Goal: Contribute content: Contribute content

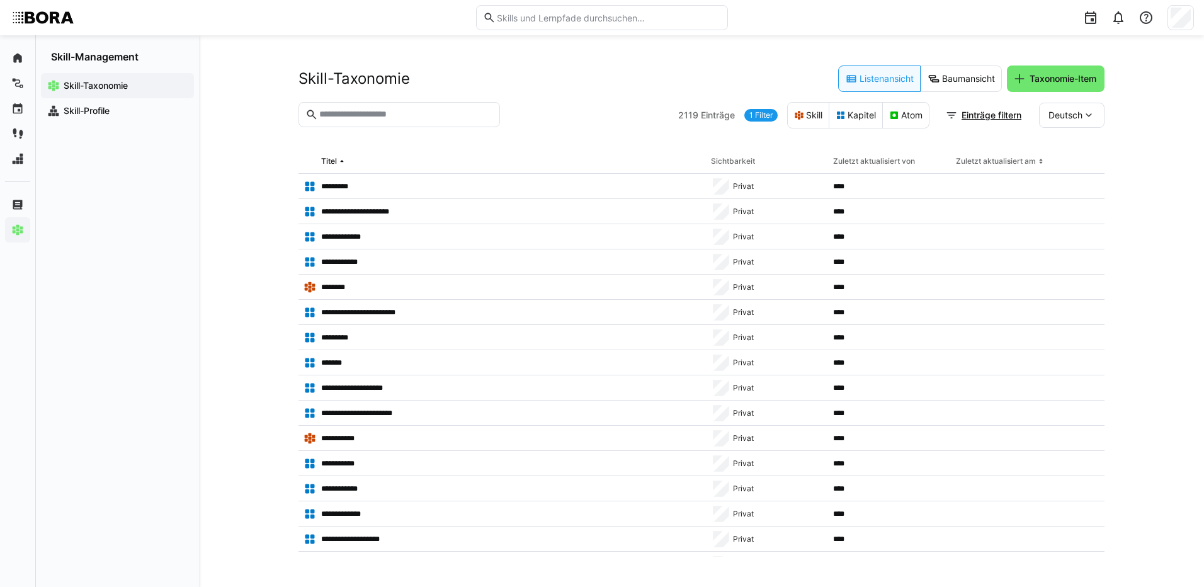
click at [412, 115] on input "text" at bounding box center [405, 114] width 175 height 11
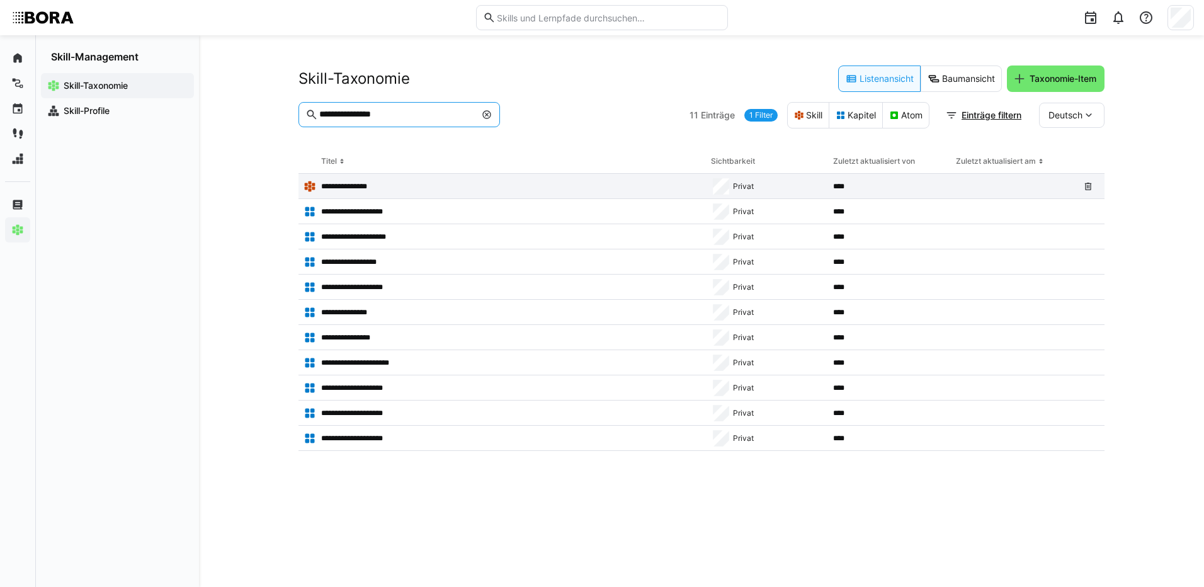
type input "**********"
click at [371, 185] on p "**********" at bounding box center [349, 186] width 57 height 10
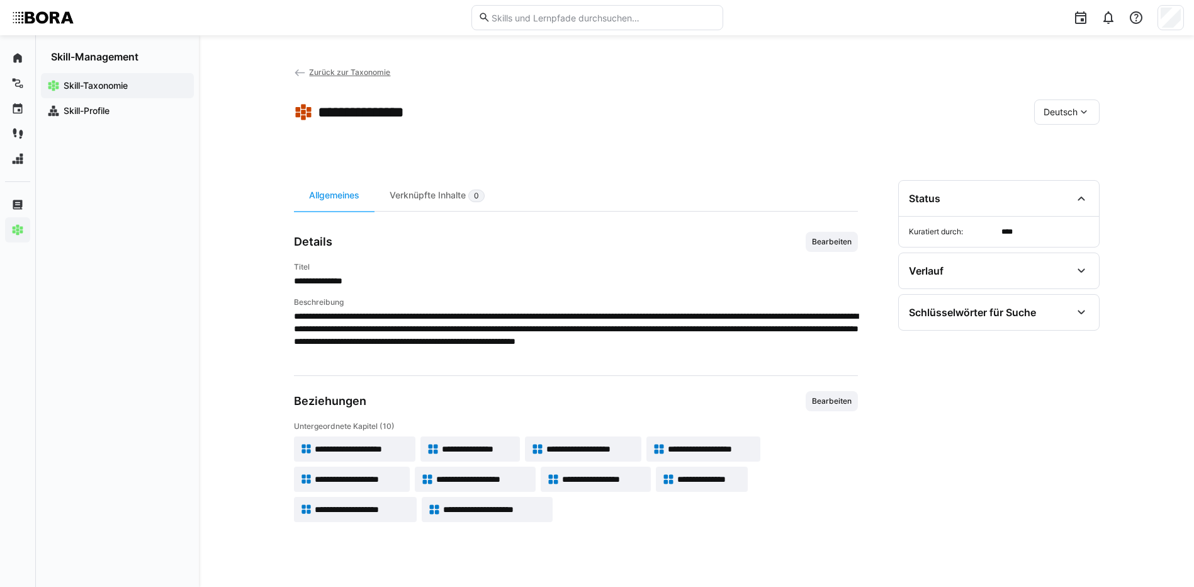
click at [388, 447] on span "**********" at bounding box center [362, 449] width 94 height 13
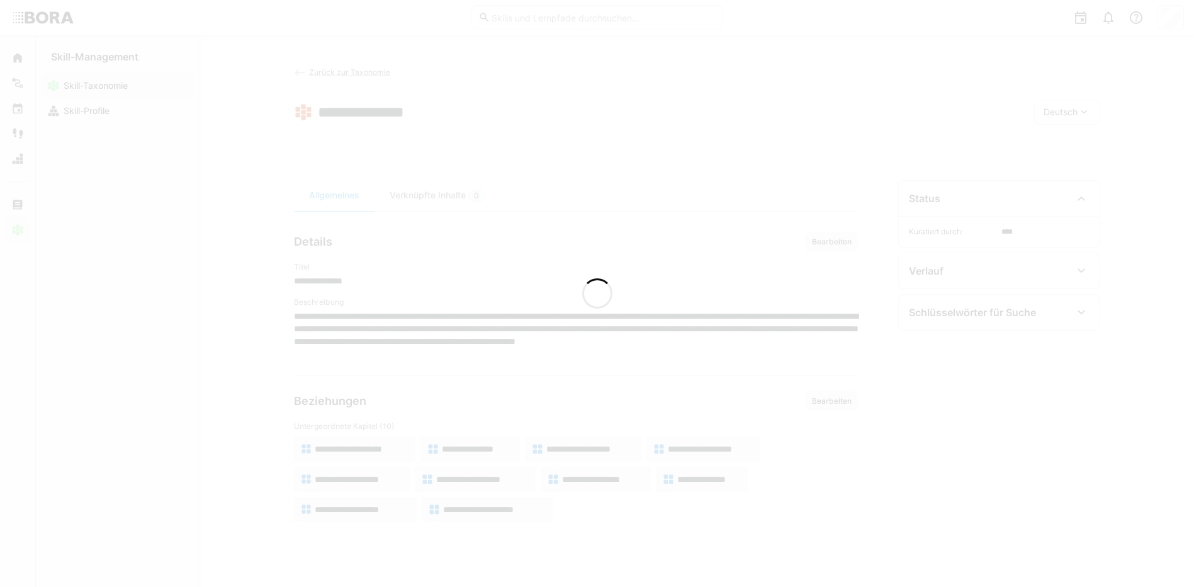
click at [388, 447] on div at bounding box center [597, 293] width 1194 height 587
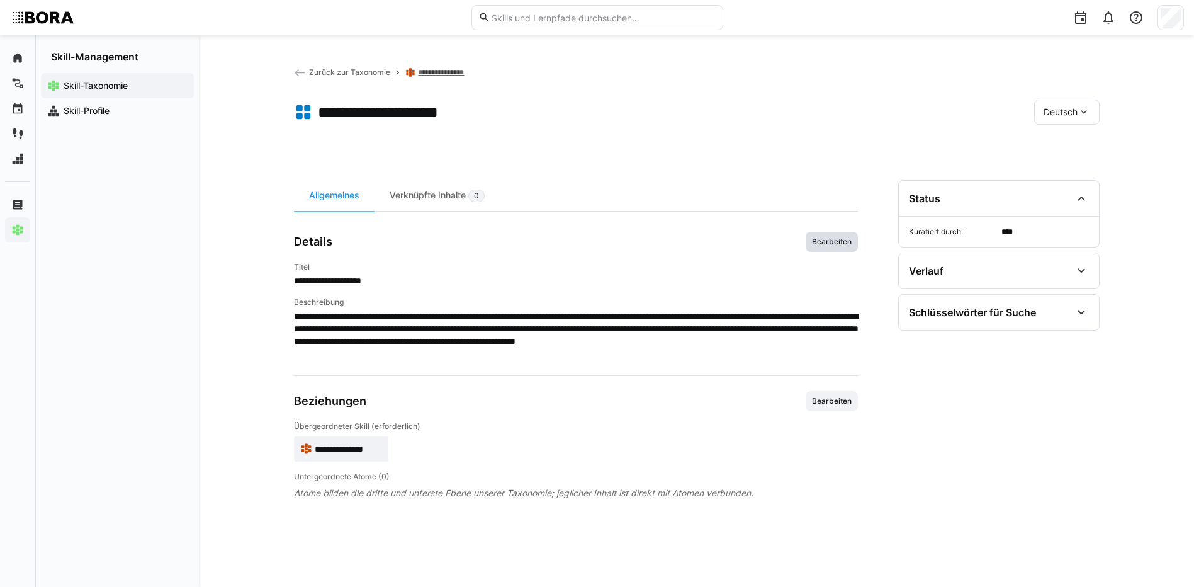
click at [819, 245] on span "Bearbeiten" at bounding box center [832, 242] width 42 height 10
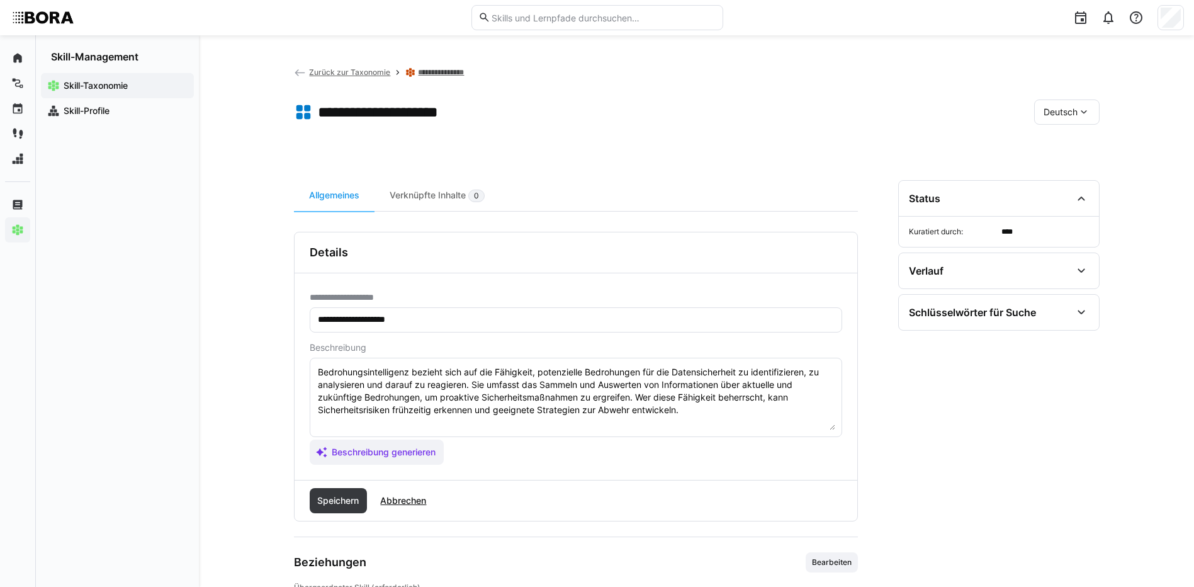
click at [694, 416] on textarea "Bedrohungsintelligenz bezieht sich auf die Fähigkeit, potenzielle Bedrohungen f…" at bounding box center [576, 397] width 519 height 65
paste textarea "Vorlage || [DATE] - JFx mit SPR [DATE] 11:10 Jahreskalender Employee Experience…"
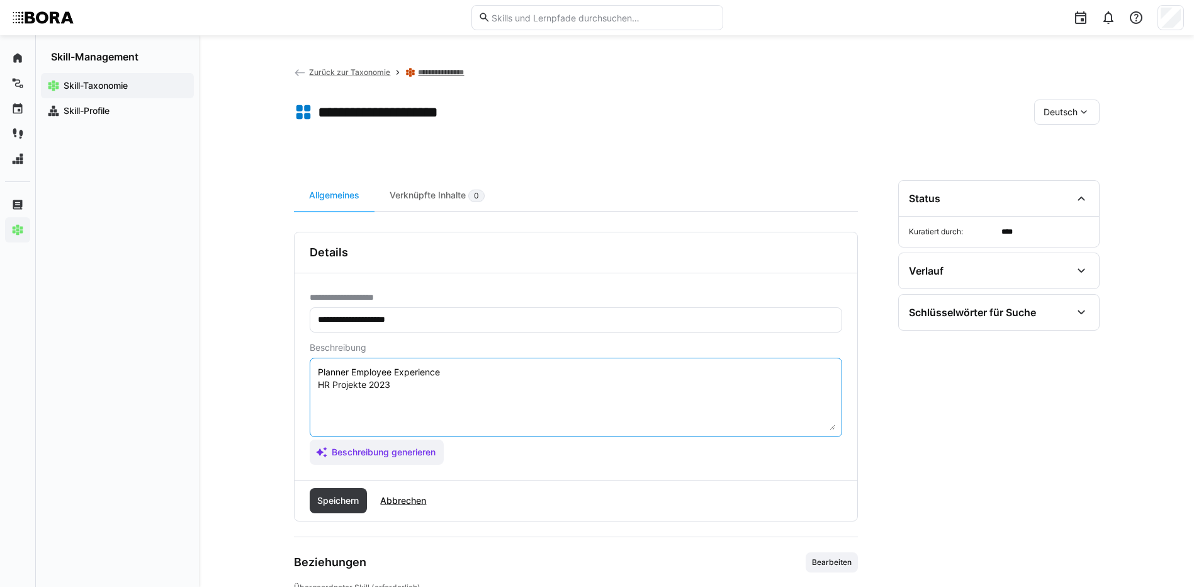
scroll to position [453, 0]
drag, startPoint x: 319, startPoint y: 424, endPoint x: 483, endPoint y: 492, distance: 178.1
click at [481, 492] on div "**********" at bounding box center [576, 377] width 564 height 290
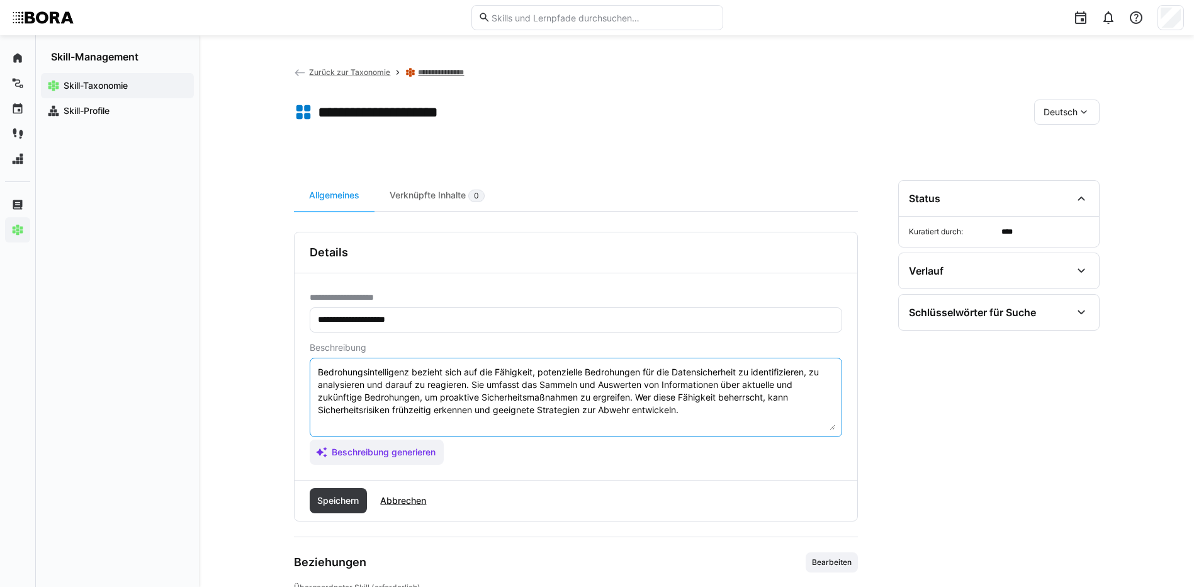
scroll to position [0, 0]
click at [351, 420] on textarea "Bedrohungsintelligenz bezieht sich auf die Fähigkeit, potenzielle Bedrohungen f…" at bounding box center [576, 397] width 519 height 65
paste textarea "*1 - Anfänger: *2 - Mittelstufe: *3 - Fortgeschritten: *4 - Experte: *5 - Starl…"
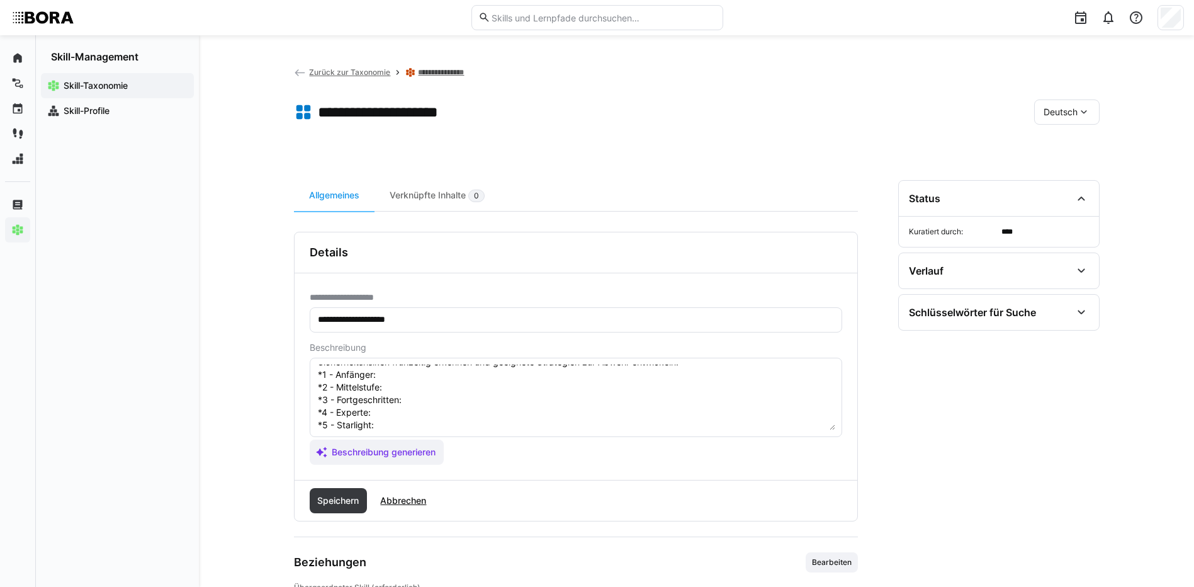
scroll to position [10, 0]
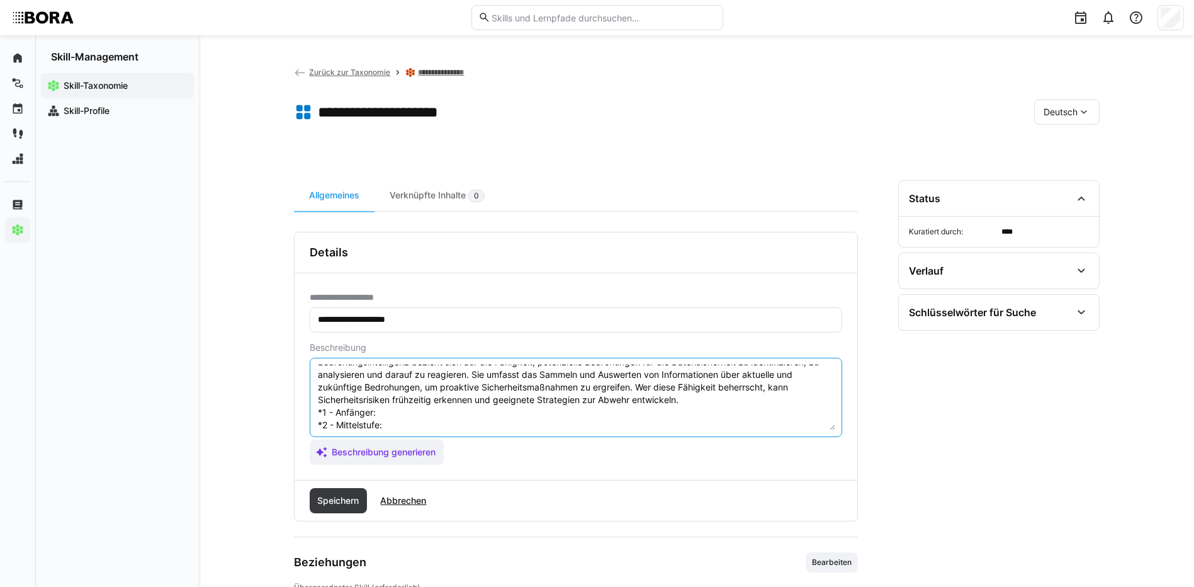
click at [386, 413] on textarea "Bedrohungsintelligenz bezieht sich auf die Fähigkeit, potenzielle Bedrohungen f…" at bounding box center [576, 397] width 519 height 65
paste textarea "Kennt Cloud-Sicherheitsgrundlagen und Compliance-Anforderungen."
click at [416, 420] on textarea "Bedrohungsintelligenz bezieht sich auf die Fähigkeit, potenzielle Bedrohungen f…" at bounding box center [576, 397] width 519 height 65
paste textarea "Setzt Basis-Sicherheitsmaßnahmen in Cloud-Umgebungen um (IAM, Verschlüsselung)."
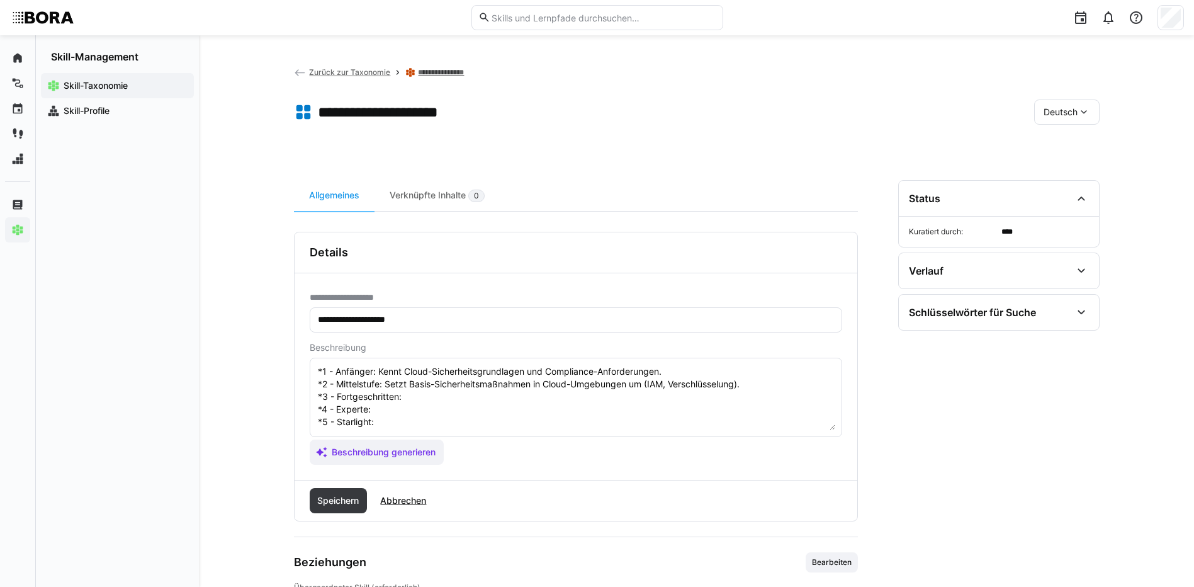
scroll to position [73, 0]
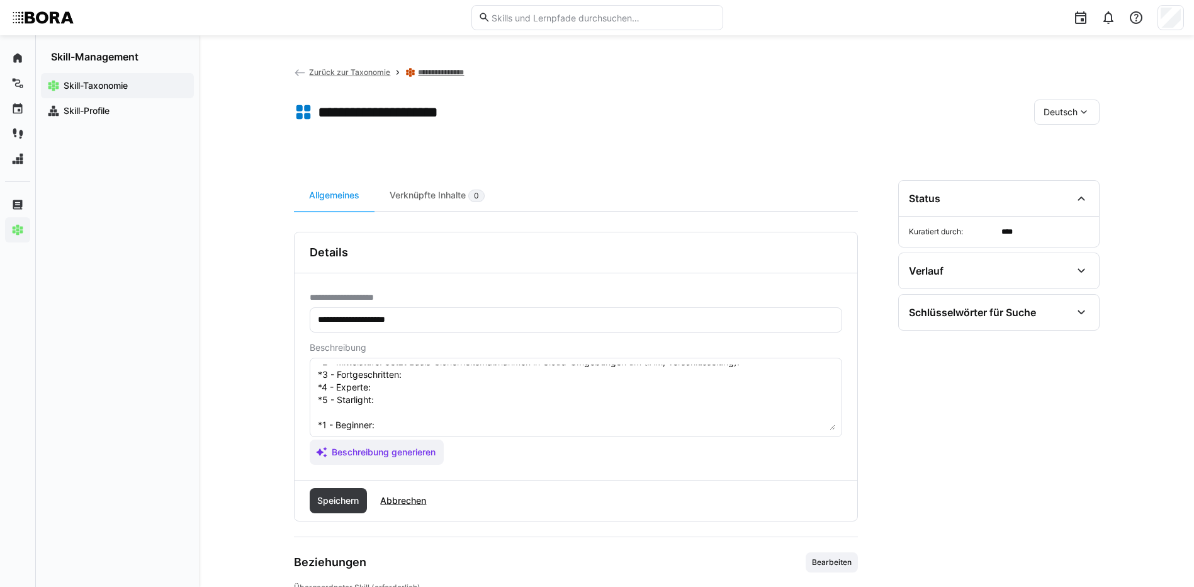
click at [474, 379] on textarea "Bedrohungsintelligenz bezieht sich auf die Fähigkeit, potenzielle Bedrohungen f…" at bounding box center [576, 397] width 519 height 65
paste textarea "Entwickelt Sicherheitskonzepte für komplexe Cloud-Architekturen."
click at [424, 393] on textarea "Bedrohungsintelligenz bezieht sich auf die Fähigkeit, potenzielle Bedrohungen f…" at bounding box center [576, 397] width 519 height 65
paste textarea "Überwacht Cloud-Sicherheitsvorfälle und führt Audits durch."
click at [427, 402] on textarea "Bedrohungsintelligenz bezieht sich auf die Fähigkeit, potenzielle Bedrohungen f…" at bounding box center [576, 397] width 519 height 65
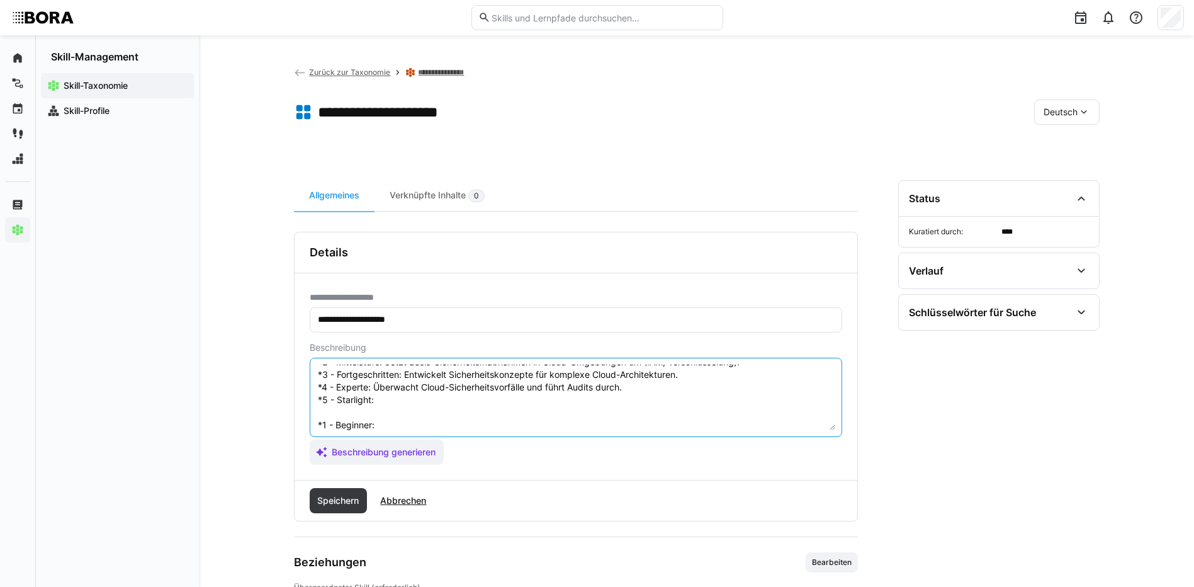
paste textarea "Definiert Cloud-Sicherheitsrichtlinien und verantwortet deren Umsetzung im Unte…"
click at [397, 427] on textarea "Bedrohungsintelligenz bezieht sich auf die Fähigkeit, potenzielle Bedrohungen f…" at bounding box center [576, 397] width 519 height 65
paste textarea "Understands cloud security basics and compliance requirements."
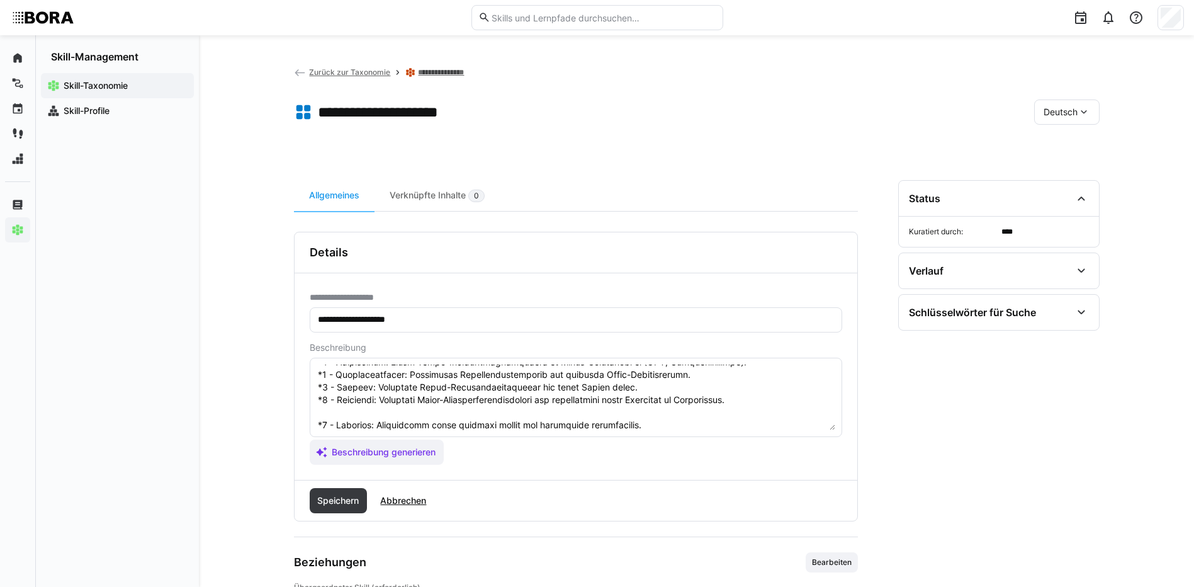
scroll to position [136, 0]
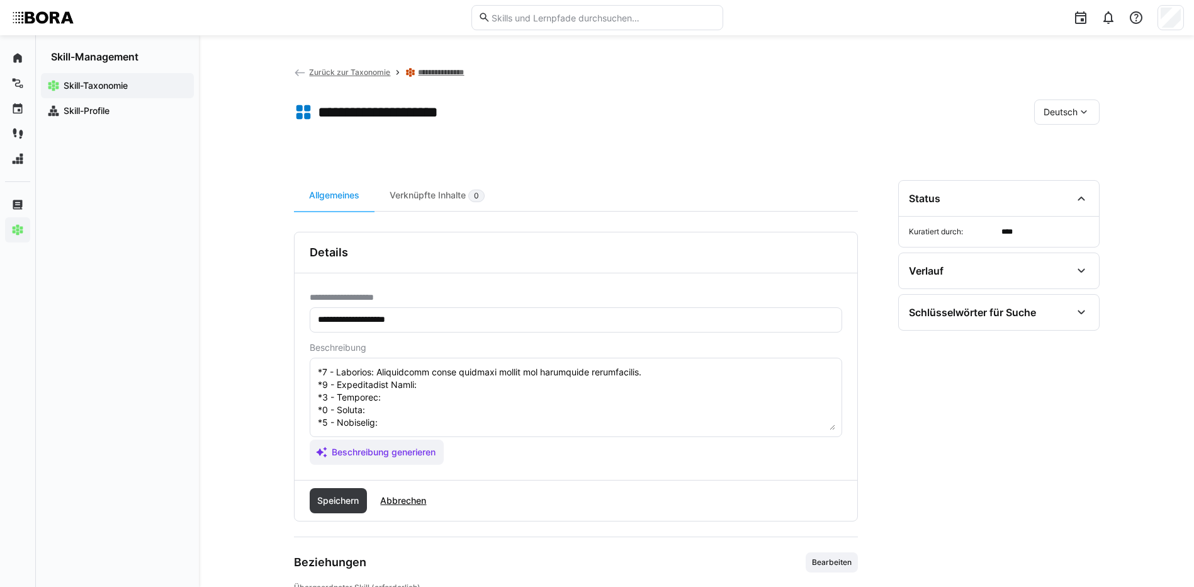
click at [431, 378] on textarea at bounding box center [576, 397] width 519 height 65
paste textarea "Implements basic security measures in cloud environments (IAM, encryption)."
click at [410, 388] on textarea at bounding box center [576, 397] width 519 height 65
paste textarea "Develops security concepts for complex cloud architectures."
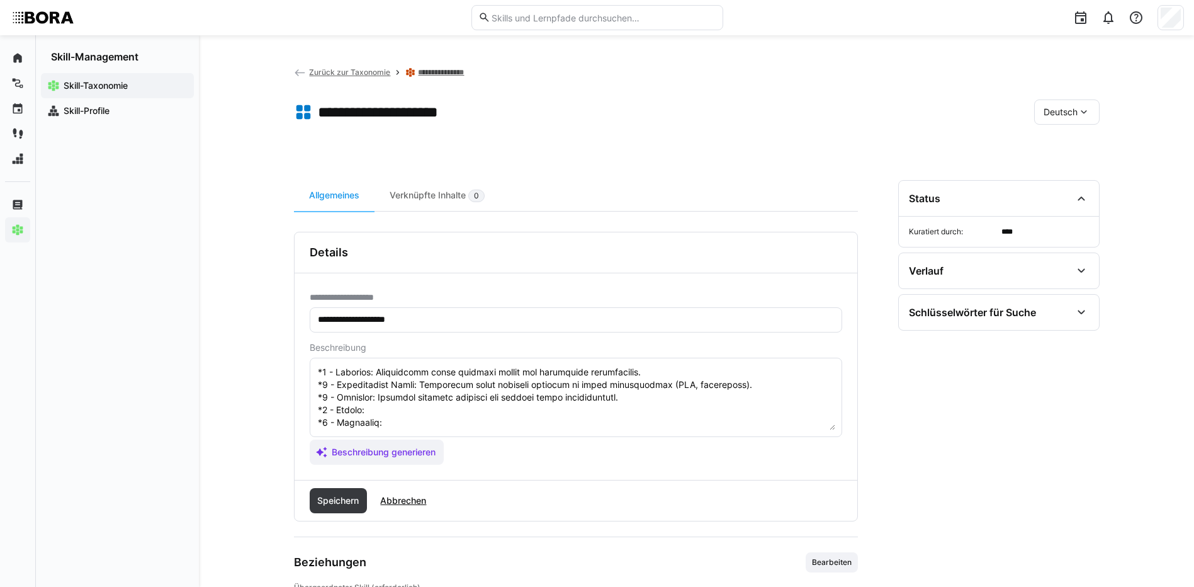
click at [413, 401] on textarea at bounding box center [576, 397] width 519 height 65
paste textarea "Monitors cloud security incidents and conducts audits."
click at [422, 415] on textarea at bounding box center [576, 397] width 519 height 65
paste textarea "Defines cloud security policies and oversees company-wide implementation."
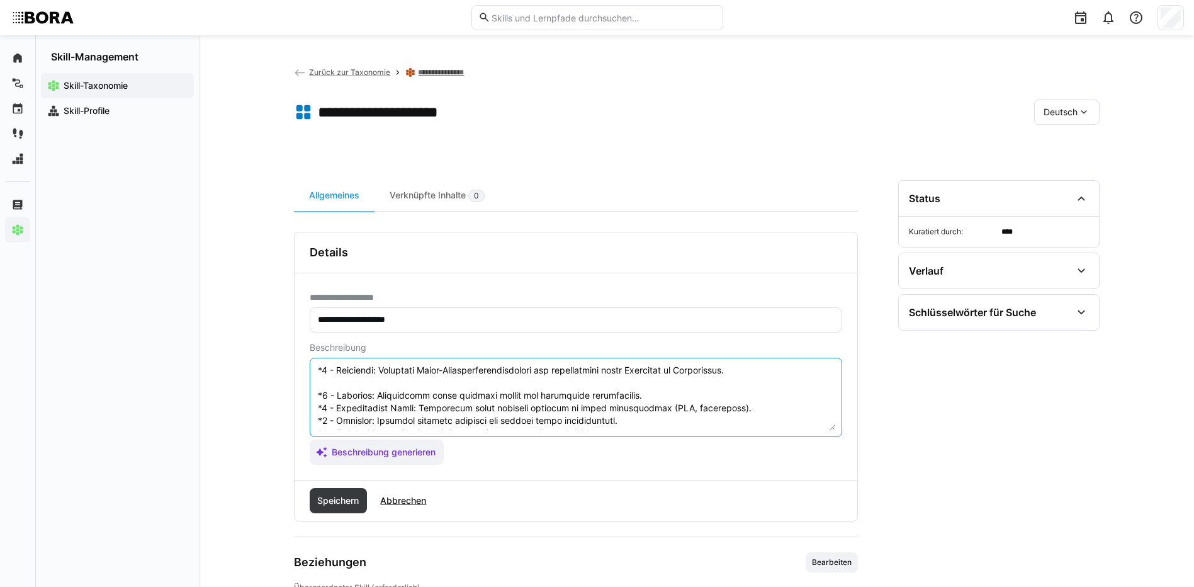
scroll to position [73, 0]
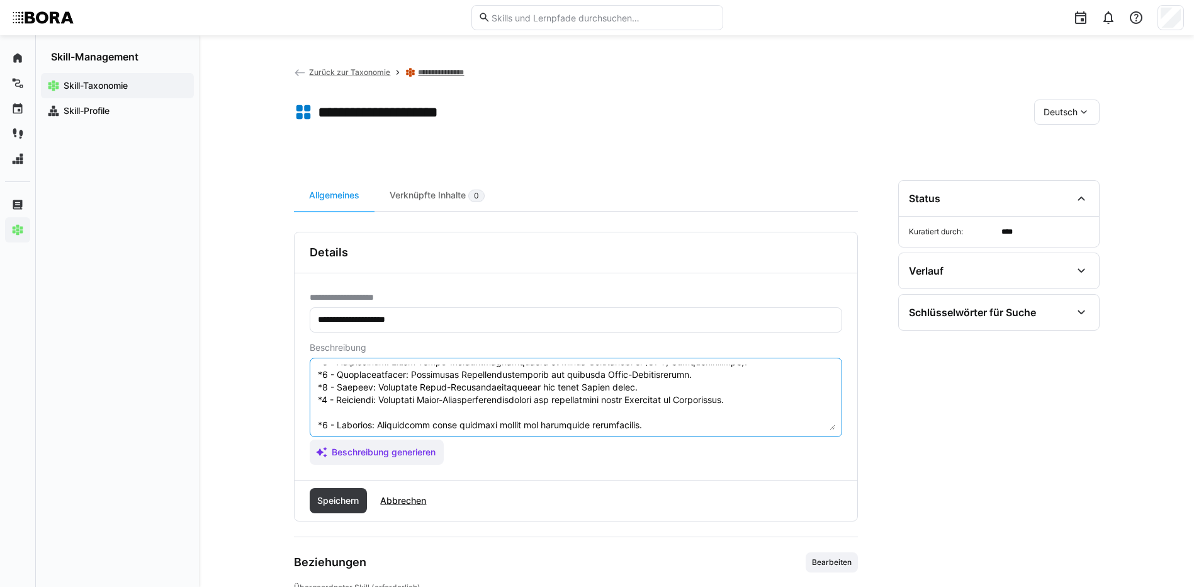
drag, startPoint x: 317, startPoint y: 422, endPoint x: 402, endPoint y: 483, distance: 104.7
click at [402, 483] on div "**********" at bounding box center [576, 377] width 564 height 290
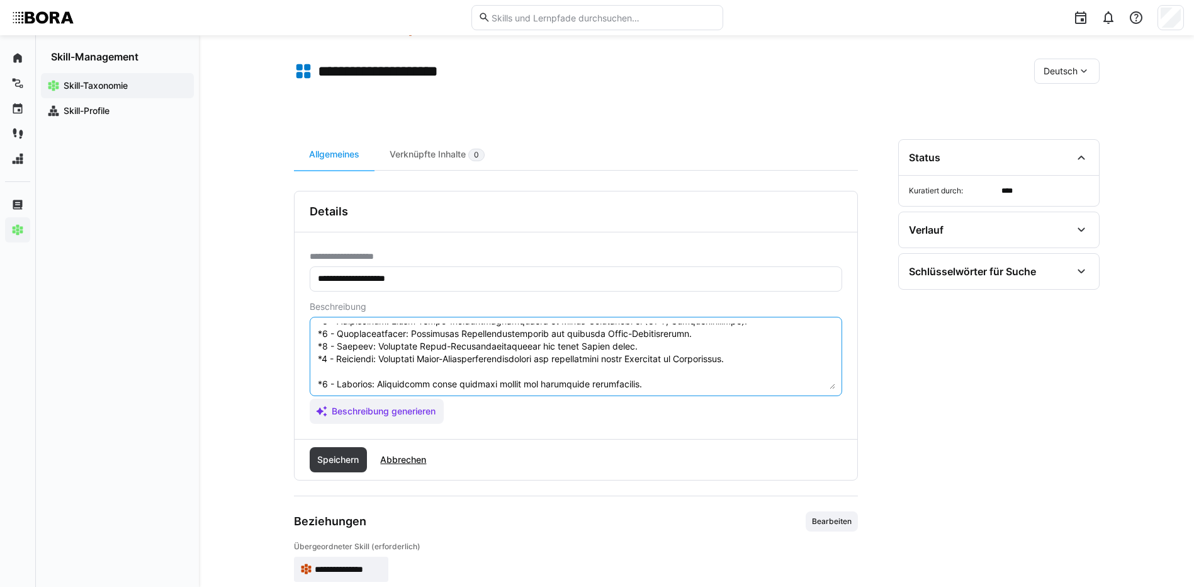
scroll to position [63, 0]
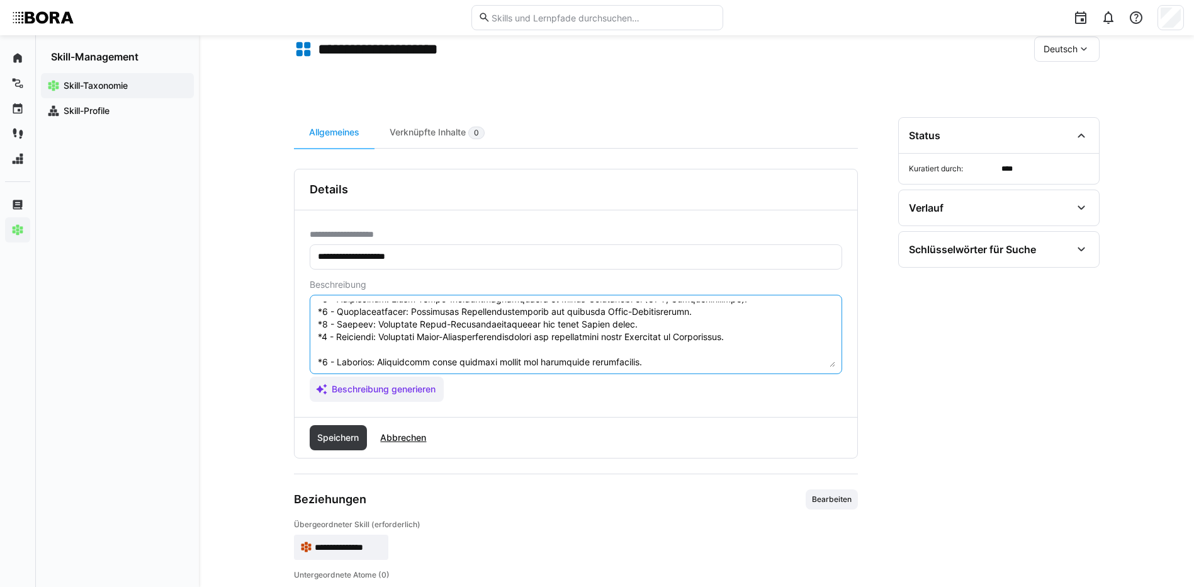
click at [372, 333] on textarea at bounding box center [576, 334] width 519 height 65
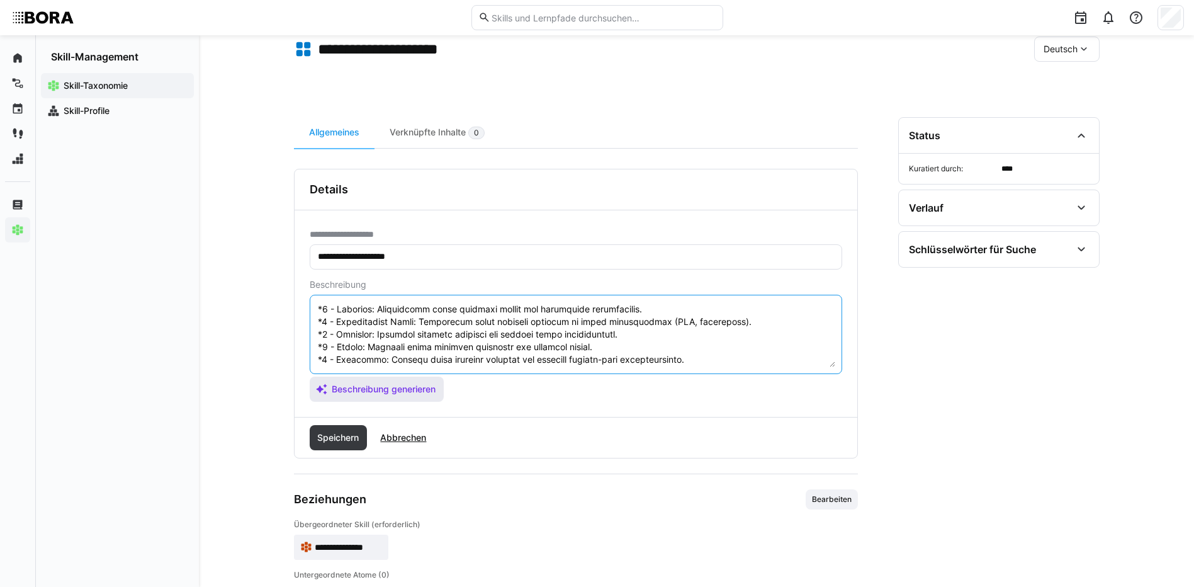
drag, startPoint x: 316, startPoint y: 358, endPoint x: 428, endPoint y: 395, distance: 117.9
click at [428, 395] on app-assistant-generate-form "Beschreibung Beschreibung generieren" at bounding box center [576, 341] width 533 height 122
type textarea "Bedrohungsintelligenz bezieht sich auf die Fähigkeit, potenzielle Bedrohungen f…"
click at [338, 432] on span "Speichern" at bounding box center [337, 437] width 45 height 13
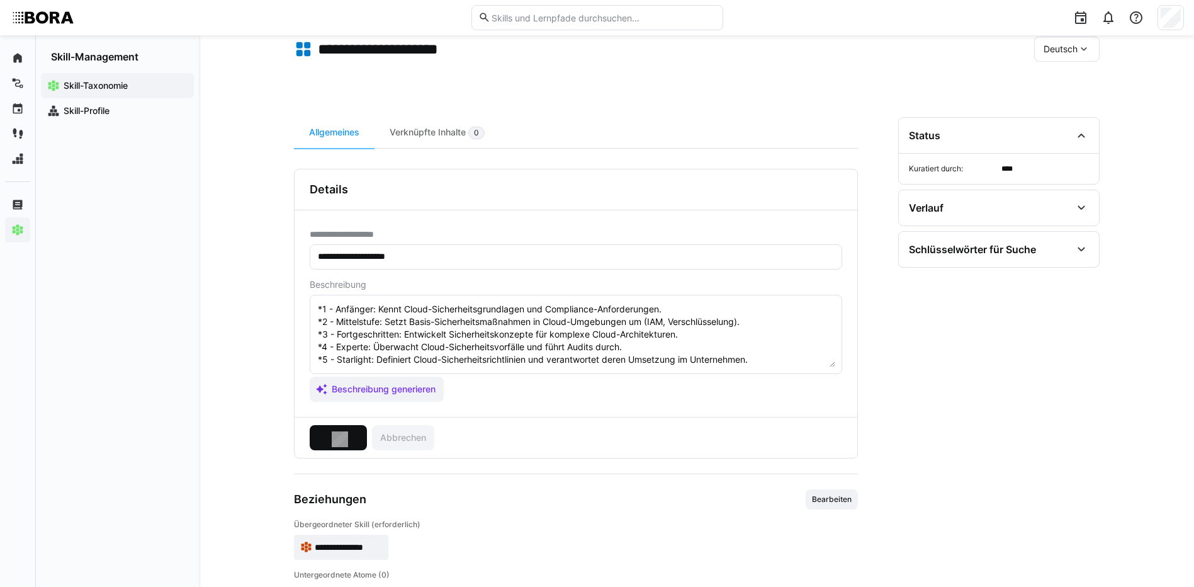
scroll to position [0, 0]
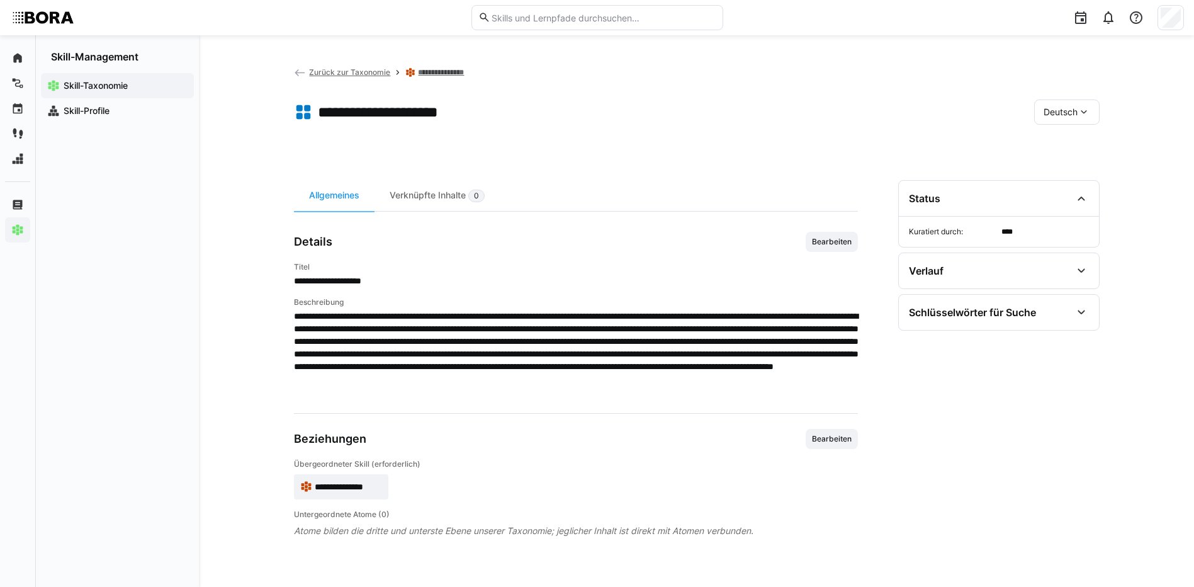
click at [1070, 113] on span "Deutsch" at bounding box center [1061, 112] width 34 height 13
click at [1071, 171] on span "Englisch" at bounding box center [1061, 172] width 34 height 13
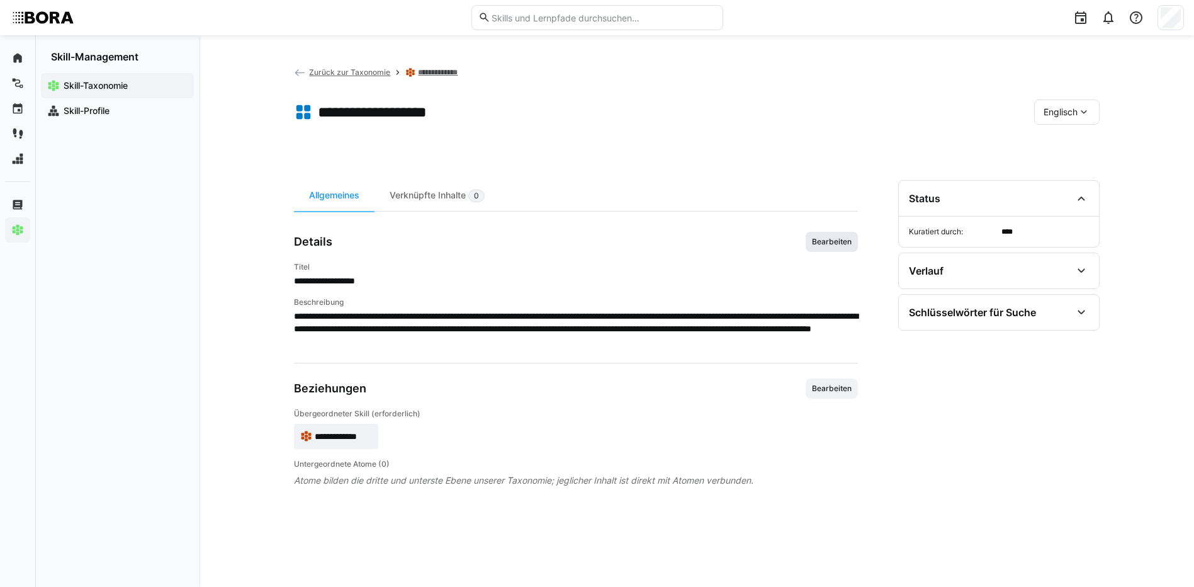
click at [844, 235] on span "Bearbeiten" at bounding box center [832, 242] width 52 height 20
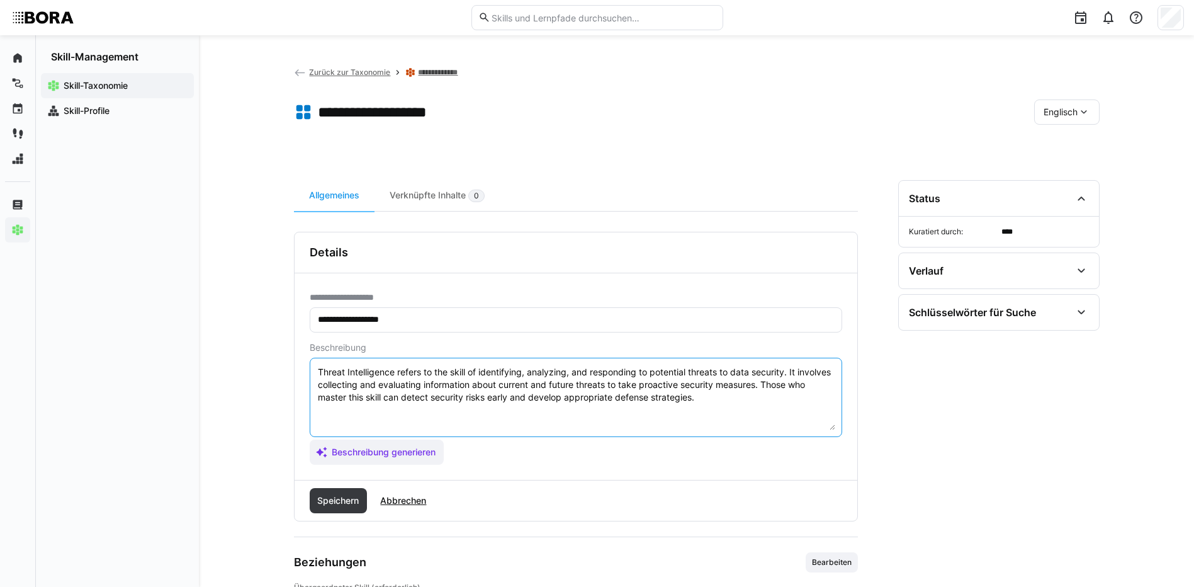
click at [745, 399] on textarea "Threat Intelligence refers to the skill of identifying, analyzing, and respondi…" at bounding box center [576, 397] width 519 height 65
paste textarea "*1 - Beginner: Understands cloud security basics and compliance requirements. *…"
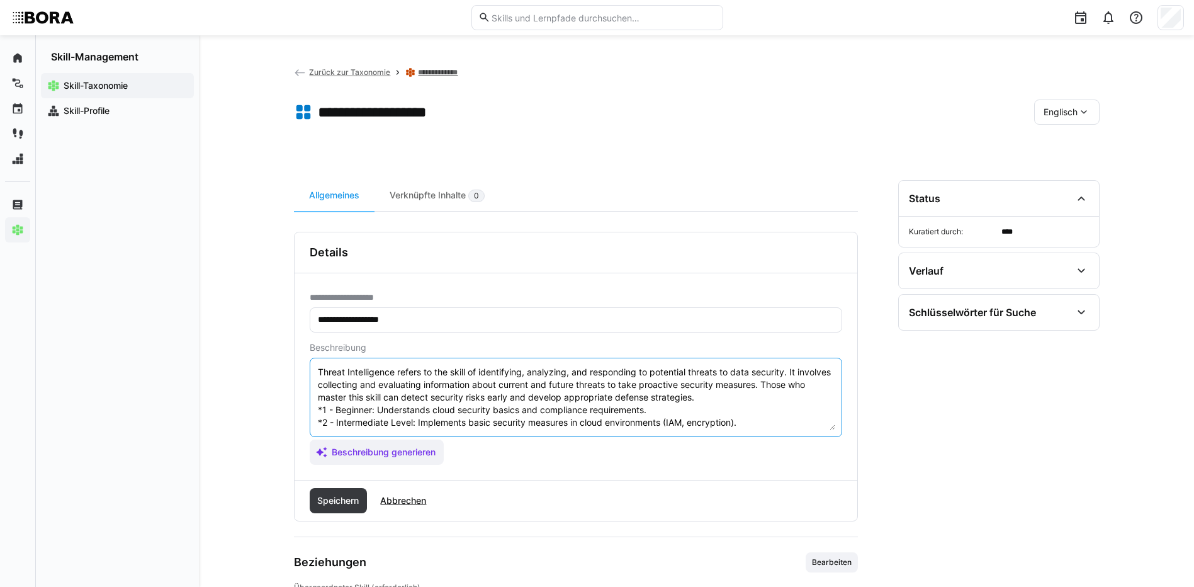
scroll to position [48, 0]
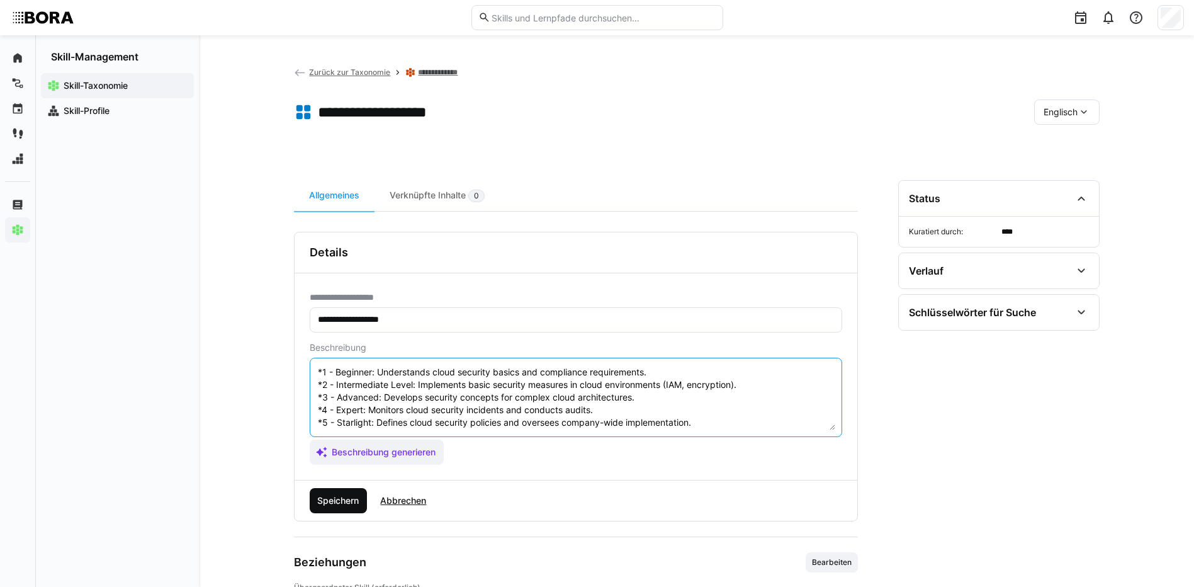
type textarea "Threat Intelligence refers to the skill of identifying, analyzing, and respondi…"
click at [343, 506] on span "Speichern" at bounding box center [339, 500] width 58 height 25
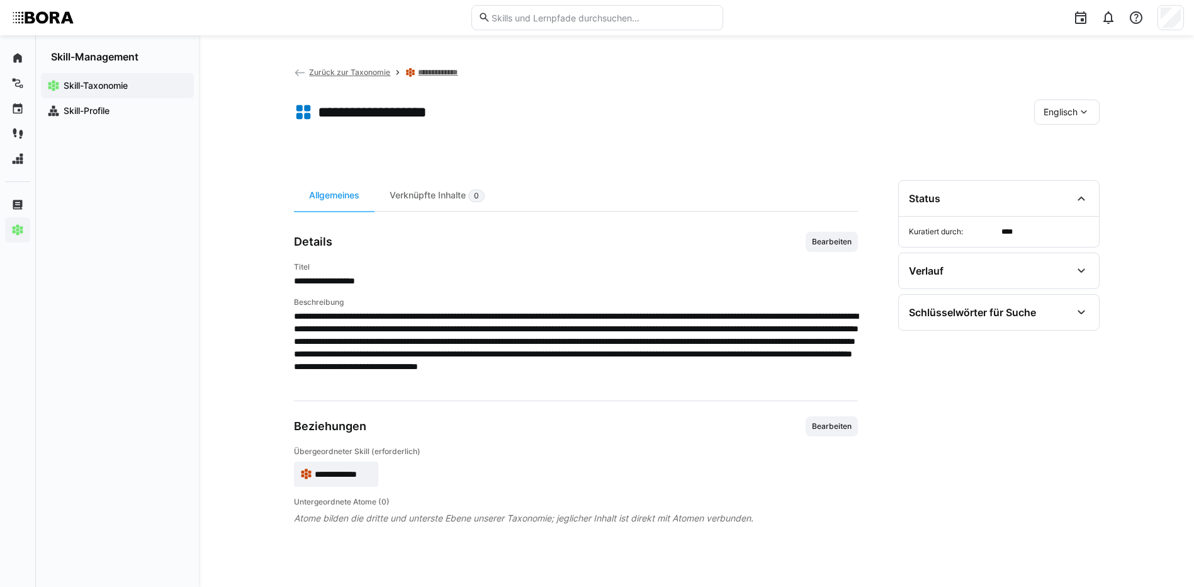
click at [1052, 115] on span "Englisch" at bounding box center [1061, 112] width 34 height 13
click at [1058, 142] on span "Deutsch" at bounding box center [1060, 145] width 34 height 13
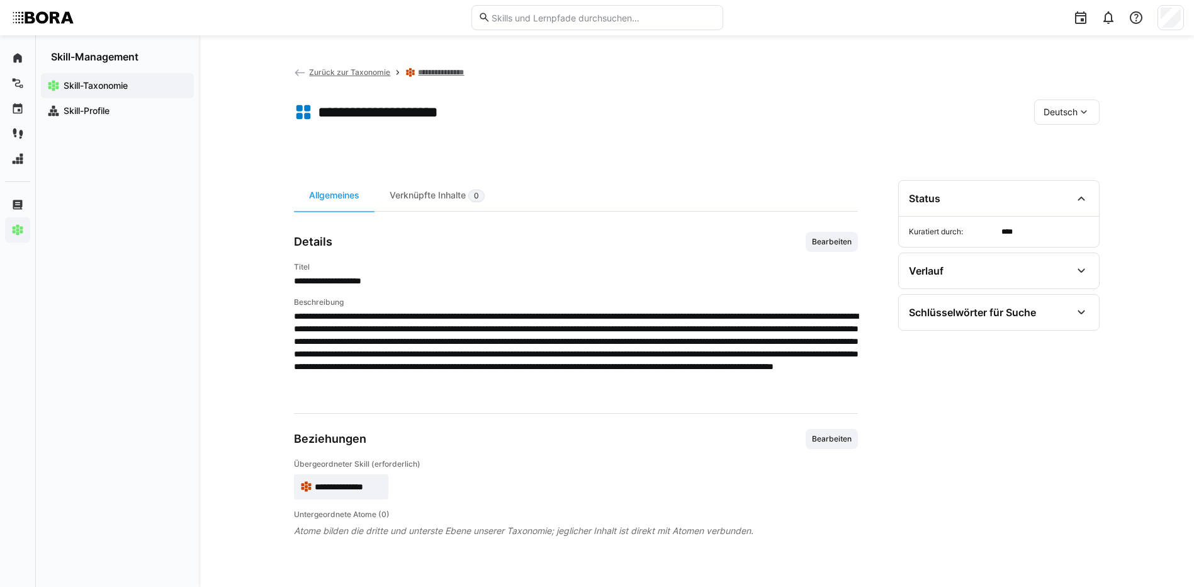
click at [418, 72] on link "**********" at bounding box center [446, 72] width 57 height 10
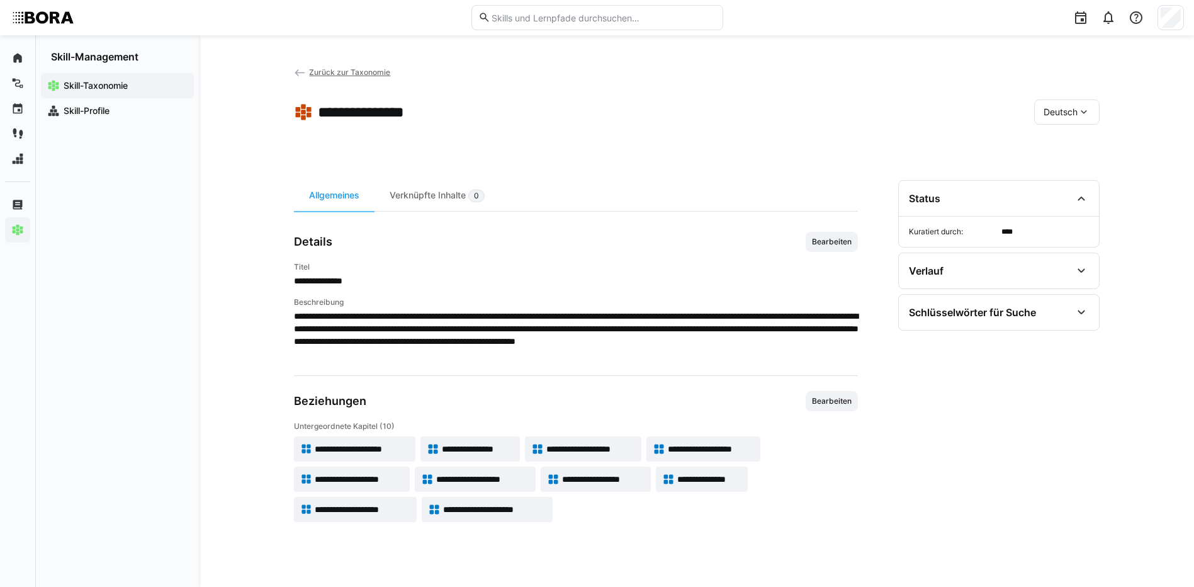
click at [485, 450] on span "**********" at bounding box center [478, 449] width 72 height 13
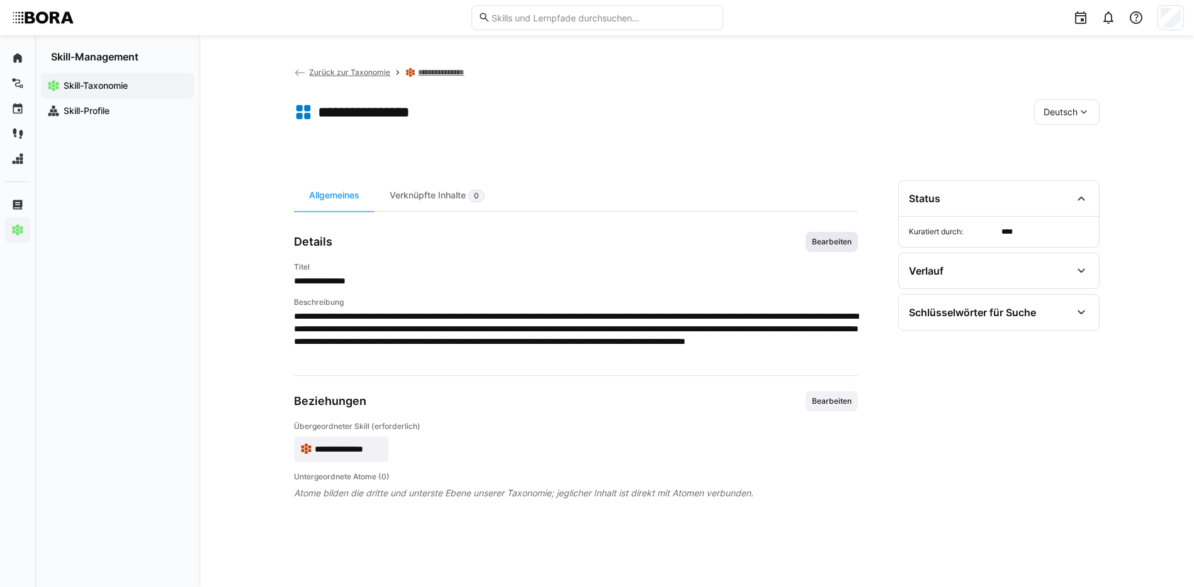
click at [838, 232] on span "Bearbeiten" at bounding box center [832, 242] width 52 height 20
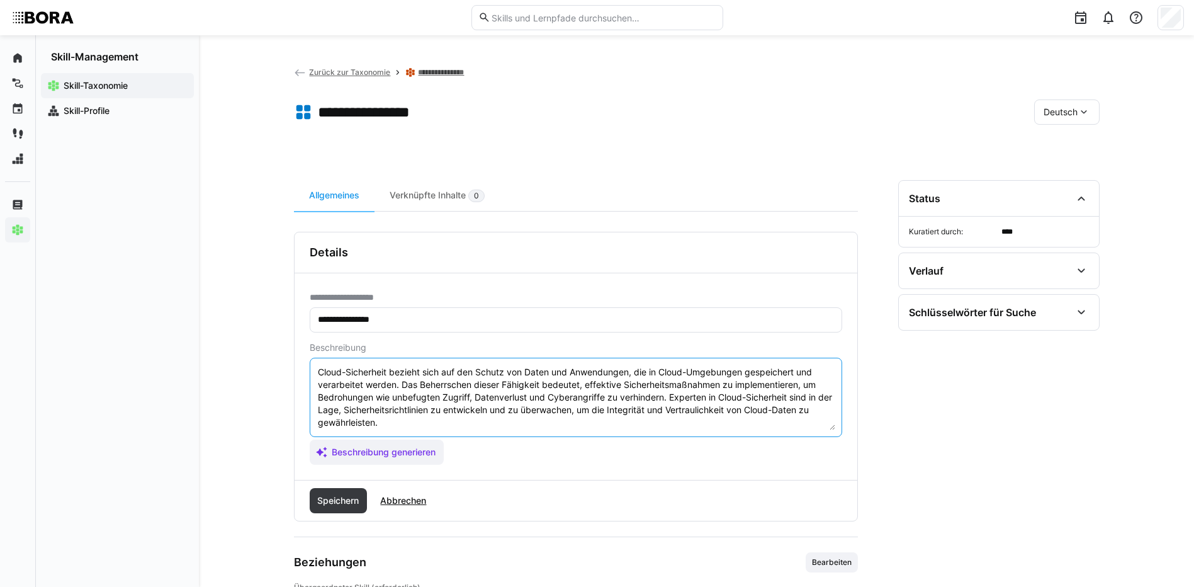
click at [749, 425] on textarea "Cloud-Sicherheit bezieht sich auf den Schutz von Daten und Anwendungen, die in …" at bounding box center [576, 397] width 519 height 65
paste textarea "*1 - Anfänger: *2 - Mittelstufe: *3 - Fortgeschritten: *4 - Experte: *5 - Starl…"
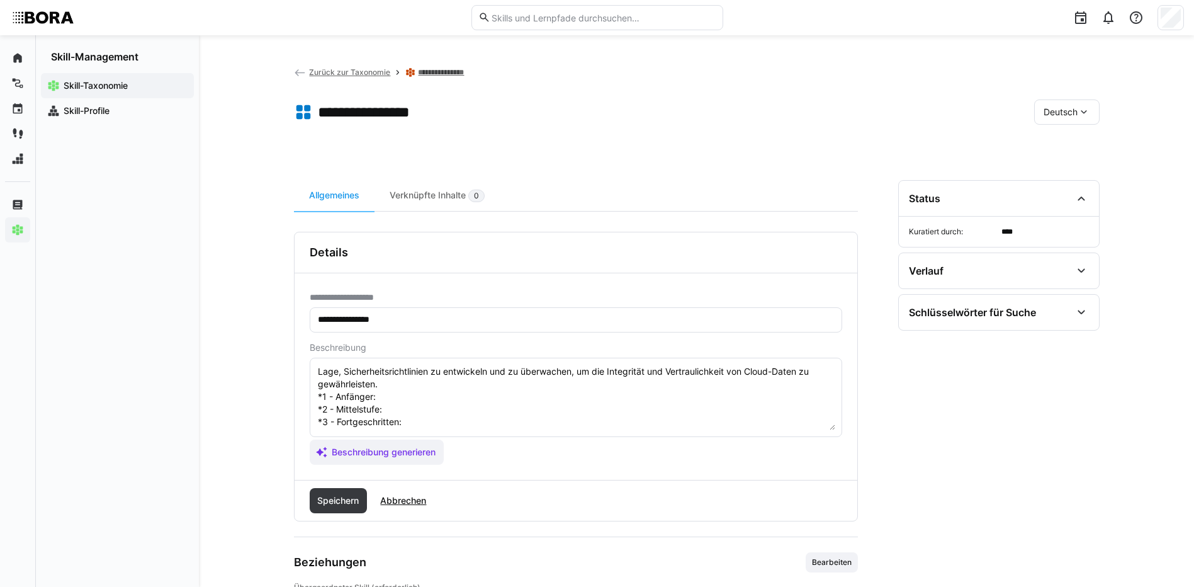
scroll to position [23, 0]
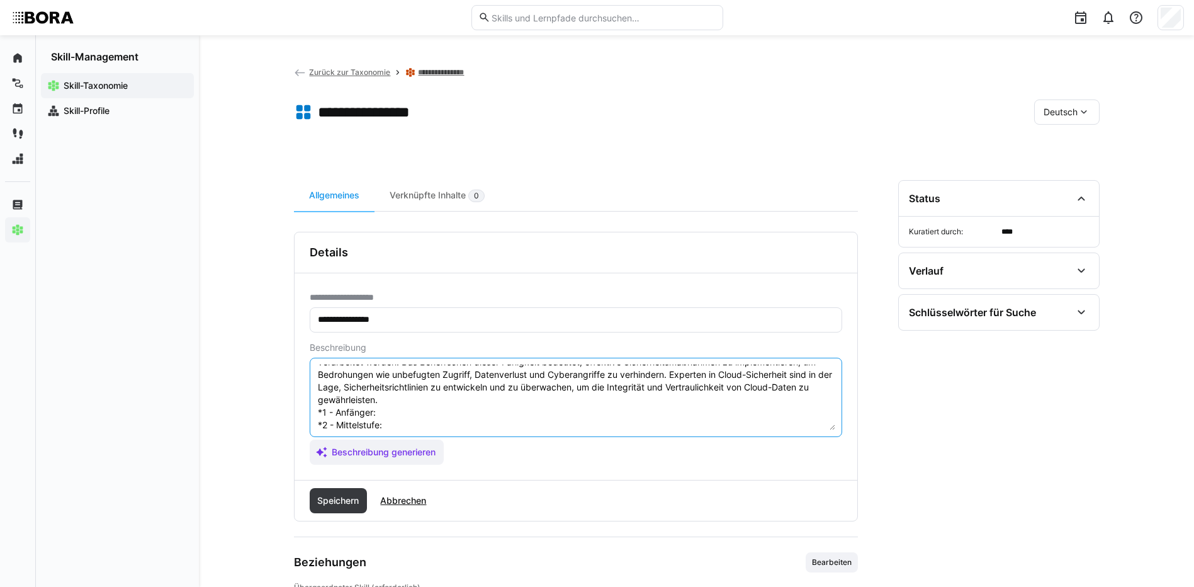
click at [390, 410] on textarea "Cloud-Sicherheit bezieht sich auf den Schutz von Daten und Anwendungen, die in …" at bounding box center [576, 397] width 519 height 65
paste textarea "Kennt den Zweck von DLP und einfache Schutzmaßnahmen."
click at [436, 424] on textarea "Cloud-Sicherheit bezieht sich auf den Schutz von Daten und Anwendungen, die in …" at bounding box center [576, 397] width 519 height 65
paste textarea "Implementiert Basis-DLP-Regeln und überwacht Datenflüsse."
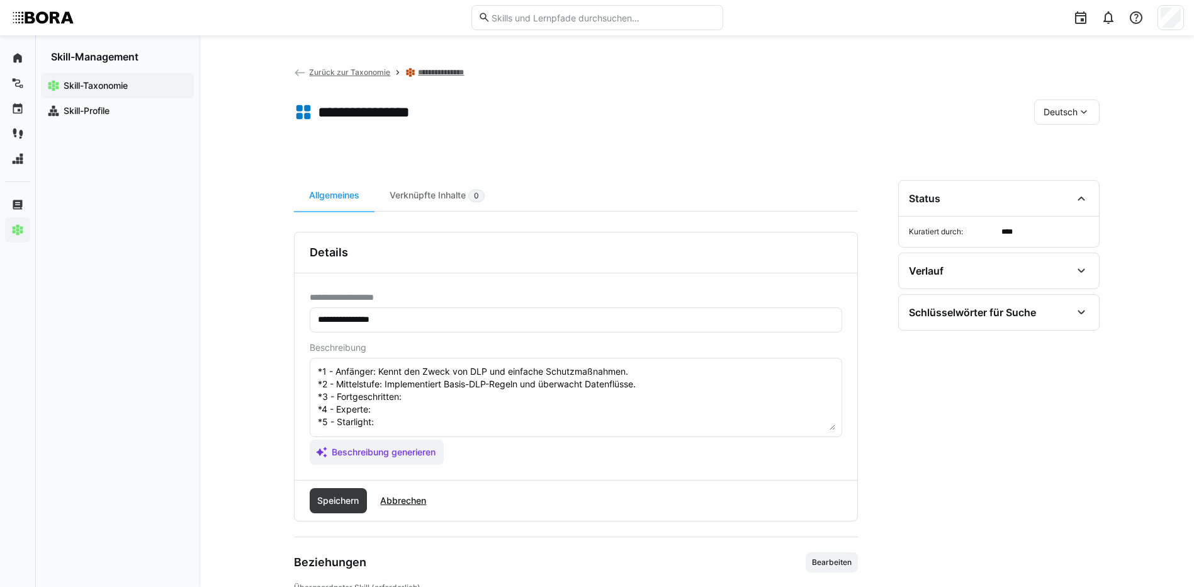
scroll to position [86, 0]
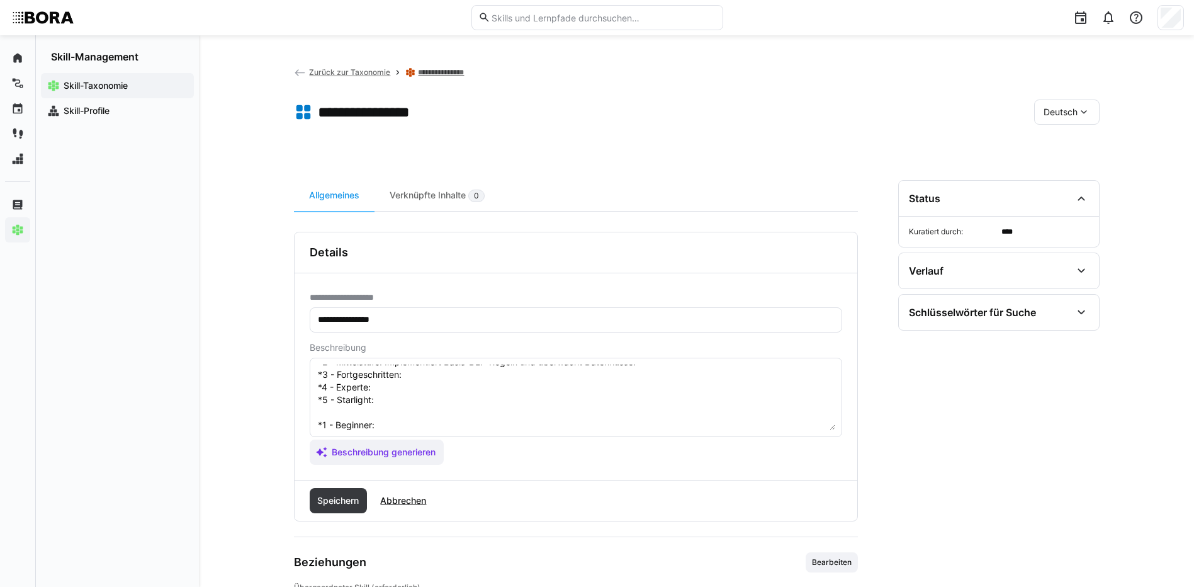
click at [482, 378] on textarea "Cloud-Sicherheit bezieht sich auf den Schutz von Daten und Anwendungen, die in …" at bounding box center [576, 397] width 519 height 65
paste textarea "Entwickelt und optimiert DLP-Systeme mit automatisierten Schutzmechanismen."
click at [380, 383] on textarea "Cloud-Sicherheit bezieht sich auf den Schutz von Daten und Anwendungen, die in …" at bounding box center [576, 397] width 519 height 65
paste textarea "Integriert DLP in umfassende Sicherheitsarchitekturen und schult Anwender."
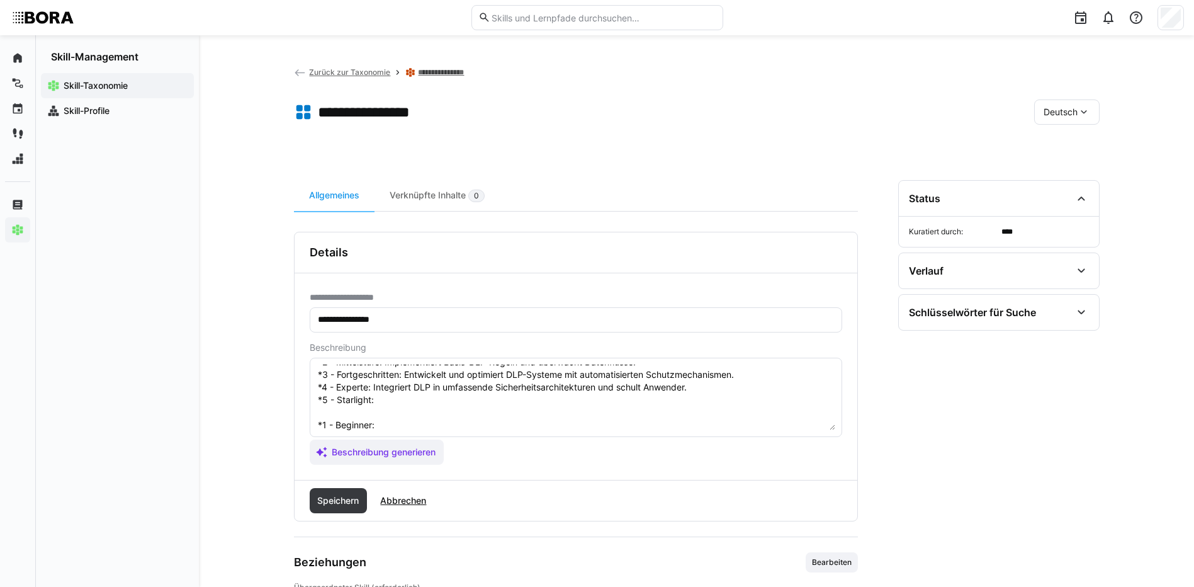
click at [431, 399] on textarea "Cloud-Sicherheit bezieht sich auf den Schutz von Daten und Anwendungen, die in …" at bounding box center [576, 397] width 519 height 65
paste textarea "Entwickelt unternehmensweite DLP-Strategien und Compliance-Konzepte."
click at [398, 423] on textarea "Cloud-Sicherheit bezieht sich auf den Schutz von Daten und Anwendungen, die in …" at bounding box center [576, 397] width 519 height 65
paste textarea "Understands the purpose of DLP and basic protective measures."
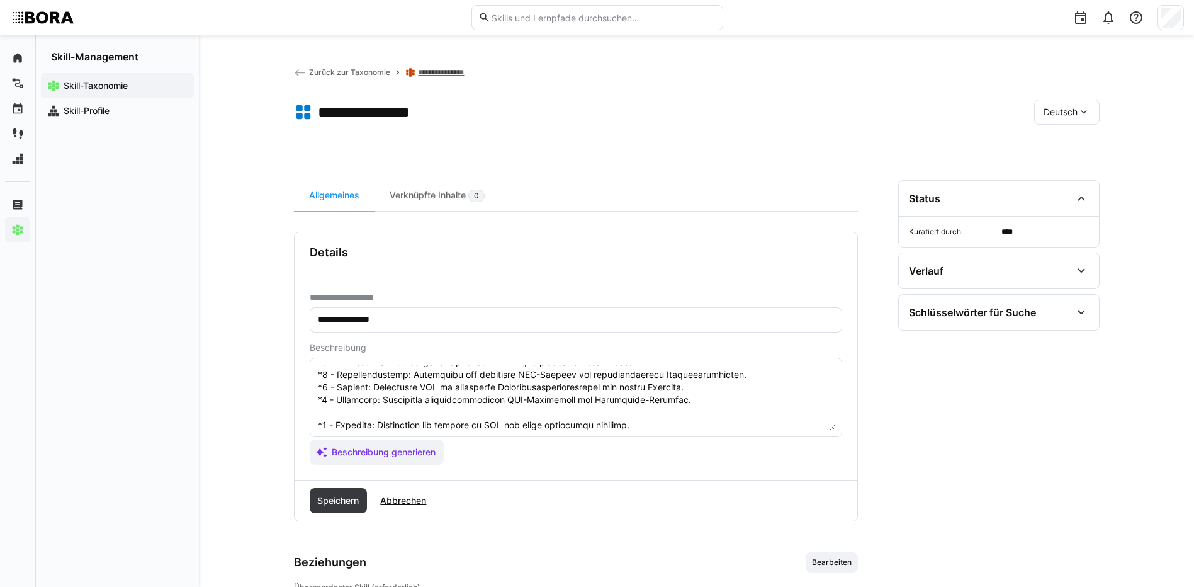
scroll to position [149, 0]
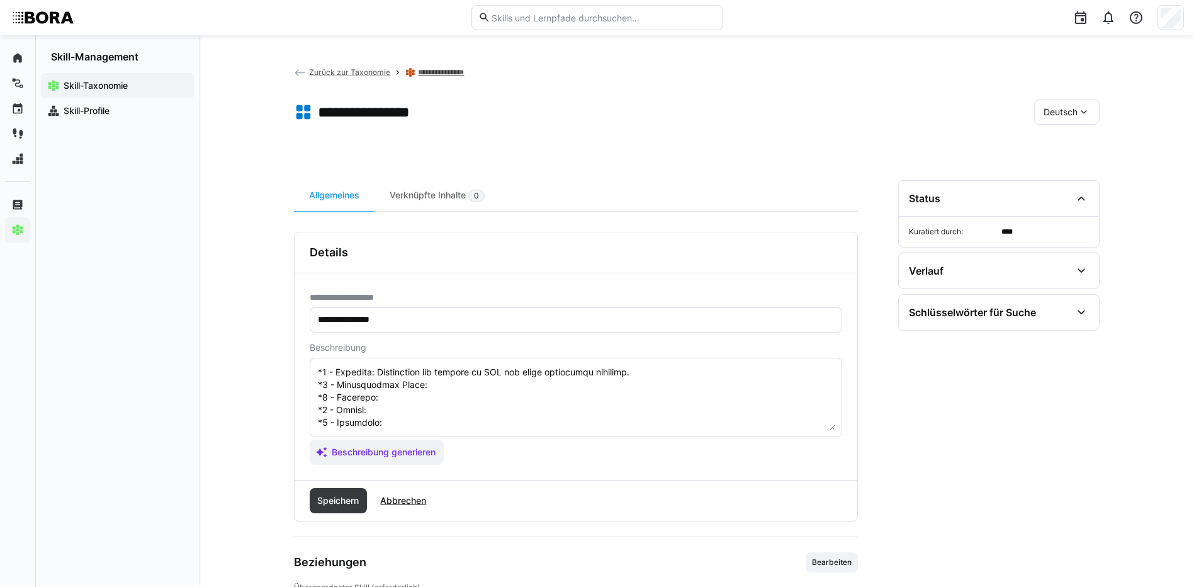
click at [493, 377] on textarea at bounding box center [576, 397] width 519 height 65
paste textarea "Implements basic DLP rules and monitors data flows."
click at [385, 389] on textarea at bounding box center [576, 397] width 519 height 65
paste textarea "Develops and optimizes DLP systems with automated protection mechanisms."
click at [414, 399] on textarea at bounding box center [576, 397] width 519 height 65
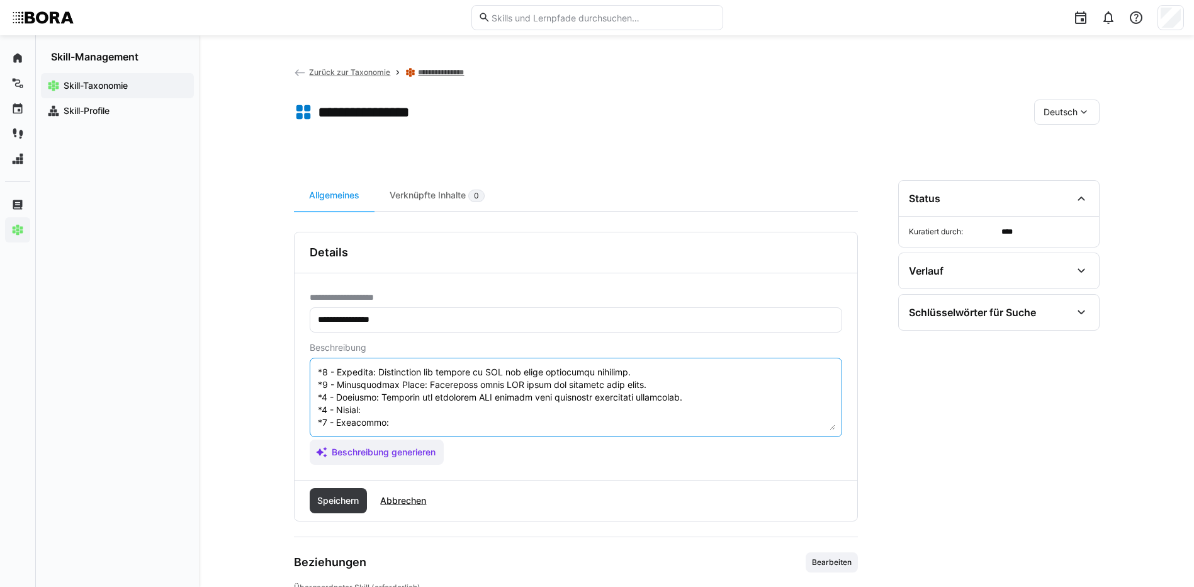
paste textarea "Integrates DLP into comprehensive security architectures and trains users."
click at [412, 409] on textarea at bounding box center [576, 397] width 519 height 65
paste textarea "Develops company-wide DLP strategies and compliance concepts."
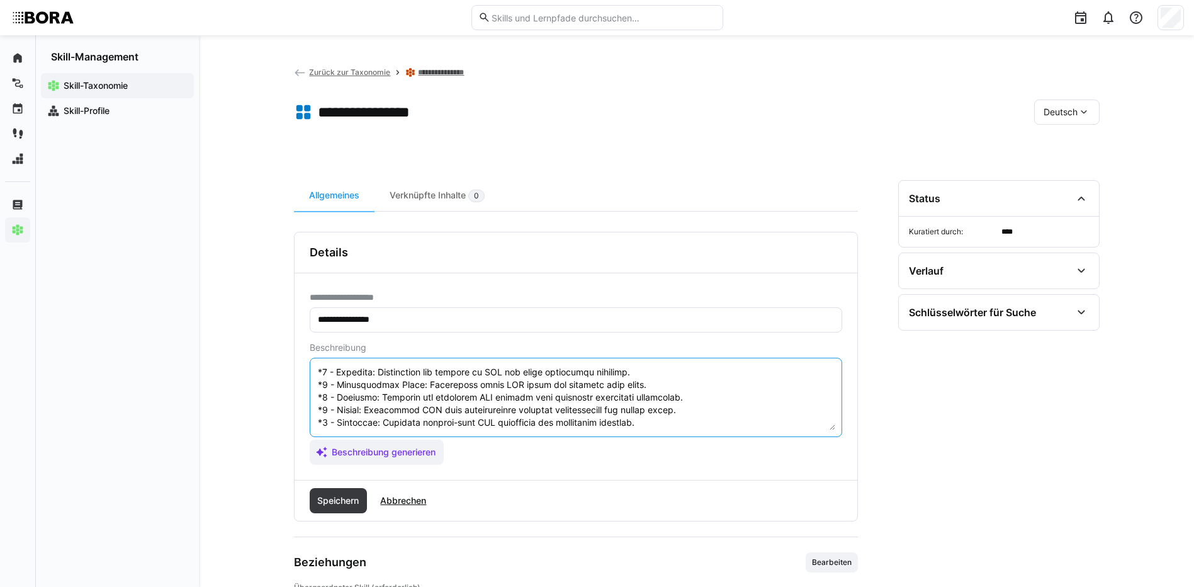
scroll to position [151, 0]
drag, startPoint x: 319, startPoint y: 424, endPoint x: 387, endPoint y: 472, distance: 83.1
click at [387, 472] on div "**********" at bounding box center [576, 376] width 563 height 207
type textarea "Cloud-Sicherheit bezieht sich auf den Schutz von Daten und Anwendungen, die in …"
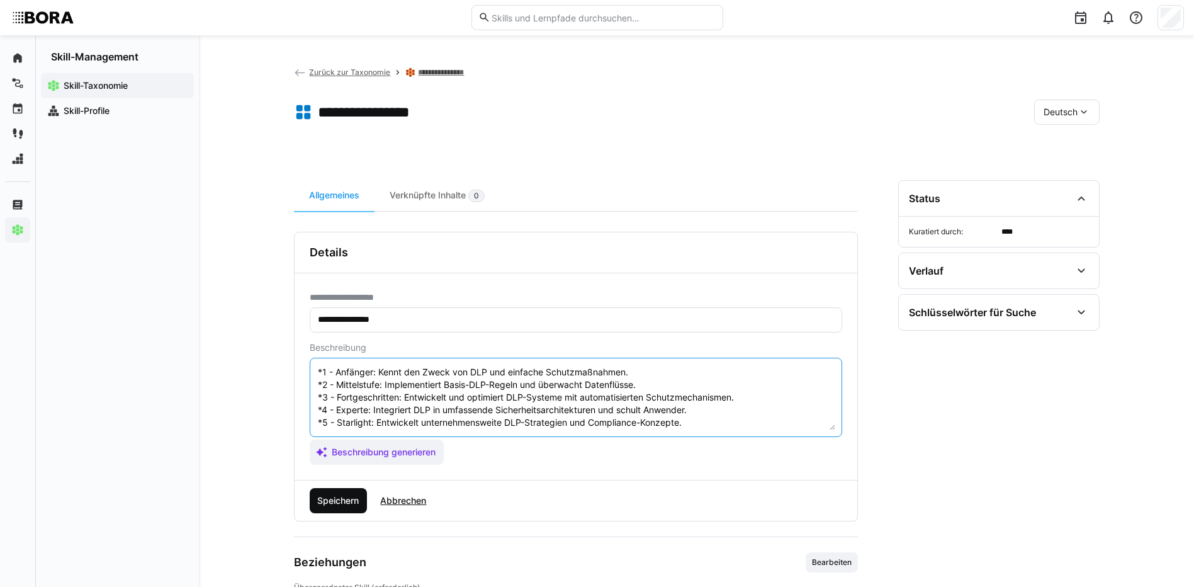
click at [345, 495] on span "Speichern" at bounding box center [337, 500] width 45 height 13
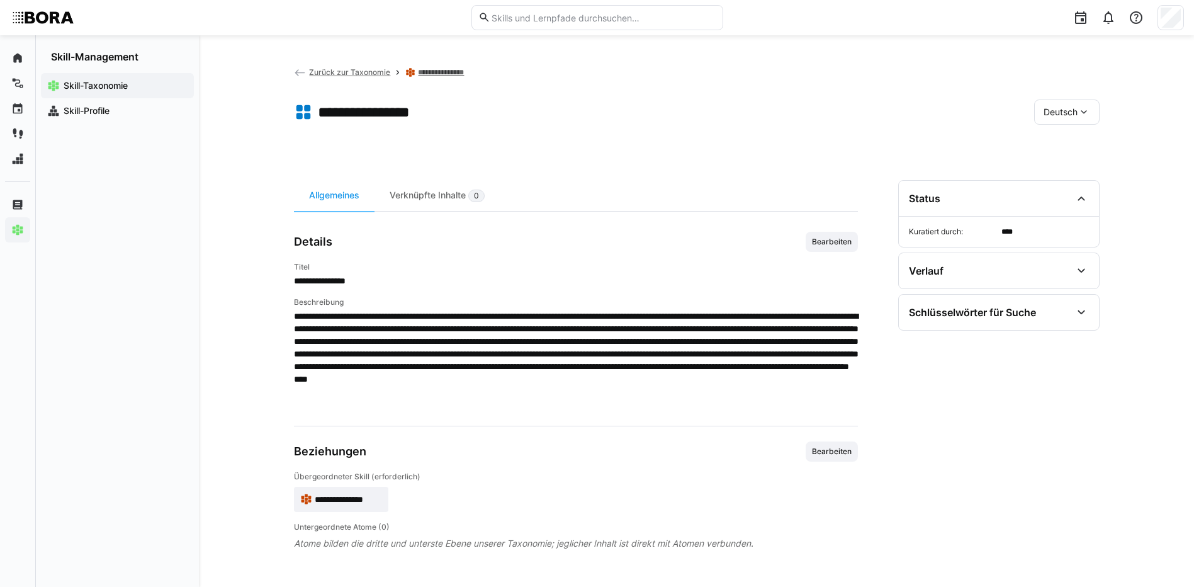
click at [1055, 117] on span "Deutsch" at bounding box center [1061, 112] width 34 height 13
click at [1060, 162] on div "Englisch" at bounding box center [1067, 172] width 67 height 26
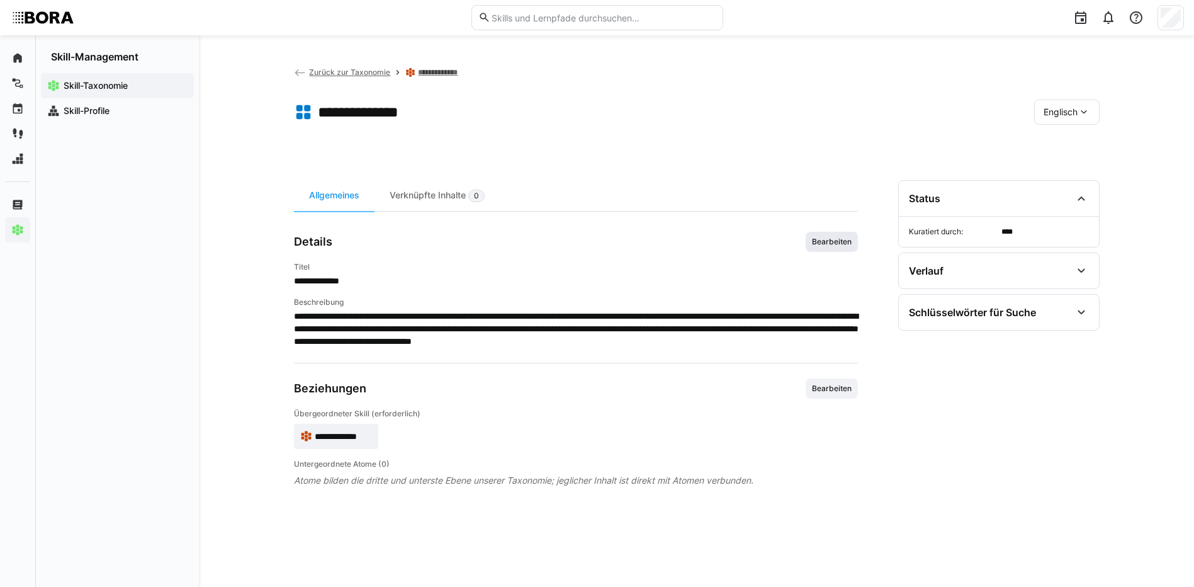
click at [830, 240] on span "Bearbeiten" at bounding box center [832, 242] width 42 height 10
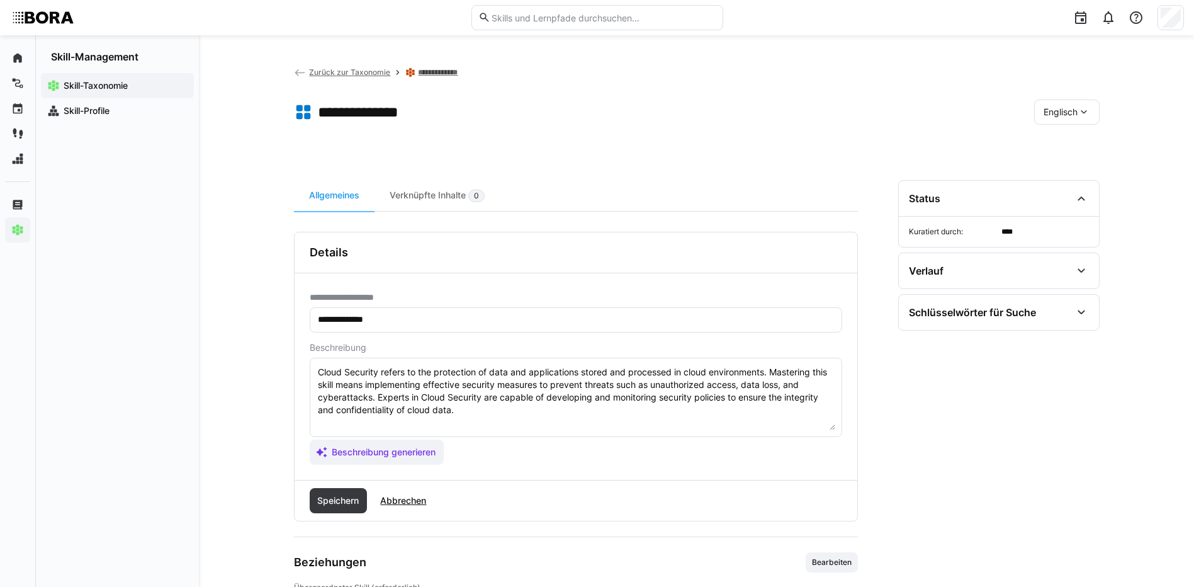
click at [693, 405] on textarea "Cloud Security refers to the protection of data and applications stored and pro…" at bounding box center [576, 397] width 519 height 65
paste textarea "*1 - Beginner: Understands the purpose of DLP and basic protective measures. *2…"
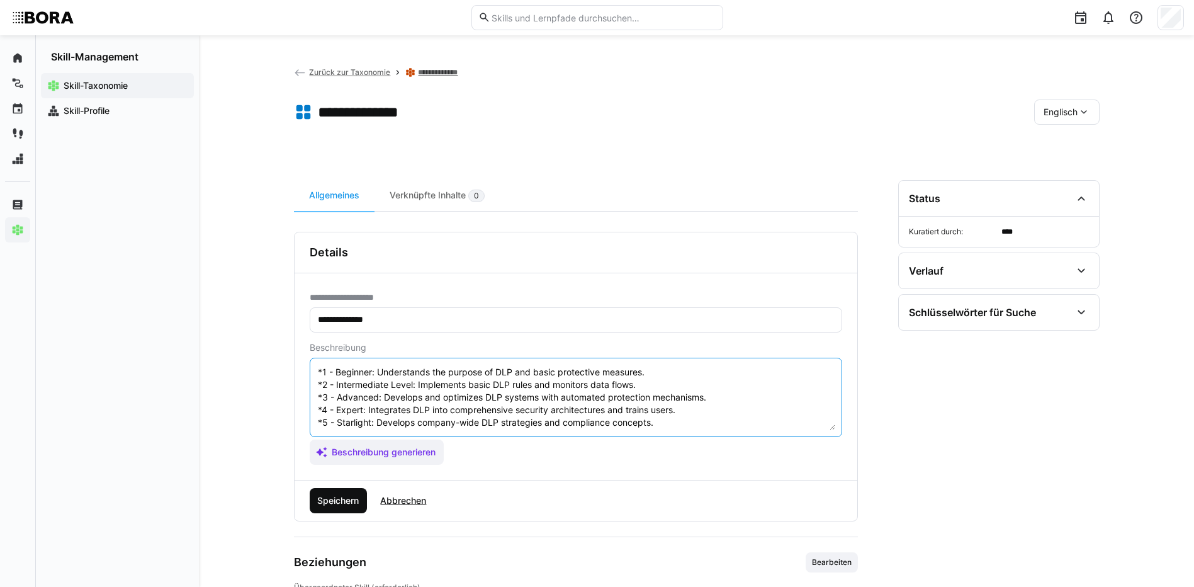
type textarea "Cloud Security refers to the protection of data and applications stored and pro…"
click at [349, 502] on span "Speichern" at bounding box center [337, 500] width 45 height 13
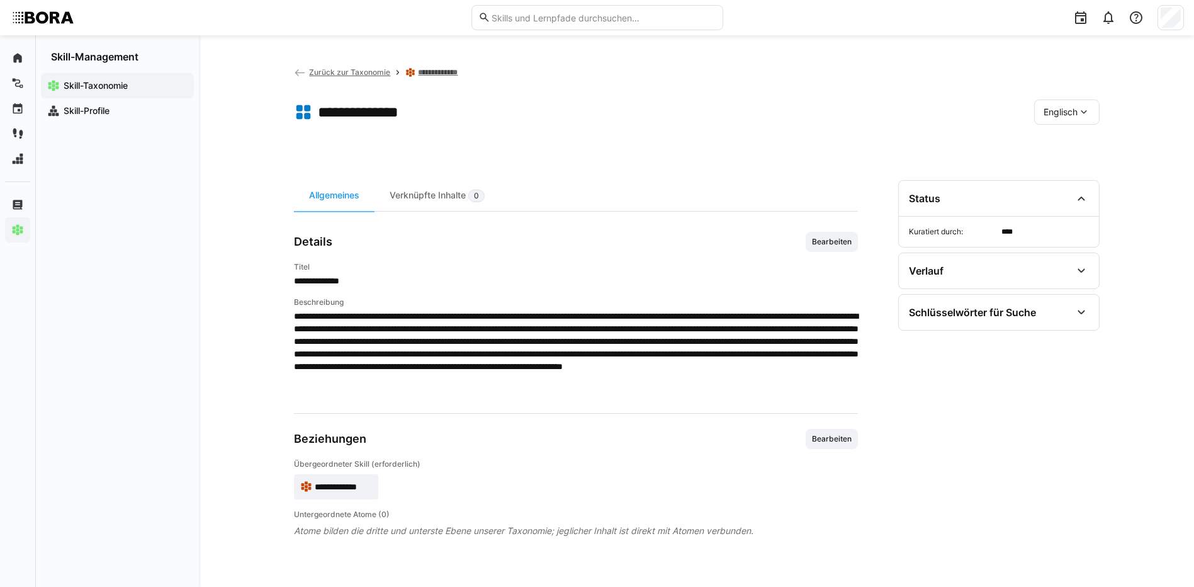
click at [1048, 105] on div "Englisch" at bounding box center [1066, 111] width 65 height 25
click at [1077, 147] on span "Deutsch" at bounding box center [1060, 145] width 34 height 13
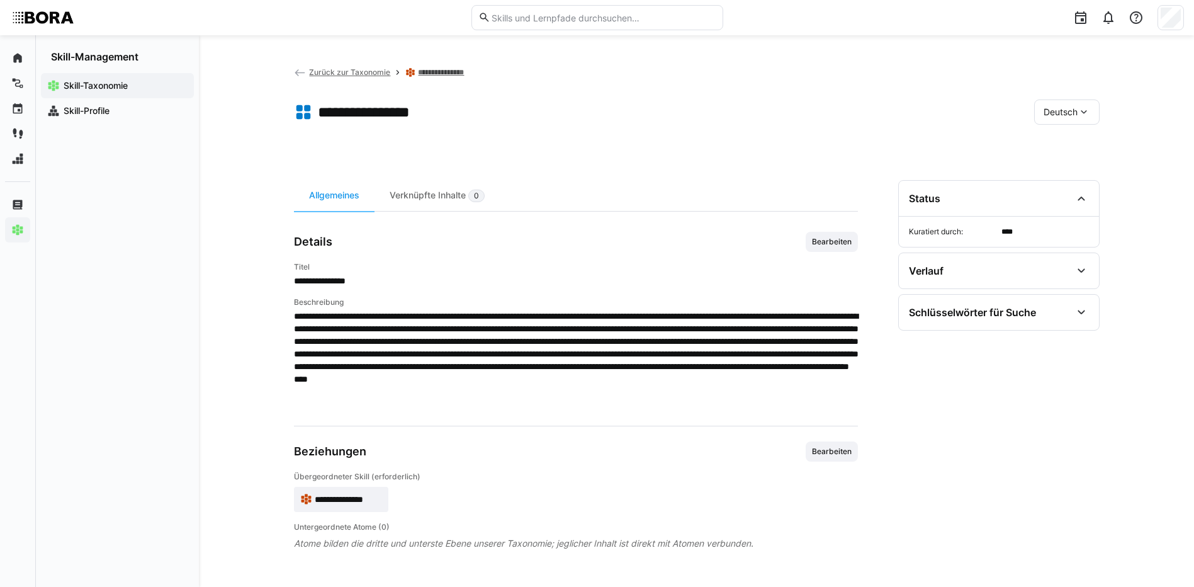
click at [453, 68] on link "**********" at bounding box center [446, 72] width 57 height 10
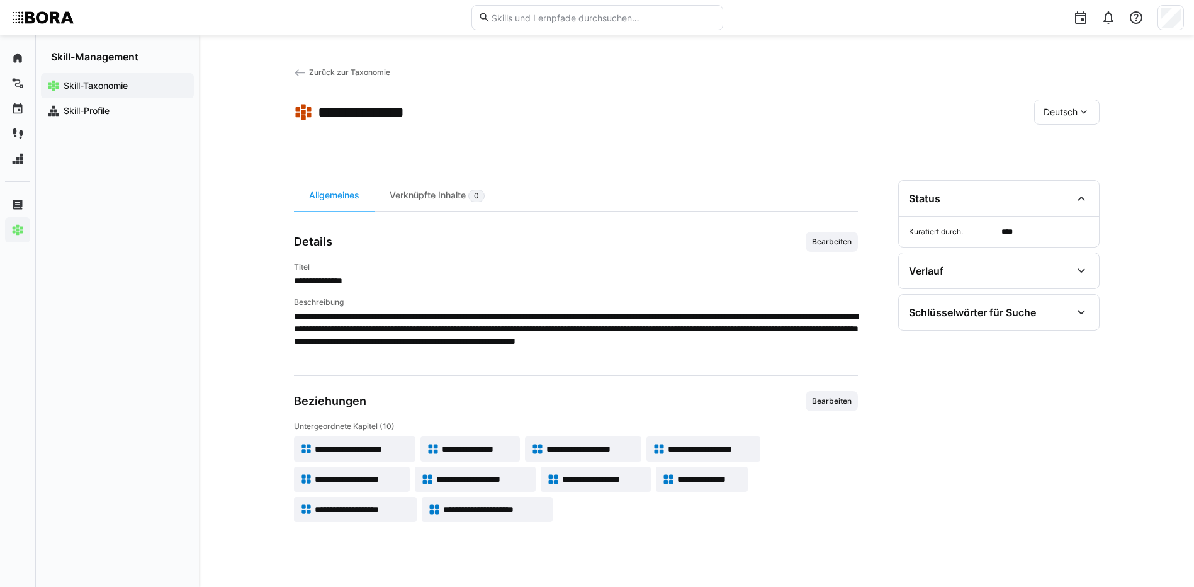
click at [558, 448] on span "**********" at bounding box center [590, 449] width 89 height 13
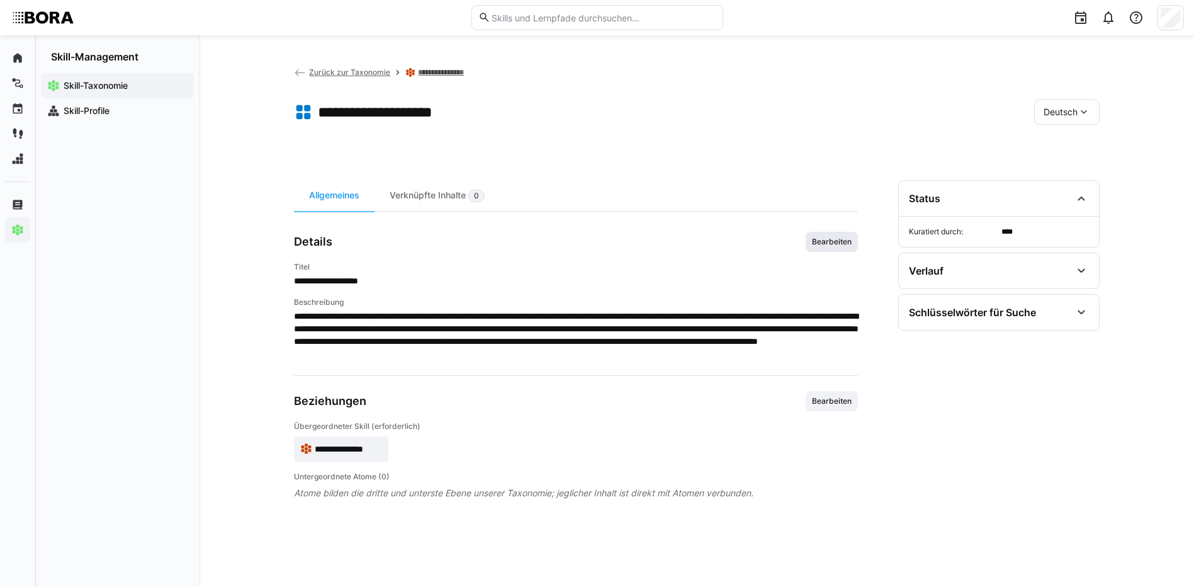
click at [830, 245] on span "Bearbeiten" at bounding box center [832, 242] width 42 height 10
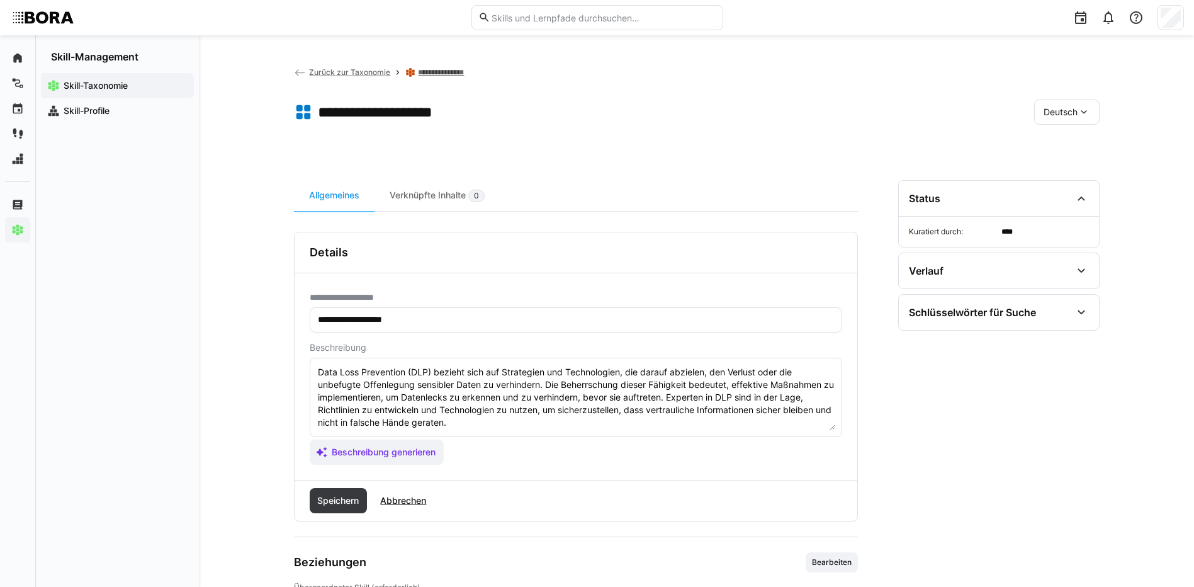
click at [560, 469] on div "**********" at bounding box center [576, 376] width 563 height 207
click at [484, 427] on textarea "Data Loss Prevention (DLP) bezieht sich auf Strategien und Technologien, die da…" at bounding box center [576, 397] width 519 height 65
paste textarea "*1 - Anfänger: *2 - Mittelstufe: *3 - Fortgeschritten: *4 - Experte: *5 - Starl…"
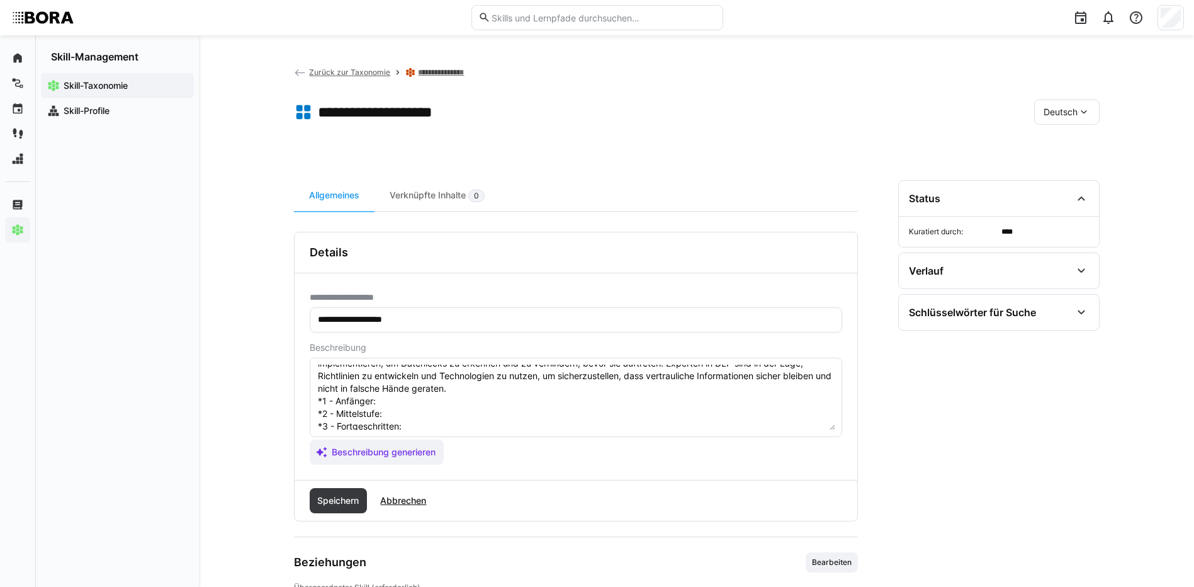
scroll to position [23, 0]
click at [392, 415] on textarea "Data Loss Prevention (DLP) bezieht sich auf Strategien und Technologien, die da…" at bounding box center [576, 397] width 519 height 65
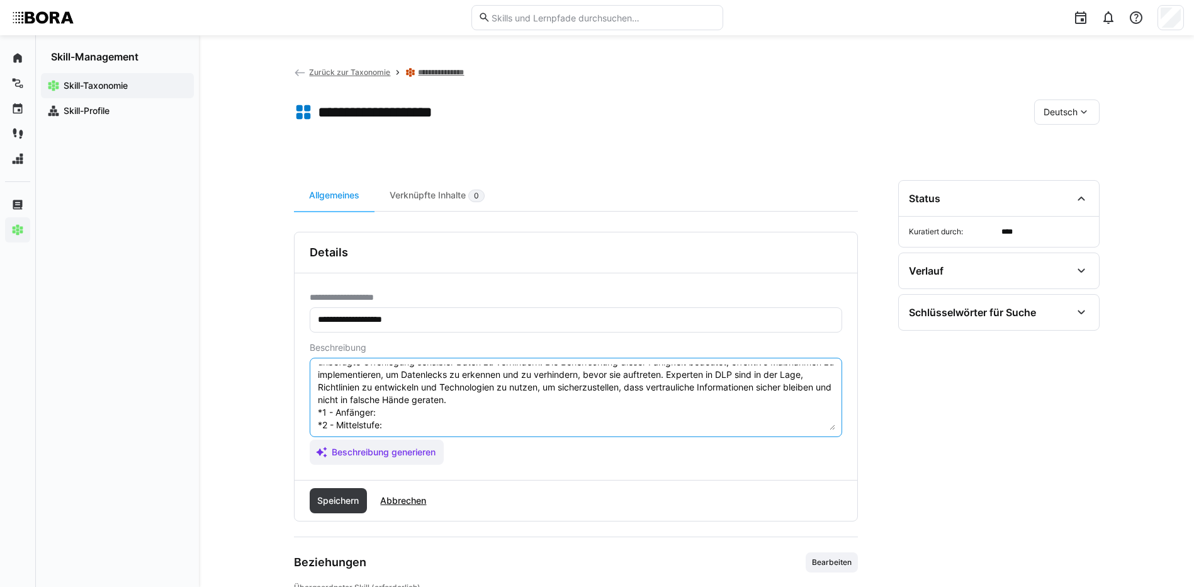
paste textarea "Versteht die Bedeutung von Datenkategorien und Klassifizierungen."
click at [384, 426] on textarea "Data Loss Prevention (DLP) bezieht sich auf Strategien und Technologien, die da…" at bounding box center [576, 397] width 519 height 65
paste textarea "Klassifiziert Daten nach definierten Kriterien (z.B. Sensibilität)."
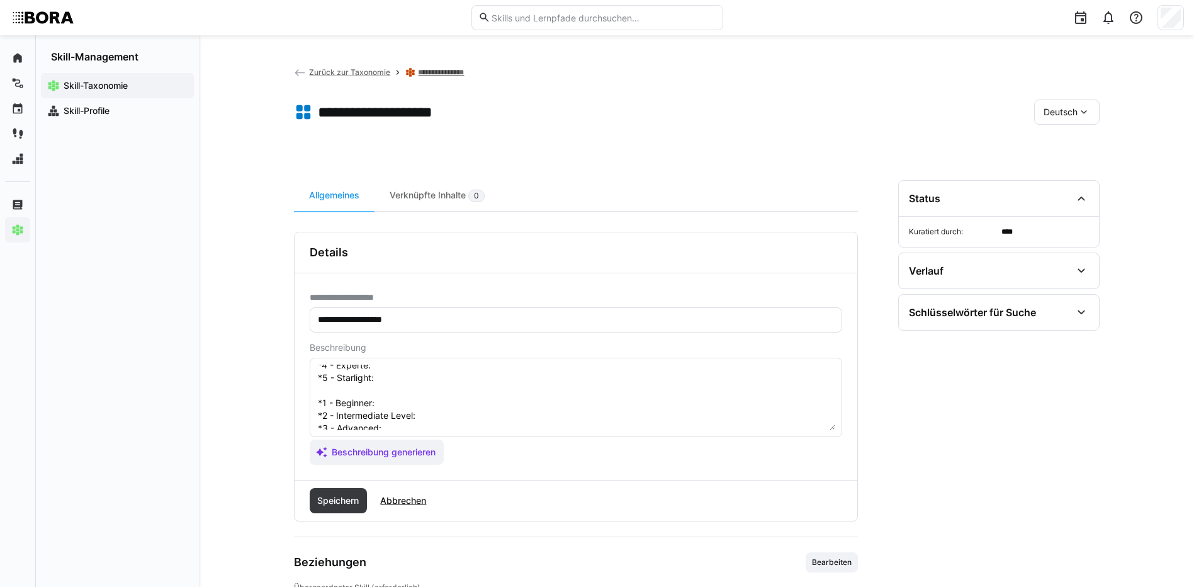
scroll to position [86, 0]
click at [429, 379] on textarea "Data Loss Prevention (DLP) bezieht sich auf Strategien und Technologien, die da…" at bounding box center [576, 397] width 519 height 65
paste textarea "Entwickelt und automatisiert Klassifizierungsprozesse."
click at [378, 383] on textarea "Data Loss Prevention (DLP) bezieht sich auf Strategien und Technologien, die da…" at bounding box center [576, 397] width 519 height 65
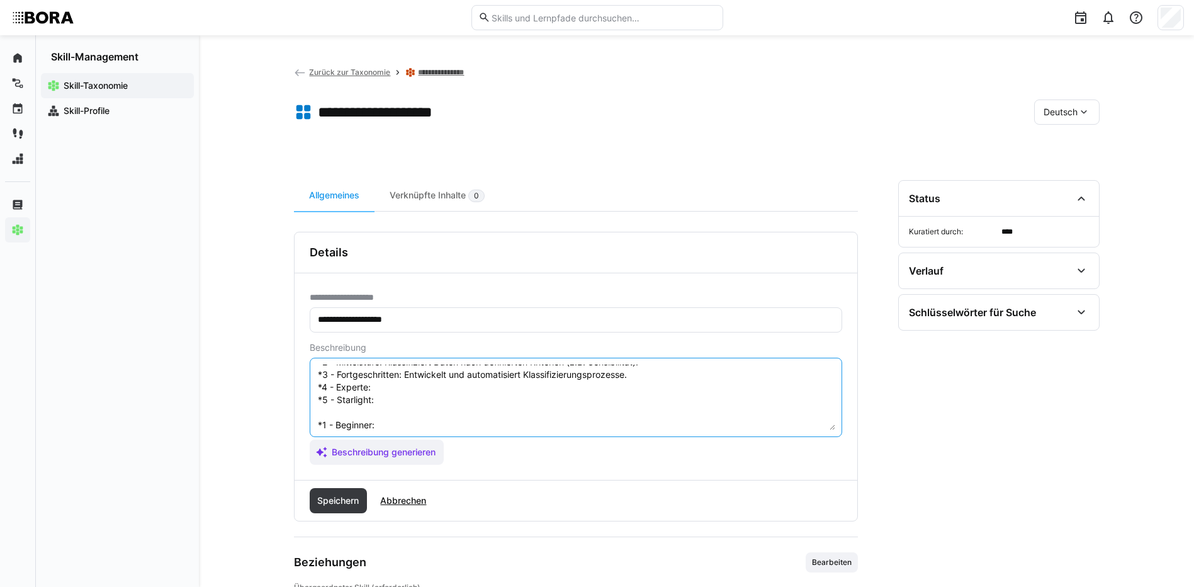
paste textarea "Nutzt Klassifikation zur Steuerung von Zugriff und Schutz."
click at [407, 410] on textarea "Data Loss Prevention (DLP) bezieht sich auf Strategien und Technologien, die da…" at bounding box center [576, 397] width 519 height 65
click at [405, 405] on textarea "Data Loss Prevention (DLP) bezieht sich auf Strategien und Technologien, die da…" at bounding box center [576, 397] width 519 height 65
paste textarea "Führt Standards für Datenklassifikation und Schutzmaßnahmen im Unternehmen ein."
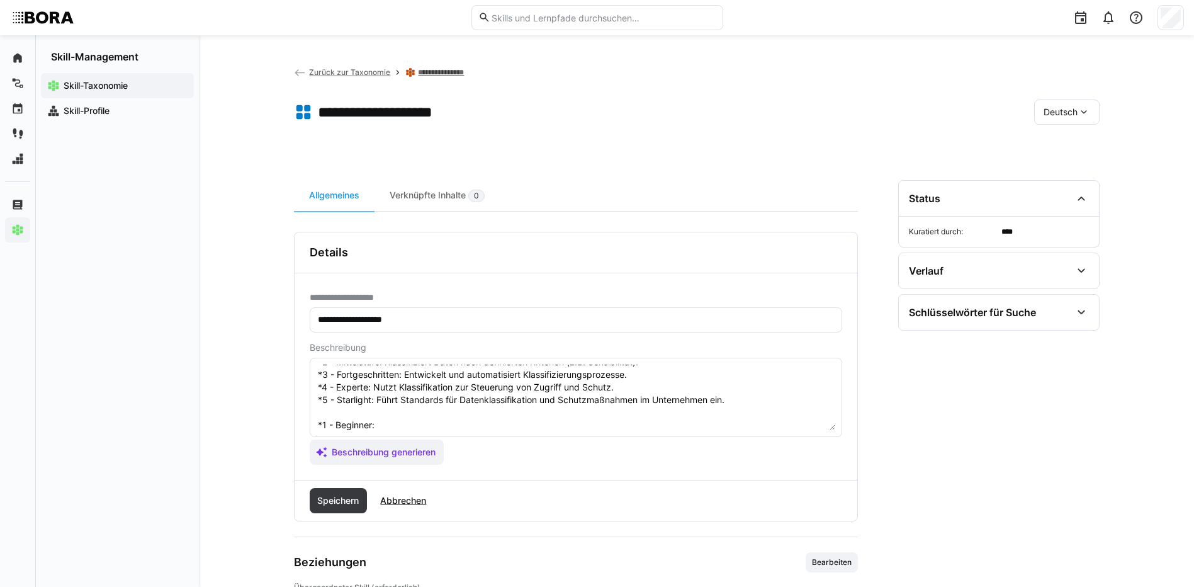
click at [416, 426] on textarea "Data Loss Prevention (DLP) bezieht sich auf Strategien und Technologien, die da…" at bounding box center [576, 397] width 519 height 65
paste textarea "Understands the importance of data categories and classifications."
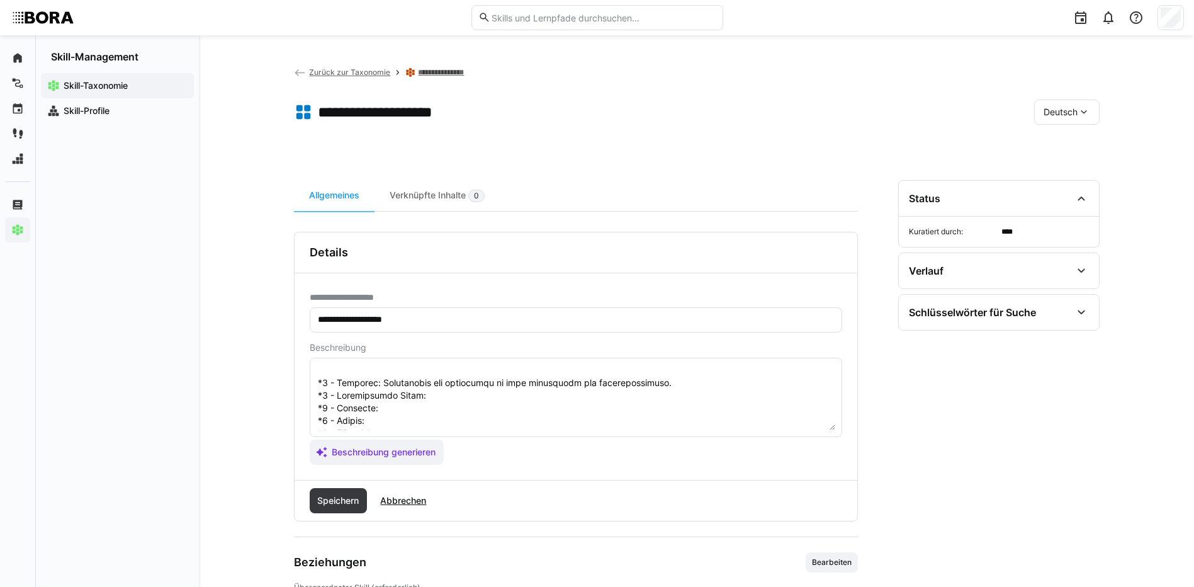
scroll to position [149, 0]
click at [521, 376] on textarea at bounding box center [576, 397] width 519 height 65
paste textarea "Classifies data according to defined criteria (e.g., sensitivity)."
click at [407, 387] on textarea at bounding box center [576, 397] width 519 height 65
paste textarea "Develops and automates classification processes."
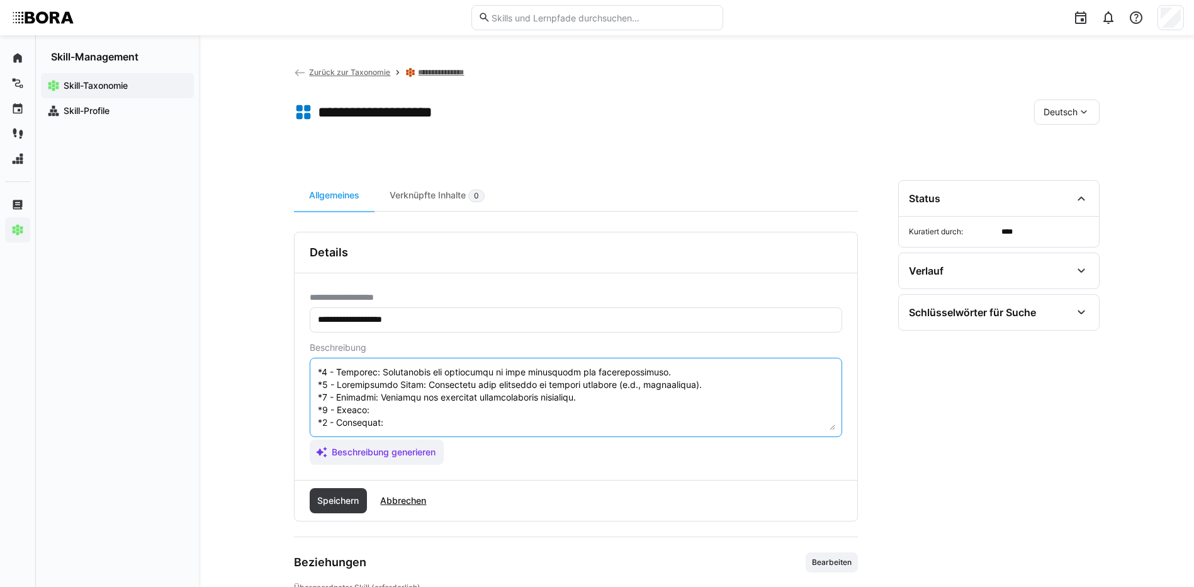
click at [385, 400] on textarea at bounding box center [576, 397] width 519 height 65
paste textarea "Uses classification to control access and protection."
click at [395, 410] on textarea at bounding box center [576, 397] width 519 height 65
paste textarea "Implements company-wide standards for data classification and protection."
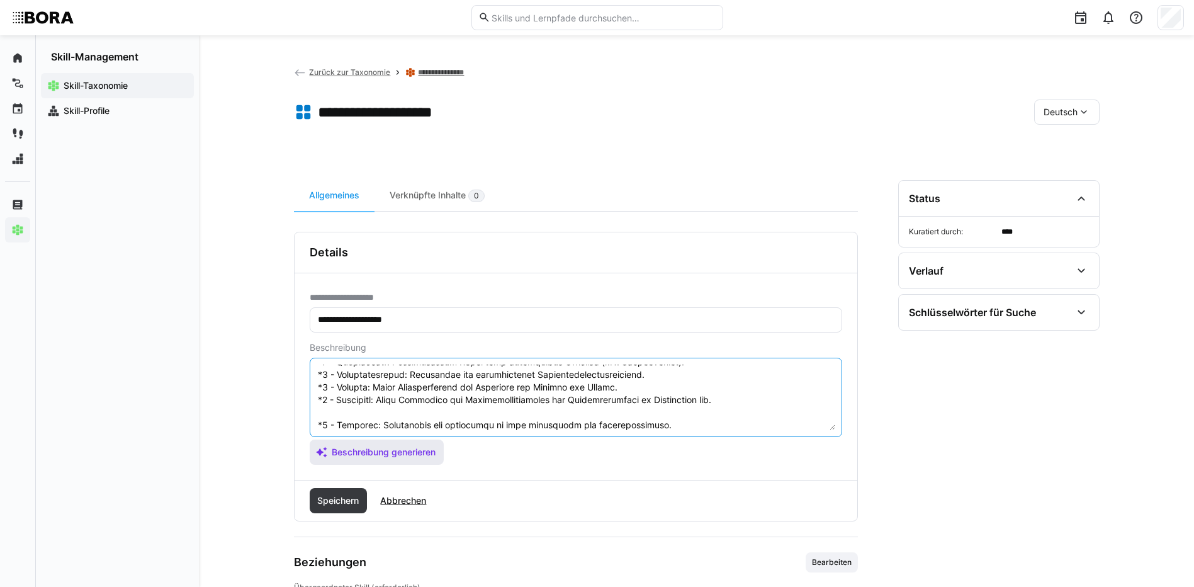
scroll to position [151, 0]
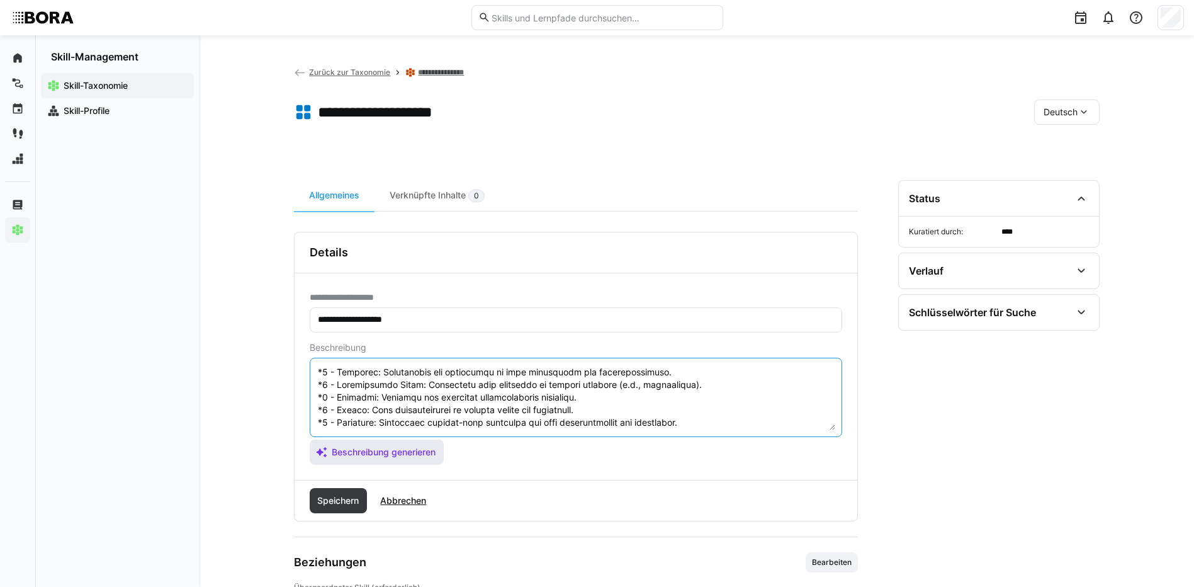
drag, startPoint x: 317, startPoint y: 422, endPoint x: 404, endPoint y: 458, distance: 93.4
click at [404, 458] on app-assistant-generate-form "Beschreibung Beschreibung generieren" at bounding box center [576, 403] width 533 height 122
type textarea "Data Loss Prevention (DLP) bezieht sich auf Strategien und Technologien, die da…"
click at [345, 489] on span "Speichern" at bounding box center [339, 500] width 58 height 25
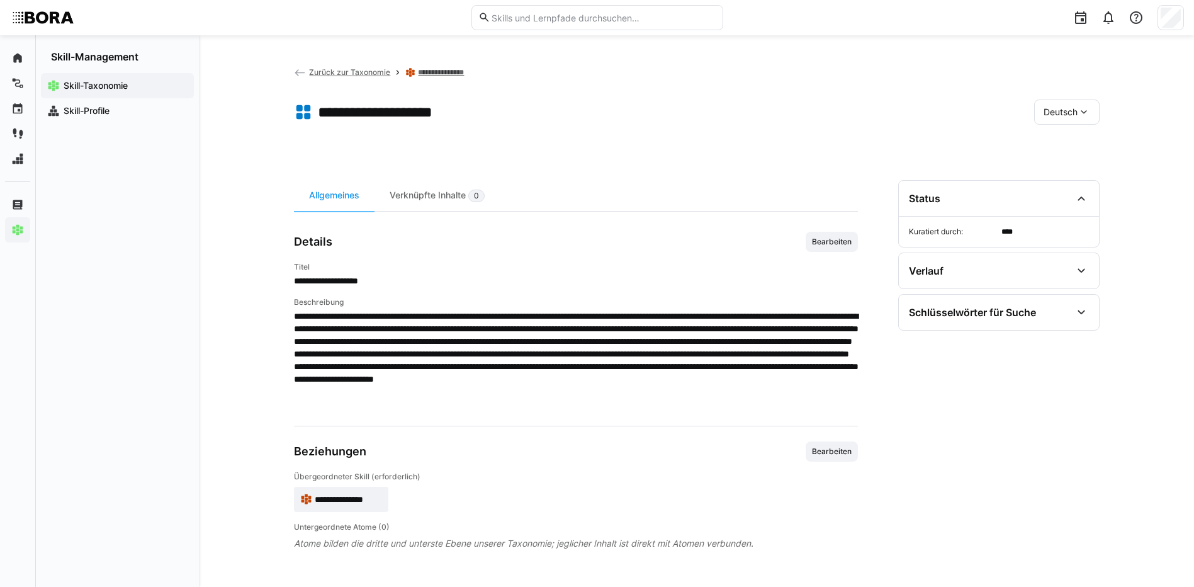
click at [1046, 114] on span "Deutsch" at bounding box center [1061, 112] width 34 height 13
click at [1066, 181] on div "Englisch" at bounding box center [1067, 172] width 67 height 26
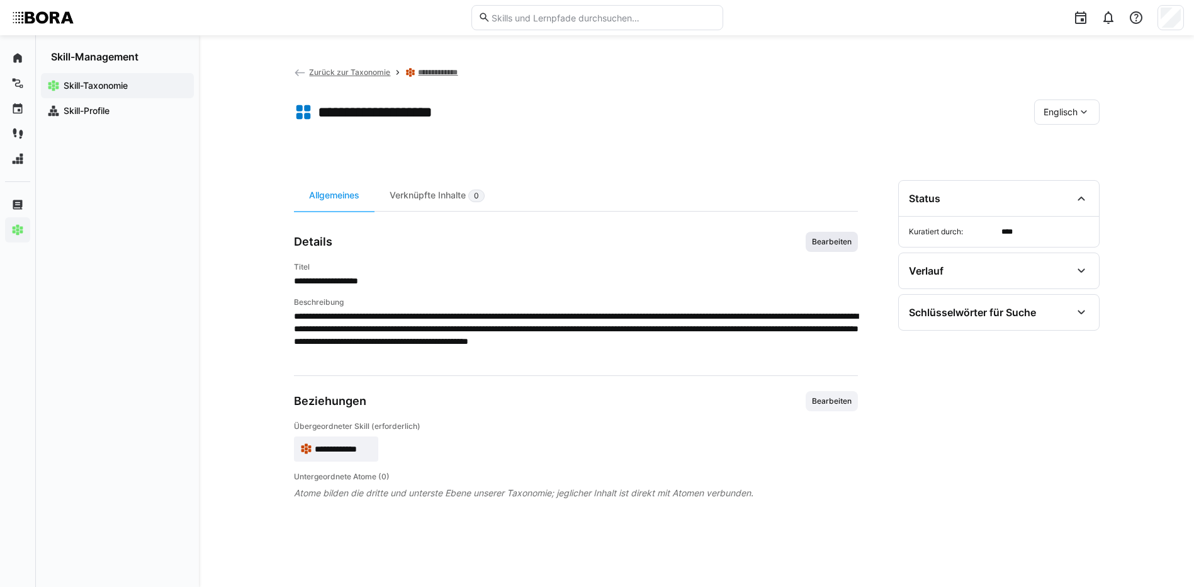
click at [835, 250] on span "Bearbeiten" at bounding box center [832, 242] width 52 height 20
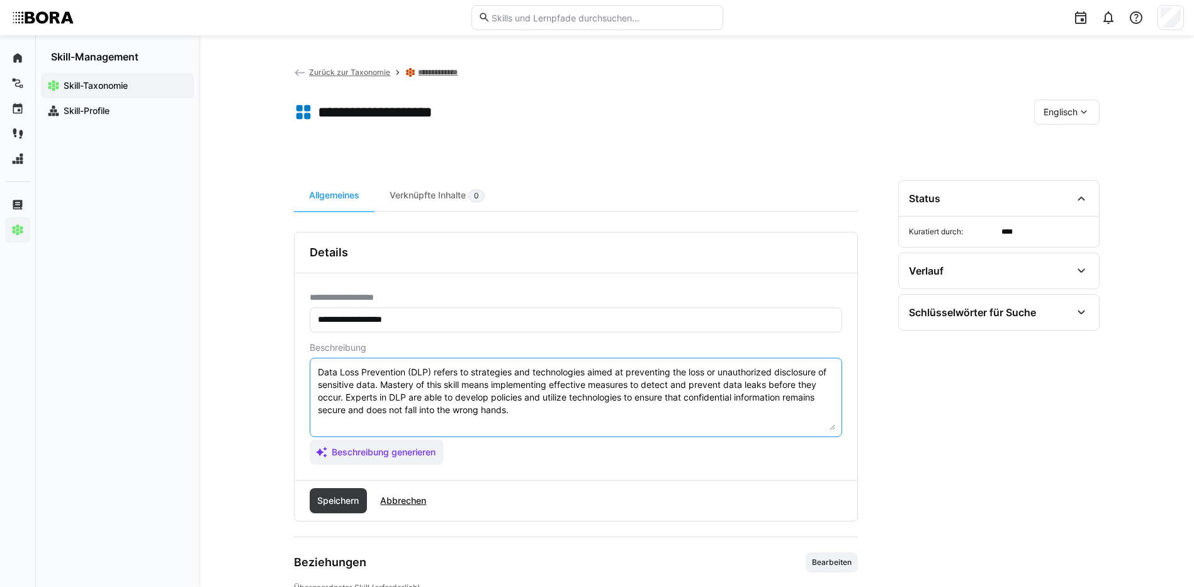
click at [569, 422] on textarea "Data Loss Prevention (DLP) refers to strategies and technologies aimed at preve…" at bounding box center [576, 397] width 519 height 65
paste textarea "*1 - Beginner: Understands the importance of data categories and classification…"
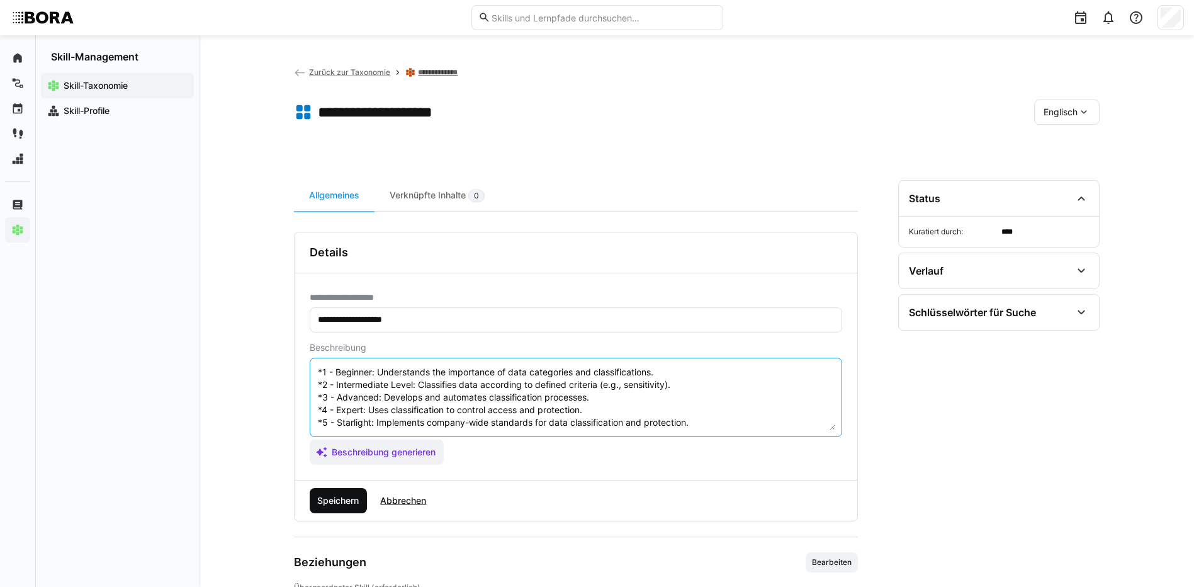
type textarea "Data Loss Prevention (DLP) refers to strategies and technologies aimed at preve…"
click at [346, 494] on span "Speichern" at bounding box center [337, 500] width 45 height 13
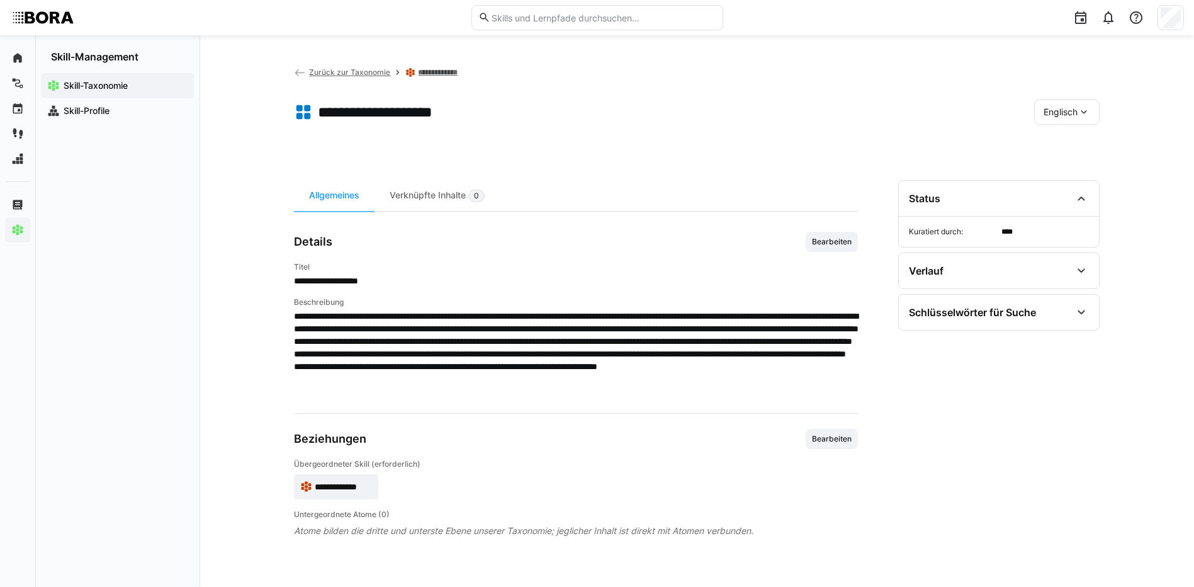
click at [1039, 115] on div "Englisch" at bounding box center [1066, 111] width 65 height 25
click at [1056, 133] on div "Deutsch" at bounding box center [1066, 145] width 67 height 26
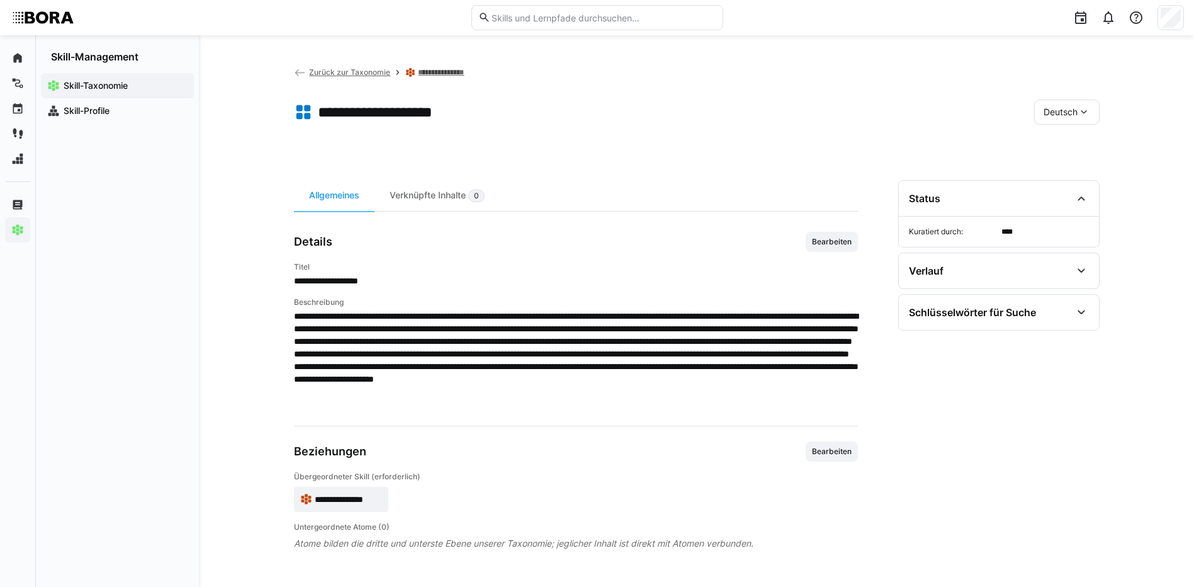
click at [446, 73] on link "**********" at bounding box center [446, 72] width 57 height 10
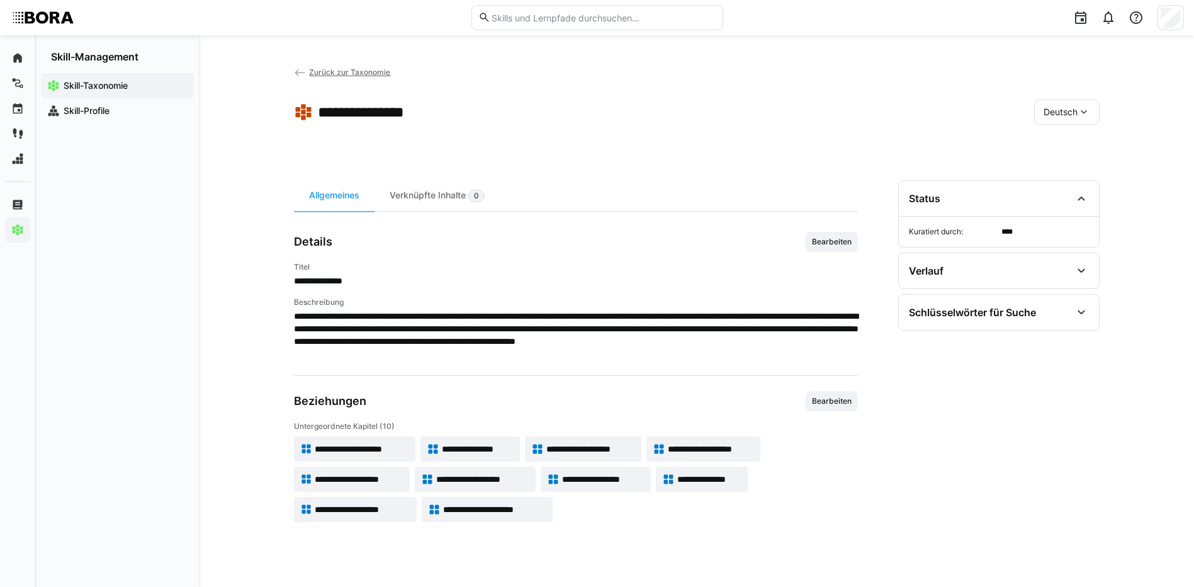
click at [746, 453] on span "**********" at bounding box center [711, 449] width 86 height 13
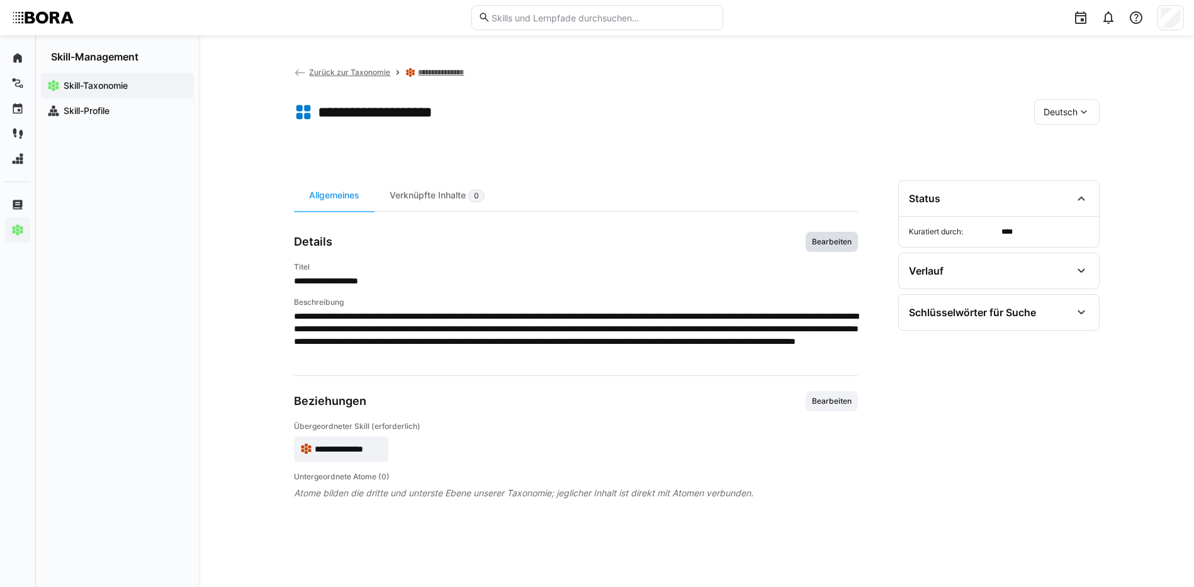
click at [839, 237] on span "Bearbeiten" at bounding box center [832, 242] width 42 height 10
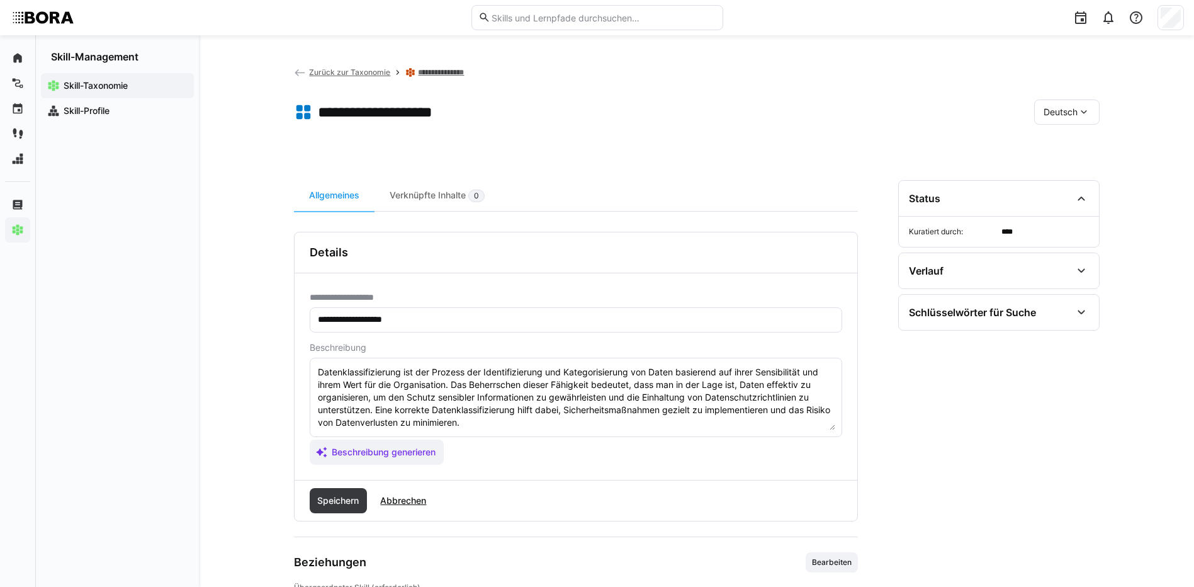
click at [325, 293] on span "**********" at bounding box center [347, 297] width 75 height 10
click at [497, 424] on textarea "Datenklassifizierung ist der Prozess der Identifizierung und Kategorisierung vo…" at bounding box center [576, 397] width 519 height 65
paste textarea "*1 - Anfänger: *2 - Mittelstufe: *3 - Fortgeschritten: *4 - Experte: *5 - Starl…"
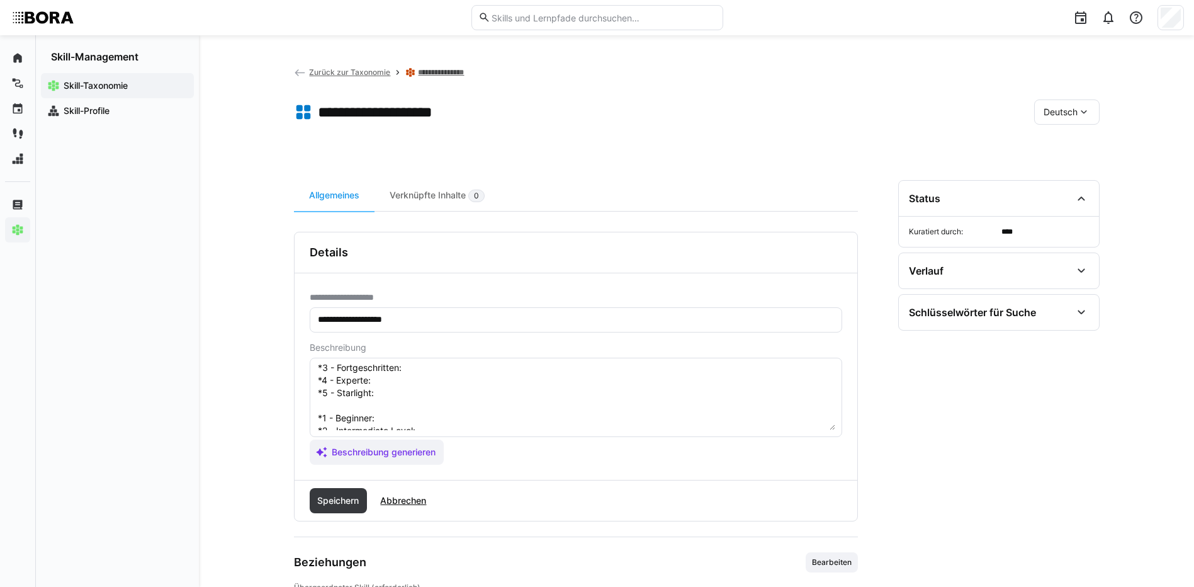
scroll to position [10, 0]
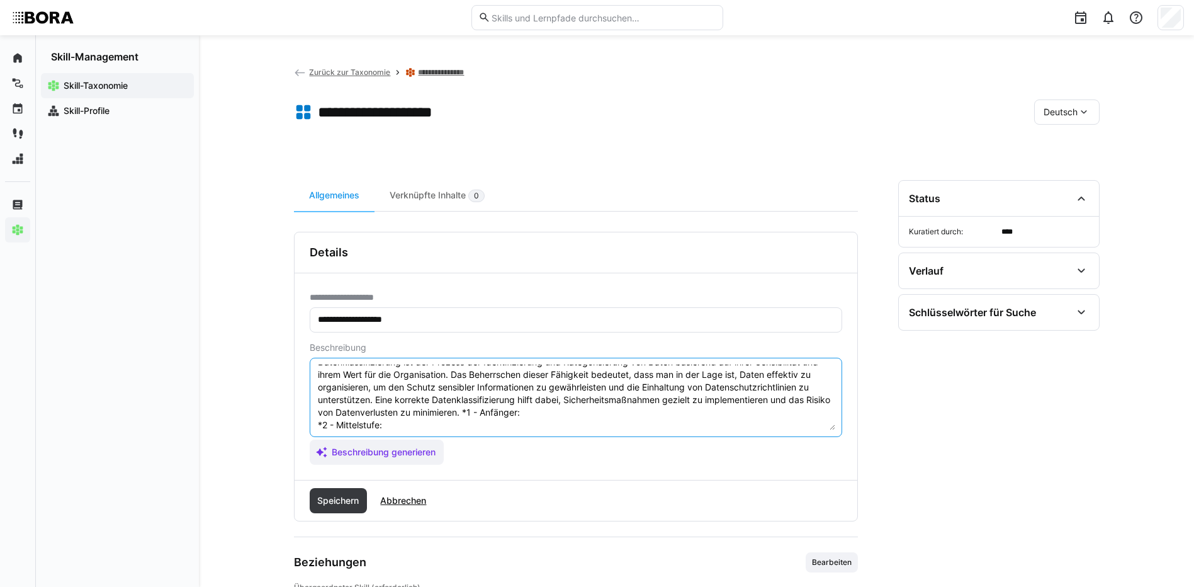
click at [402, 419] on textarea "Datenklassifizierung ist der Prozess der Identifizierung und Kategorisierung vo…" at bounding box center [576, 397] width 519 height 65
click at [489, 409] on textarea "Datenklassifizierung ist der Prozess der Identifizierung und Kategorisierung vo…" at bounding box center [576, 397] width 519 height 65
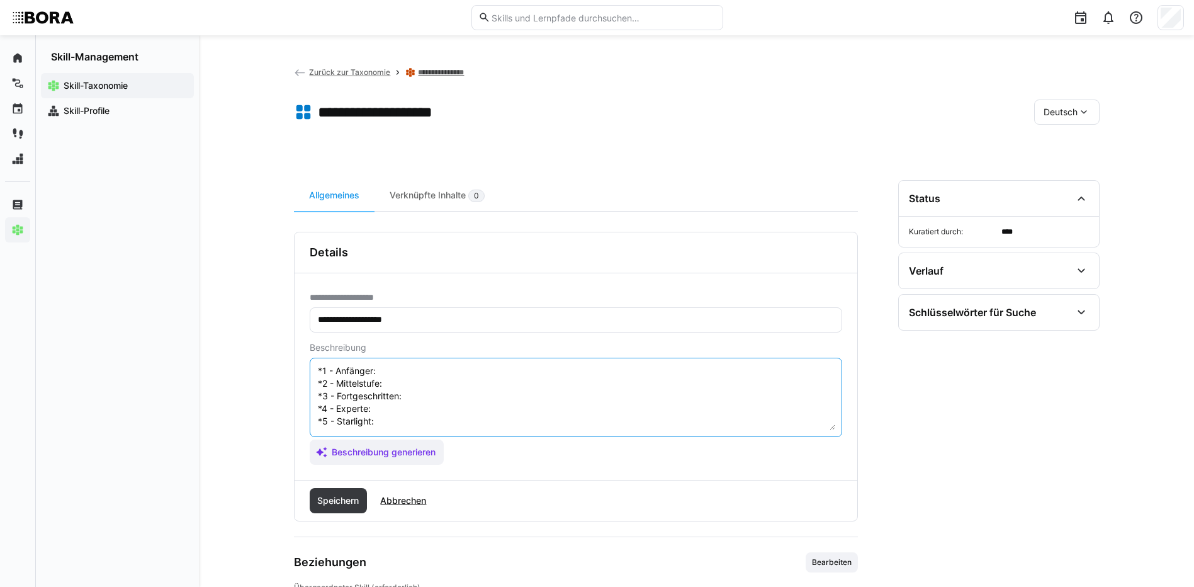
click at [402, 366] on textarea "Datenklassifizierung ist der Prozess der Identifizierung und Kategorisierung vo…" at bounding box center [576, 397] width 519 height 65
paste textarea "Kennt grundlegende Sicherheitsmaßnahmen für Endgeräte (Antivirus, Updates)."
click at [402, 385] on textarea "Datenklassifizierung ist der Prozess der Identifizierung und Kategorisierung vo…" at bounding box center [576, 397] width 519 height 65
paste textarea "Setzt End-Point-Sicherheitslösungen ein und überwacht Basisfunktionen."
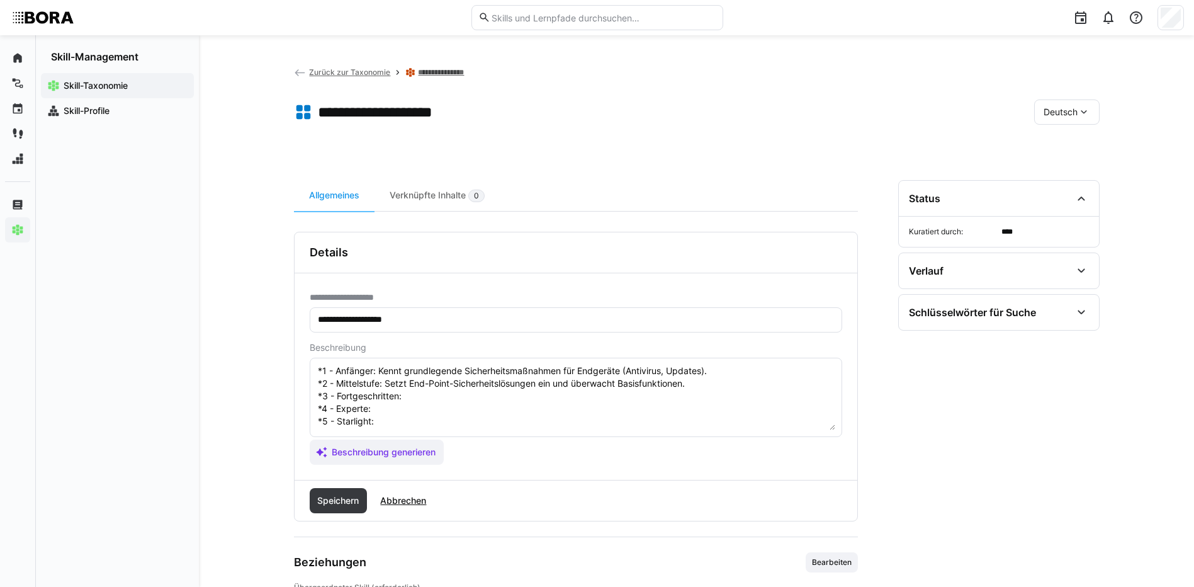
click at [421, 394] on textarea "Datenklassifizierung ist der Prozess der Identifizierung und Kategorisierung vo…" at bounding box center [576, 397] width 519 height 65
paste textarea "Entwickelt Strategien gegen fortgeschrittene Bedrohungen auf Endgeräten."
click at [412, 411] on textarea "Datenklassifizierung ist der Prozess der Identifizierung und Kategorisierung vo…" at bounding box center [576, 397] width 519 height 65
paste textarea "Implementiert ganzheitliche End-Point-Sicherheitsarchitekturen."
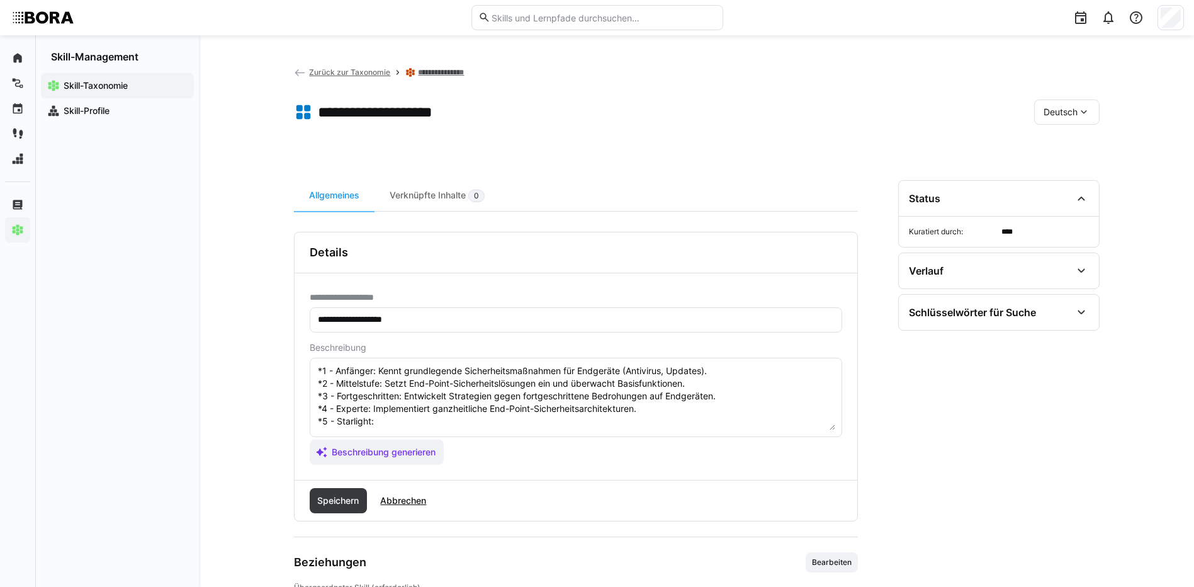
click at [429, 420] on textarea "Datenklassifizierung ist der Prozess der Identifizierung und Kategorisierung vo…" at bounding box center [576, 397] width 519 height 65
paste textarea "Definiert unternehmensweite End-Point-Sicherheitsrichtlinien und Auditverfahren."
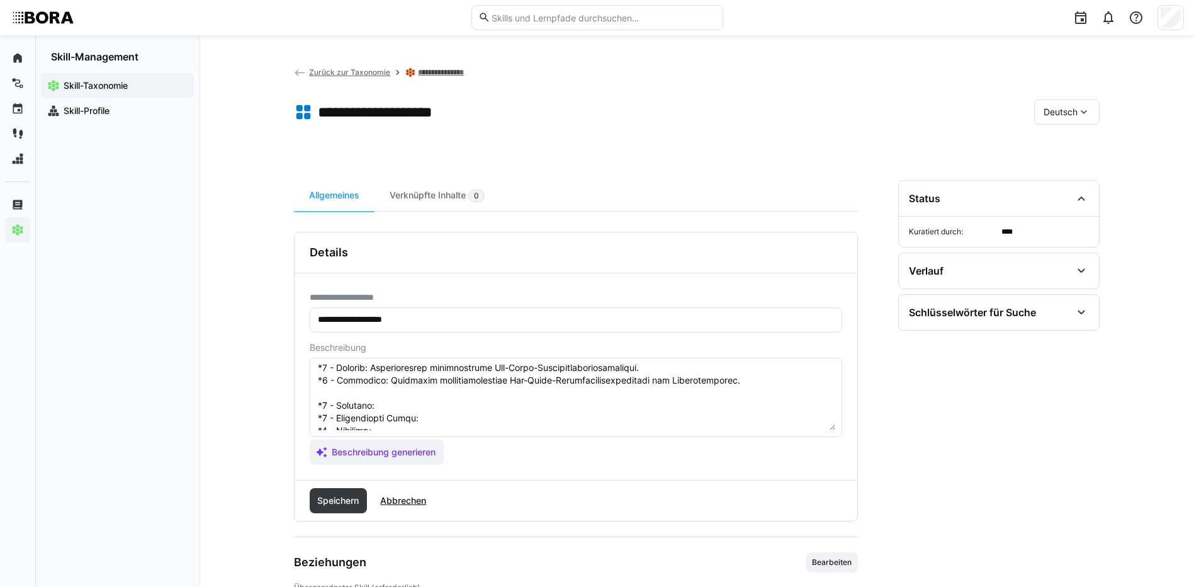
scroll to position [127, 0]
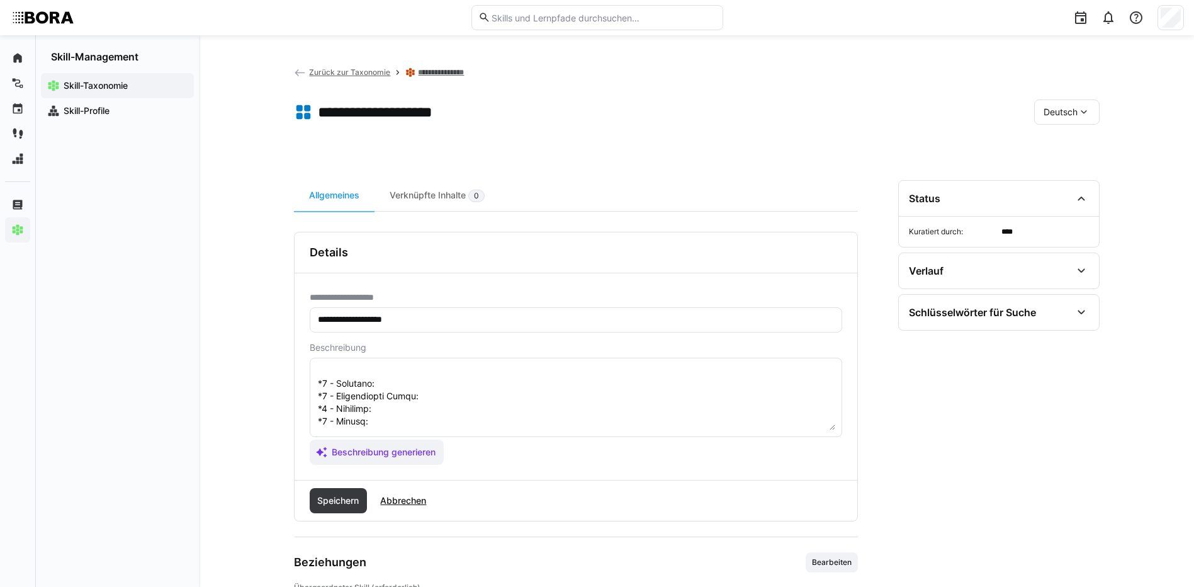
click at [405, 378] on textarea at bounding box center [576, 397] width 519 height 65
paste textarea "Knows basic security measures for endpoints (antivirus, updates)."
click at [468, 400] on textarea at bounding box center [576, 397] width 519 height 65
paste textarea "Deploys endpoint security solutions and monitors basic functions."
click at [413, 403] on textarea at bounding box center [576, 397] width 519 height 65
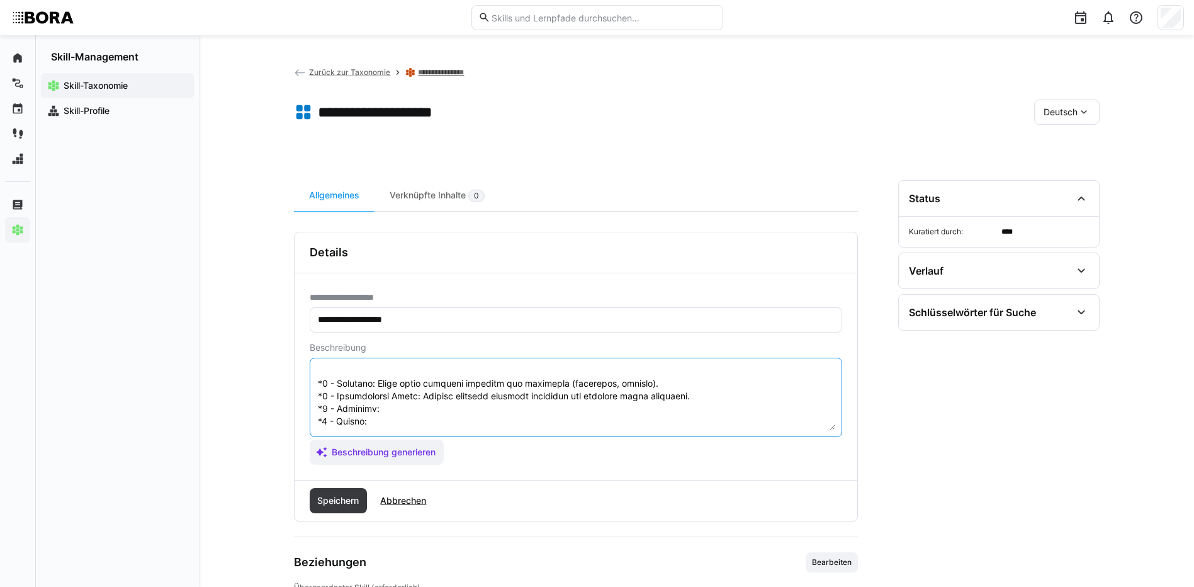
paste textarea "Develops strategies against advanced threats on endpoints."
click at [401, 421] on textarea at bounding box center [576, 397] width 519 height 65
paste textarea "Implements holistic endpoint security architectures."
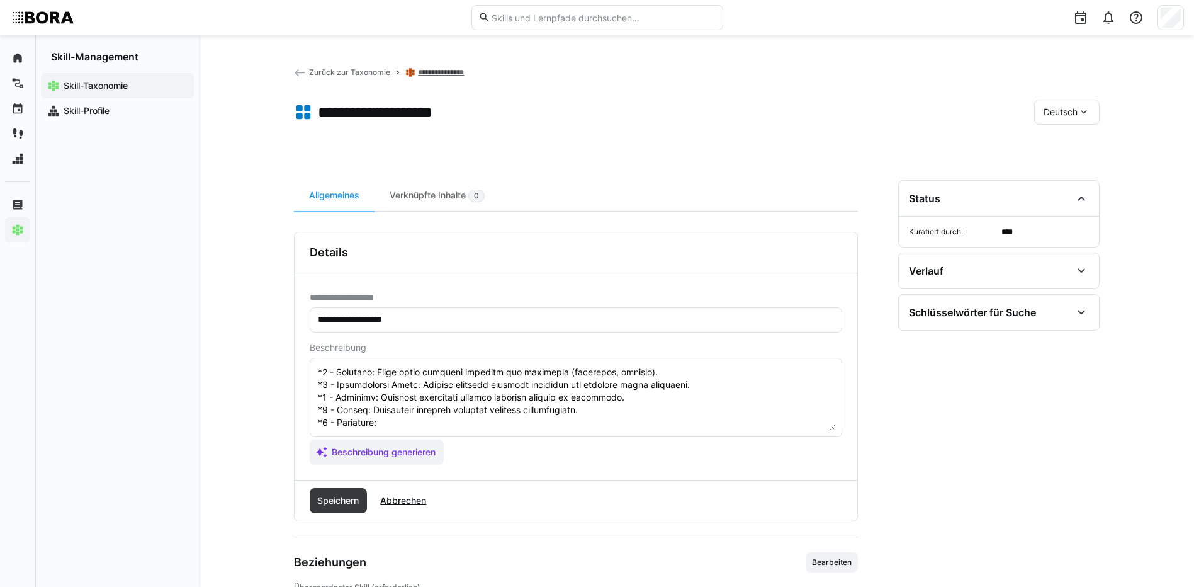
scroll to position [151, 0]
click at [411, 407] on textarea at bounding box center [576, 397] width 519 height 65
paste textarea "Defines company-wide endpoint security policies and audit procedures."
drag, startPoint x: 318, startPoint y: 421, endPoint x: 386, endPoint y: 445, distance: 72.1
click at [386, 445] on app-assistant-generate-form "Beschreibung Beschreibung generieren" at bounding box center [576, 403] width 533 height 122
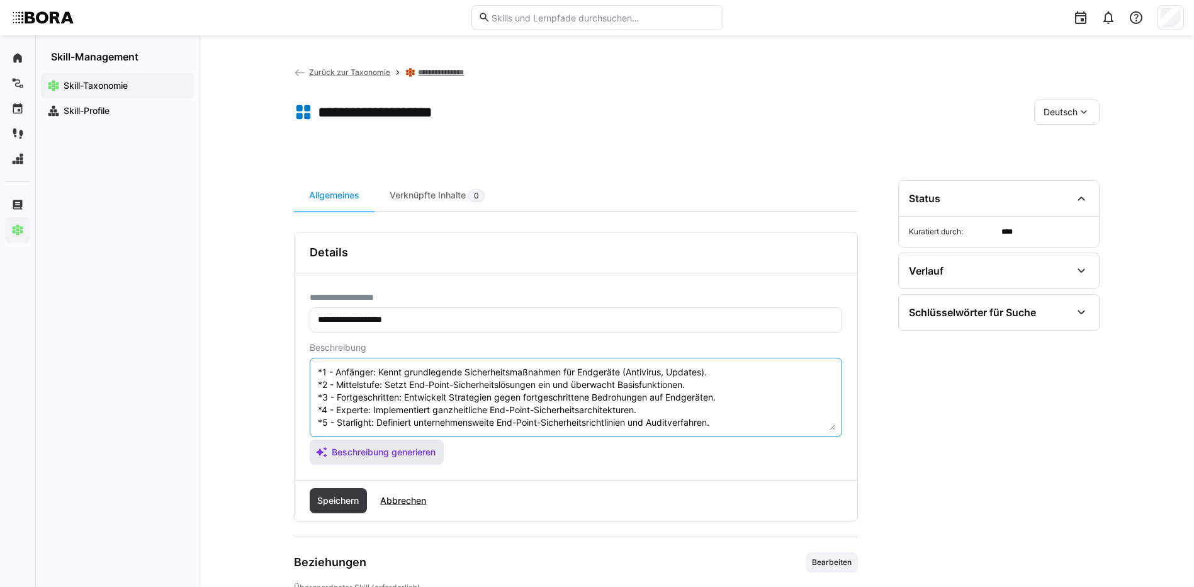
scroll to position [76, 0]
type textarea "Datenklassifizierung ist der Prozess der Identifizierung und Kategorisierung vo…"
click at [342, 493] on span "Speichern" at bounding box center [339, 500] width 58 height 25
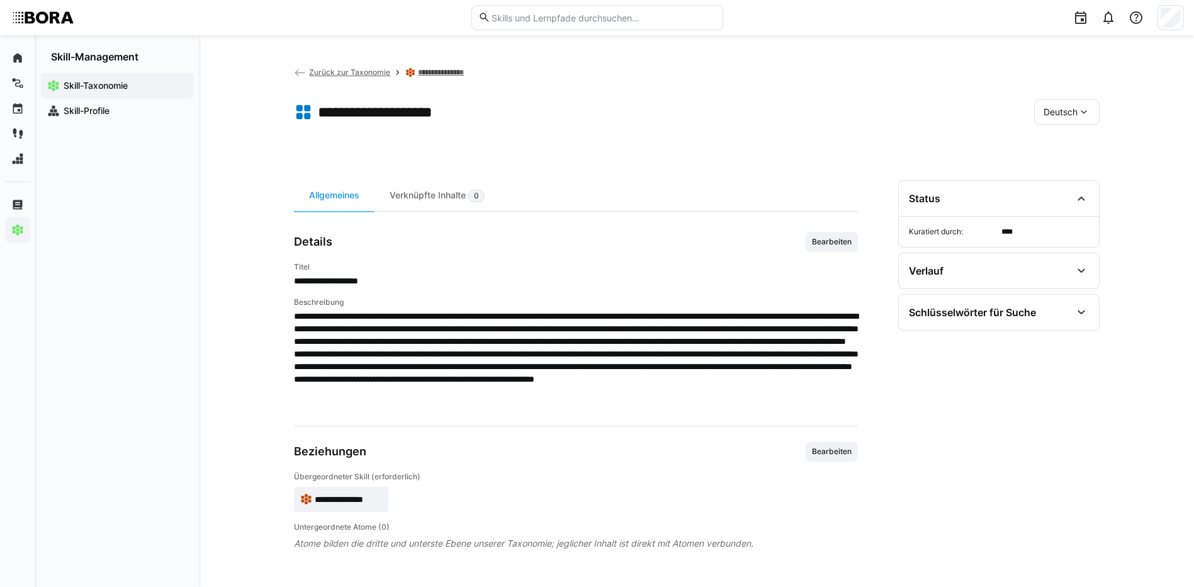
click at [1071, 114] on span "Deutsch" at bounding box center [1061, 112] width 34 height 13
click at [1078, 166] on span "Englisch" at bounding box center [1061, 172] width 34 height 13
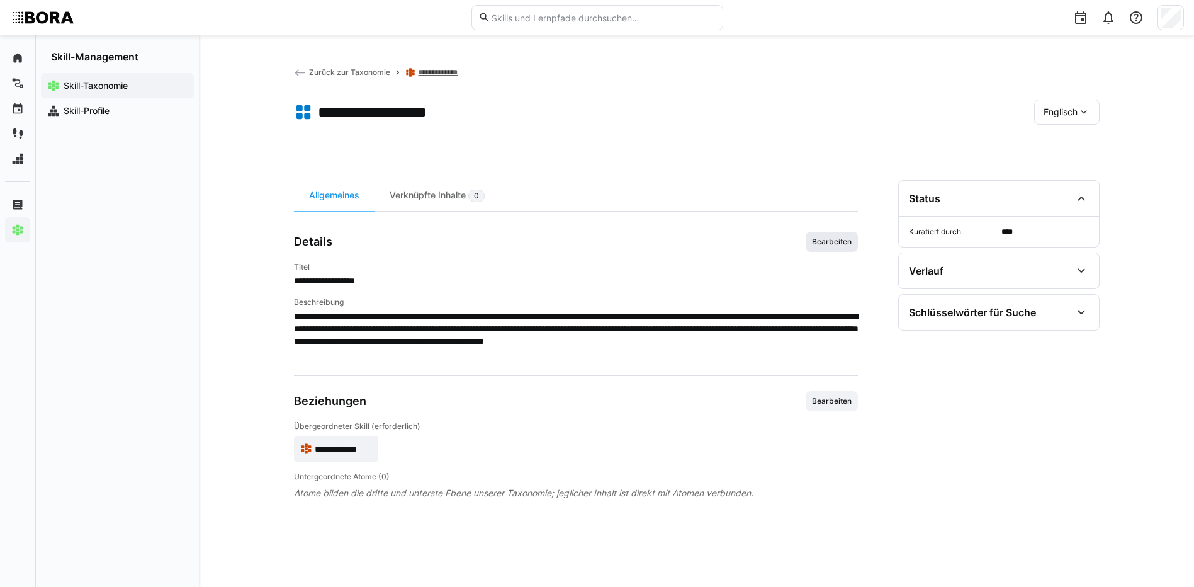
click at [827, 235] on span "Bearbeiten" at bounding box center [832, 242] width 52 height 20
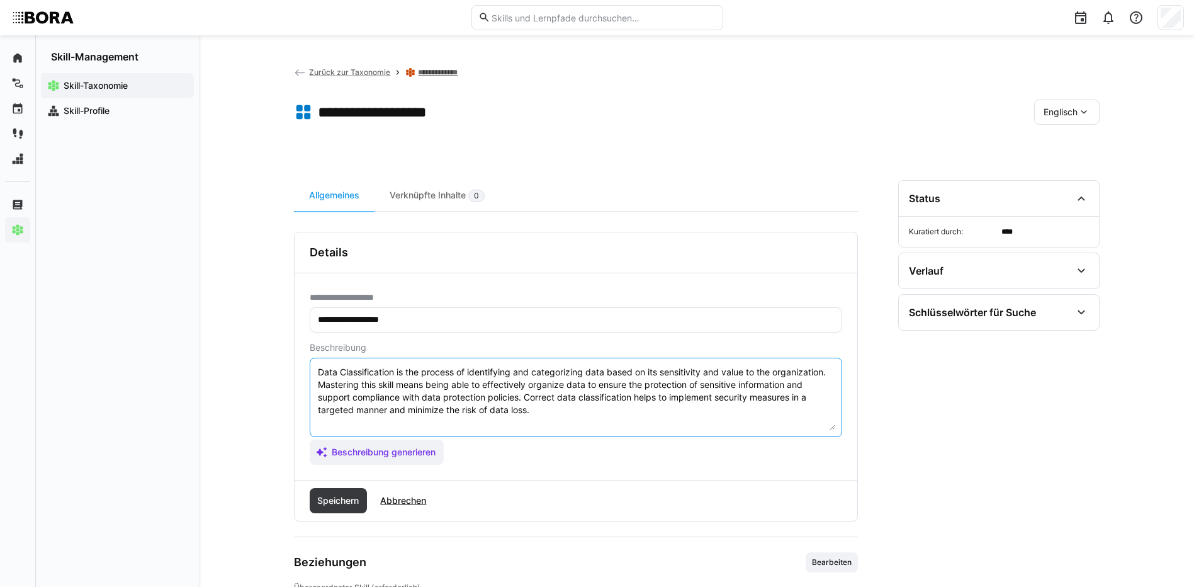
click at [647, 409] on textarea "Data Classification is the process of identifying and categorizing data based o…" at bounding box center [576, 397] width 519 height 65
paste textarea "*1 - Beginner: Knows basic security measures for endpoints (antivirus, updates)…"
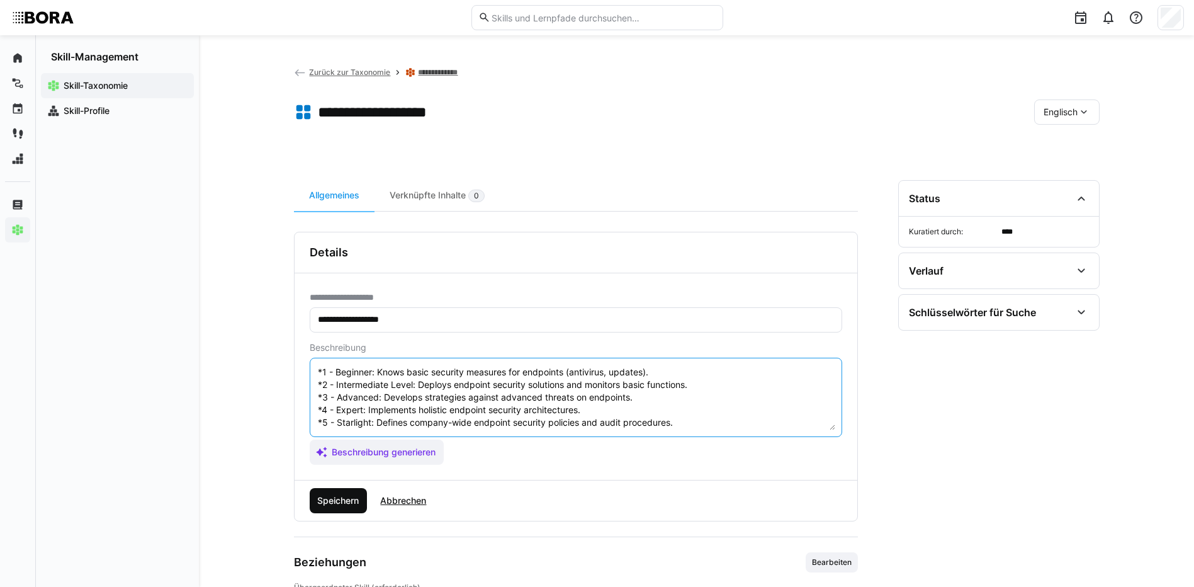
type textarea "Data Classification is the process of identifying and categorizing data based o…"
click at [314, 506] on span "Speichern" at bounding box center [339, 500] width 58 height 25
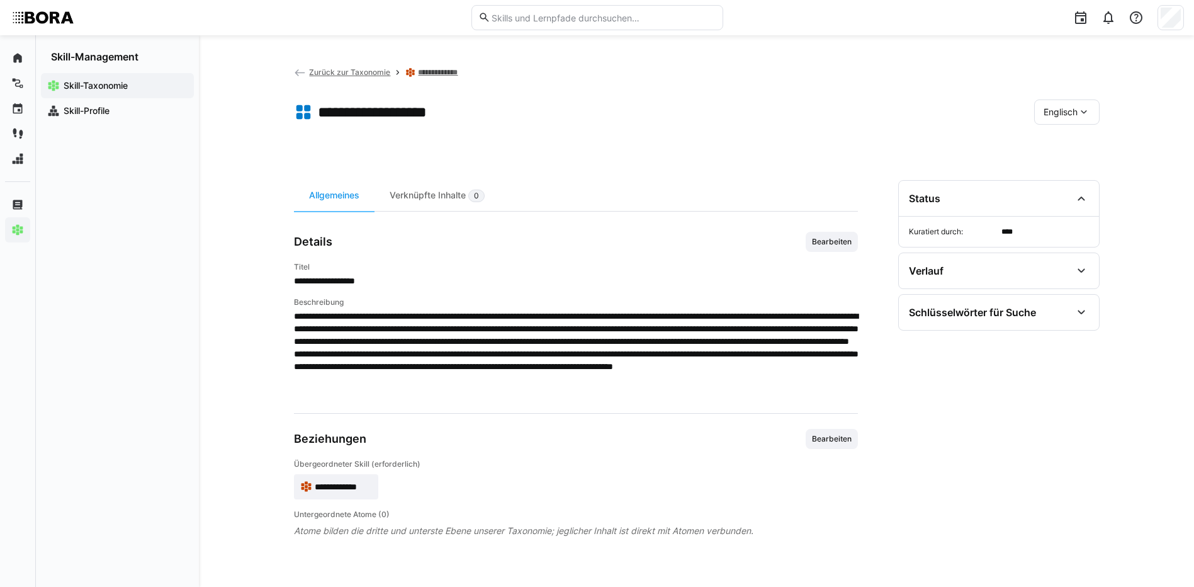
click at [1061, 109] on span "Englisch" at bounding box center [1061, 112] width 34 height 13
click at [1059, 134] on div "Deutsch" at bounding box center [1066, 145] width 67 height 26
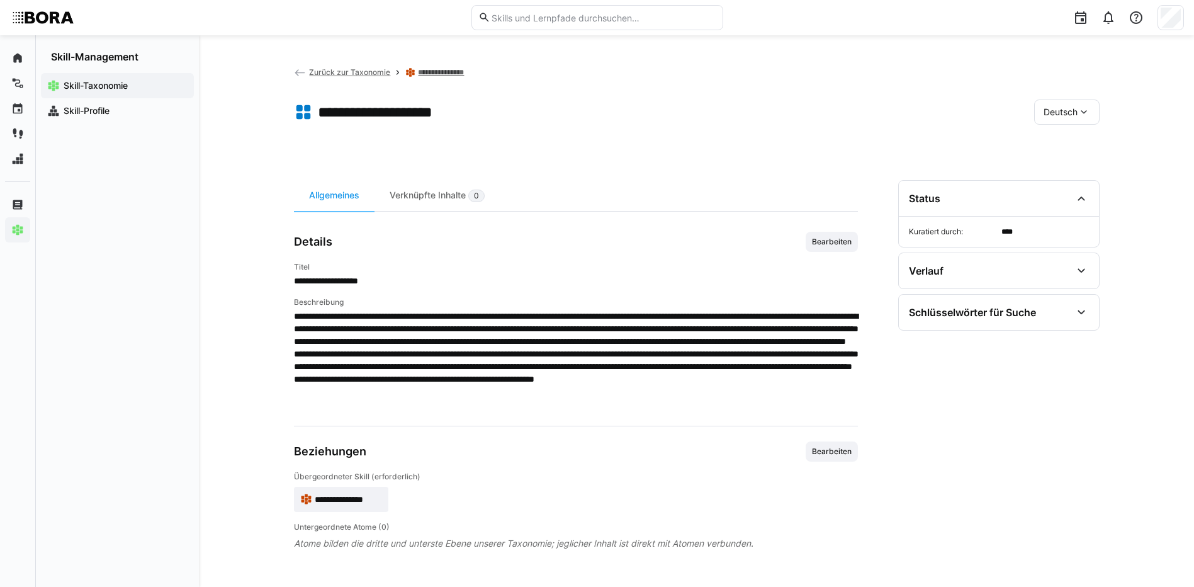
click at [452, 65] on div "**********" at bounding box center [696, 311] width 995 height 552
click at [448, 72] on link "**********" at bounding box center [446, 72] width 57 height 10
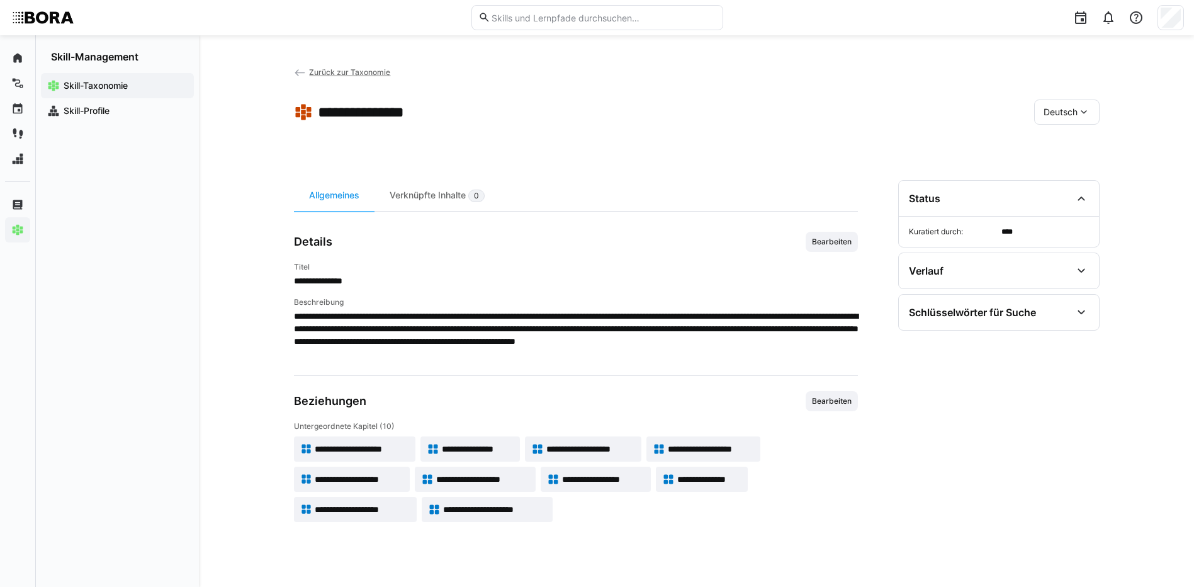
click at [387, 482] on span "**********" at bounding box center [359, 479] width 88 height 13
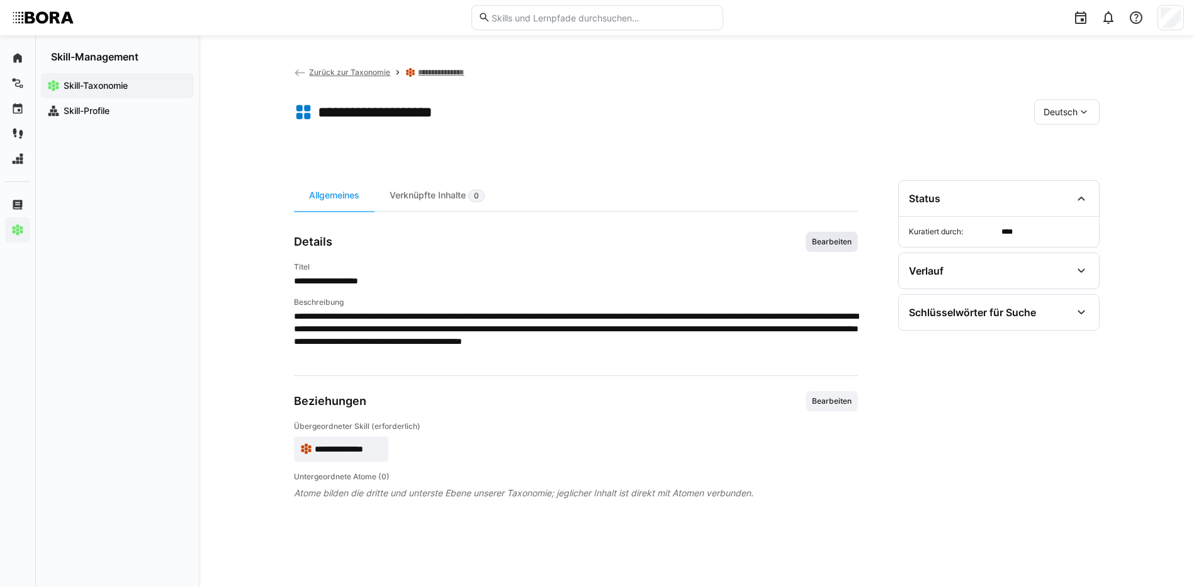
click at [832, 238] on span "Bearbeiten" at bounding box center [832, 242] width 42 height 10
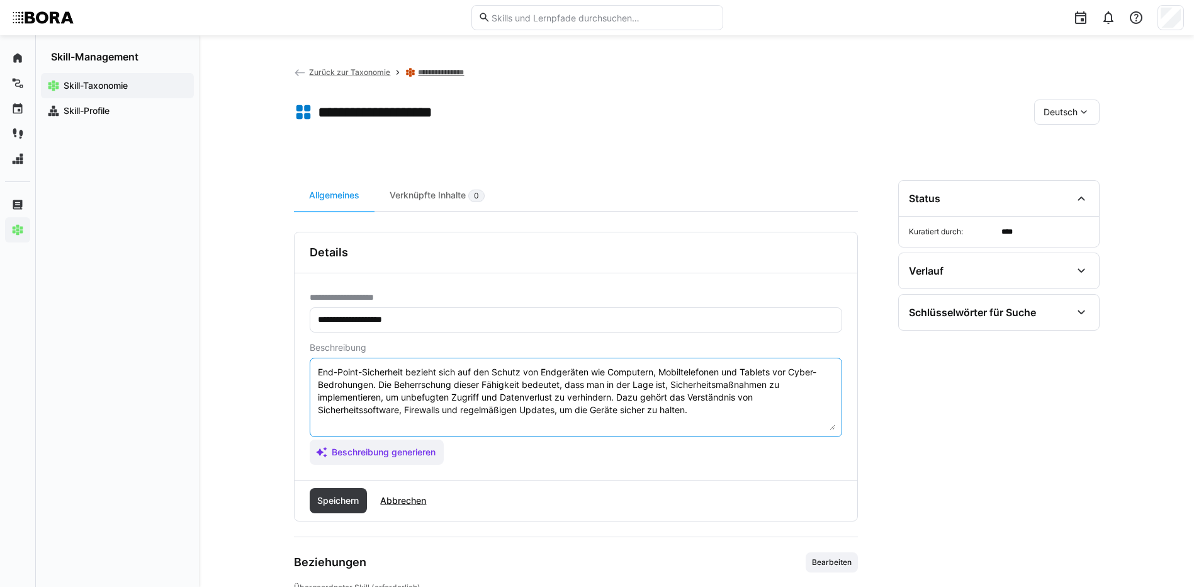
click at [715, 414] on textarea "End-Point-Sicherheit bezieht sich auf den Schutz von Endgeräten wie Computern, …" at bounding box center [576, 397] width 519 height 65
paste textarea "*1 - Anfänger: *2 - Mittelstufe: *3 - Fortgeschritten: *4 - Experte: *5 - Starl…"
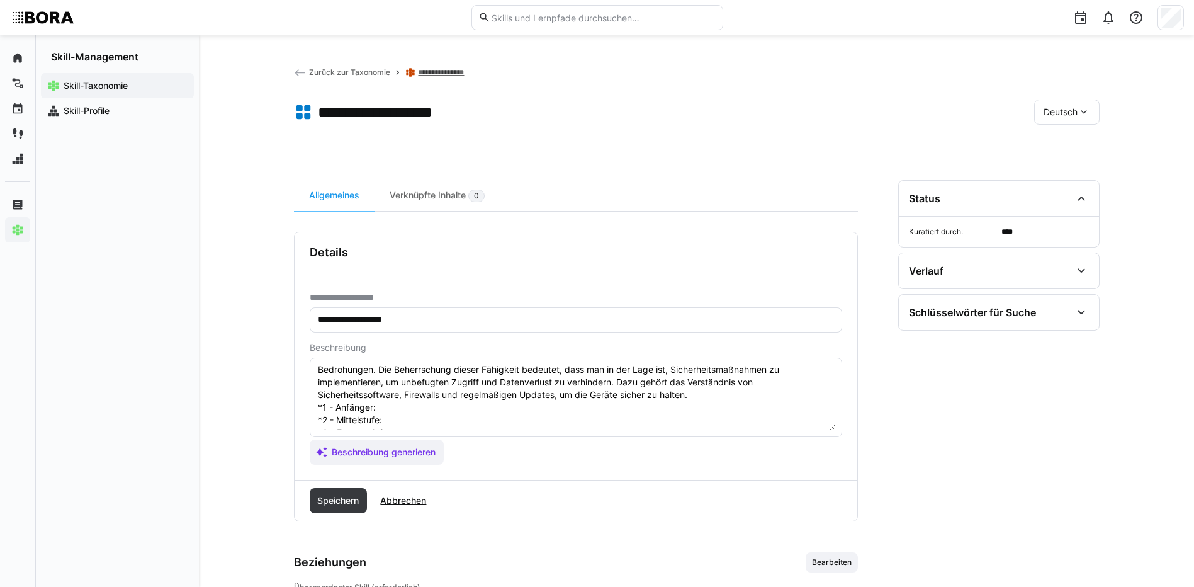
scroll to position [10, 0]
click at [383, 414] on textarea "End-Point-Sicherheit bezieht sich auf den Schutz von Endgeräten wie Computern, …" at bounding box center [576, 397] width 519 height 65
paste textarea "Versteht Grundprinzipien der Verschlüsselung (symmetric/asymmetric)."
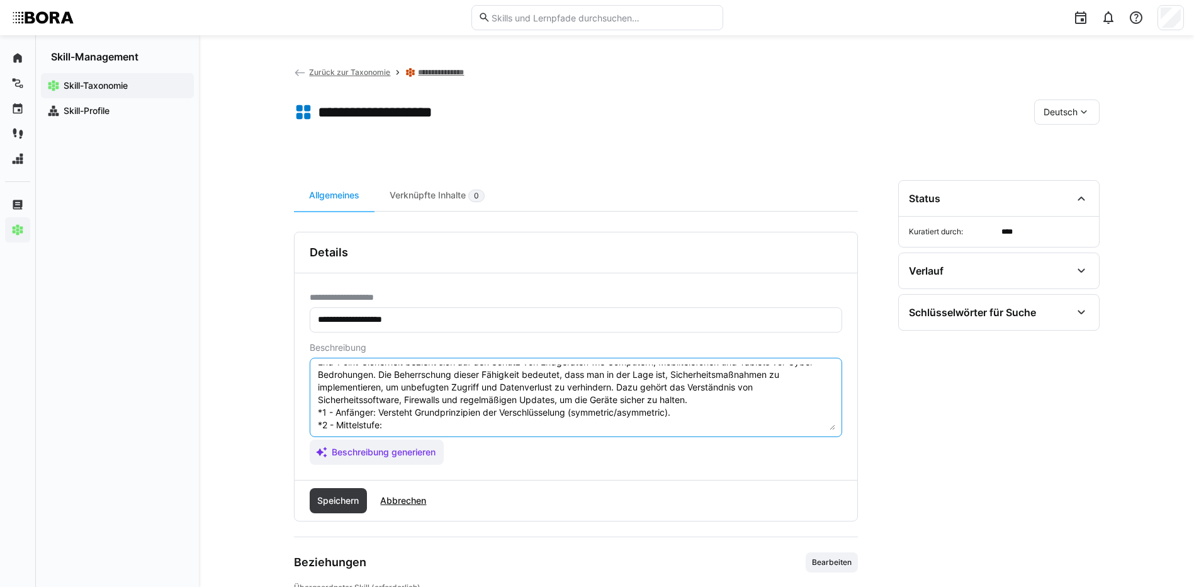
click at [387, 427] on textarea "End-Point-Sicherheit bezieht sich auf den Schutz von Endgeräten wie Computern, …" at bounding box center [576, 397] width 519 height 65
paste textarea "Nutzt Verschlüsselung für Datenübertragung und -speicherung."
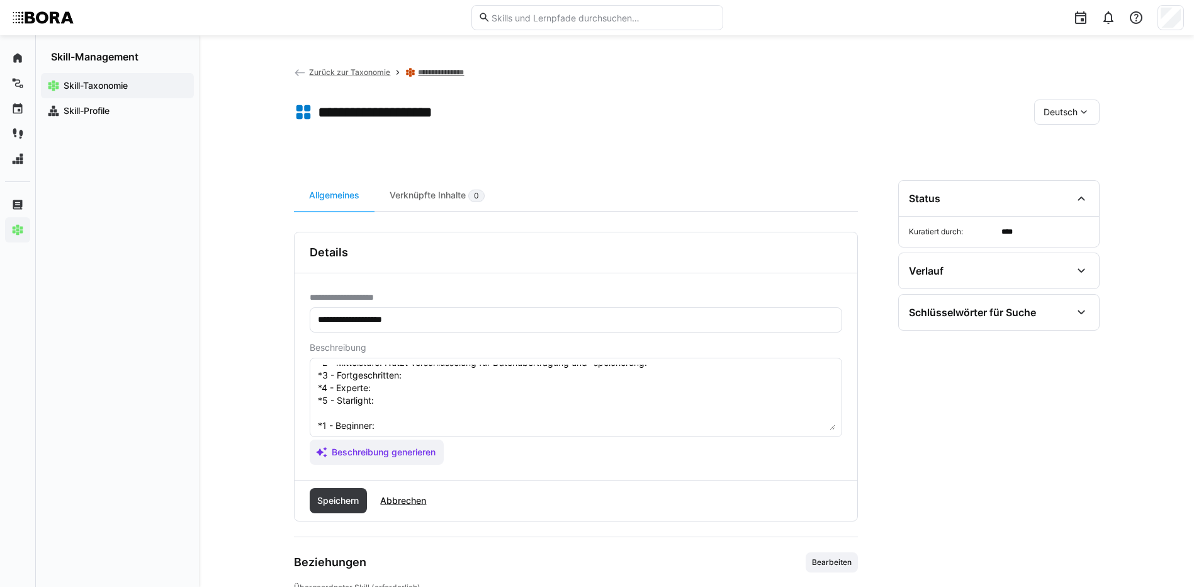
scroll to position [73, 0]
click at [449, 375] on textarea "End-Point-Sicherheit bezieht sich auf den Schutz von Endgeräten wie Computern, …" at bounding box center [576, 397] width 519 height 65
paste textarea "Entwickelt komplexe Verschlüsselungs- und Schlüsselmanagementprozesse."
click at [421, 388] on textarea "End-Point-Sicherheit bezieht sich auf den Schutz von Endgeräten wie Computern, …" at bounding box center [576, 397] width 519 height 65
paste textarea "Integriert Verschlüsselung in umfassende Sicherheitsarchitekturen."
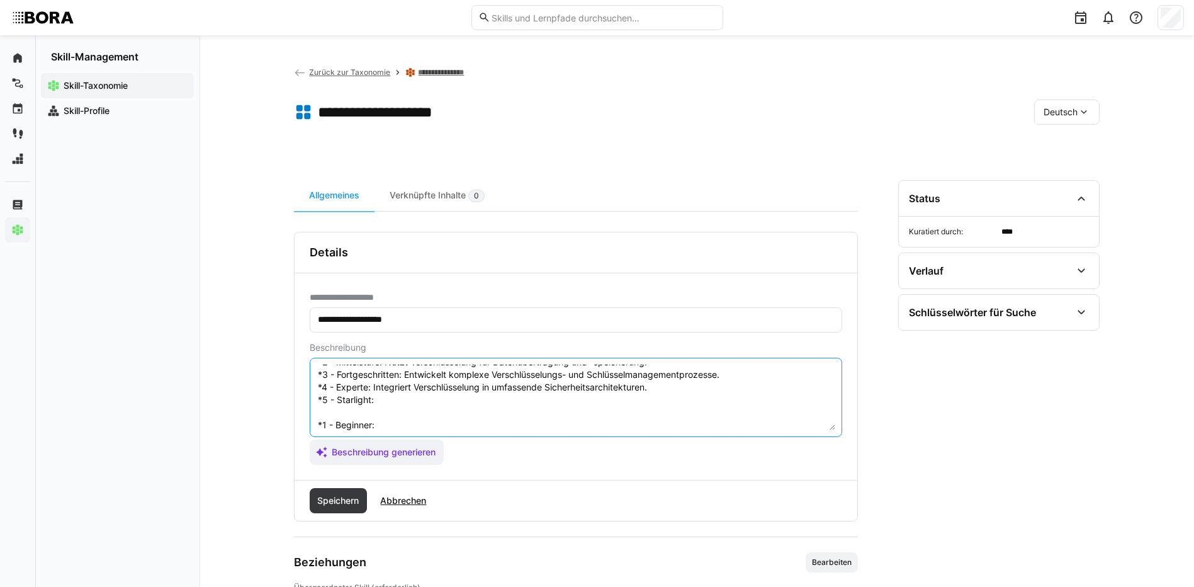
click at [421, 394] on textarea "End-Point-Sicherheit bezieht sich auf den Schutz von Endgeräten wie Computern, …" at bounding box center [576, 397] width 519 height 65
paste textarea "Führt Standards und Richtlinien für Verschlüsselung auf Unternehmensniveau ein."
click at [419, 421] on textarea "End-Point-Sicherheit bezieht sich auf den Schutz von Endgeräten wie Computern, …" at bounding box center [576, 397] width 519 height 65
paste textarea "Understands basic encryption principles (symmetric/asymmetric)."
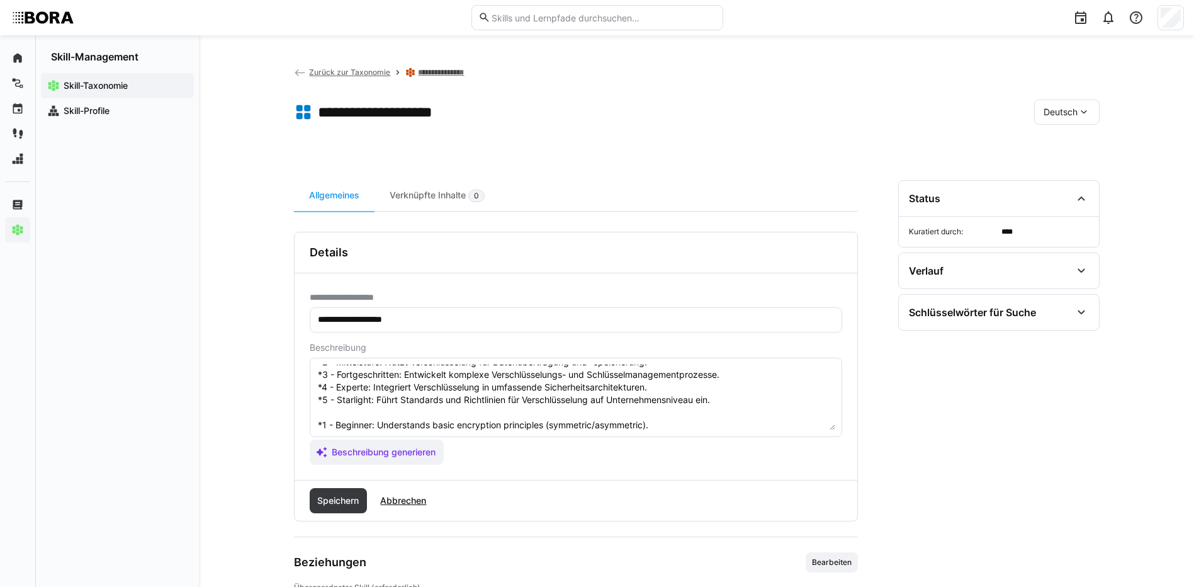
scroll to position [136, 0]
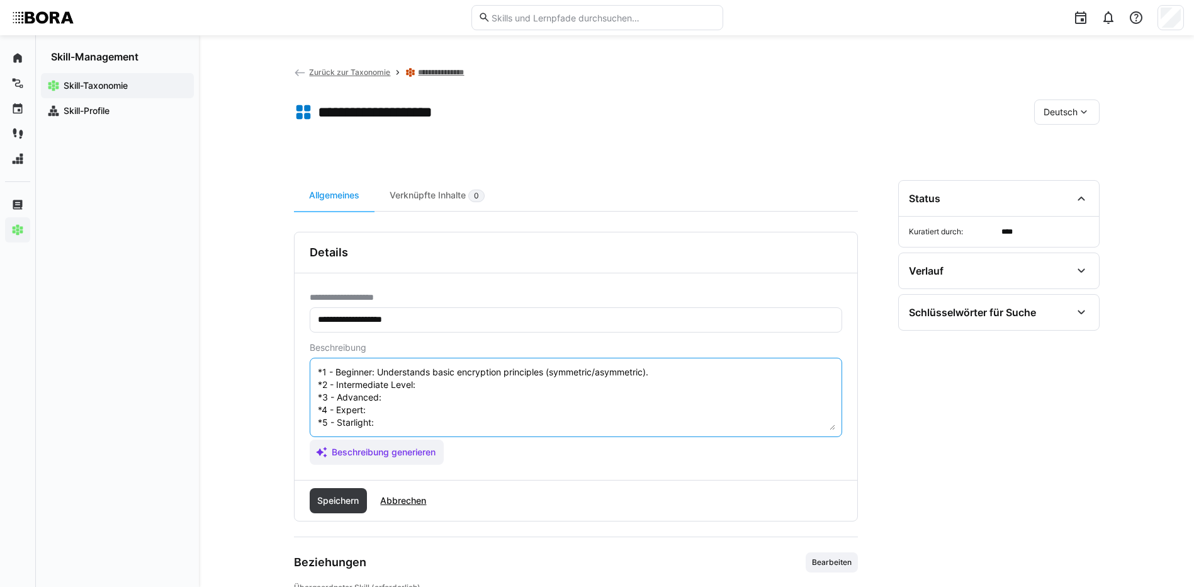
click at [417, 378] on textarea "End-Point-Sicherheit bezieht sich auf den Schutz von Endgeräten wie Computern, …" at bounding box center [576, 397] width 519 height 65
paste textarea "Uses encryption for data transmission and storage."
click at [398, 388] on textarea at bounding box center [576, 397] width 519 height 65
paste textarea "Develops complex encryption and key management processes."
click at [393, 400] on textarea at bounding box center [576, 397] width 519 height 65
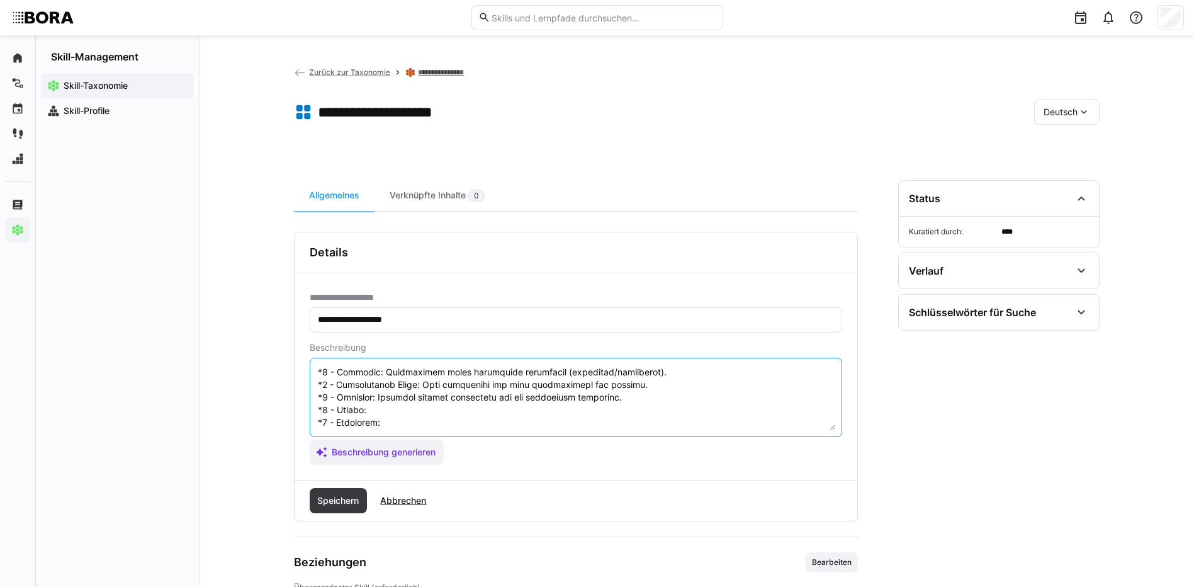
paste textarea "Integrates encryption into comprehensive security architectures."
click at [419, 421] on textarea at bounding box center [576, 397] width 519 height 65
click at [399, 412] on textarea at bounding box center [576, 397] width 519 height 65
paste textarea "Implements company-wide encryption standards and policies."
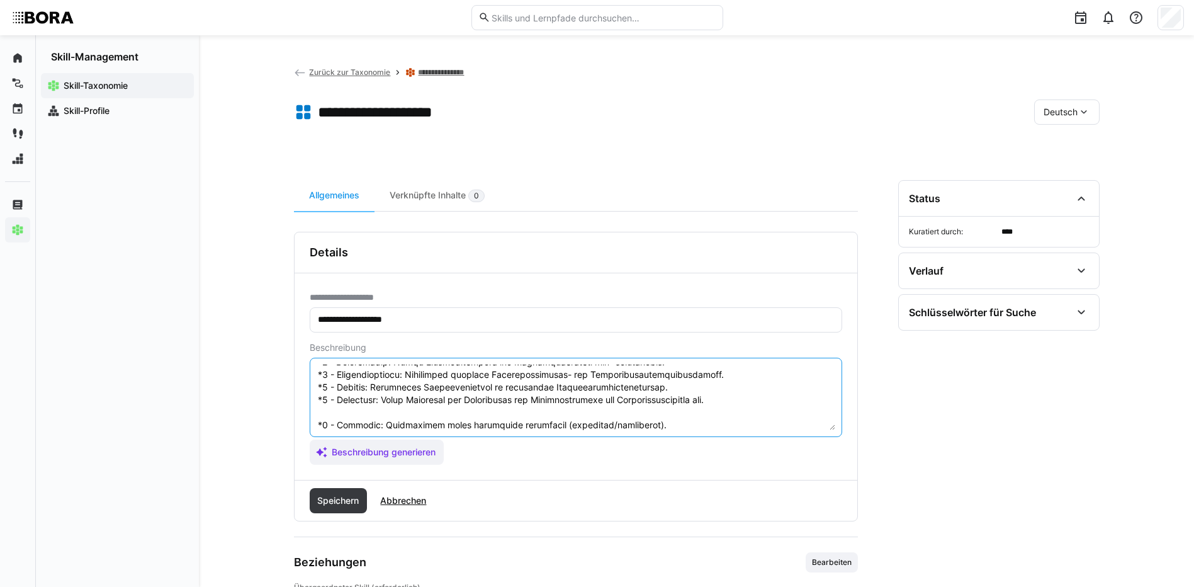
scroll to position [139, 0]
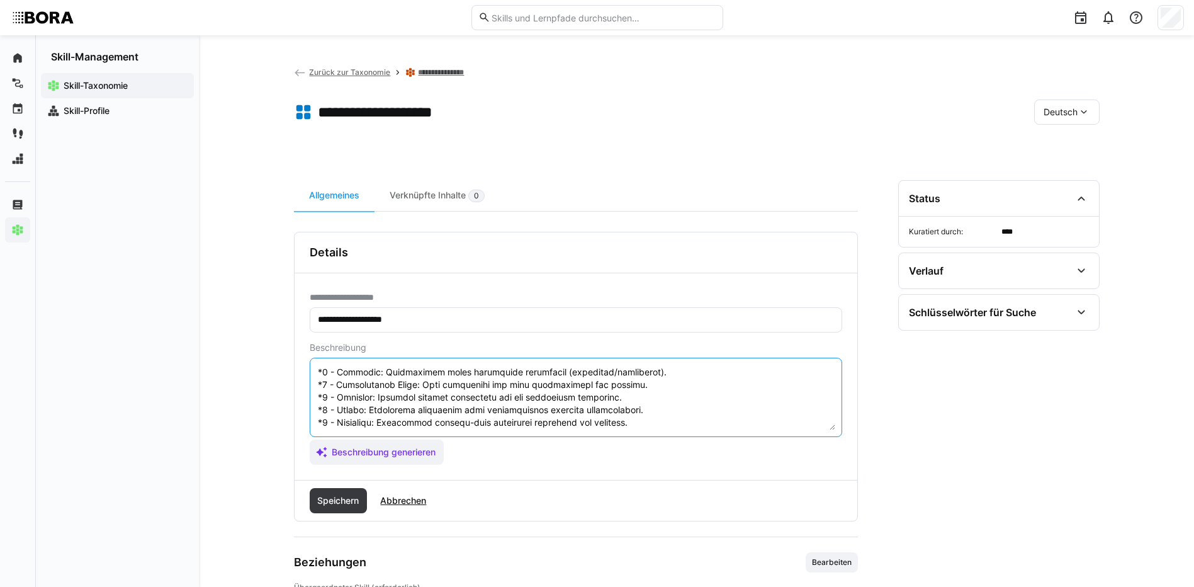
drag, startPoint x: 318, startPoint y: 423, endPoint x: 388, endPoint y: 476, distance: 87.6
click at [388, 476] on div "**********" at bounding box center [576, 376] width 563 height 207
type textarea "End-Point-Sicherheit bezieht sich auf den Schutz von Endgeräten wie Computern, …"
click at [344, 499] on span "Speichern" at bounding box center [337, 500] width 45 height 13
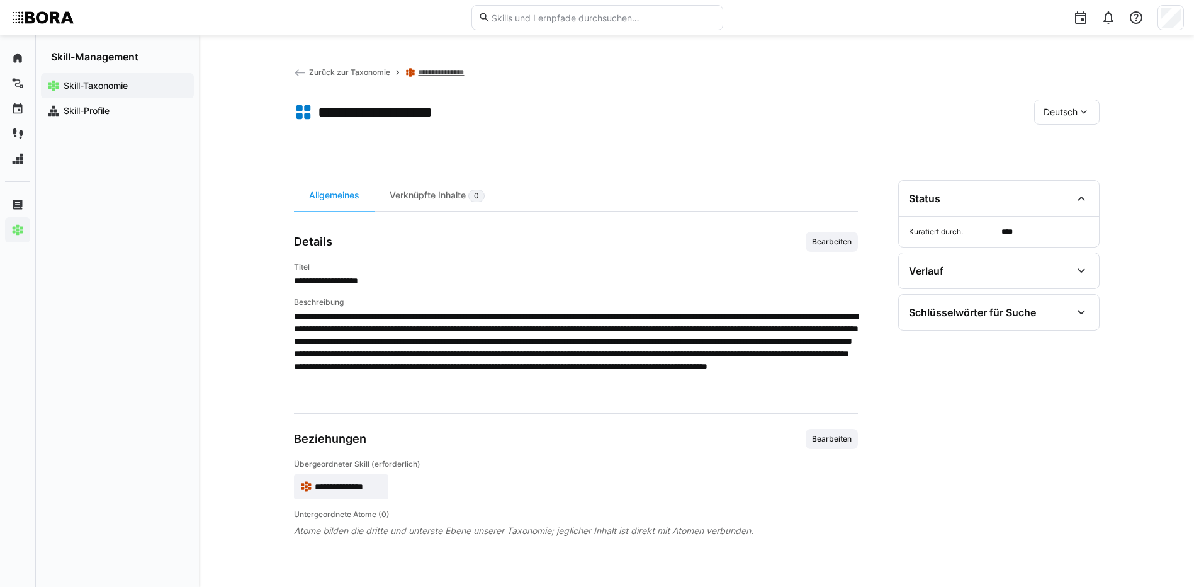
click at [1074, 103] on div "Deutsch" at bounding box center [1066, 111] width 65 height 25
click at [1060, 163] on div "Englisch" at bounding box center [1067, 172] width 67 height 26
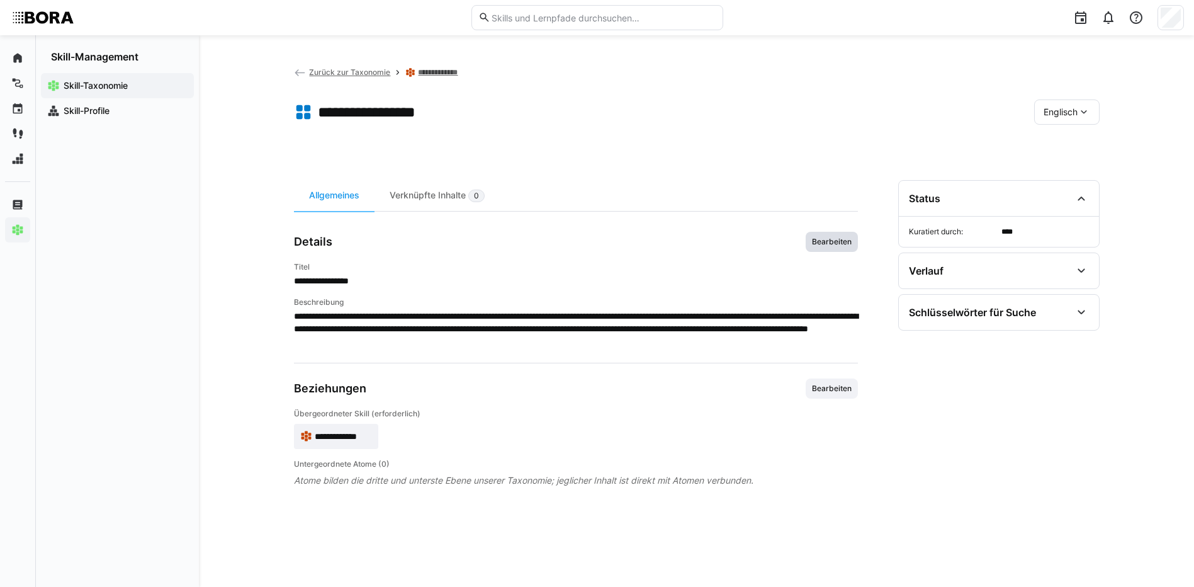
click at [837, 245] on span "Bearbeiten" at bounding box center [832, 242] width 42 height 10
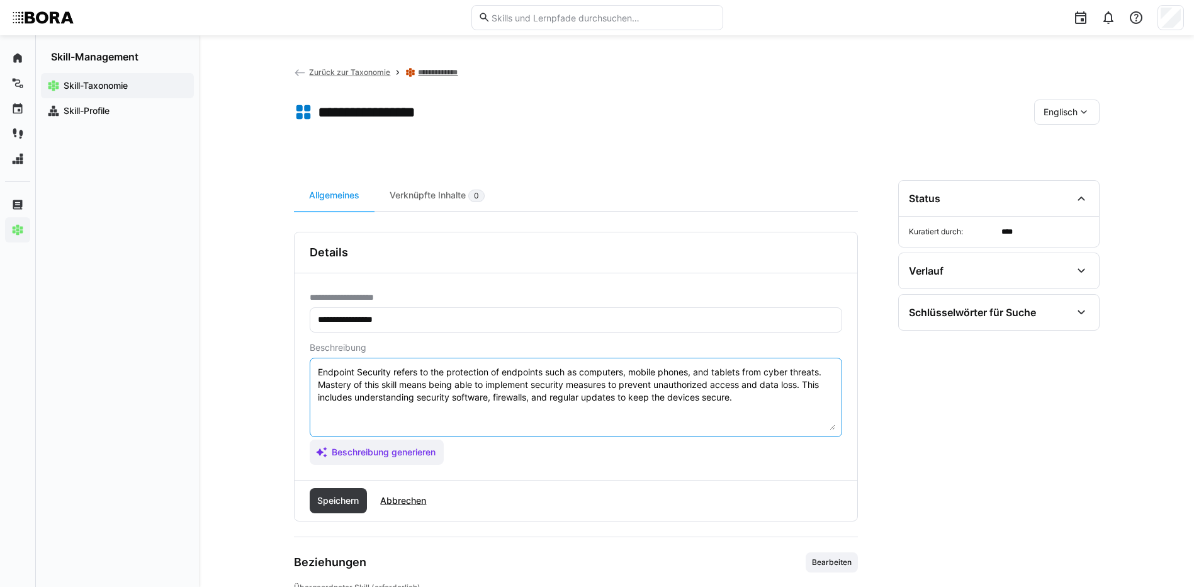
click at [773, 396] on textarea "Endpoint Security refers to the protection of endpoints such as computers, mobi…" at bounding box center [576, 397] width 519 height 65
paste textarea "*1 - Beginner: Understands basic encryption principles (symmetric/asymmetric). …"
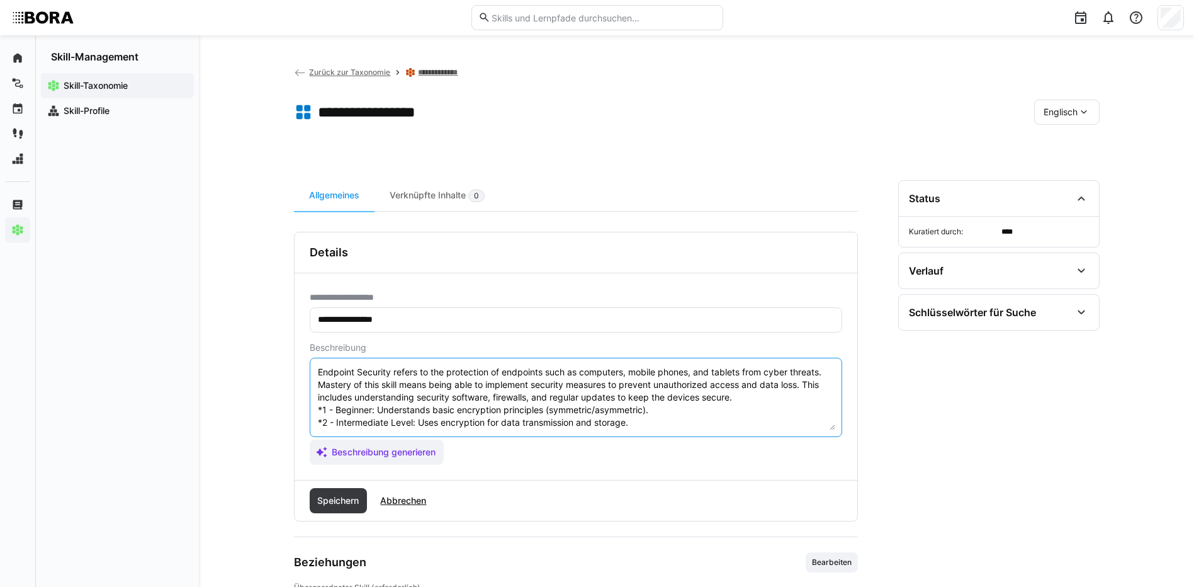
scroll to position [48, 0]
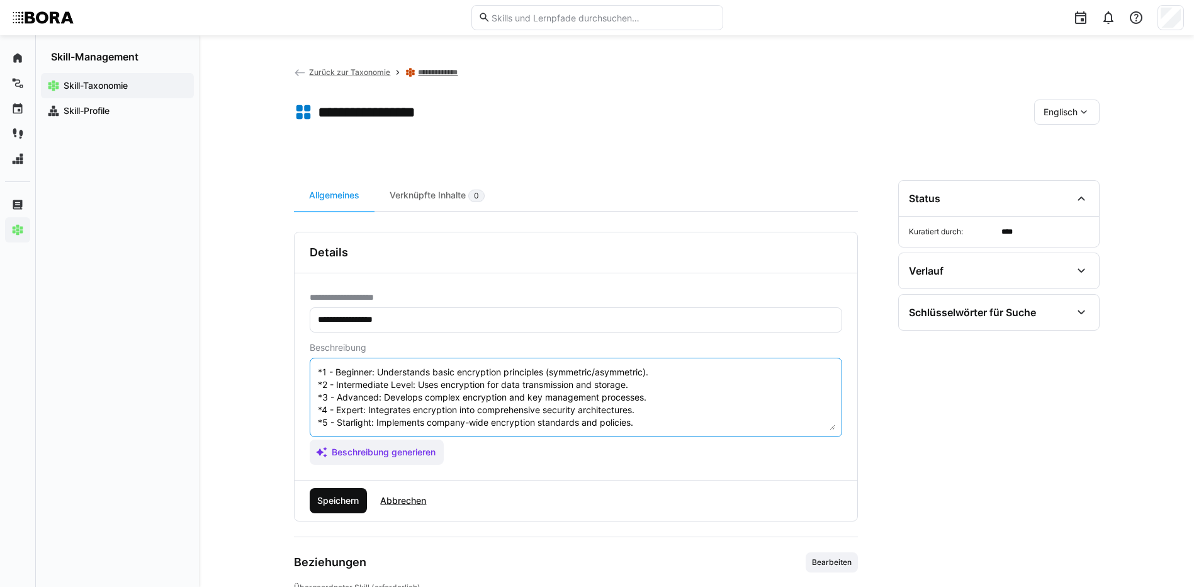
type textarea "Endpoint Security refers to the protection of endpoints such as computers, mobi…"
click at [337, 489] on span "Speichern" at bounding box center [339, 500] width 58 height 25
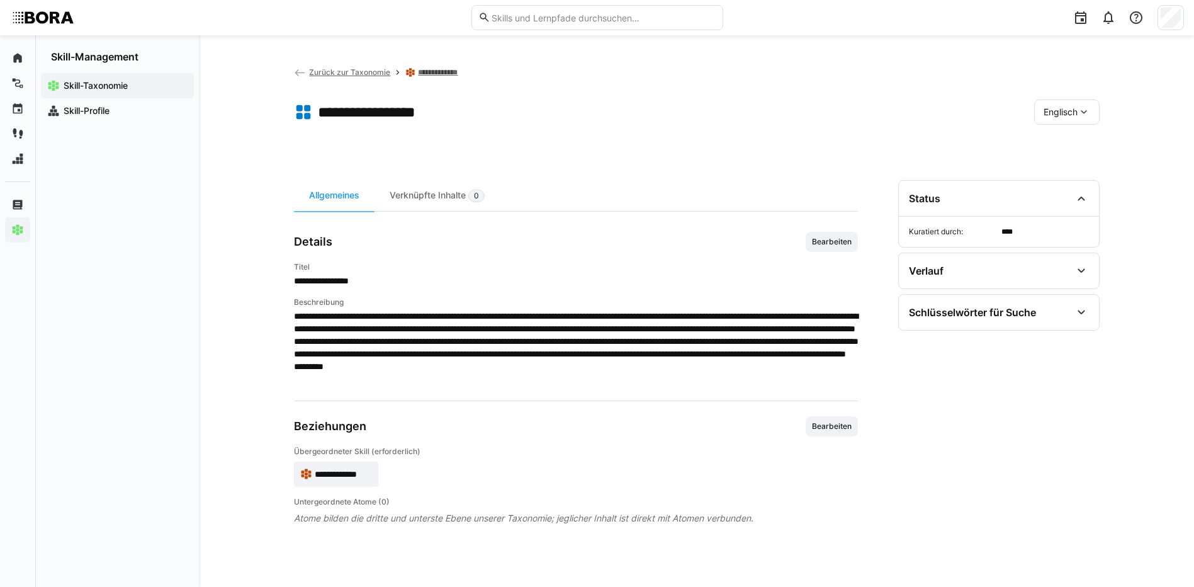
click at [1041, 111] on div "Englisch" at bounding box center [1066, 111] width 65 height 25
click at [1055, 153] on div "Deutsch" at bounding box center [1066, 145] width 67 height 26
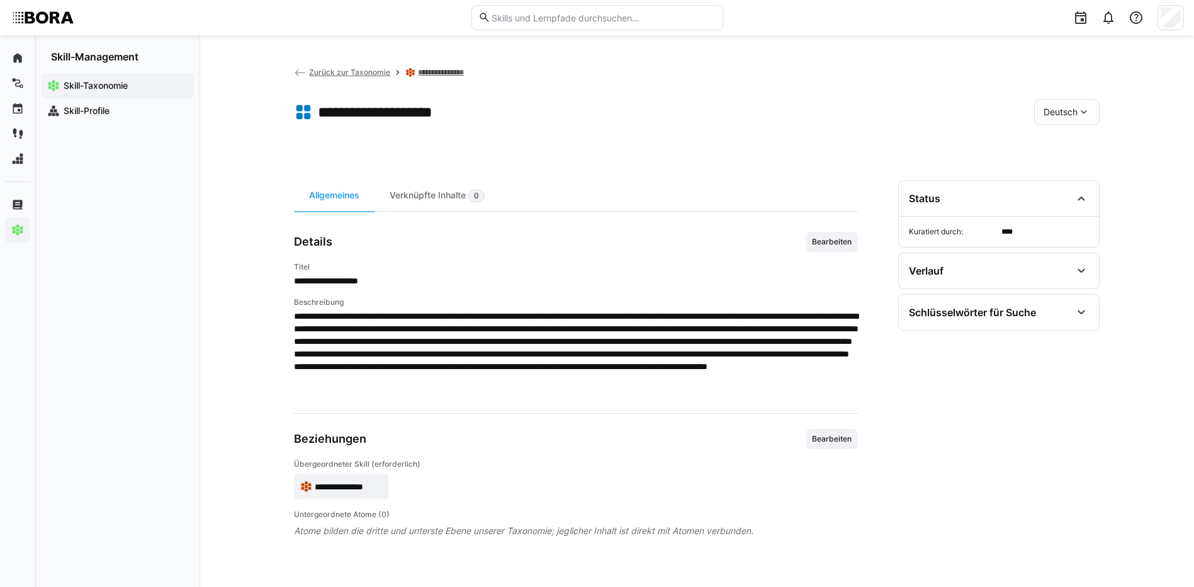
click at [431, 63] on div "**********" at bounding box center [696, 311] width 995 height 552
click at [436, 69] on link "**********" at bounding box center [446, 72] width 57 height 10
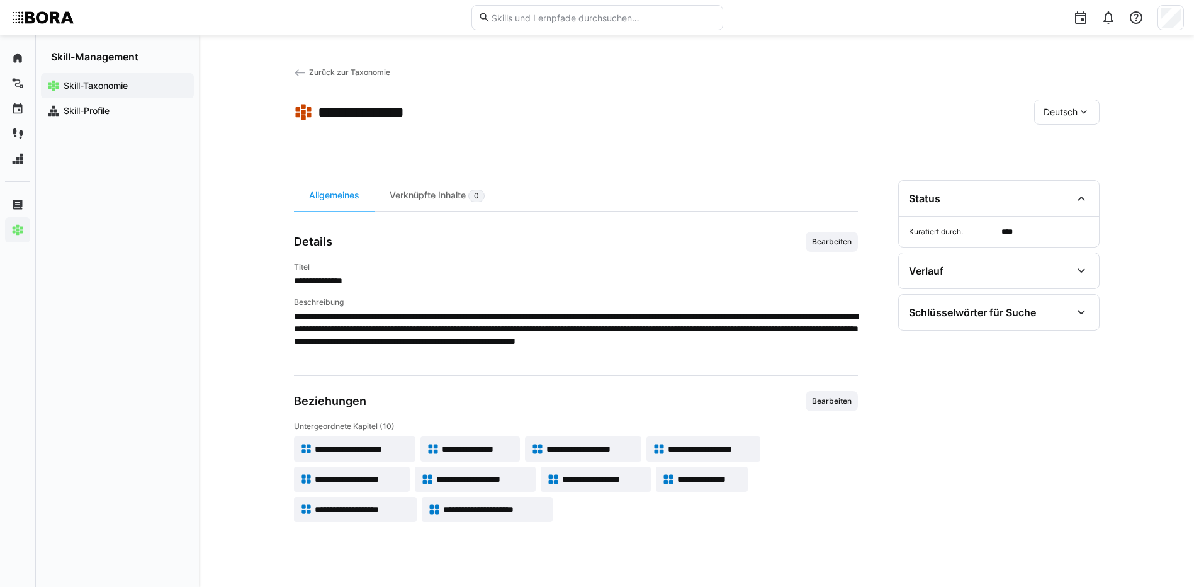
click at [506, 476] on span "**********" at bounding box center [483, 479] width 94 height 13
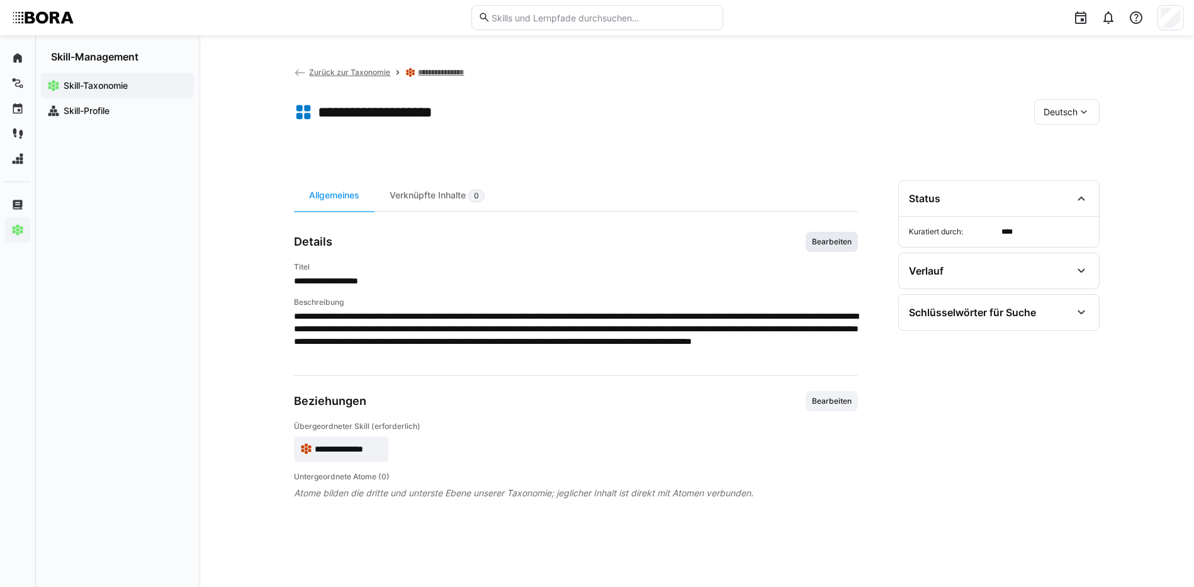
click at [841, 240] on span "Bearbeiten" at bounding box center [832, 242] width 42 height 10
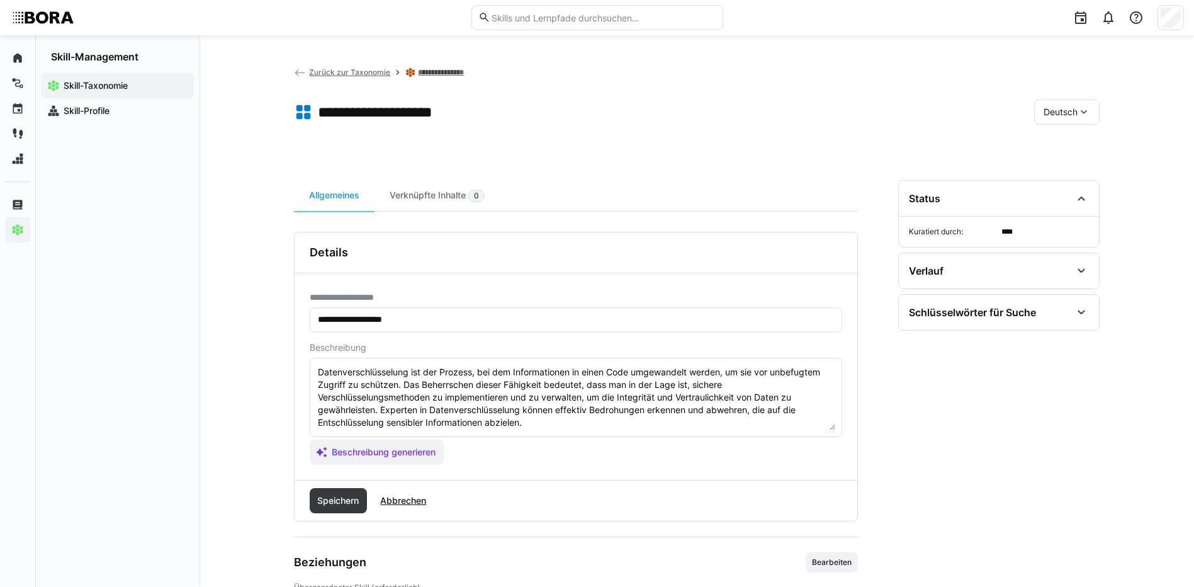
click at [543, 425] on textarea "Datenverschlüsselung ist der Prozess, bei dem Informationen in einen Code umgew…" at bounding box center [576, 397] width 519 height 65
paste textarea "*1 - Anfänger: *2 - Mittelstufe: *3 - Fortgeschritten: *4 - Experte: *5 - Starl…"
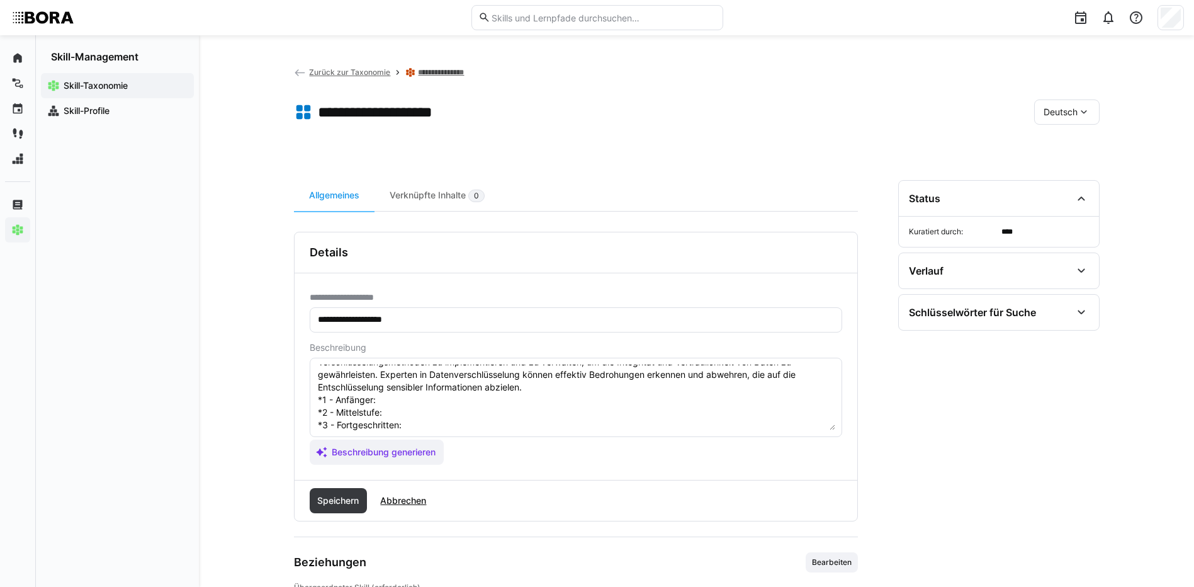
scroll to position [23, 0]
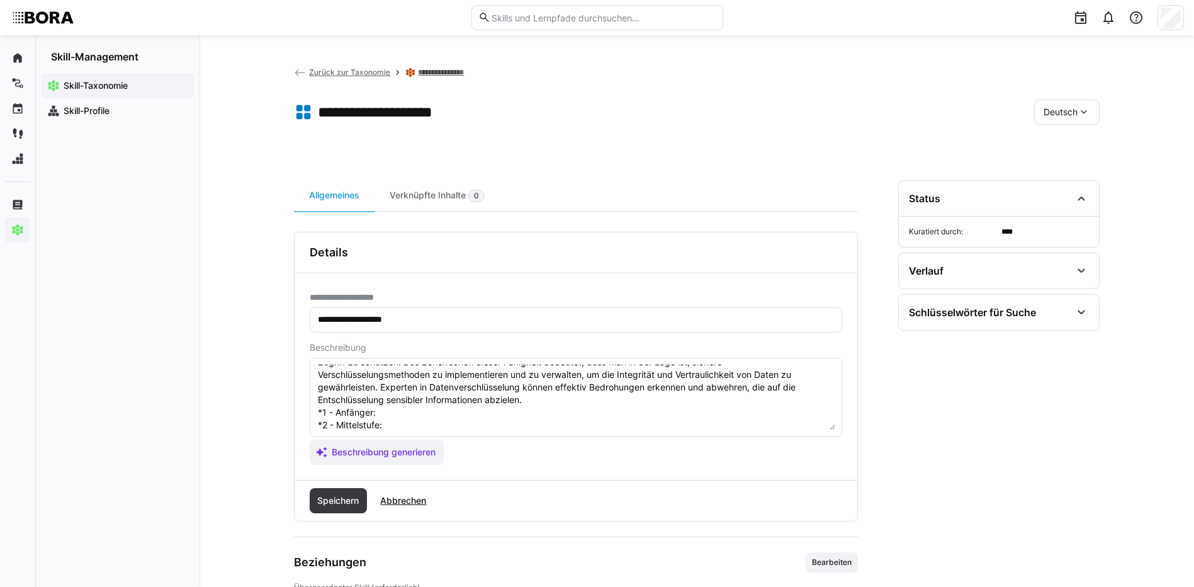
click at [399, 415] on textarea "Datenverschlüsselung ist der Prozess, bei dem Informationen in einen Code umgew…" at bounding box center [576, 397] width 519 height 65
paste textarea "Kennt grundlegende Verschlüsselungskonzepte (symmetrisch, asymmetrisch)."
click at [392, 424] on textarea "Datenverschlüsselung ist der Prozess, bei dem Informationen in einen Code umgew…" at bounding box center [576, 397] width 519 height 65
paste textarea "Wendet Verschlüsselung für Datenübertragung und -speicherung an."
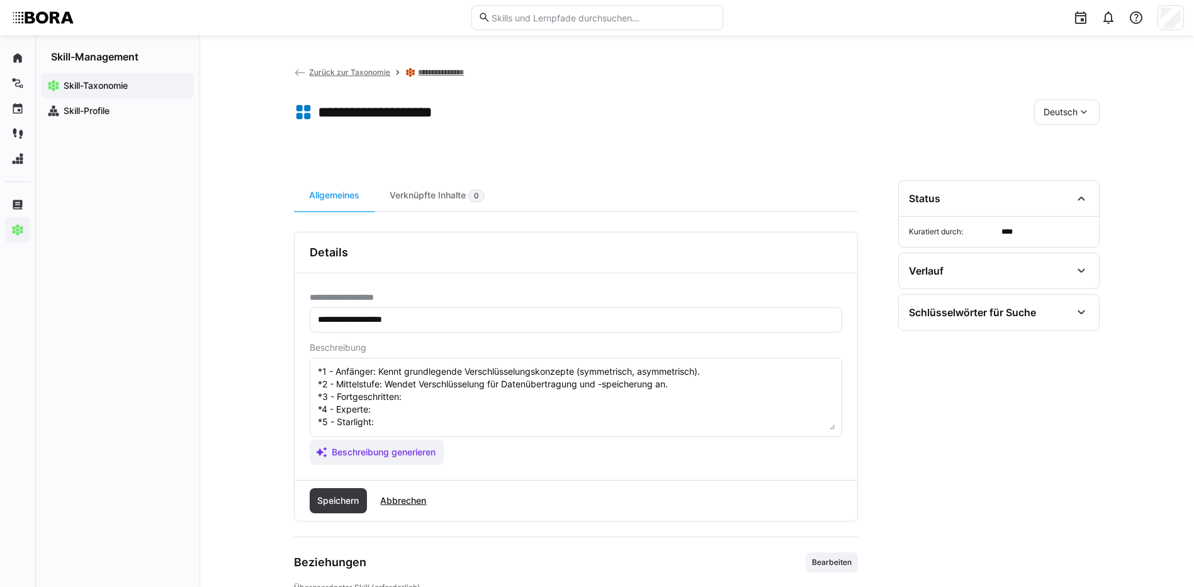
scroll to position [86, 0]
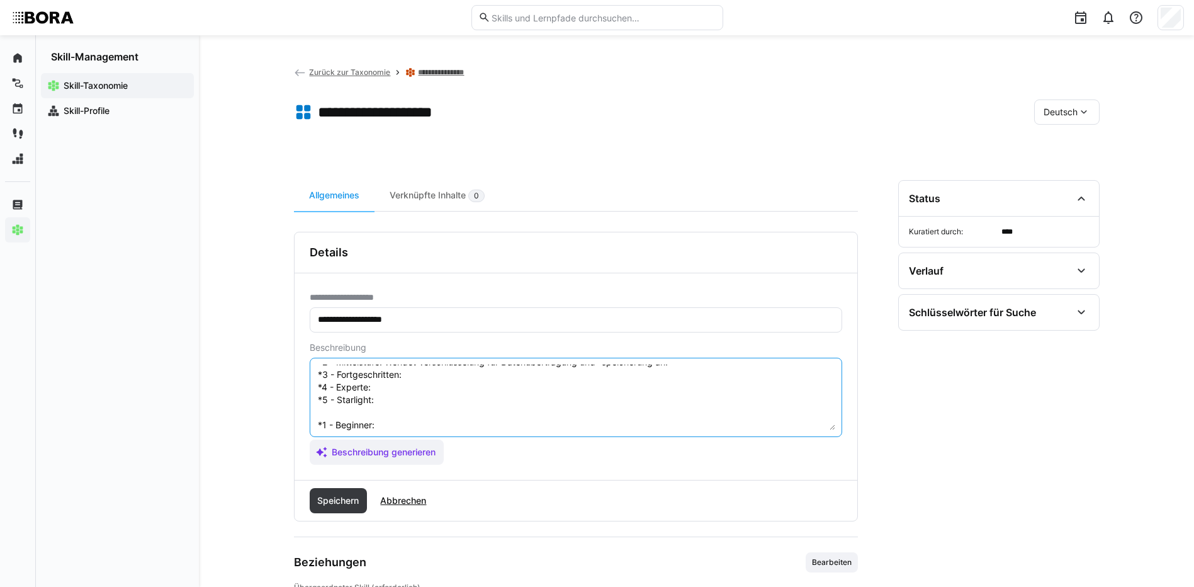
click at [519, 388] on textarea "Datenverschlüsselung ist der Prozess, bei dem Informationen in einen Code umgew…" at bounding box center [576, 397] width 519 height 65
click at [514, 382] on textarea "Datenverschlüsselung ist der Prozess, bei dem Informationen in einen Code umgew…" at bounding box center [576, 397] width 519 height 65
click at [445, 370] on textarea "Datenverschlüsselung ist der Prozess, bei dem Informationen in einen Code umgew…" at bounding box center [576, 397] width 519 height 65
paste textarea "Implementiert Verschlüsselungsmechanismen und versteht Schlüsselmanagement."
click at [478, 385] on textarea "Datenverschlüsselung ist der Prozess, bei dem Informationen in einen Code umgew…" at bounding box center [576, 397] width 519 height 65
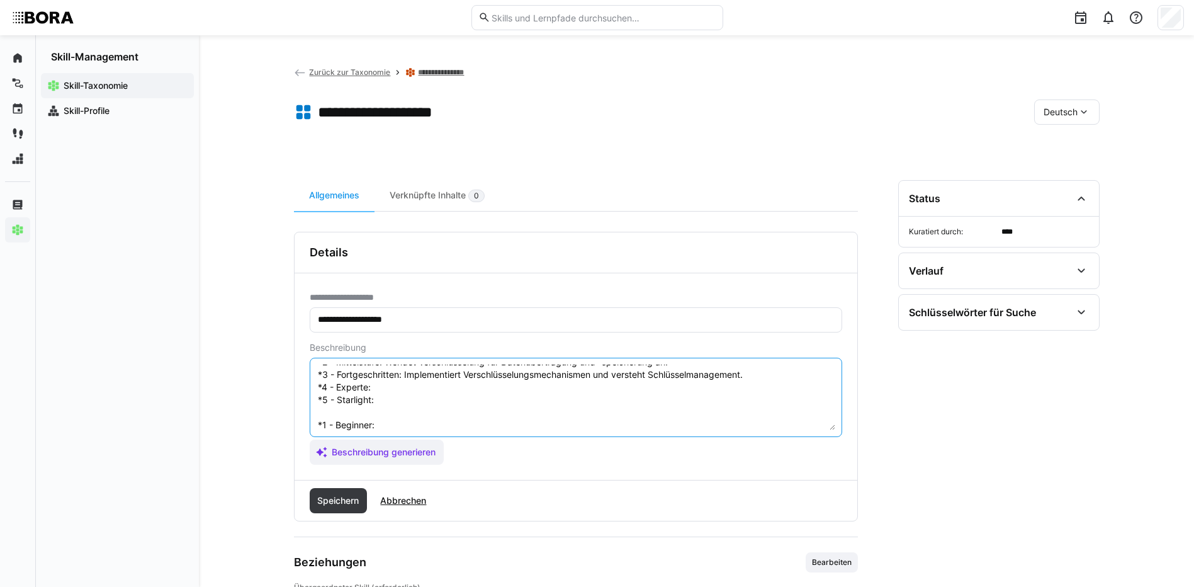
paste textarea "Entwickelt und optimiert Verschlüsselungslösungen, integriert Sicherheitsarchit…"
click at [398, 402] on textarea "Datenverschlüsselung ist der Prozess, bei dem Informationen in einen Code umgew…" at bounding box center [576, 397] width 519 height 65
paste textarea "Definiert unternehmensweite Verschlüsselungsstandards und berät zu Compliance."
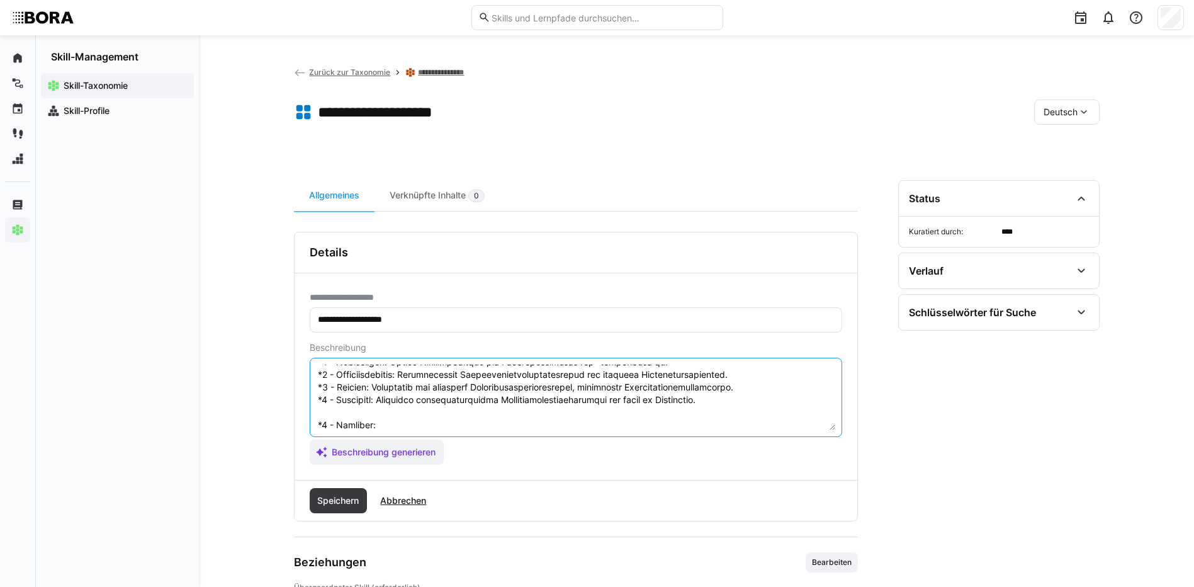
click at [431, 421] on textarea at bounding box center [576, 397] width 519 height 65
paste textarea "Understands basic encryption concepts (symmetric, asymmetric)."
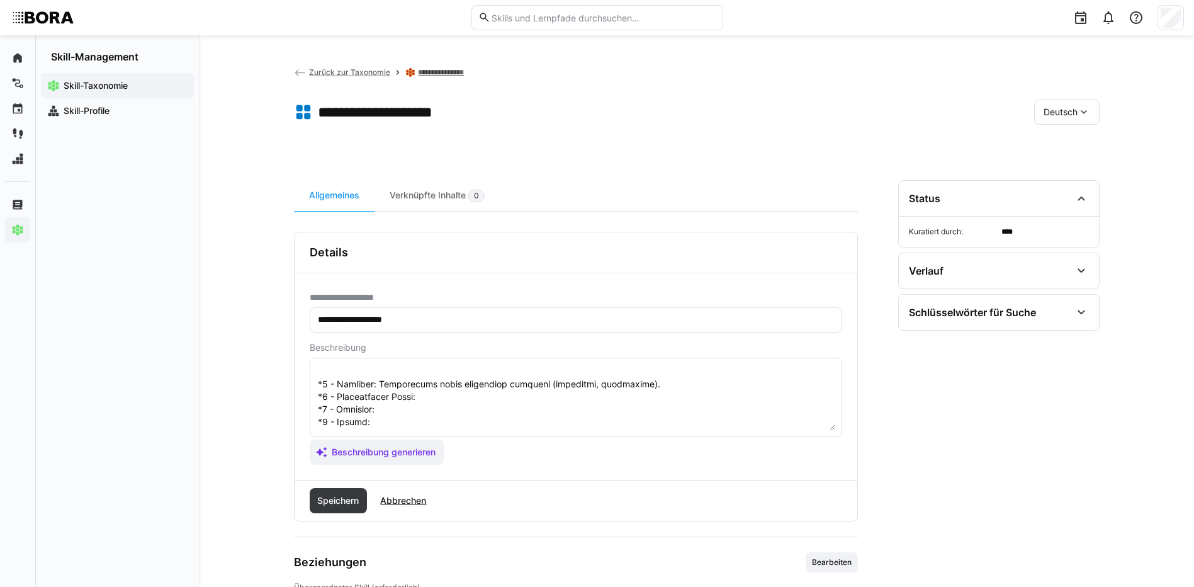
scroll to position [149, 0]
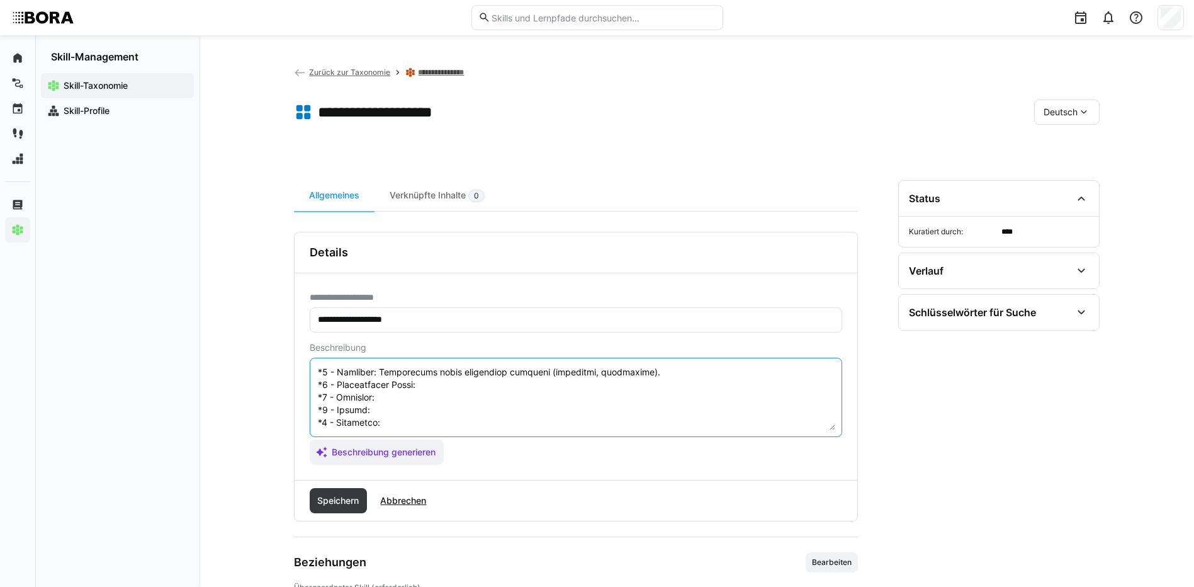
click at [485, 382] on textarea at bounding box center [576, 397] width 519 height 65
click at [482, 376] on textarea at bounding box center [576, 397] width 519 height 65
paste textarea "Applies encryption techniques for data transmission and storage."
click at [424, 393] on textarea at bounding box center [576, 397] width 519 height 65
paste textarea "Implements encryption mechanisms and understands key management."
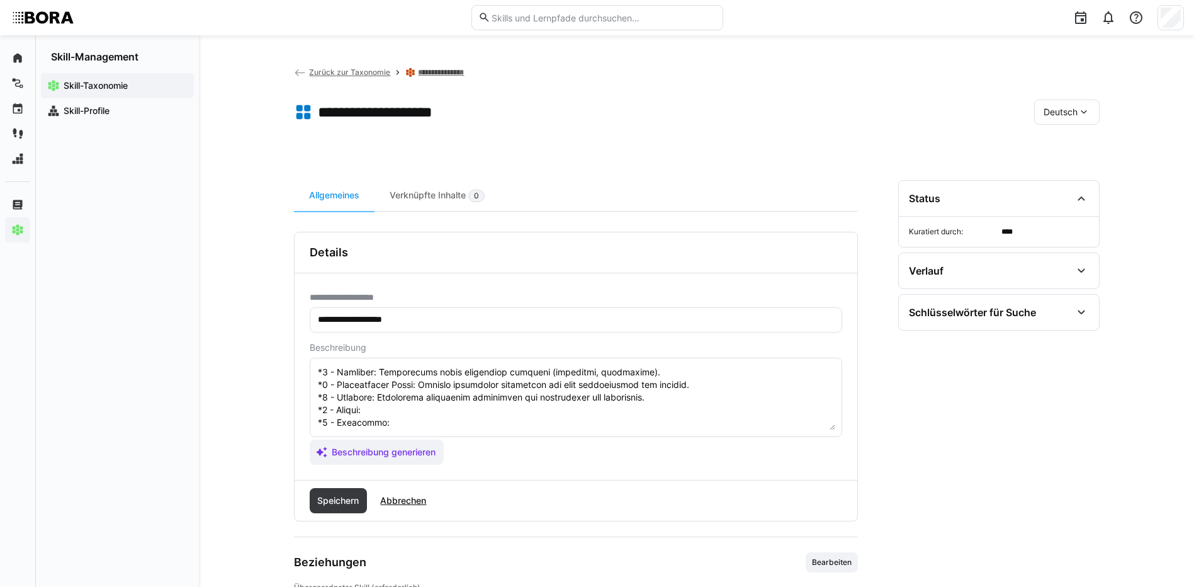
click at [412, 398] on textarea at bounding box center [576, 397] width 519 height 65
paste textarea "Develops and optimizes encryption solutions, integrates into security architect…"
click at [397, 411] on textarea at bounding box center [576, 397] width 519 height 65
paste textarea "Defines company-wide encryption standards and advises on compliance."
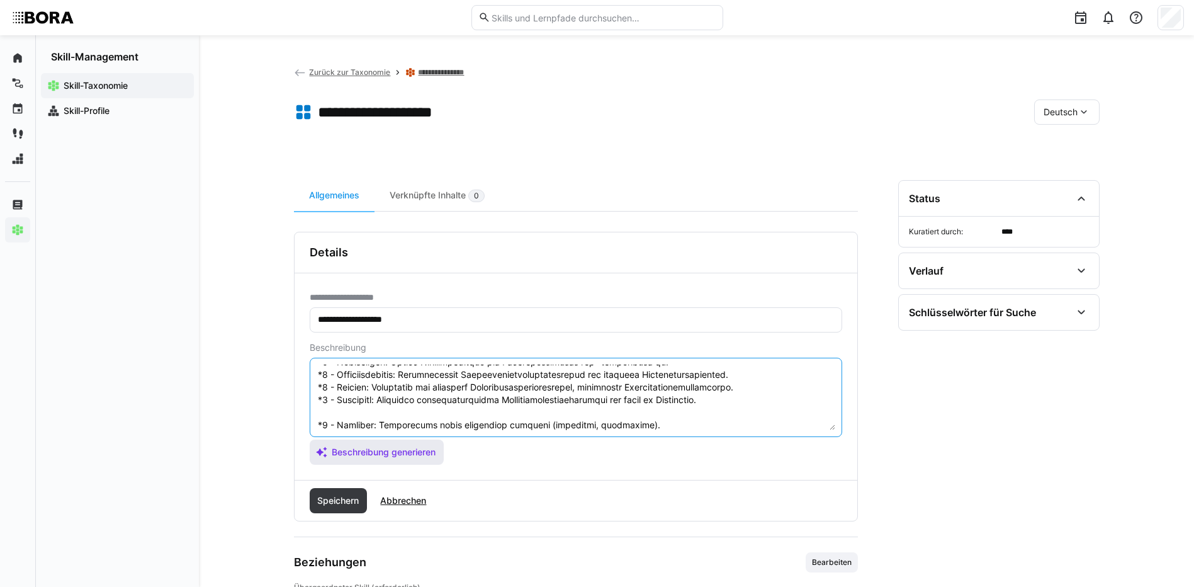
scroll to position [151, 0]
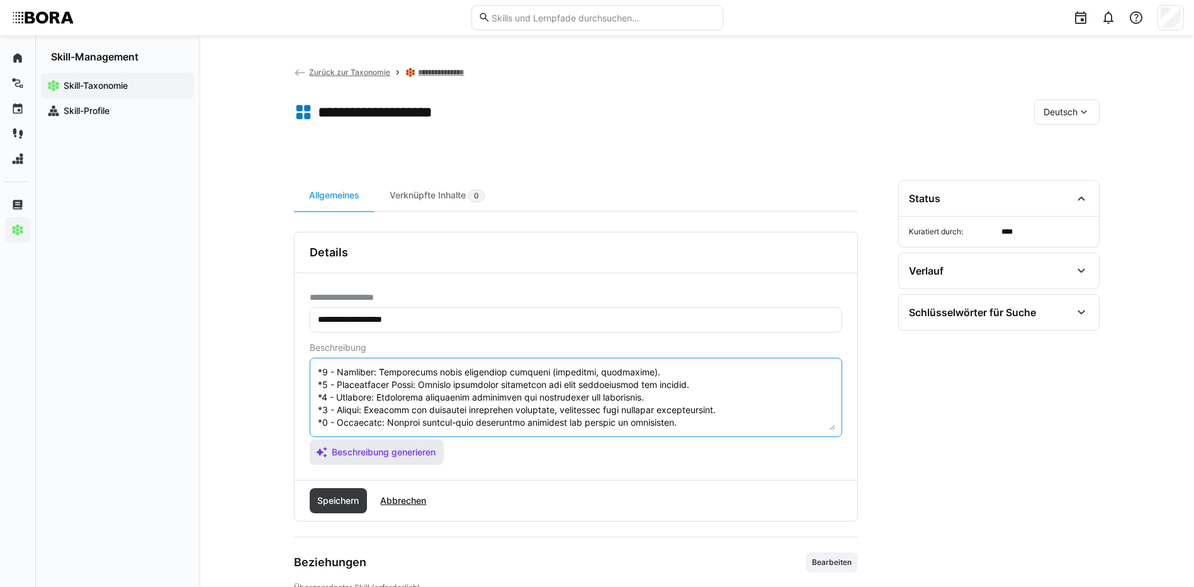
drag, startPoint x: 319, startPoint y: 422, endPoint x: 342, endPoint y: 446, distance: 33.4
click at [342, 446] on app-assistant-generate-form "Beschreibung Beschreibung generieren" at bounding box center [576, 403] width 533 height 122
type textarea "Datenverschlüsselung ist der Prozess, bei dem Informationen in einen Code umgew…"
click at [337, 493] on span "Speichern" at bounding box center [339, 500] width 58 height 25
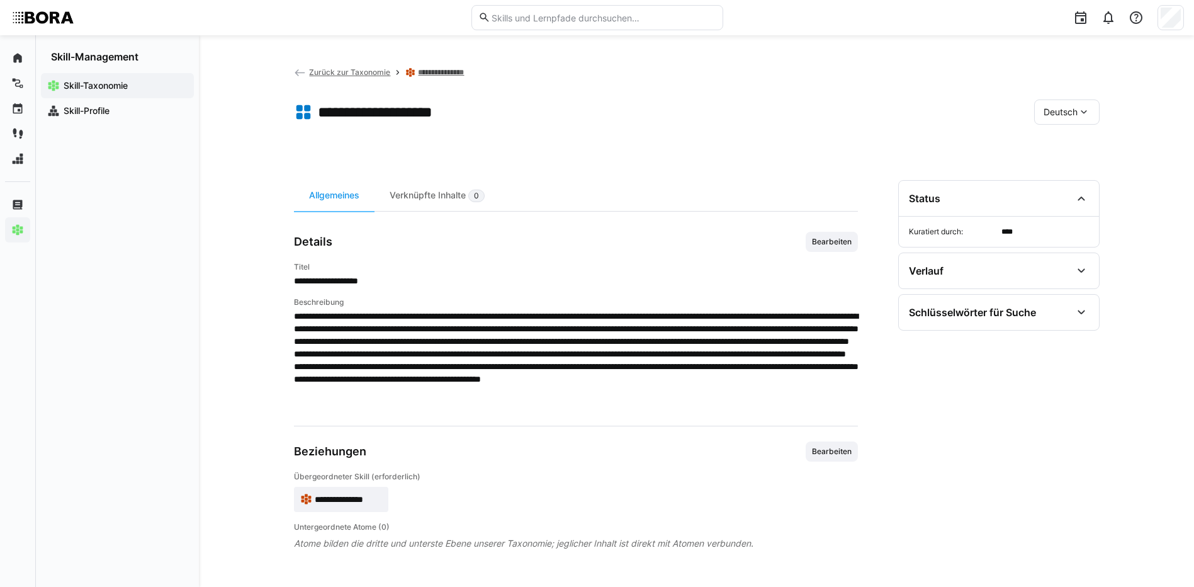
click at [1049, 110] on span "Deutsch" at bounding box center [1061, 112] width 34 height 13
click at [1066, 175] on span "Englisch" at bounding box center [1061, 172] width 34 height 13
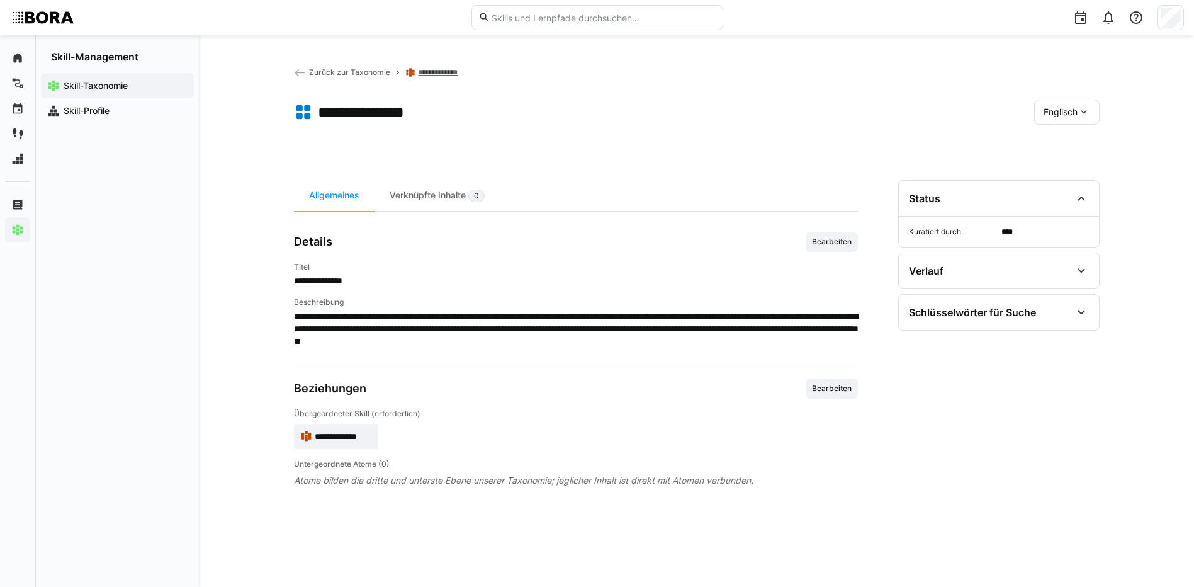
click at [815, 235] on span "Bearbeiten" at bounding box center [832, 242] width 52 height 20
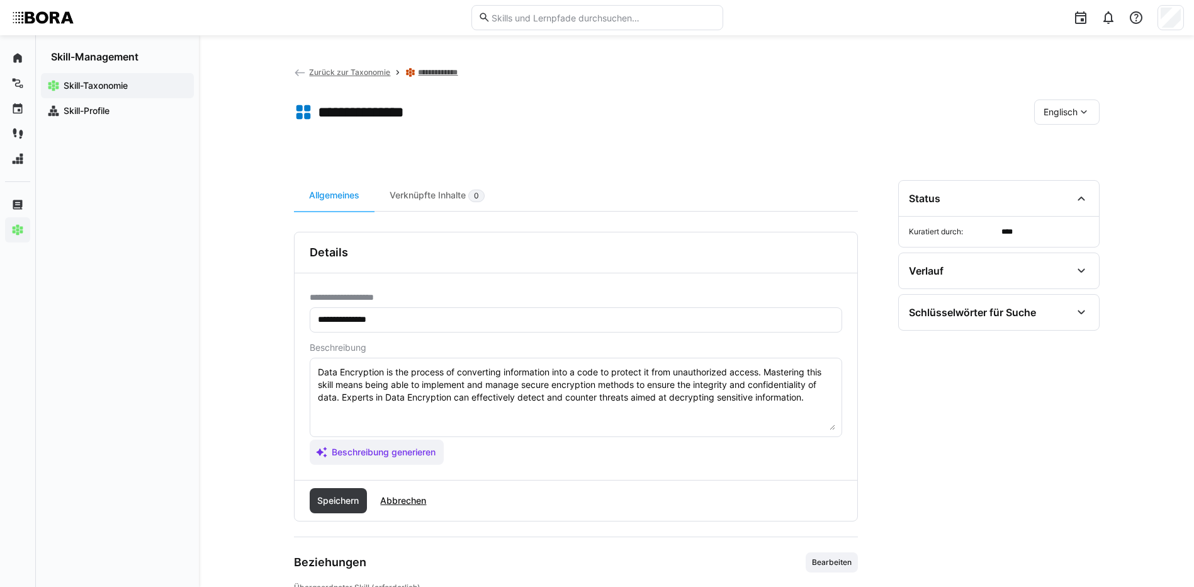
click at [823, 399] on textarea "Data Encryption is the process of converting information into a code to protect…" at bounding box center [576, 397] width 519 height 65
paste textarea "*1 - Beginner: Understands basic encryption concepts (symmetric, asymmetric). *…"
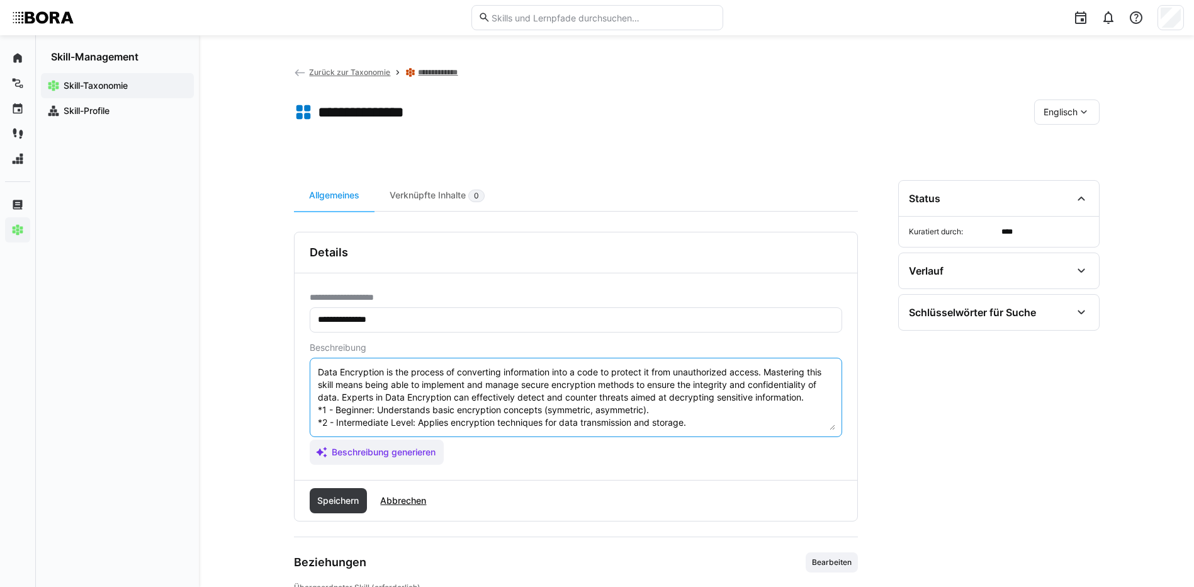
scroll to position [48, 0]
type textarea "Data Encryption is the process of converting information into a code to protect…"
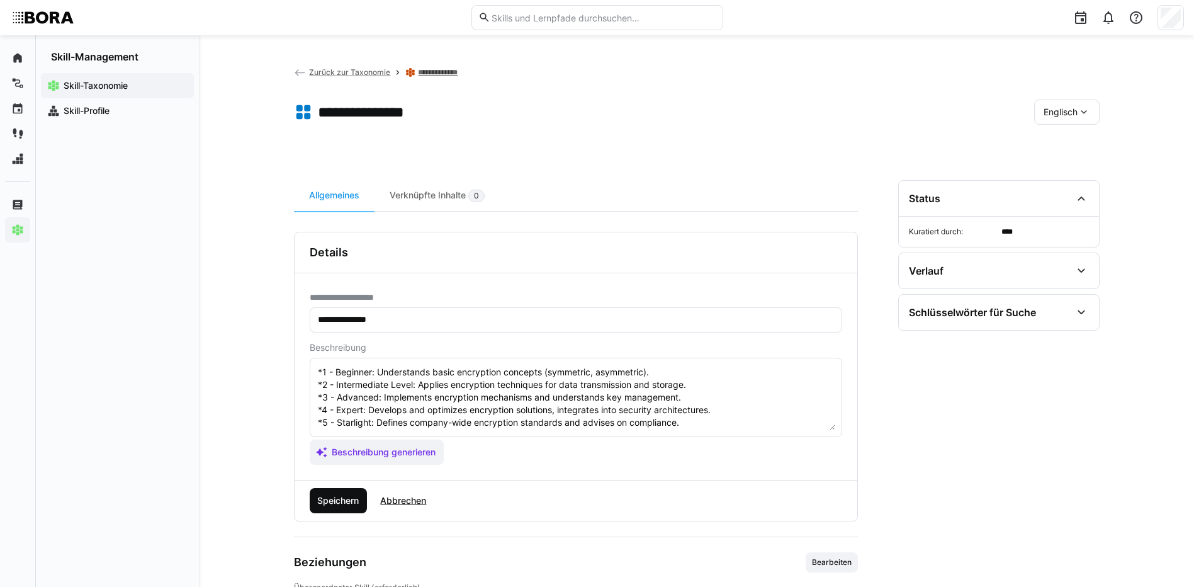
click at [368, 497] on div "Speichern Abbrechen" at bounding box center [576, 500] width 563 height 40
click at [359, 500] on span "Speichern" at bounding box center [337, 500] width 45 height 13
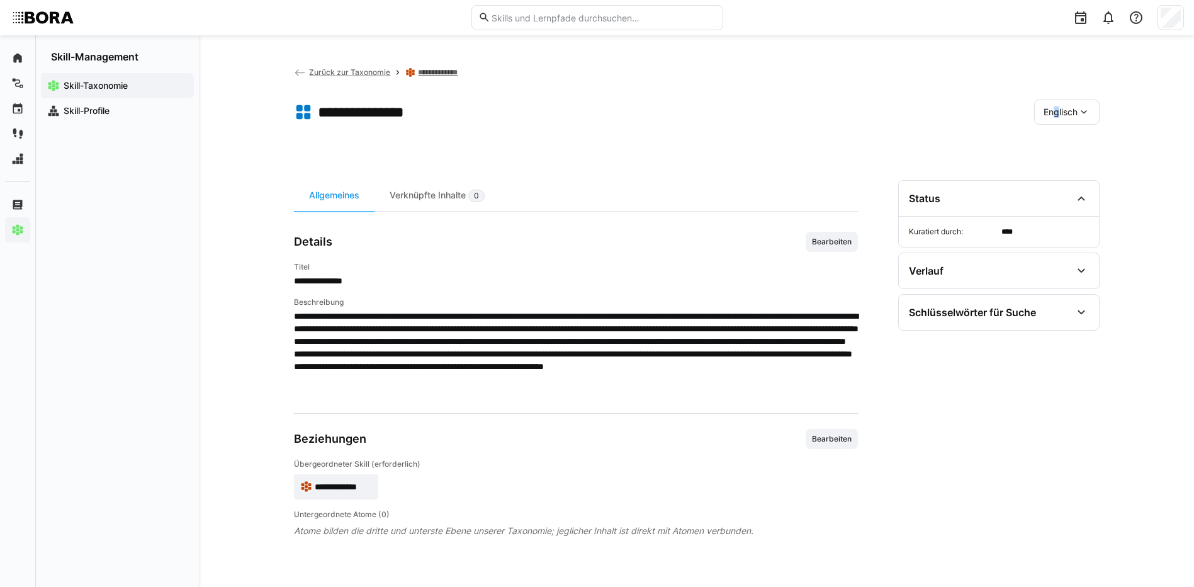
click at [1051, 110] on span "Englisch" at bounding box center [1061, 112] width 34 height 13
drag, startPoint x: 1051, startPoint y: 110, endPoint x: 1046, endPoint y: 145, distance: 36.2
click at [1046, 145] on span "Deutsch" at bounding box center [1060, 145] width 34 height 13
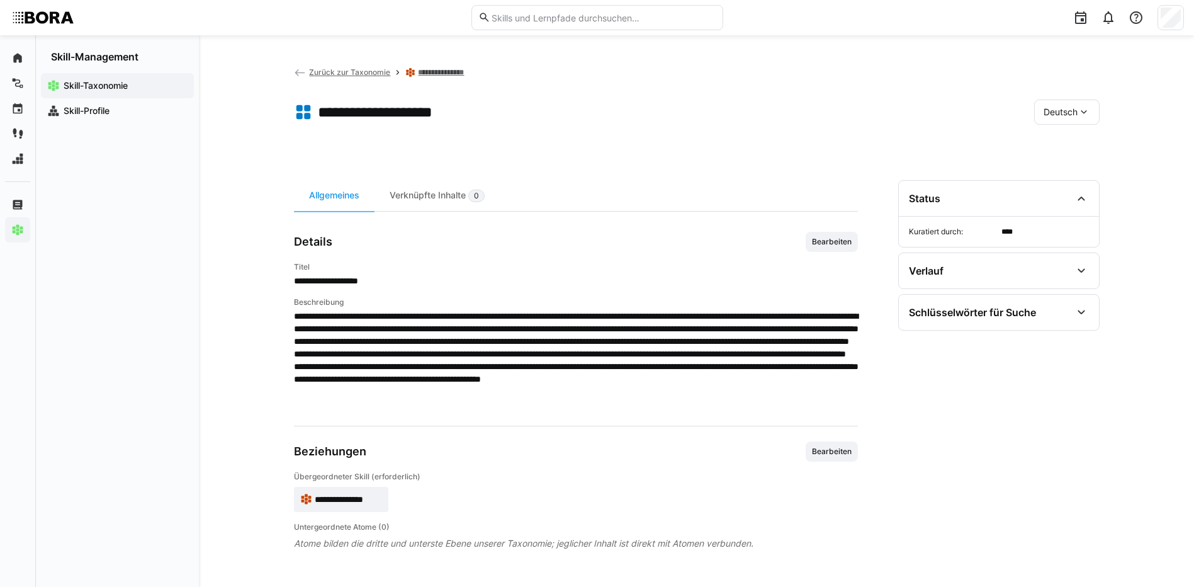
click at [448, 75] on link "**********" at bounding box center [446, 72] width 57 height 10
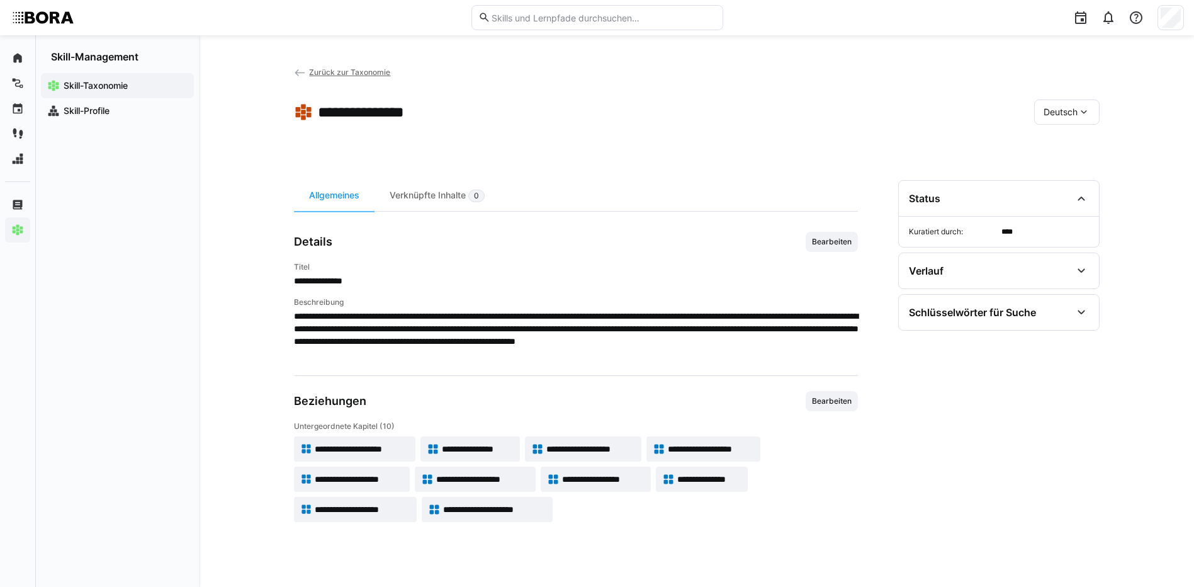
click at [631, 478] on span "**********" at bounding box center [603, 479] width 82 height 13
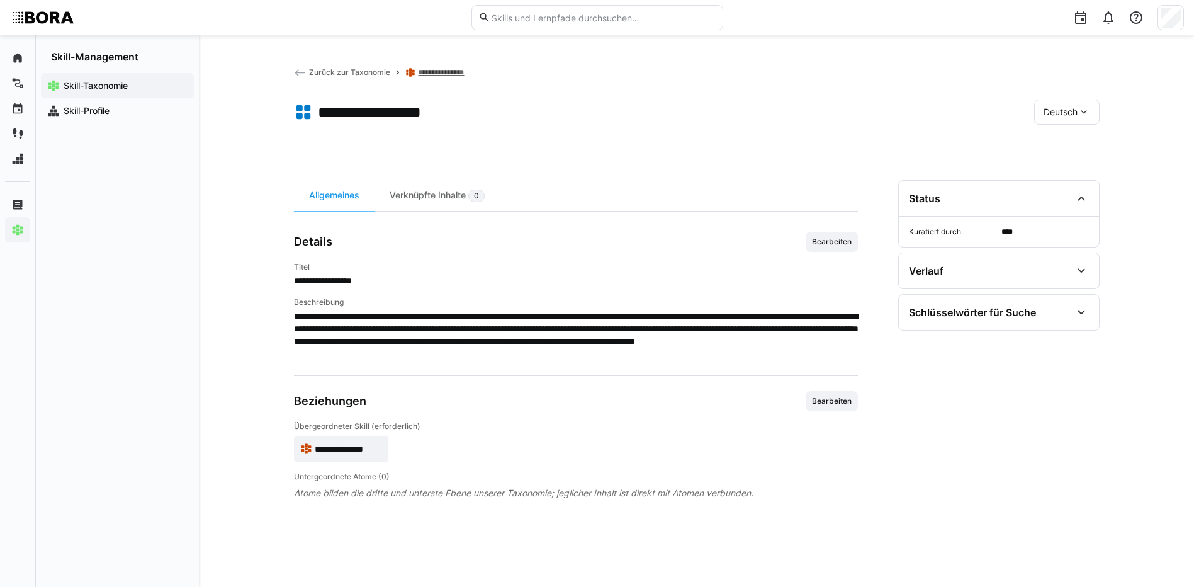
click at [846, 240] on span "Bearbeiten" at bounding box center [832, 242] width 42 height 10
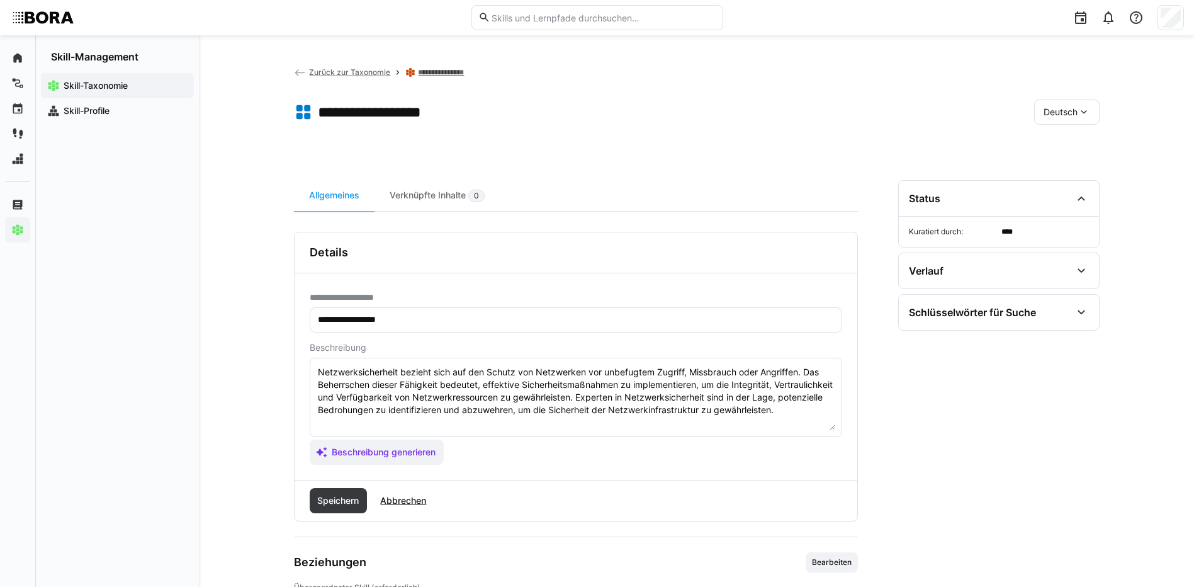
click at [470, 427] on textarea "Netzwerksicherheit bezieht sich auf den Schutz von Netzwerken vor unbefugtem Zu…" at bounding box center [576, 397] width 519 height 65
paste textarea "*1 - Anfänger: *2 - Mittelstufe: *3 - Fortgeschritten: *4 - Experte: *5 - Starl…"
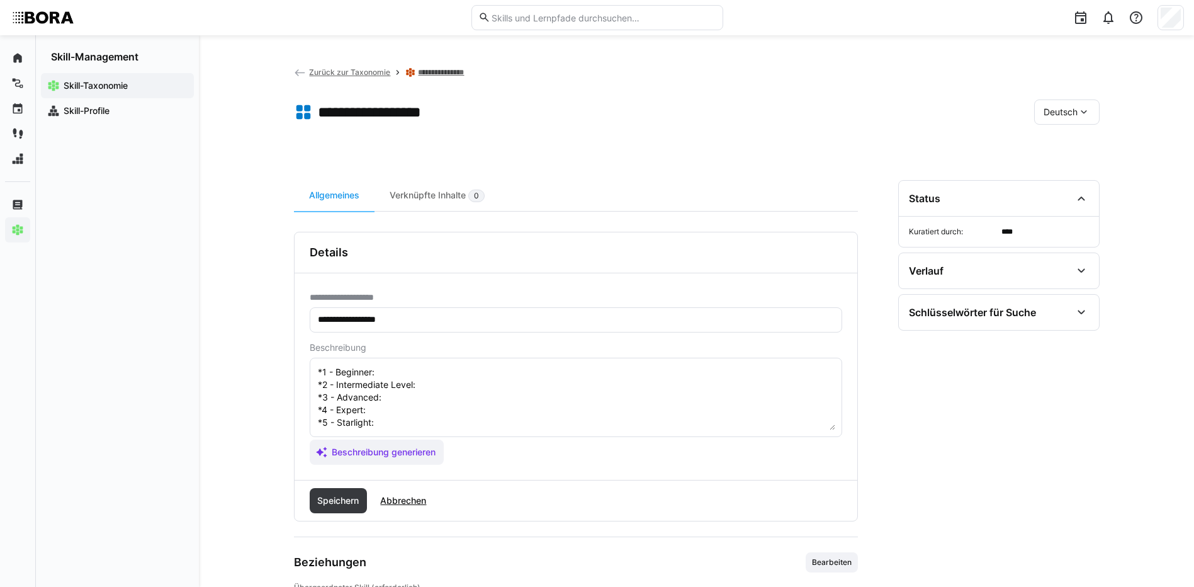
scroll to position [23, 0]
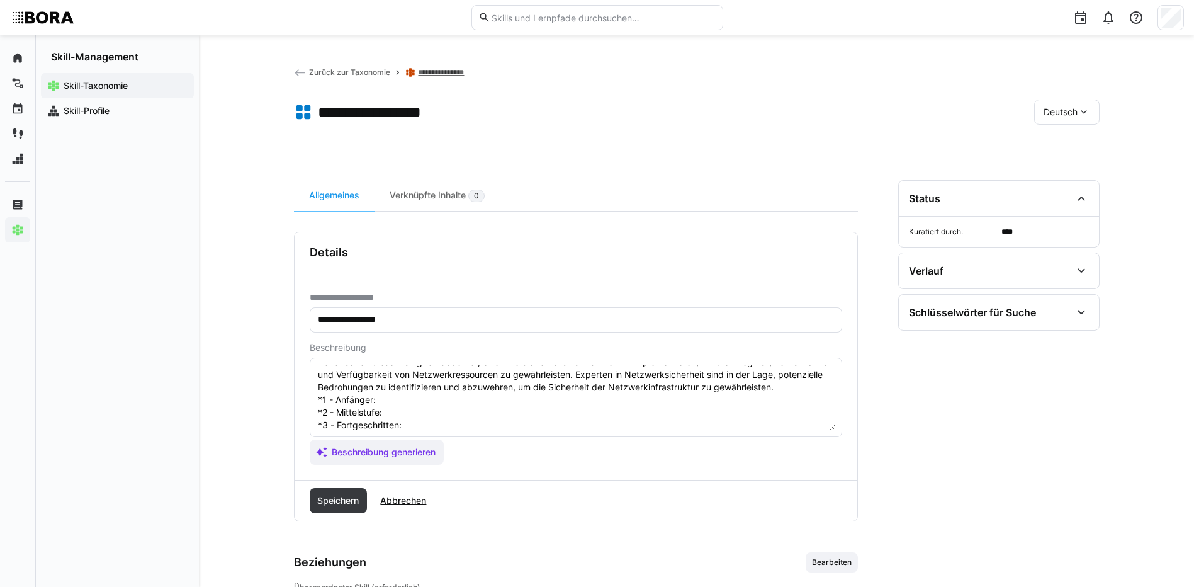
click at [423, 410] on textarea "Netzwerksicherheit bezieht sich auf den Schutz von Netzwerken vor unbefugtem Zu…" at bounding box center [576, 397] width 519 height 65
paste textarea "Kennt grundlegende Sicherheitskonzepte wie Firewalls und VPNs."
click at [397, 424] on textarea "Netzwerksicherheit bezieht sich auf den Schutz von Netzwerken vor unbefugtem Zu…" at bounding box center [576, 397] width 519 height 65
paste textarea "Implementiert und konfiguriert Netzwerksicherheitsmaßnahmen."
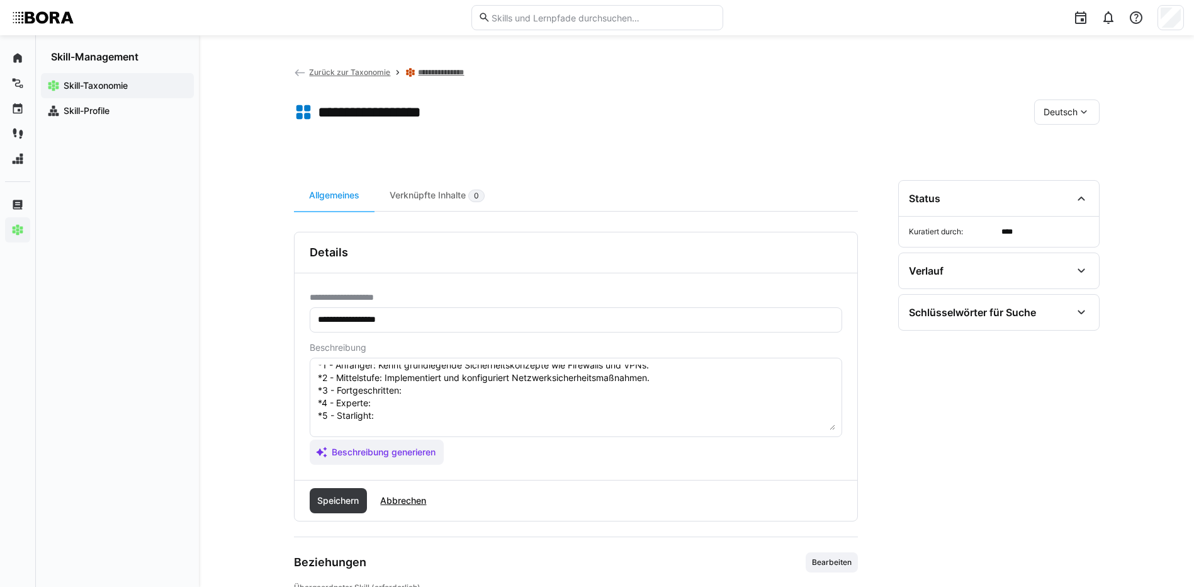
scroll to position [86, 0]
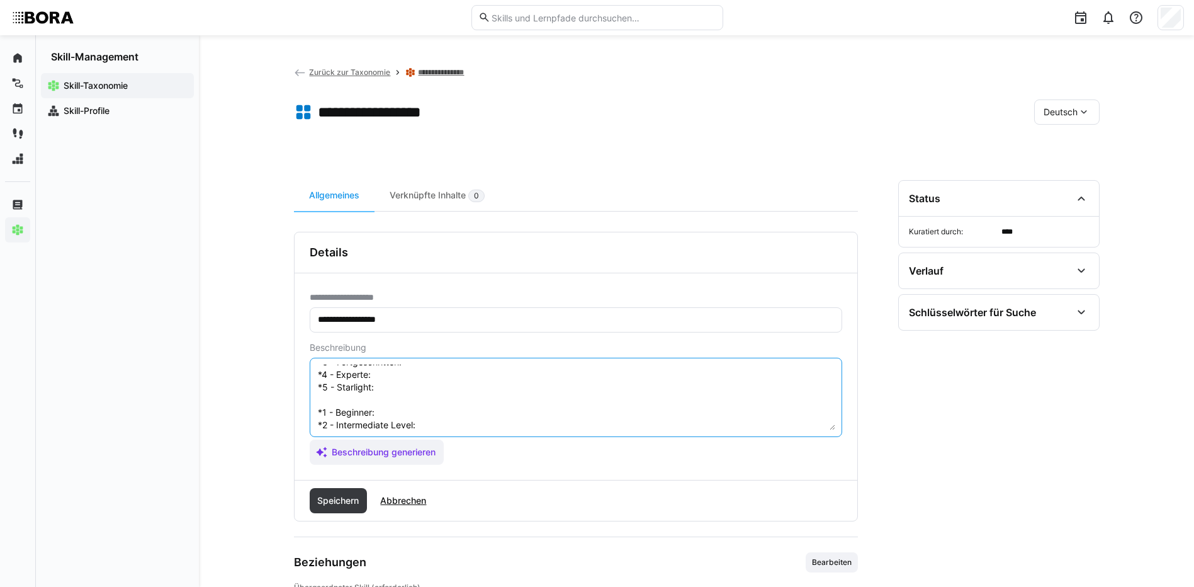
click at [463, 381] on textarea "Netzwerksicherheit bezieht sich auf den Schutz von Netzwerken vor unbefugtem Zu…" at bounding box center [576, 397] width 519 height 65
click at [461, 373] on textarea "Netzwerksicherheit bezieht sich auf den Schutz von Netzwerken vor unbefugtem Zu…" at bounding box center [576, 397] width 519 height 65
paste textarea "Analysiert Netzwerkverkehr, erkennt und reagiert auf Sicherheitsbedrohungen."
click at [410, 385] on textarea "Netzwerksicherheit bezieht sich auf den Schutz von Netzwerken vor unbefugtem Zu…" at bounding box center [576, 397] width 519 height 65
paste textarea "Entwickelt Sicherheitsstrategien und leitet Incident Response."
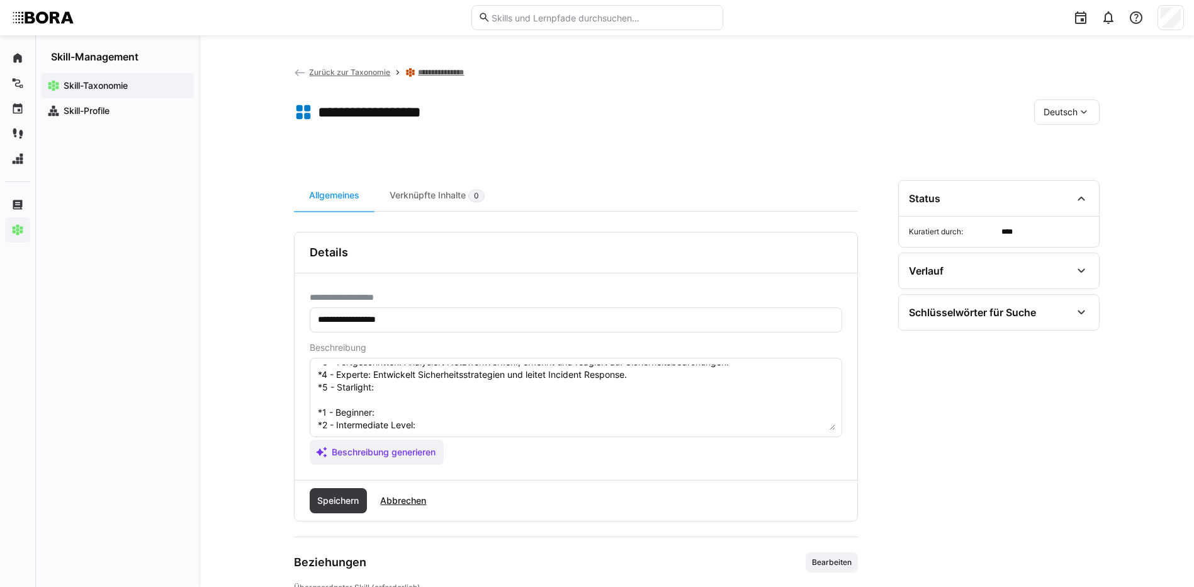
click at [406, 402] on textarea "Netzwerksicherheit bezieht sich auf den Schutz von Netzwerken vor unbefugtem Zu…" at bounding box center [576, 397] width 519 height 65
paste textarea "Führt unternehmensweite Sicherheitsarchitekturen ein und evaluiert neue Technol…"
click at [468, 423] on textarea "Netzwerksicherheit bezieht sich auf den Schutz von Netzwerken vor unbefugtem Zu…" at bounding box center [576, 397] width 519 height 65
paste textarea "Understands basic network security concepts such as firewalls and VPNs."
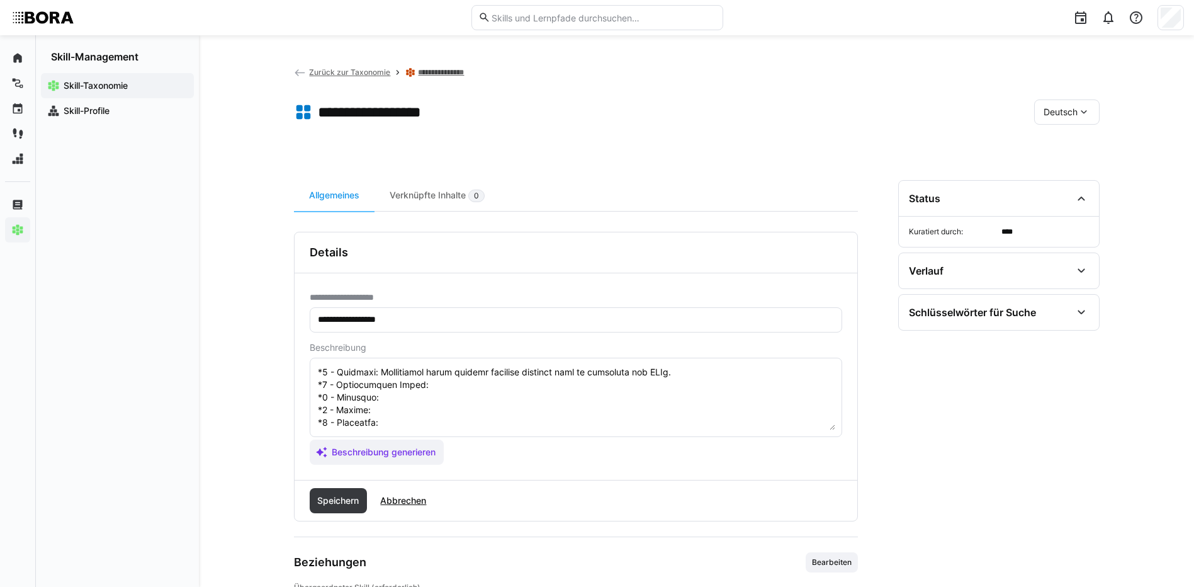
click at [523, 376] on textarea at bounding box center [576, 397] width 519 height 65
paste textarea "Implements and configures network security measures."
click at [391, 388] on textarea at bounding box center [576, 397] width 519 height 65
paste textarea "Analyzes network traffic, detects, and responds to security threats."
click at [404, 402] on textarea at bounding box center [576, 397] width 519 height 65
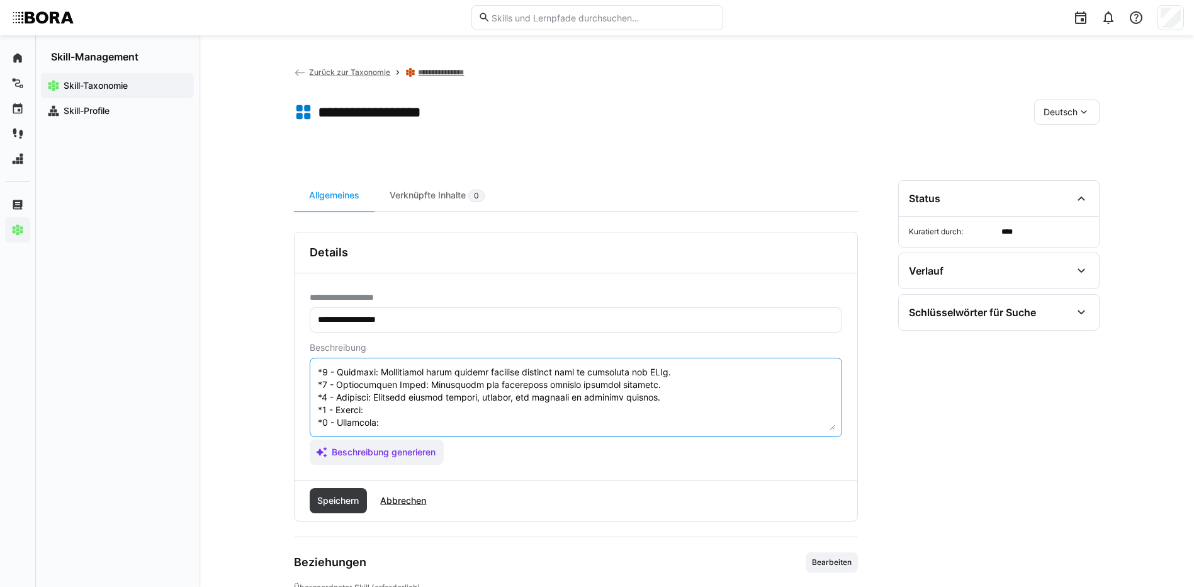
paste textarea "Develops security strategies and leads incident response."
click at [398, 412] on textarea at bounding box center [576, 397] width 519 height 65
paste textarea "Introduces enterprise-wide security architectures and evaluates new technologie…"
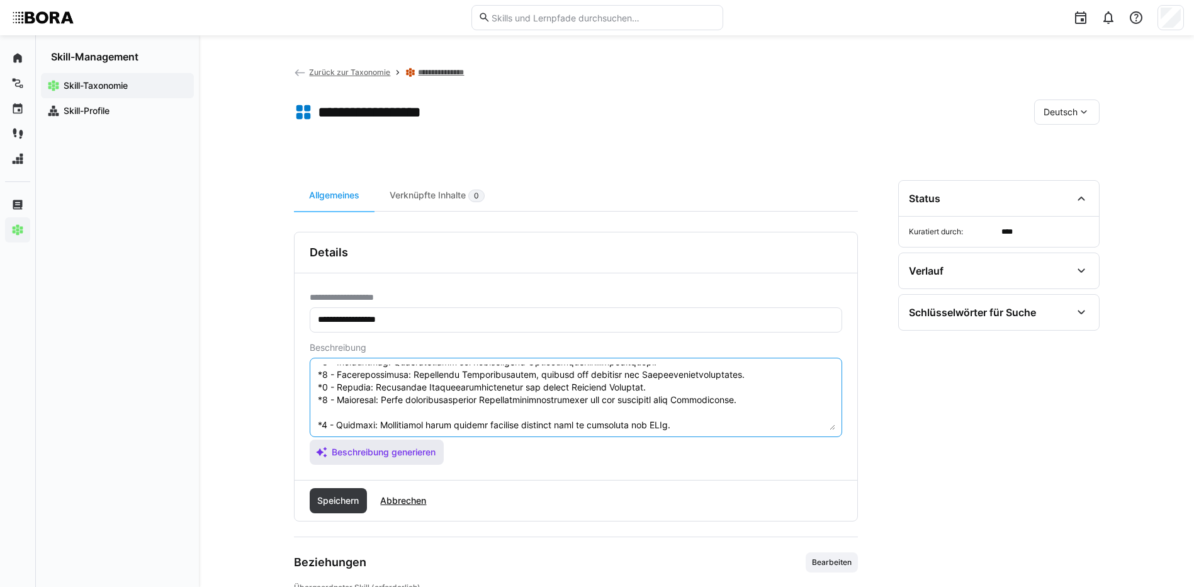
scroll to position [151, 0]
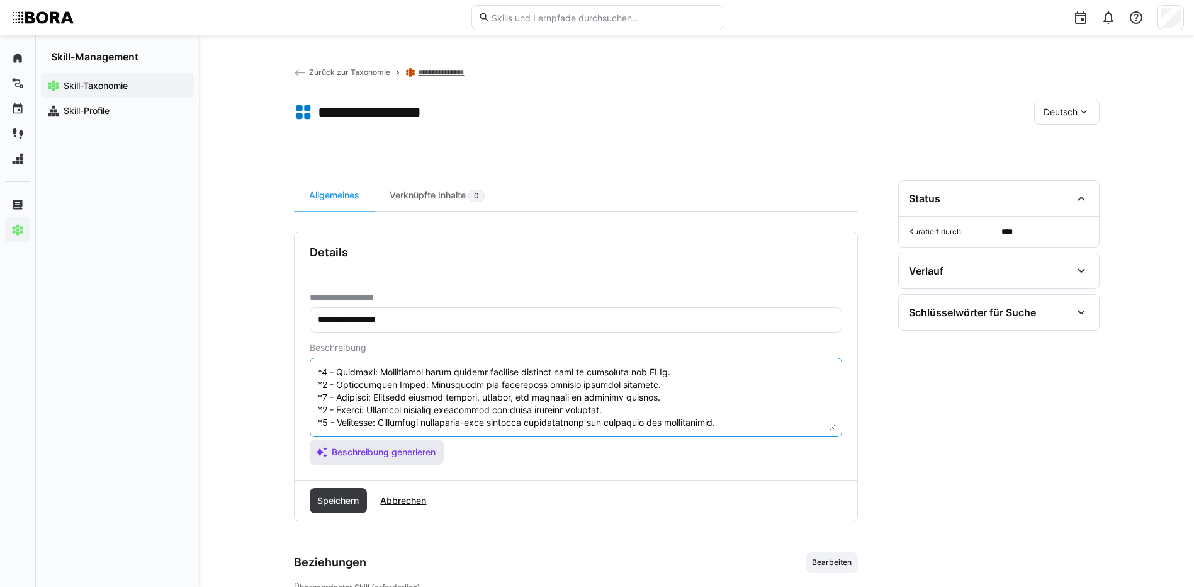
drag, startPoint x: 317, startPoint y: 422, endPoint x: 370, endPoint y: 461, distance: 65.7
click at [370, 461] on app-assistant-generate-form "Beschreibung Beschreibung generieren" at bounding box center [576, 403] width 533 height 122
type textarea "Netzwerksicherheit bezieht sich auf den Schutz von Netzwerken vor unbefugtem Zu…"
click at [353, 495] on span "Speichern" at bounding box center [337, 500] width 45 height 13
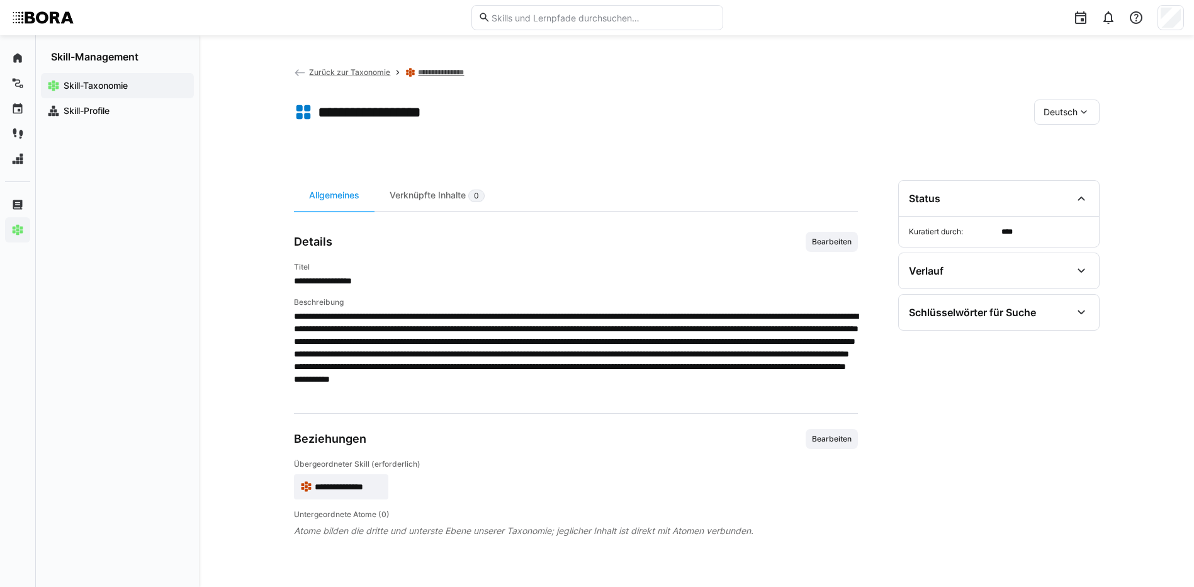
click at [1044, 111] on span "Deutsch" at bounding box center [1061, 112] width 34 height 13
click at [1058, 179] on div "Englisch" at bounding box center [1067, 172] width 67 height 26
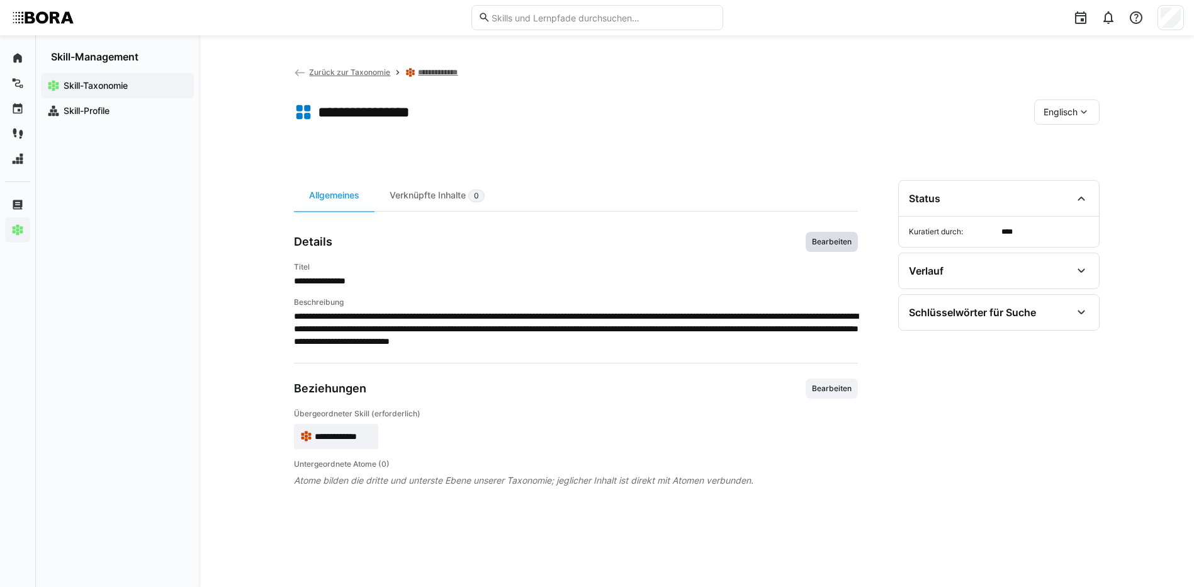
click at [830, 245] on span "Bearbeiten" at bounding box center [832, 242] width 42 height 10
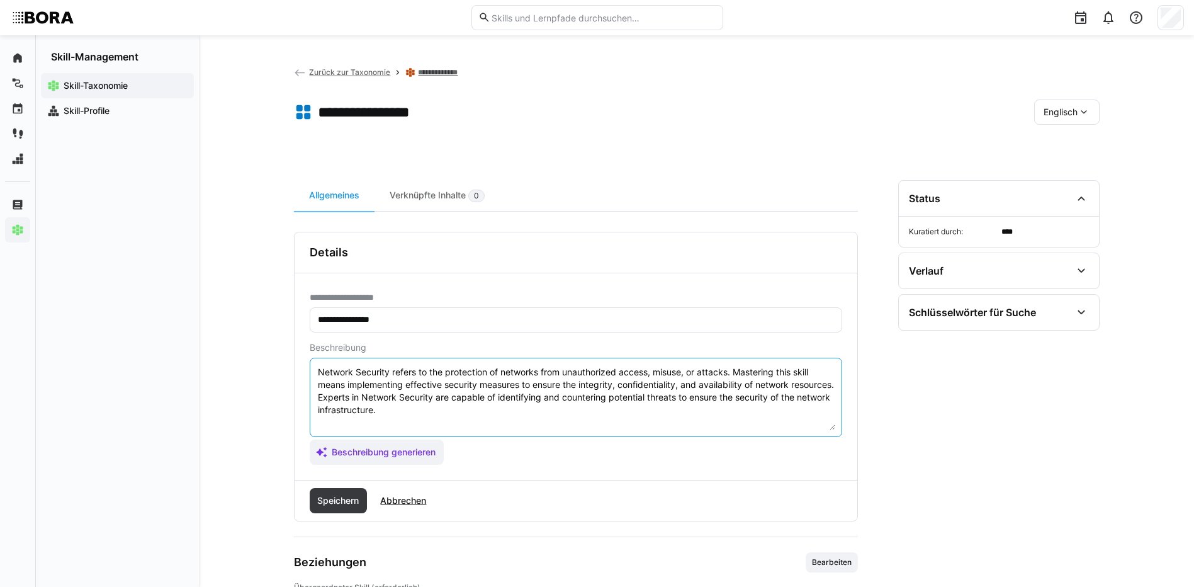
click at [609, 421] on textarea "Network Security refers to the protection of networks from unauthorized access,…" at bounding box center [576, 397] width 519 height 65
paste textarea "*1 - Beginner: Understands basic network security concepts such as firewalls an…"
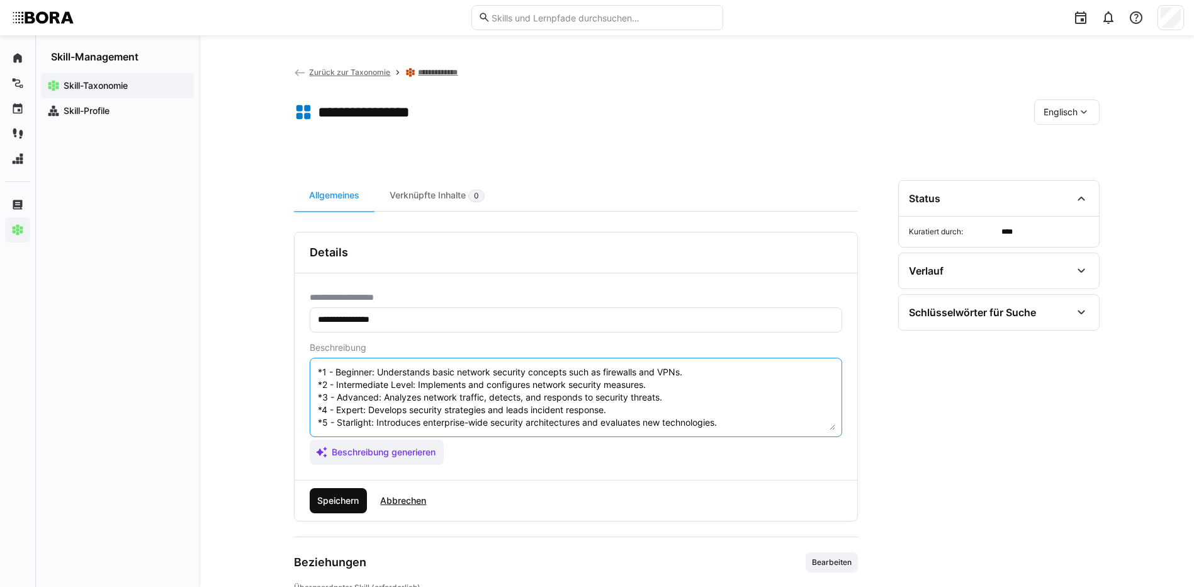
type textarea "Network Security refers to the protection of networks from unauthorized access,…"
click at [336, 507] on span "Speichern" at bounding box center [339, 500] width 58 height 25
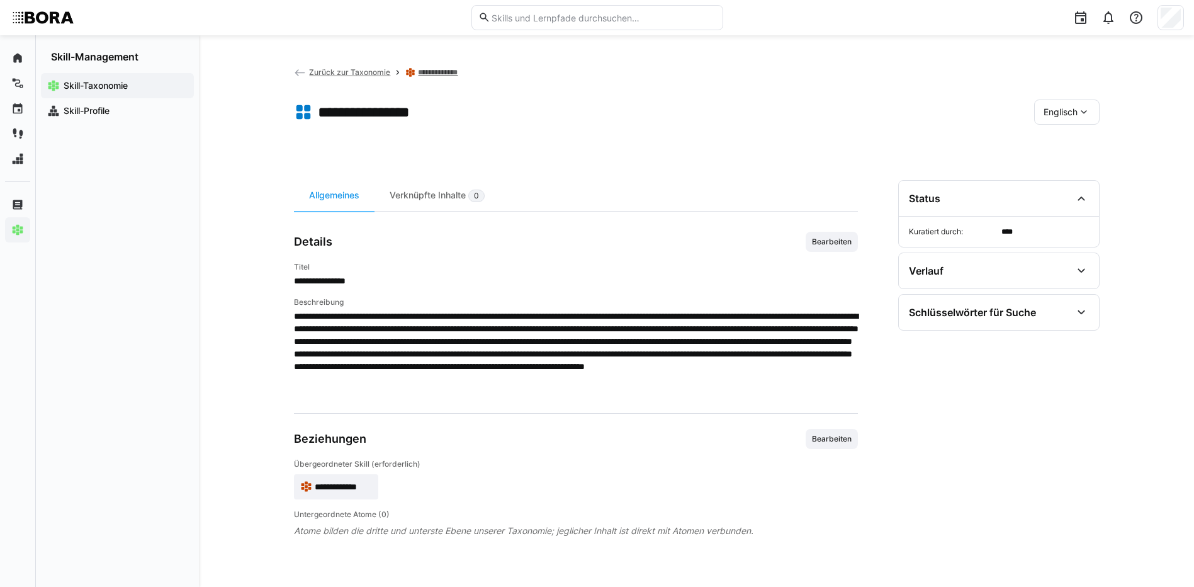
click at [1070, 114] on span "Englisch" at bounding box center [1061, 112] width 34 height 13
click at [1067, 143] on span "Deutsch" at bounding box center [1060, 145] width 34 height 13
click at [434, 69] on link "**********" at bounding box center [446, 72] width 57 height 10
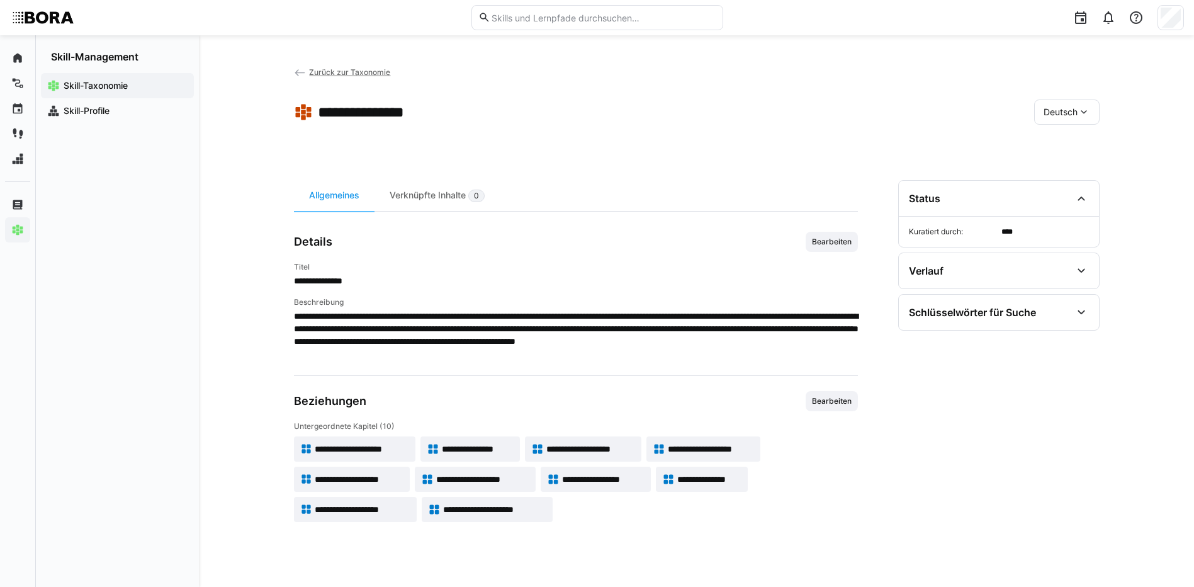
click at [733, 476] on span "**********" at bounding box center [709, 479] width 64 height 13
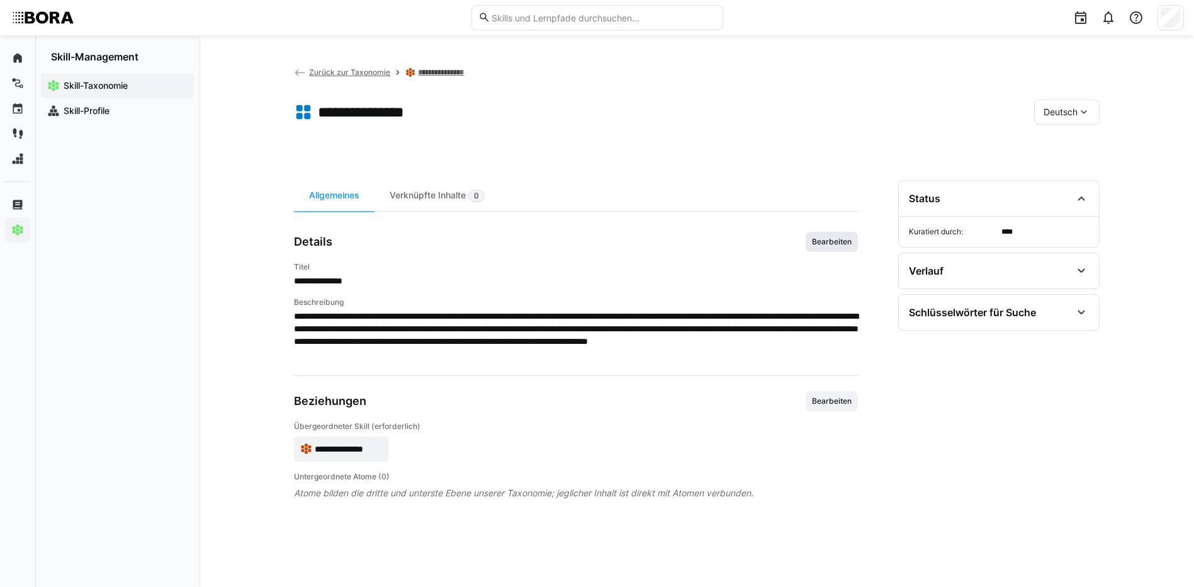
click at [853, 237] on span "Bearbeiten" at bounding box center [832, 242] width 52 height 20
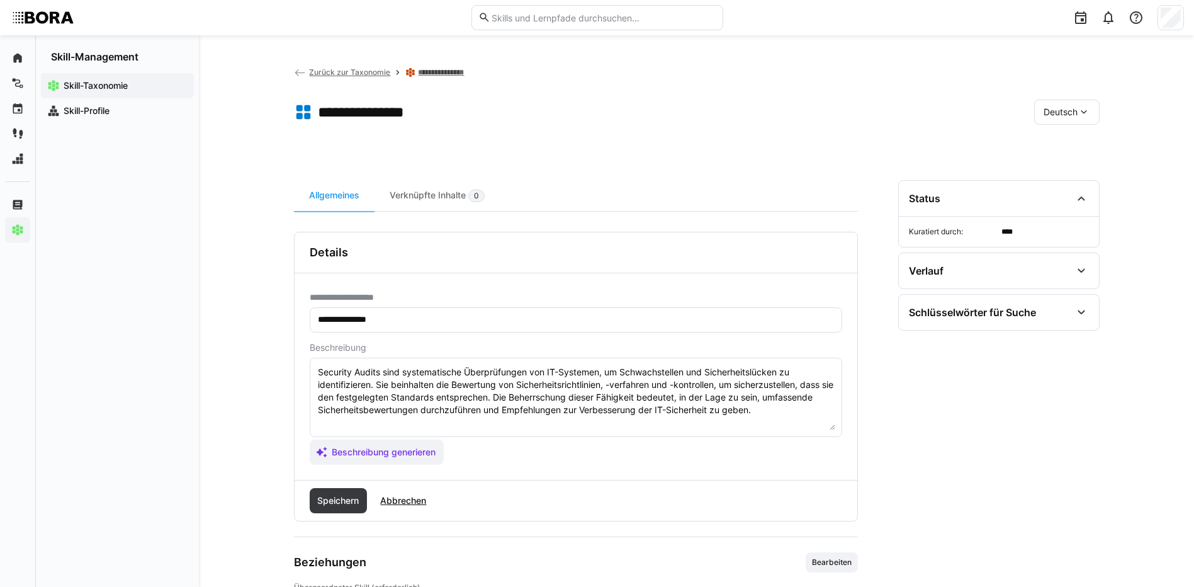
click at [776, 410] on textarea "Security Audits sind systematische Überprüfungen von IT-Systemen, um Schwachste…" at bounding box center [576, 397] width 519 height 65
paste textarea "*1 - Anfänger: *2 - Mittelstufe: *3 - Fortgeschritten: *4 - Experte: *5 - Starl…"
click at [390, 423] on textarea "Security Audits sind systematische Überprüfungen von IT-Systemen, um Schwachste…" at bounding box center [576, 397] width 519 height 65
paste textarea "Kennt grundlegende Auditprozesse und Ziele."
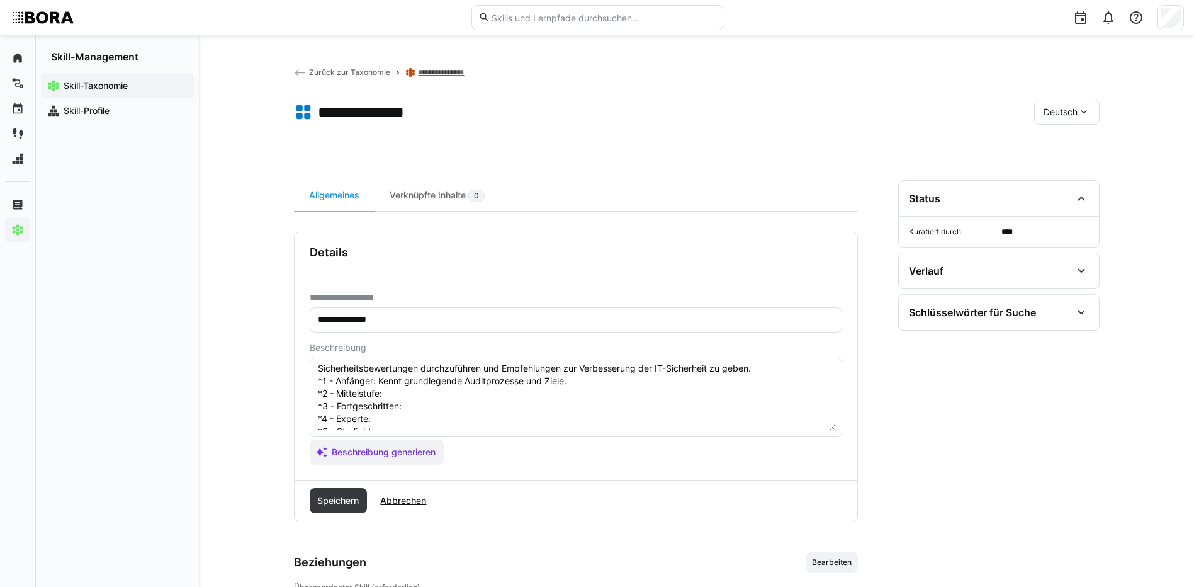
scroll to position [63, 0]
click at [449, 377] on textarea "Security Audits sind systematische Überprüfungen von IT-Systemen, um Schwachste…" at bounding box center [576, 397] width 519 height 65
paste textarea "Unterstützt bei Vorbereitung und Durchführung von Audits."
click at [431, 388] on textarea "Security Audits sind systematische Überprüfungen von IT-Systemen, um Schwachste…" at bounding box center [576, 397] width 519 height 65
paste textarea "Führt eigenständig Audits durch, dokumentiert Ergebnisse und empfiehlt Maßnahme…"
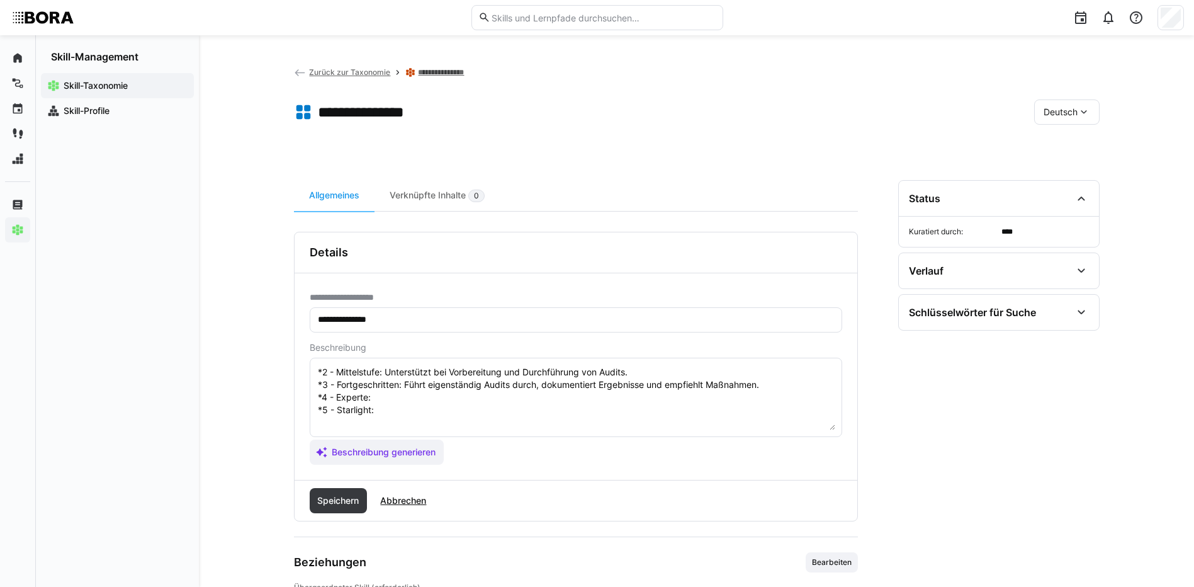
click at [400, 396] on textarea "Security Audits sind systematische Überprüfungen von IT-Systemen, um Schwachste…" at bounding box center [576, 397] width 519 height 65
paste textarea "Plant komplexe Audits, bewertet Risiken und Compliance umfassend."
click at [382, 416] on textarea "Security Audits sind systematische Überprüfungen von IT-Systemen, um Schwachste…" at bounding box center [576, 397] width 519 height 65
click at [380, 414] on textarea "Security Audits sind systematische Überprüfungen von IT-Systemen, um Schwachste…" at bounding box center [576, 397] width 519 height 65
paste textarea "Entwickelt Audit-Standards und schult Auditoren und Führungskräfte."
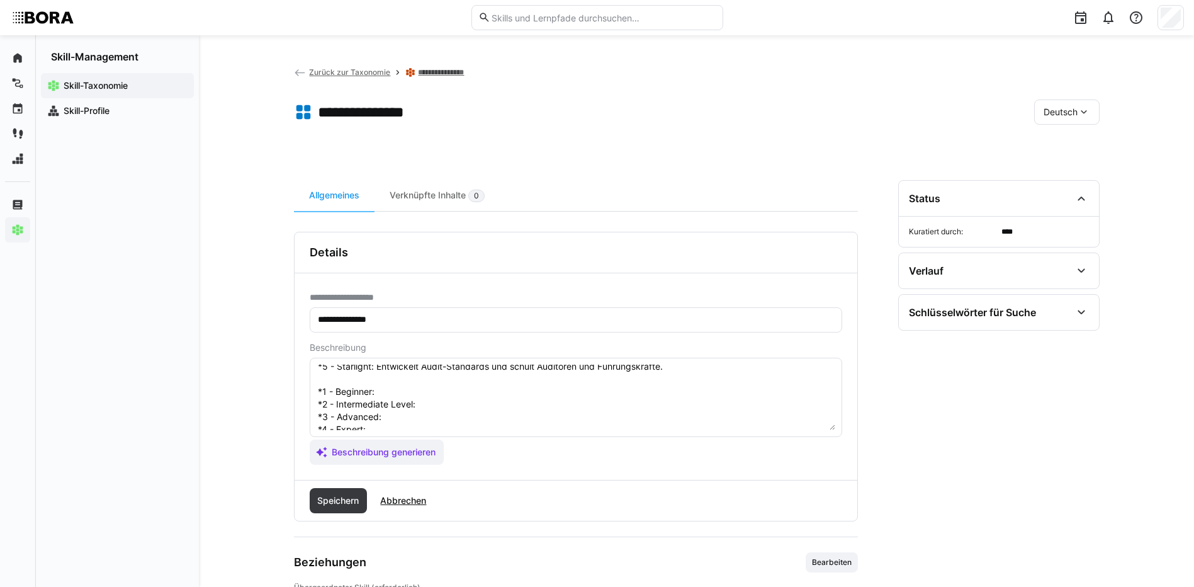
scroll to position [126, 0]
click at [432, 372] on textarea "Security Audits sind systematische Überprüfungen von IT-Systemen, um Schwachste…" at bounding box center [576, 397] width 519 height 65
paste textarea "Understands basic audit processes and objectives."
click at [458, 388] on textarea "Security Audits sind systematische Überprüfungen von IT-Systemen, um Schwachste…" at bounding box center [576, 397] width 519 height 65
paste textarea "Supports preparation and execution of audits."
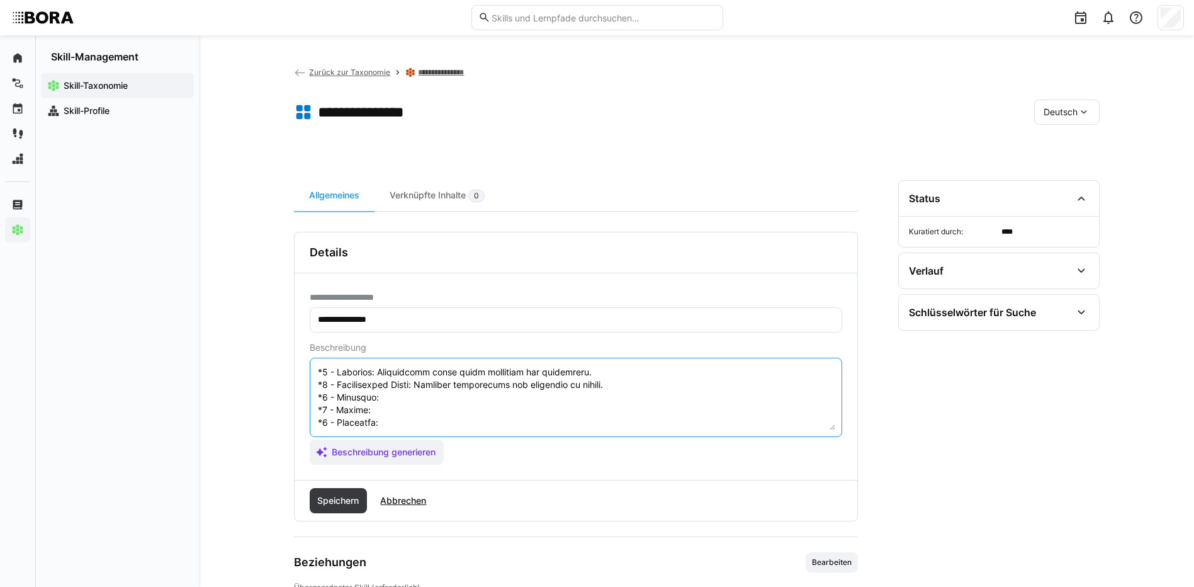
click at [483, 401] on textarea at bounding box center [576, 397] width 519 height 65
paste textarea "Conducts audits independently, documents results, and recommends actions."
click at [400, 407] on textarea at bounding box center [576, 397] width 519 height 65
paste textarea "Plans complex audits, assesses risks and compliance comprehensively."
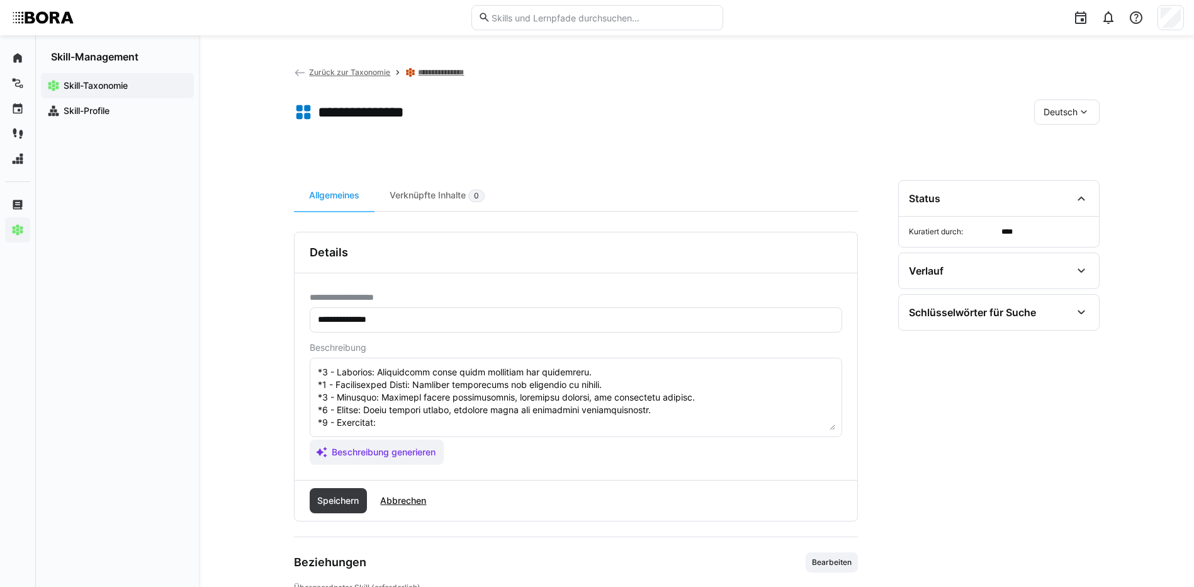
click at [582, 422] on textarea at bounding box center [576, 397] width 519 height 65
paste textarea "Develops audit standards and trains auditors and management."
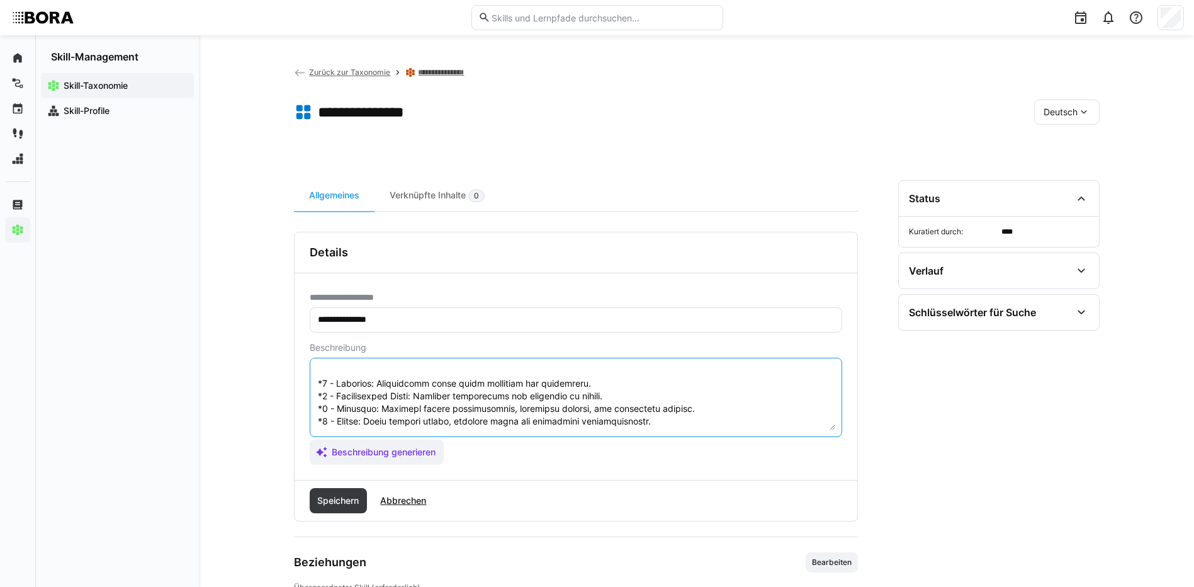
scroll to position [139, 0]
drag, startPoint x: 318, startPoint y: 371, endPoint x: 647, endPoint y: 447, distance: 337.4
click at [647, 447] on app-assistant-generate-form "Beschreibung Beschreibung generieren" at bounding box center [576, 403] width 533 height 122
type textarea "Security Audits sind systematische Überprüfungen von IT-Systemen, um Schwachste…"
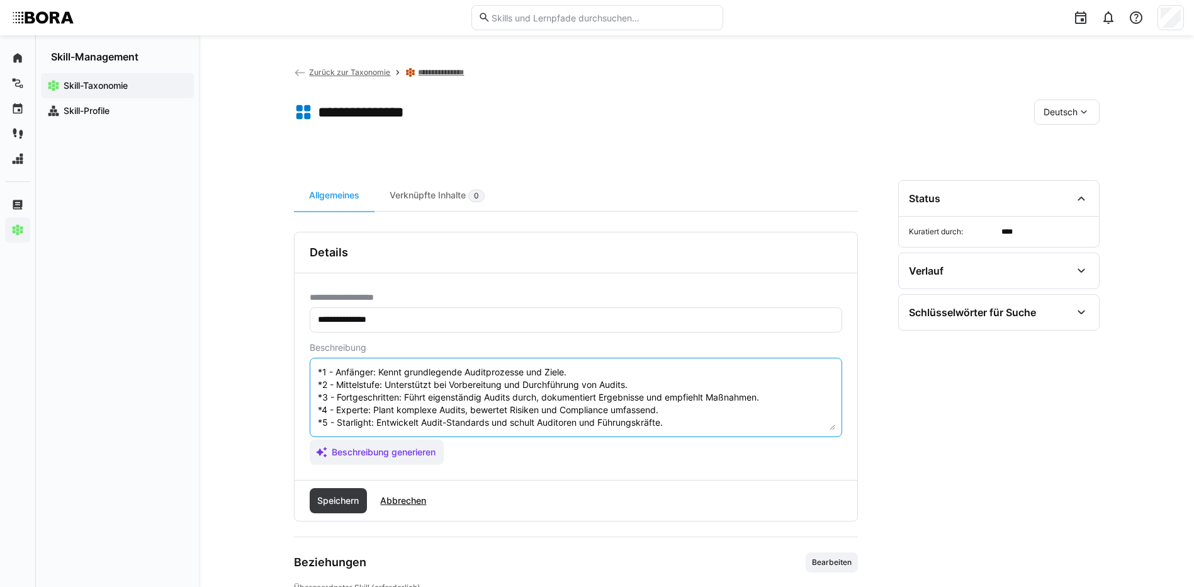
click at [305, 495] on div "Speichern Abbrechen" at bounding box center [576, 500] width 563 height 40
click at [312, 495] on span "Speichern" at bounding box center [339, 500] width 58 height 25
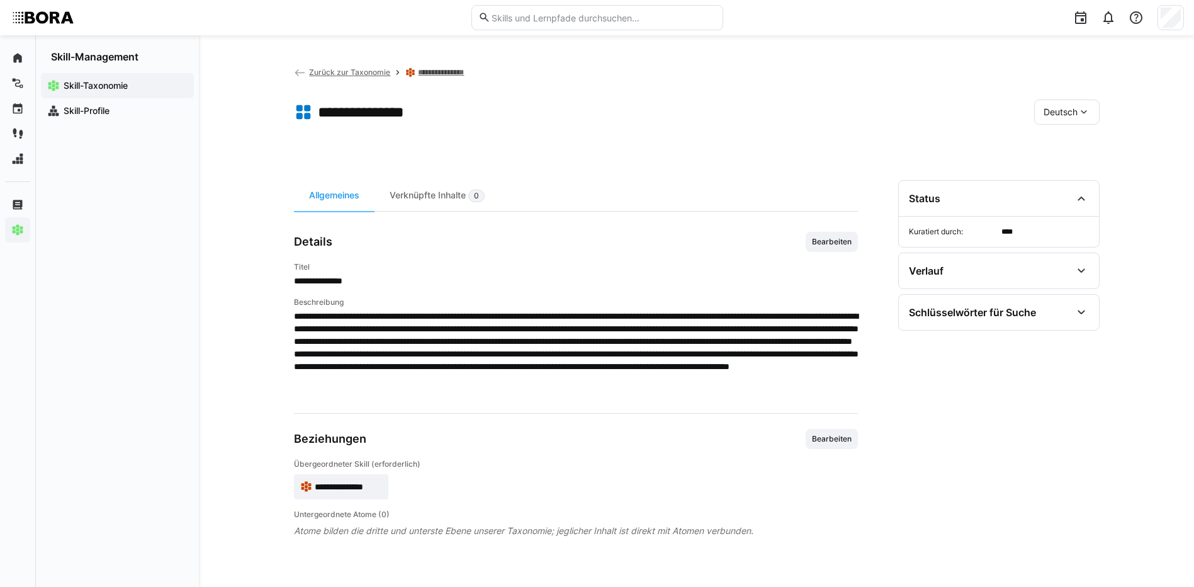
click at [1061, 116] on span "Deutsch" at bounding box center [1061, 112] width 34 height 13
click at [1065, 167] on span "Englisch" at bounding box center [1061, 172] width 34 height 13
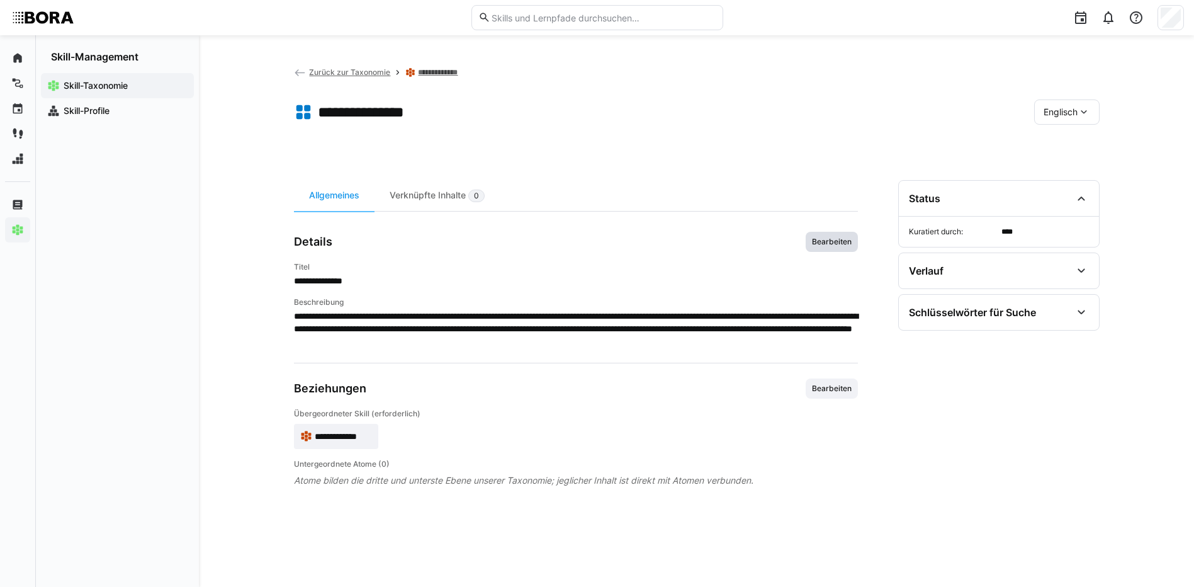
click at [857, 240] on span "Bearbeiten" at bounding box center [832, 242] width 52 height 20
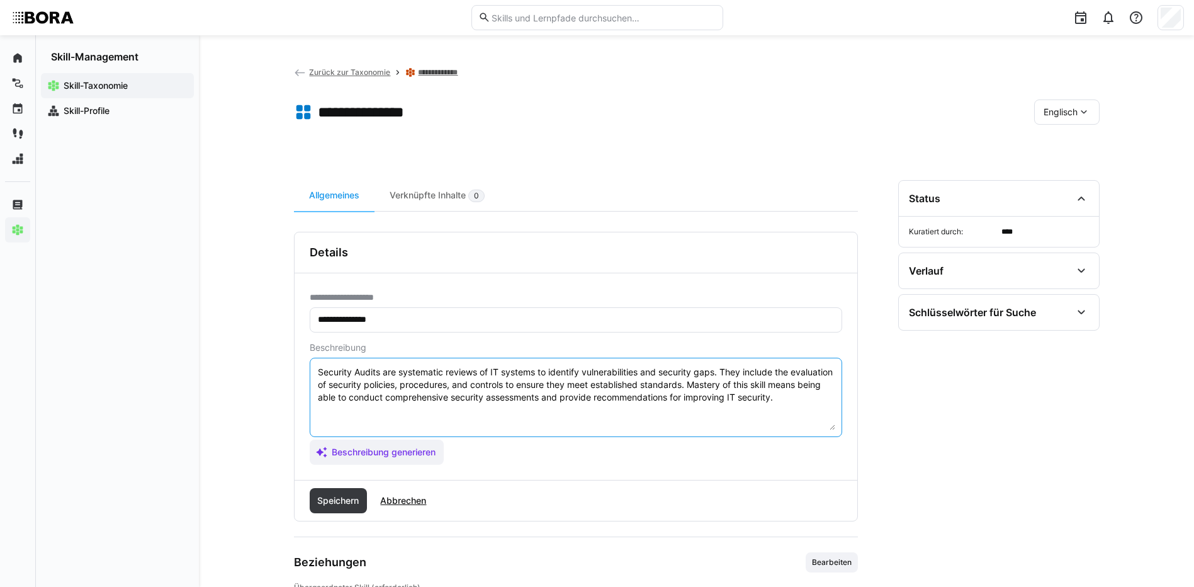
click at [835, 398] on textarea "Security Audits are systematic reviews of IT systems to identify vulnerabilitie…" at bounding box center [576, 397] width 519 height 65
paste textarea "*1 - Beginner: Understands basic audit processes and objectives. *2 - Intermedi…"
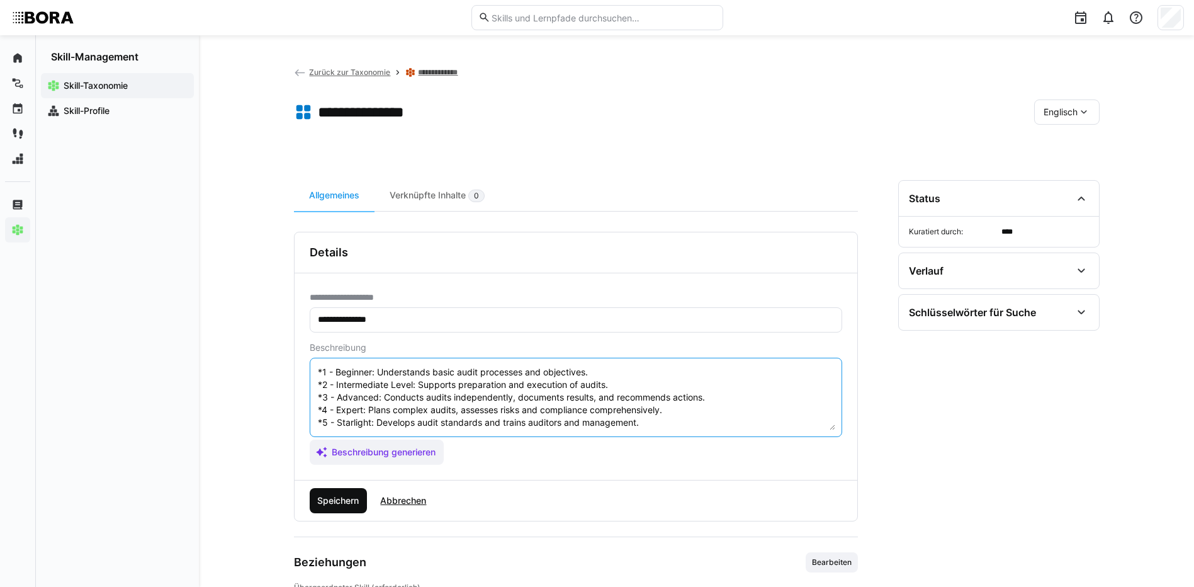
type textarea "Security Audits are systematic reviews of IT systems to identify vulnerabilitie…"
click at [327, 501] on span "Speichern" at bounding box center [337, 500] width 45 height 13
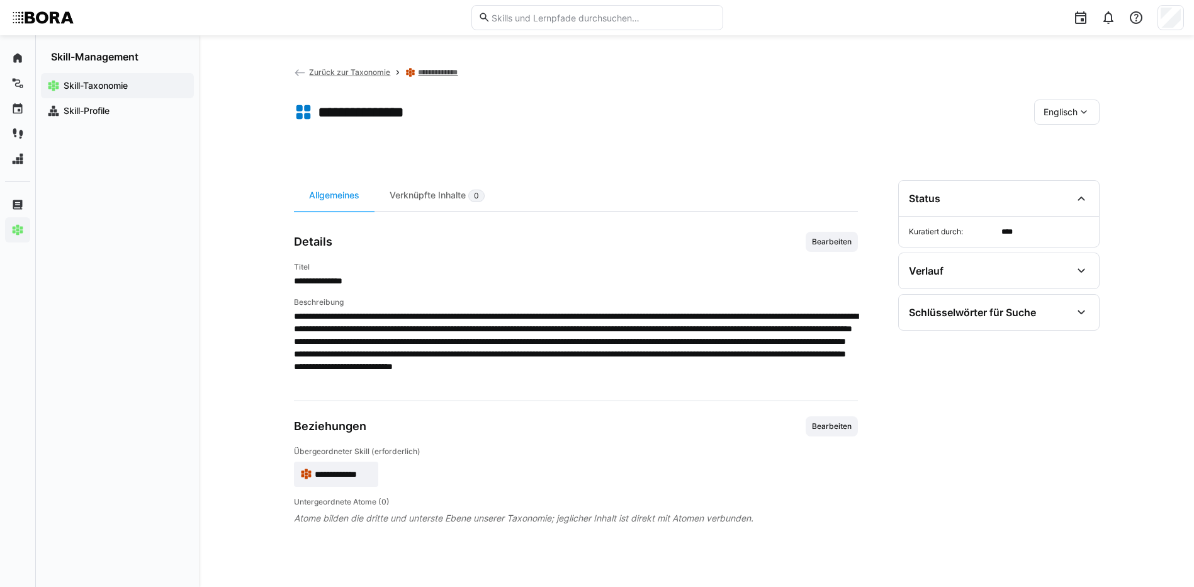
click at [1073, 106] on span "Englisch" at bounding box center [1061, 112] width 34 height 13
click at [1073, 137] on div "Deutsch" at bounding box center [1066, 145] width 67 height 26
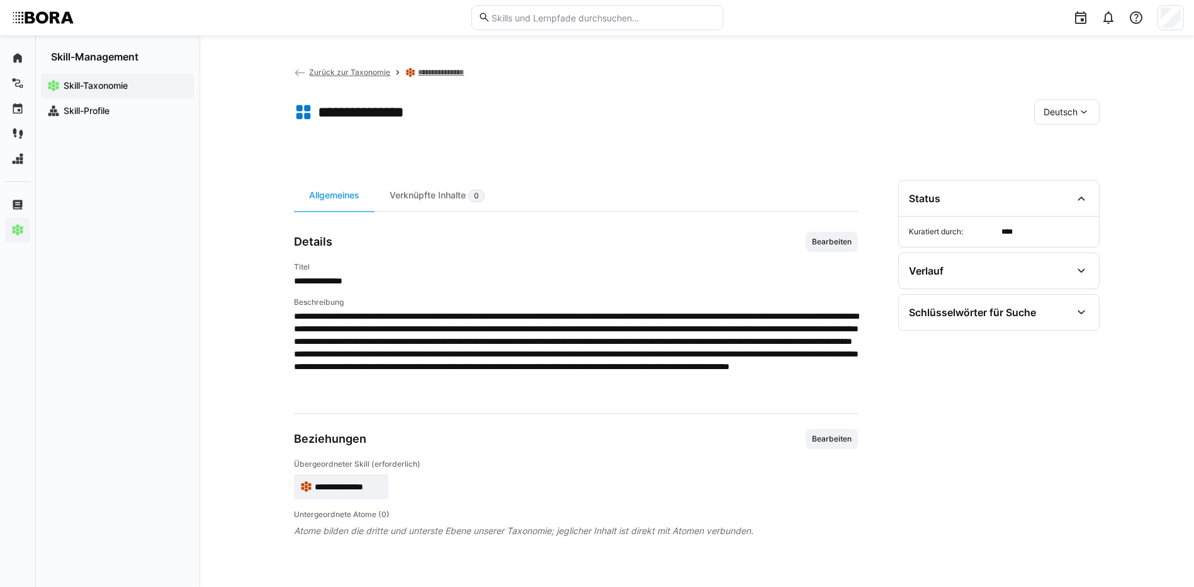
click at [439, 76] on link "**********" at bounding box center [446, 72] width 57 height 10
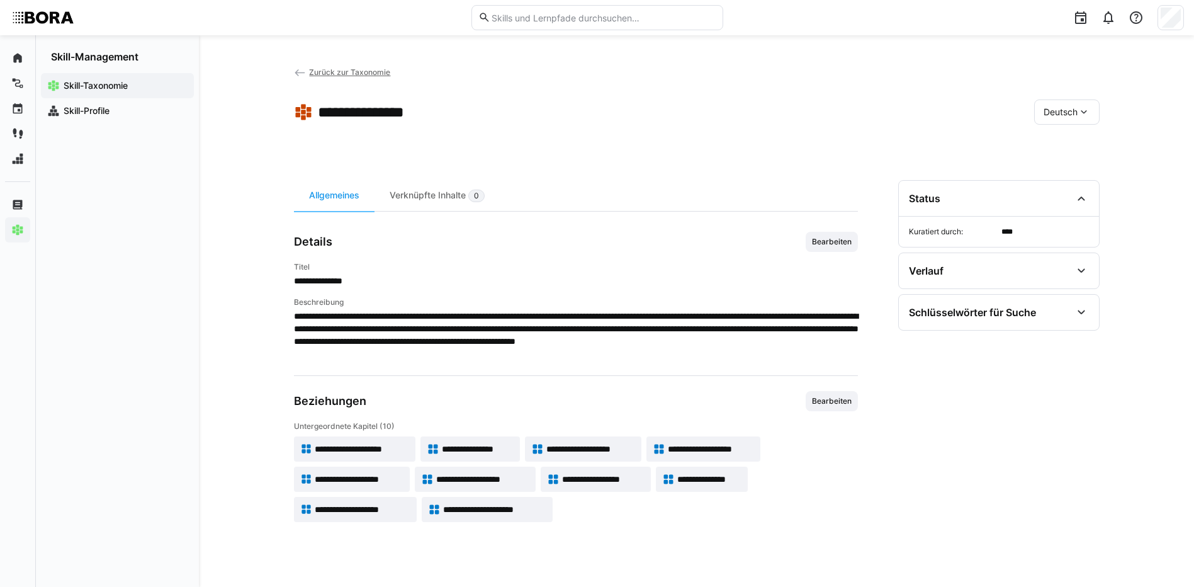
drag, startPoint x: 371, startPoint y: 511, endPoint x: 378, endPoint y: 511, distance: 7.0
click at [371, 511] on span "**********" at bounding box center [362, 509] width 95 height 13
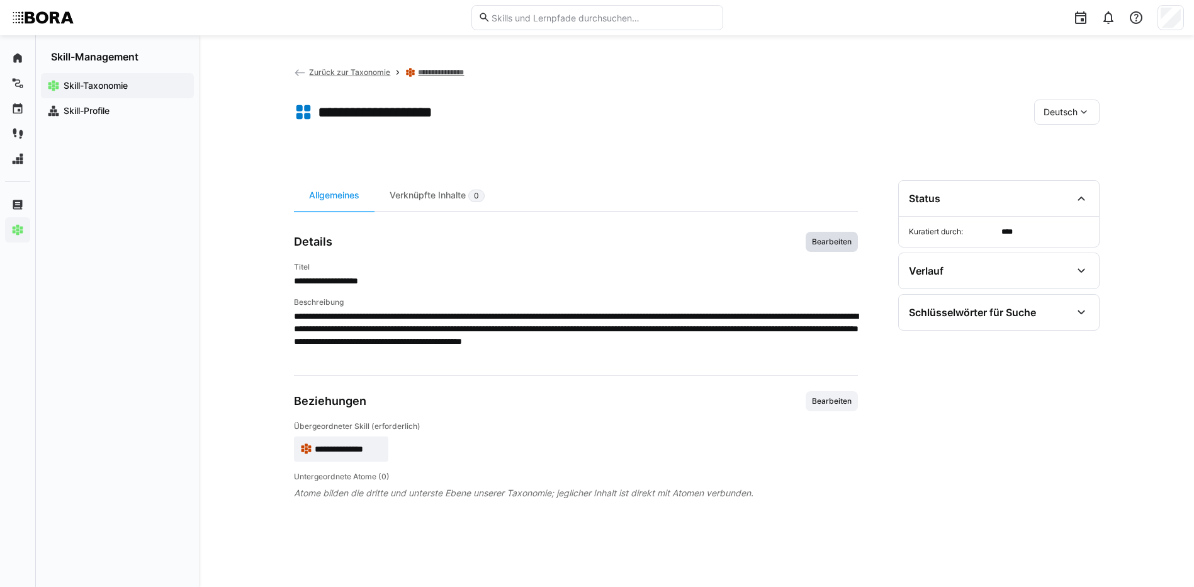
click at [839, 238] on span "Bearbeiten" at bounding box center [832, 242] width 42 height 10
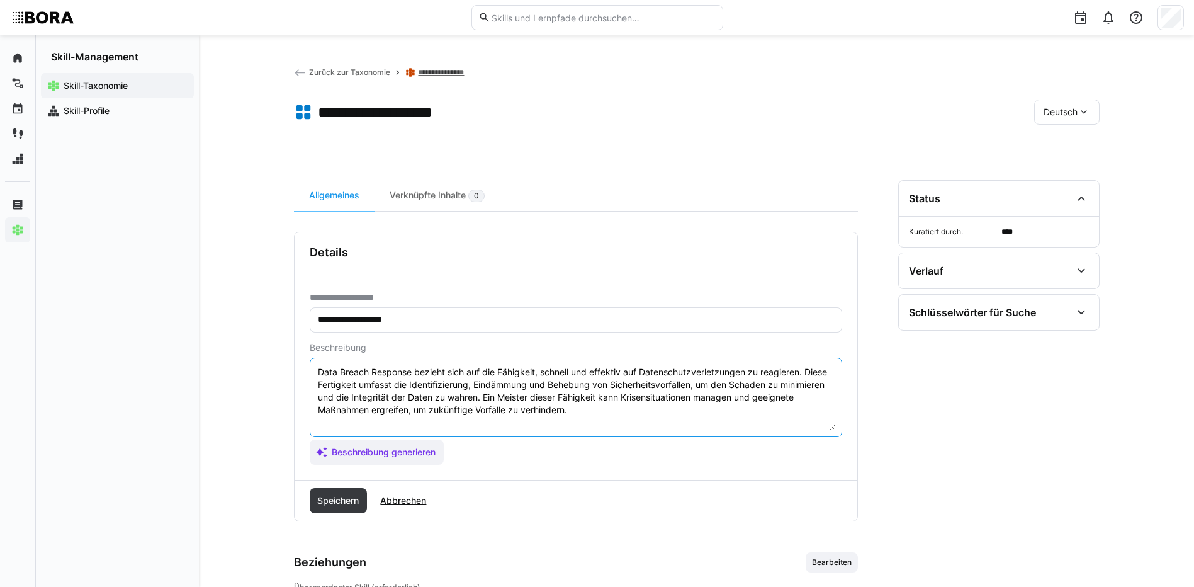
click at [599, 416] on textarea "Data Breach Response bezieht sich auf die Fähigkeit, schnell und effektiv auf D…" at bounding box center [576, 397] width 519 height 65
paste textarea "*1 - Anfänger: *2 - Mittelstufe: *3 - Fortgeschritten: *4 - Experte: *5 - Starl…"
click at [391, 426] on textarea "Data Breach Response bezieht sich auf die Fähigkeit, schnell und effektiv auf D…" at bounding box center [576, 397] width 519 height 65
paste textarea "Kennt grundlegende Reaktionsschritte bei Datenschutzvorfällen."
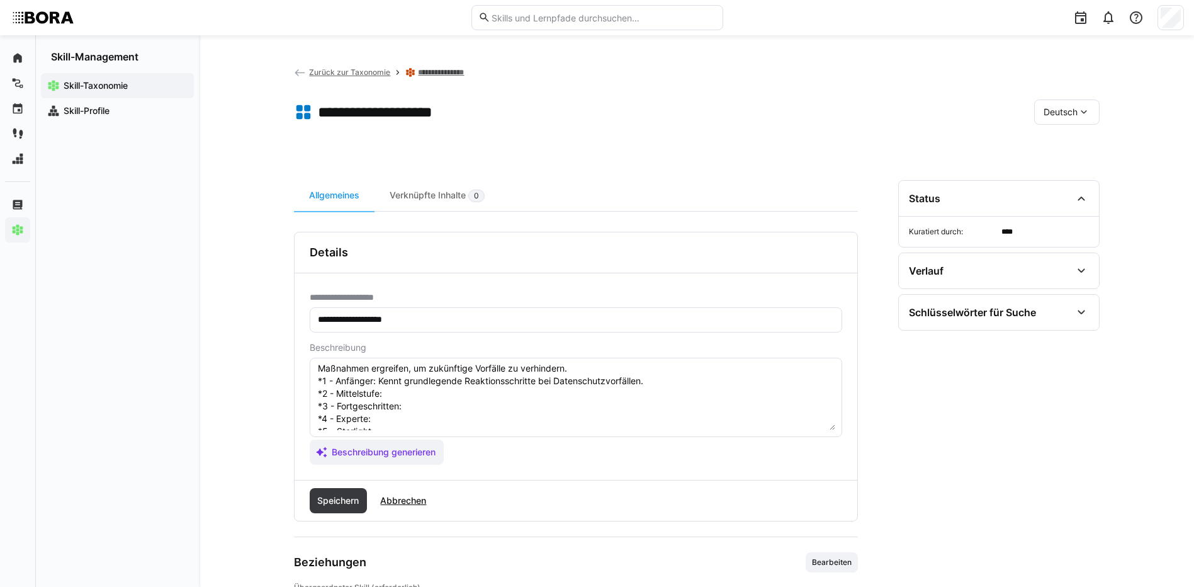
scroll to position [63, 0]
click at [473, 375] on textarea "Data Breach Response bezieht sich auf die Fähigkeit, schnell und effektiv auf D…" at bounding box center [576, 397] width 519 height 65
paste textarea "Unterstützt bei Identifikation und Dokumentation von Vorfällen."
click at [416, 383] on textarea "Data Breach Response bezieht sich auf die Fähigkeit, schnell und effektiv auf D…" at bounding box center [576, 397] width 519 height 65
paste
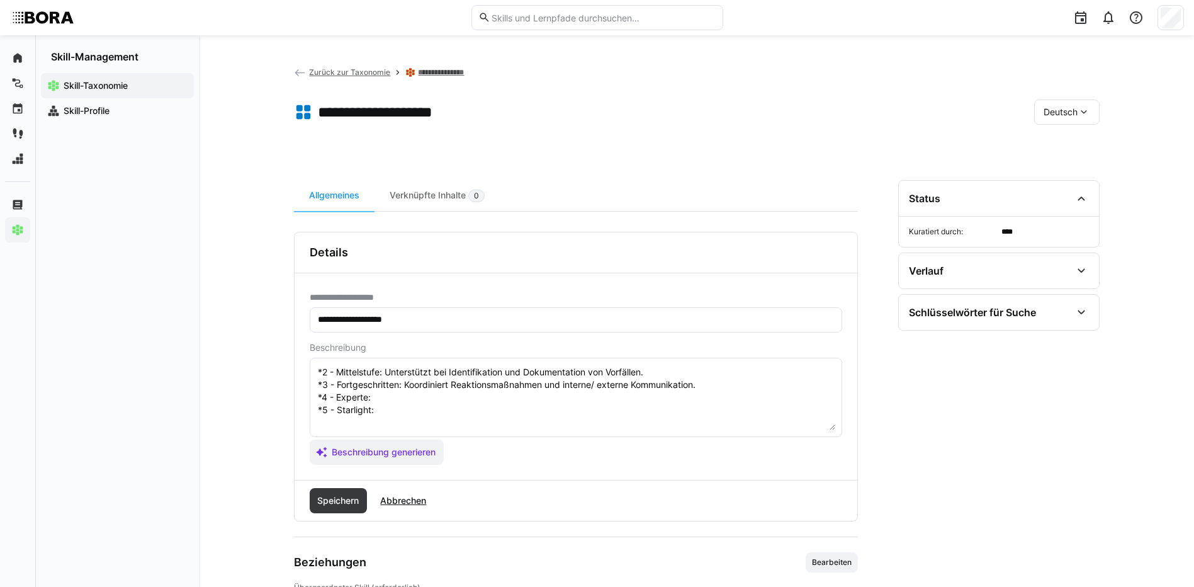
click at [405, 400] on textarea "Data Breach Response bezieht sich auf die Fähigkeit, schnell und effektiv auf D…" at bounding box center [576, 397] width 519 height 65
click at [455, 413] on textarea "Data Breach Response bezieht sich auf die Fähigkeit, schnell und effektiv auf D…" at bounding box center [576, 397] width 519 height 65
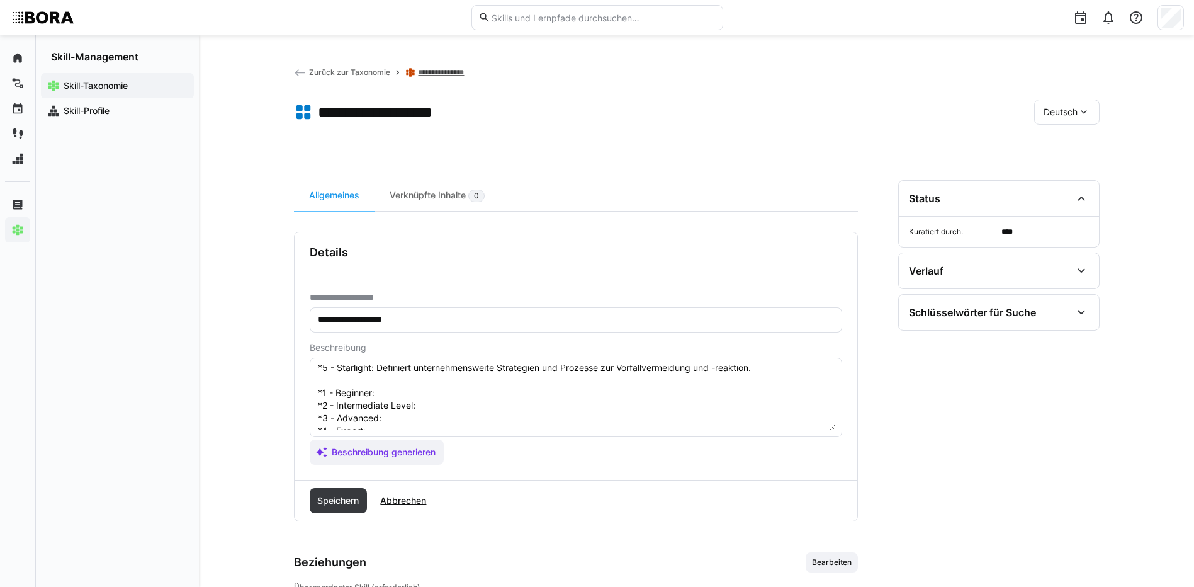
scroll to position [126, 0]
click at [409, 369] on textarea "Data Breach Response bezieht sich auf die Fähigkeit, schnell und effektiv auf D…" at bounding box center [576, 397] width 519 height 65
click at [475, 392] on textarea "Data Breach Response bezieht sich auf die Fähigkeit, schnell und effektiv auf D…" at bounding box center [576, 397] width 519 height 65
click at [473, 390] on textarea "Data Breach Response bezieht sich auf die Fähigkeit, schnell und effektiv auf D…" at bounding box center [576, 397] width 519 height 65
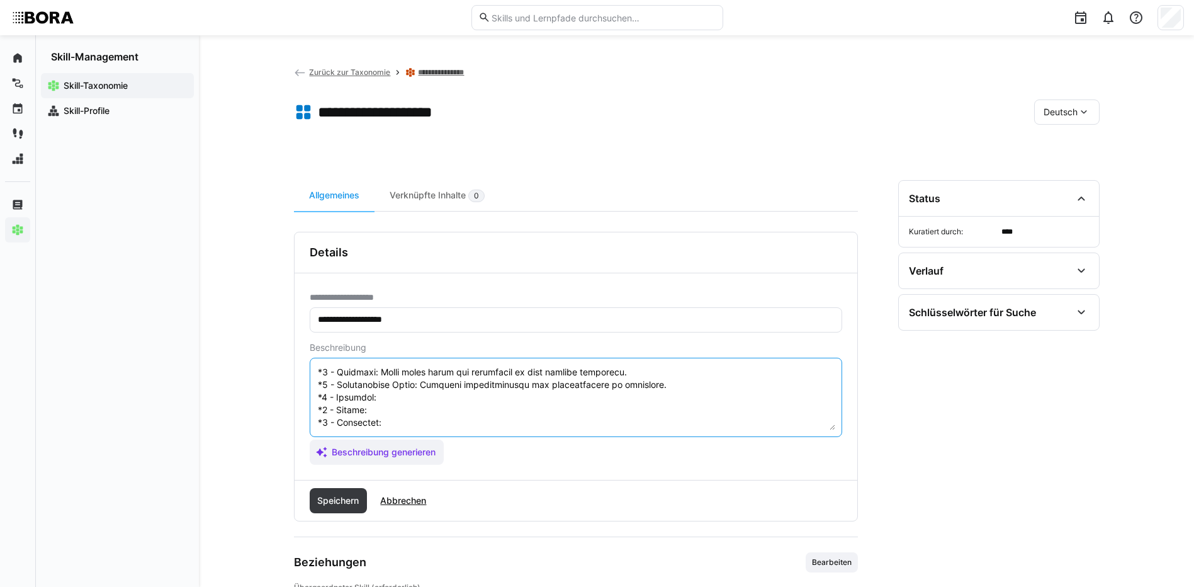
click at [515, 403] on textarea at bounding box center [576, 397] width 519 height 65
click at [380, 407] on textarea at bounding box center [576, 397] width 519 height 65
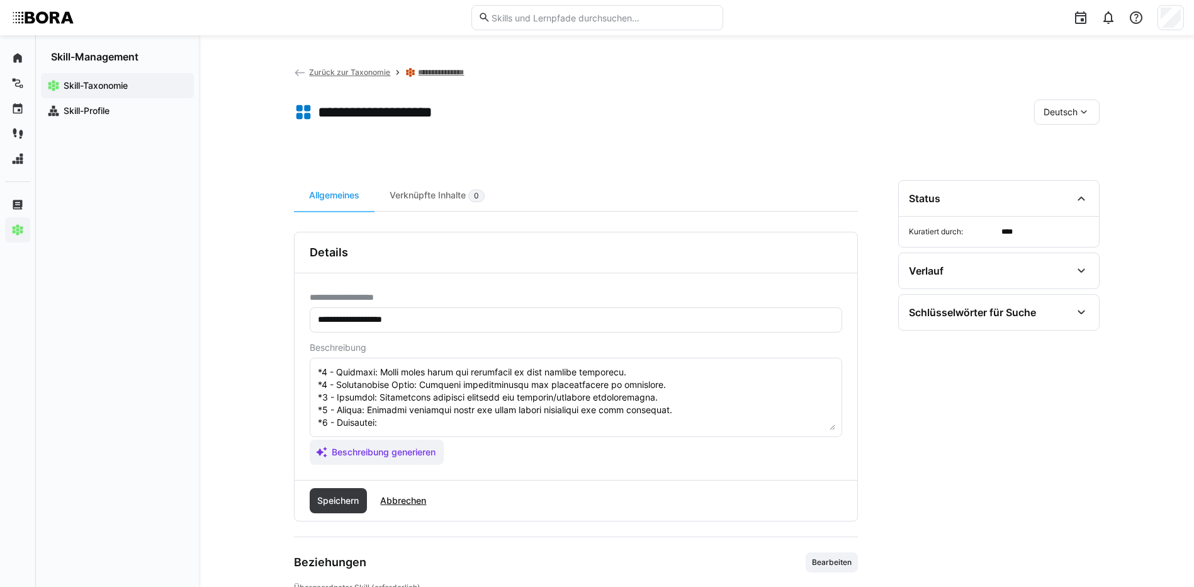
click at [389, 422] on textarea at bounding box center [576, 397] width 519 height 65
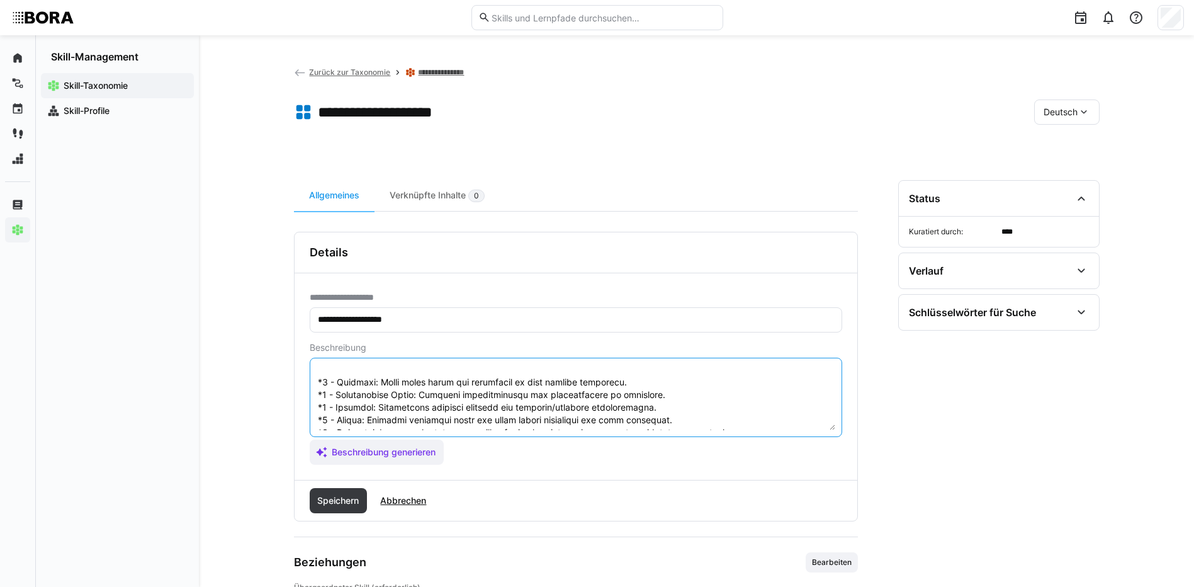
scroll to position [139, 0]
drag, startPoint x: 317, startPoint y: 371, endPoint x: 679, endPoint y: 444, distance: 369.4
click at [679, 444] on app-assistant-generate-form "Beschreibung Beschreibung generieren" at bounding box center [576, 403] width 533 height 122
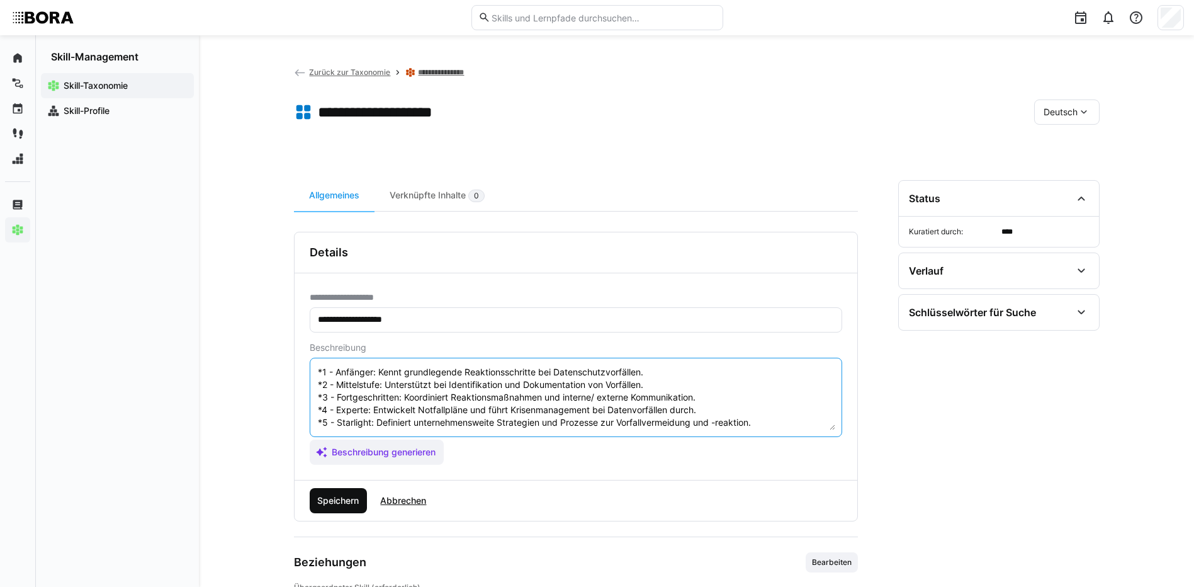
type textarea "Data Breach Response bezieht sich auf die Fähigkeit, schnell und effektiv auf D…"
click at [342, 498] on span "Speichern" at bounding box center [337, 500] width 45 height 13
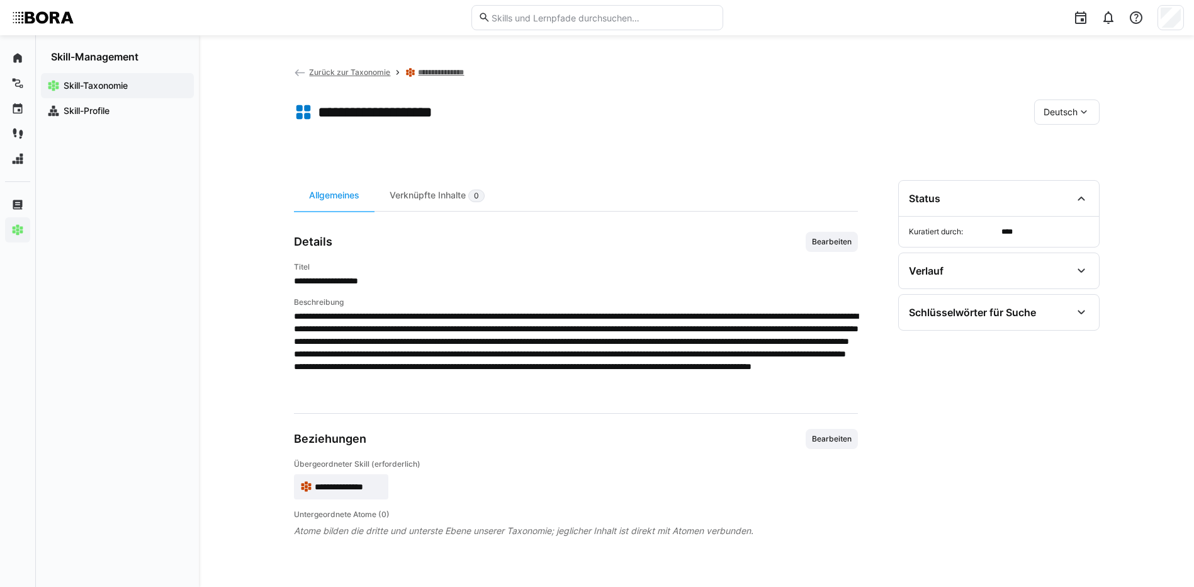
click at [1057, 105] on div "Deutsch" at bounding box center [1066, 111] width 65 height 25
click at [1078, 162] on div "Englisch" at bounding box center [1067, 172] width 67 height 26
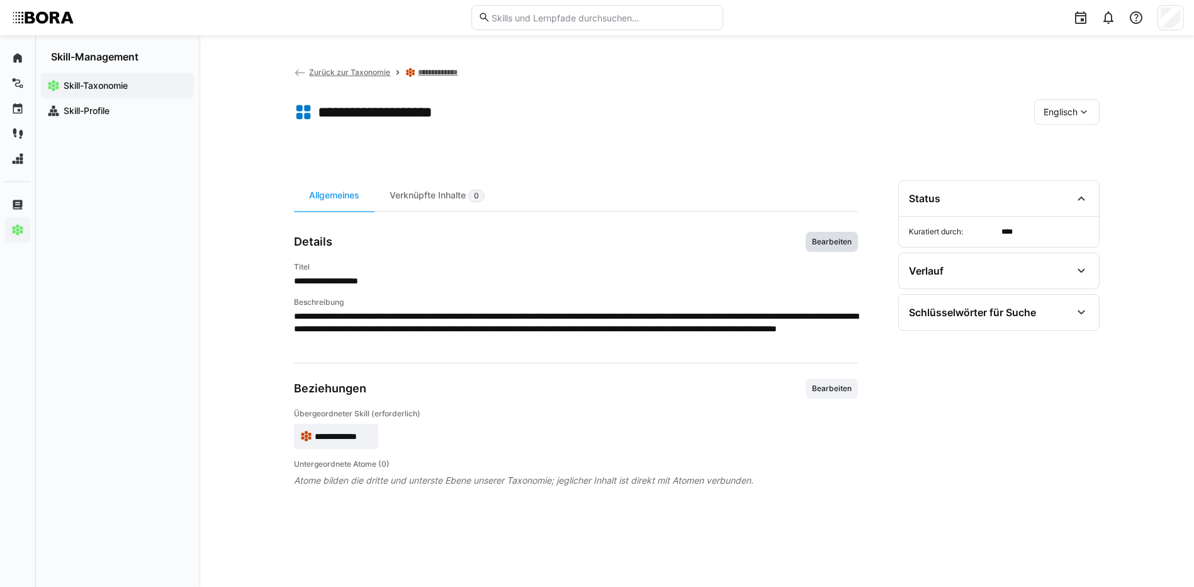
click at [831, 246] on span "Bearbeiten" at bounding box center [832, 242] width 42 height 10
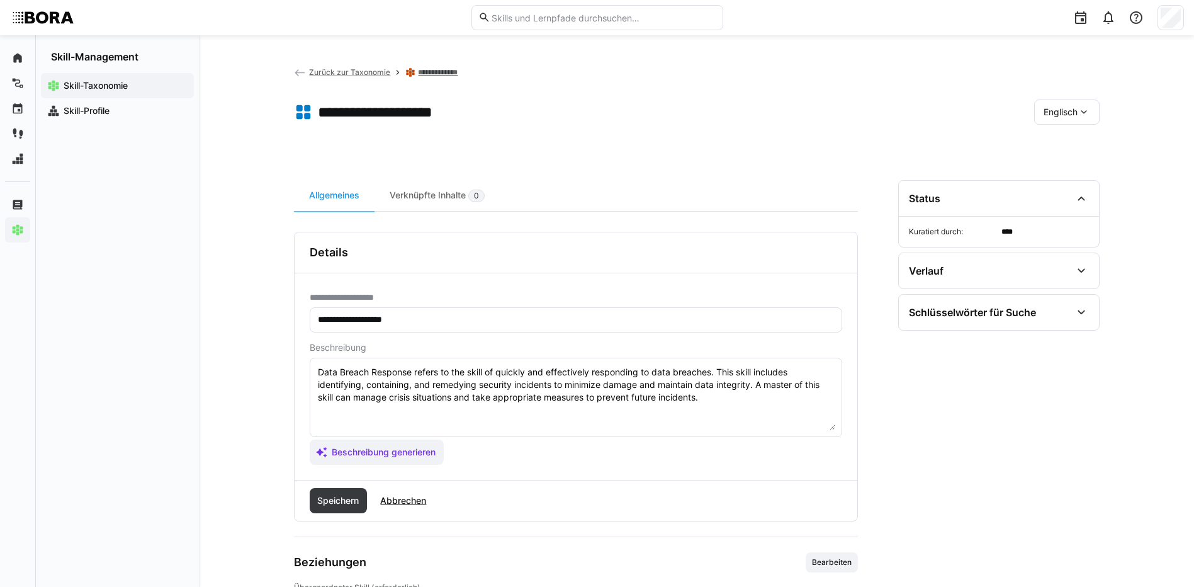
click at [721, 401] on textarea "Data Breach Response refers to the skill of quickly and effectively responding …" at bounding box center [576, 397] width 519 height 65
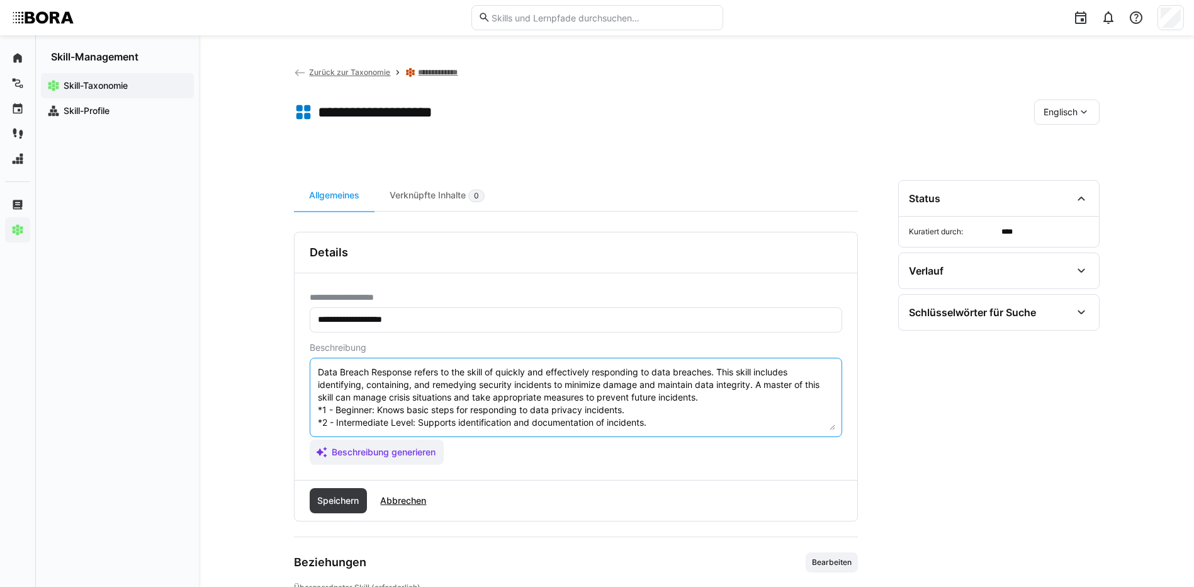
scroll to position [48, 0]
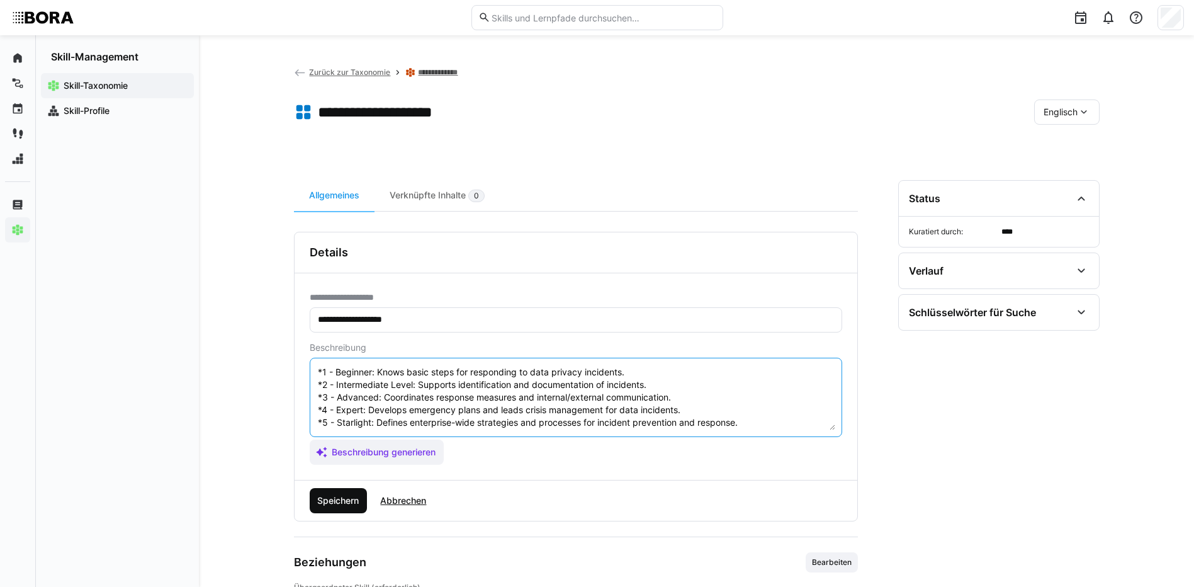
type textarea "Data Breach Response refers to the skill of quickly and effectively responding …"
click at [342, 497] on span "Speichern" at bounding box center [337, 500] width 45 height 13
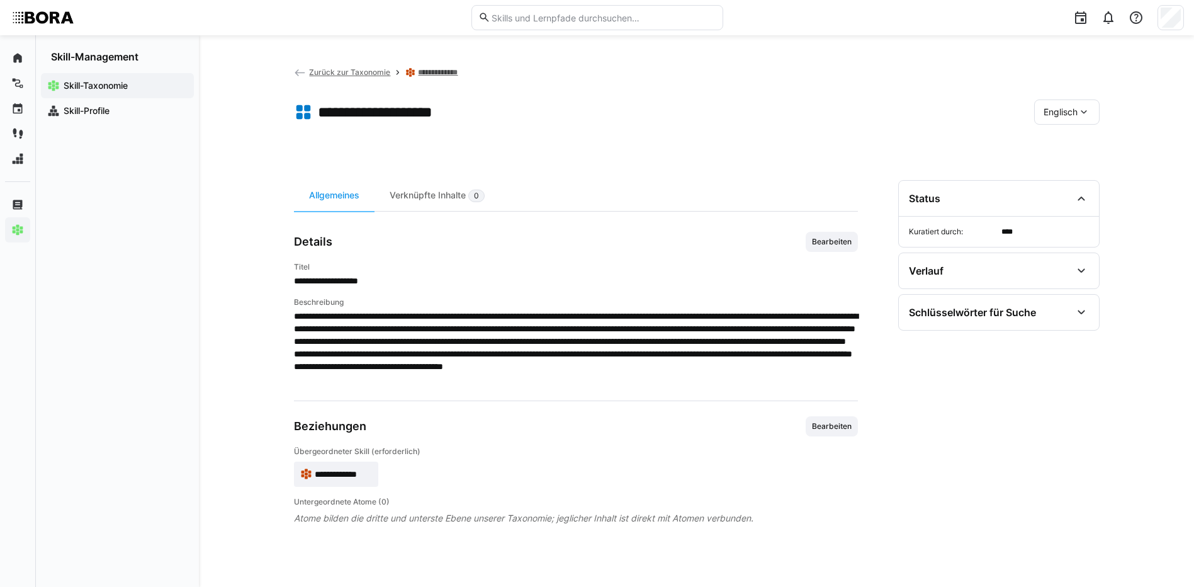
click at [1056, 118] on div "Englisch" at bounding box center [1066, 111] width 65 height 25
click at [1055, 145] on span "Deutsch" at bounding box center [1060, 145] width 34 height 13
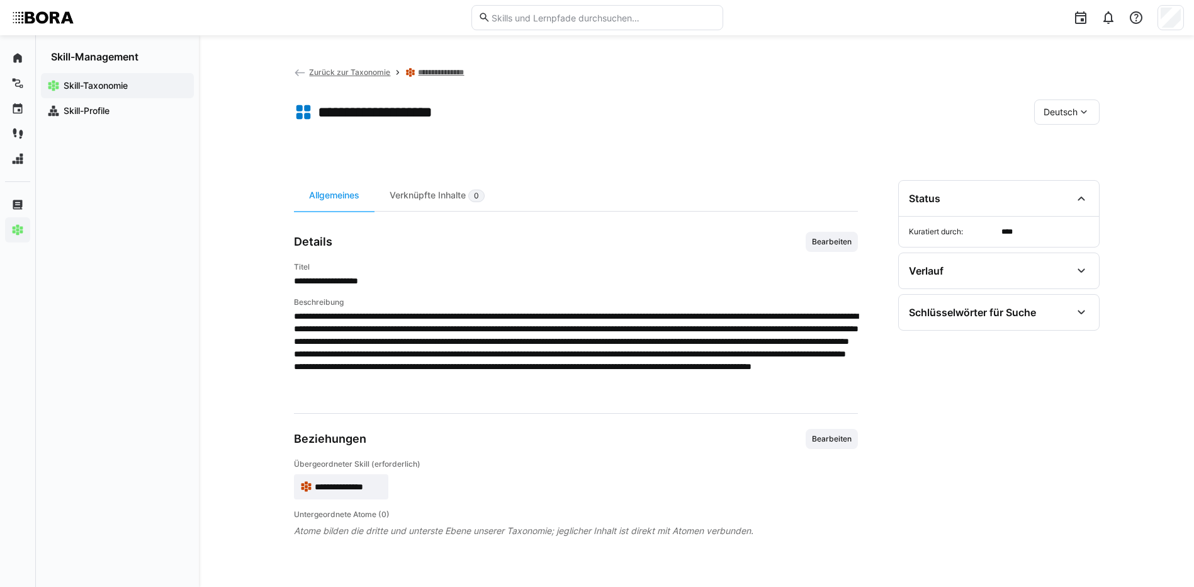
click at [443, 74] on link "**********" at bounding box center [446, 72] width 57 height 10
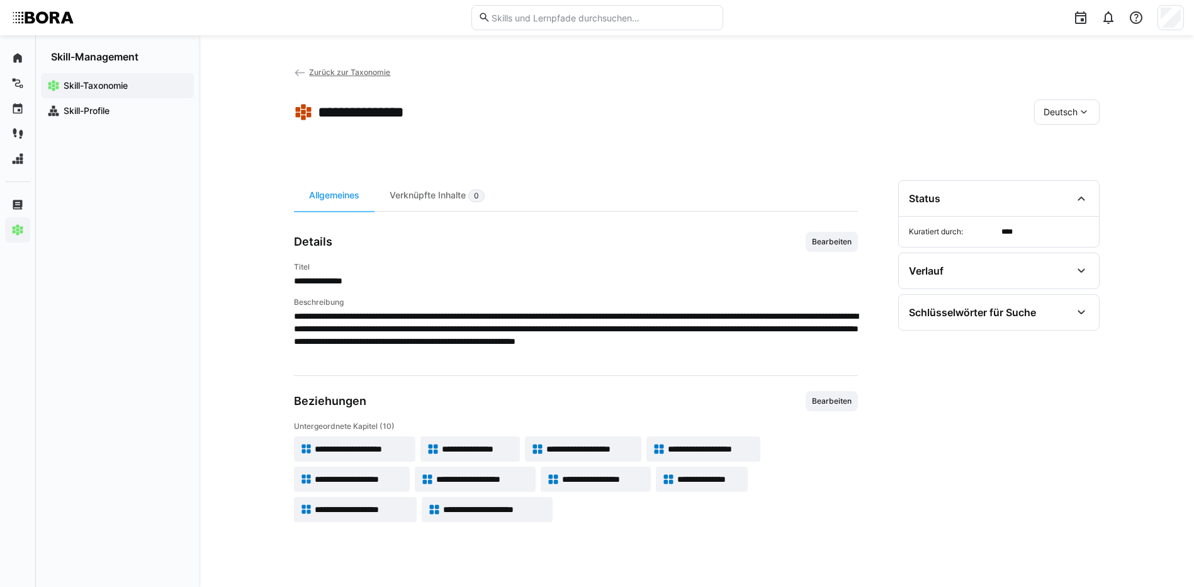
click at [472, 510] on span "**********" at bounding box center [494, 509] width 103 height 13
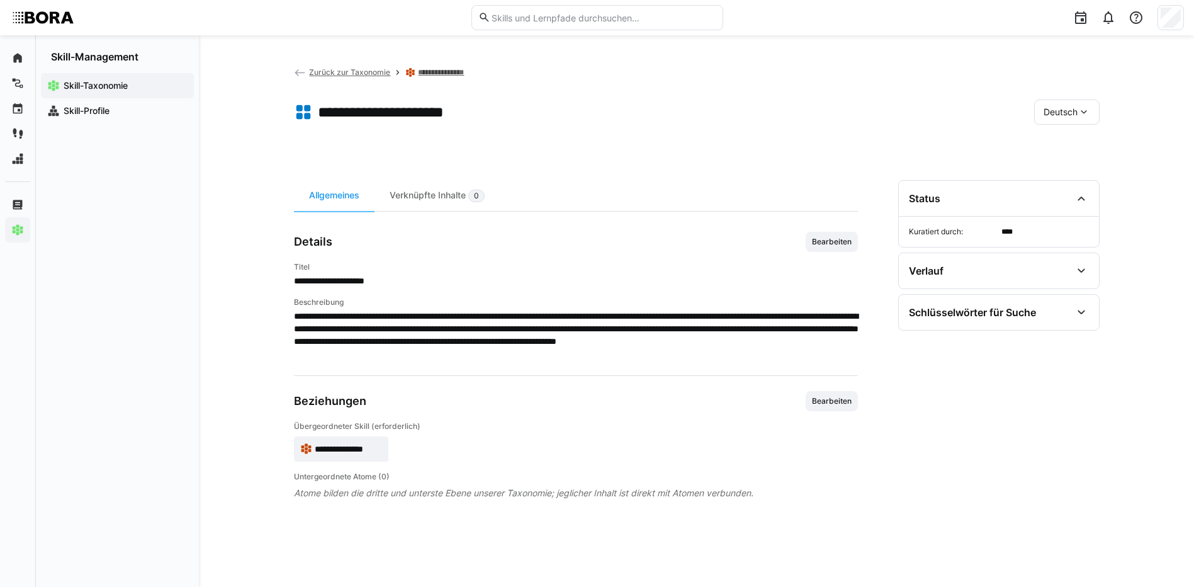
click at [848, 232] on span "Bearbeiten" at bounding box center [832, 242] width 52 height 20
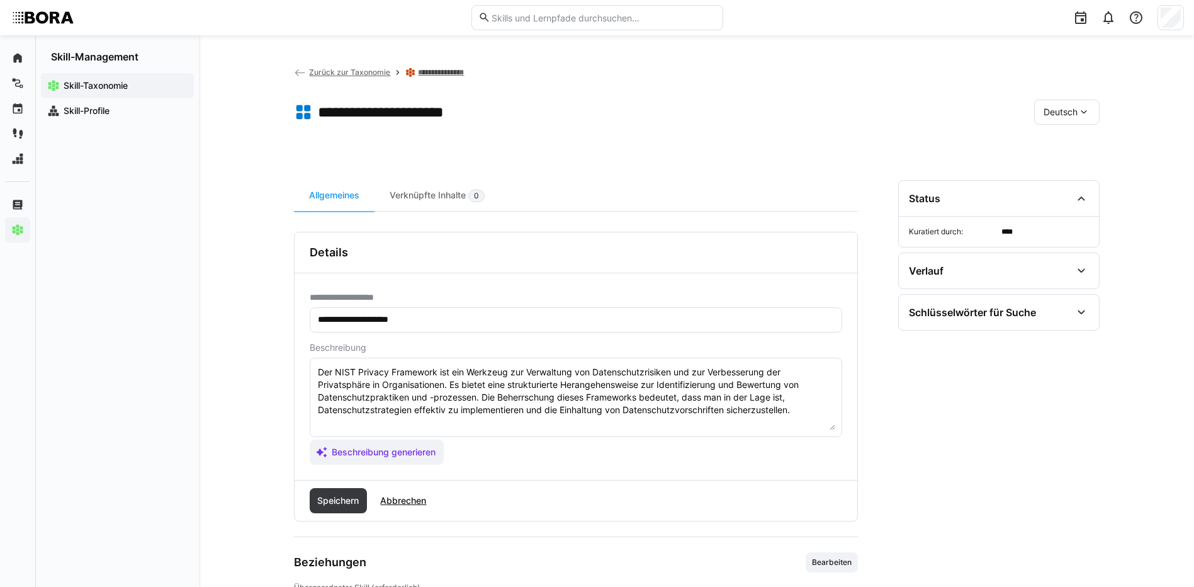
click at [807, 411] on textarea "Der NIST Privacy Framework ist ein Werkzeug zur Verwaltung von Datenschutzrisik…" at bounding box center [576, 397] width 519 height 65
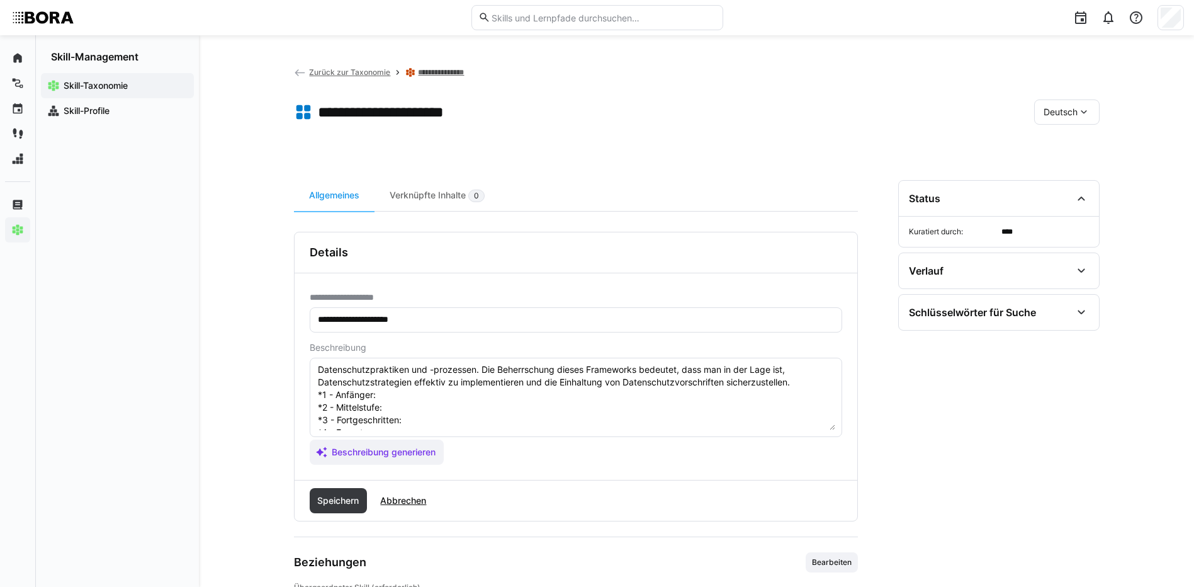
scroll to position [10, 0]
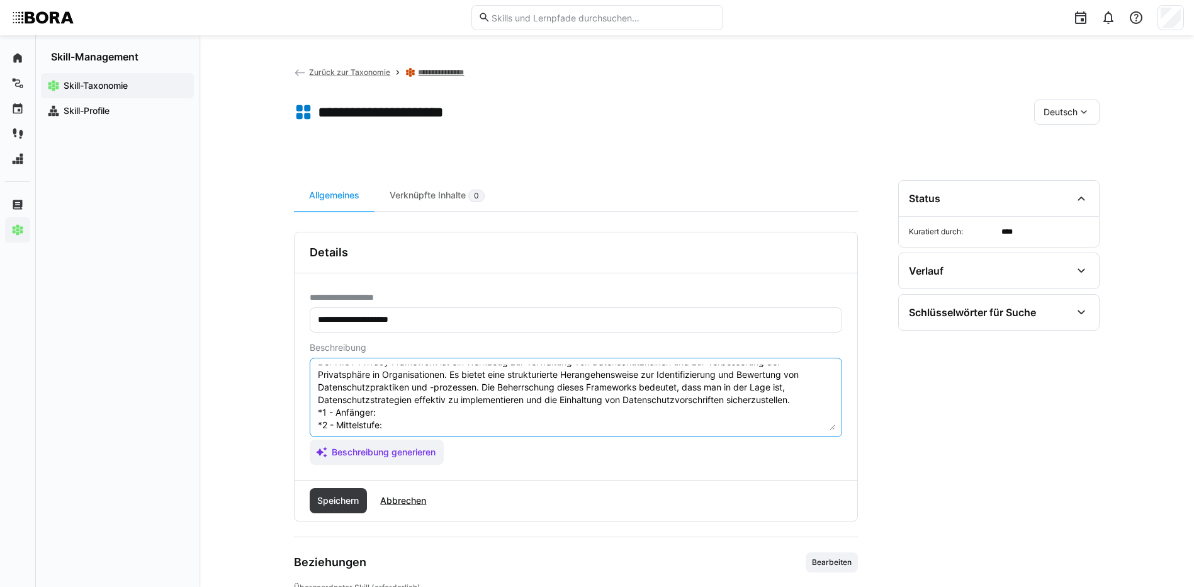
click at [405, 409] on textarea "Der NIST Privacy Framework ist ein Werkzeug zur Verwaltung von Datenschutzrisik…" at bounding box center [576, 397] width 519 height 65
click at [451, 422] on textarea "Der NIST Privacy Framework ist ein Werkzeug zur Verwaltung von Datenschutzrisik…" at bounding box center [576, 397] width 519 height 65
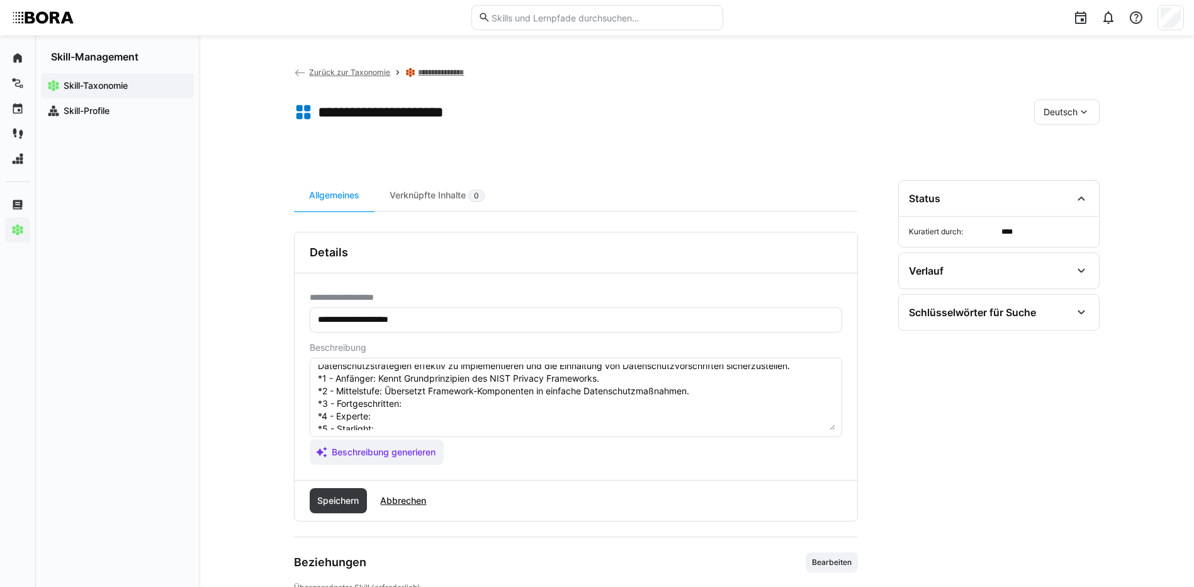
scroll to position [73, 0]
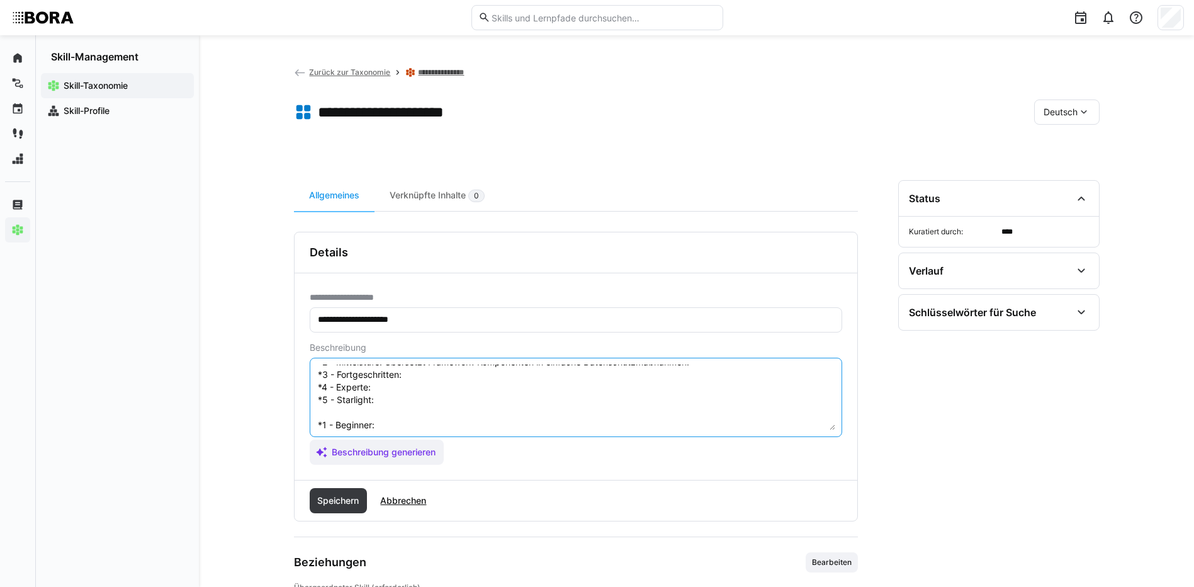
click at [484, 382] on textarea "Der NIST Privacy Framework ist ein Werkzeug zur Verwaltung von Datenschutzrisik…" at bounding box center [576, 397] width 519 height 65
click at [484, 379] on textarea "Der NIST Privacy Framework ist ein Werkzeug zur Verwaltung von Datenschutzrisik…" at bounding box center [576, 397] width 519 height 65
click at [416, 383] on textarea "Der NIST Privacy Framework ist ein Werkzeug zur Verwaltung von Datenschutzrisik…" at bounding box center [576, 397] width 519 height 65
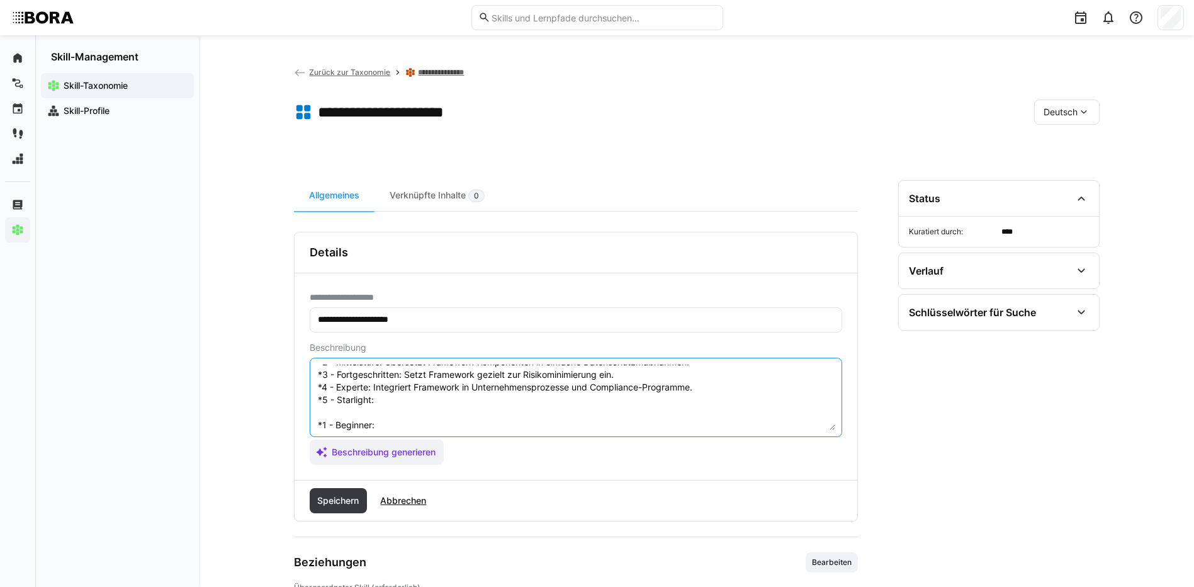
click at [438, 401] on textarea "Der NIST Privacy Framework ist ein Werkzeug zur Verwaltung von Datenschutzrisik…" at bounding box center [576, 397] width 519 height 65
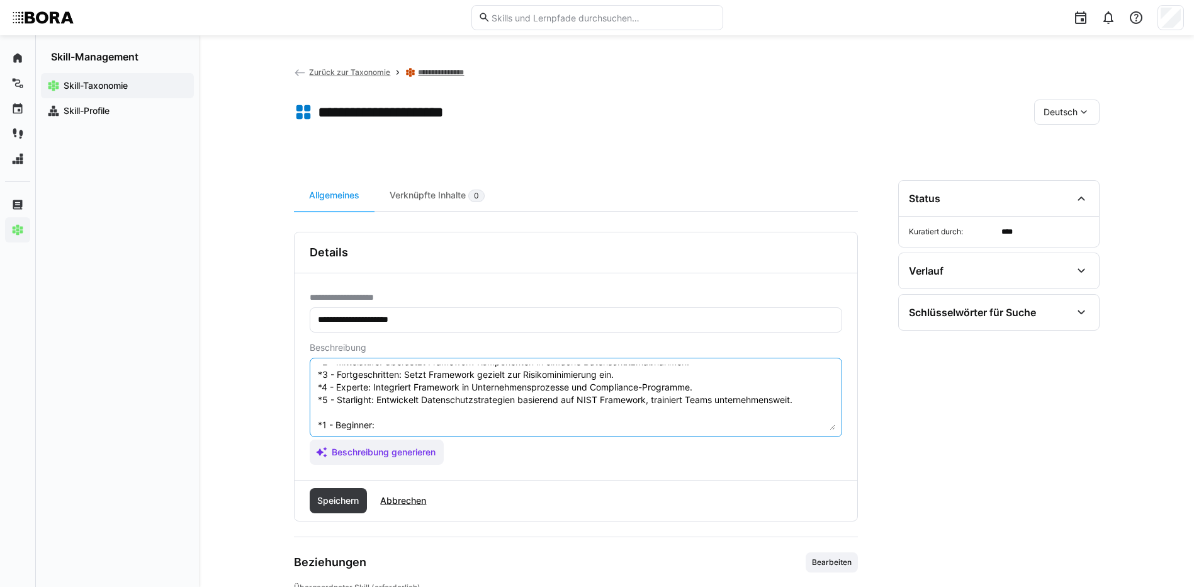
click at [411, 422] on textarea "Der NIST Privacy Framework ist ein Werkzeug zur Verwaltung von Datenschutzrisik…" at bounding box center [576, 397] width 519 height 65
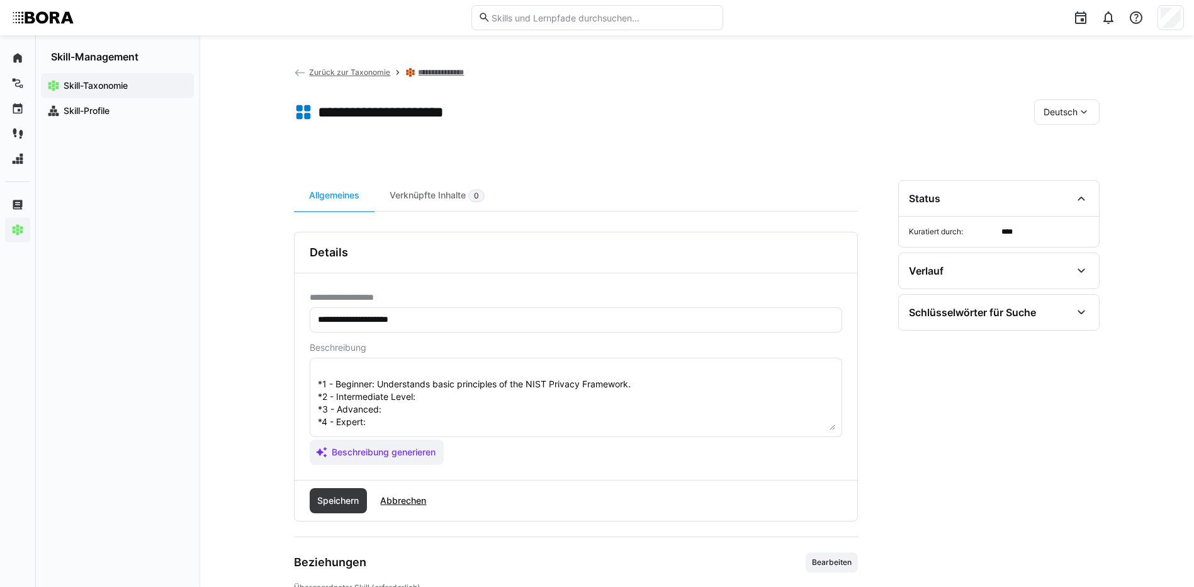
scroll to position [136, 0]
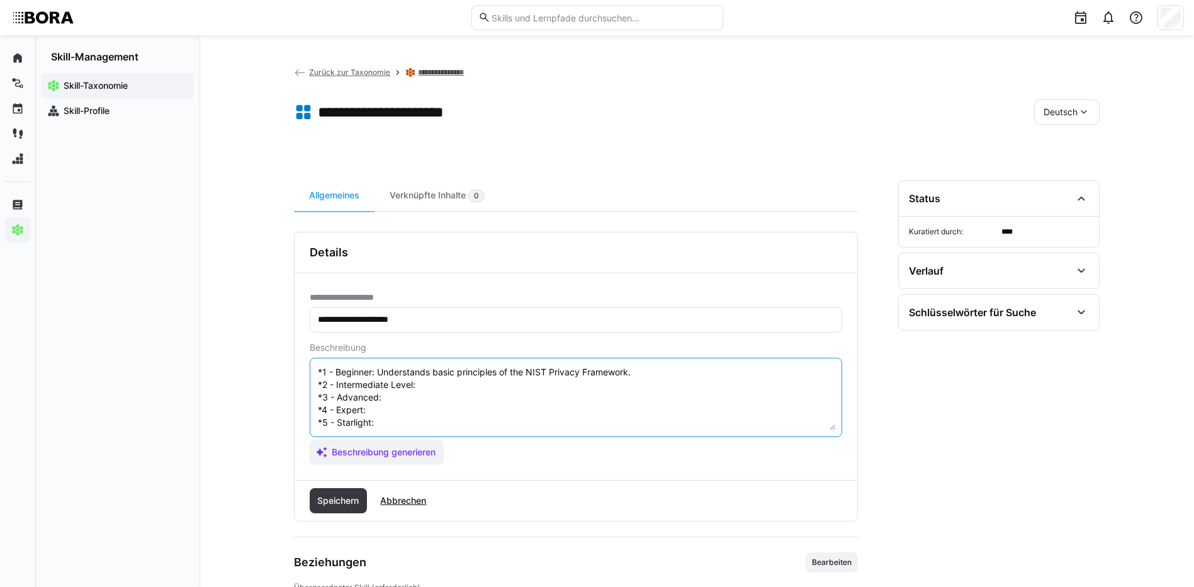
click at [504, 373] on textarea "Der NIST Privacy Framework ist ein Werkzeug zur Verwaltung von Datenschutzrisik…" at bounding box center [576, 397] width 519 height 65
click at [384, 384] on textarea at bounding box center [576, 397] width 519 height 65
click at [446, 406] on textarea at bounding box center [576, 397] width 519 height 65
click at [398, 402] on textarea at bounding box center [576, 397] width 519 height 65
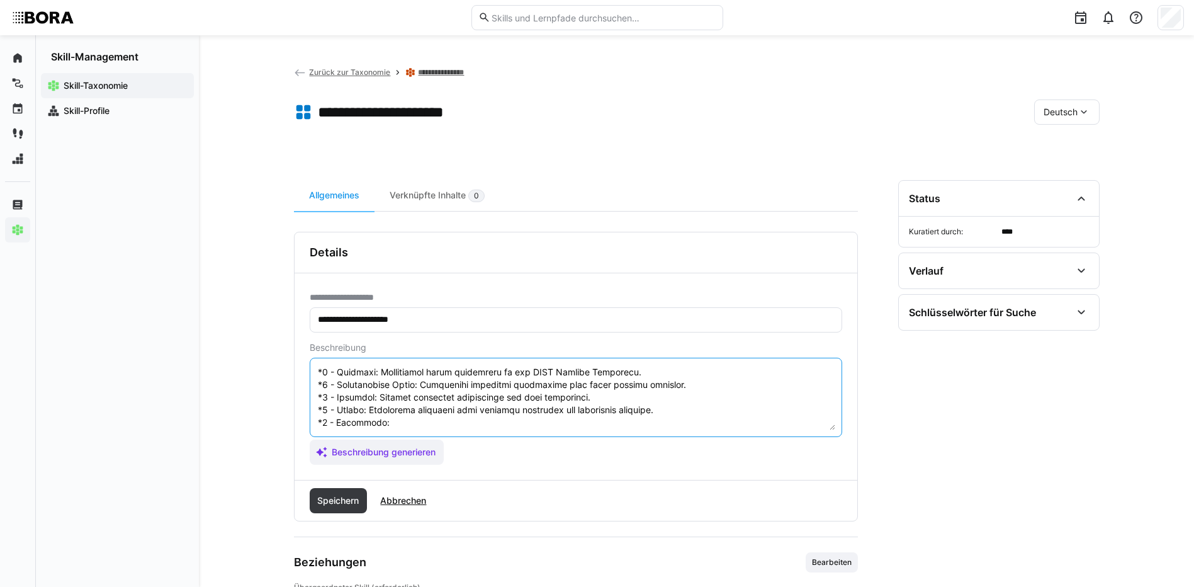
click at [397, 416] on textarea at bounding box center [576, 397] width 519 height 65
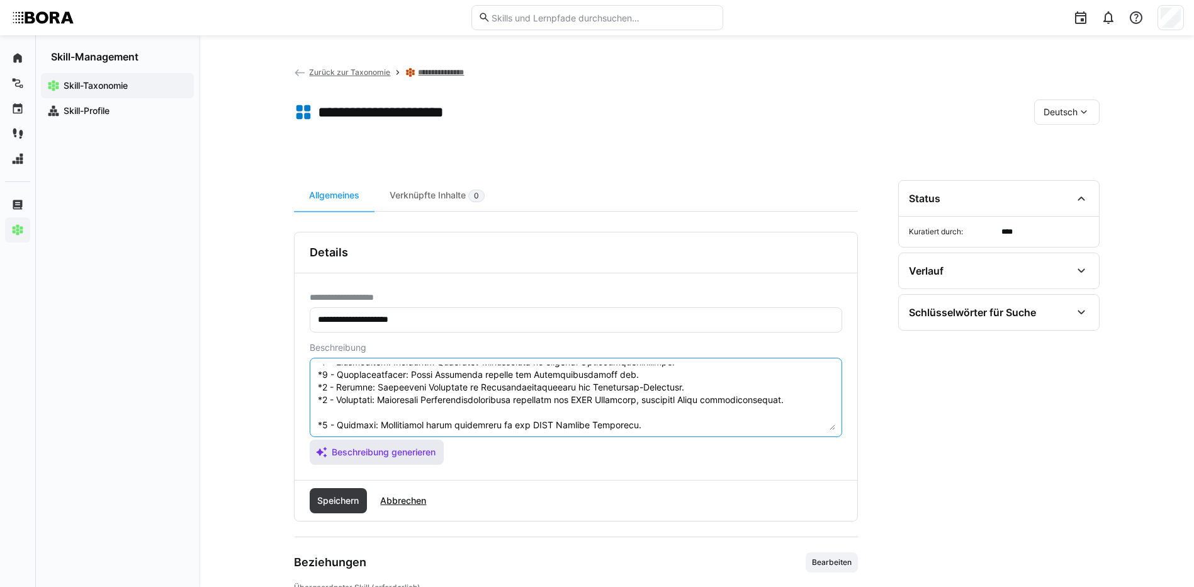
scroll to position [139, 0]
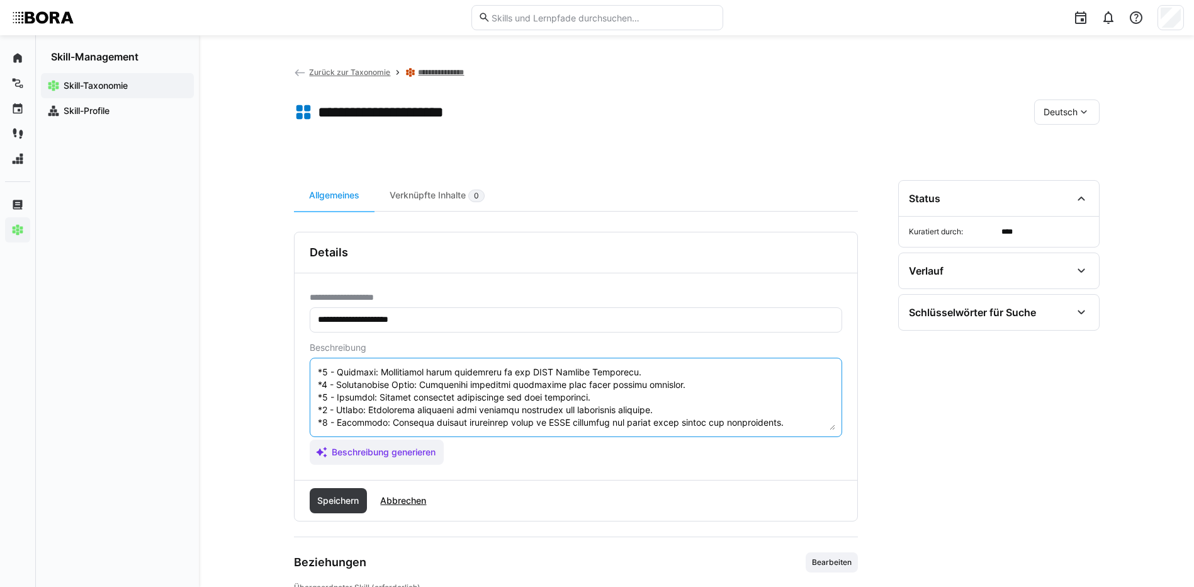
drag, startPoint x: 316, startPoint y: 421, endPoint x: 428, endPoint y: 477, distance: 125.6
click at [428, 477] on div "**********" at bounding box center [576, 376] width 563 height 207
type textarea "Der NIST Privacy Framework ist ein Werkzeug zur Verwaltung von Datenschutzrisik…"
click at [351, 506] on span "Speichern" at bounding box center [337, 500] width 45 height 13
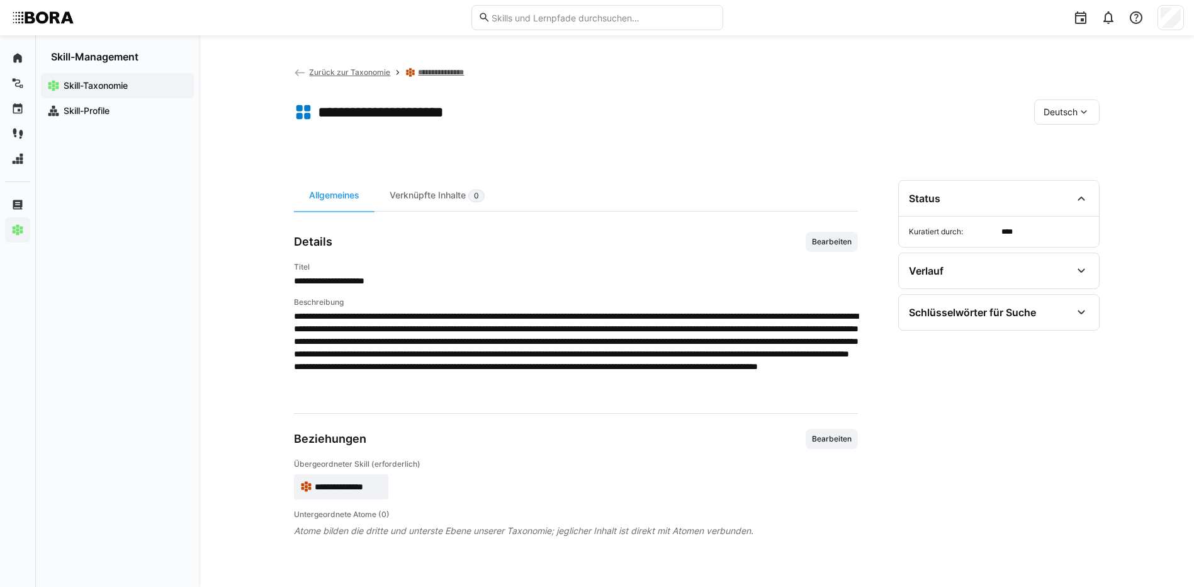
click at [1053, 120] on div "Deutsch" at bounding box center [1066, 111] width 65 height 25
click at [1051, 162] on div "Englisch" at bounding box center [1067, 172] width 67 height 26
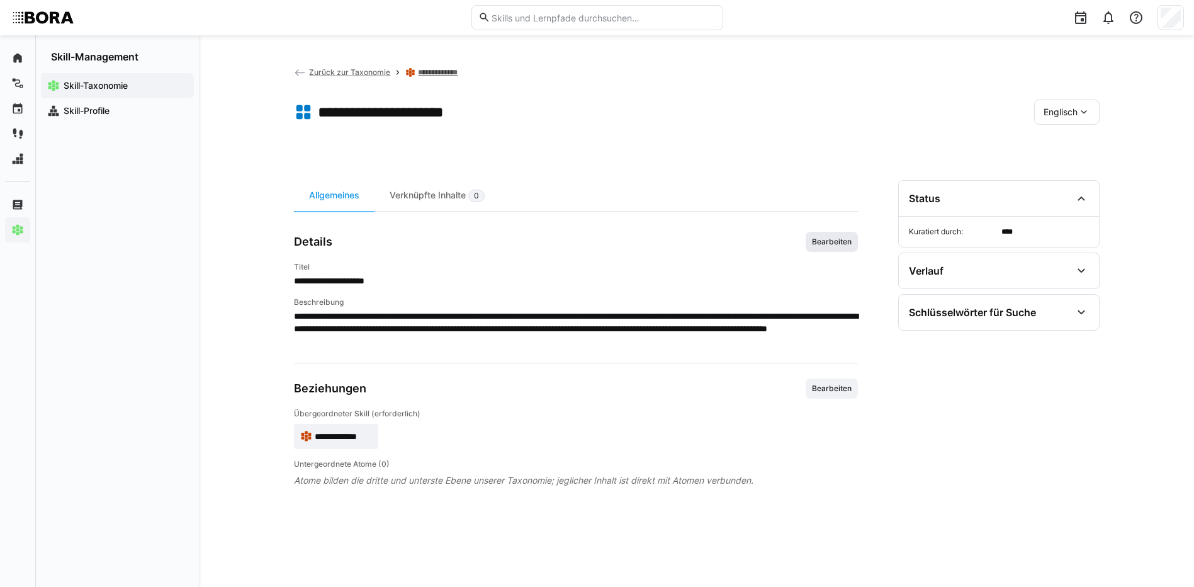
click at [836, 239] on span "Bearbeiten" at bounding box center [832, 242] width 42 height 10
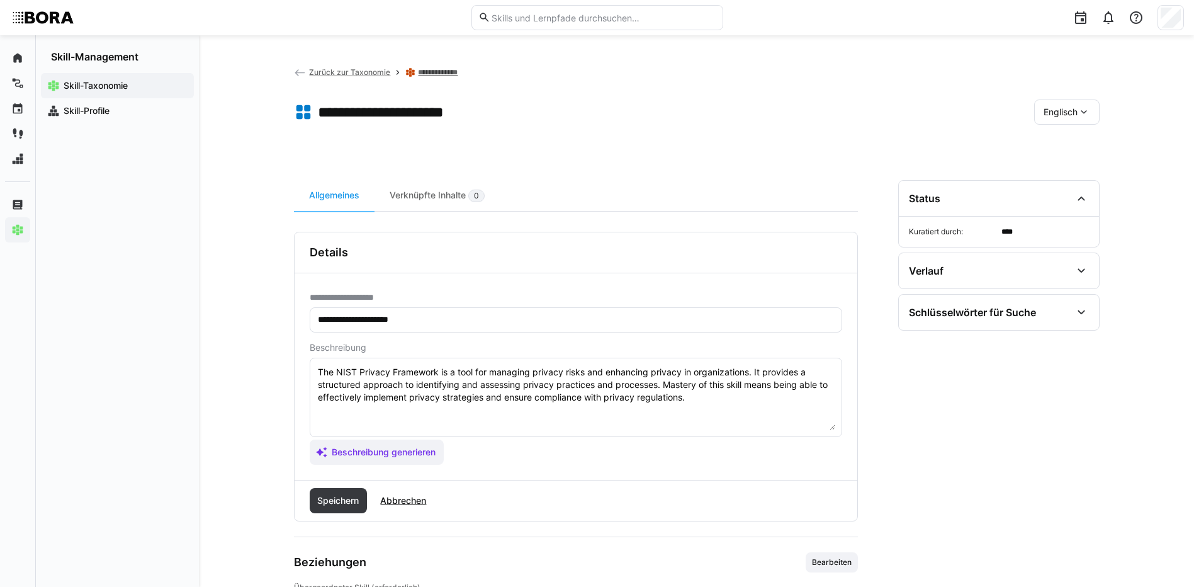
click at [720, 407] on textarea "The NIST Privacy Framework is a tool for managing privacy risks and enhancing p…" at bounding box center [576, 397] width 519 height 65
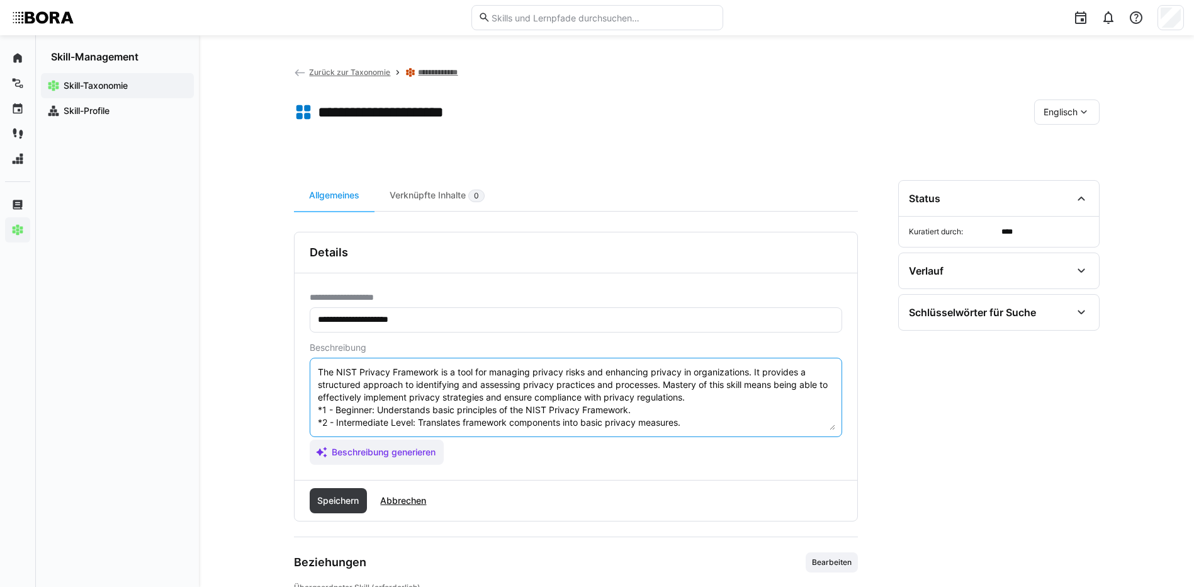
scroll to position [48, 0]
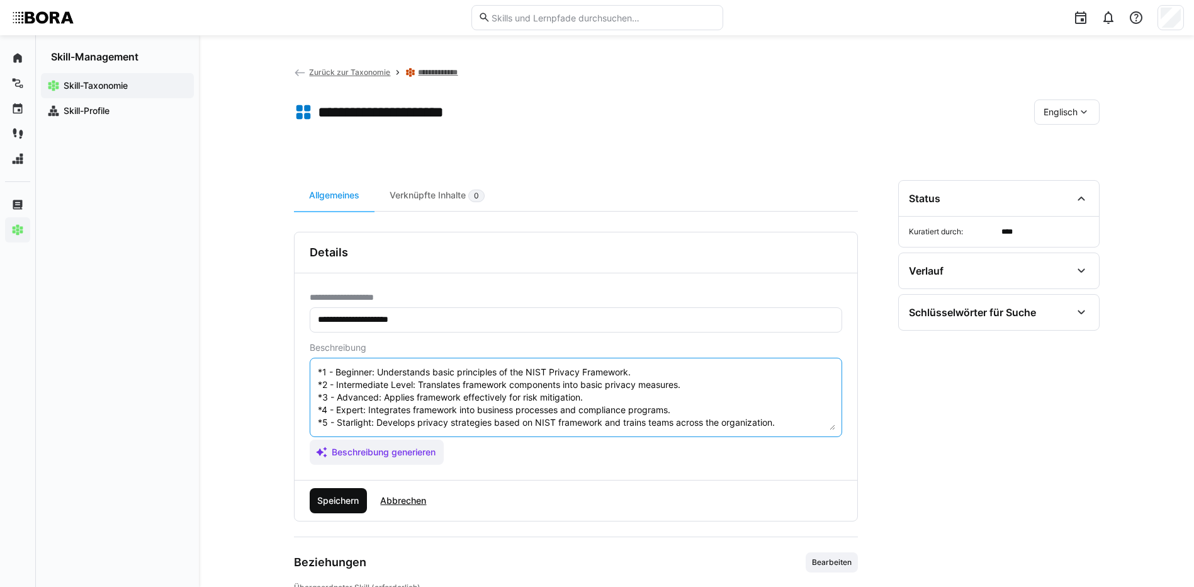
type textarea "The NIST Privacy Framework is a tool for managing privacy risks and enhancing p…"
click at [338, 501] on span "Speichern" at bounding box center [337, 500] width 45 height 13
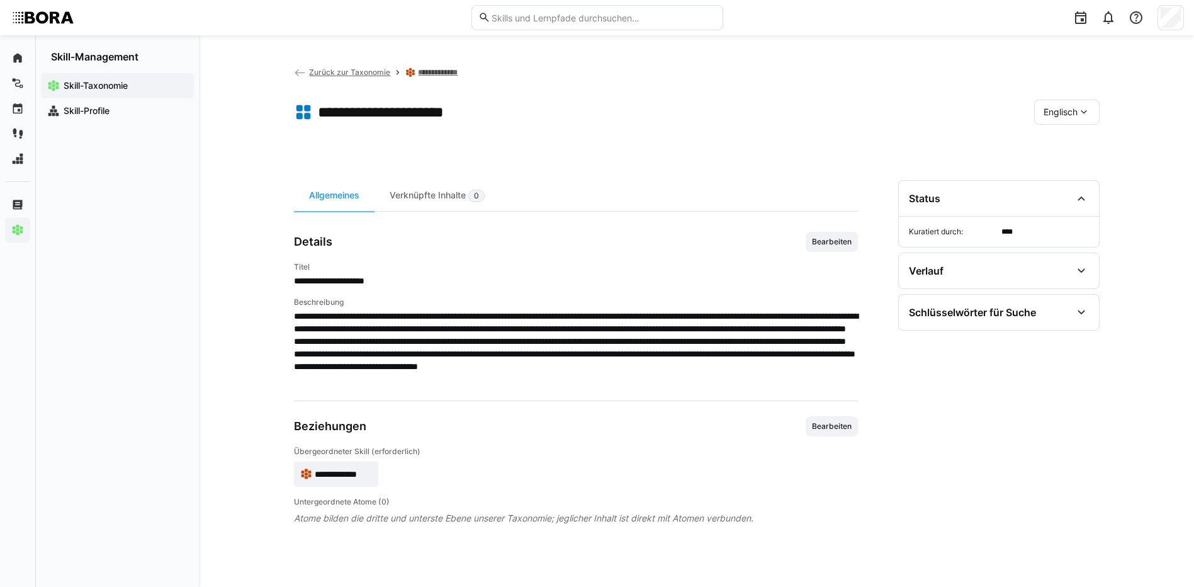
click at [1057, 117] on span "Englisch" at bounding box center [1061, 112] width 34 height 13
click at [1058, 151] on span "Deutsch" at bounding box center [1060, 145] width 34 height 13
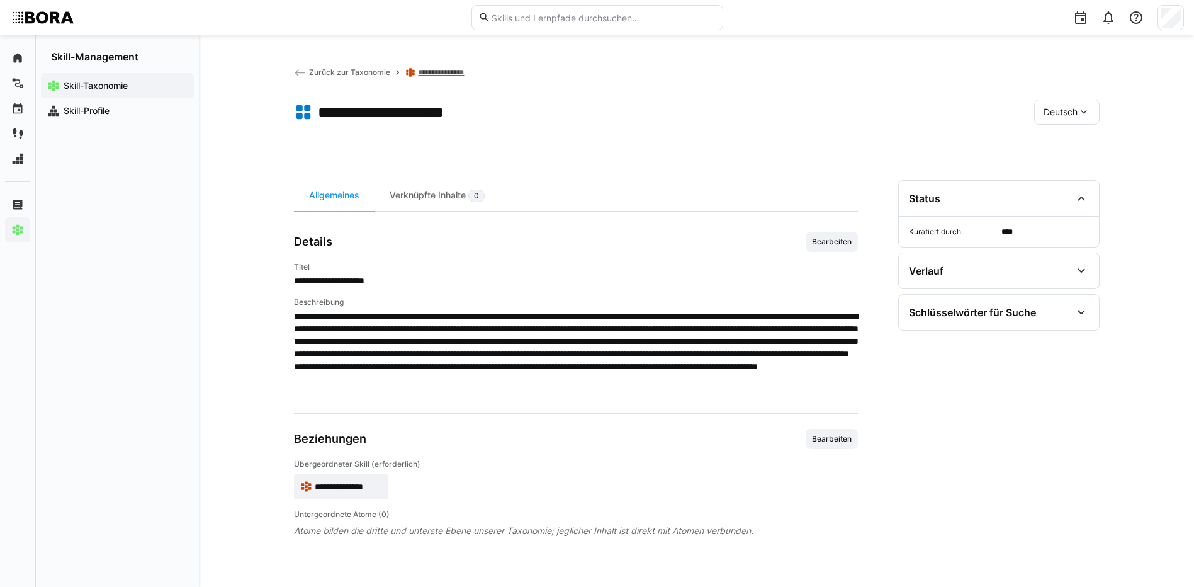
click at [457, 67] on link "**********" at bounding box center [446, 72] width 57 height 10
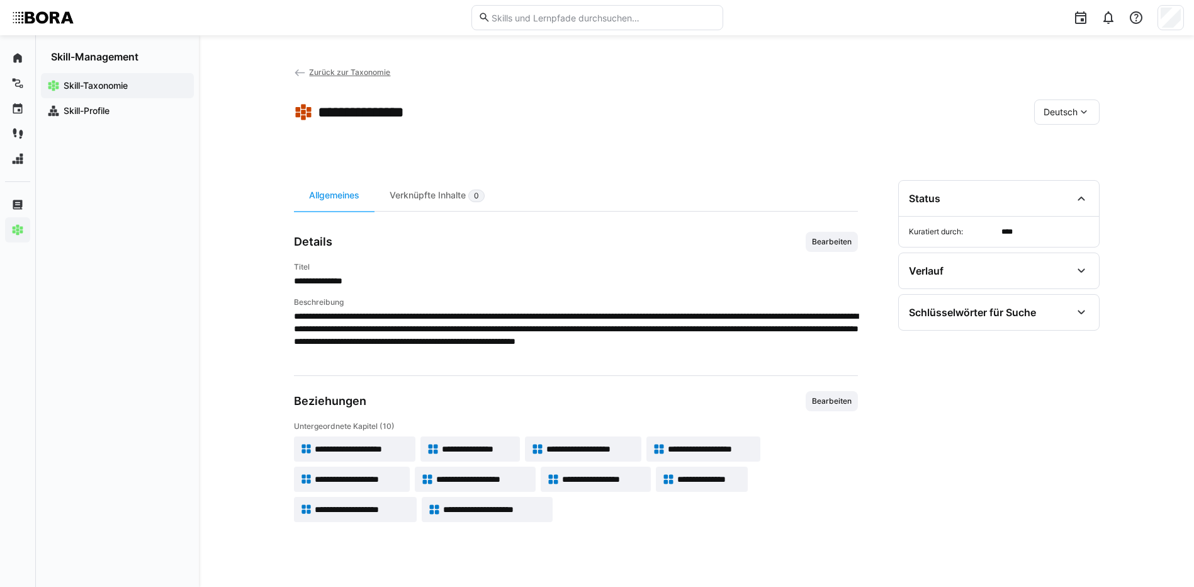
click at [365, 73] on span "Zurück zur Taxonomie" at bounding box center [349, 71] width 81 height 9
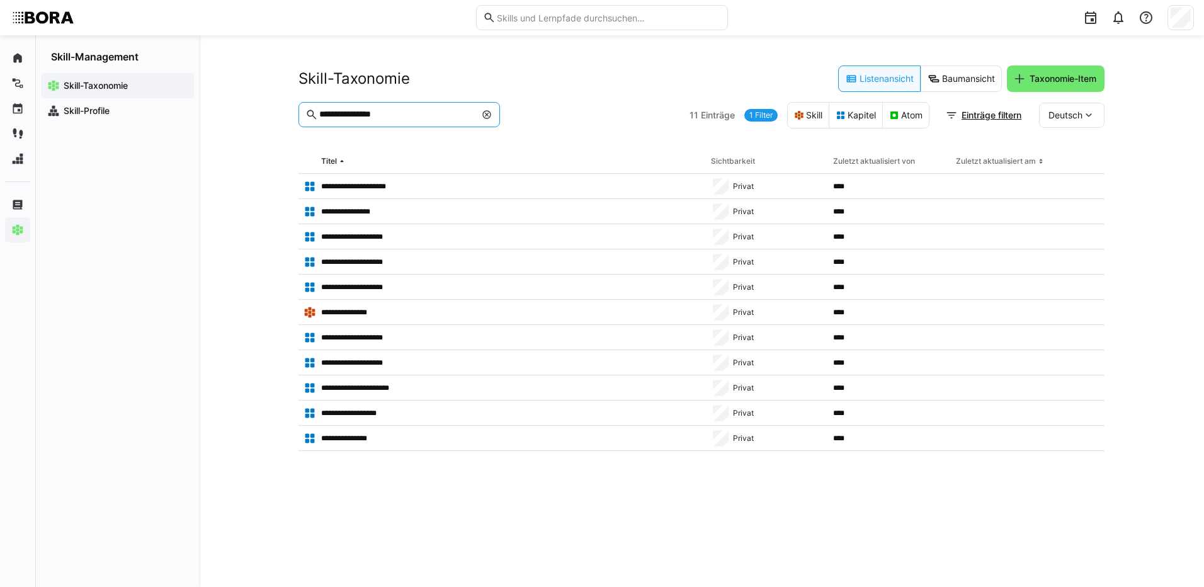
drag, startPoint x: 401, startPoint y: 116, endPoint x: 345, endPoint y: 119, distance: 56.1
click at [345, 119] on input "**********" at bounding box center [396, 114] width 157 height 11
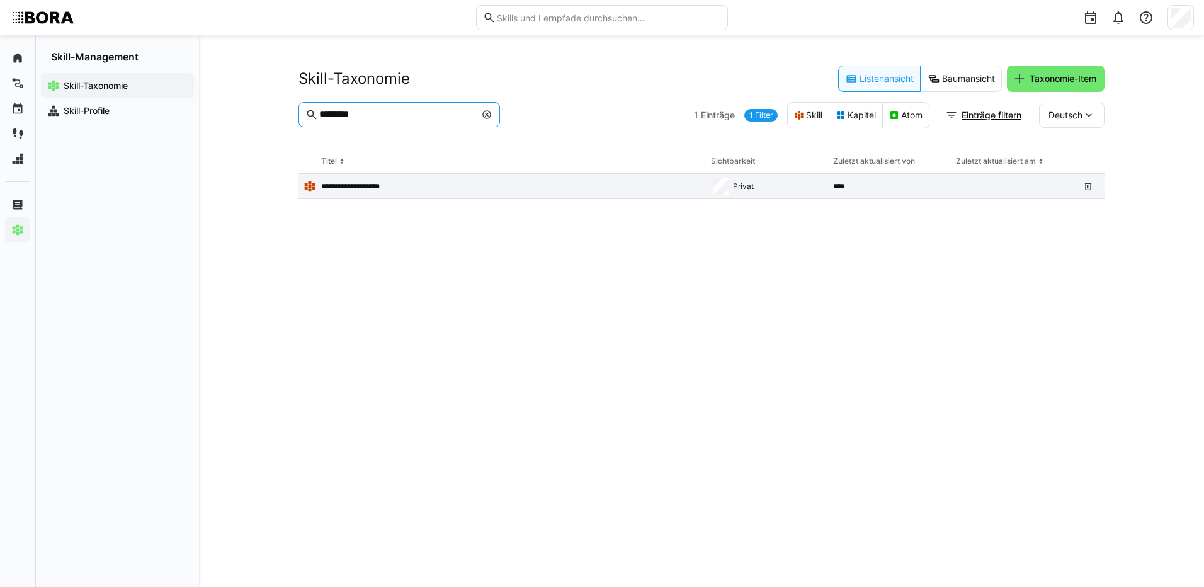
type input "*********"
click at [362, 183] on p "**********" at bounding box center [356, 186] width 71 height 10
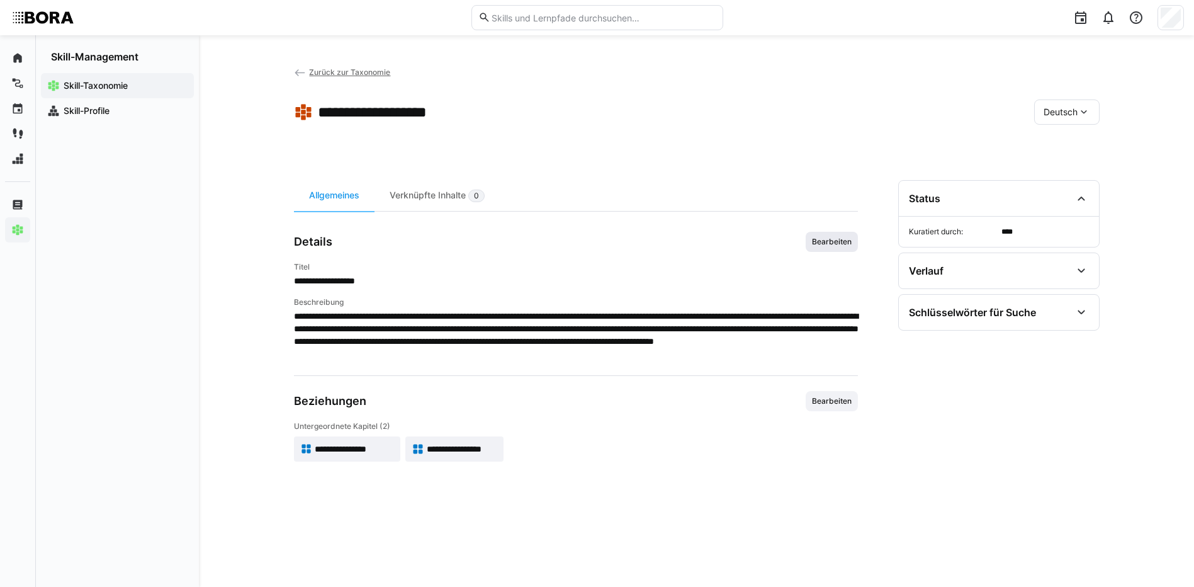
click at [820, 240] on span "Bearbeiten" at bounding box center [832, 242] width 42 height 10
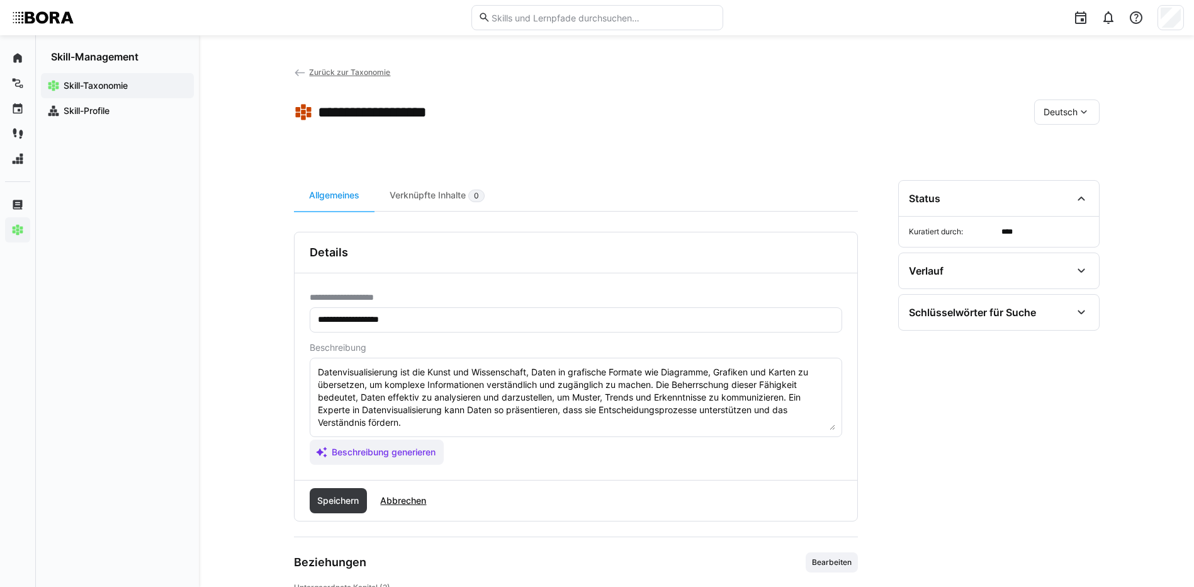
click at [435, 429] on textarea "Datenvisualisierung ist die Kunst und Wissenschaft, Daten in grafische Formate …" at bounding box center [576, 397] width 519 height 65
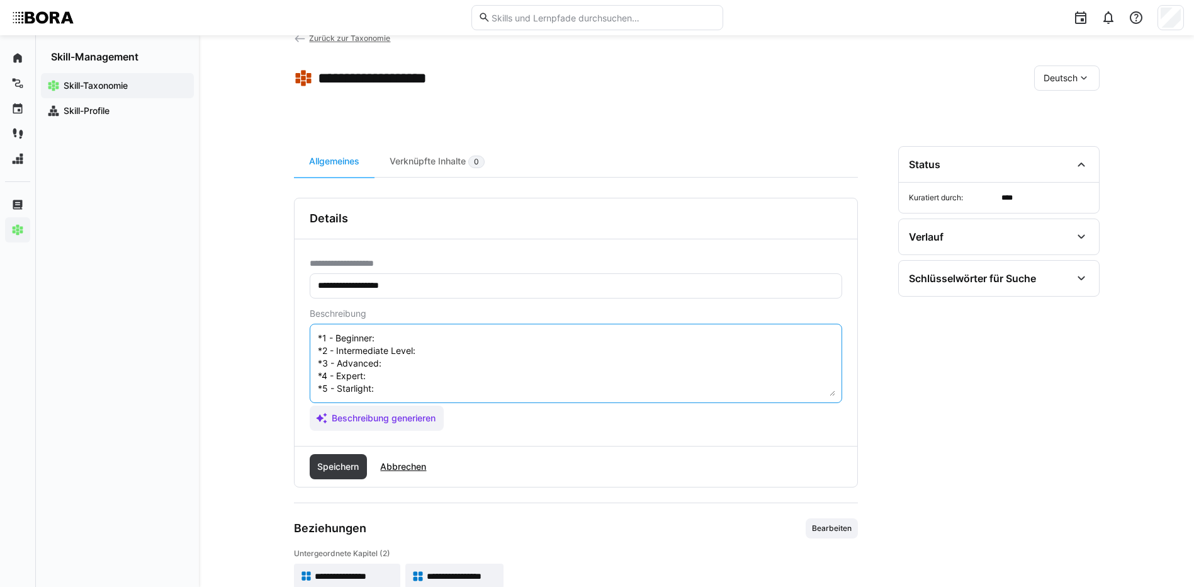
scroll to position [66, 0]
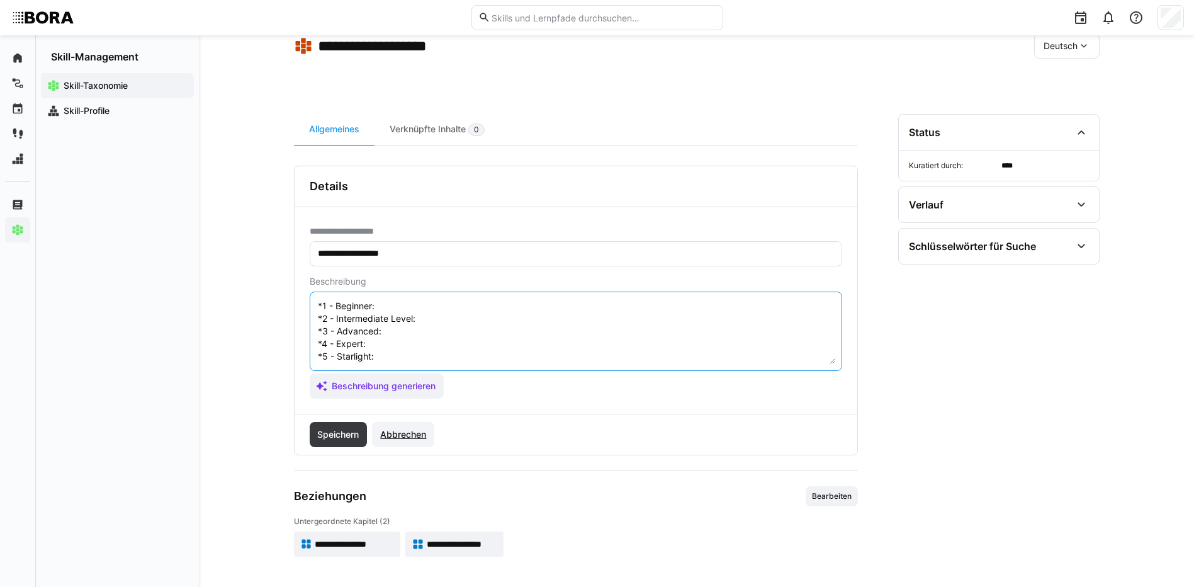
type textarea "Datenvisualisierung ist die Kunst und Wissenschaft, Daten in grafische Formate …"
click at [428, 436] on span "Abbrechen" at bounding box center [403, 434] width 50 height 13
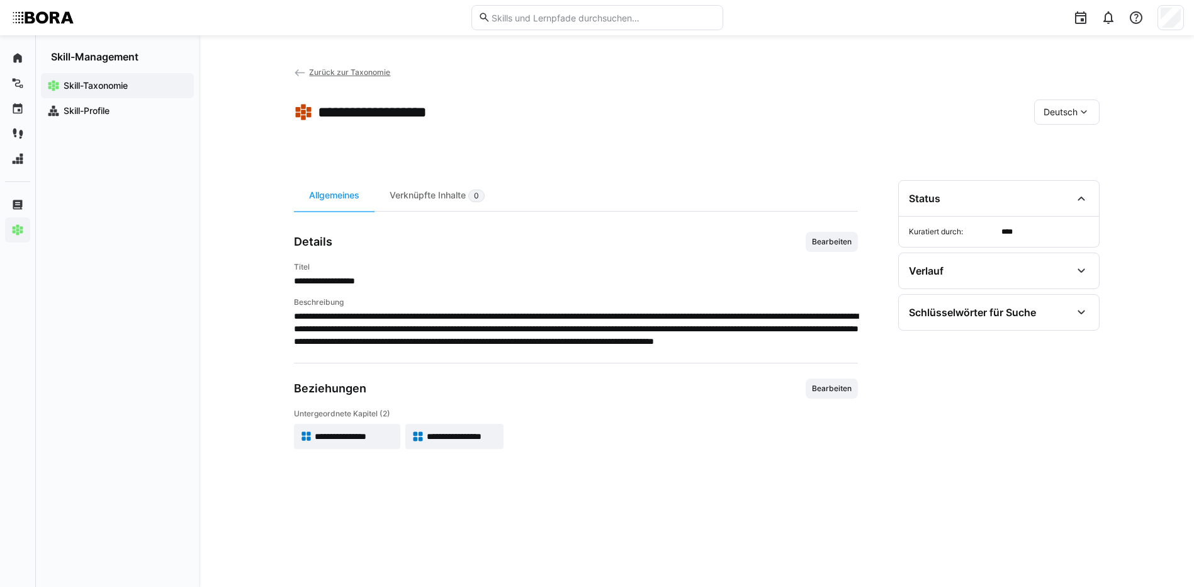
scroll to position [0, 0]
click at [355, 455] on app-skill-badge "**********" at bounding box center [347, 448] width 107 height 25
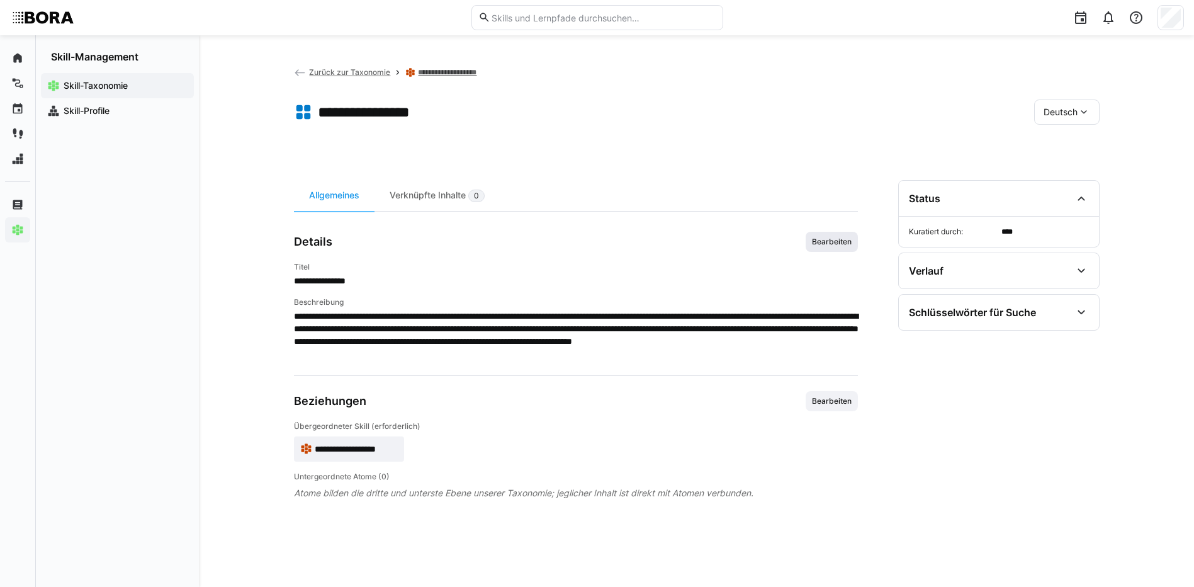
click at [820, 240] on span "Bearbeiten" at bounding box center [832, 242] width 42 height 10
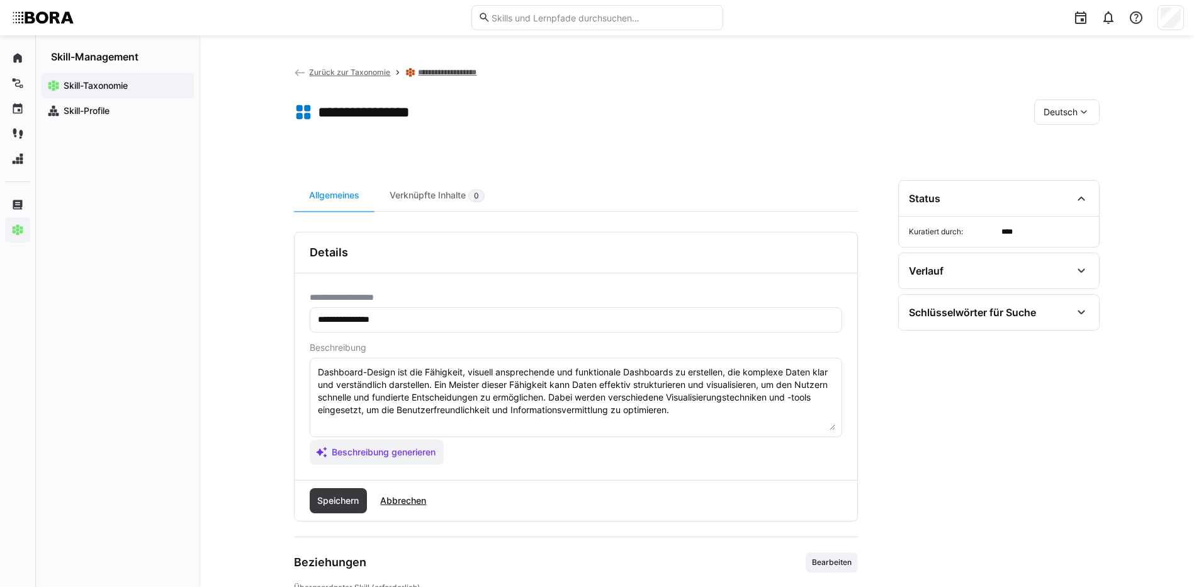
click at [696, 409] on textarea "Dashboard-Design ist die Fähigkeit, visuell ansprechende und funktionale Dashbo…" at bounding box center [576, 397] width 519 height 65
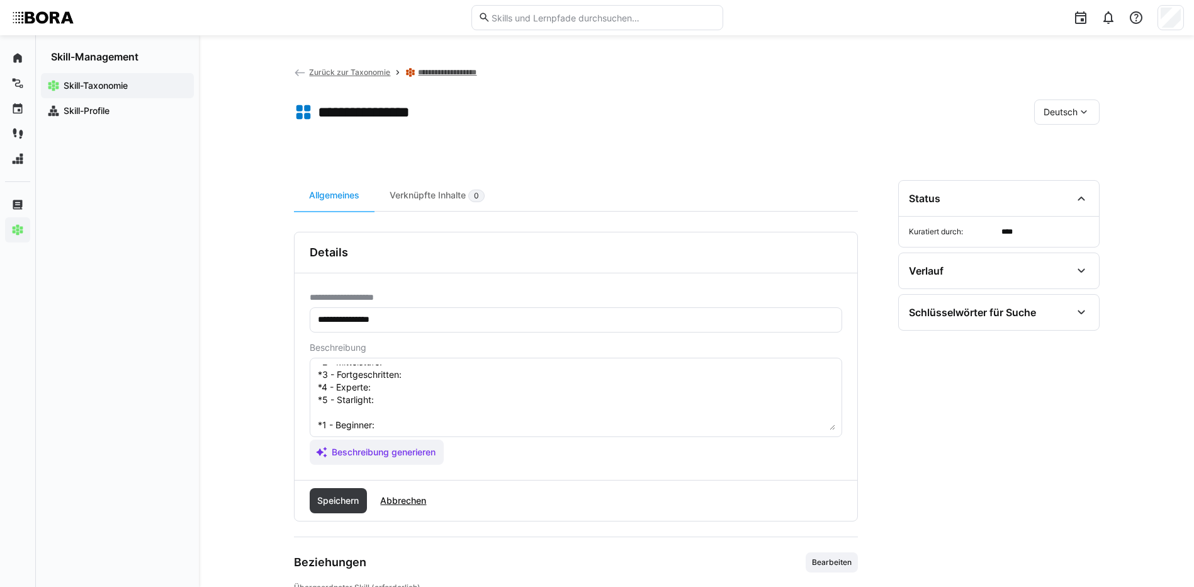
scroll to position [10, 0]
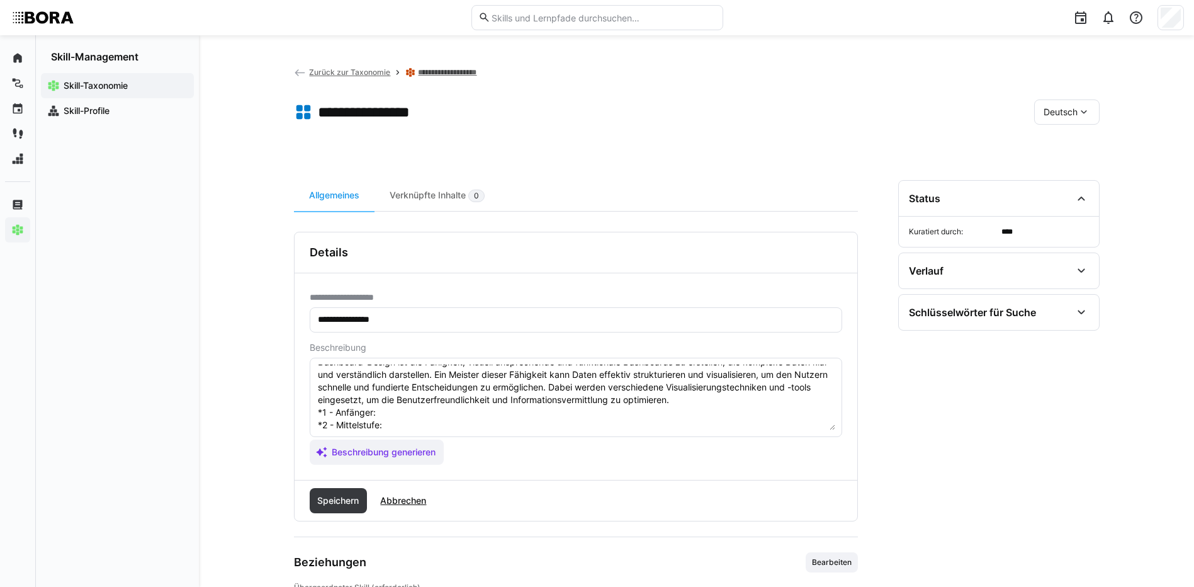
click at [397, 414] on textarea "Dashboard-Design ist die Fähigkeit, visuell ansprechende und funktionale Dashbo…" at bounding box center [576, 397] width 519 height 65
click at [423, 422] on textarea "Dashboard-Design ist die Fähigkeit, visuell ansprechende und funktionale Dashbo…" at bounding box center [576, 397] width 519 height 65
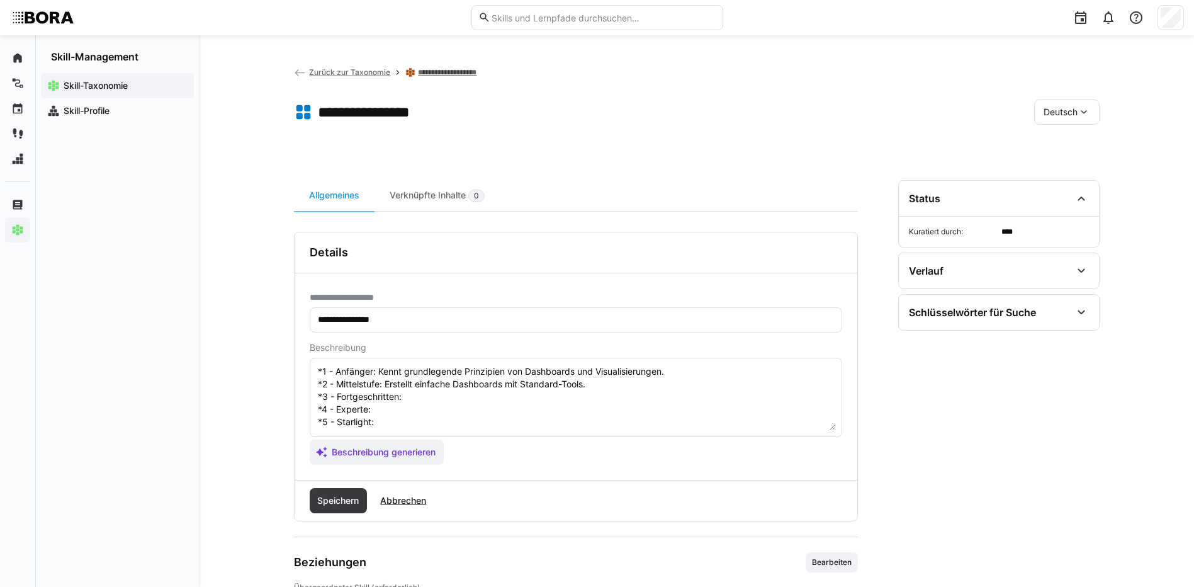
scroll to position [73, 0]
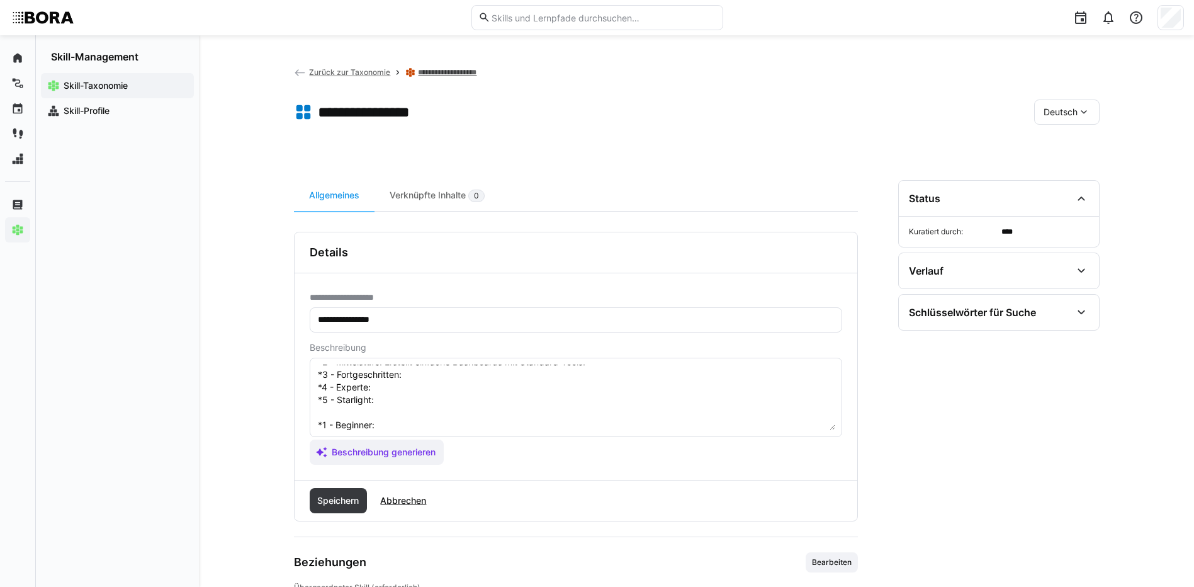
click at [441, 380] on textarea "Dashboard-Design ist die Fähigkeit, visuell ansprechende und funktionale Dashbo…" at bounding box center [576, 397] width 519 height 65
click at [439, 382] on textarea "Dashboard-Design ist die Fähigkeit, visuell ansprechende und funktionale Dashbo…" at bounding box center [576, 397] width 519 height 65
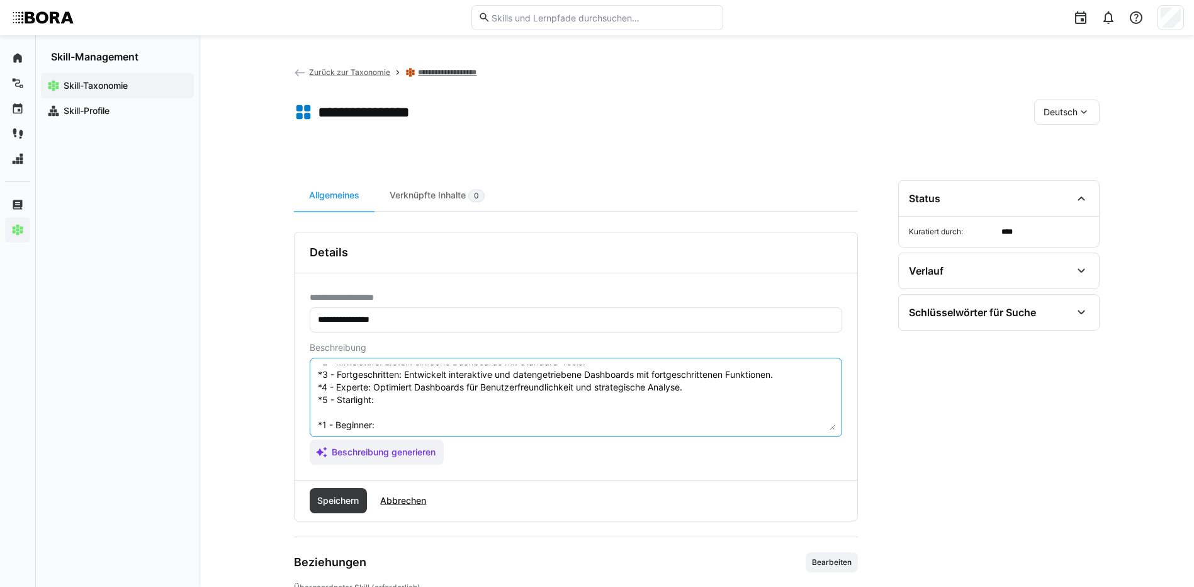
click at [401, 402] on textarea "Dashboard-Design ist die Fähigkeit, visuell ansprechende und funktionale Dashbo…" at bounding box center [576, 397] width 519 height 65
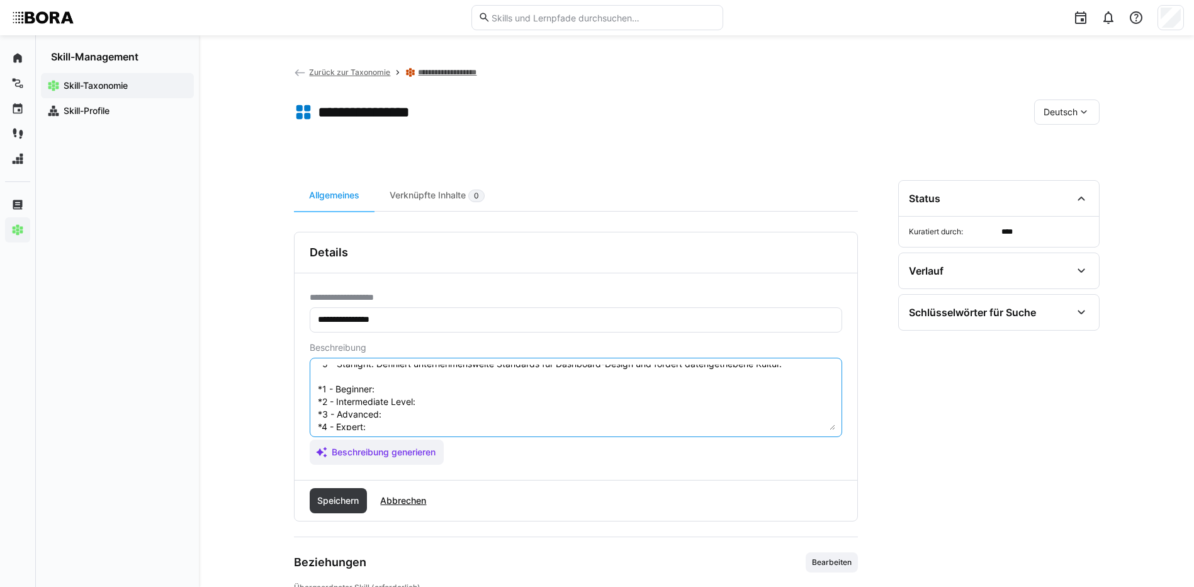
scroll to position [139, 0]
drag, startPoint x: 317, startPoint y: 412, endPoint x: 448, endPoint y: 382, distance: 135.1
click at [448, 382] on textarea "Dashboard-Design ist die Fähigkeit, visuell ansprechende und funktionale Dashbo…" at bounding box center [576, 397] width 519 height 65
click at [449, 388] on textarea "Dashboard-Design ist die Fähigkeit, visuell ansprechende und funktionale Dashbo…" at bounding box center [576, 397] width 519 height 65
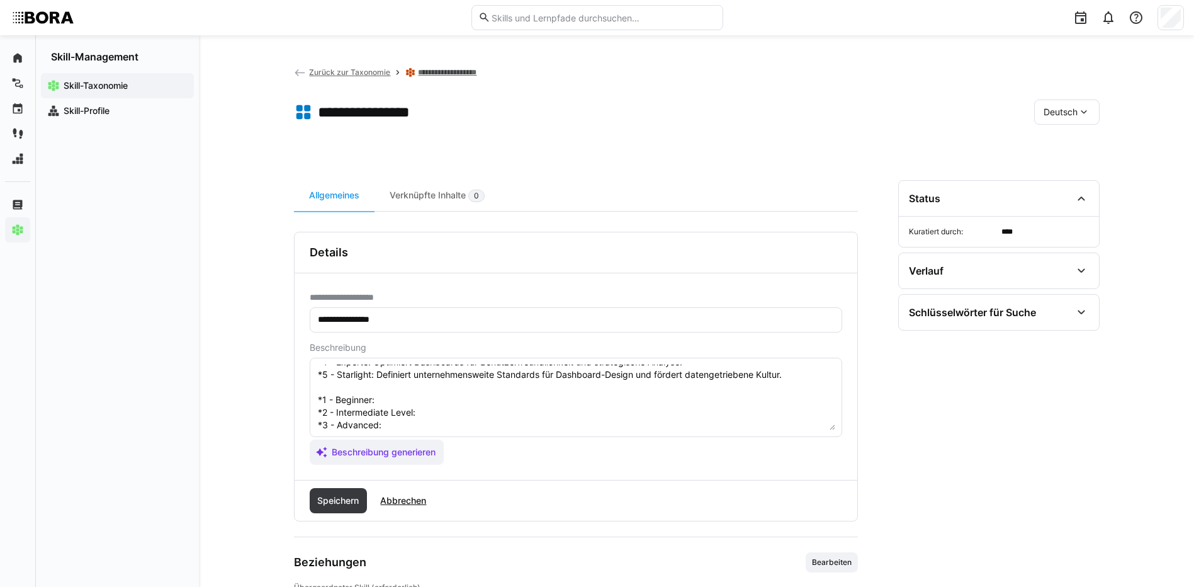
scroll to position [76, 0]
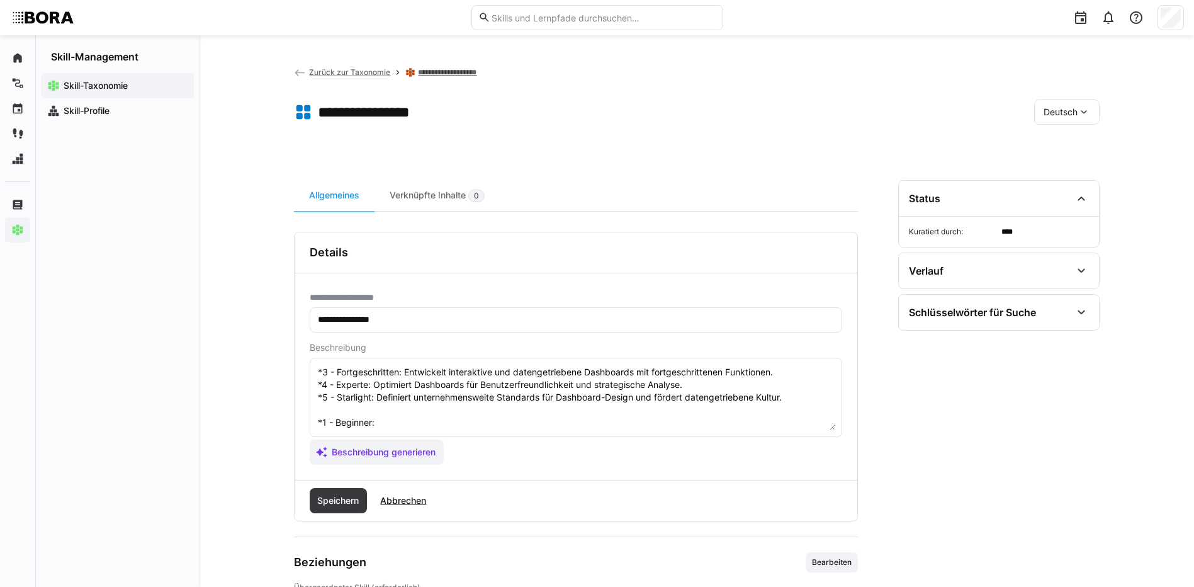
click at [397, 418] on textarea "Dashboard-Design ist die Fähigkeit, visuell ansprechende und funktionale Dashbo…" at bounding box center [576, 397] width 519 height 65
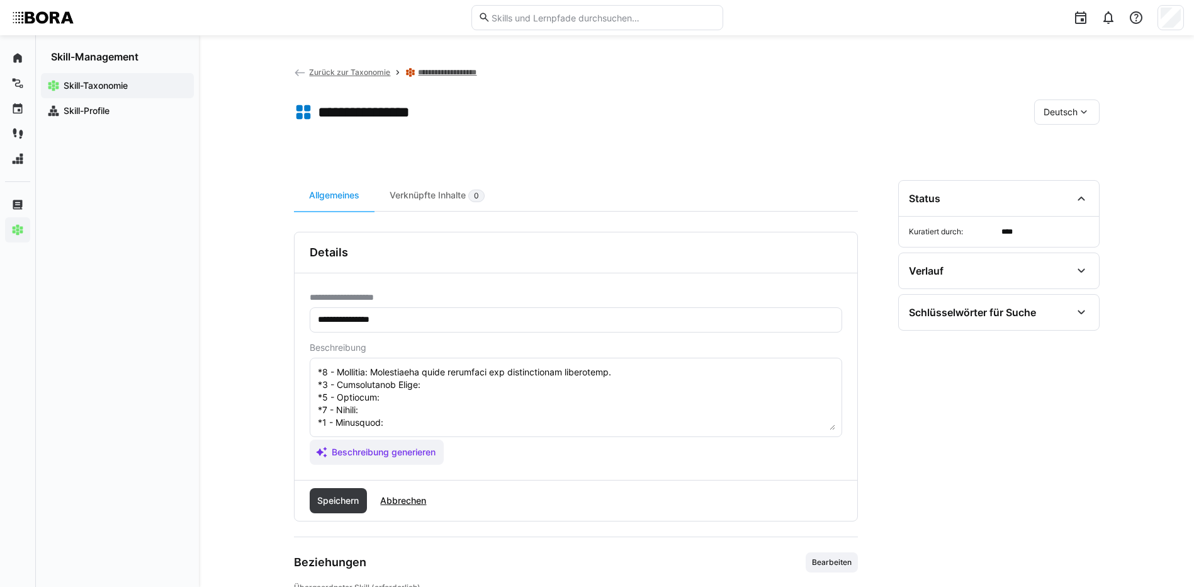
click at [456, 375] on textarea at bounding box center [576, 397] width 519 height 65
click at [541, 389] on textarea at bounding box center [576, 397] width 519 height 65
click at [410, 404] on textarea at bounding box center [576, 397] width 519 height 65
click at [396, 399] on textarea at bounding box center [576, 397] width 519 height 65
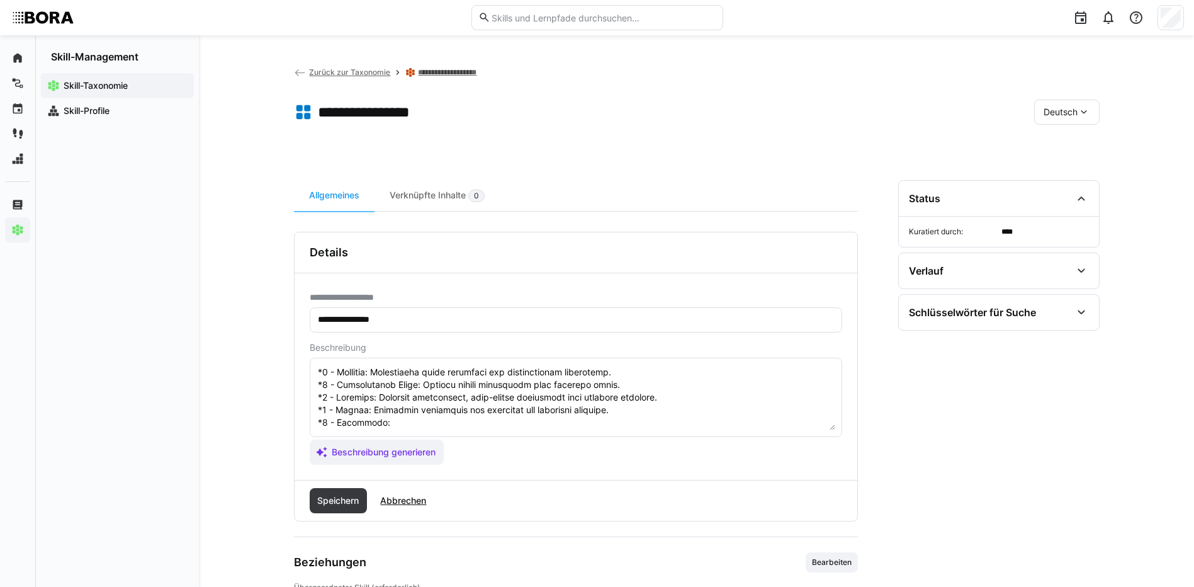
click at [455, 414] on textarea at bounding box center [576, 397] width 519 height 65
drag, startPoint x: 319, startPoint y: 420, endPoint x: 376, endPoint y: 446, distance: 62.8
click at [376, 446] on app-assistant-generate-form "Beschreibung Beschreibung generieren" at bounding box center [576, 403] width 533 height 122
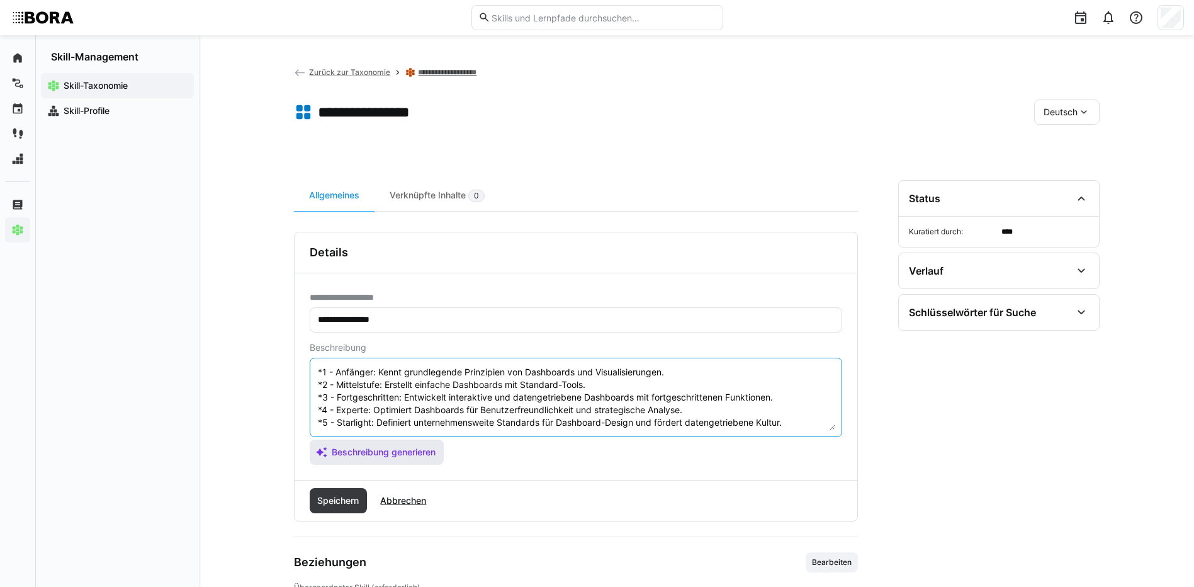
scroll to position [63, 0]
type textarea "Dashboard-Design ist die Fähigkeit, visuell ansprechende und funktionale Dashbo…"
click at [337, 501] on span "Speichern" at bounding box center [337, 500] width 45 height 13
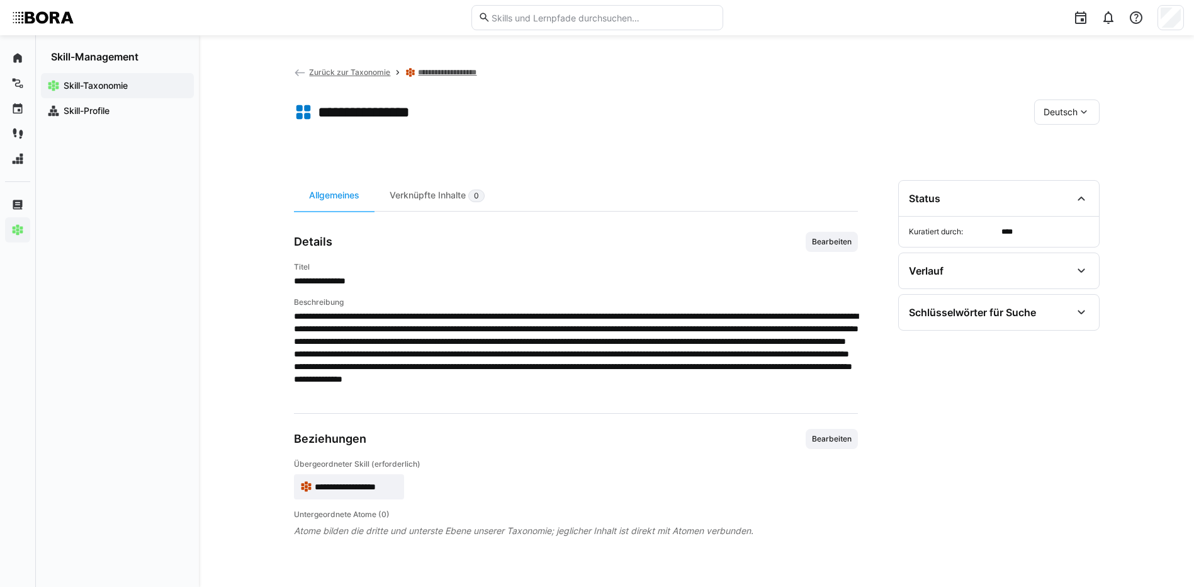
click at [1063, 101] on div "Deutsch" at bounding box center [1066, 111] width 65 height 25
click at [1075, 163] on div "Englisch" at bounding box center [1067, 172] width 67 height 26
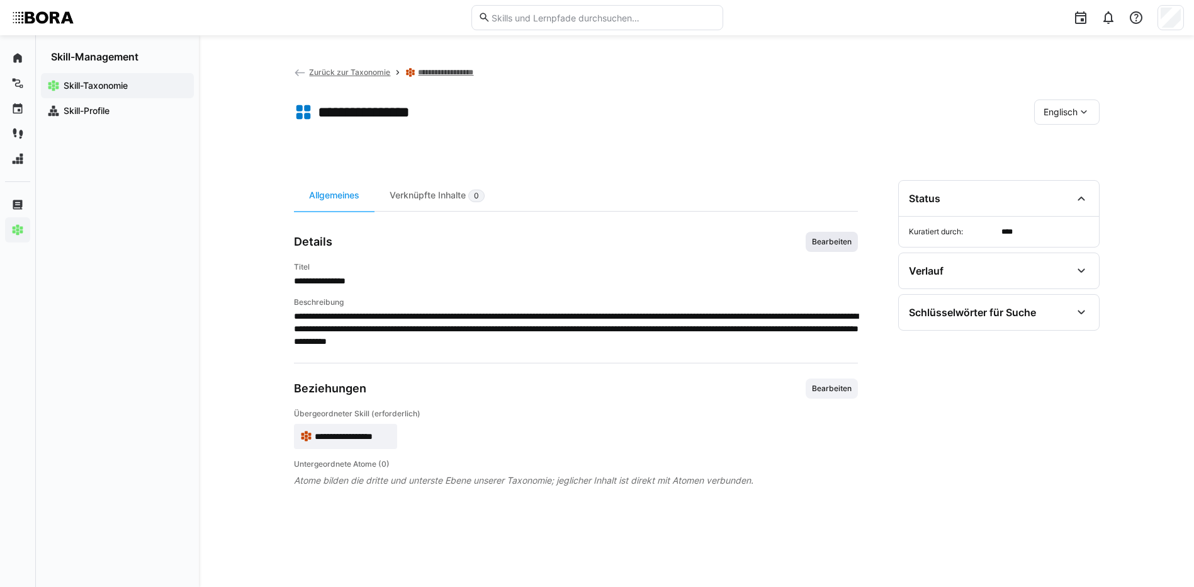
click at [834, 243] on span "Bearbeiten" at bounding box center [832, 242] width 42 height 10
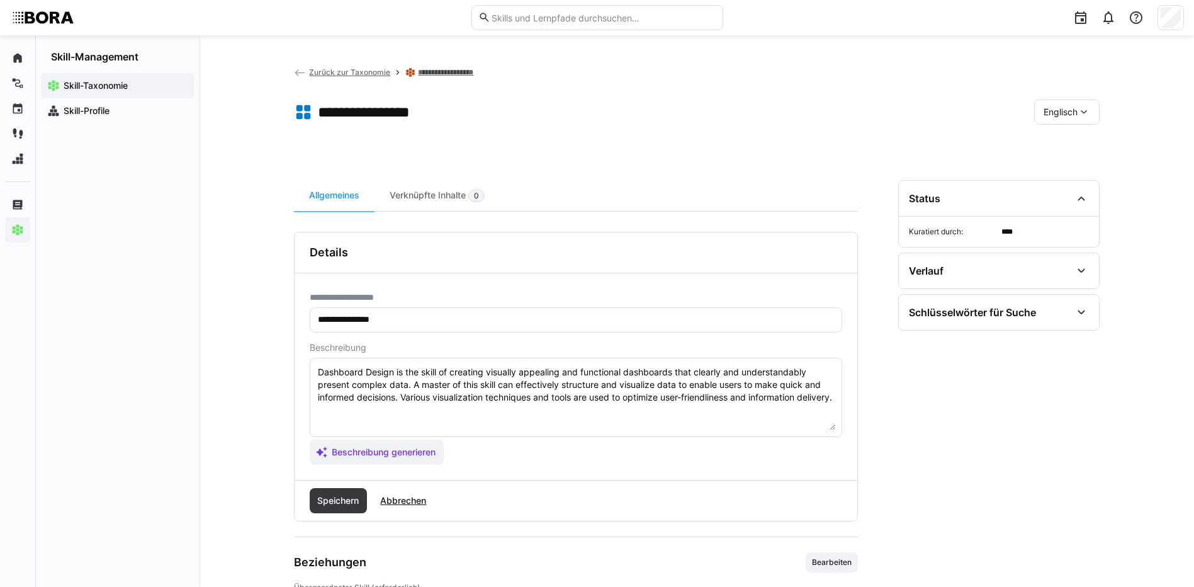
click at [739, 411] on textarea "Dashboard Design is the skill of creating visually appealing and functional das…" at bounding box center [576, 397] width 519 height 65
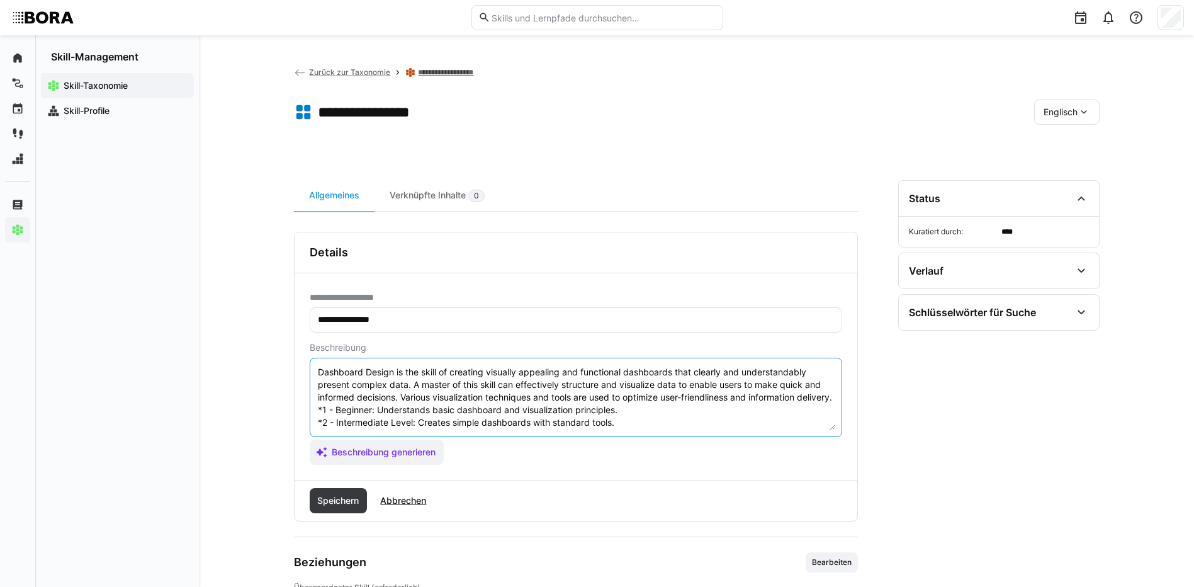
scroll to position [60, 0]
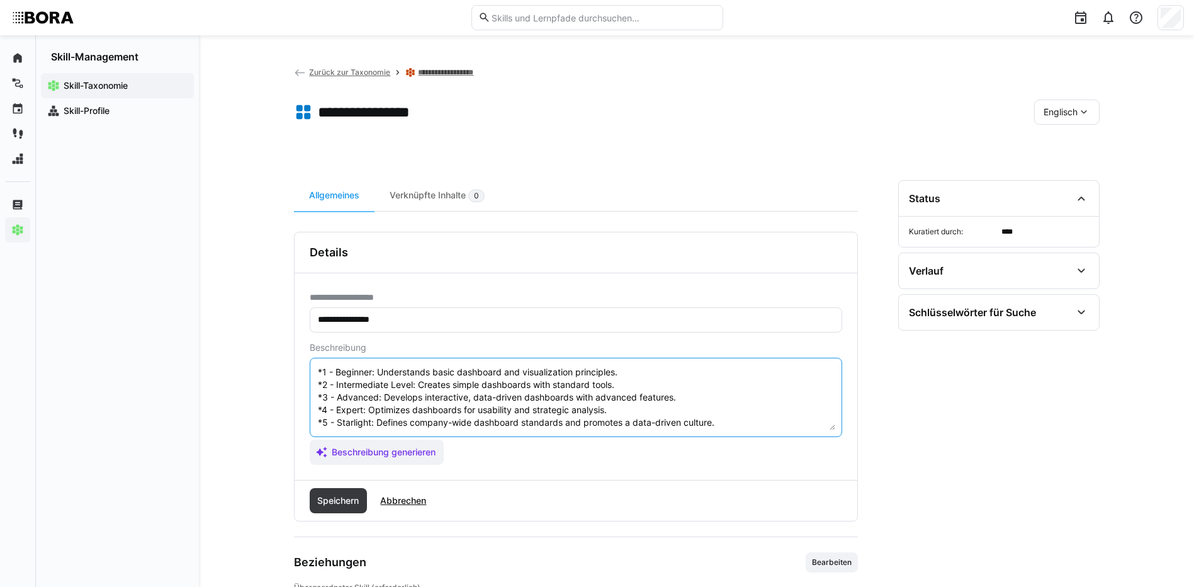
type textarea "Dashboard Design is the skill of creating visually appealing and functional das…"
click at [307, 502] on div "Speichern Abbrechen" at bounding box center [576, 500] width 563 height 40
click at [346, 498] on span "Speichern" at bounding box center [337, 500] width 45 height 13
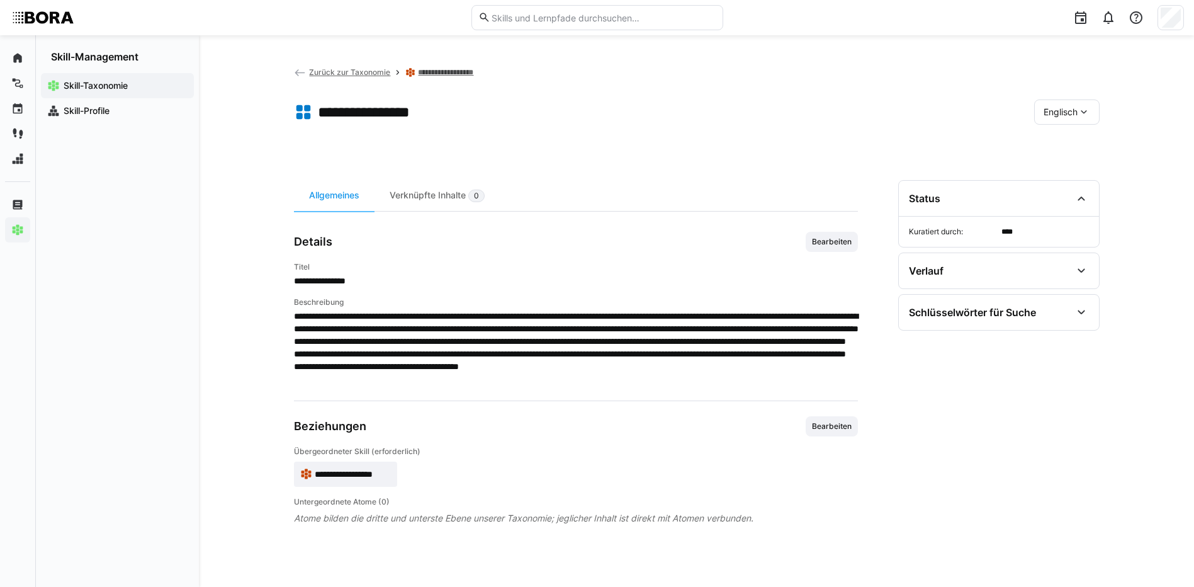
click at [1055, 98] on app-toolbar "**********" at bounding box center [697, 114] width 806 height 50
click at [1061, 125] on app-toolbar "**********" at bounding box center [697, 114] width 806 height 50
click at [1060, 108] on span "Englisch" at bounding box center [1061, 112] width 34 height 13
click at [1059, 137] on div "Deutsch" at bounding box center [1066, 145] width 67 height 26
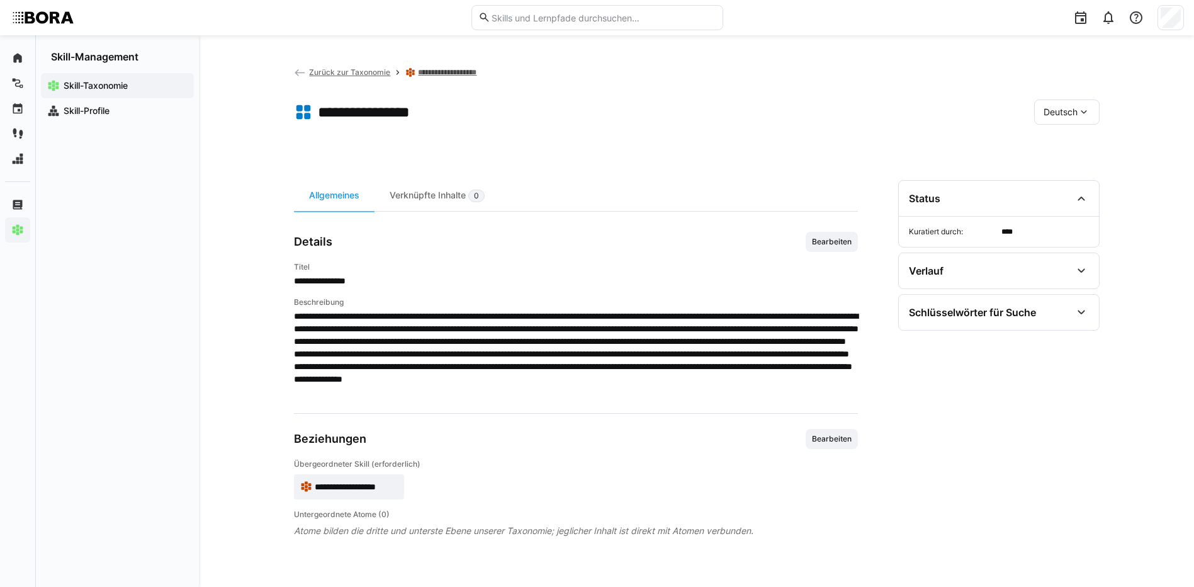
click at [450, 73] on link "**********" at bounding box center [453, 72] width 71 height 10
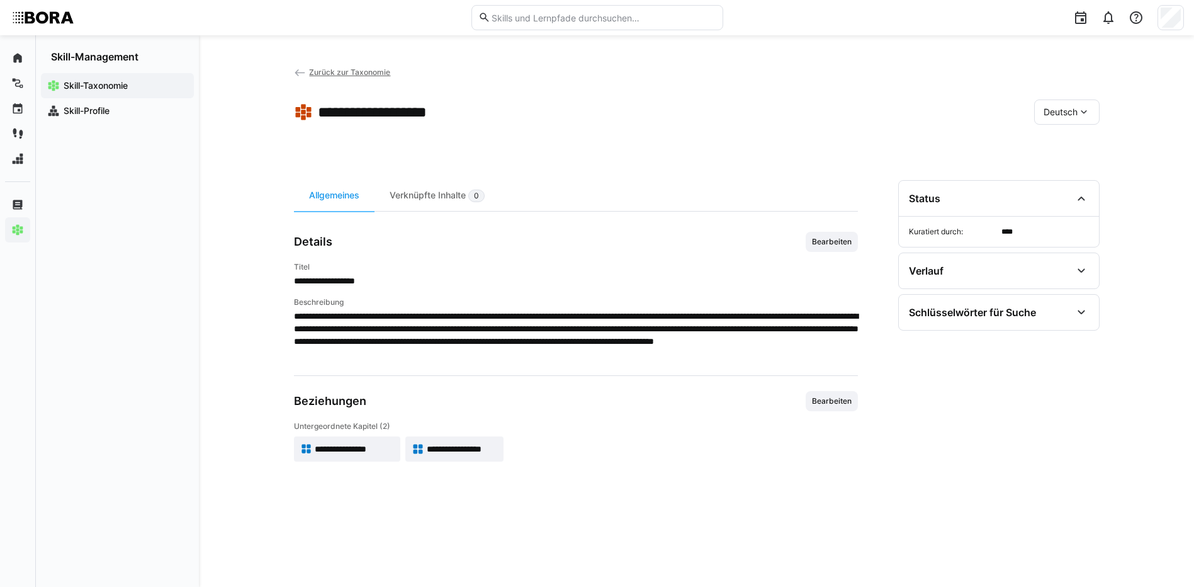
click at [429, 450] on span "**********" at bounding box center [462, 449] width 71 height 13
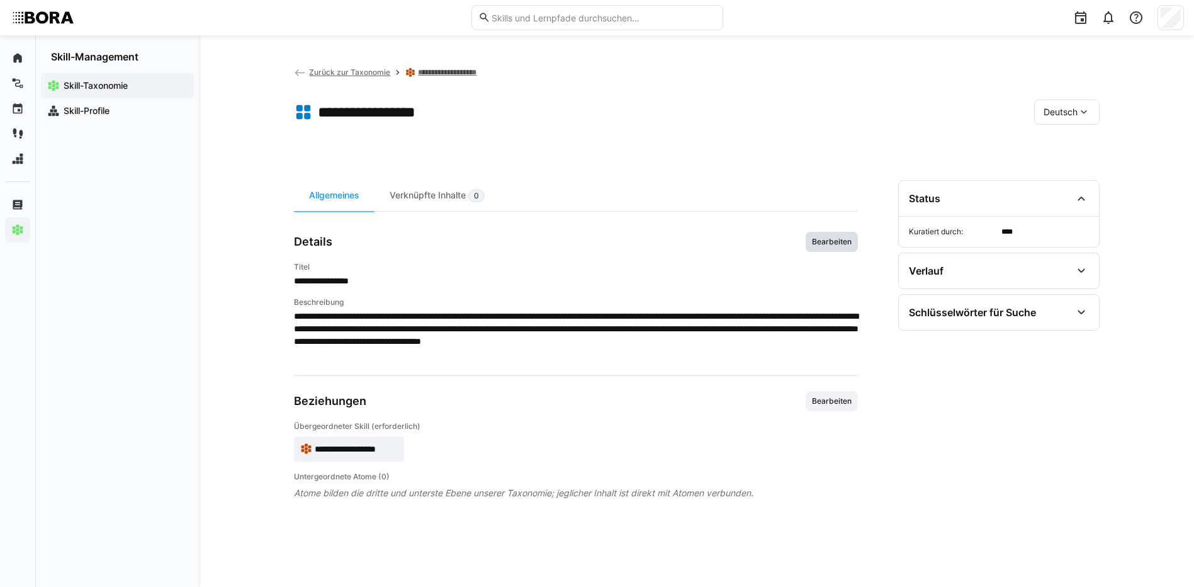
click at [834, 239] on span "Bearbeiten" at bounding box center [832, 242] width 42 height 10
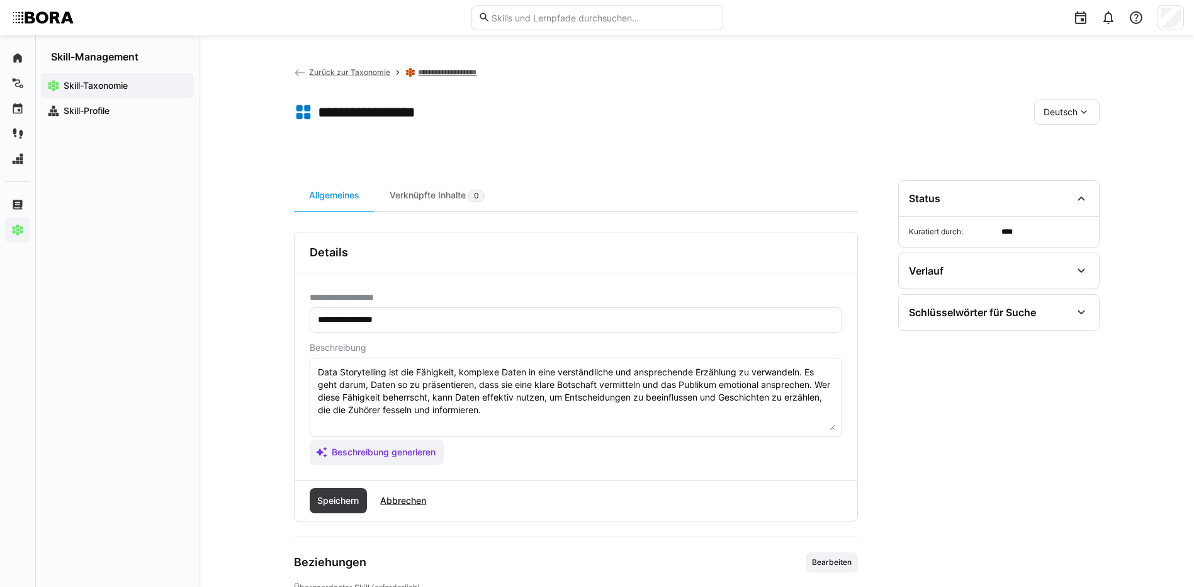
click at [538, 416] on textarea "Data Storytelling ist die Fähigkeit, komplexe Daten in eine verständliche und a…" at bounding box center [576, 397] width 519 height 65
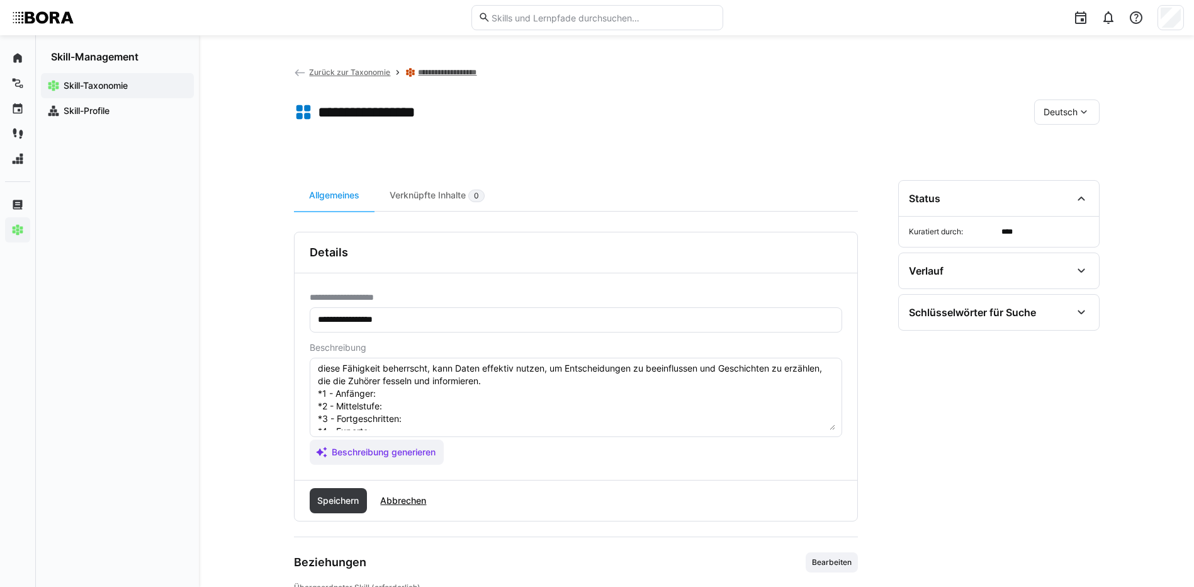
scroll to position [10, 0]
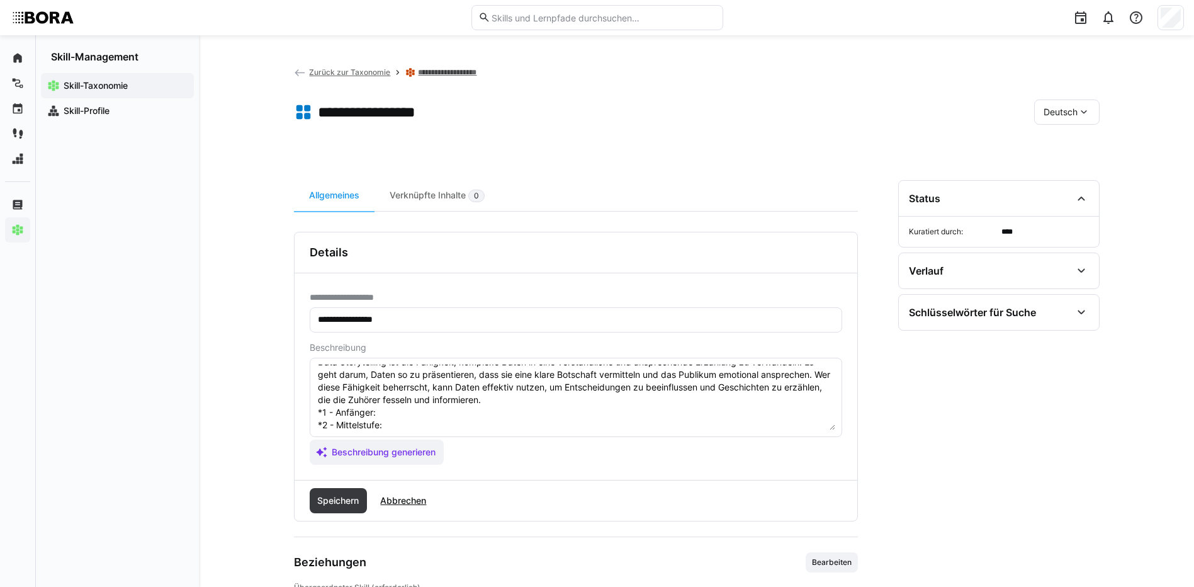
click at [405, 408] on textarea "Data Storytelling ist die Fähigkeit, komplexe Daten in eine verständliche und a…" at bounding box center [576, 397] width 519 height 65
click at [436, 426] on textarea "Data Storytelling ist die Fähigkeit, komplexe Daten in eine verständliche und a…" at bounding box center [576, 397] width 519 height 65
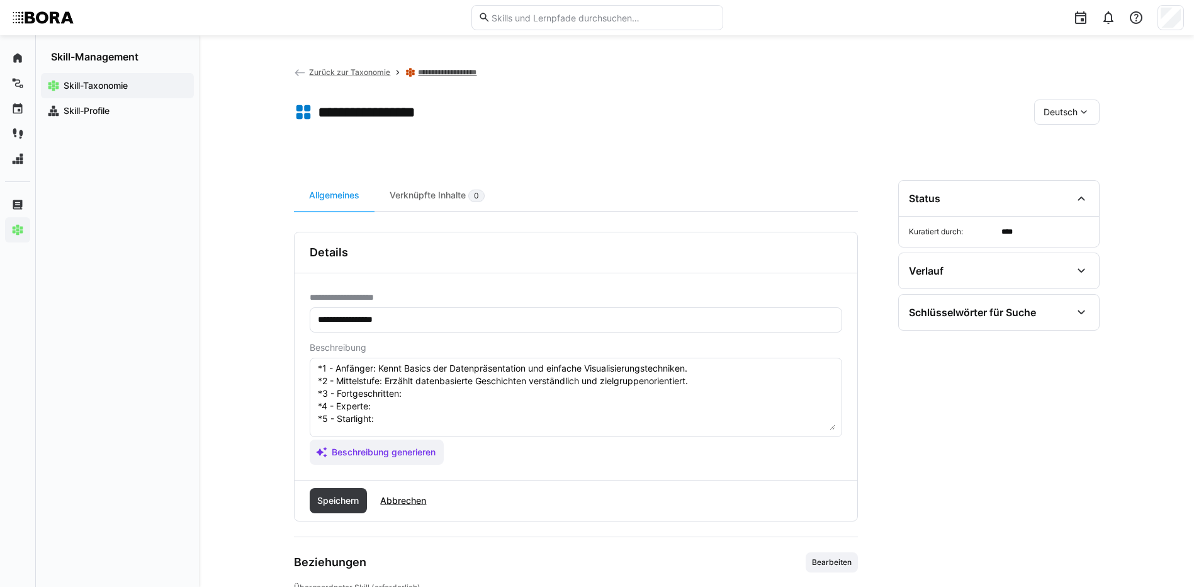
scroll to position [73, 0]
click at [558, 379] on textarea "Data Storytelling ist die Fähigkeit, komplexe Daten in eine verständliche und a…" at bounding box center [576, 397] width 519 height 65
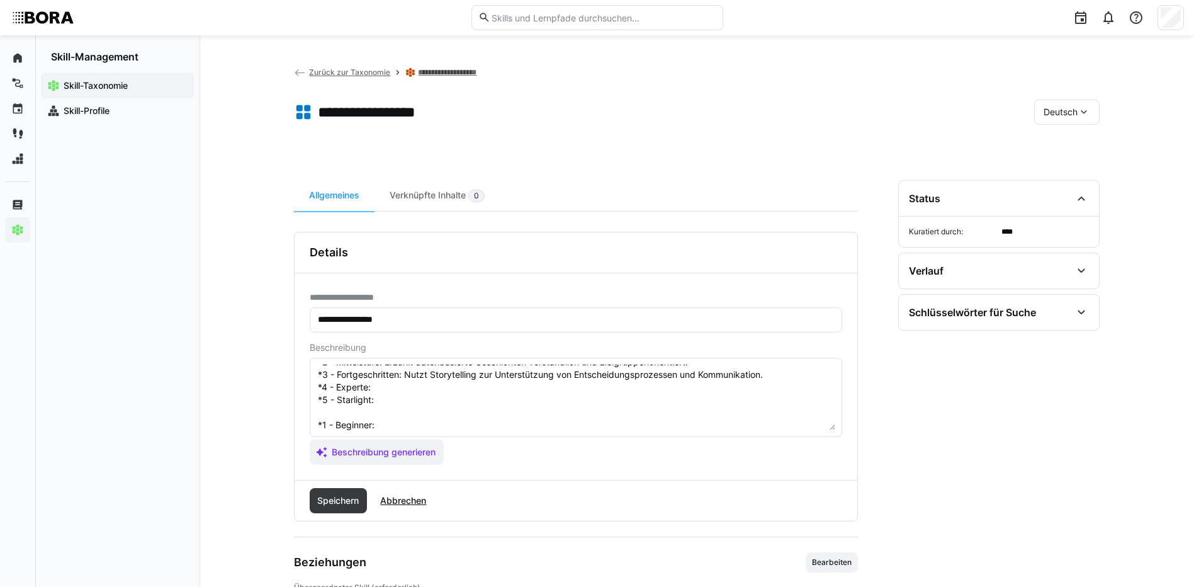
click at [572, 380] on textarea "Data Storytelling ist die Fähigkeit, komplexe Daten in eine verständliche und a…" at bounding box center [576, 397] width 519 height 65
click at [433, 390] on textarea "Data Storytelling ist die Fähigkeit, komplexe Daten in eine verständliche und a…" at bounding box center [576, 397] width 519 height 65
click at [440, 401] on textarea "Data Storytelling ist die Fähigkeit, komplexe Daten in eine verständliche und a…" at bounding box center [576, 397] width 519 height 65
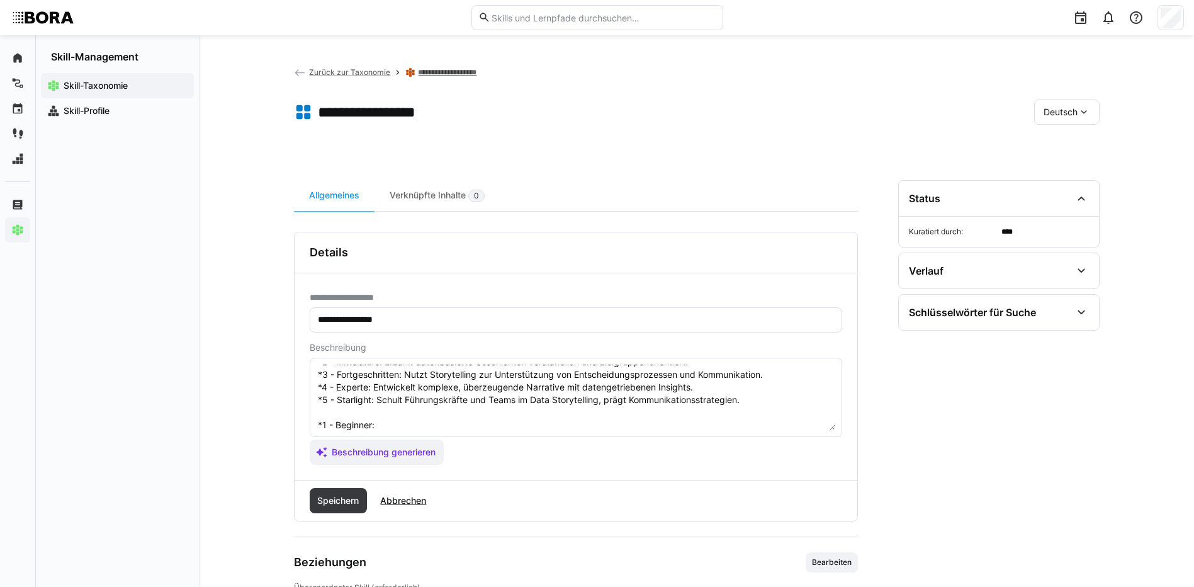
click at [401, 431] on eds-input "Data Storytelling ist die Fähigkeit, komplexe Daten in eine verständliche und a…" at bounding box center [576, 397] width 533 height 79
click at [400, 427] on textarea "Data Storytelling ist die Fähigkeit, komplexe Daten in eine verständliche und a…" at bounding box center [576, 397] width 519 height 65
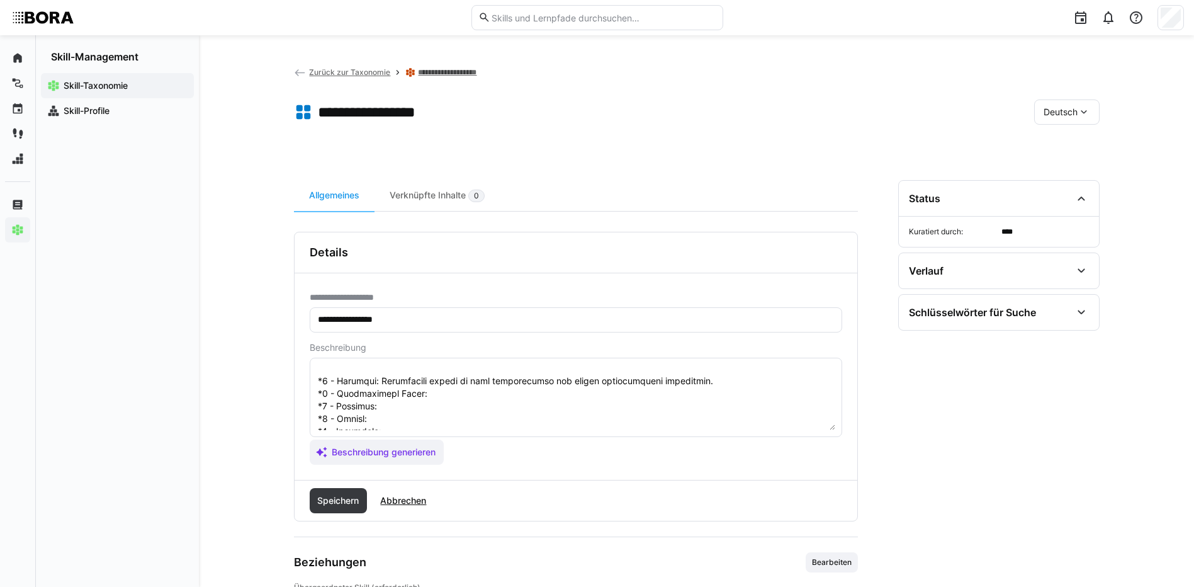
scroll to position [136, 0]
click at [544, 377] on textarea at bounding box center [576, 397] width 519 height 65
click at [401, 390] on textarea at bounding box center [576, 397] width 519 height 65
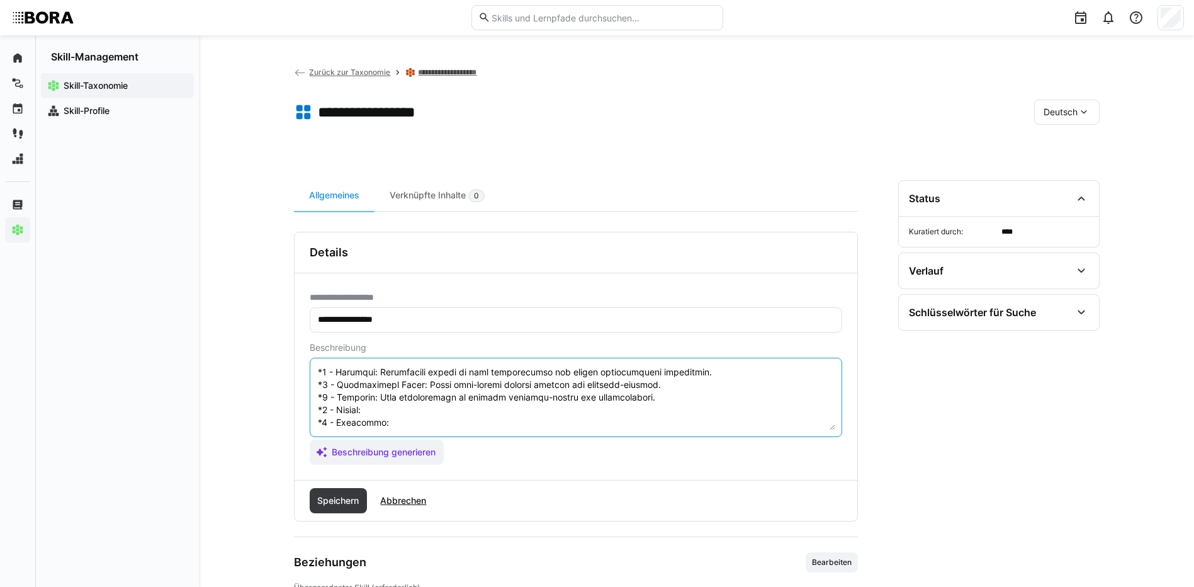
click at [426, 400] on textarea at bounding box center [576, 397] width 519 height 65
click at [410, 412] on textarea at bounding box center [576, 397] width 519 height 65
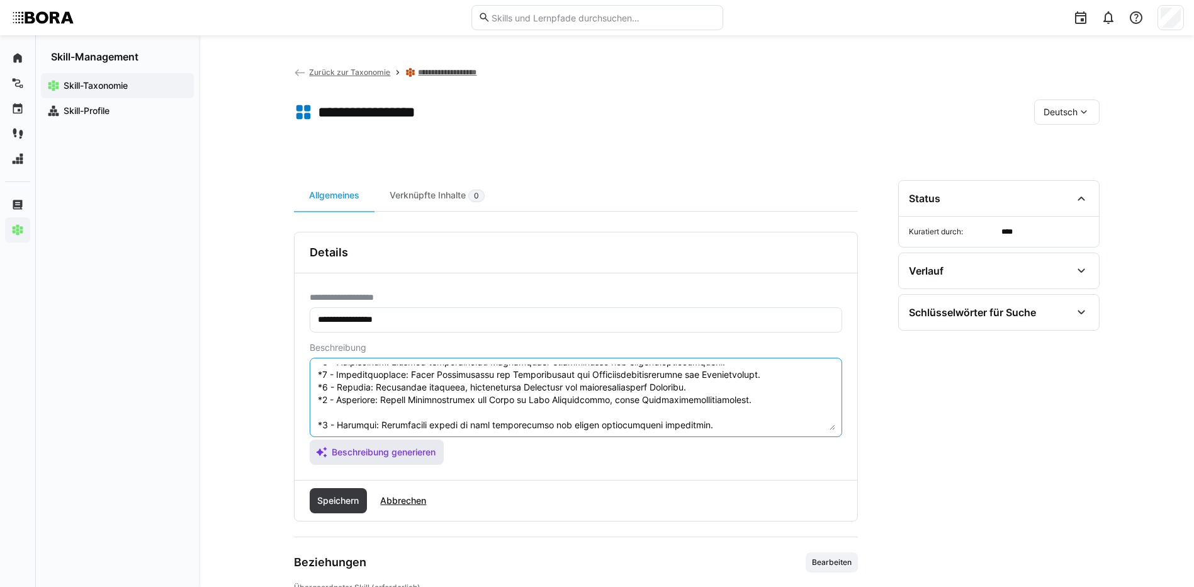
scroll to position [139, 0]
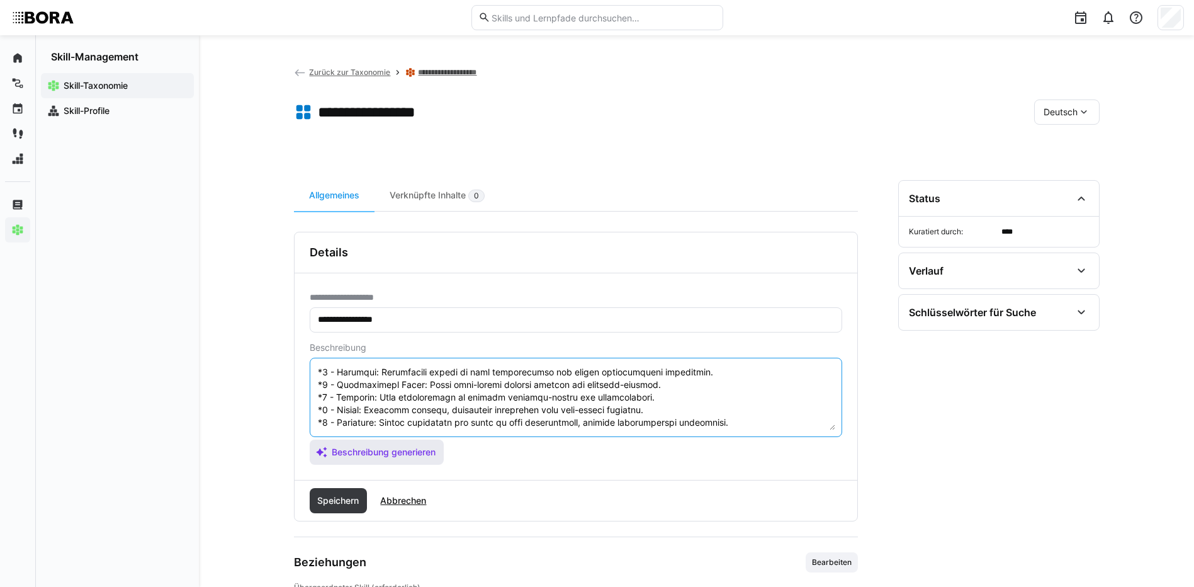
drag, startPoint x: 317, startPoint y: 419, endPoint x: 408, endPoint y: 445, distance: 94.9
click at [408, 445] on app-assistant-generate-form "Beschreibung Beschreibung generieren" at bounding box center [576, 403] width 533 height 122
type textarea "Data Storytelling ist die Fähigkeit, komplexe Daten in eine verständliche und a…"
click at [331, 497] on span "Speichern" at bounding box center [337, 500] width 45 height 13
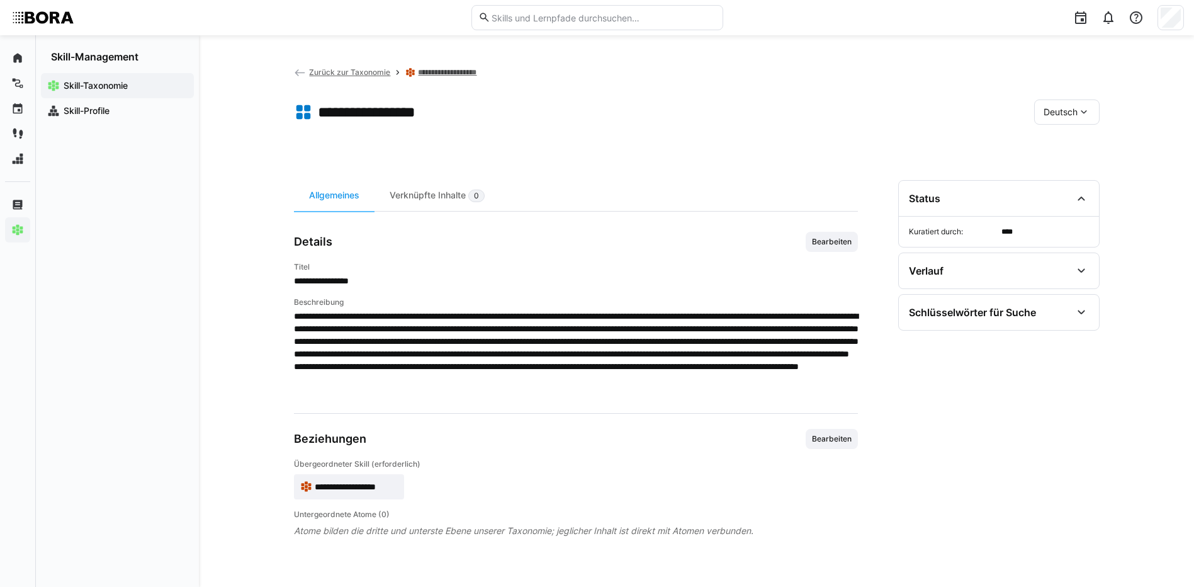
click at [1090, 106] on div "Deutsch" at bounding box center [1066, 111] width 65 height 25
click at [1088, 177] on div "Englisch" at bounding box center [1067, 172] width 47 height 13
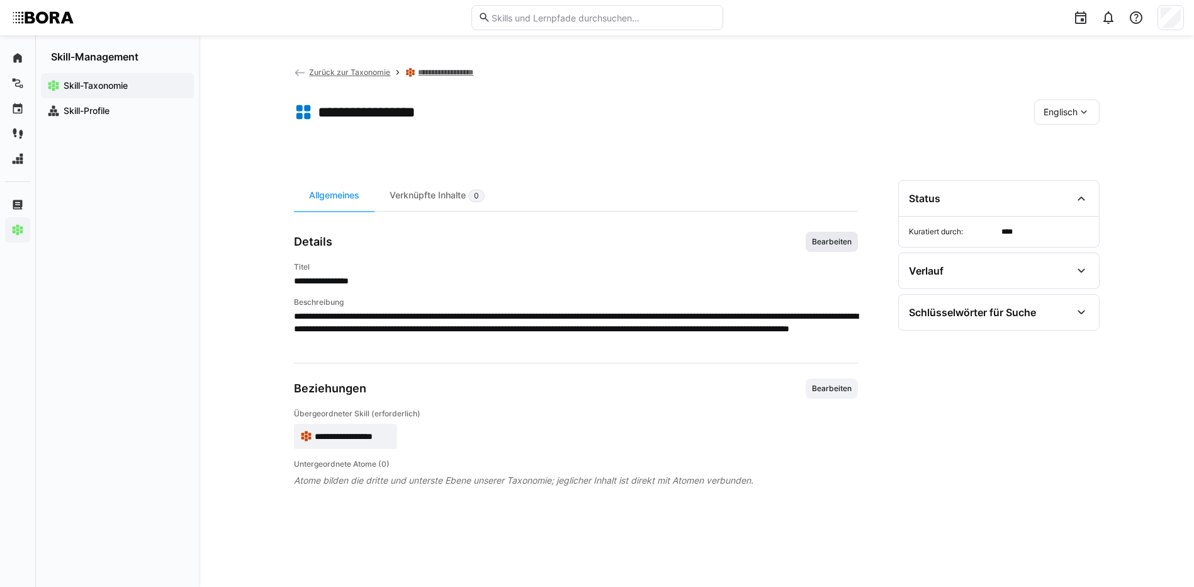
click at [827, 241] on span "Bearbeiten" at bounding box center [832, 242] width 42 height 10
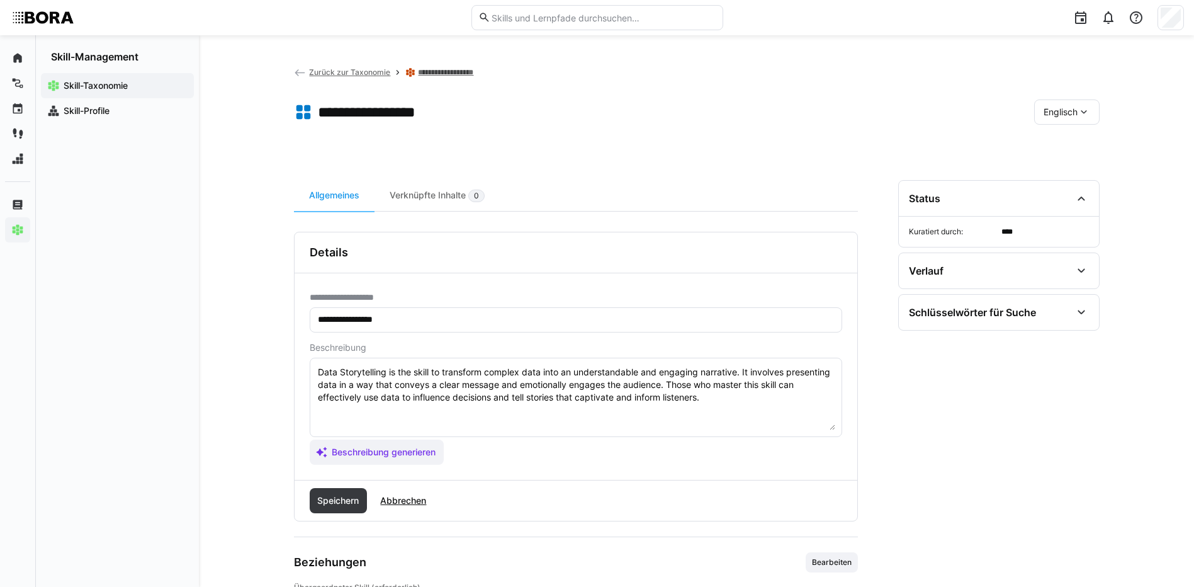
click at [737, 401] on textarea "Data Storytelling is the skill to transform complex data into an understandable…" at bounding box center [576, 397] width 519 height 65
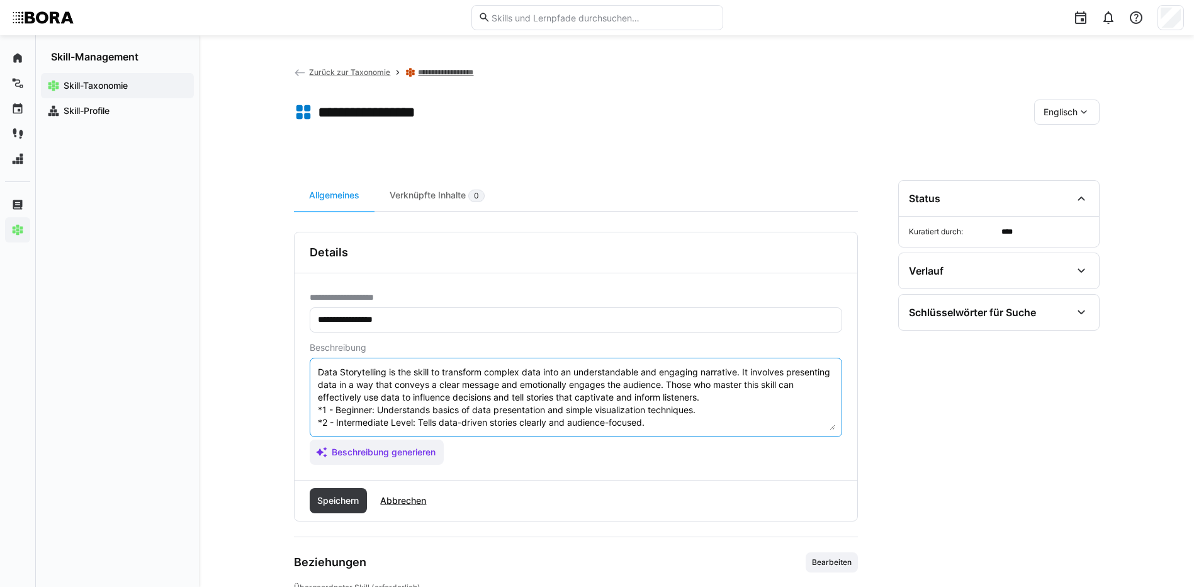
scroll to position [48, 0]
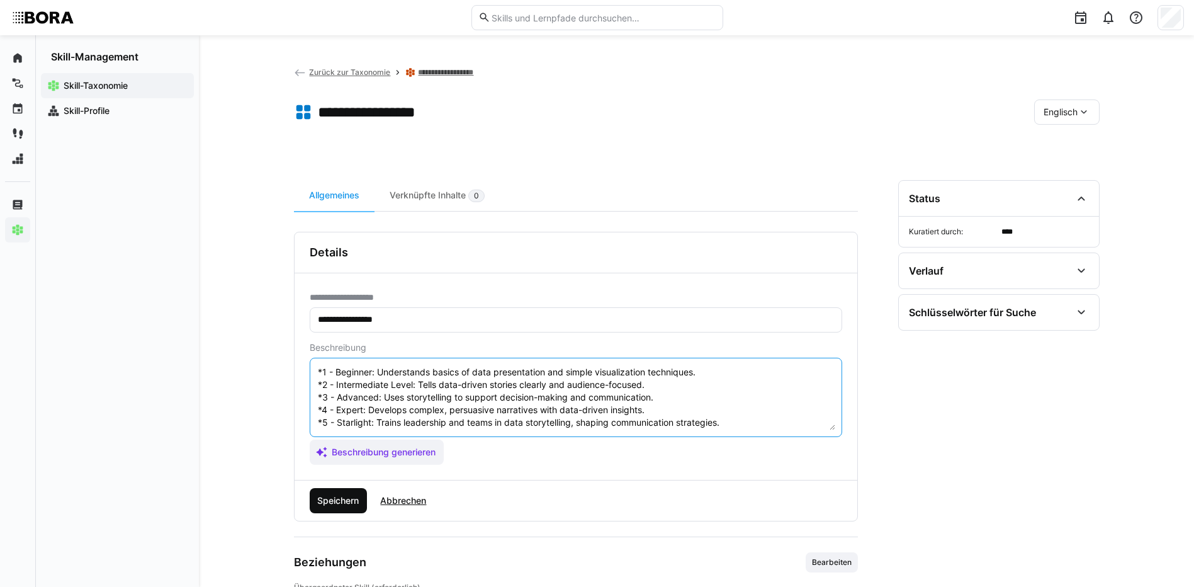
type textarea "Data Storytelling is the skill to transform complex data into an understandable…"
click at [332, 501] on span "Speichern" at bounding box center [337, 500] width 45 height 13
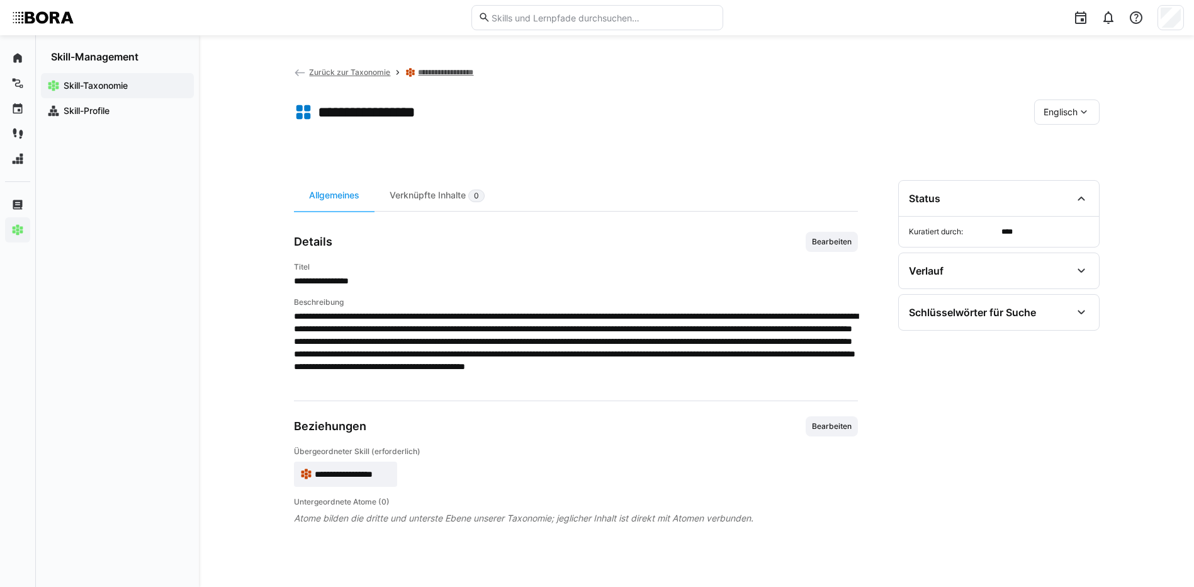
click at [1073, 106] on div "Englisch" at bounding box center [1066, 111] width 65 height 25
drag, startPoint x: 1078, startPoint y: 149, endPoint x: 818, endPoint y: 113, distance: 261.9
click at [1075, 150] on span "Deutsch" at bounding box center [1060, 145] width 34 height 13
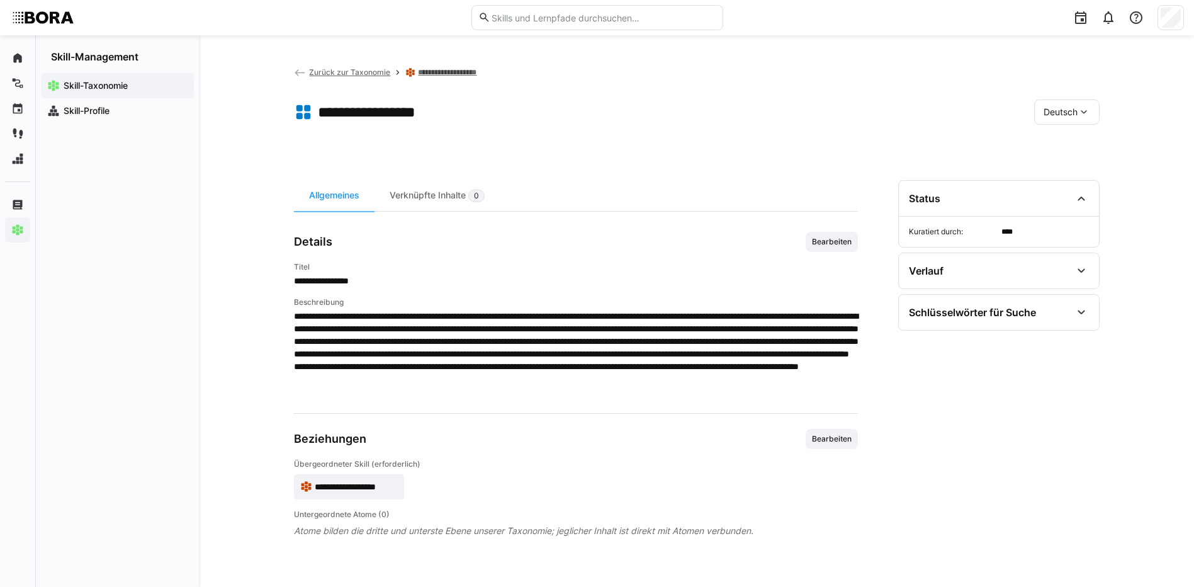
click at [468, 70] on link "**********" at bounding box center [453, 72] width 71 height 10
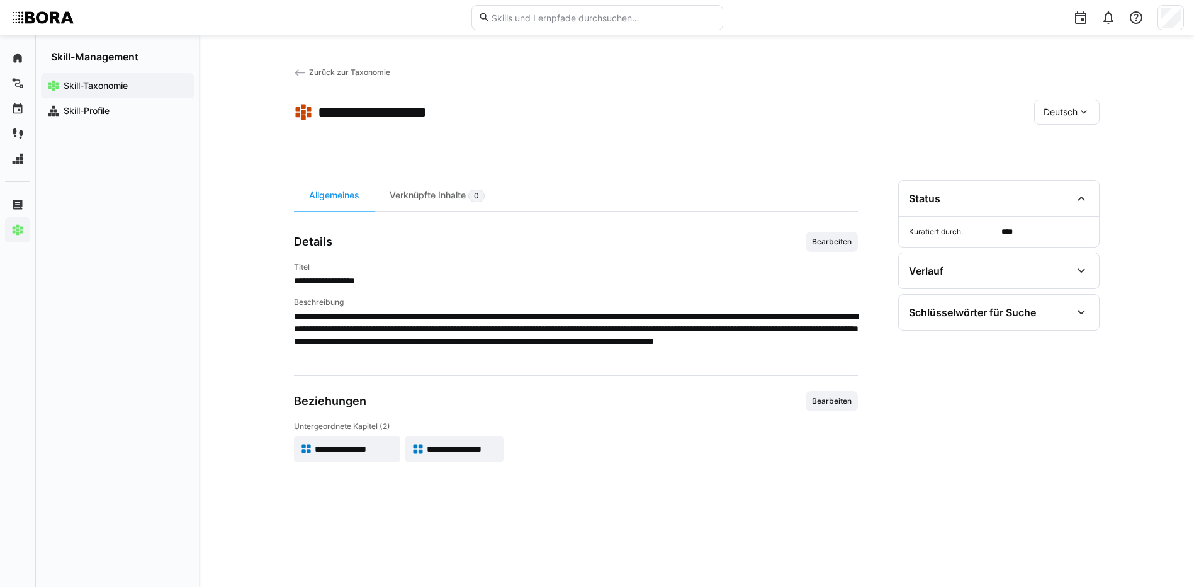
click at [490, 444] on span "**********" at bounding box center [462, 449] width 71 height 13
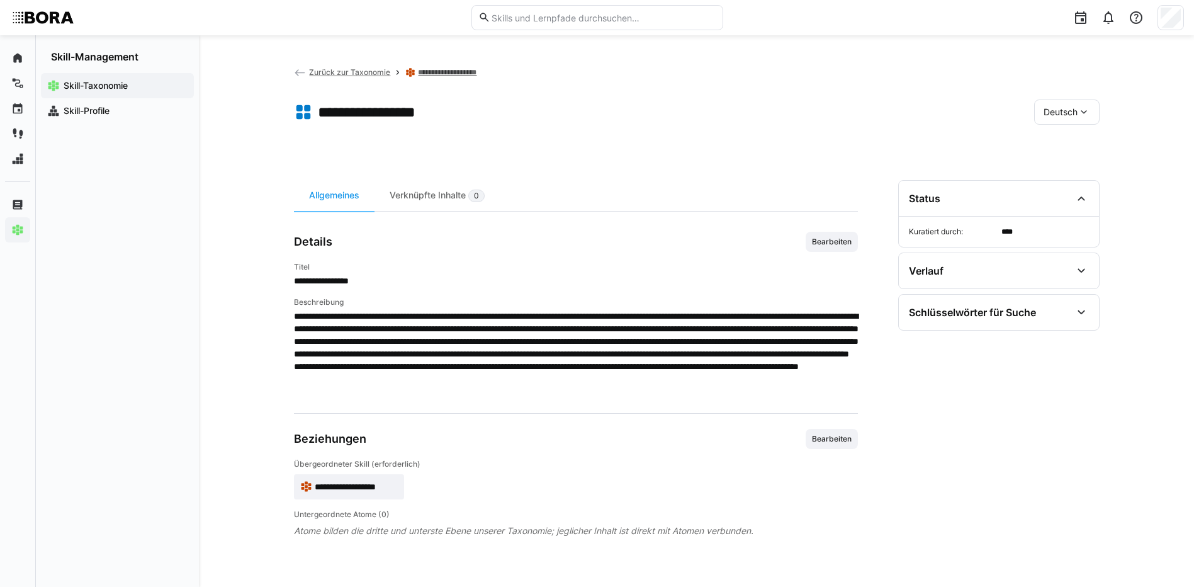
click at [467, 74] on link "**********" at bounding box center [453, 72] width 71 height 10
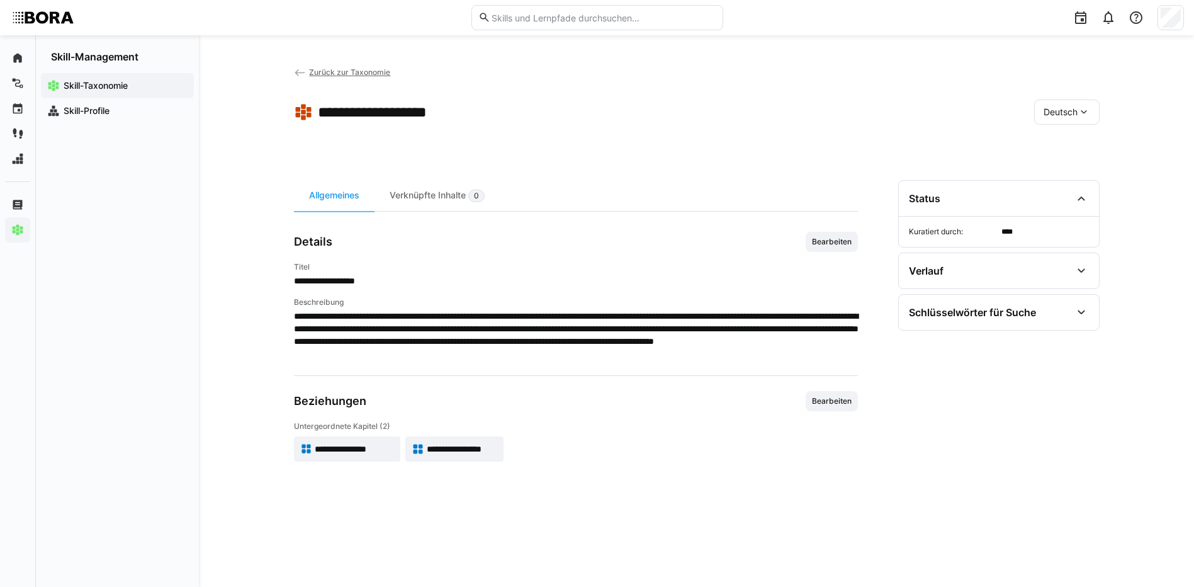
click at [374, 71] on span "Zurück zur Taxonomie" at bounding box center [349, 71] width 81 height 9
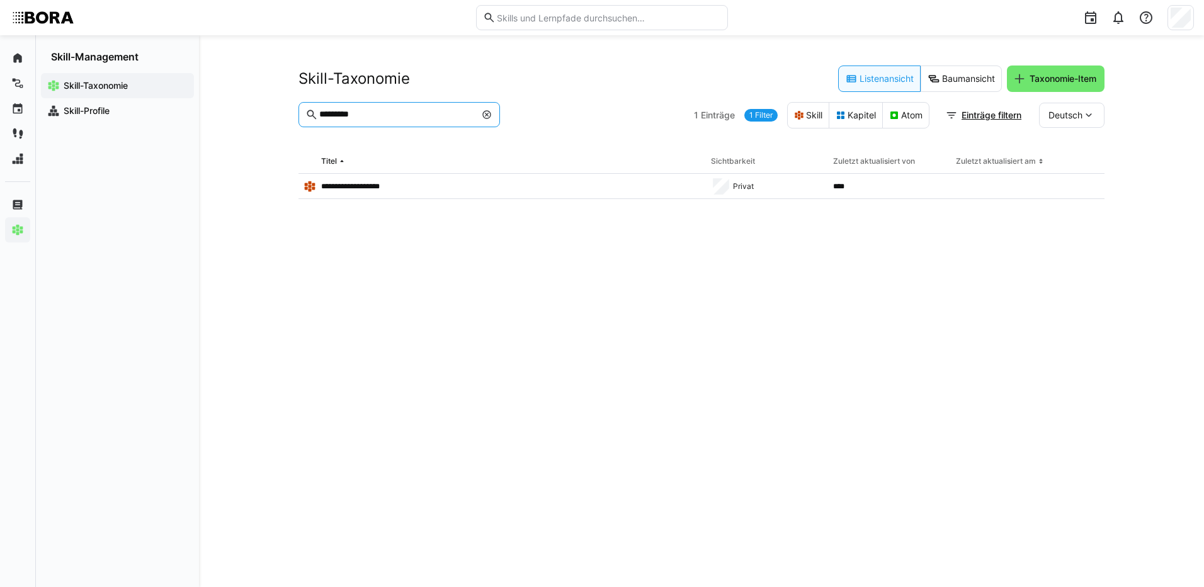
drag, startPoint x: 388, startPoint y: 116, endPoint x: 267, endPoint y: 115, distance: 121.5
click at [267, 115] on div "**********" at bounding box center [701, 311] width 1005 height 552
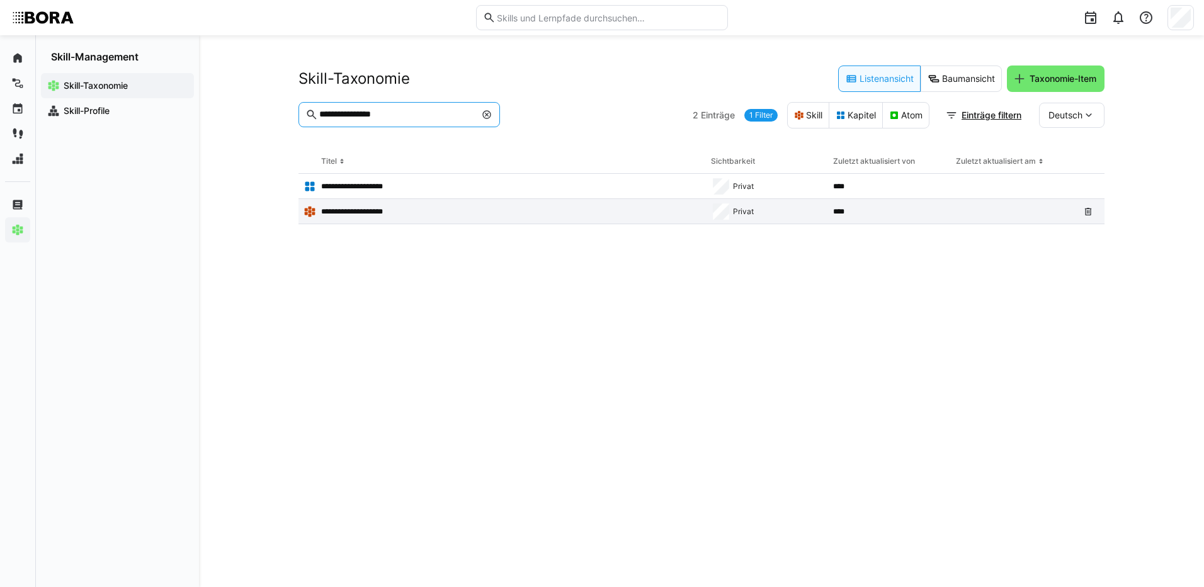
type input "**********"
click at [385, 214] on p "**********" at bounding box center [367, 212] width 93 height 10
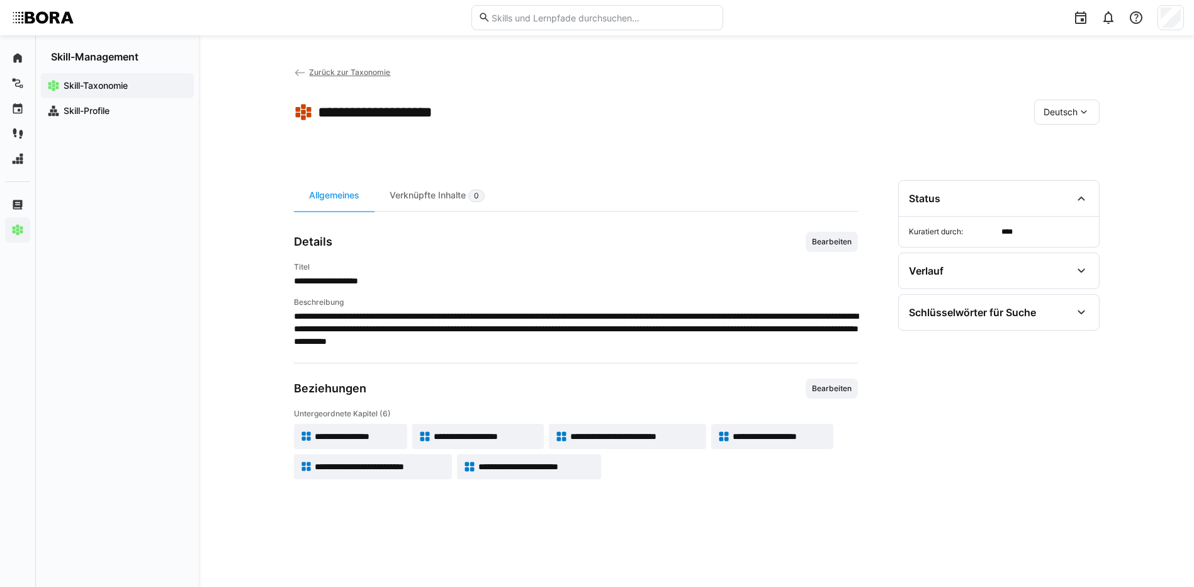
click at [364, 436] on span "**********" at bounding box center [358, 436] width 86 height 13
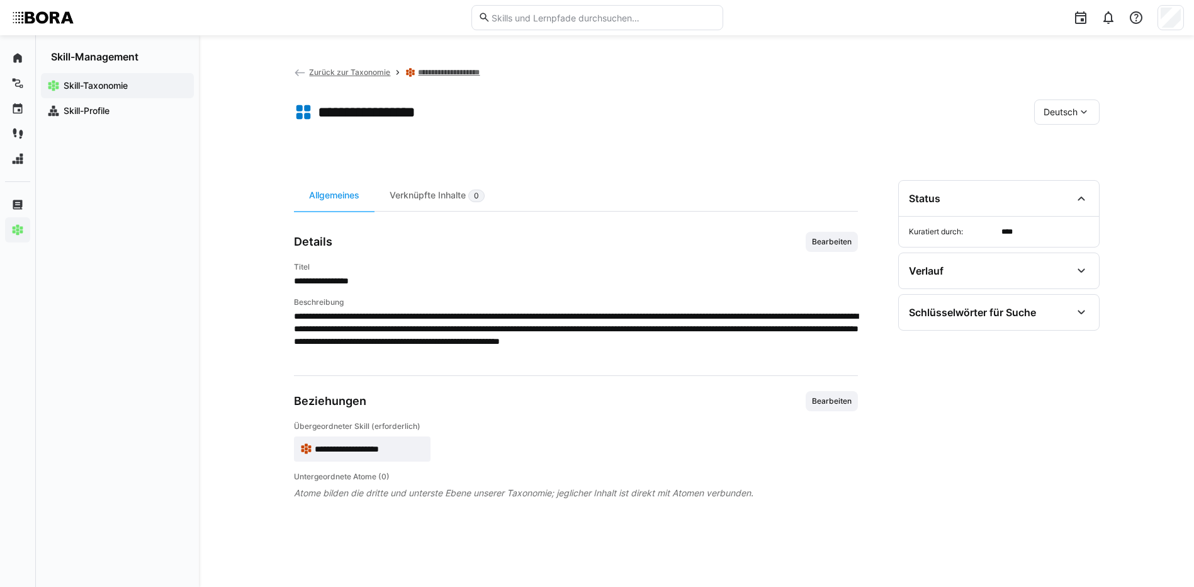
click at [849, 242] on span "Bearbeiten" at bounding box center [832, 242] width 42 height 10
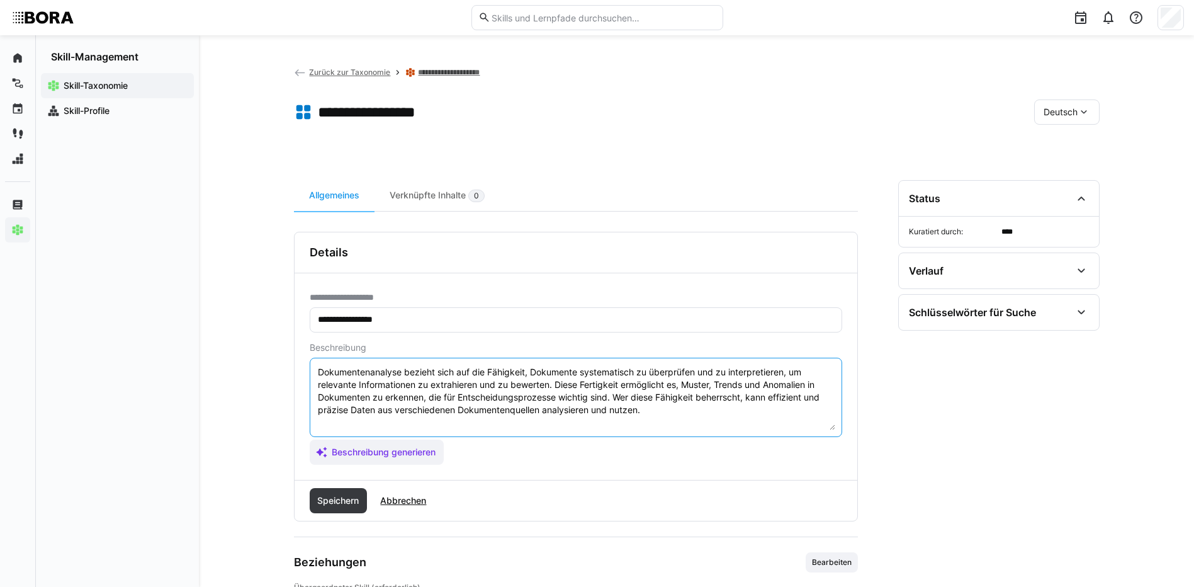
click at [665, 409] on textarea "Dokumentenanalyse bezieht sich auf die Fähigkeit, Dokumente systematisch zu übe…" at bounding box center [576, 397] width 519 height 65
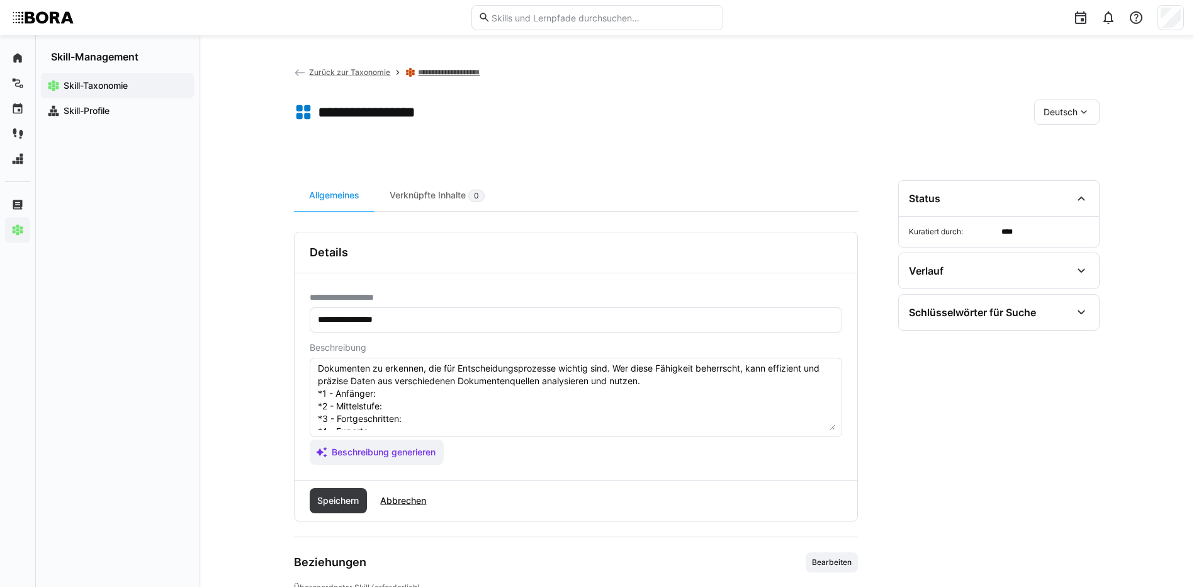
scroll to position [10, 0]
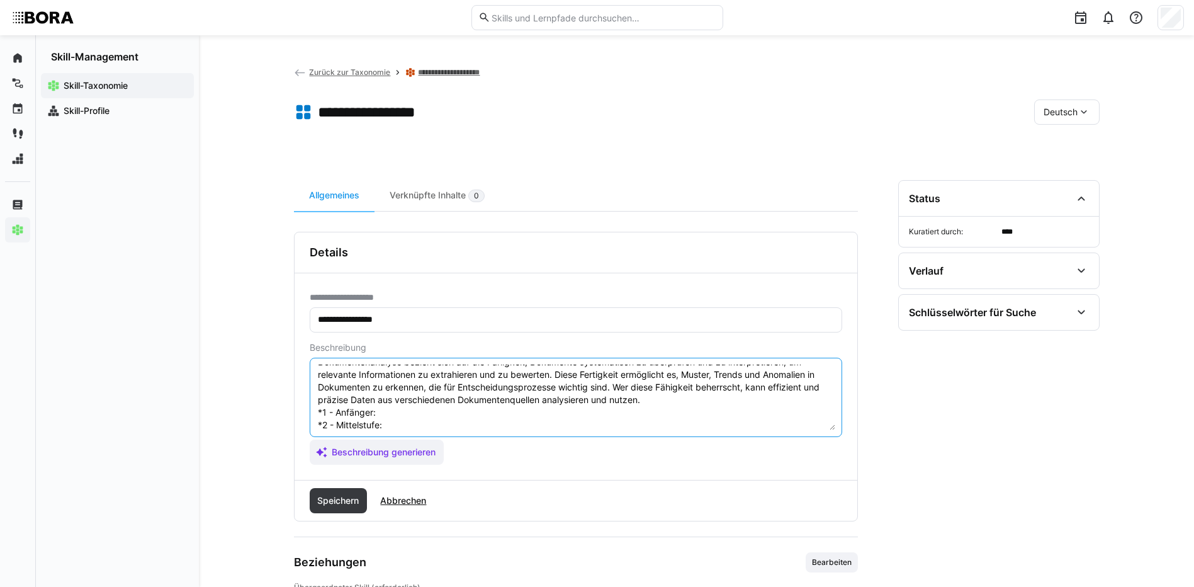
click at [450, 415] on textarea "Dokumentenanalyse bezieht sich auf die Fähigkeit, Dokumente systematisch zu übe…" at bounding box center [576, 397] width 519 height 65
click at [404, 424] on textarea "Dokumentenanalyse bezieht sich auf die Fähigkeit, Dokumente systematisch zu übe…" at bounding box center [576, 397] width 519 height 65
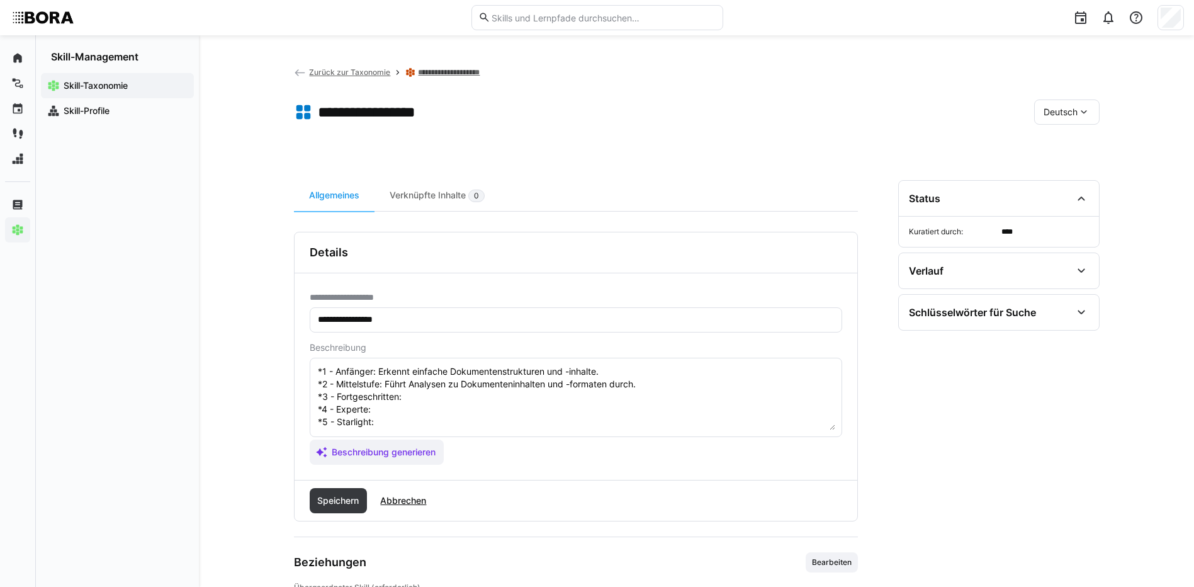
scroll to position [73, 0]
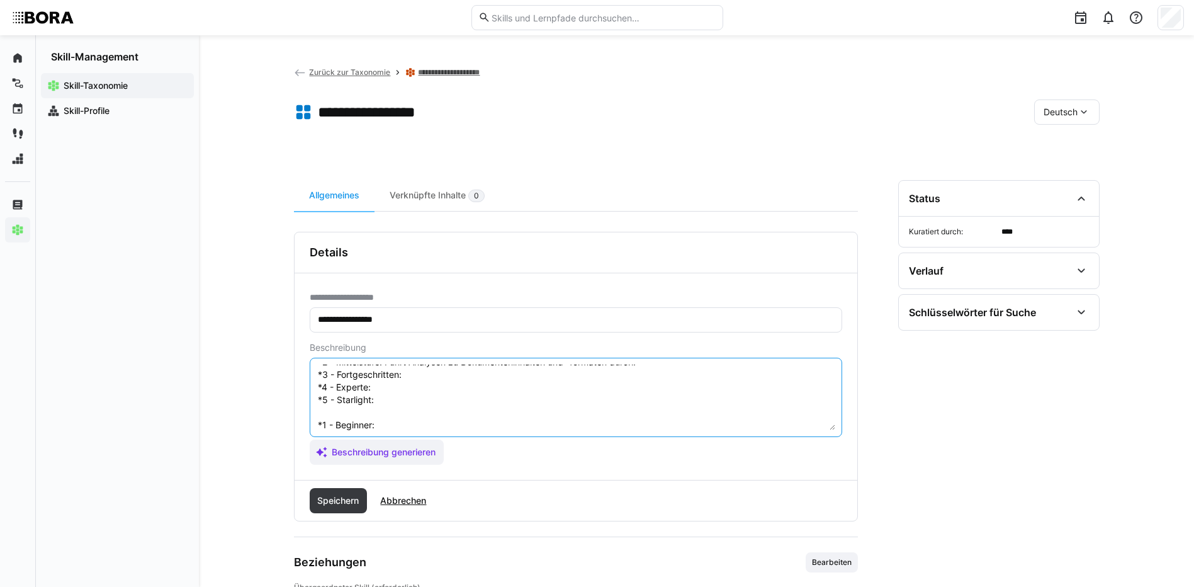
click at [506, 371] on textarea "Dokumentenanalyse bezieht sich auf die Fähigkeit, Dokumente systematisch zu übe…" at bounding box center [576, 397] width 519 height 65
click at [403, 387] on textarea "Dokumentenanalyse bezieht sich auf die Fähigkeit, Dokumente systematisch zu übe…" at bounding box center [576, 397] width 519 height 65
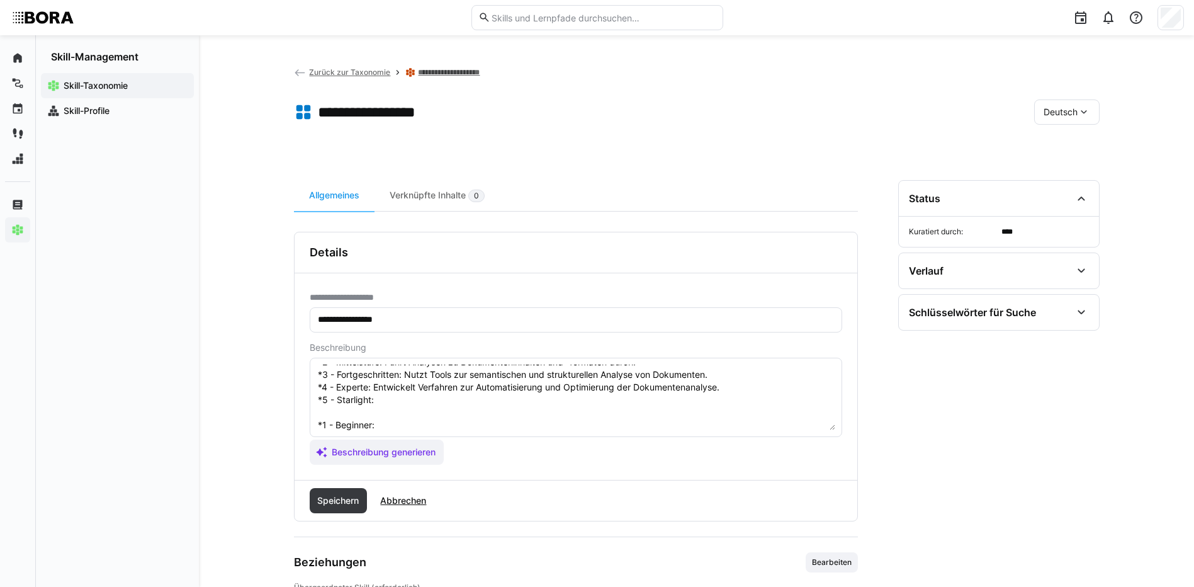
click at [410, 399] on textarea "Dokumentenanalyse bezieht sich auf die Fähigkeit, Dokumente systematisch zu übe…" at bounding box center [576, 397] width 519 height 65
click at [424, 428] on textarea "Dokumentenanalyse bezieht sich auf die Fähigkeit, Dokumente systematisch zu übe…" at bounding box center [576, 397] width 519 height 65
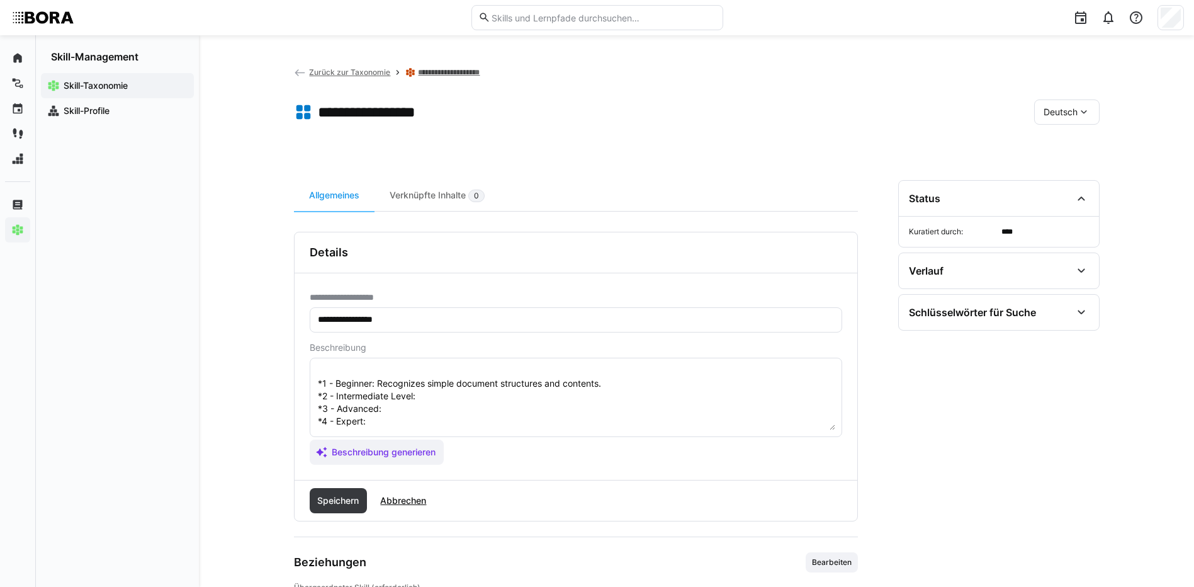
scroll to position [136, 0]
click at [470, 378] on textarea "Dokumentenanalyse bezieht sich auf die Fähigkeit, Dokumente systematisch zu übe…" at bounding box center [576, 397] width 519 height 65
click at [429, 387] on textarea at bounding box center [576, 397] width 519 height 65
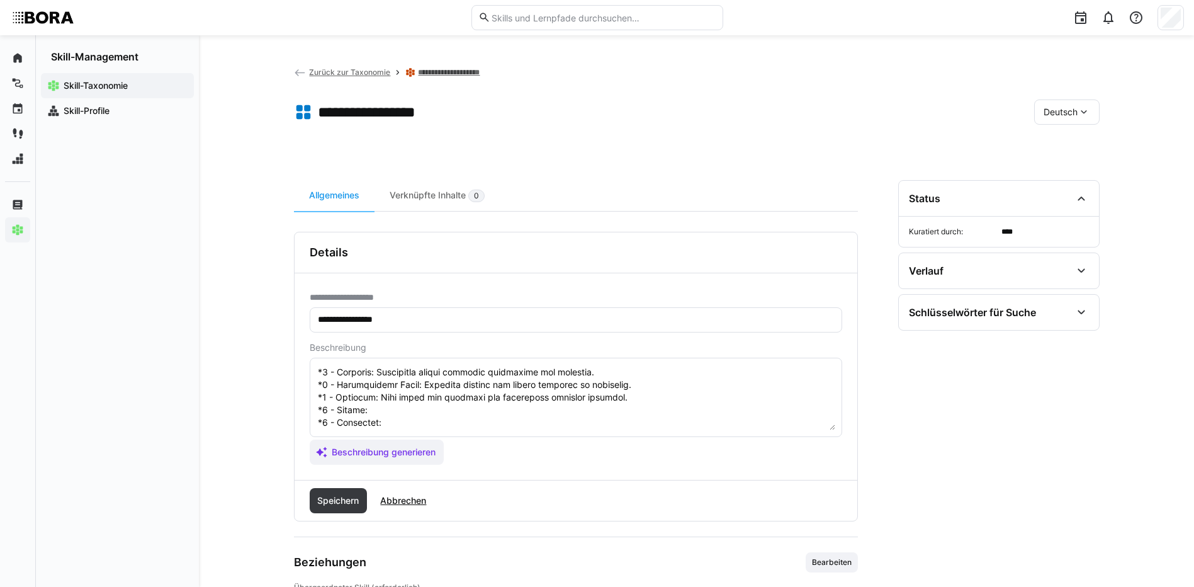
click at [428, 397] on textarea at bounding box center [576, 397] width 519 height 65
click at [402, 408] on textarea at bounding box center [576, 397] width 519 height 65
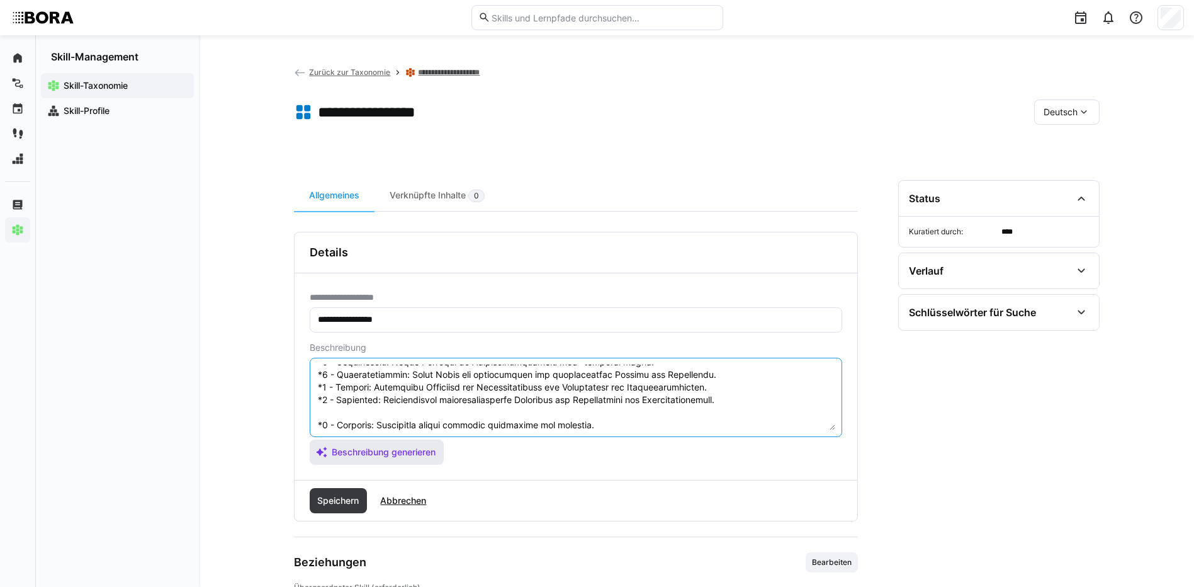
scroll to position [139, 0]
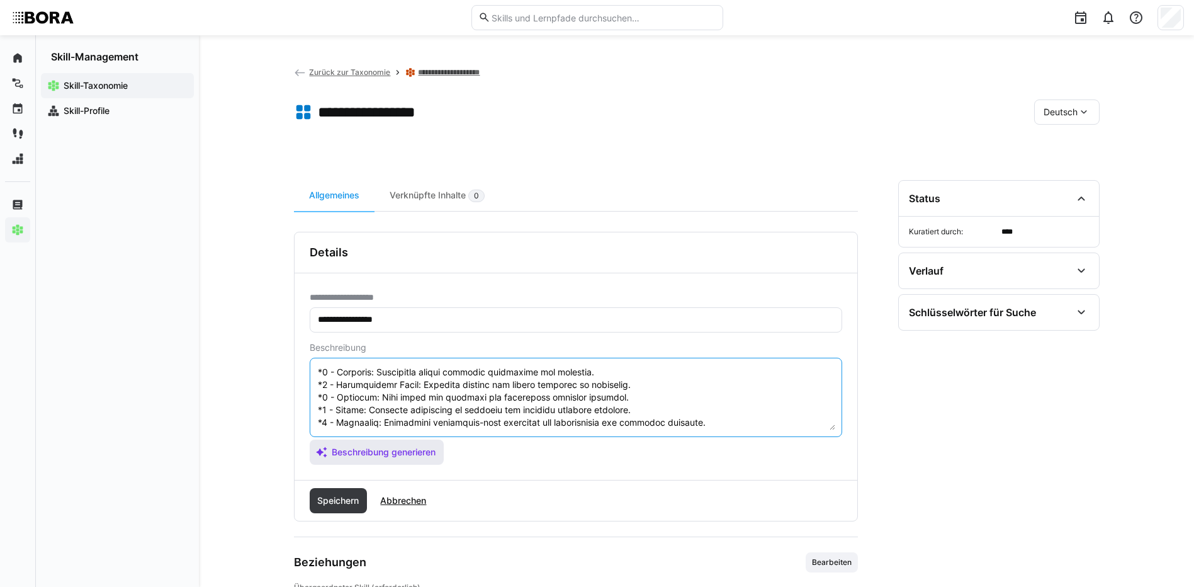
drag, startPoint x: 317, startPoint y: 422, endPoint x: 404, endPoint y: 459, distance: 94.5
click at [404, 459] on app-assistant-generate-form "Beschreibung Beschreibung generieren" at bounding box center [576, 403] width 533 height 122
type textarea "Dokumentenanalyse bezieht sich auf die Fähigkeit, Dokumente systematisch zu übe…"
click at [330, 489] on span "Speichern" at bounding box center [339, 500] width 58 height 25
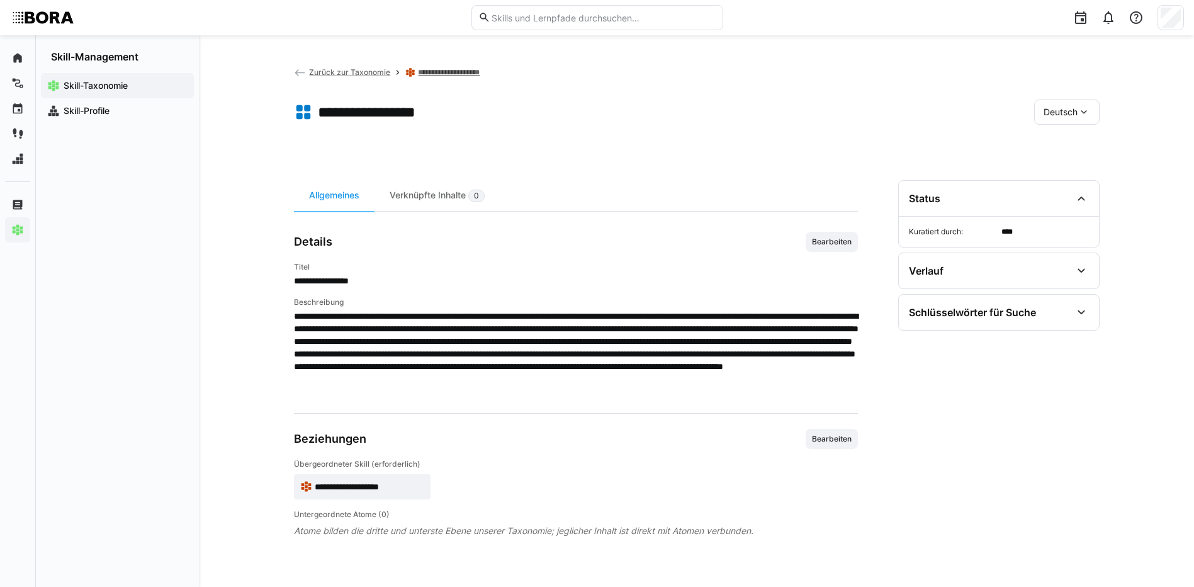
click at [1074, 113] on span "Deutsch" at bounding box center [1061, 112] width 34 height 13
click at [1077, 166] on span "Englisch" at bounding box center [1061, 172] width 34 height 13
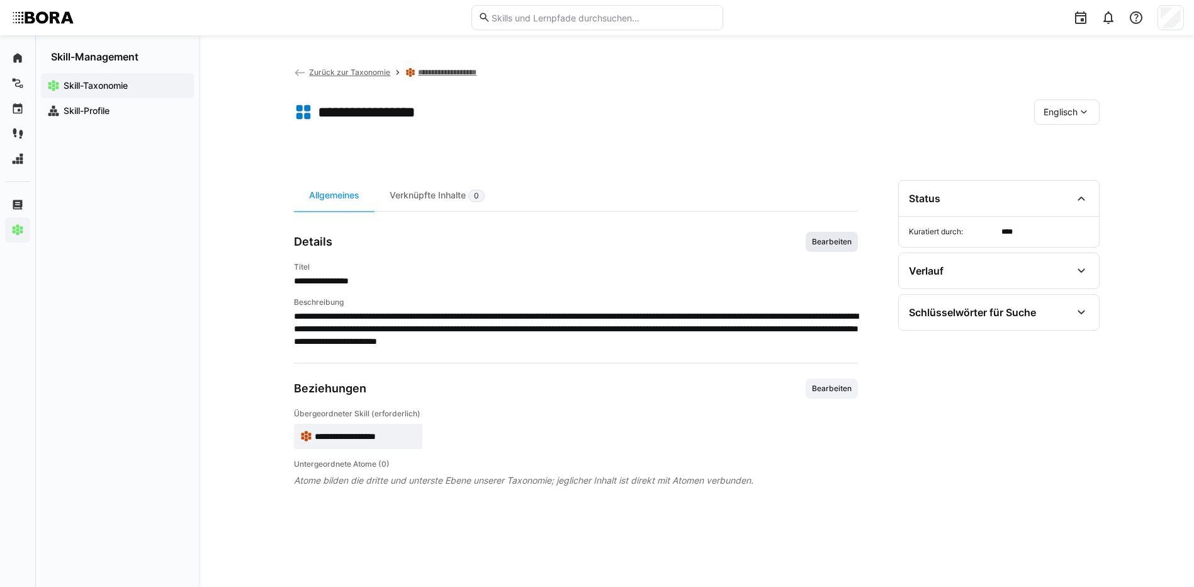
click at [847, 235] on span "Bearbeiten" at bounding box center [832, 242] width 52 height 20
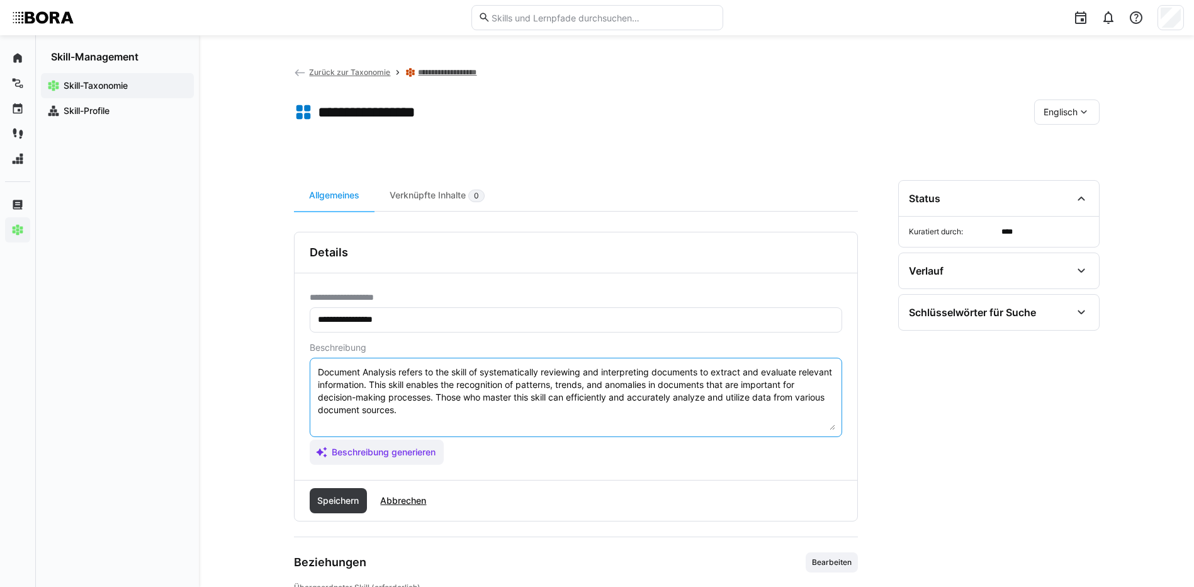
click at [800, 404] on textarea "Document Analysis refers to the skill of systematically reviewing and interpret…" at bounding box center [576, 397] width 519 height 65
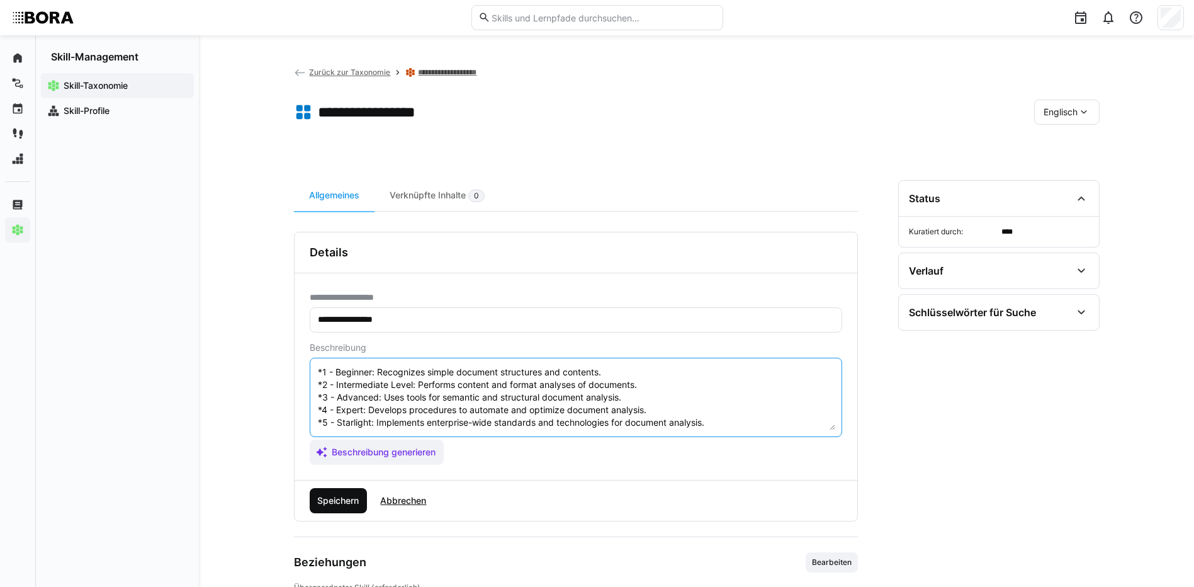
type textarea "Document Analysis refers to the skill of systematically reviewing and interpret…"
click at [334, 499] on span "Speichern" at bounding box center [337, 500] width 45 height 13
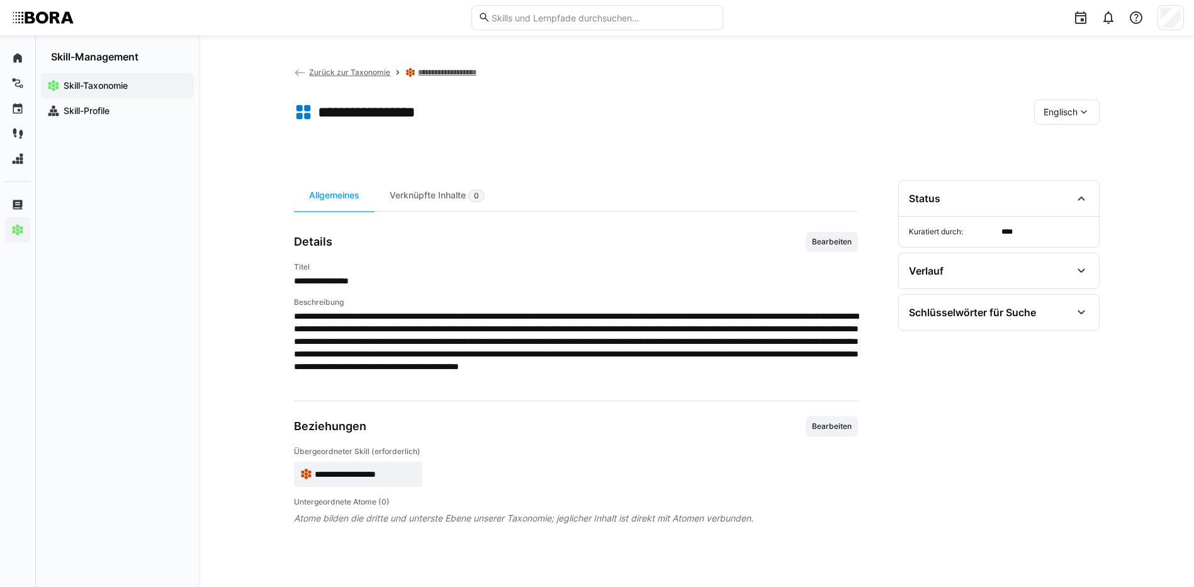
click at [1071, 113] on span "Englisch" at bounding box center [1061, 112] width 34 height 13
click at [1075, 147] on span "Deutsch" at bounding box center [1060, 145] width 34 height 13
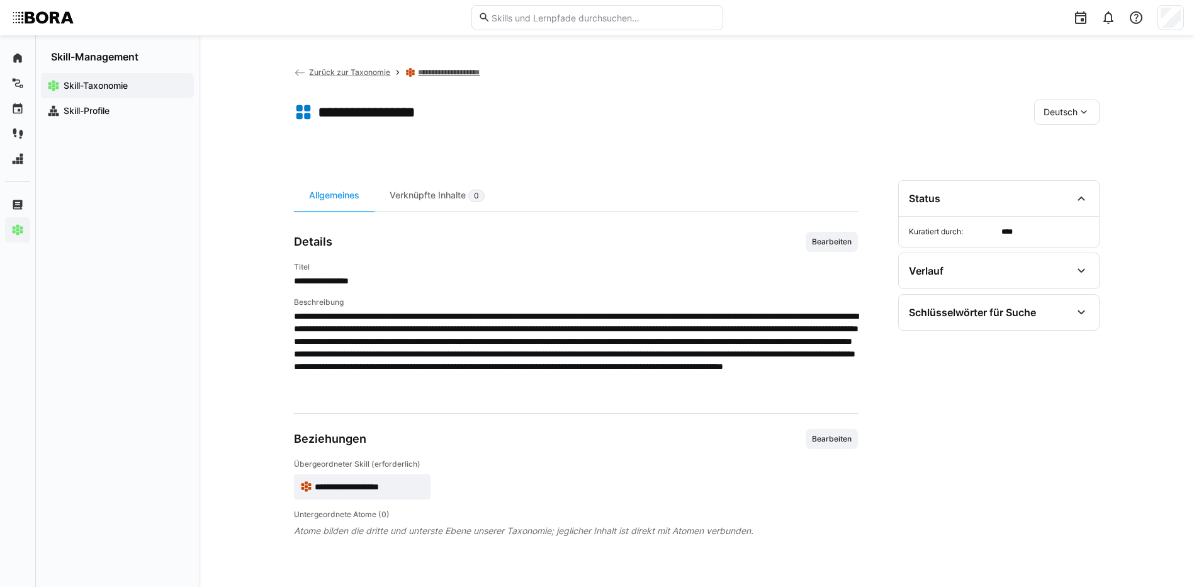
click at [450, 64] on div "**********" at bounding box center [696, 311] width 995 height 552
click at [452, 70] on link "**********" at bounding box center [464, 72] width 93 height 10
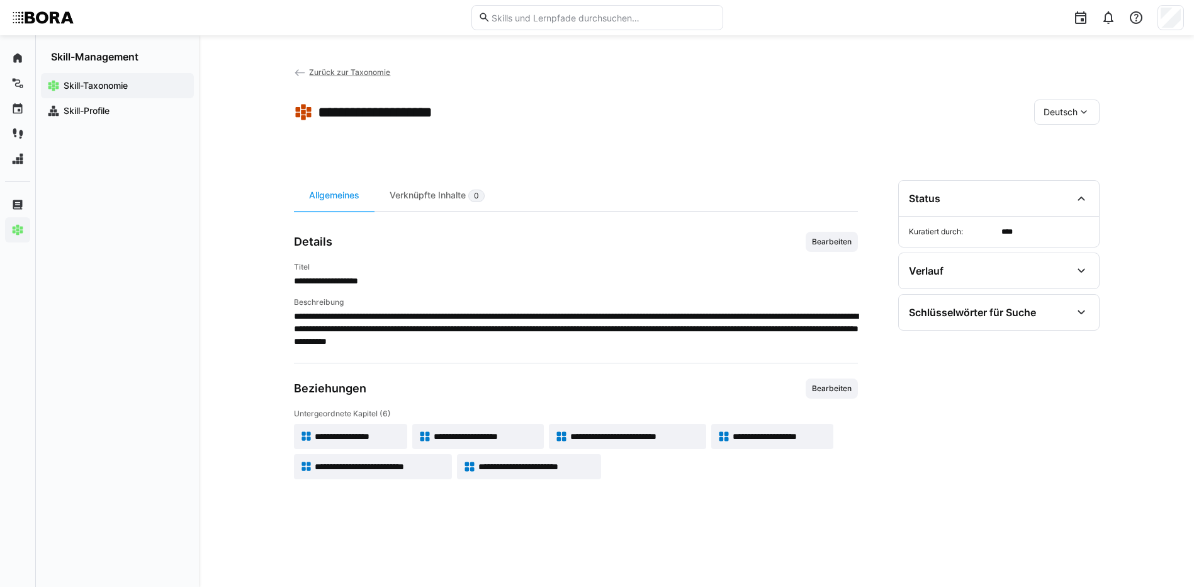
click at [523, 434] on span "**********" at bounding box center [486, 436] width 104 height 13
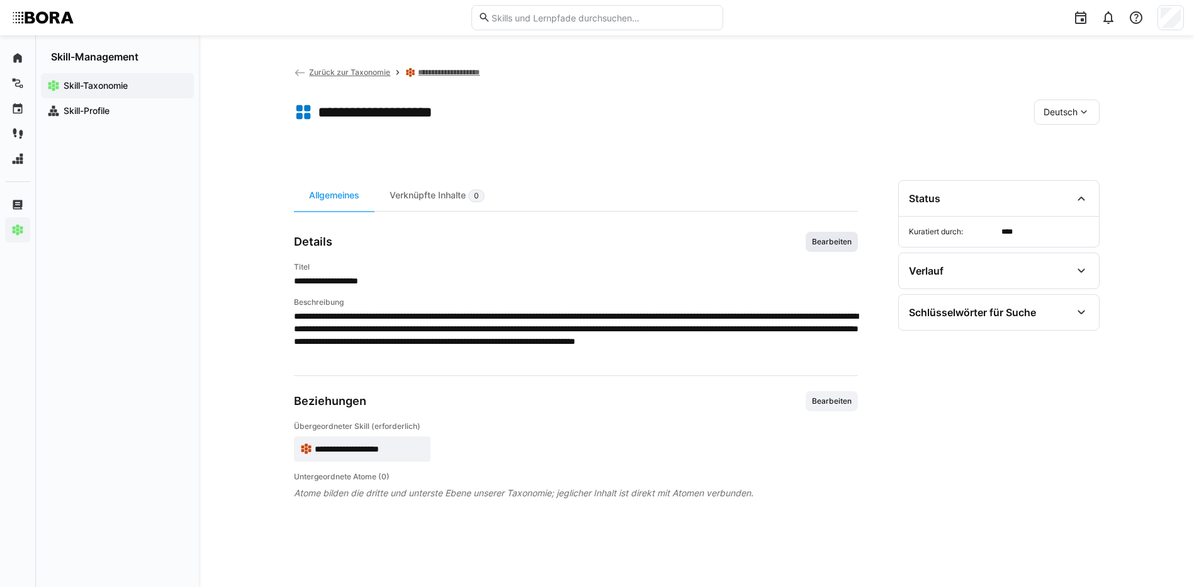
click at [836, 242] on span "Bearbeiten" at bounding box center [832, 242] width 42 height 10
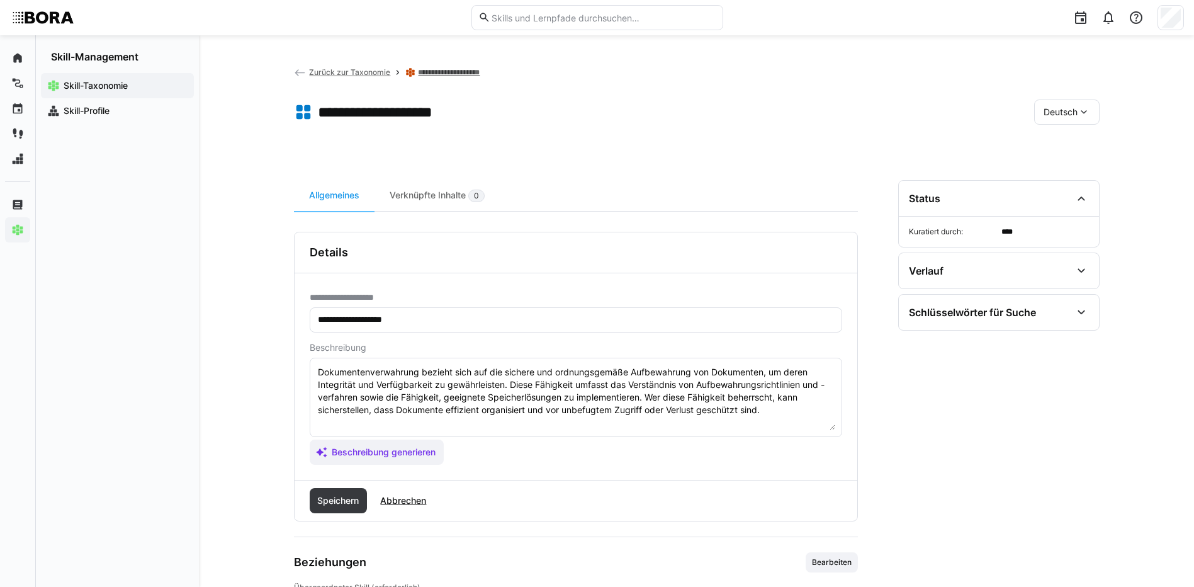
click at [776, 416] on textarea "Dokumentenverwahrung bezieht sich auf die sichere und ordnungsgemäße Aufbewahru…" at bounding box center [576, 397] width 519 height 65
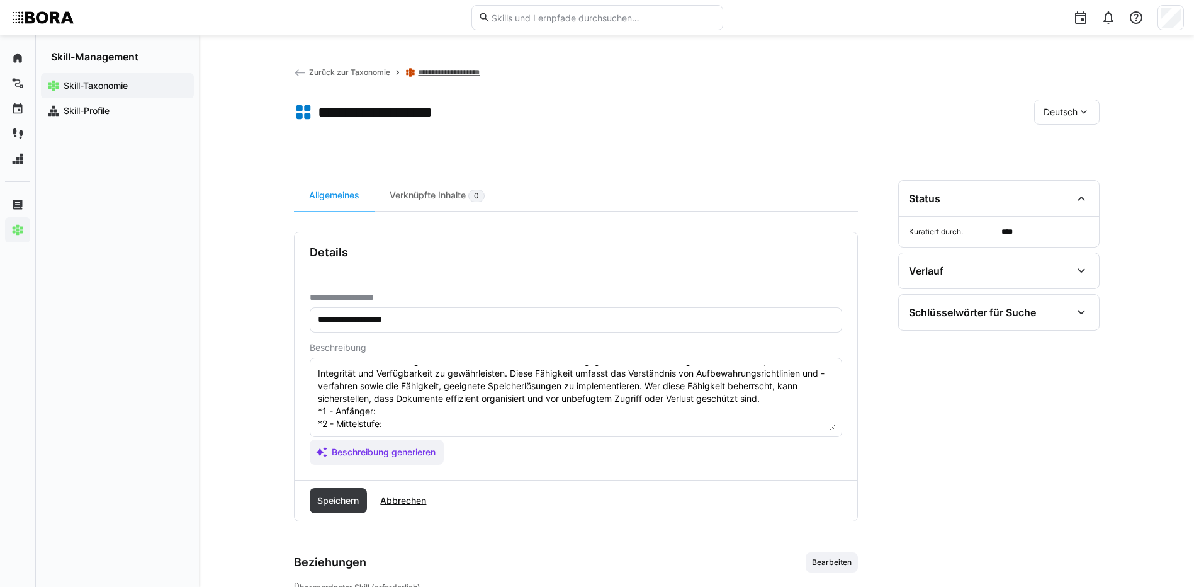
scroll to position [10, 0]
click at [416, 411] on textarea "Dokumentenverwahrung bezieht sich auf die sichere und ordnungsgemäße Aufbewahru…" at bounding box center [576, 397] width 519 height 65
click at [399, 427] on textarea "Dokumentenverwahrung bezieht sich auf die sichere und ordnungsgemäße Aufbewahru…" at bounding box center [576, 397] width 519 height 65
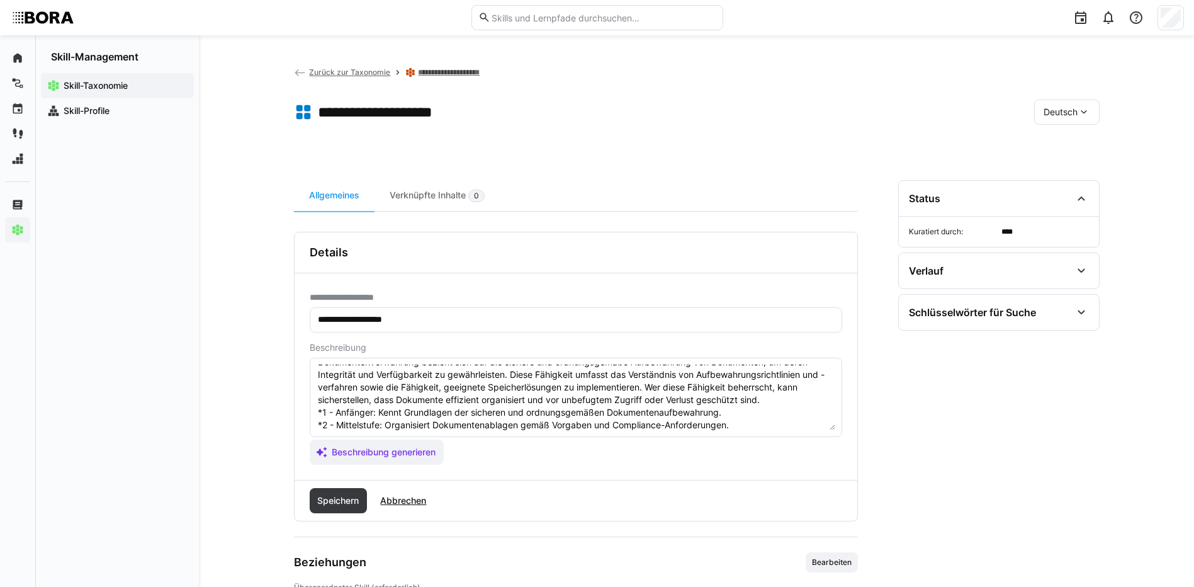
scroll to position [73, 0]
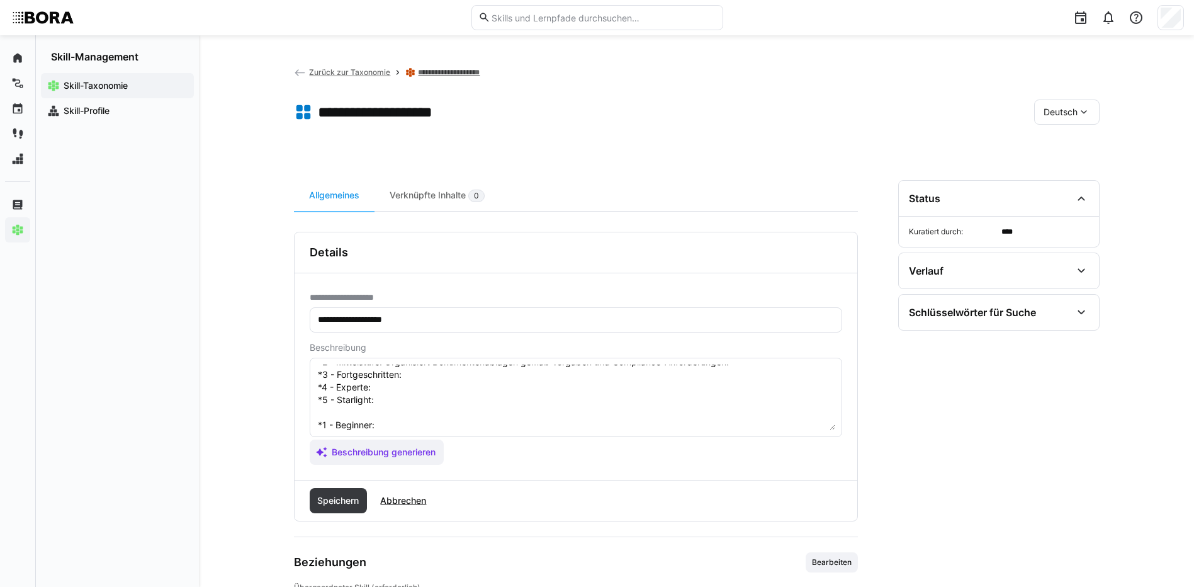
click at [420, 378] on textarea "Dokumentenverwahrung bezieht sich auf die sichere und ordnungsgemäße Aufbewahru…" at bounding box center [576, 397] width 519 height 65
click at [494, 391] on textarea "Dokumentenverwahrung bezieht sich auf die sichere und ordnungsgemäße Aufbewahru…" at bounding box center [576, 397] width 519 height 65
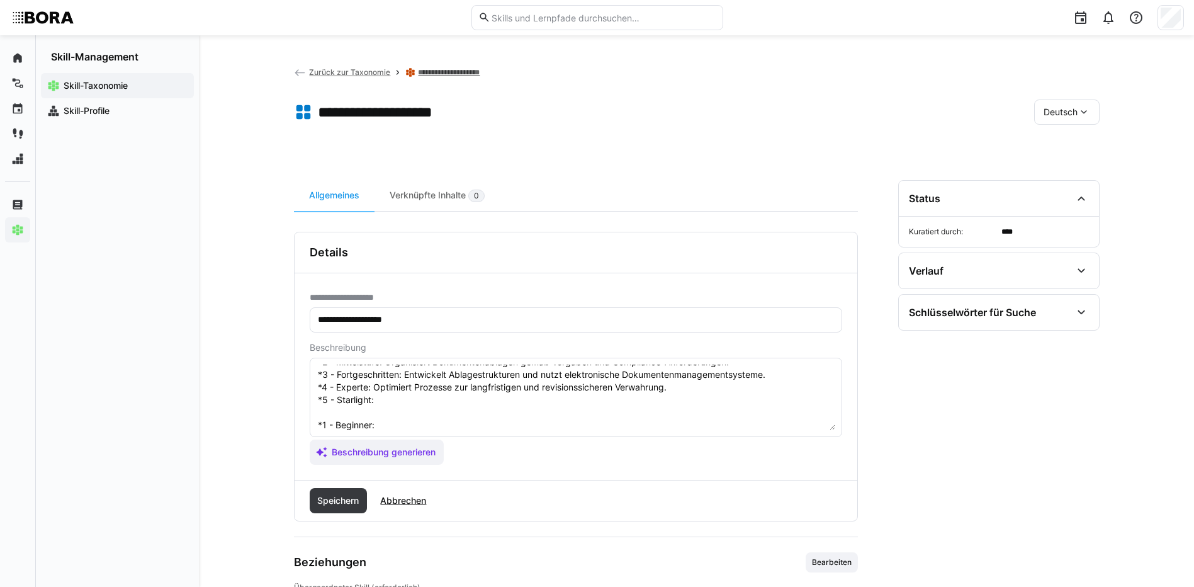
click at [421, 399] on textarea "Dokumentenverwahrung bezieht sich auf die sichere und ordnungsgemäße Aufbewahru…" at bounding box center [576, 397] width 519 height 65
click at [397, 424] on textarea at bounding box center [576, 397] width 519 height 65
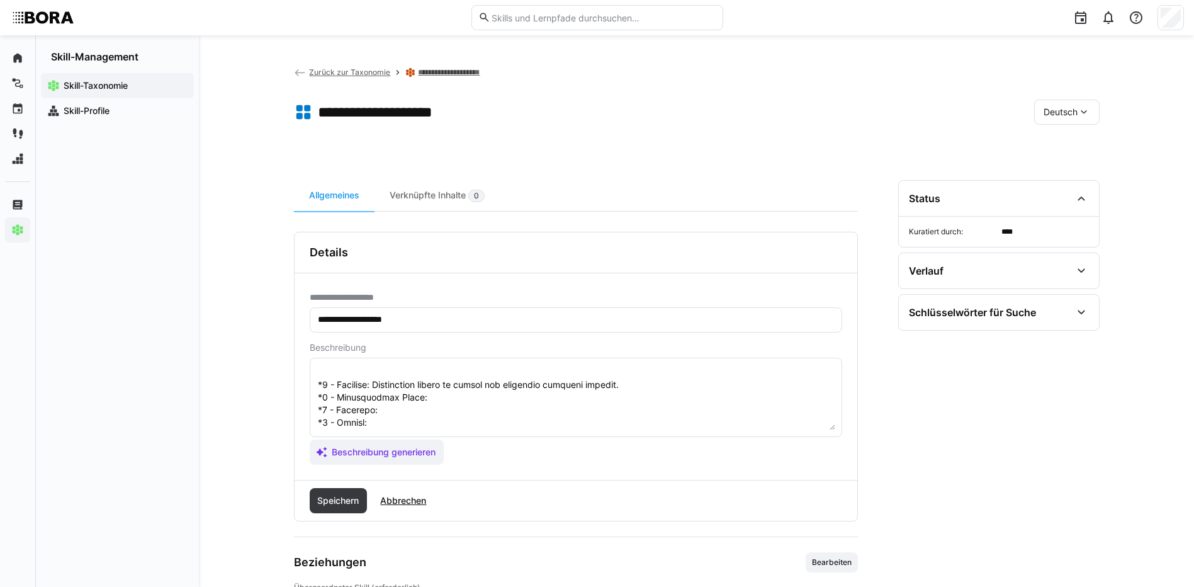
scroll to position [136, 0]
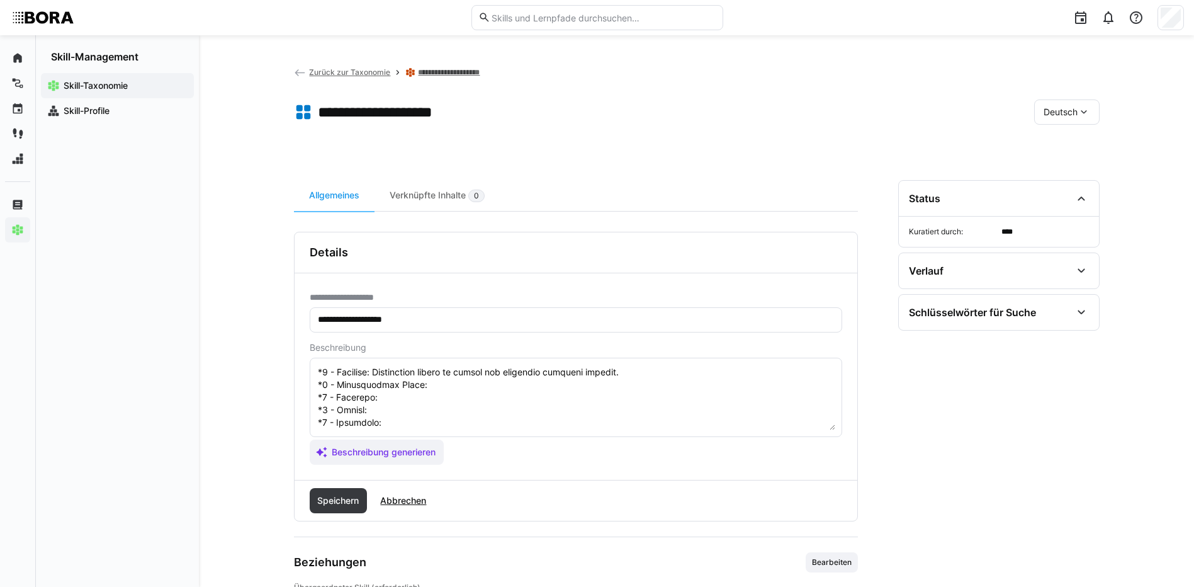
click at [518, 380] on textarea at bounding box center [576, 397] width 519 height 65
click at [391, 388] on textarea at bounding box center [576, 397] width 519 height 65
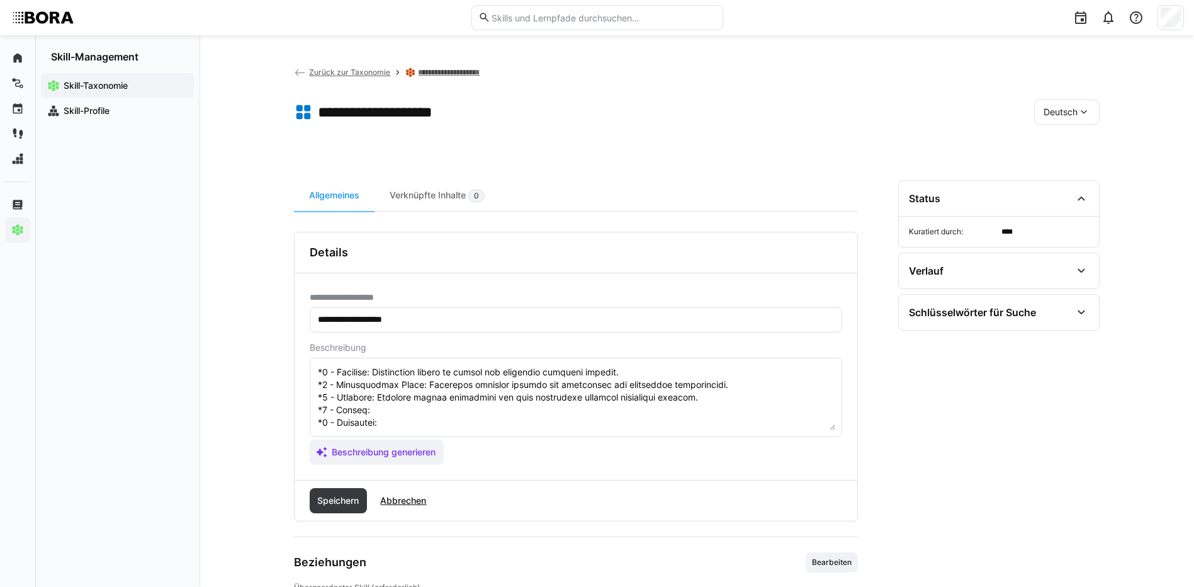
click at [458, 402] on textarea at bounding box center [576, 397] width 519 height 65
click at [380, 415] on textarea at bounding box center [576, 397] width 519 height 65
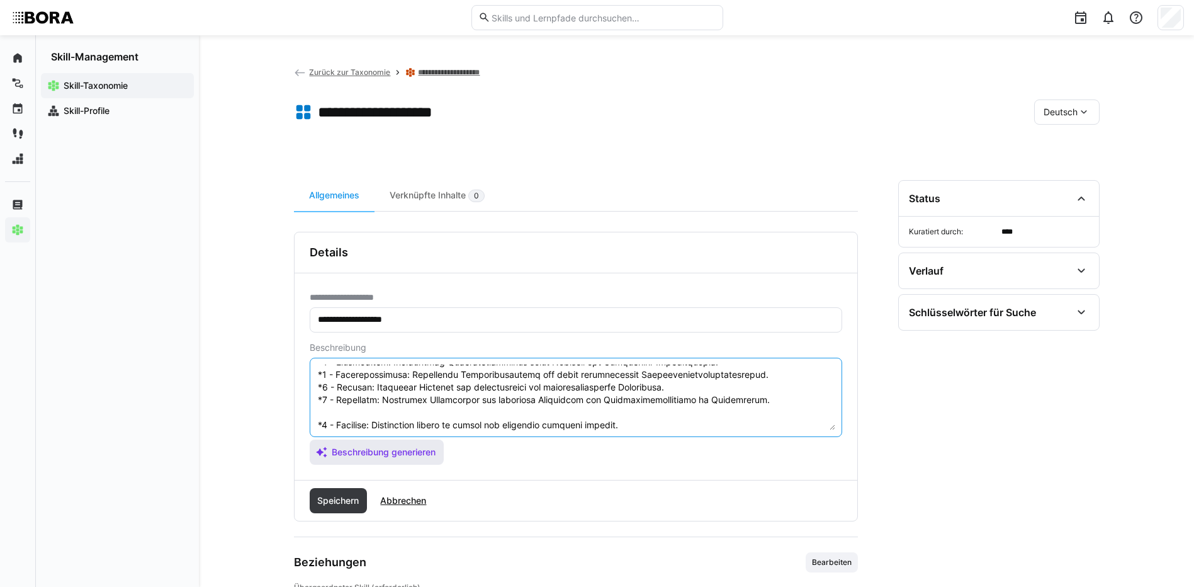
scroll to position [139, 0]
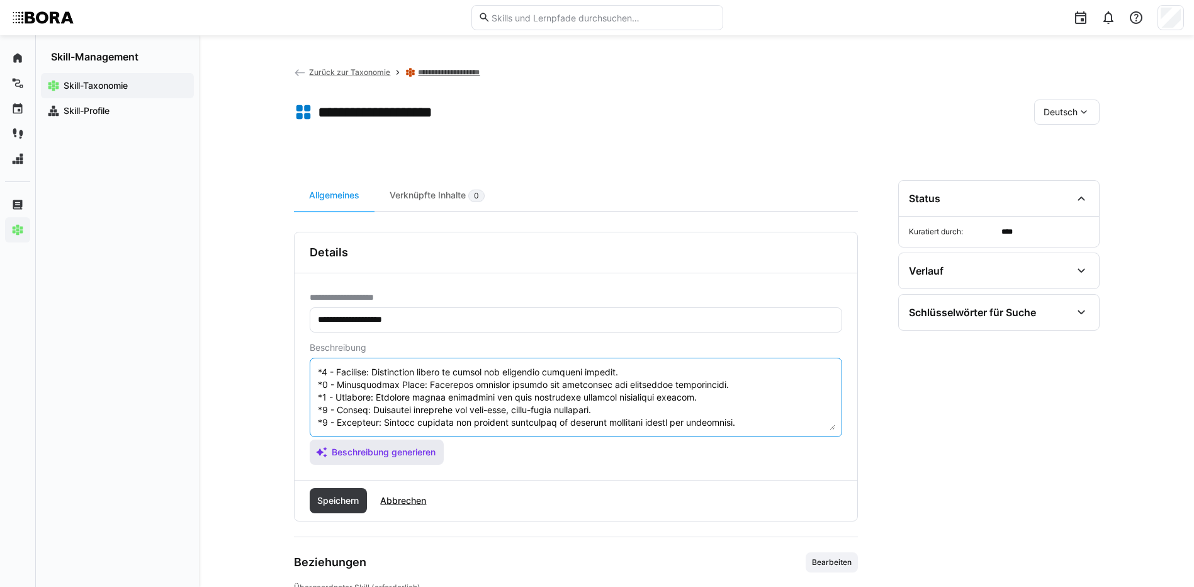
drag, startPoint x: 317, startPoint y: 424, endPoint x: 350, endPoint y: 455, distance: 45.4
click at [350, 455] on app-assistant-generate-form "Beschreibung Beschreibung generieren" at bounding box center [576, 403] width 533 height 122
type textarea "Dokumentenverwahrung bezieht sich auf die sichere und ordnungsgemäße Aufbewahru…"
click at [346, 497] on span "Speichern" at bounding box center [337, 500] width 45 height 13
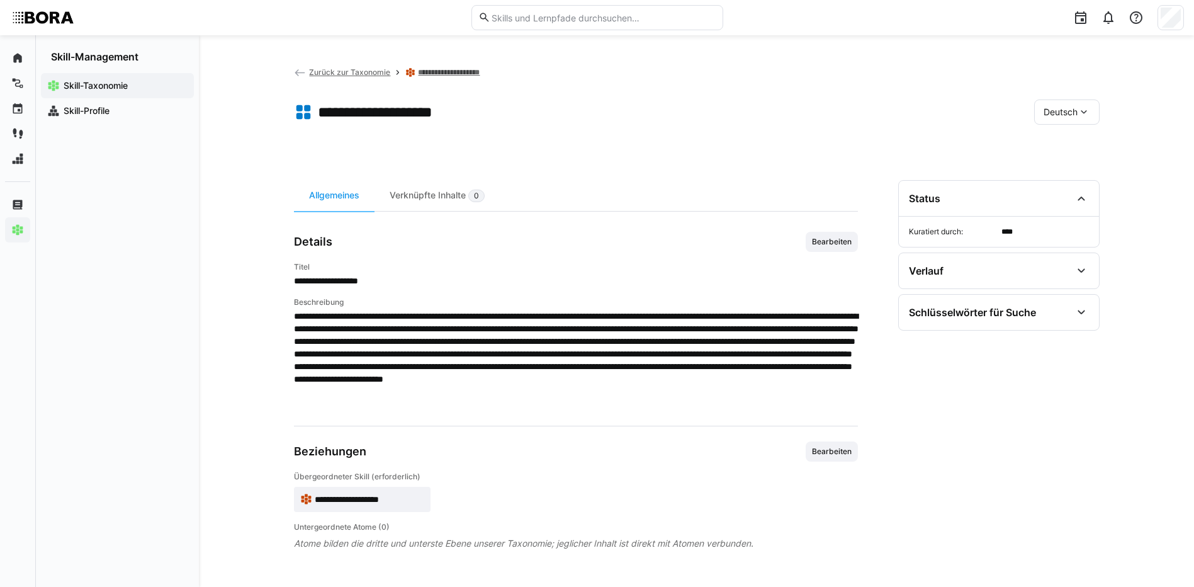
click at [1045, 123] on div "Deutsch" at bounding box center [1066, 111] width 65 height 25
click at [1058, 178] on div "Englisch" at bounding box center [1067, 172] width 67 height 26
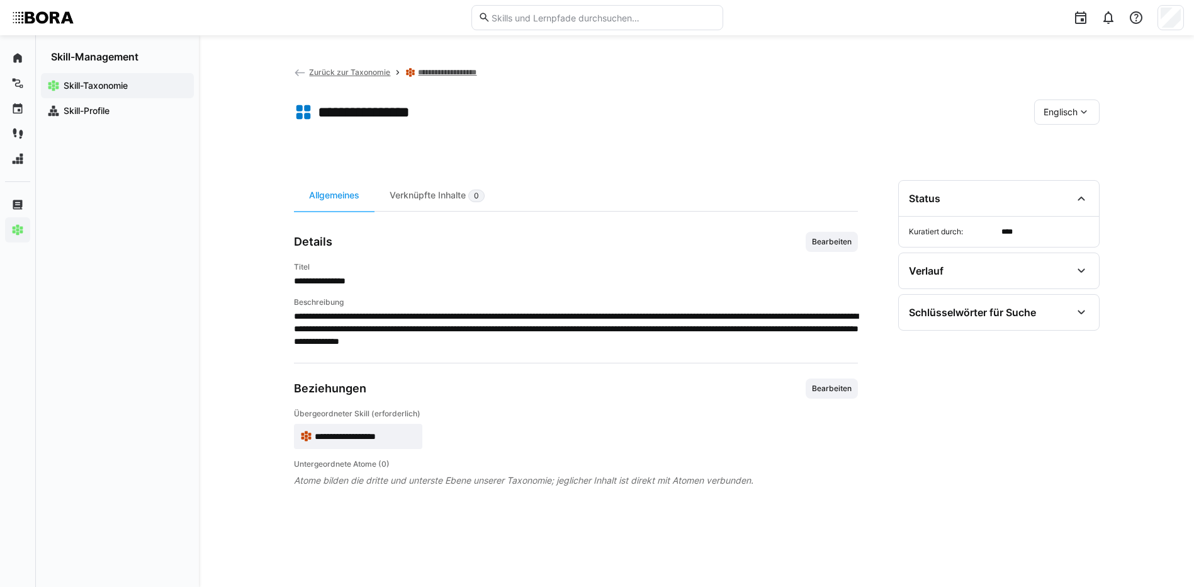
drag, startPoint x: 833, startPoint y: 244, endPoint x: 833, endPoint y: 256, distance: 12.0
click at [833, 243] on span "Bearbeiten" at bounding box center [832, 242] width 42 height 10
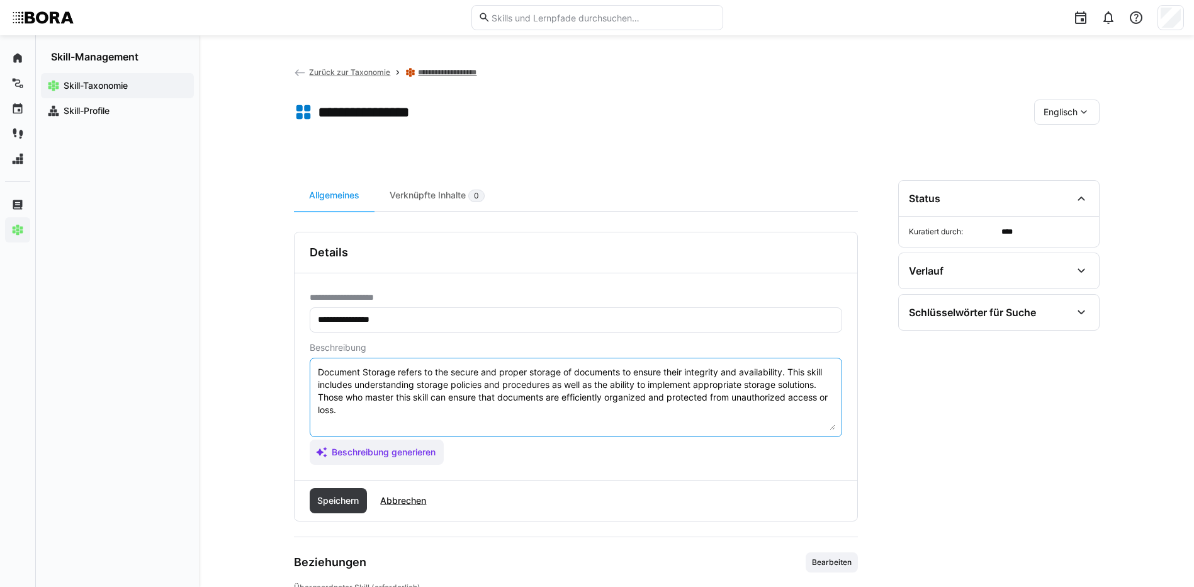
click at [716, 415] on textarea "Document Storage refers to the secure and proper storage of documents to ensure…" at bounding box center [576, 397] width 519 height 65
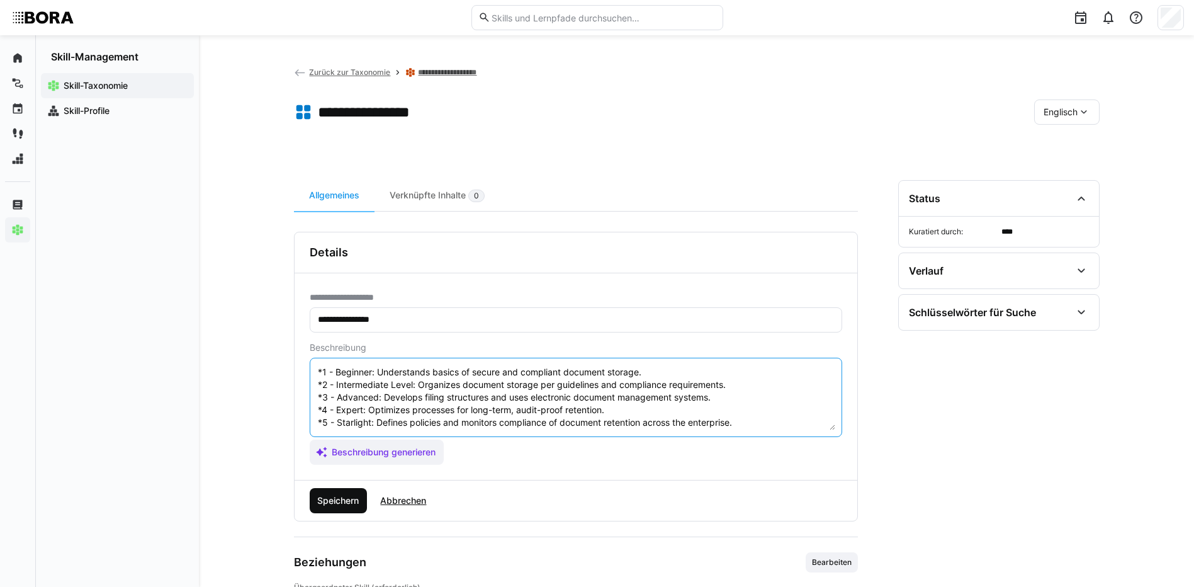
type textarea "Document Storage refers to the secure and proper storage of documents to ensure…"
click at [359, 494] on span "Speichern" at bounding box center [337, 500] width 45 height 13
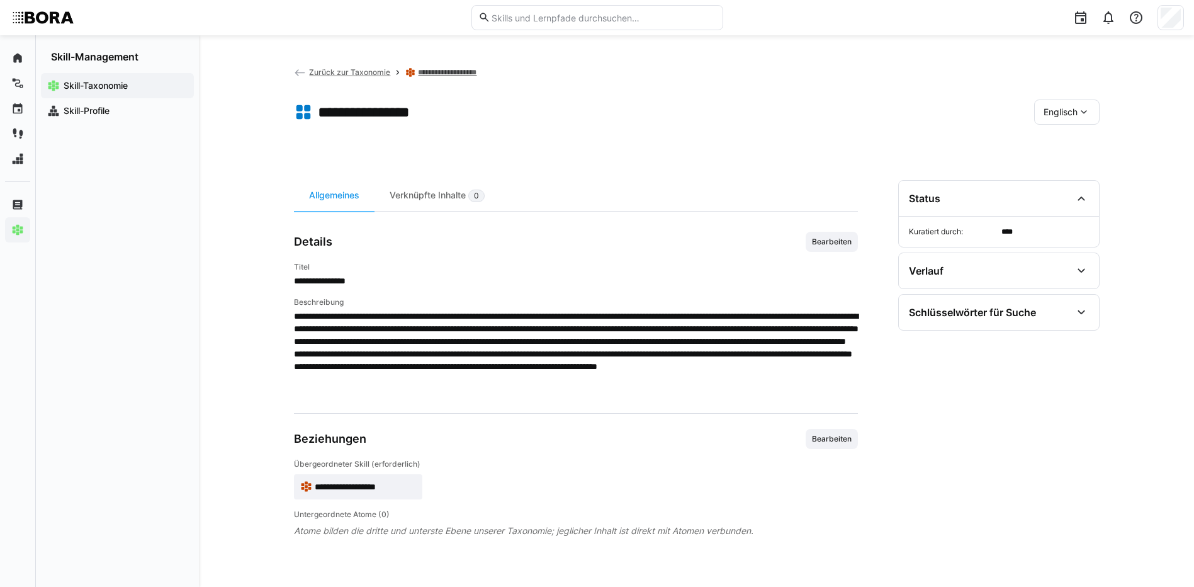
click at [1090, 110] on div "Englisch" at bounding box center [1066, 111] width 65 height 25
click at [1078, 142] on div "Deutsch" at bounding box center [1066, 145] width 47 height 13
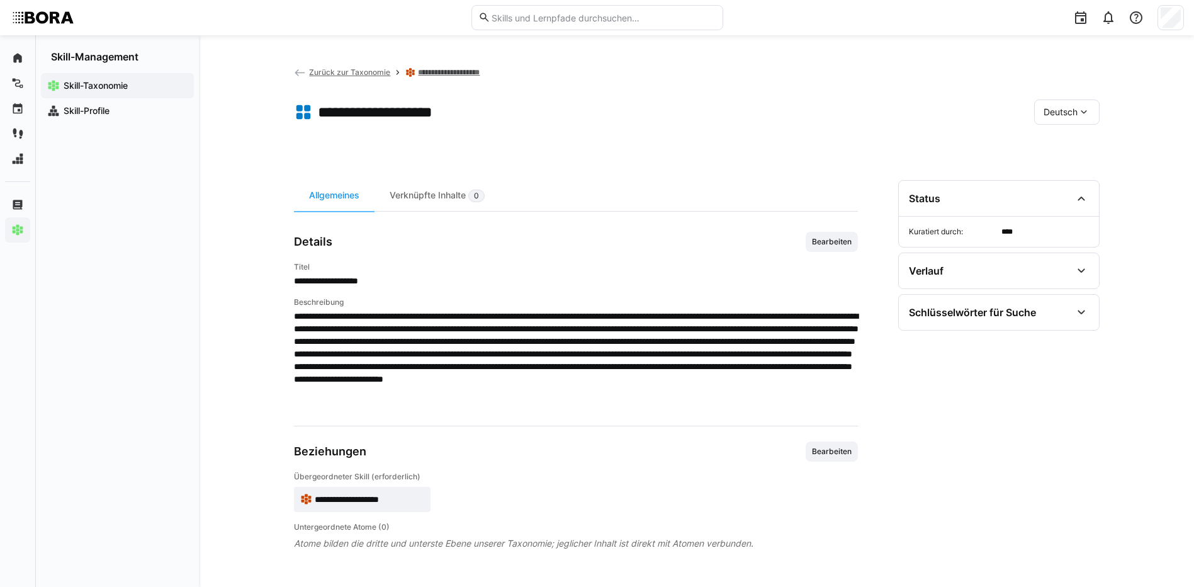
click at [470, 67] on link "**********" at bounding box center [464, 72] width 93 height 10
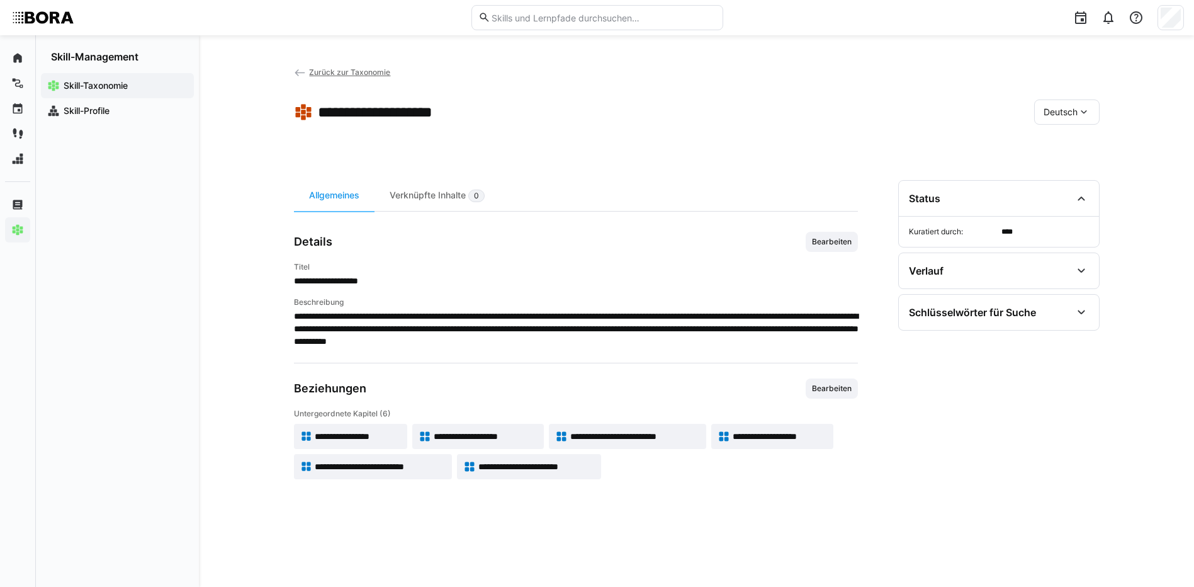
click at [692, 439] on span "**********" at bounding box center [635, 436] width 130 height 13
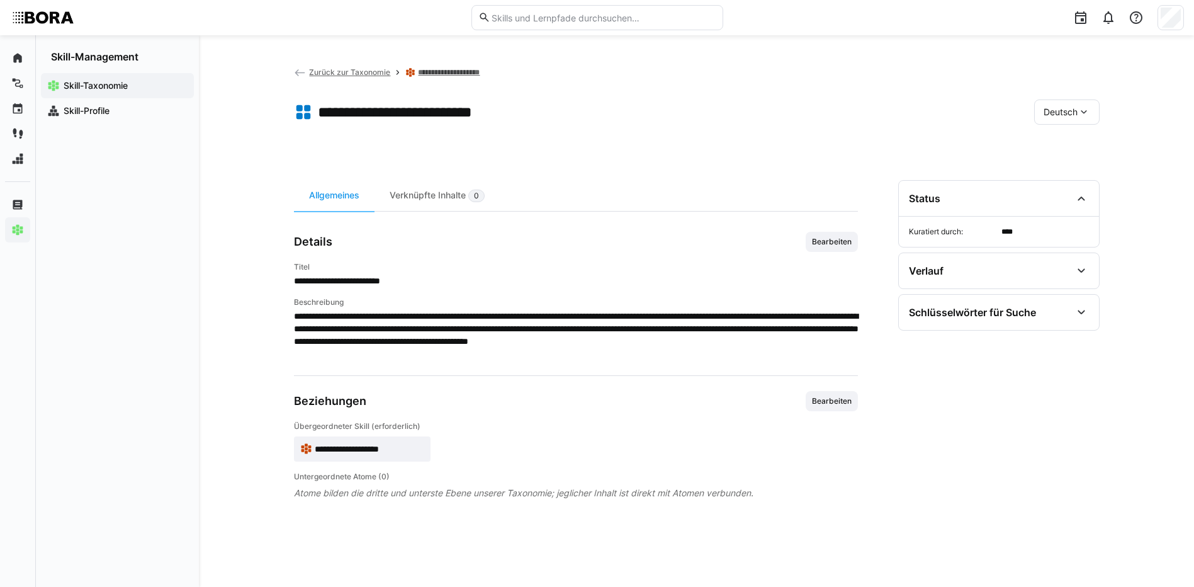
click at [467, 68] on link "**********" at bounding box center [464, 72] width 93 height 10
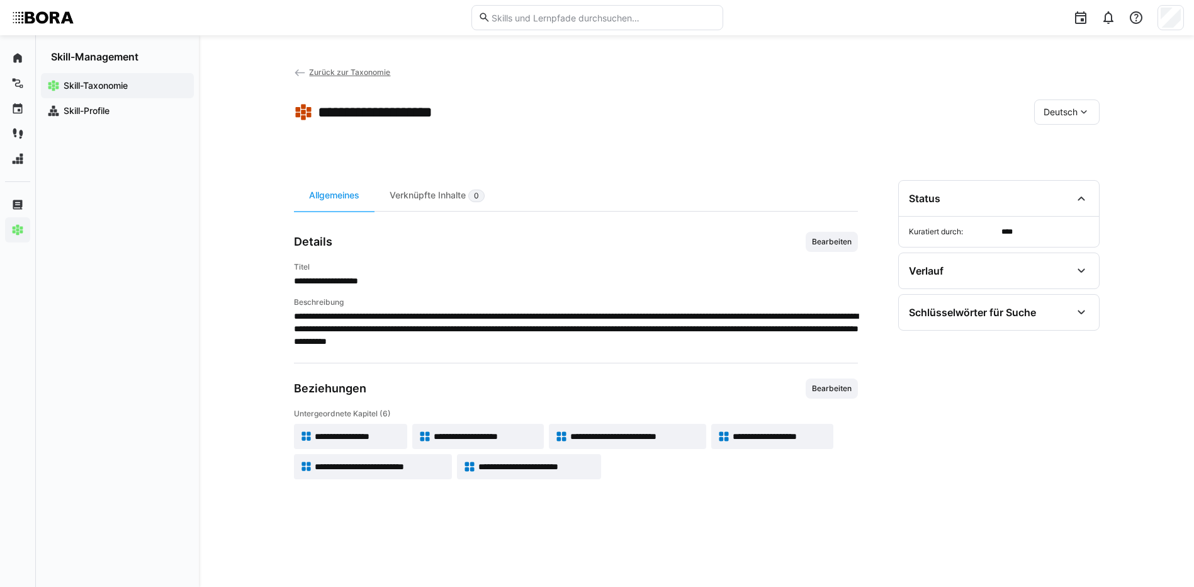
click at [693, 442] on span "**********" at bounding box center [635, 436] width 130 height 13
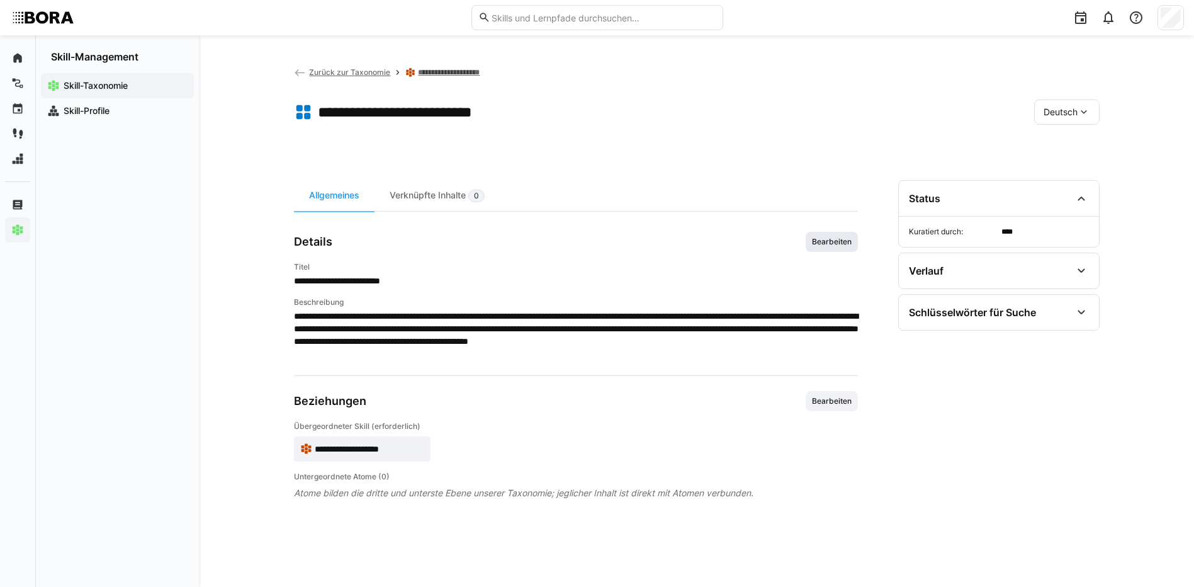
click at [840, 241] on span "Bearbeiten" at bounding box center [832, 242] width 42 height 10
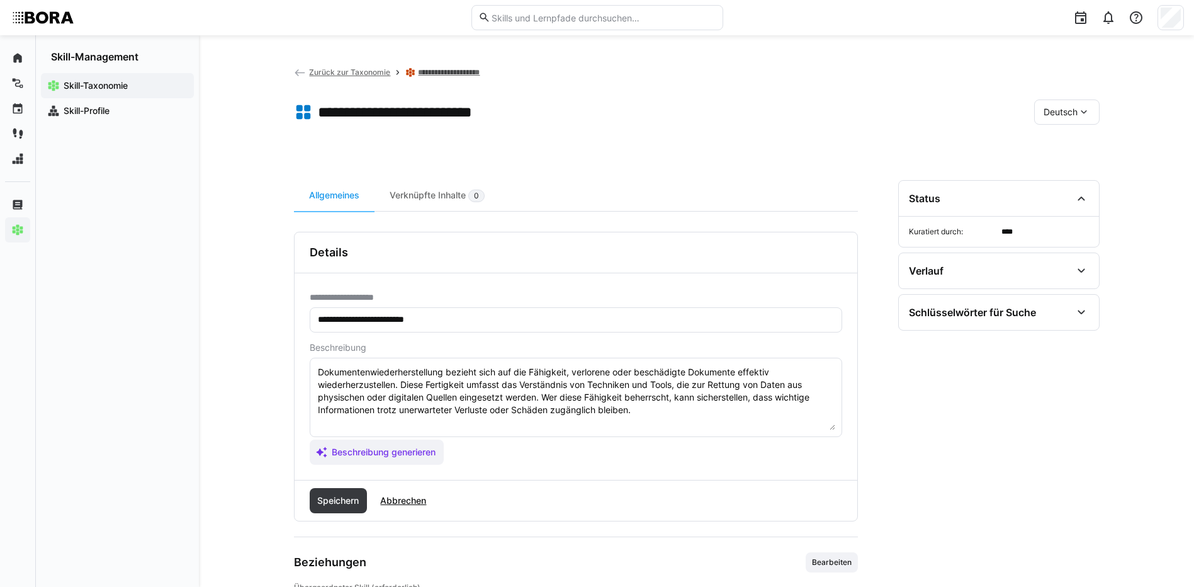
click at [653, 412] on textarea "Dokumentenwiederherstellung bezieht sich auf die Fähigkeit, verlorene oder besc…" at bounding box center [576, 397] width 519 height 65
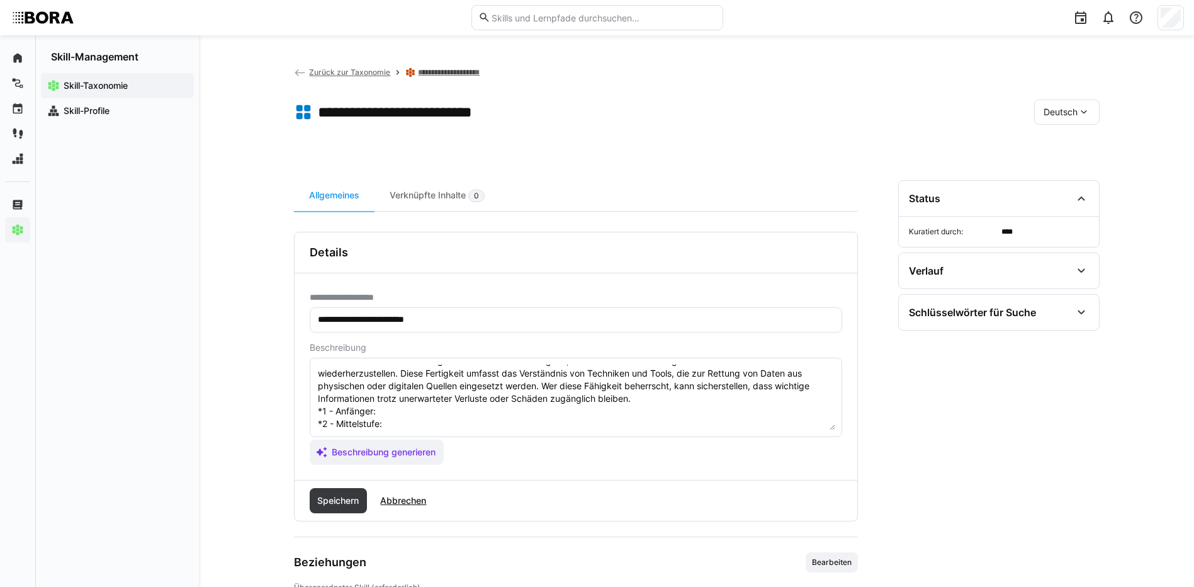
scroll to position [10, 0]
click at [411, 411] on textarea "Dokumentenwiederherstellung bezieht sich auf die Fähigkeit, verlorene oder besc…" at bounding box center [576, 397] width 519 height 65
click at [495, 421] on textarea "Dokumentenwiederherstellung bezieht sich auf die Fähigkeit, verlorene oder besc…" at bounding box center [576, 397] width 519 height 65
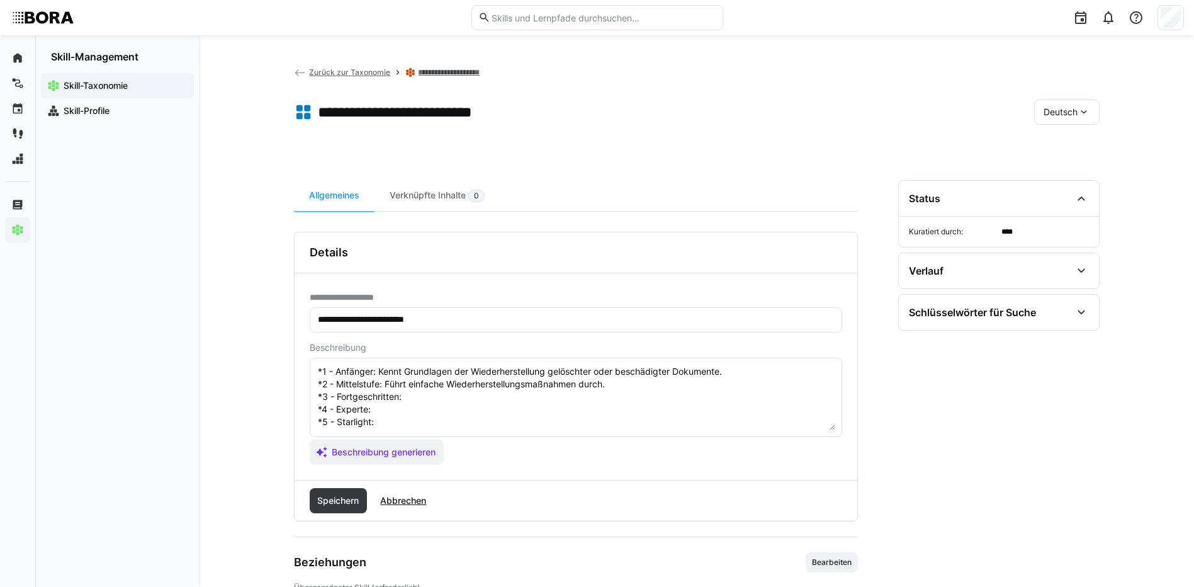
scroll to position [73, 0]
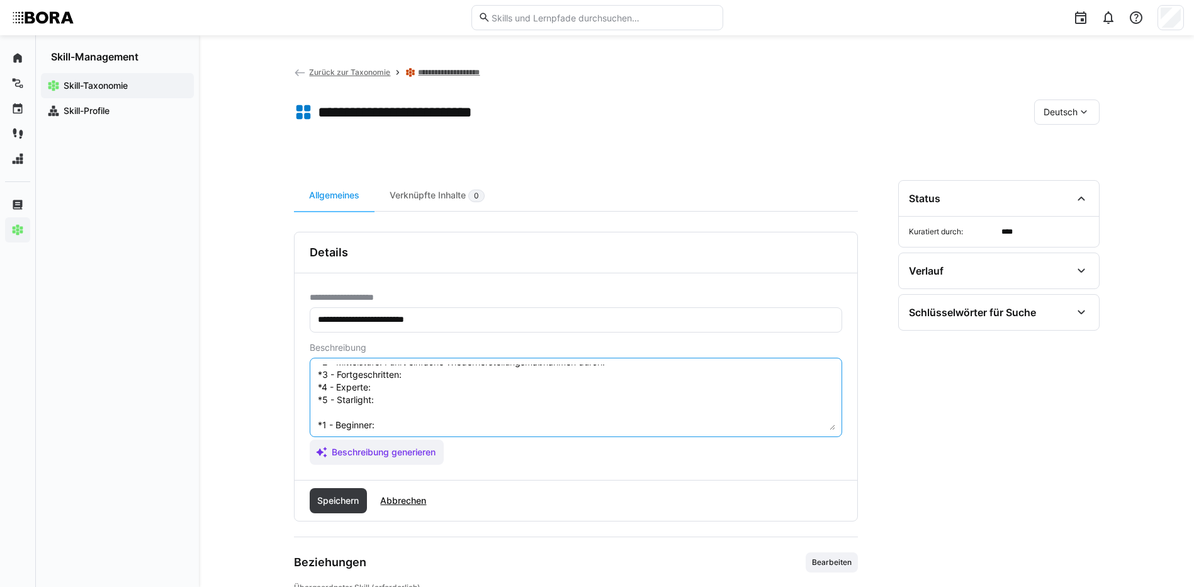
click at [451, 375] on textarea "Dokumentenwiederherstellung bezieht sich auf die Fähigkeit, verlorene oder besc…" at bounding box center [576, 397] width 519 height 65
click at [386, 387] on textarea "Dokumentenwiederherstellung bezieht sich auf die Fähigkeit, verlorene oder besc…" at bounding box center [576, 397] width 519 height 65
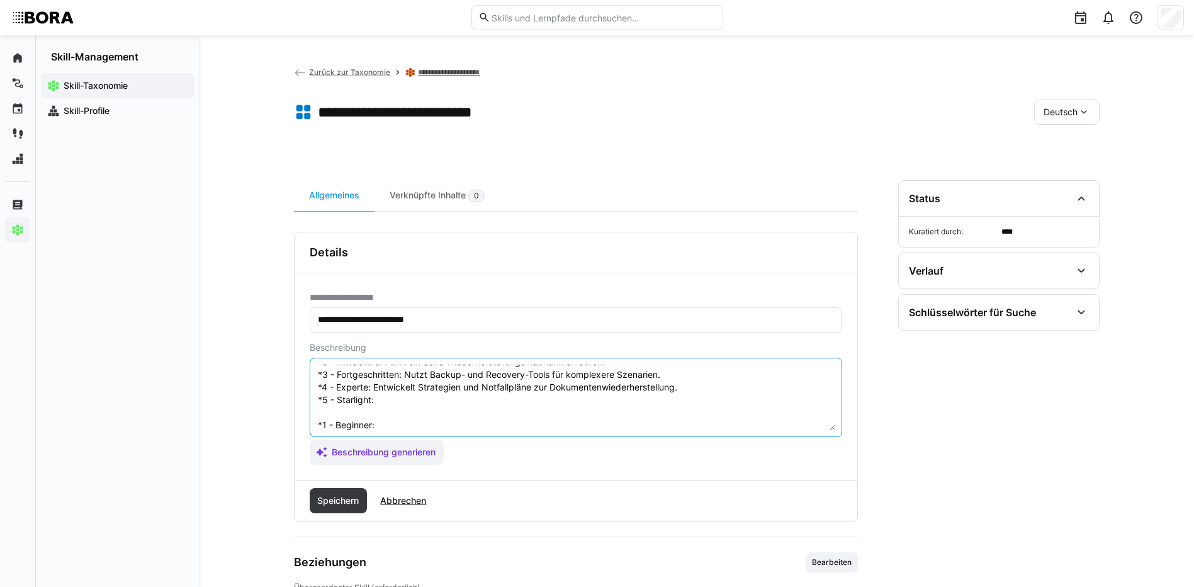
click at [389, 397] on textarea "Dokumentenwiederherstellung bezieht sich auf die Fähigkeit, verlorene oder besc…" at bounding box center [576, 397] width 519 height 65
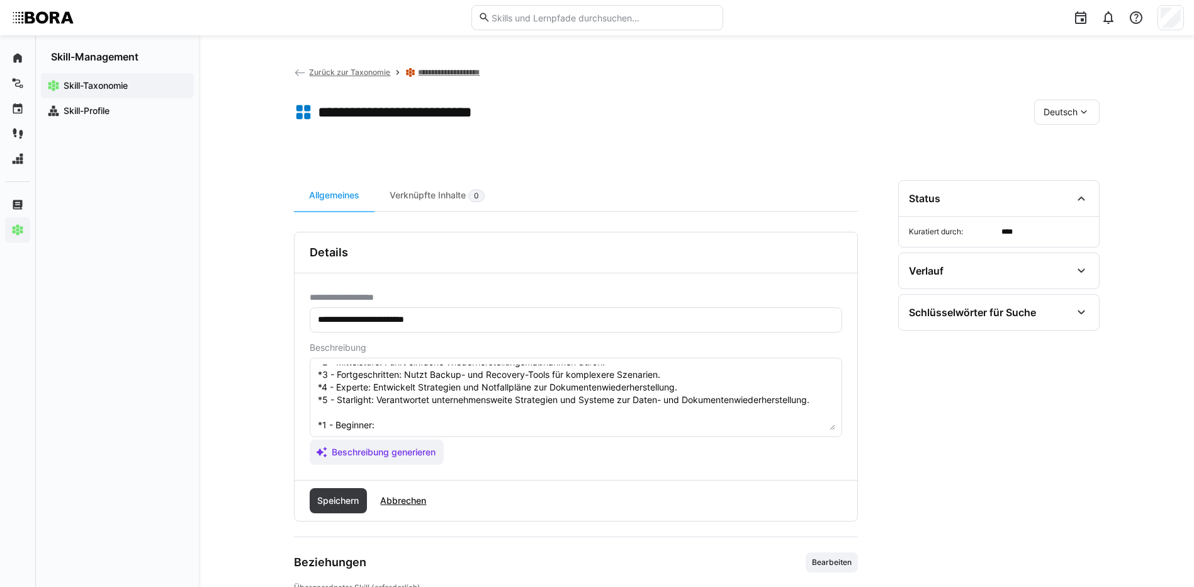
click at [443, 427] on textarea "Dokumentenwiederherstellung bezieht sich auf die Fähigkeit, verlorene oder besc…" at bounding box center [576, 397] width 519 height 65
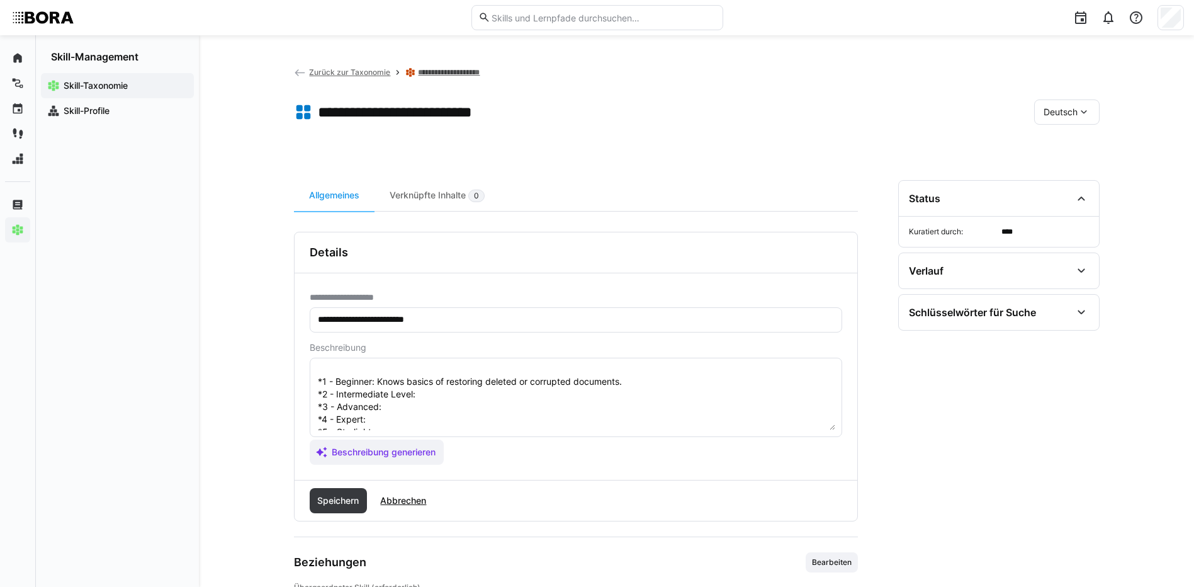
scroll to position [136, 0]
click at [426, 372] on textarea "Dokumentenwiederherstellung bezieht sich auf die Fähigkeit, verlorene oder besc…" at bounding box center [576, 397] width 519 height 65
click at [475, 389] on textarea at bounding box center [576, 397] width 519 height 65
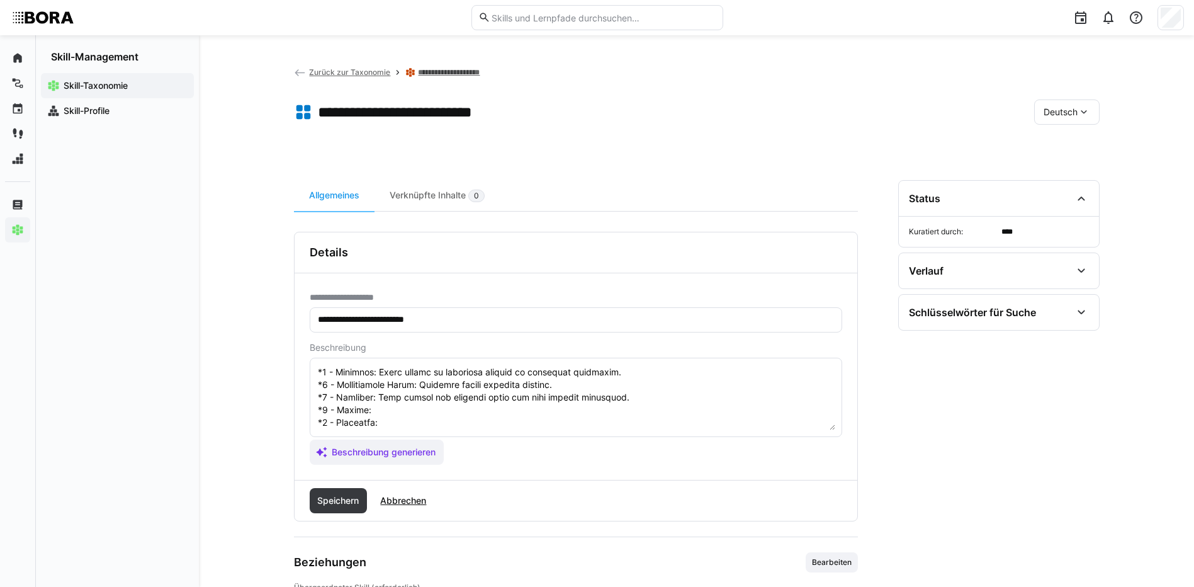
click at [371, 399] on textarea at bounding box center [576, 397] width 519 height 65
click at [410, 412] on textarea at bounding box center [576, 397] width 519 height 65
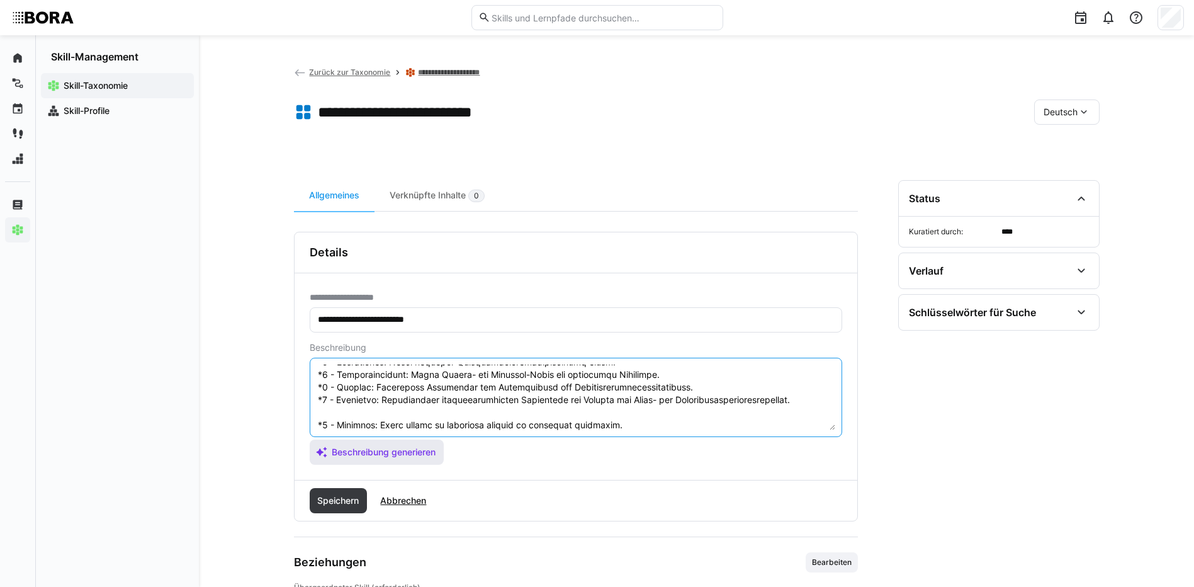
scroll to position [139, 0]
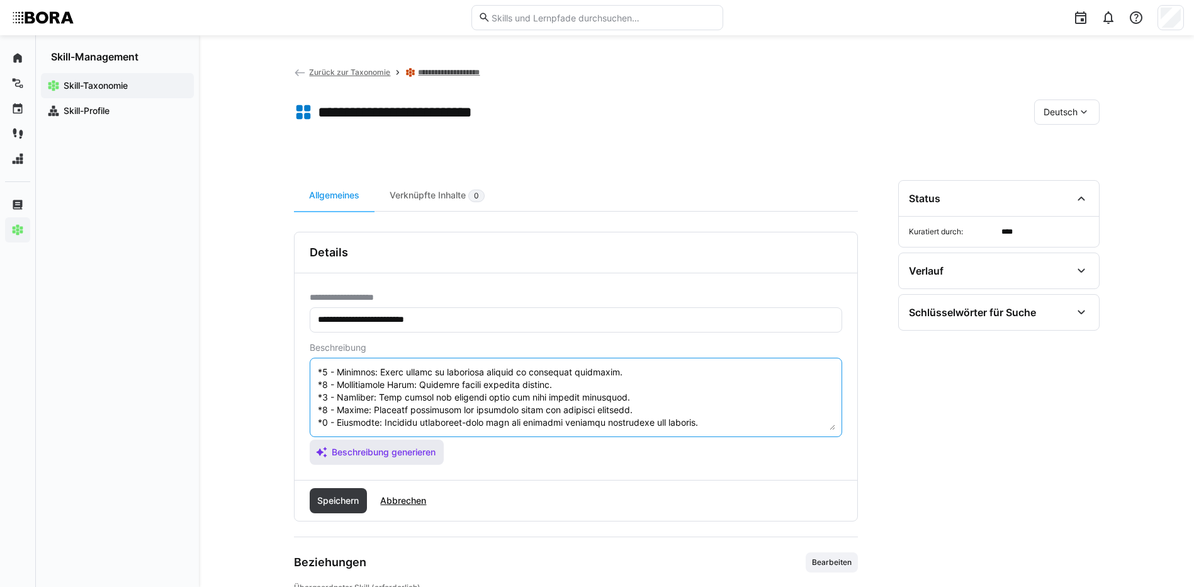
drag, startPoint x: 317, startPoint y: 421, endPoint x: 424, endPoint y: 450, distance: 111.5
click at [424, 450] on app-assistant-generate-form "Beschreibung Beschreibung generieren" at bounding box center [576, 403] width 533 height 122
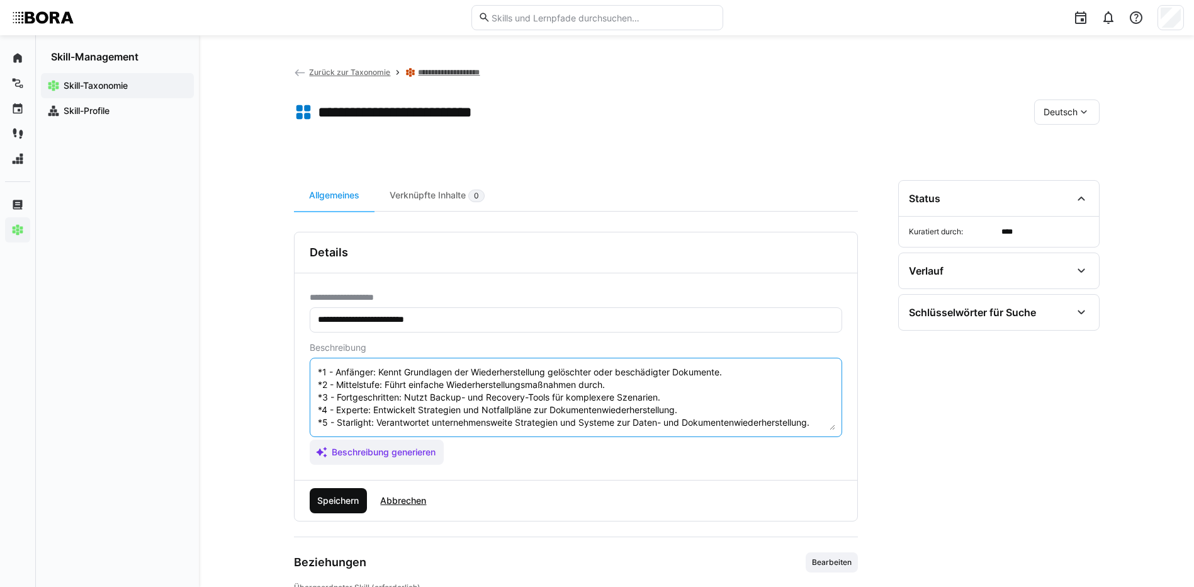
type textarea "Dokumentenwiederherstellung bezieht sich auf die Fähigkeit, verlorene oder besc…"
click at [349, 499] on span "Speichern" at bounding box center [337, 500] width 45 height 13
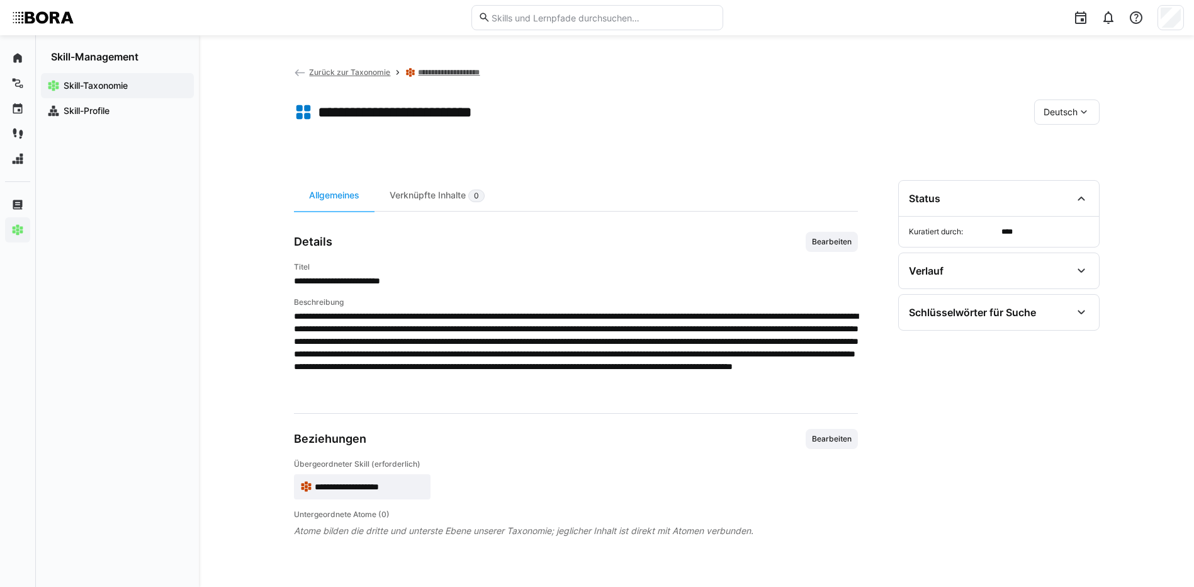
click at [1082, 106] on eds-icon at bounding box center [1084, 112] width 13 height 13
click at [1058, 164] on div "Englisch" at bounding box center [1067, 172] width 67 height 26
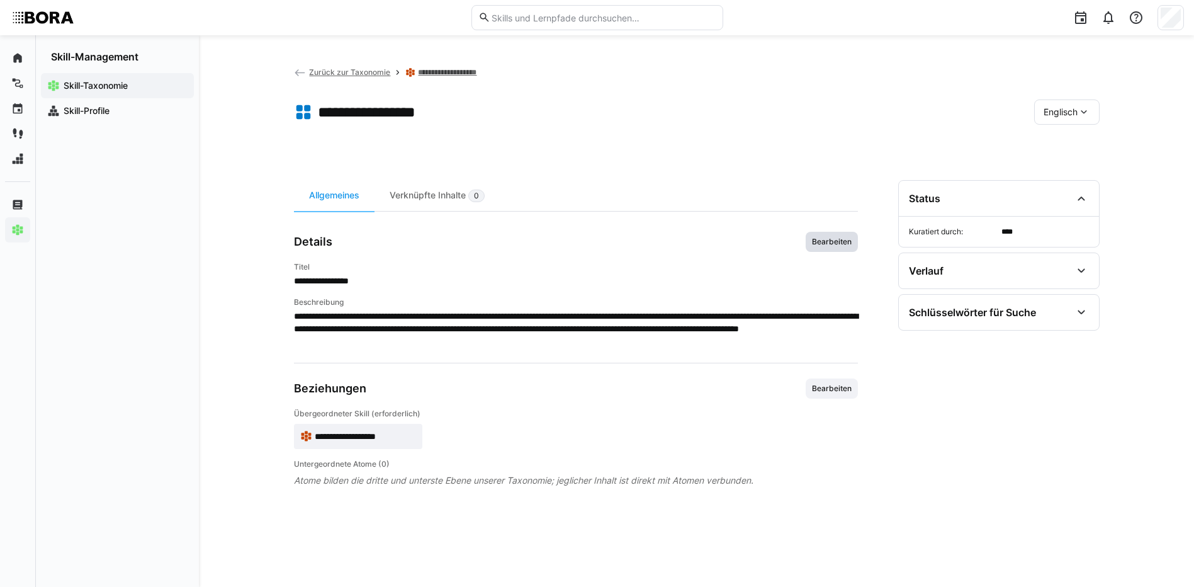
click at [816, 237] on span "Bearbeiten" at bounding box center [832, 242] width 42 height 10
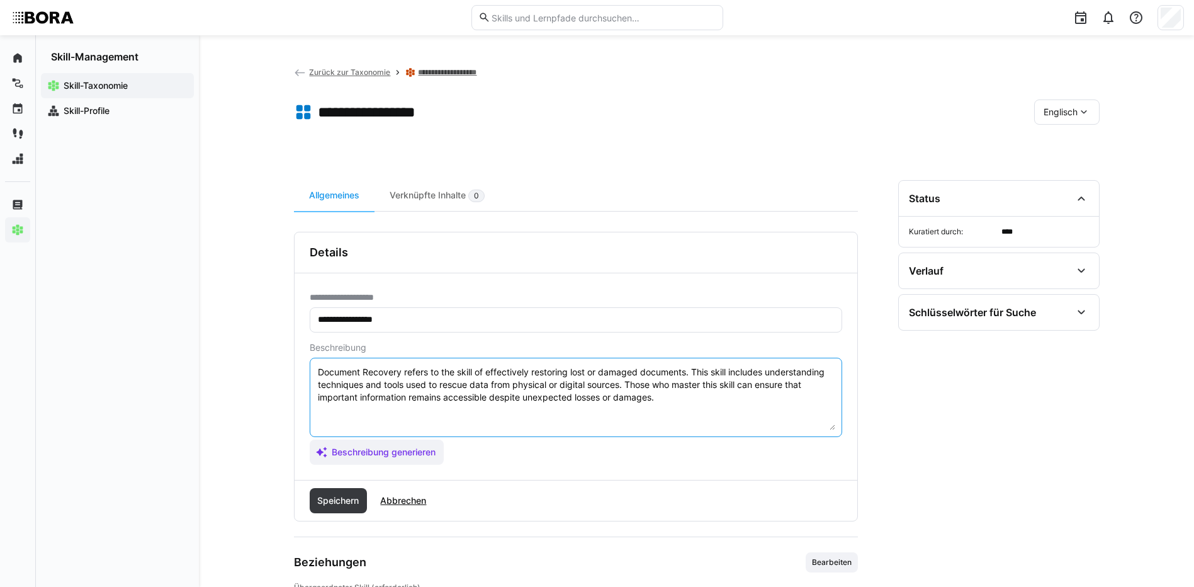
click at [677, 402] on textarea "Document Recovery refers to the skill of effectively restoring lost or damaged …" at bounding box center [576, 397] width 519 height 65
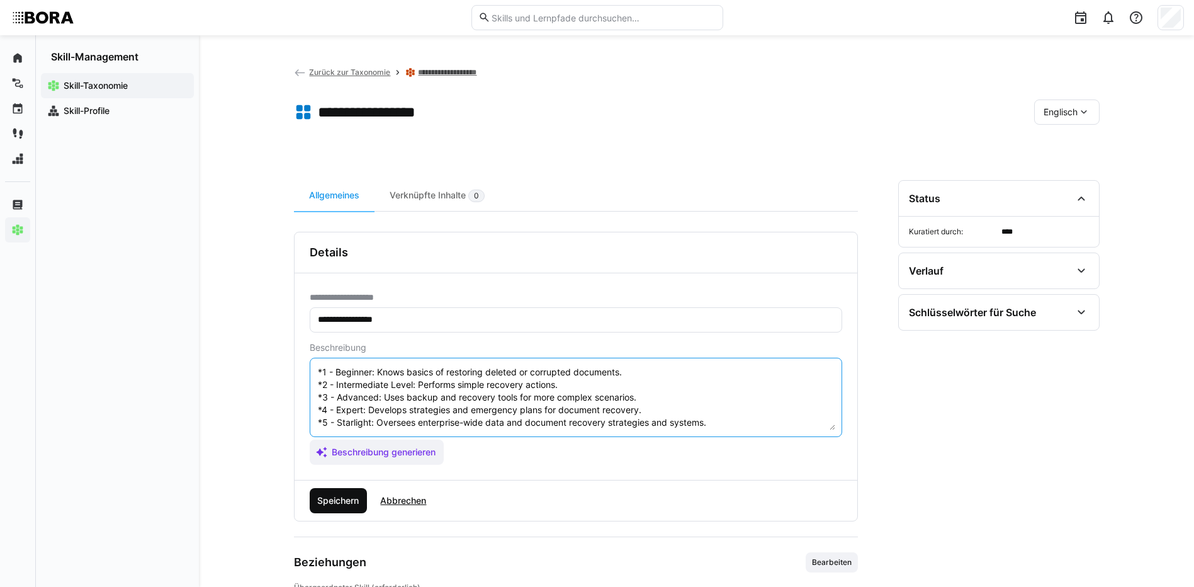
type textarea "Document Recovery refers to the skill of effectively restoring lost or damaged …"
click at [336, 498] on span "Speichern" at bounding box center [337, 500] width 45 height 13
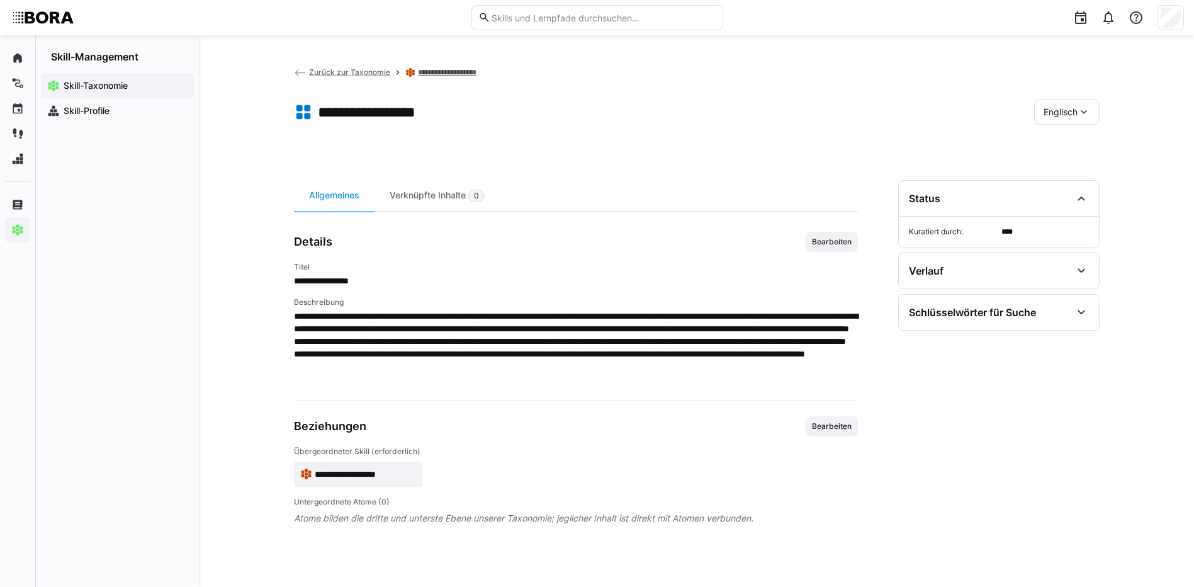
click at [1068, 120] on div "Englisch" at bounding box center [1066, 111] width 65 height 25
click at [1068, 139] on span "Deutsch" at bounding box center [1060, 145] width 34 height 13
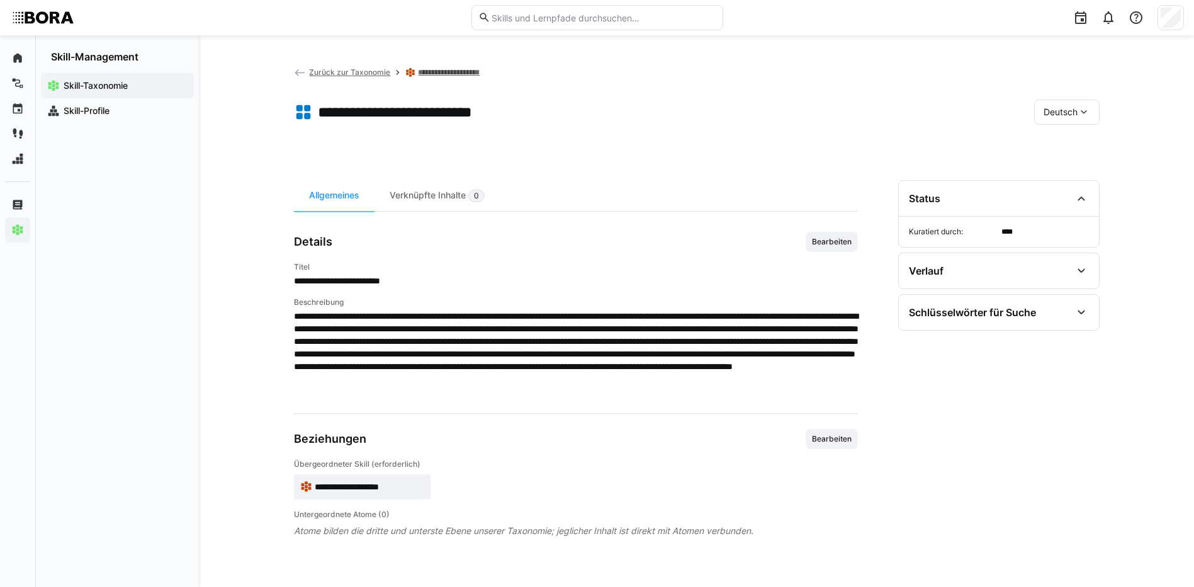
click at [435, 67] on link "**********" at bounding box center [464, 72] width 93 height 10
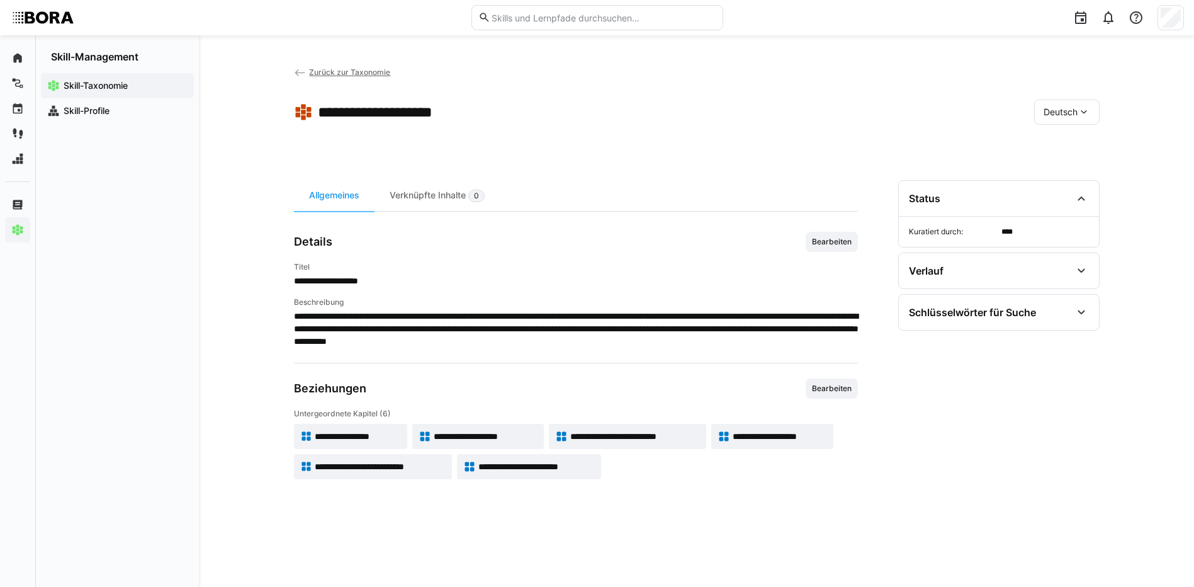
click at [753, 430] on span "**********" at bounding box center [780, 436] width 94 height 13
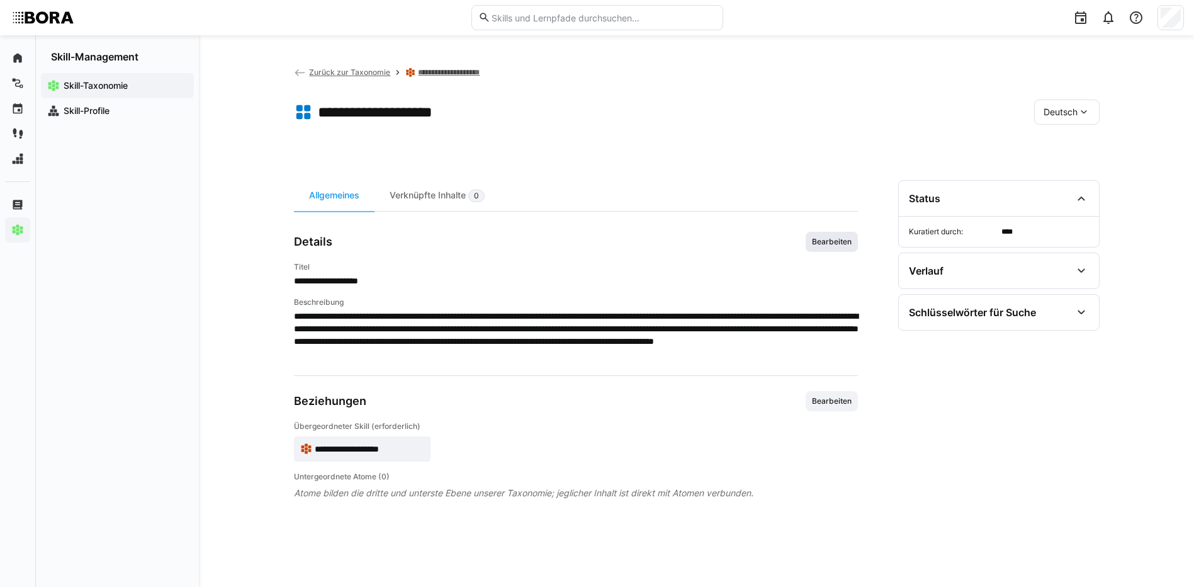
click at [842, 246] on span "Bearbeiten" at bounding box center [832, 242] width 42 height 10
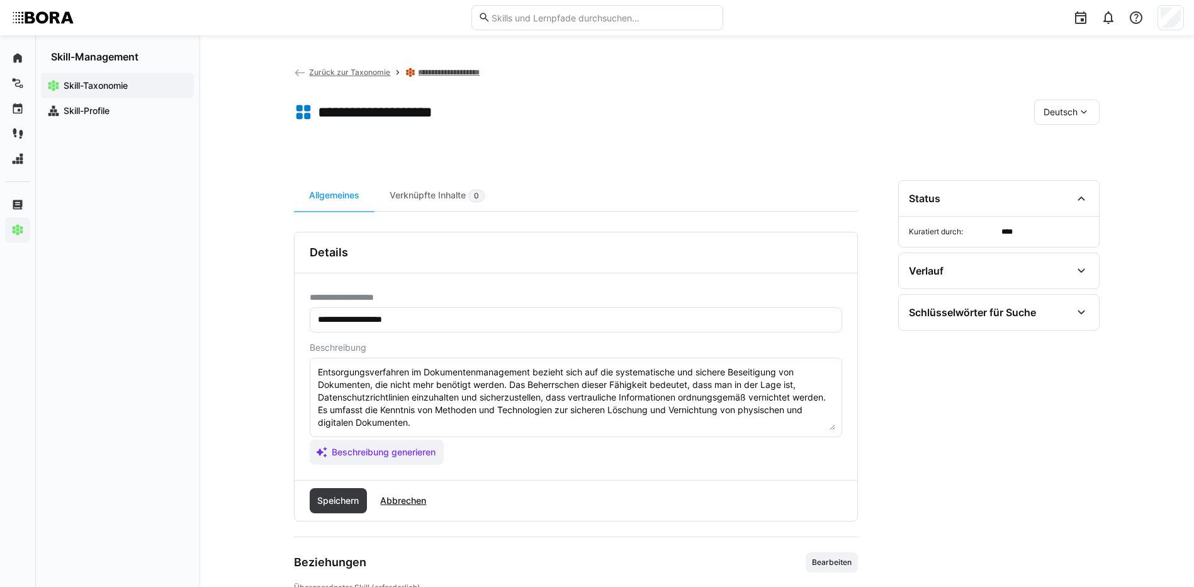
click at [439, 422] on textarea "Entsorgungsverfahren im Dokumentenmanagement bezieht sich auf die systematische…" at bounding box center [576, 397] width 519 height 65
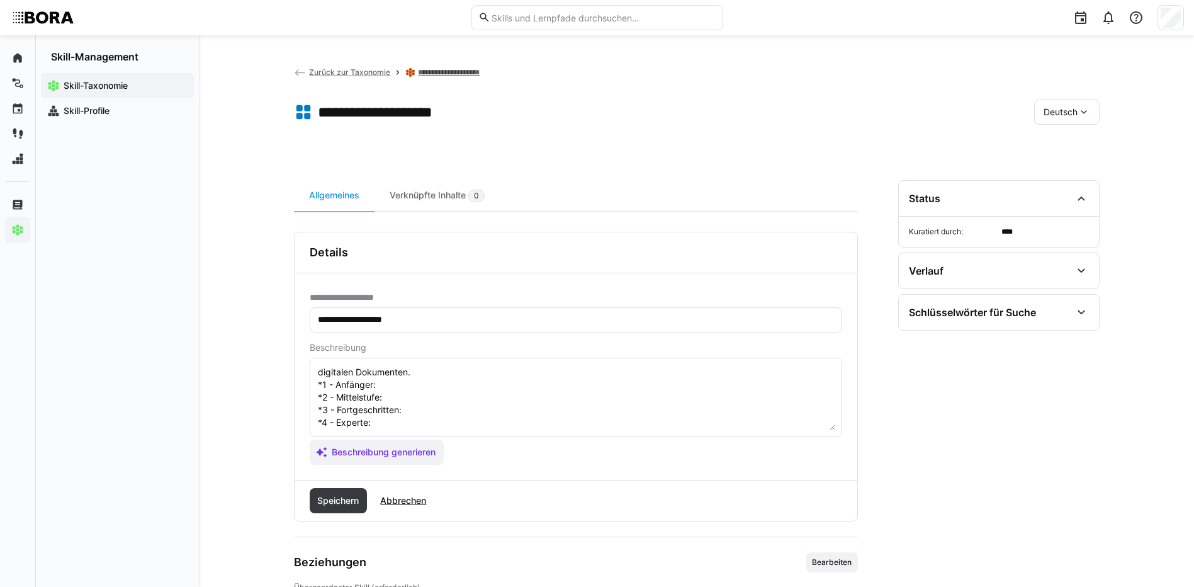
scroll to position [23, 0]
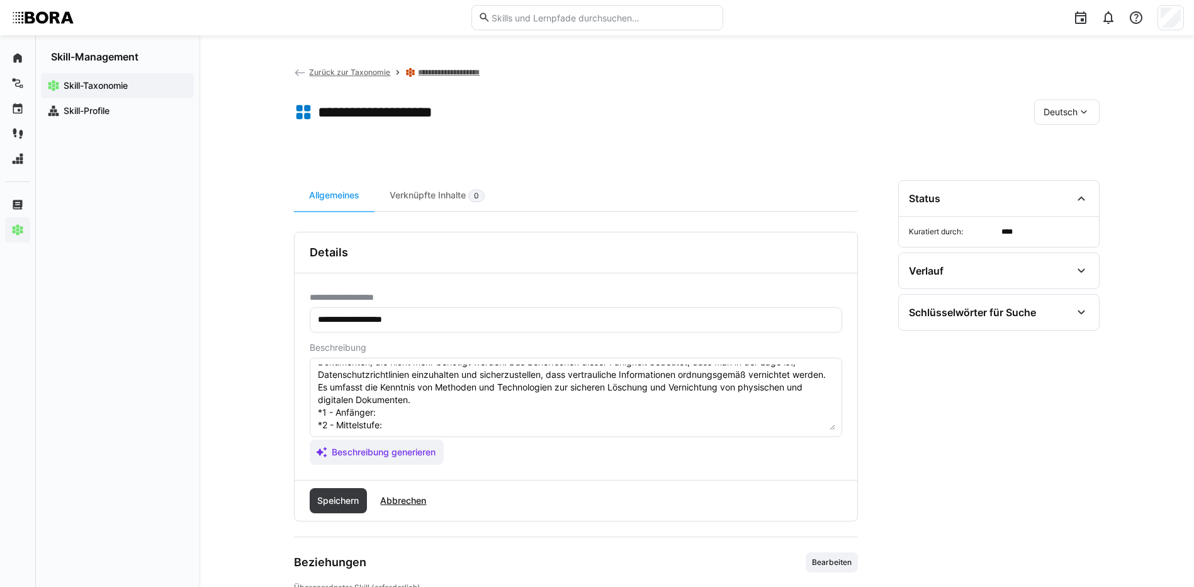
click at [383, 406] on textarea "Entsorgungsverfahren im Dokumentenmanagement bezieht sich auf die systematische…" at bounding box center [576, 397] width 519 height 65
click at [409, 428] on textarea "Entsorgungsverfahren im Dokumentenmanagement bezieht sich auf die systematische…" at bounding box center [576, 397] width 519 height 65
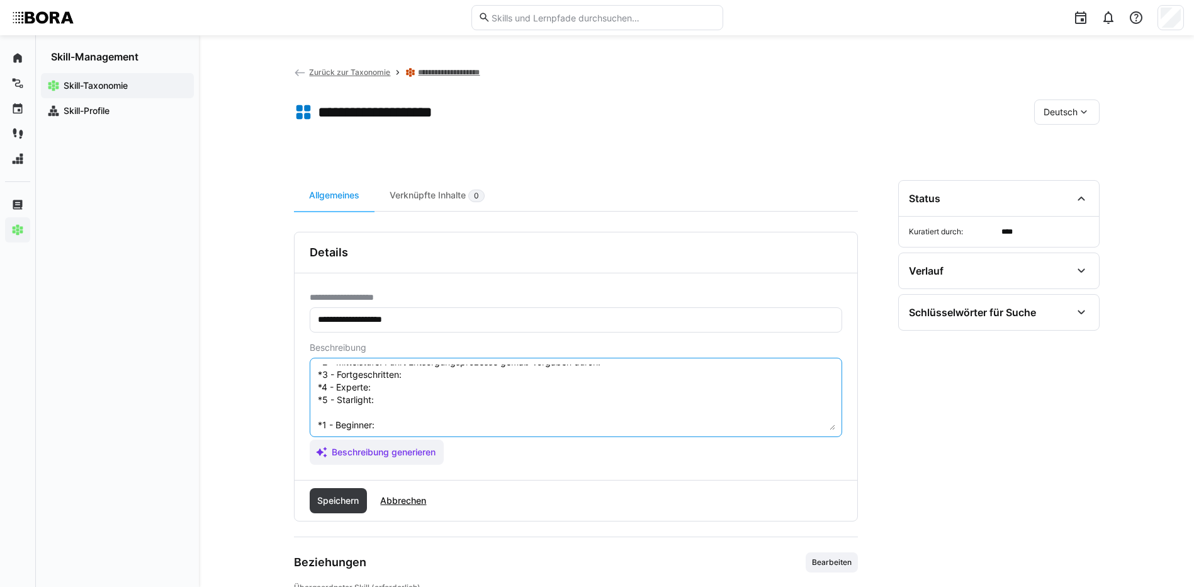
click at [461, 375] on textarea "Entsorgungsverfahren im Dokumentenmanagement bezieht sich auf die systematische…" at bounding box center [576, 397] width 519 height 65
click at [385, 387] on textarea "Entsorgungsverfahren im Dokumentenmanagement bezieht sich auf die systematische…" at bounding box center [576, 397] width 519 height 65
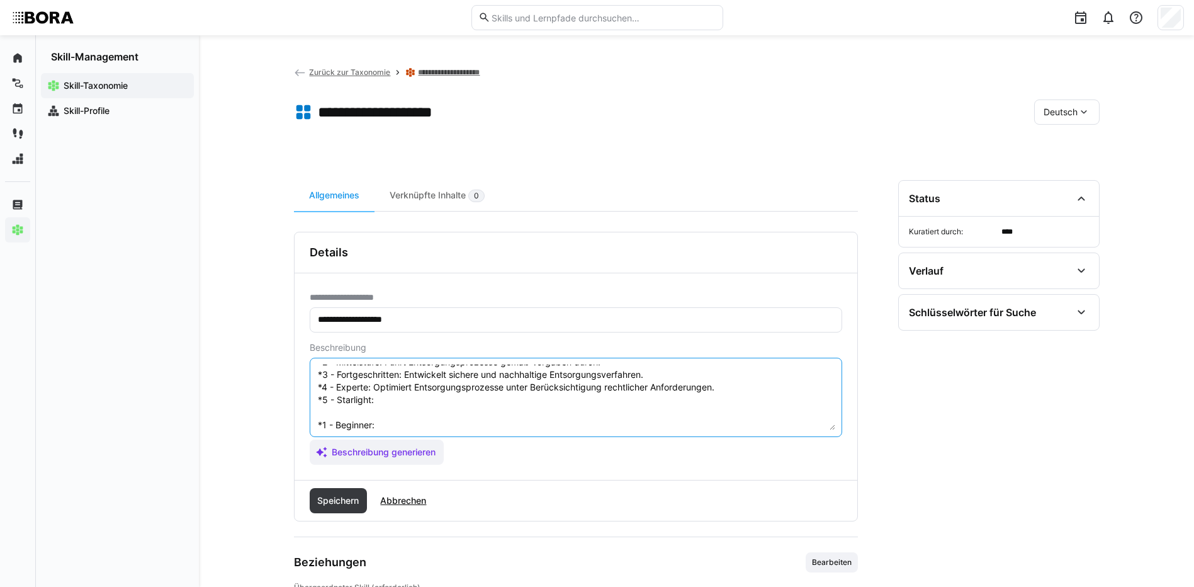
click at [393, 394] on textarea "Entsorgungsverfahren im Dokumentenmanagement bezieht sich auf die systematische…" at bounding box center [576, 397] width 519 height 65
click at [441, 424] on textarea "Entsorgungsverfahren im Dokumentenmanagement bezieht sich auf die systematische…" at bounding box center [576, 397] width 519 height 65
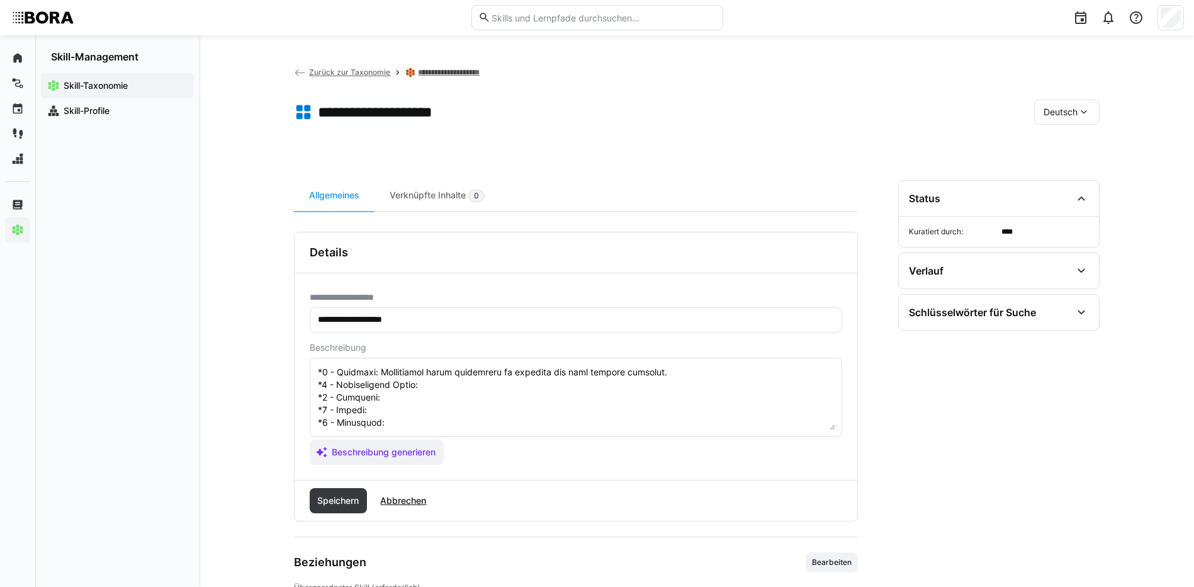
scroll to position [149, 0]
click at [475, 373] on textarea at bounding box center [576, 397] width 519 height 65
click at [456, 390] on textarea at bounding box center [576, 397] width 519 height 65
click at [399, 397] on textarea at bounding box center [576, 397] width 519 height 65
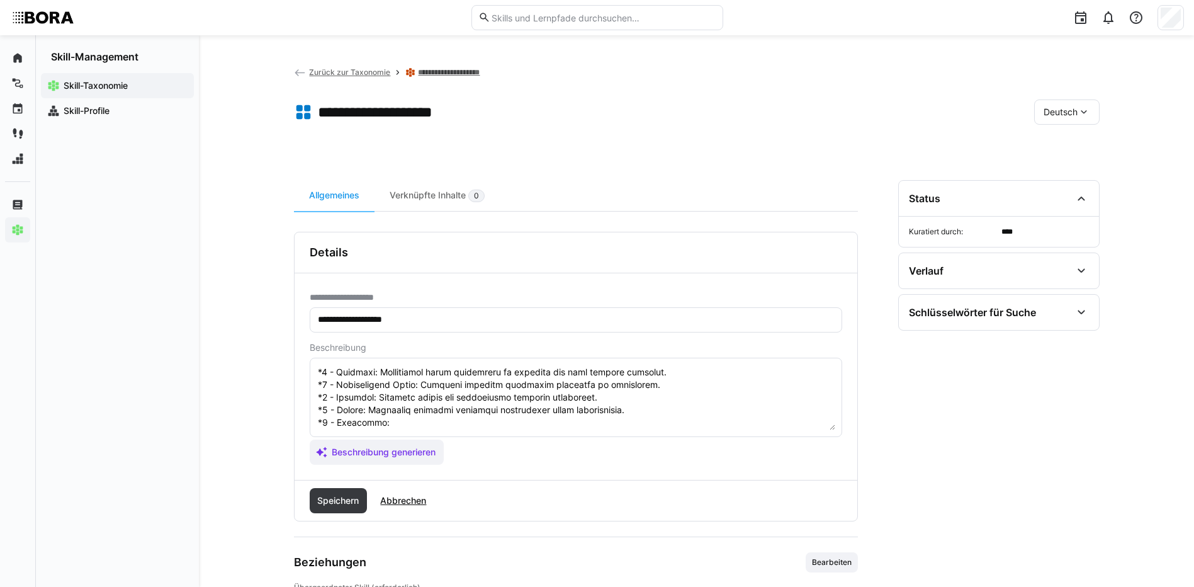
click at [455, 419] on textarea at bounding box center [576, 397] width 519 height 65
click at [390, 412] on textarea at bounding box center [576, 397] width 519 height 65
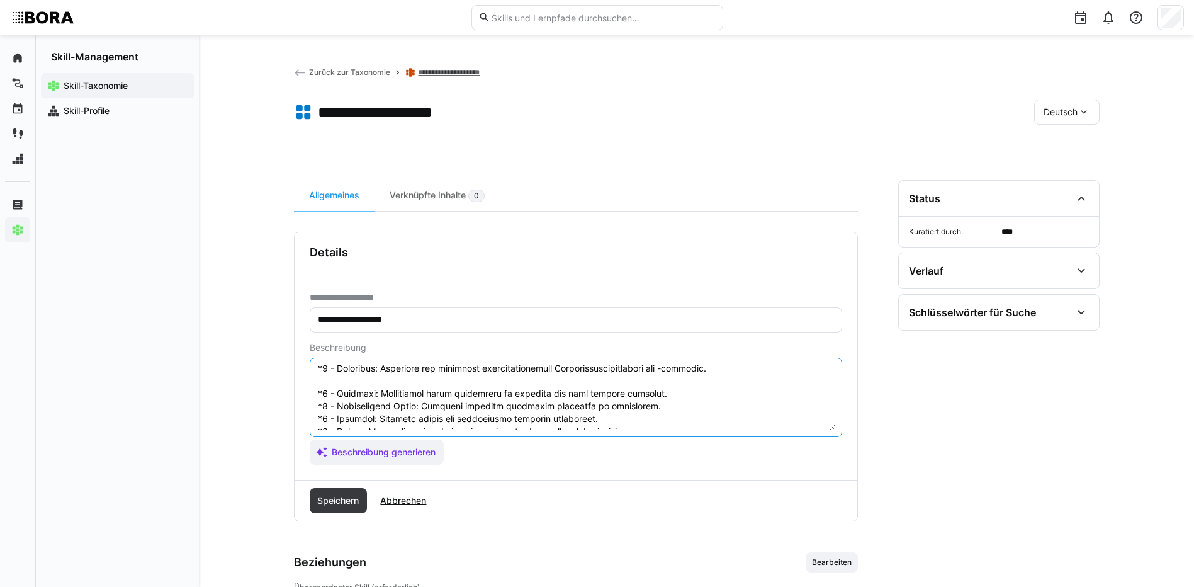
scroll to position [86, 0]
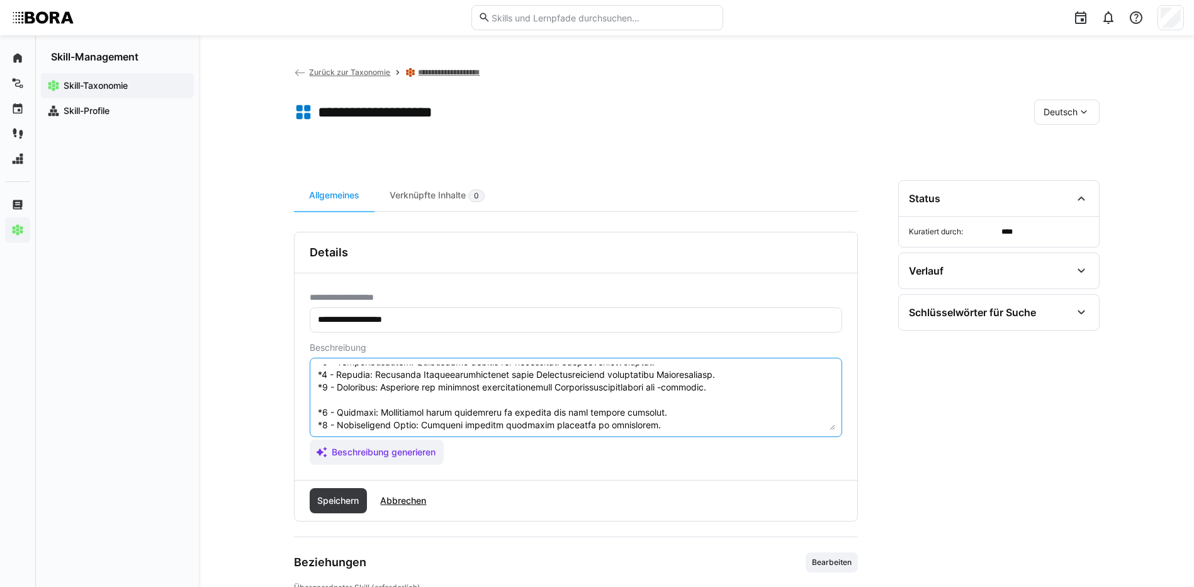
click at [315, 423] on eds-input at bounding box center [576, 397] width 533 height 79
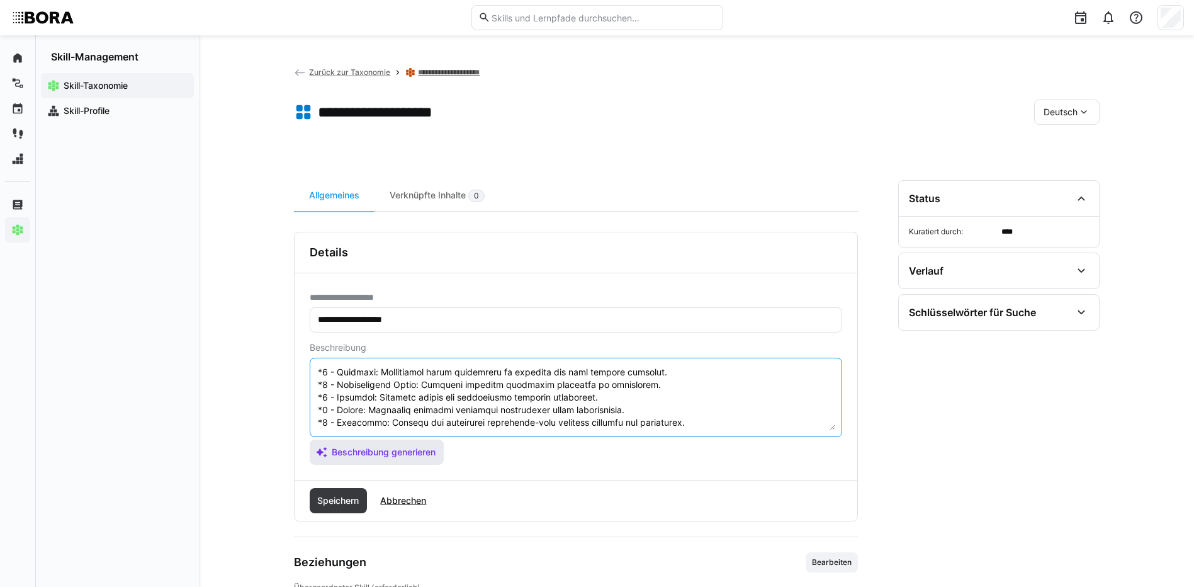
drag, startPoint x: 318, startPoint y: 421, endPoint x: 419, endPoint y: 441, distance: 102.7
click at [419, 441] on app-assistant-generate-form "Beschreibung Beschreibung generieren" at bounding box center [576, 403] width 533 height 122
type textarea "Entsorgungsverfahren im Dokumentenmanagement bezieht sich auf die systematische…"
click at [322, 504] on span "Speichern" at bounding box center [337, 500] width 45 height 13
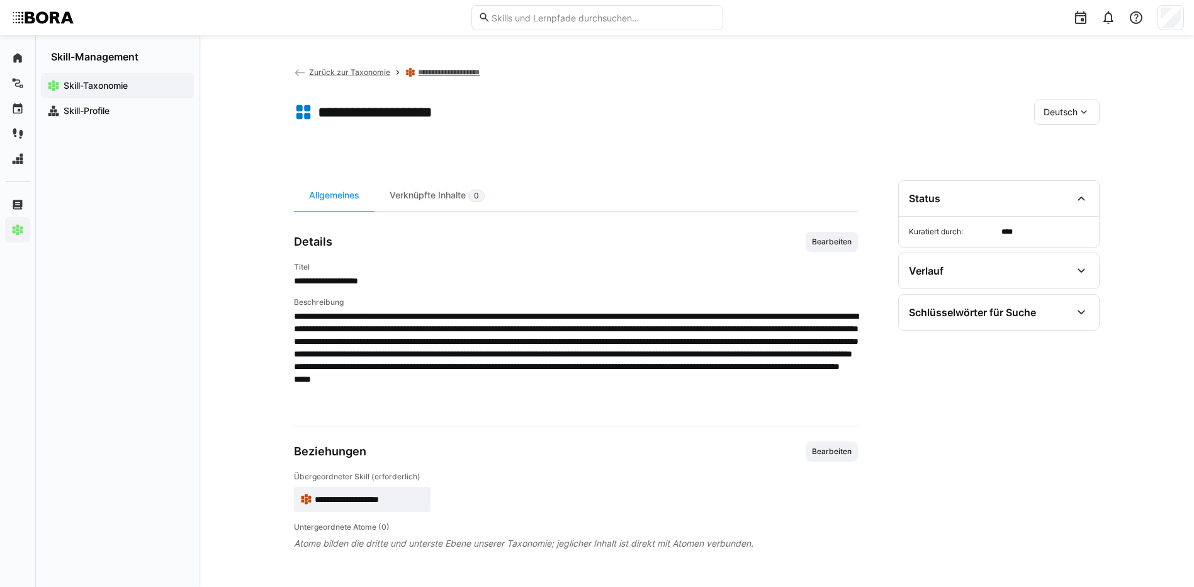
click at [1051, 106] on span "Deutsch" at bounding box center [1061, 112] width 34 height 13
click at [1064, 171] on span "Englisch" at bounding box center [1061, 172] width 34 height 13
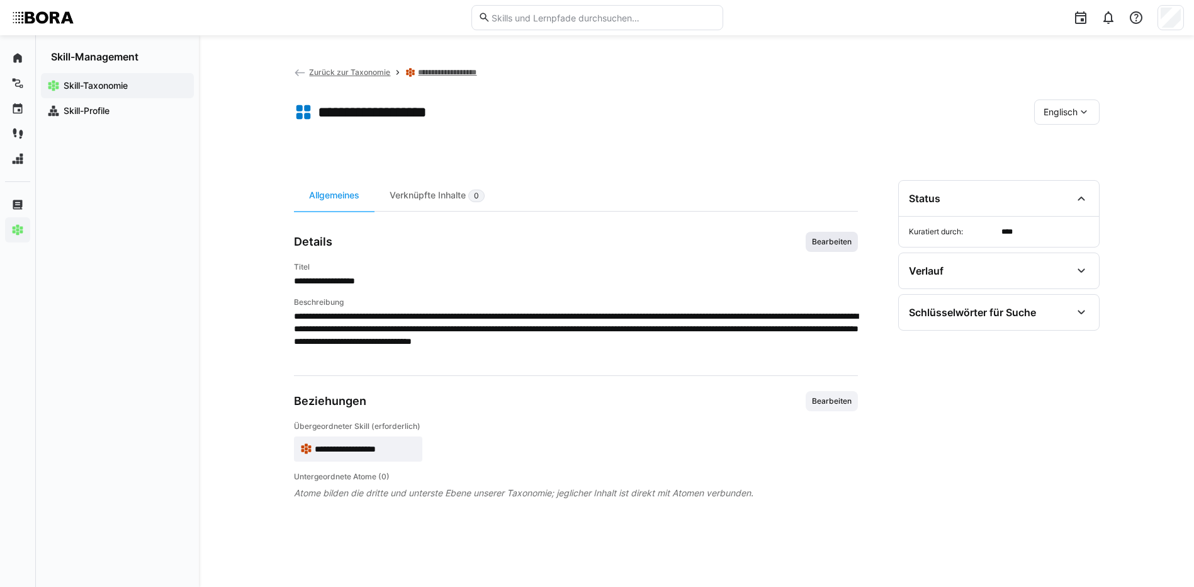
click at [842, 232] on span "Bearbeiten" at bounding box center [832, 242] width 52 height 20
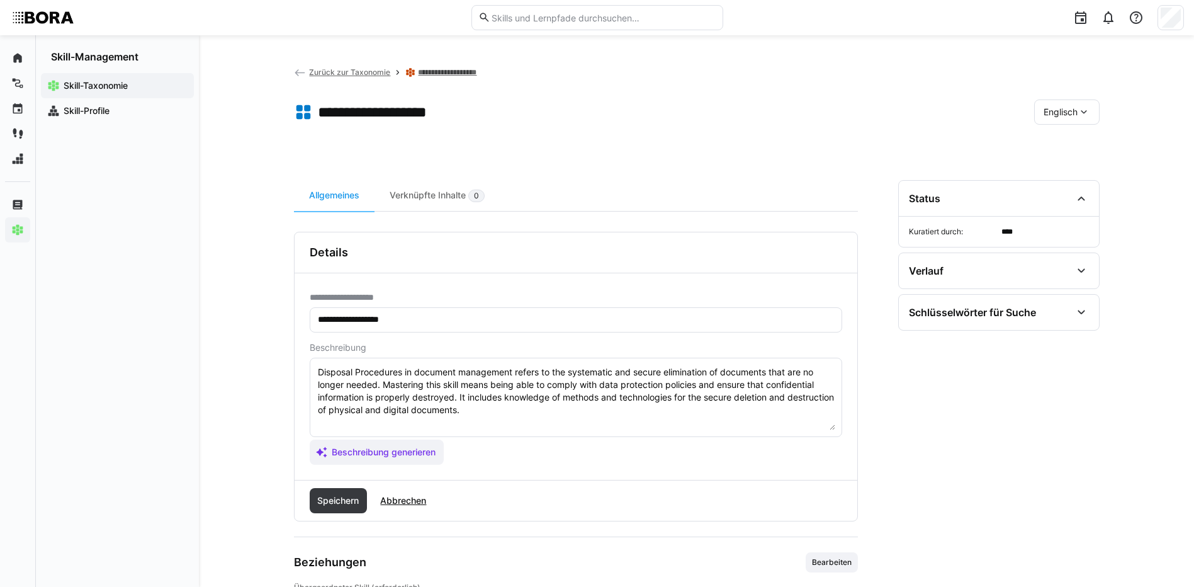
click at [545, 413] on textarea "Disposal Procedures in document management refers to the systematic and secure …" at bounding box center [576, 397] width 519 height 65
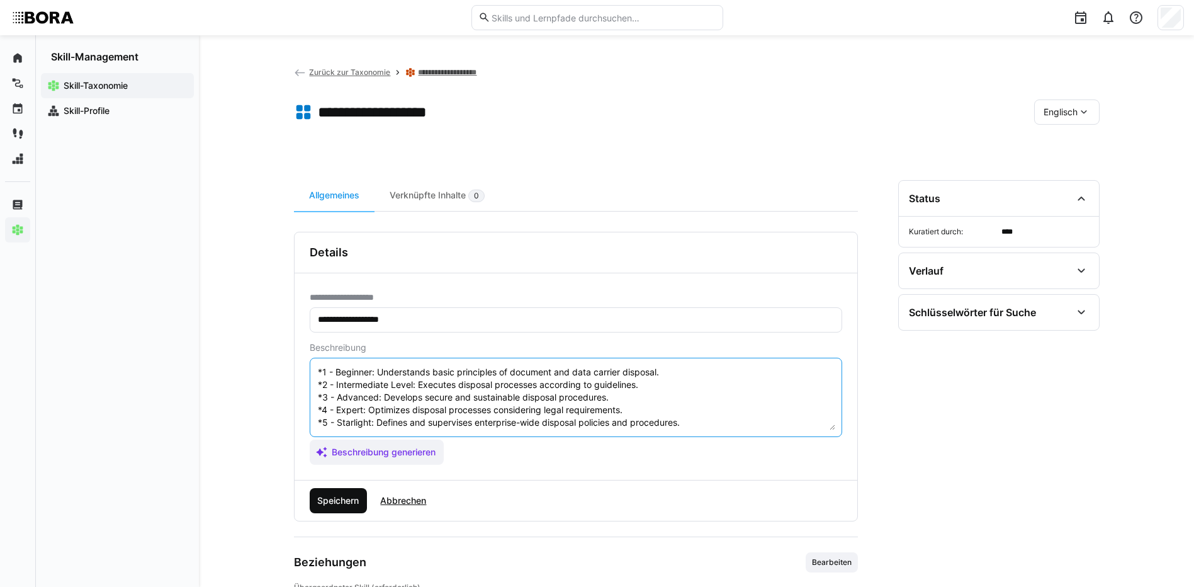
type textarea "Disposal Procedures in document management refers to the systematic and secure …"
click at [338, 499] on span "Speichern" at bounding box center [337, 500] width 45 height 13
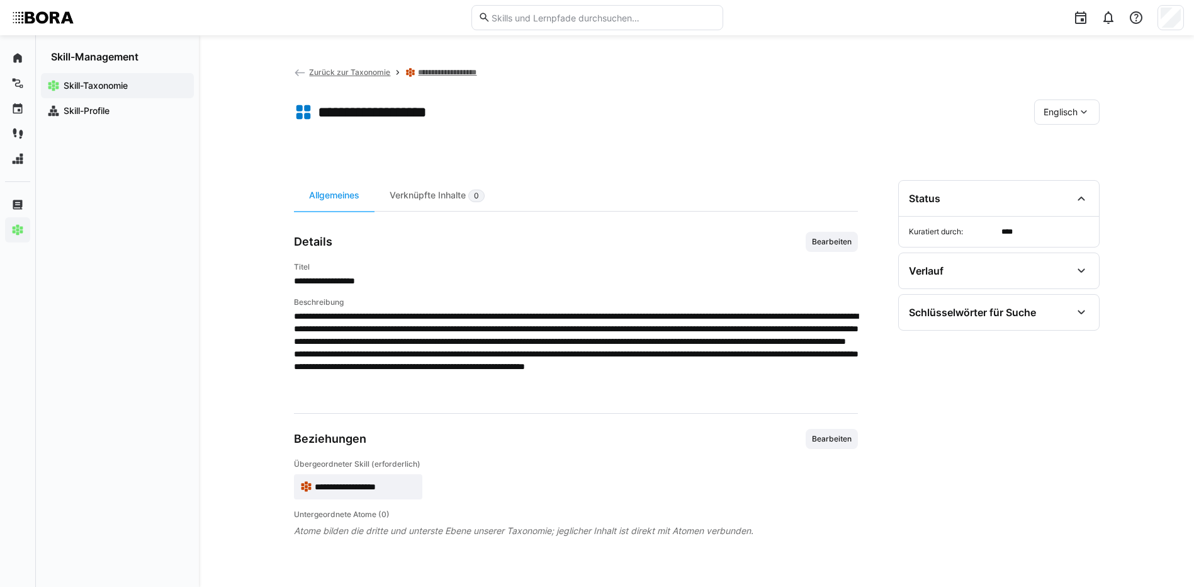
click at [1042, 113] on div "Englisch" at bounding box center [1066, 111] width 65 height 25
click at [1054, 145] on span "Deutsch" at bounding box center [1060, 145] width 34 height 13
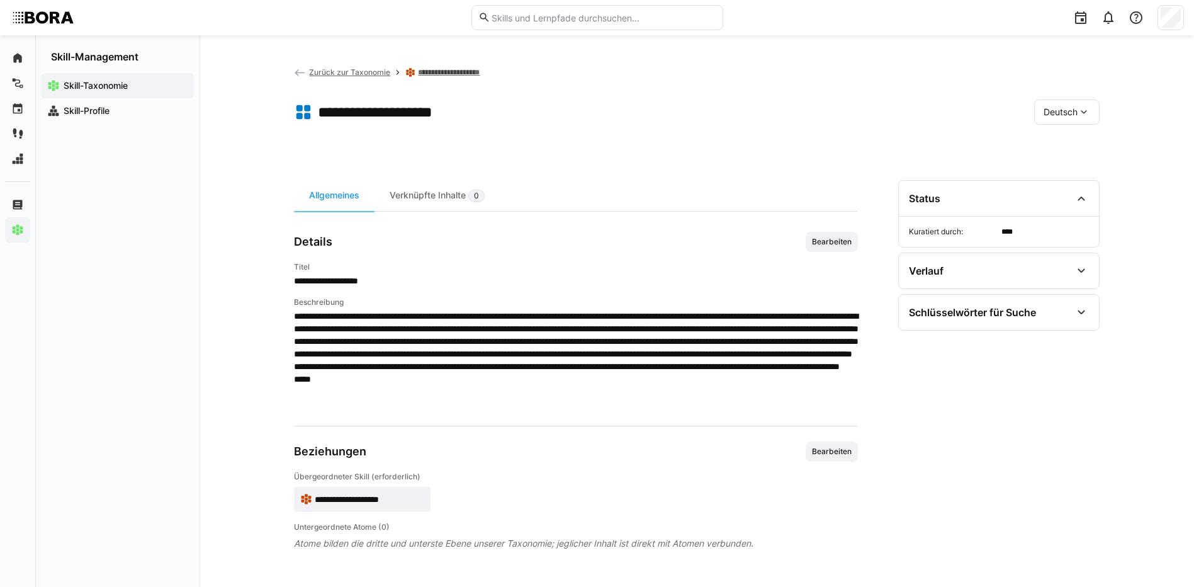
click at [502, 67] on link "**********" at bounding box center [464, 72] width 93 height 10
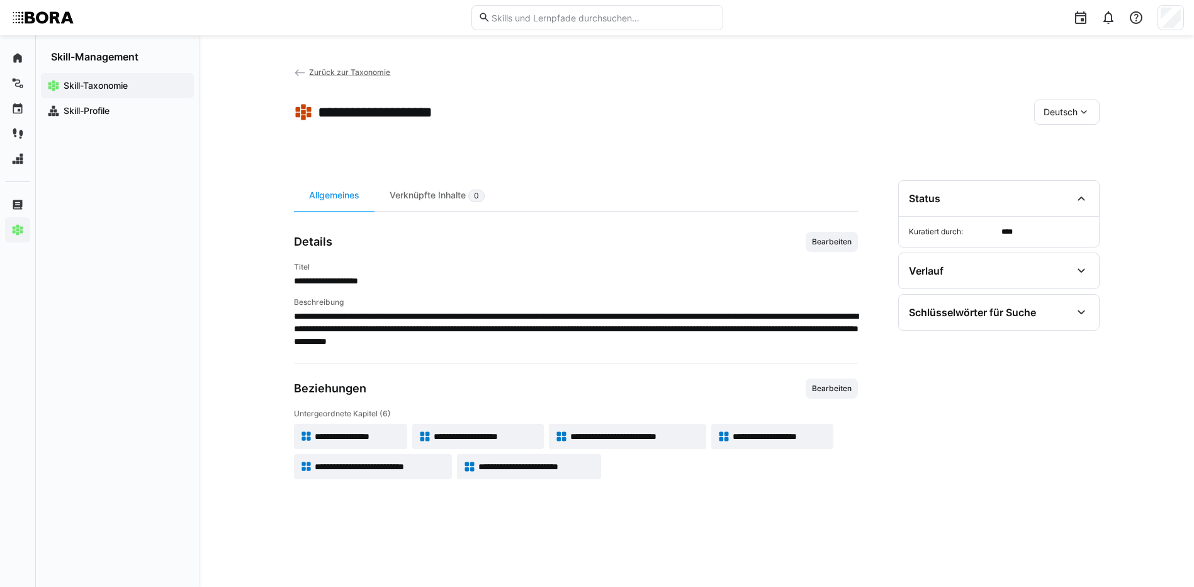
click at [406, 473] on app-skill-badge "**********" at bounding box center [373, 466] width 158 height 25
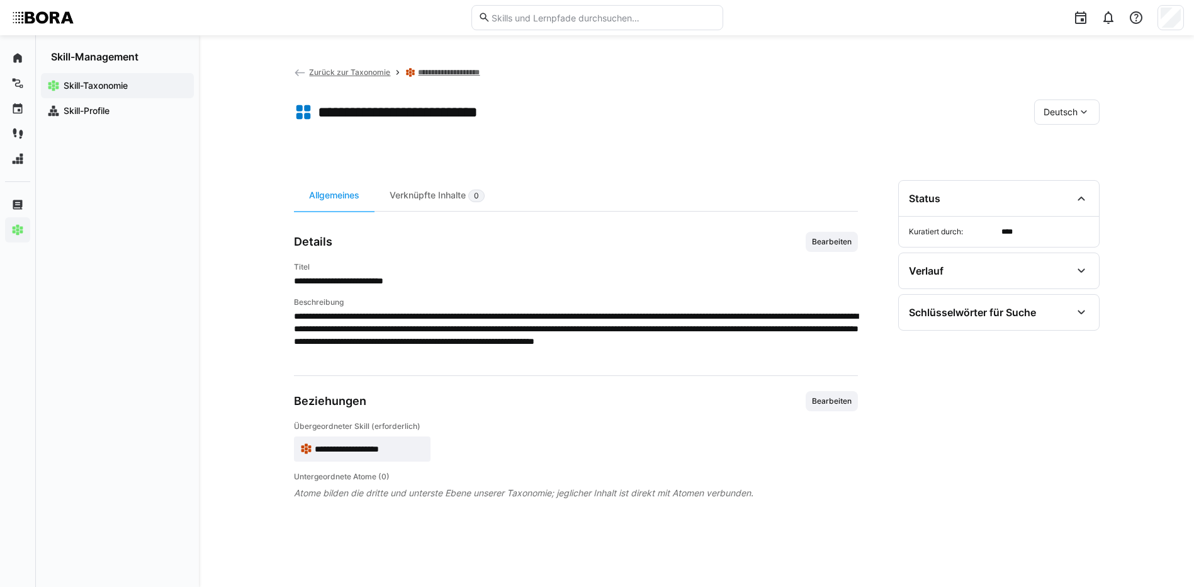
click at [1123, 104] on div "**********" at bounding box center [696, 311] width 995 height 552
click at [851, 242] on span "Bearbeiten" at bounding box center [832, 242] width 42 height 10
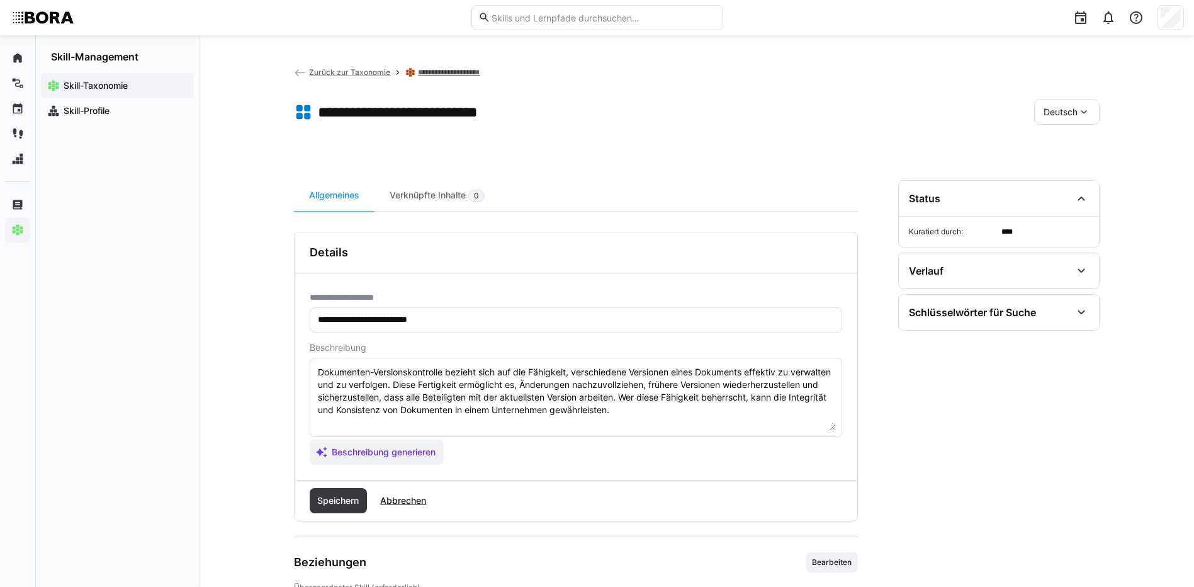
click at [755, 412] on textarea "Dokumenten-Versionskontrolle bezieht sich auf die Fähigkeit, verschiedene Versi…" at bounding box center [576, 397] width 519 height 65
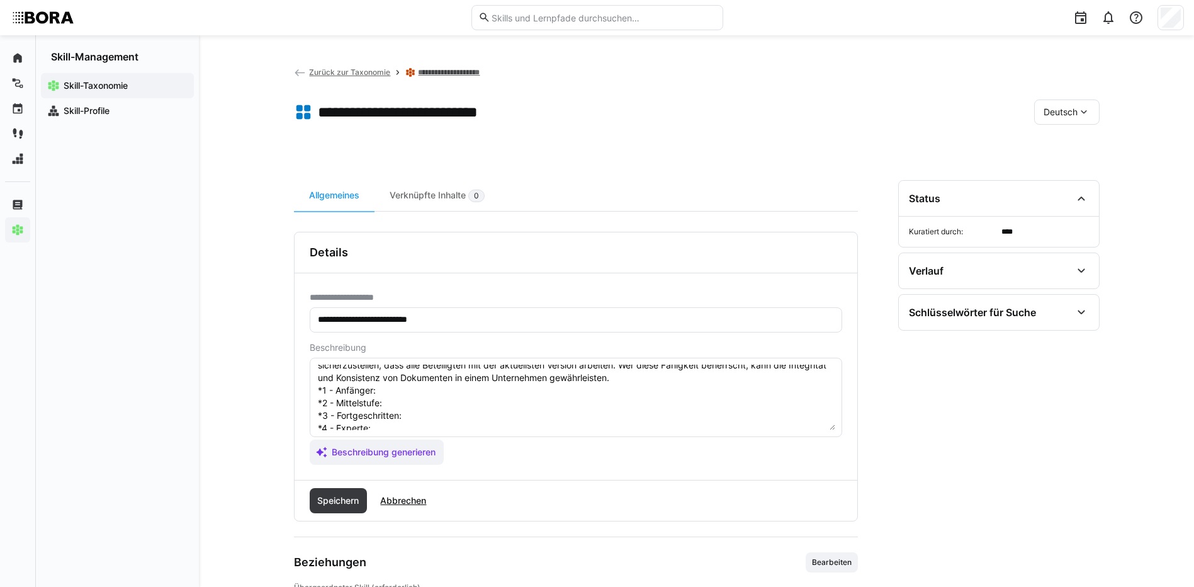
scroll to position [10, 0]
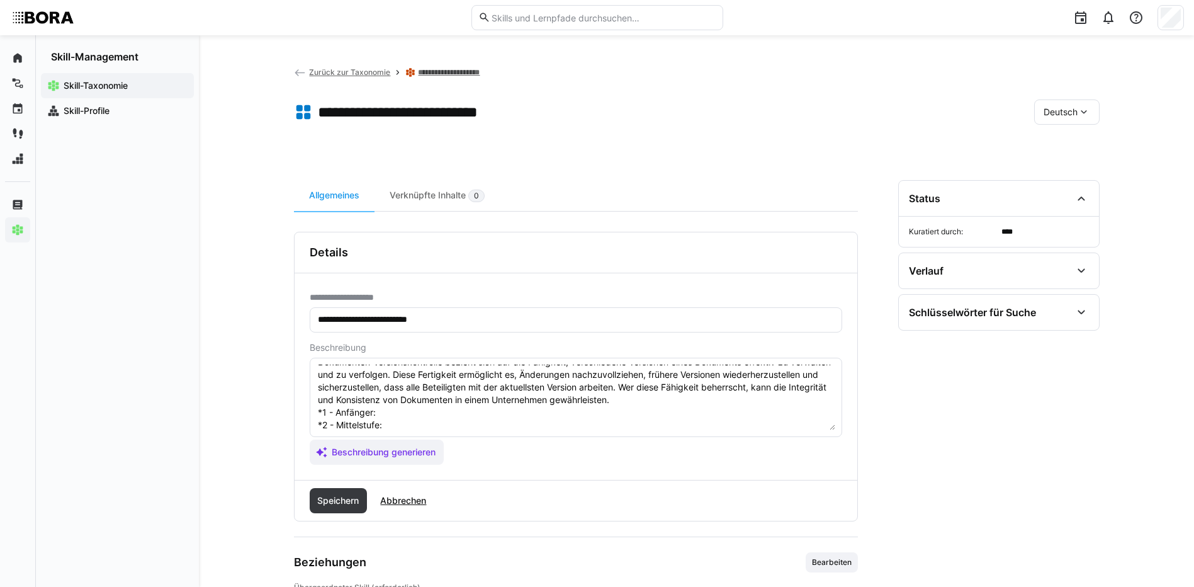
click at [397, 410] on textarea "Dokumenten-Versionskontrolle bezieht sich auf die Fähigkeit, verschiedene Versi…" at bounding box center [576, 397] width 519 height 65
click at [395, 422] on textarea "Dokumenten-Versionskontrolle bezieht sich auf die Fähigkeit, verschiedene Versi…" at bounding box center [576, 397] width 519 height 65
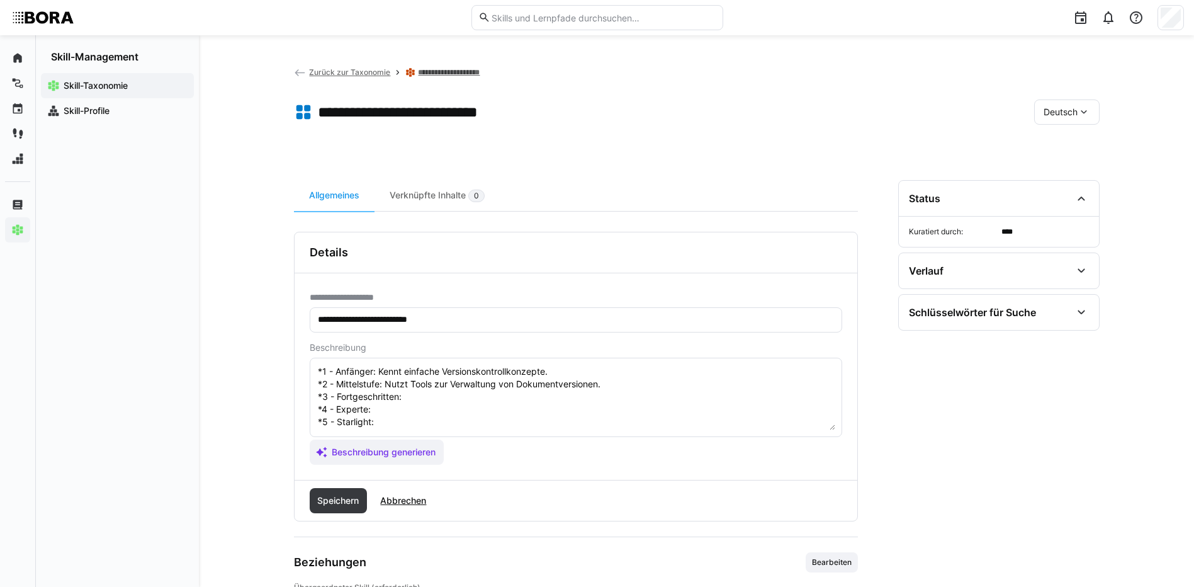
scroll to position [73, 0]
click at [504, 371] on textarea "Dokumenten-Versionskontrolle bezieht sich auf die Fähigkeit, verschiedene Versi…" at bounding box center [576, 397] width 519 height 65
click at [450, 390] on textarea "Dokumenten-Versionskontrolle bezieht sich auf die Fähigkeit, verschiedene Versi…" at bounding box center [576, 397] width 519 height 65
click at [401, 401] on textarea "Dokumenten-Versionskontrolle bezieht sich auf die Fähigkeit, verschiedene Versi…" at bounding box center [576, 397] width 519 height 65
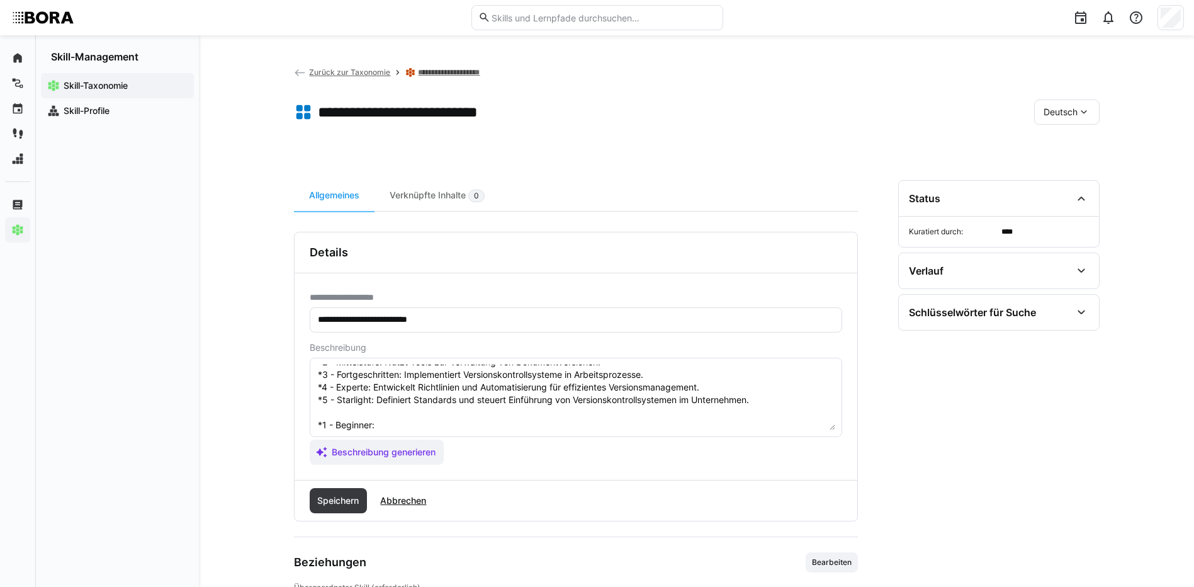
click at [450, 424] on textarea "Dokumenten-Versionskontrolle bezieht sich auf die Fähigkeit, verschiedene Versi…" at bounding box center [576, 397] width 519 height 65
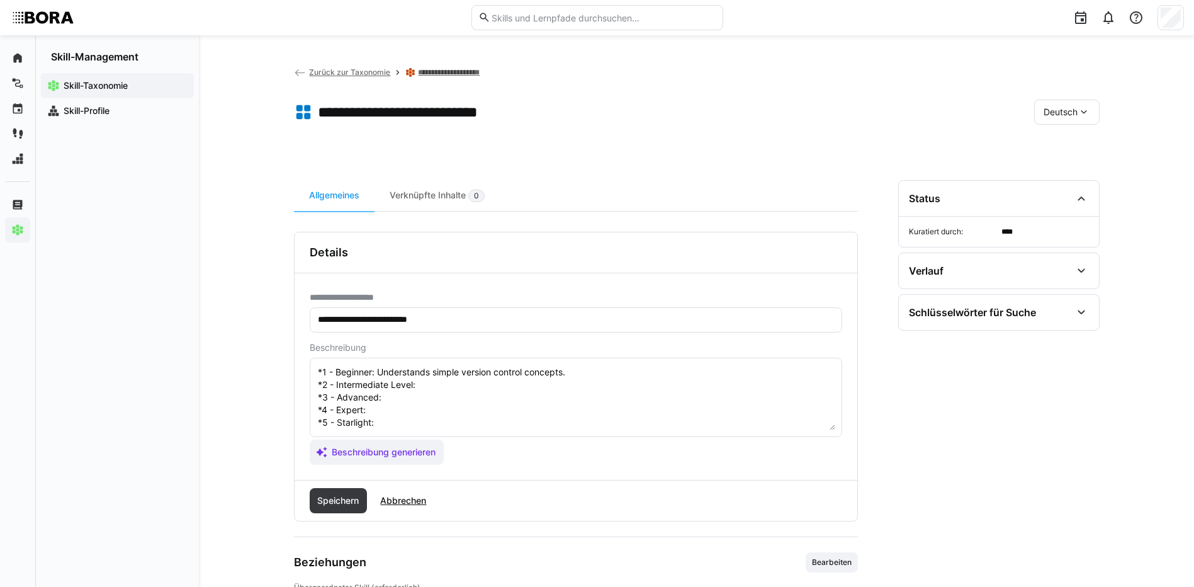
click at [482, 375] on textarea "Dokumenten-Versionskontrolle bezieht sich auf die Fähigkeit, verschiedene Versi…" at bounding box center [576, 397] width 519 height 65
click at [456, 387] on textarea "Dokumenten-Versionskontrolle bezieht sich auf die Fähigkeit, verschiedene Versi…" at bounding box center [576, 397] width 519 height 65
click at [397, 404] on textarea at bounding box center [576, 397] width 519 height 65
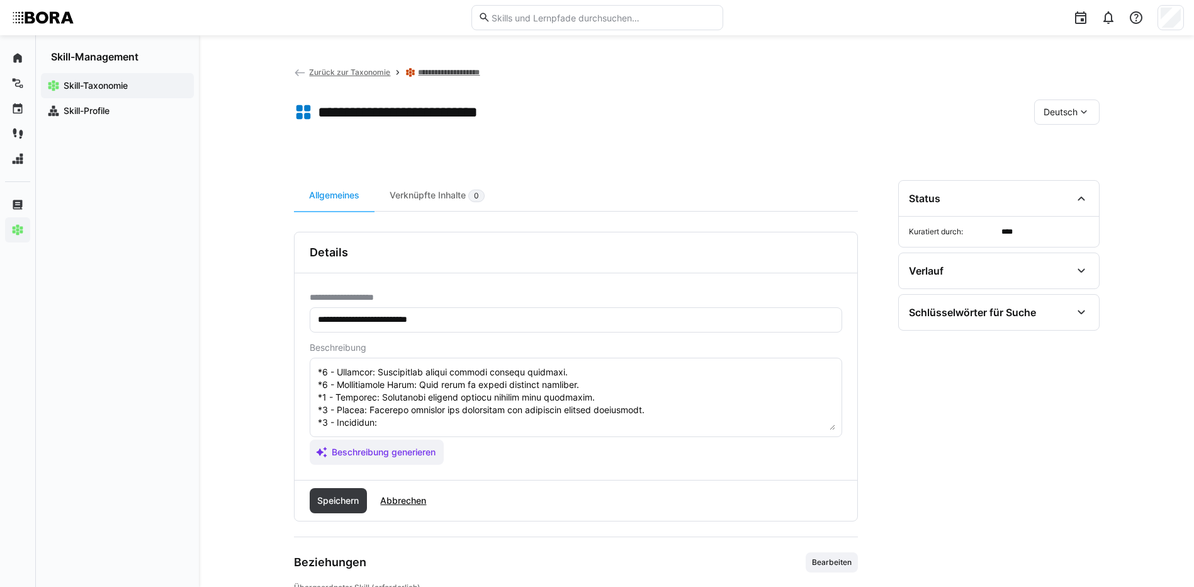
click at [409, 410] on textarea at bounding box center [576, 397] width 519 height 65
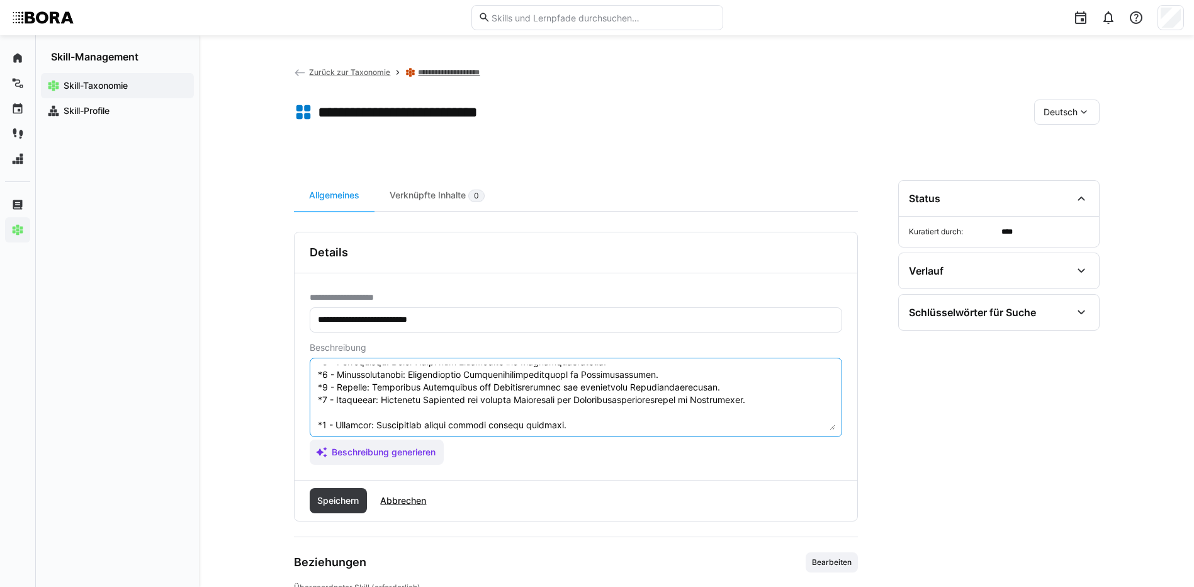
scroll to position [139, 0]
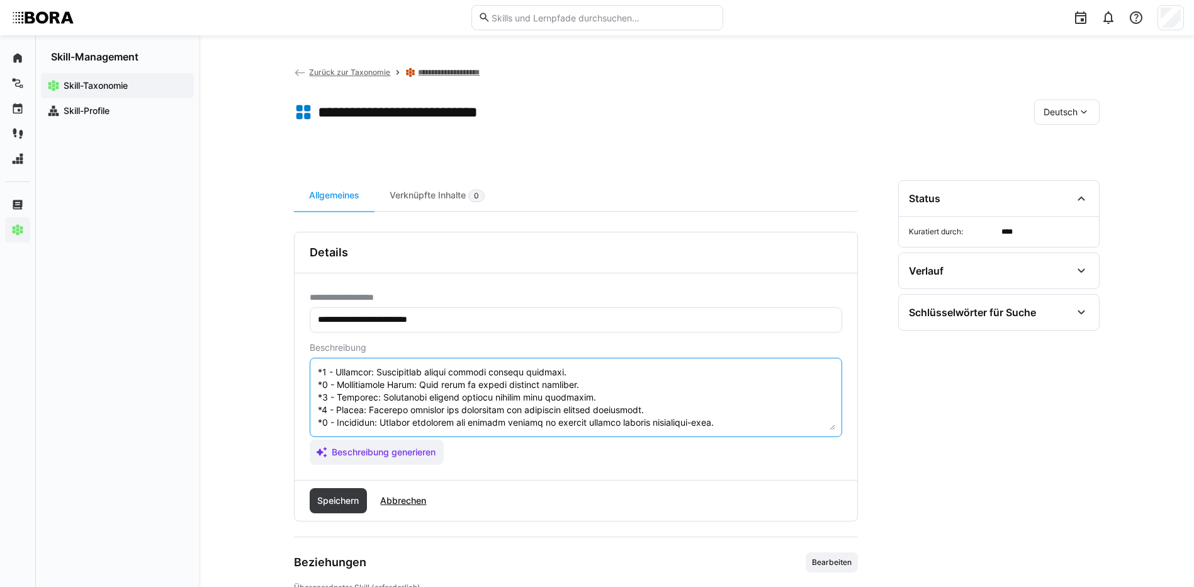
drag, startPoint x: 318, startPoint y: 423, endPoint x: 448, endPoint y: 478, distance: 141.0
click at [448, 478] on div "**********" at bounding box center [576, 376] width 563 height 207
type textarea "Dokumenten-Versionskontrolle bezieht sich auf die Fähigkeit, verschiedene Versi…"
click at [323, 501] on span "Speichern" at bounding box center [337, 500] width 45 height 13
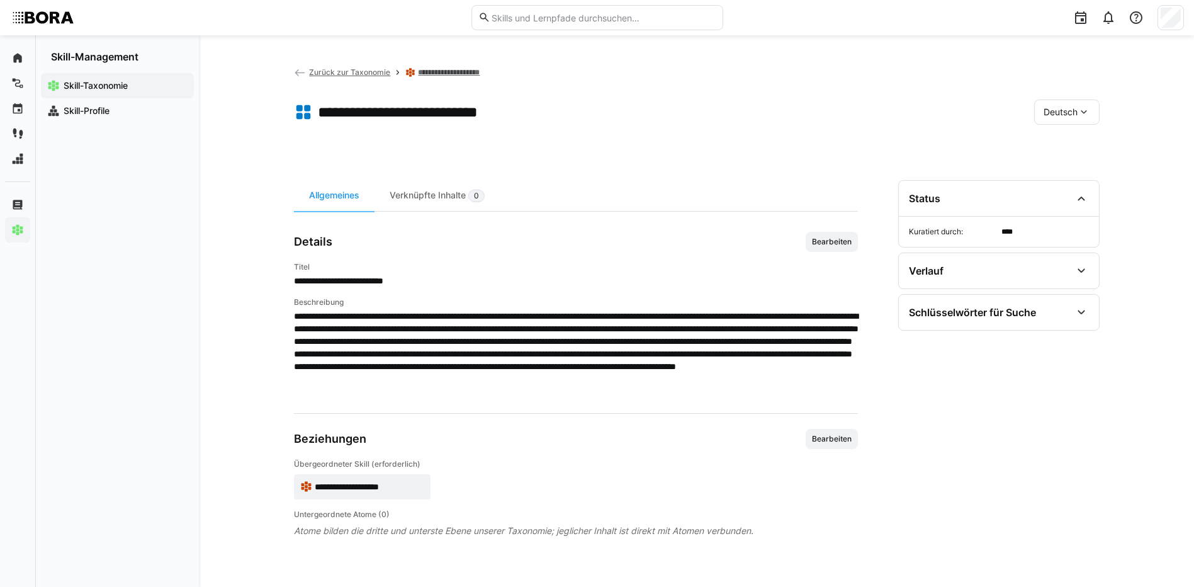
click at [1065, 120] on div "Deutsch" at bounding box center [1066, 111] width 65 height 25
click at [1065, 178] on div "Englisch" at bounding box center [1067, 172] width 67 height 26
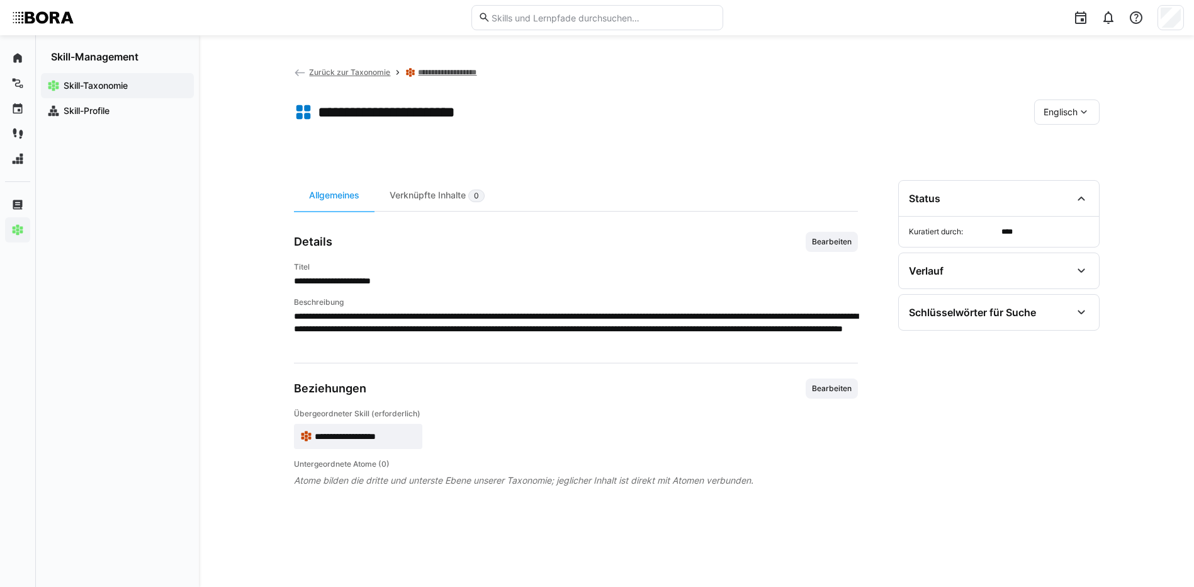
click at [819, 244] on span "Bearbeiten" at bounding box center [832, 242] width 42 height 10
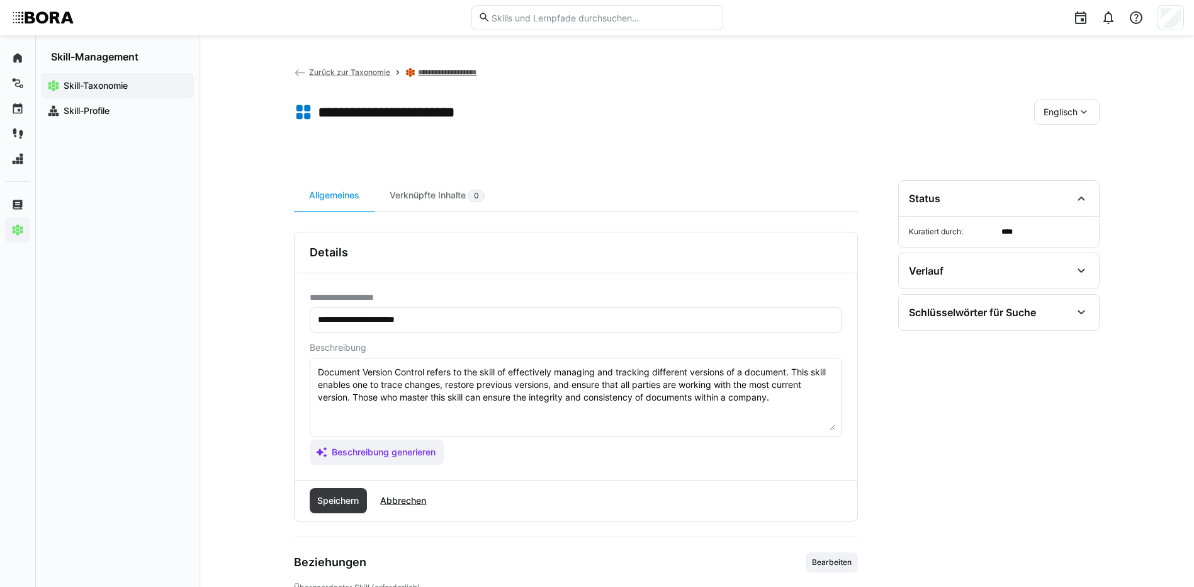
click at [796, 395] on textarea "Document Version Control refers to the skill of effectively managing and tracki…" at bounding box center [576, 397] width 519 height 65
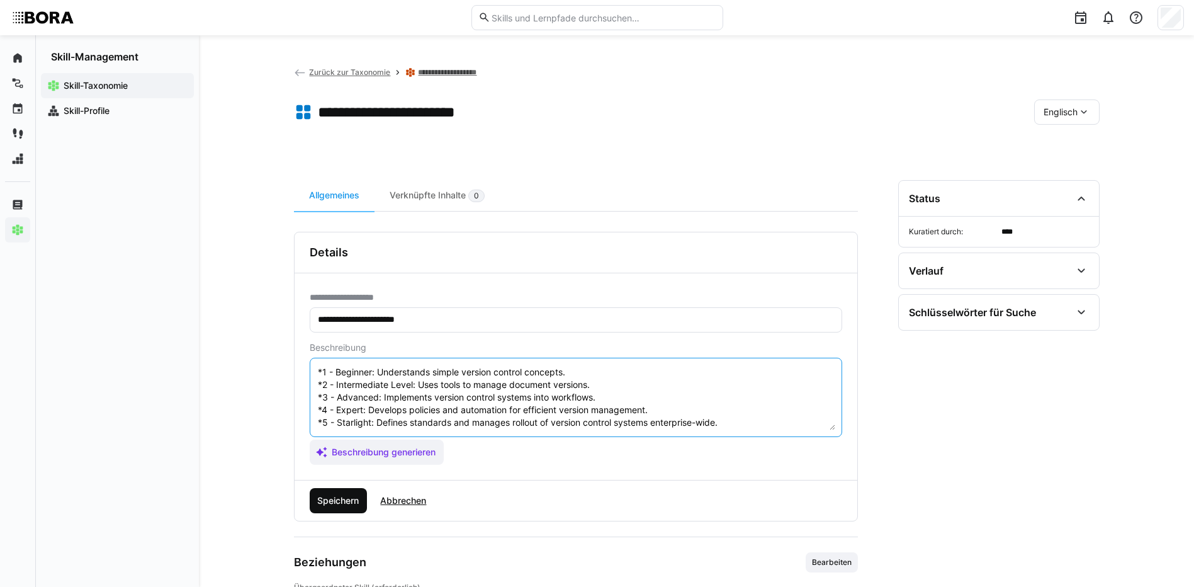
type textarea "Document Version Control refers to the skill of effectively managing and tracki…"
click at [347, 499] on span "Speichern" at bounding box center [337, 500] width 45 height 13
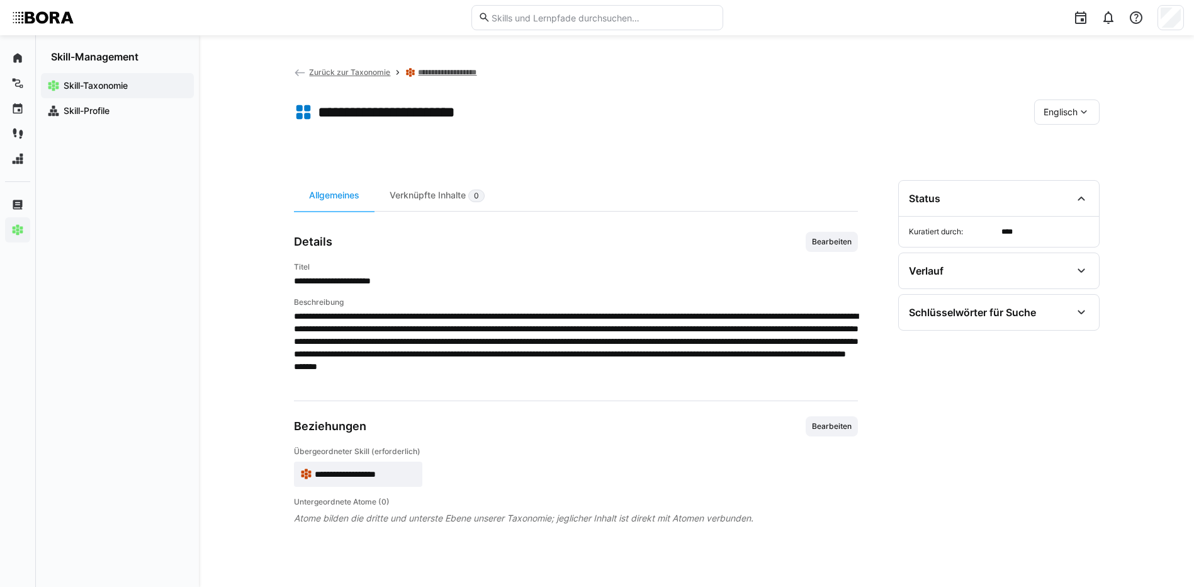
click at [1092, 118] on div "Englisch" at bounding box center [1066, 111] width 65 height 25
click at [1085, 145] on div "Deutsch" at bounding box center [1066, 145] width 47 height 13
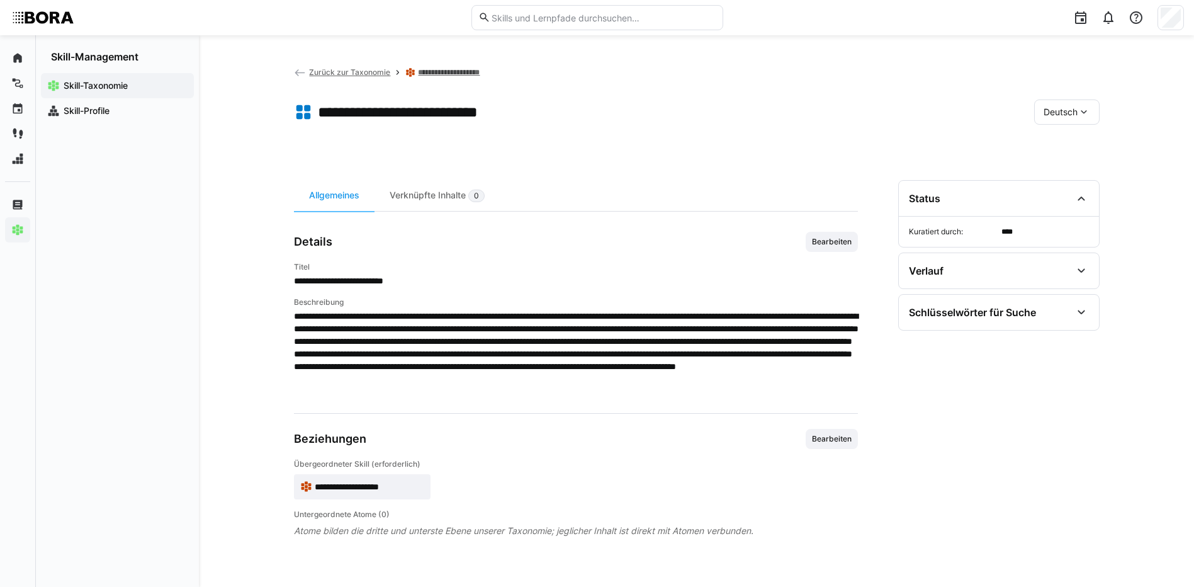
click at [487, 76] on link "**********" at bounding box center [464, 72] width 93 height 10
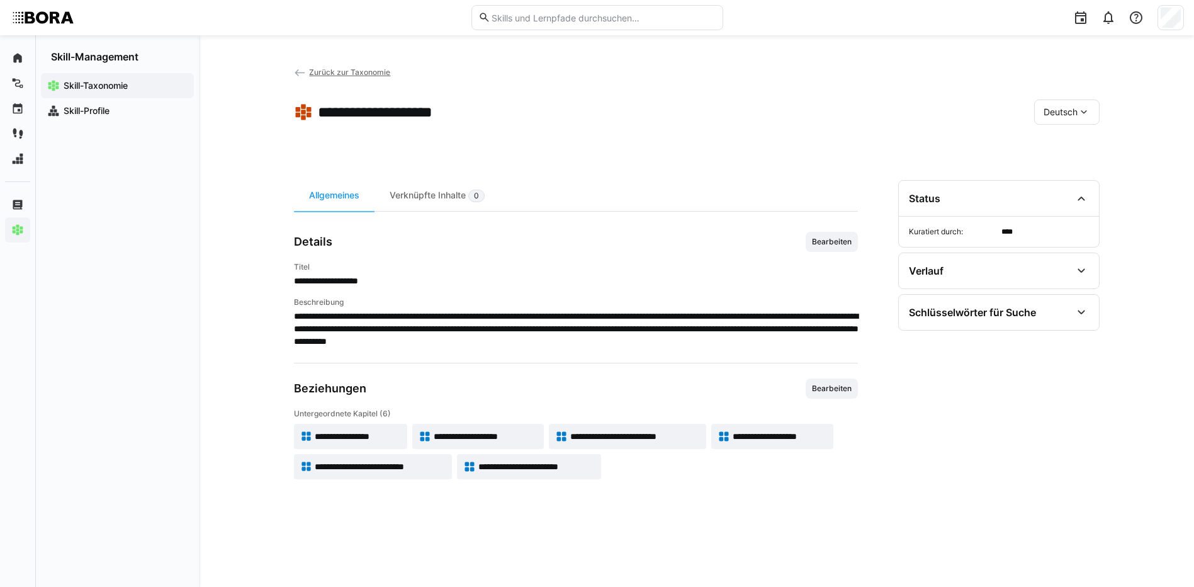
click at [511, 467] on span "**********" at bounding box center [536, 466] width 117 height 13
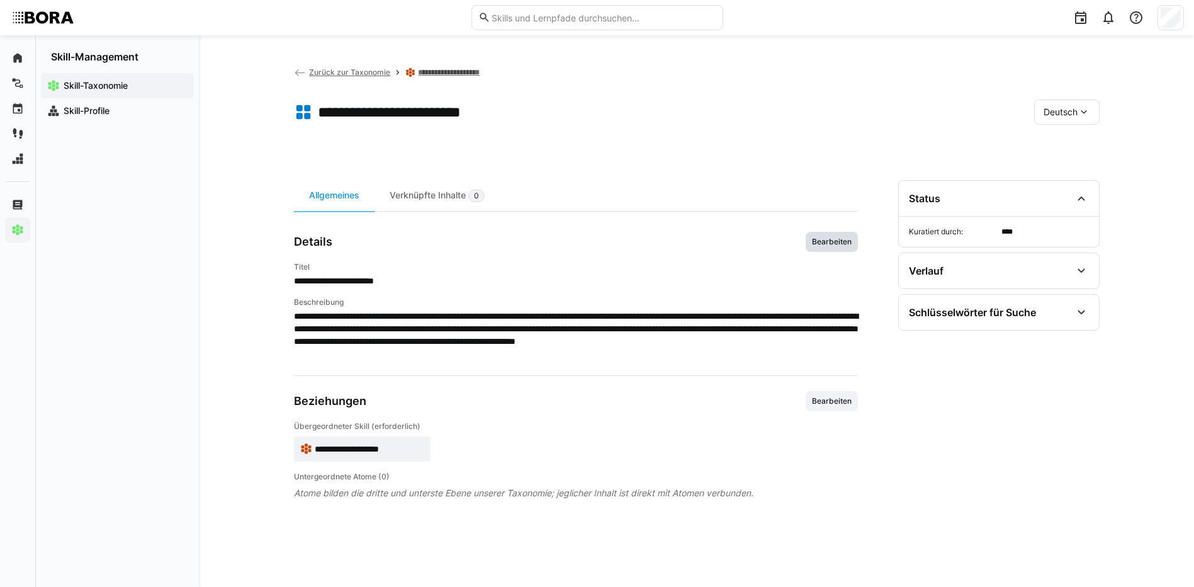
click at [813, 247] on span "Bearbeiten" at bounding box center [832, 242] width 52 height 20
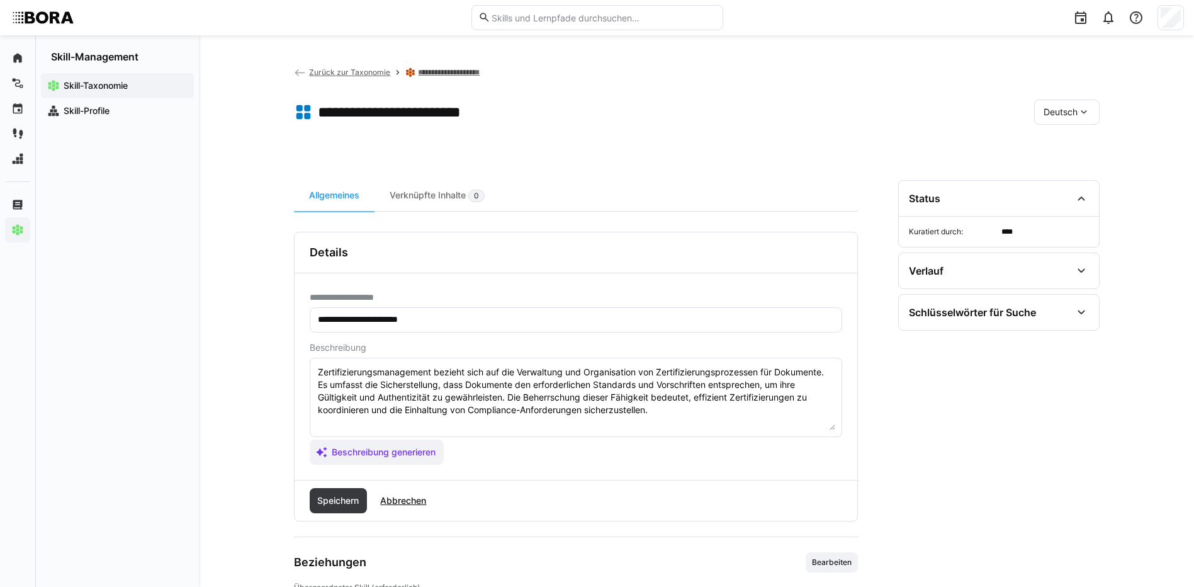
click at [669, 412] on textarea "Zertifizierungsmanagement bezieht sich auf die Verwaltung und Organisation von …" at bounding box center [576, 397] width 519 height 65
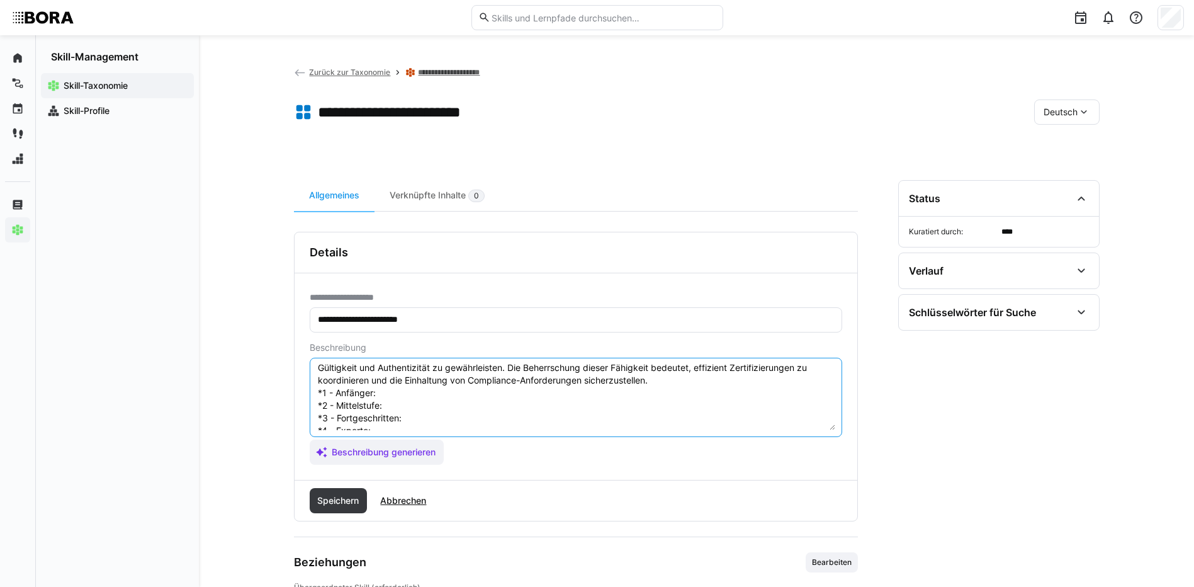
scroll to position [10, 0]
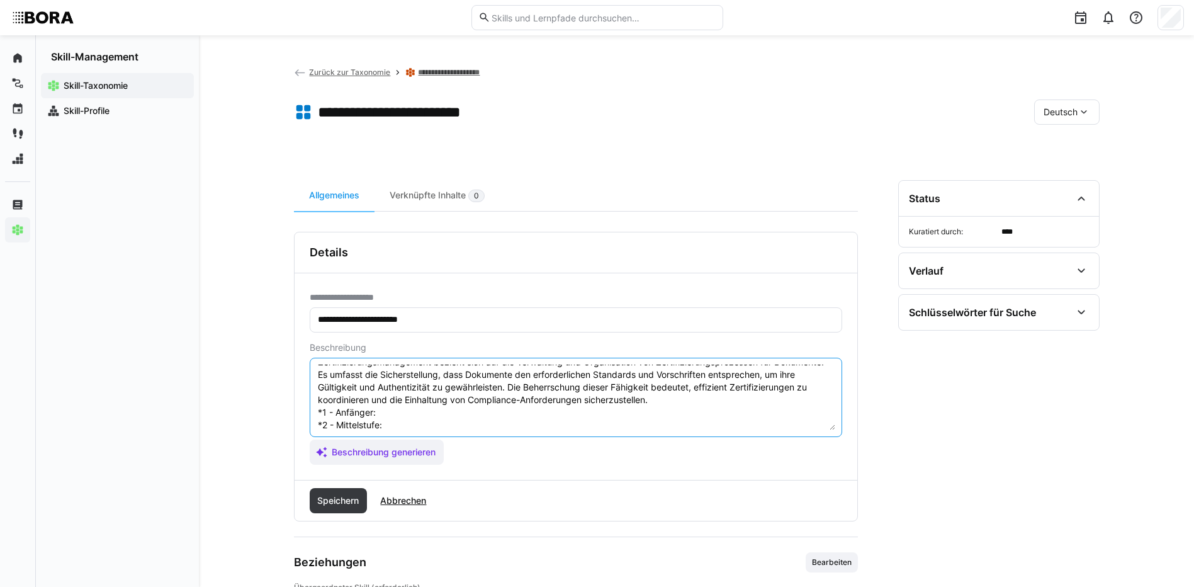
click at [421, 410] on textarea "Zertifizierungsmanagement bezieht sich auf die Verwaltung und Organisation von …" at bounding box center [576, 397] width 519 height 65
click at [382, 416] on textarea "Zertifizierungsmanagement bezieht sich auf die Verwaltung und Organisation von …" at bounding box center [576, 397] width 519 height 65
click at [424, 427] on textarea "Zertifizierungsmanagement bezieht sich auf die Verwaltung und Organisation von …" at bounding box center [576, 397] width 519 height 65
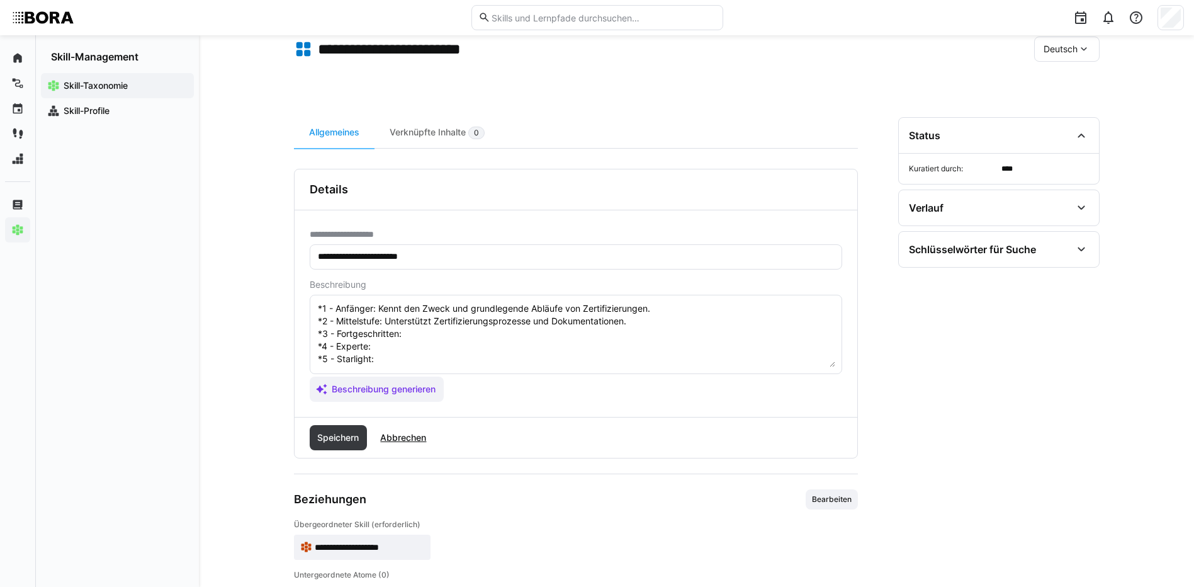
scroll to position [73, 0]
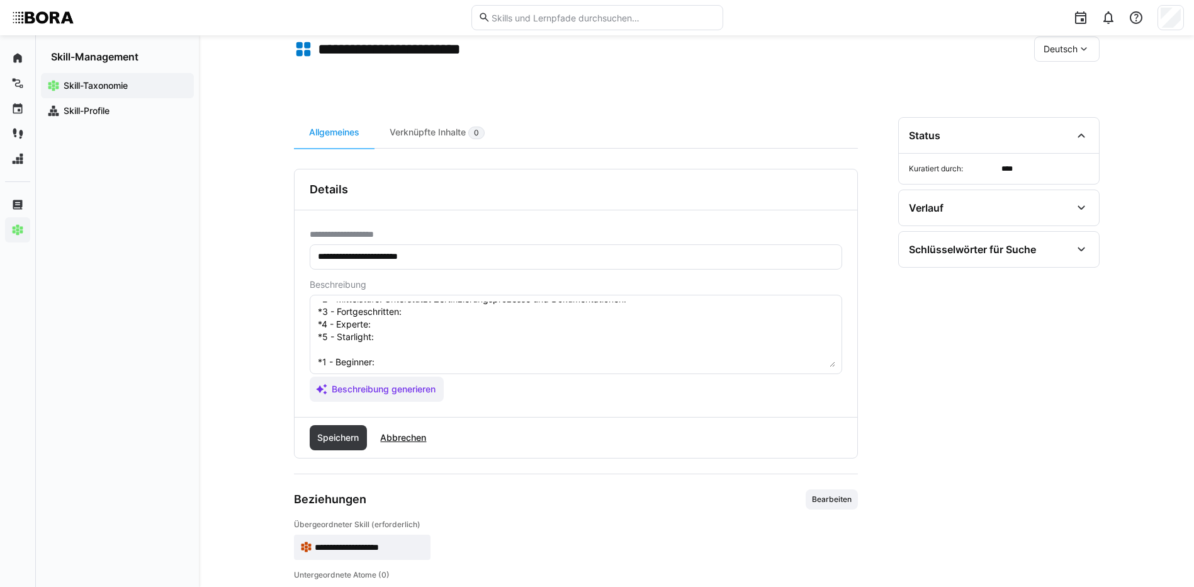
click at [417, 317] on textarea "Zertifizierungsmanagement bezieht sich auf die Verwaltung und Organisation von …" at bounding box center [576, 334] width 519 height 65
click at [407, 322] on textarea "Zertifizierungsmanagement bezieht sich auf die Verwaltung und Organisation von …" at bounding box center [576, 334] width 519 height 65
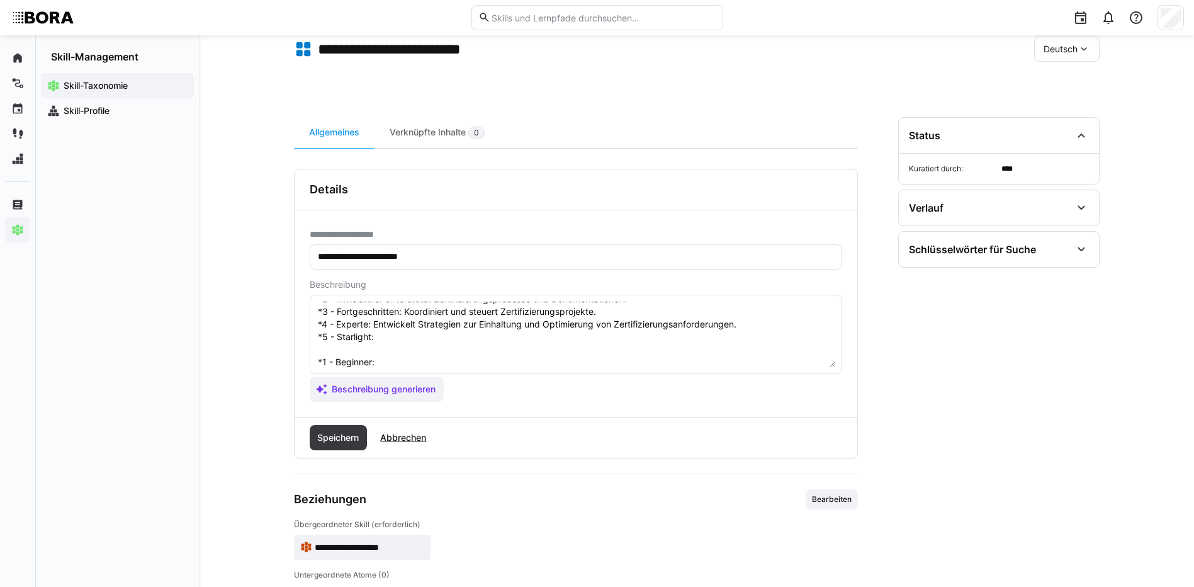
click at [387, 326] on textarea "Zertifizierungsmanagement bezieht sich auf die Verwaltung und Organisation von …" at bounding box center [576, 334] width 519 height 65
click at [396, 342] on textarea "Zertifizierungsmanagement bezieht sich auf die Verwaltung und Organisation von …" at bounding box center [576, 334] width 519 height 65
click at [466, 362] on textarea "Zertifizierungsmanagement bezieht sich auf die Verwaltung und Organisation von …" at bounding box center [576, 334] width 519 height 65
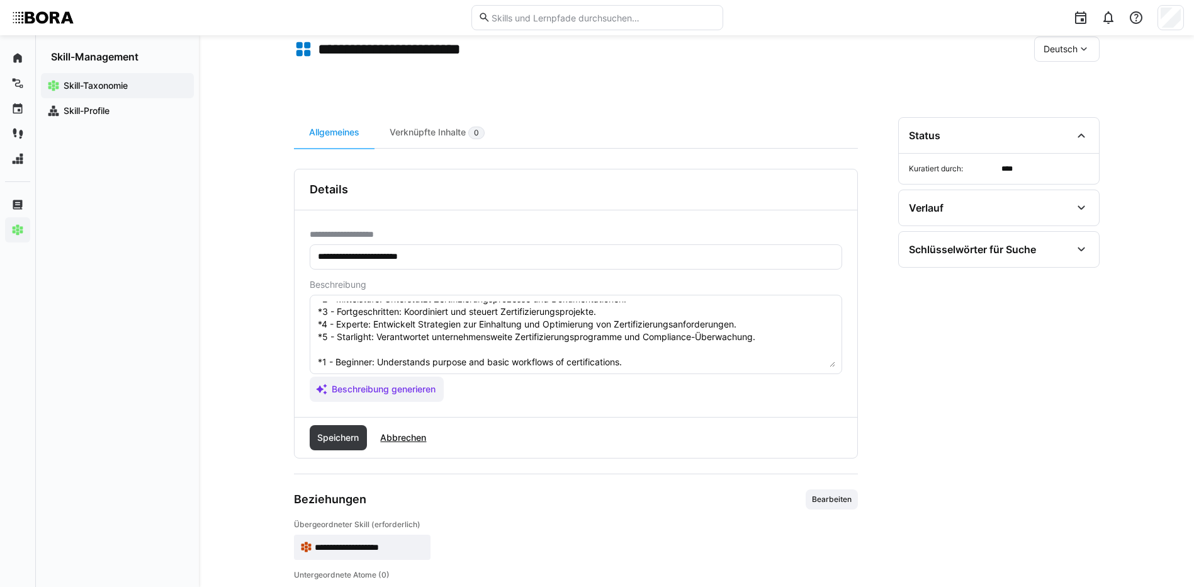
scroll to position [136, 0]
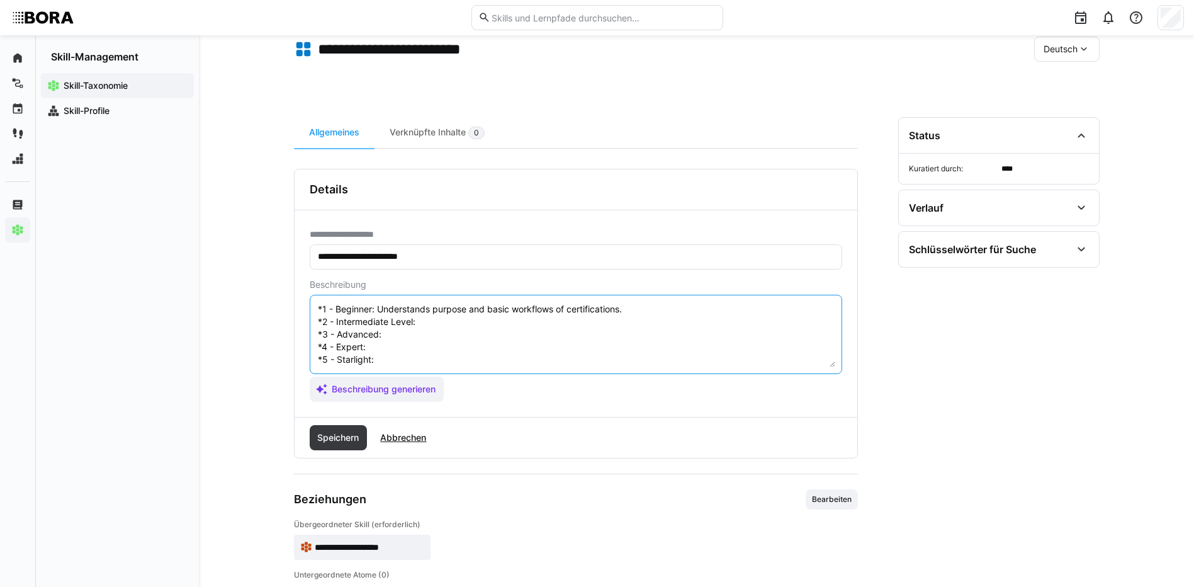
click at [434, 308] on textarea "Zertifizierungsmanagement bezieht sich auf die Verwaltung und Organisation von …" at bounding box center [576, 334] width 519 height 65
click at [494, 326] on textarea at bounding box center [576, 334] width 519 height 65
click at [395, 332] on textarea at bounding box center [576, 334] width 519 height 65
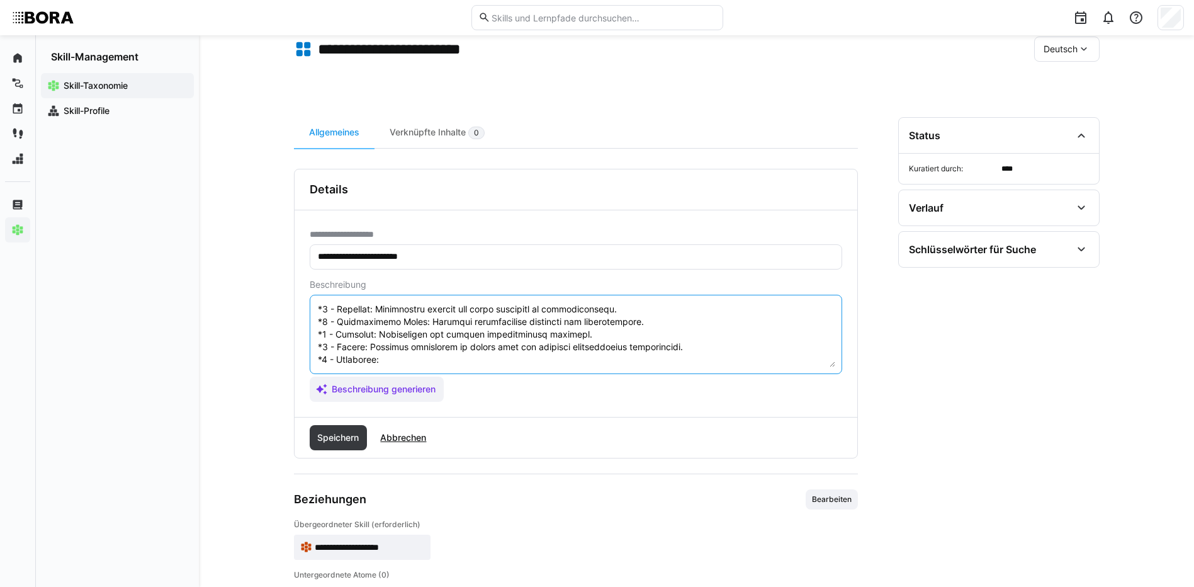
click at [388, 348] on textarea at bounding box center [576, 334] width 519 height 65
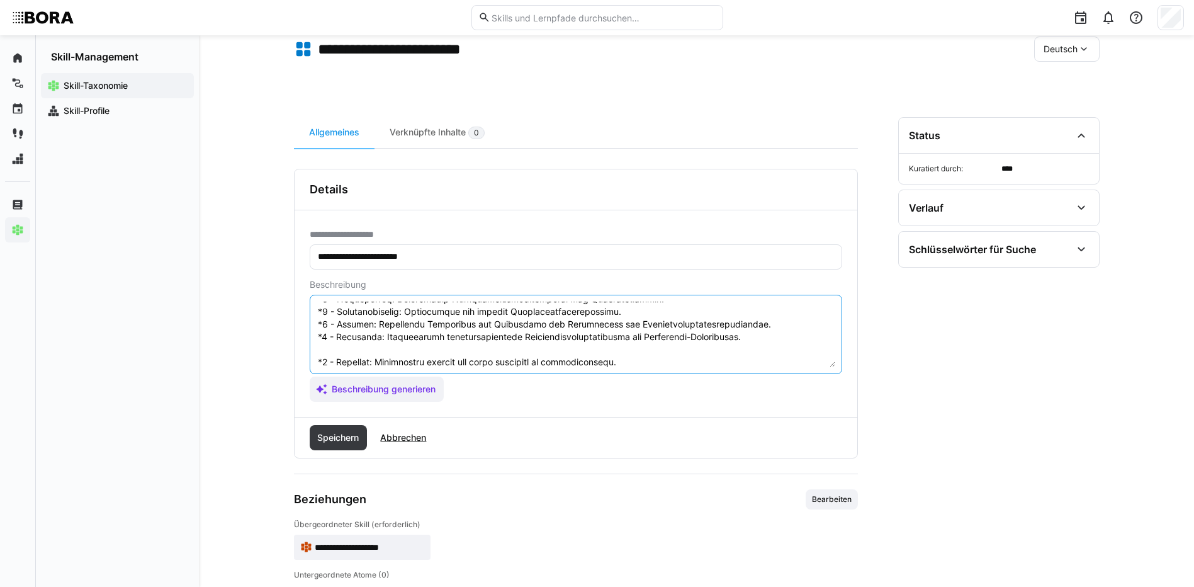
scroll to position [139, 0]
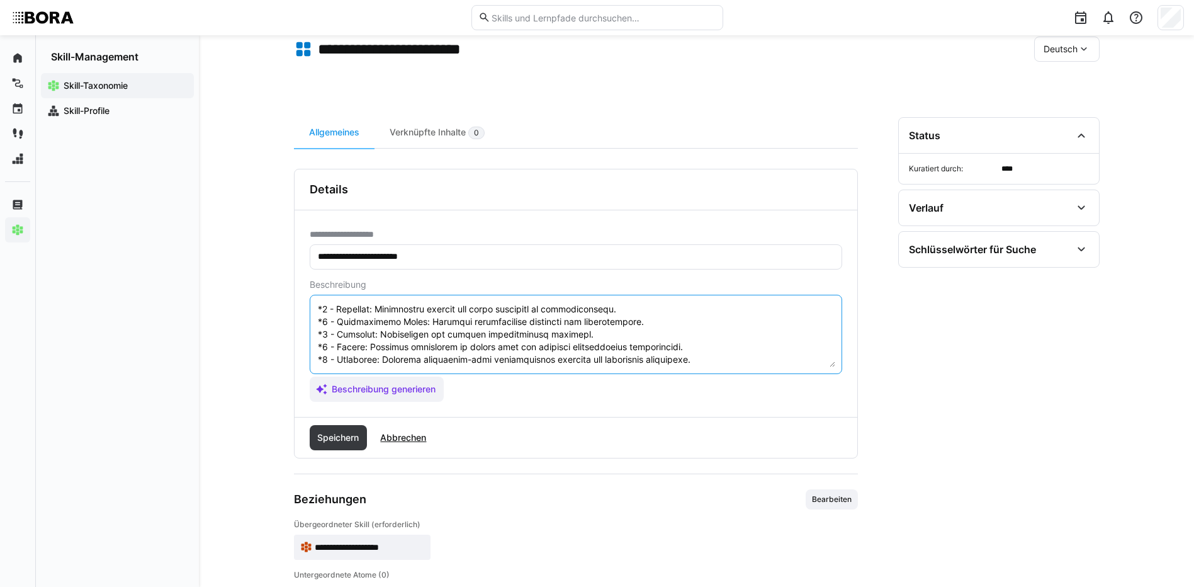
drag, startPoint x: 317, startPoint y: 359, endPoint x: 450, endPoint y: 406, distance: 140.2
click at [450, 406] on div "**********" at bounding box center [576, 313] width 563 height 207
type textarea "Zertifizierungsmanagement bezieht sich auf die Verwaltung und Organisation von …"
drag, startPoint x: 329, startPoint y: 441, endPoint x: 356, endPoint y: 421, distance: 32.9
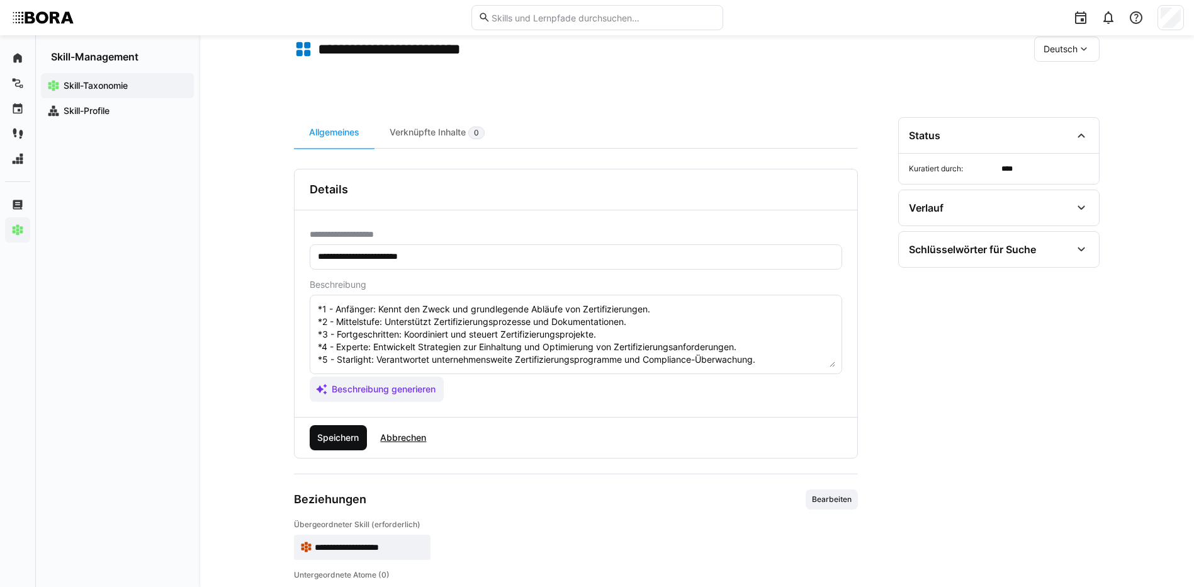
click at [329, 440] on span "Speichern" at bounding box center [337, 437] width 45 height 13
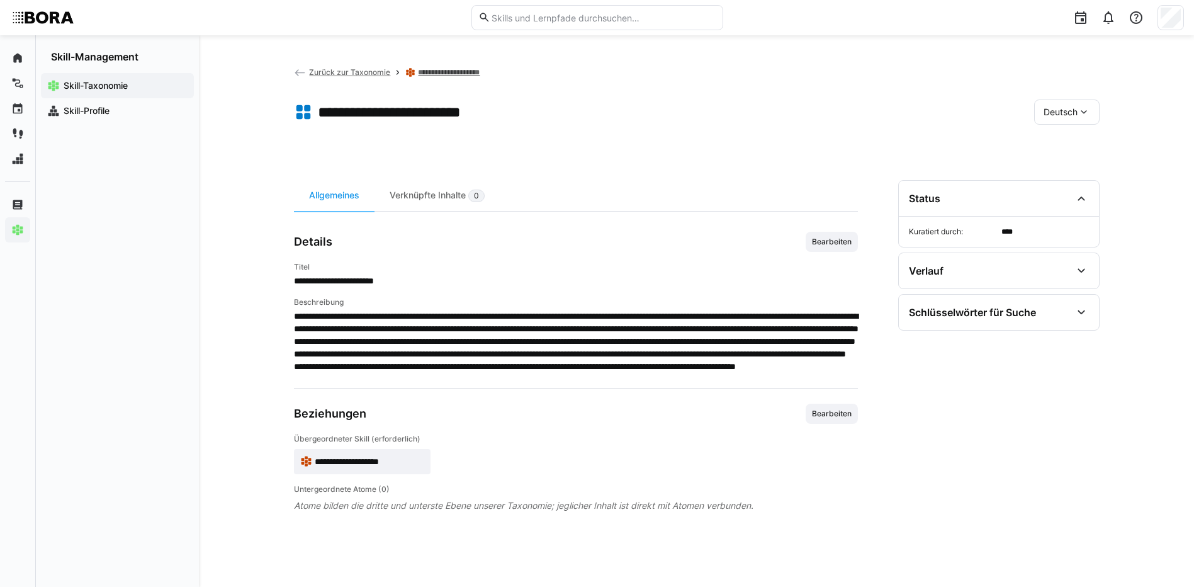
scroll to position [0, 0]
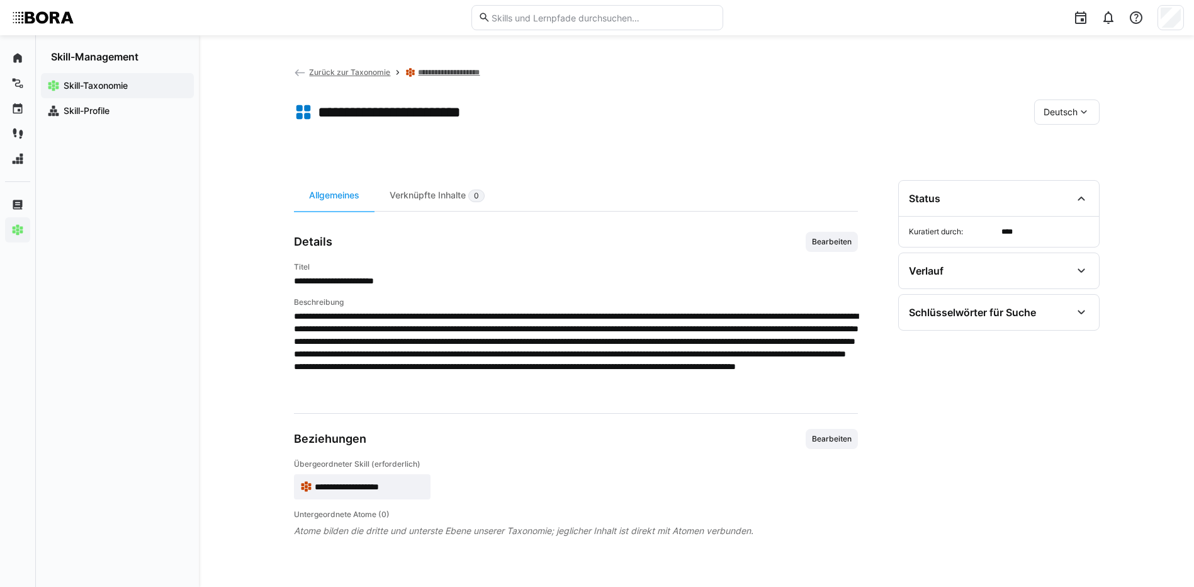
click at [1076, 119] on div "Deutsch" at bounding box center [1066, 111] width 65 height 25
click at [1076, 170] on span "Englisch" at bounding box center [1061, 172] width 34 height 13
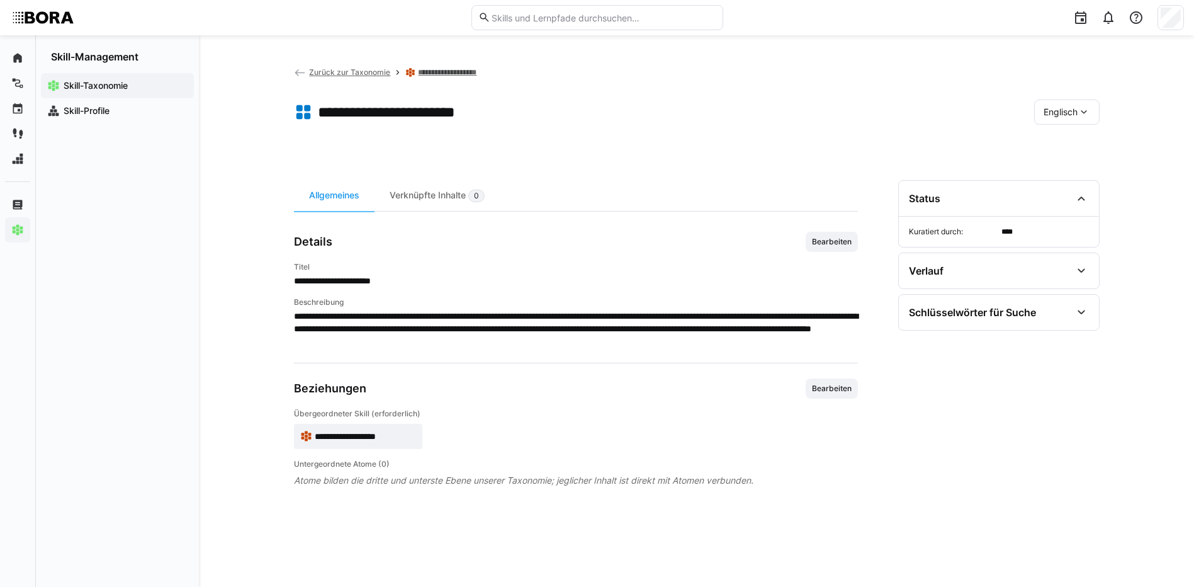
drag, startPoint x: 846, startPoint y: 234, endPoint x: 836, endPoint y: 258, distance: 26.3
click at [844, 234] on span "Bearbeiten" at bounding box center [832, 242] width 52 height 20
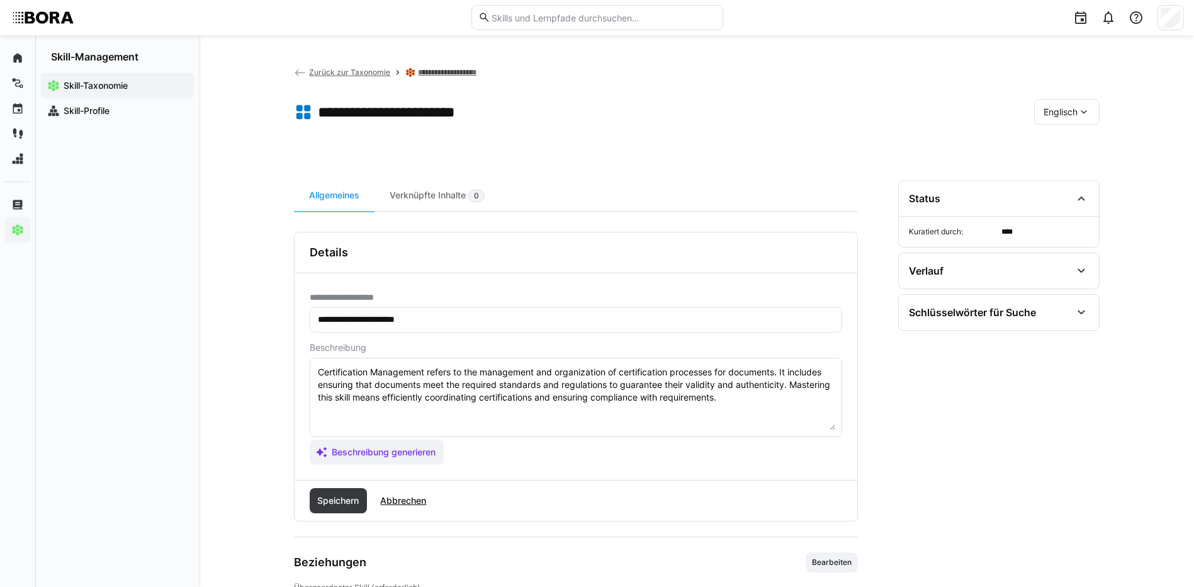
click at [783, 397] on textarea "Certification Management refers to the management and organization of certifica…" at bounding box center [576, 397] width 519 height 65
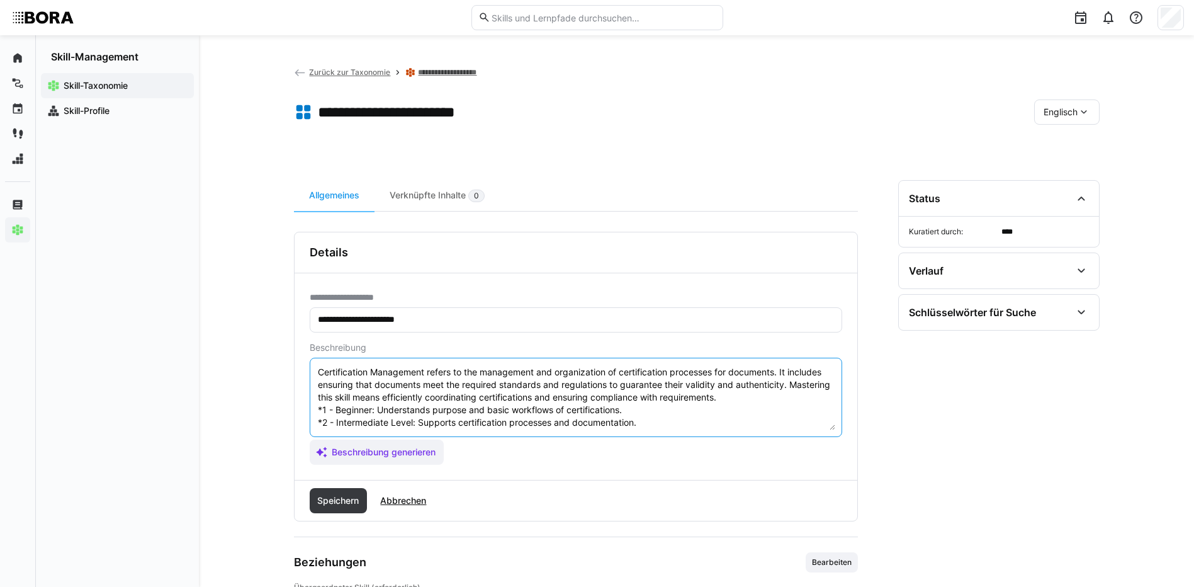
scroll to position [48, 0]
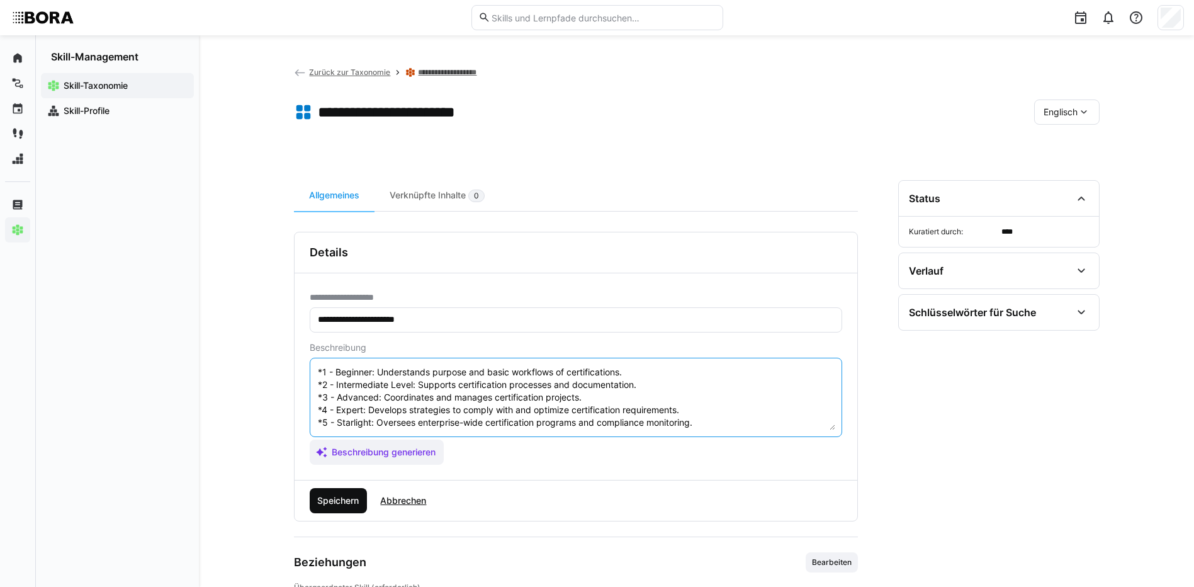
type textarea "Certification Management refers to the management and organization of certifica…"
click at [325, 495] on span "Speichern" at bounding box center [337, 500] width 45 height 13
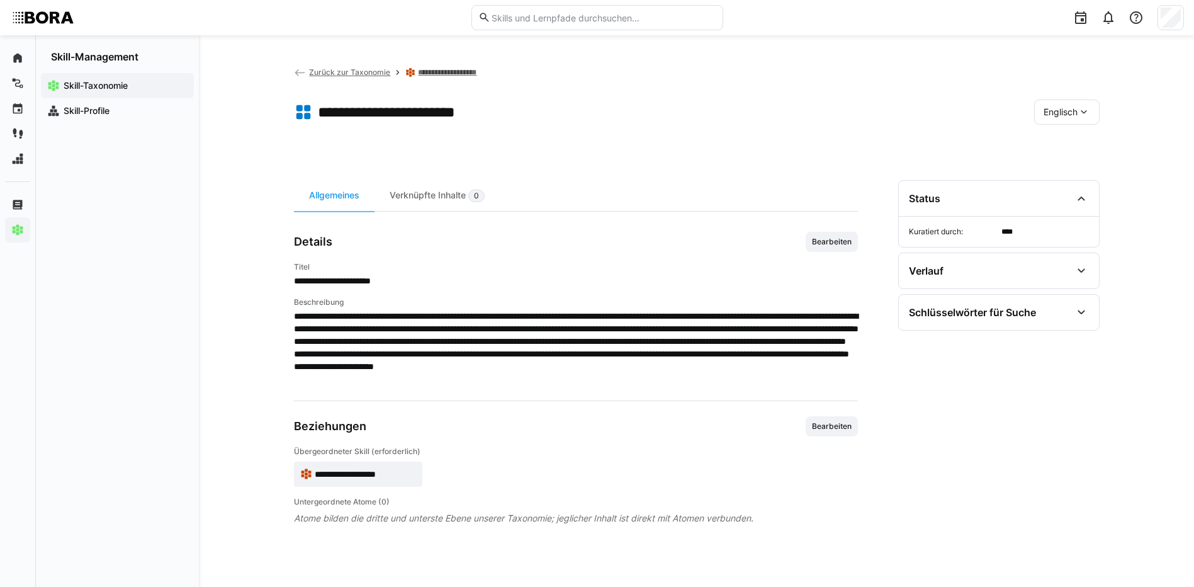
click at [1070, 108] on span "Englisch" at bounding box center [1061, 112] width 34 height 13
click at [1080, 143] on div "Deutsch" at bounding box center [1066, 145] width 47 height 13
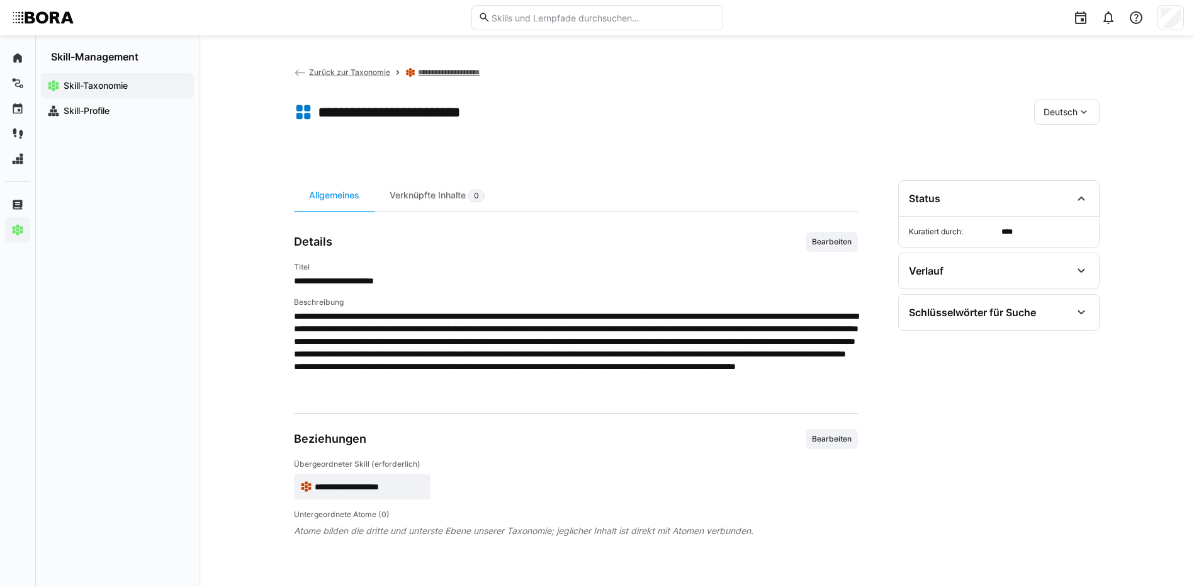
click at [477, 74] on link "**********" at bounding box center [464, 72] width 93 height 10
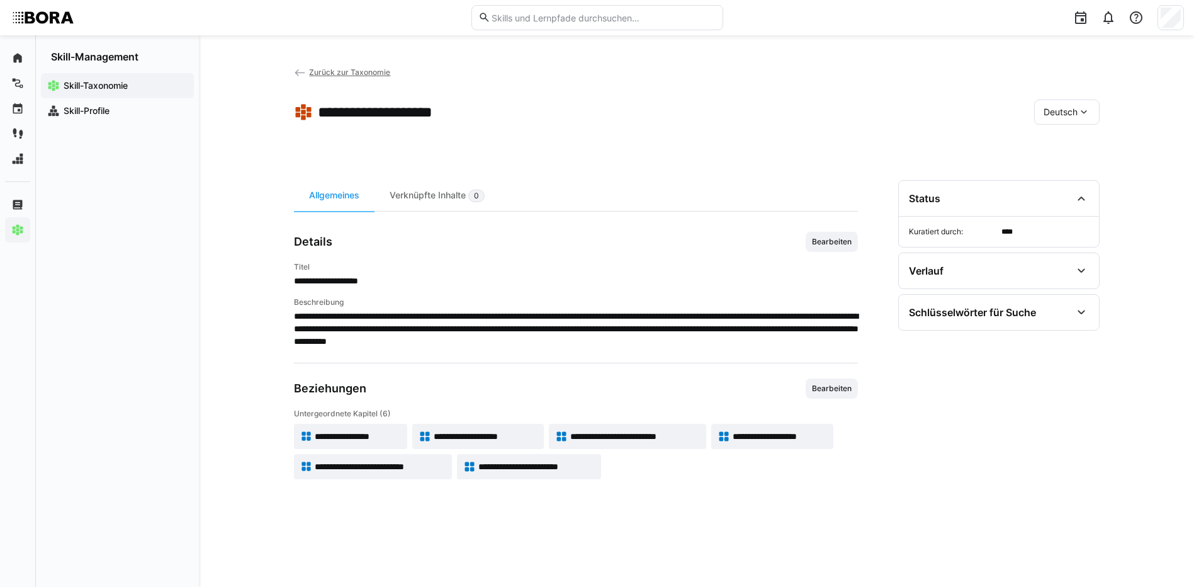
click at [364, 71] on span "Zurück zur Taxonomie" at bounding box center [349, 71] width 81 height 9
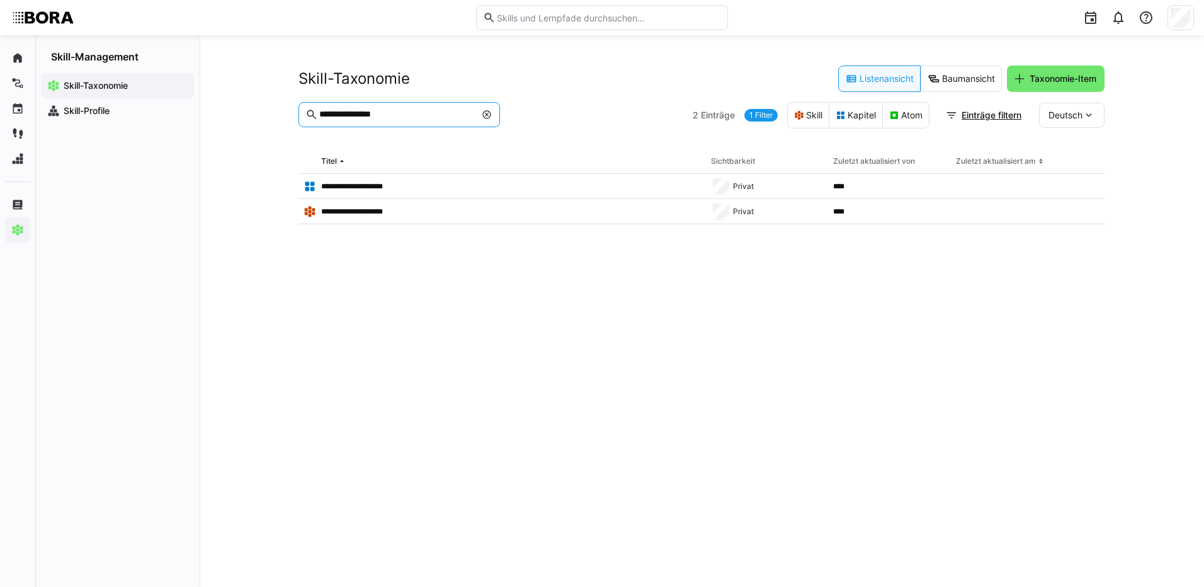
drag, startPoint x: 444, startPoint y: 111, endPoint x: 291, endPoint y: 111, distance: 152.4
click at [291, 111] on div "**********" at bounding box center [701, 311] width 1005 height 552
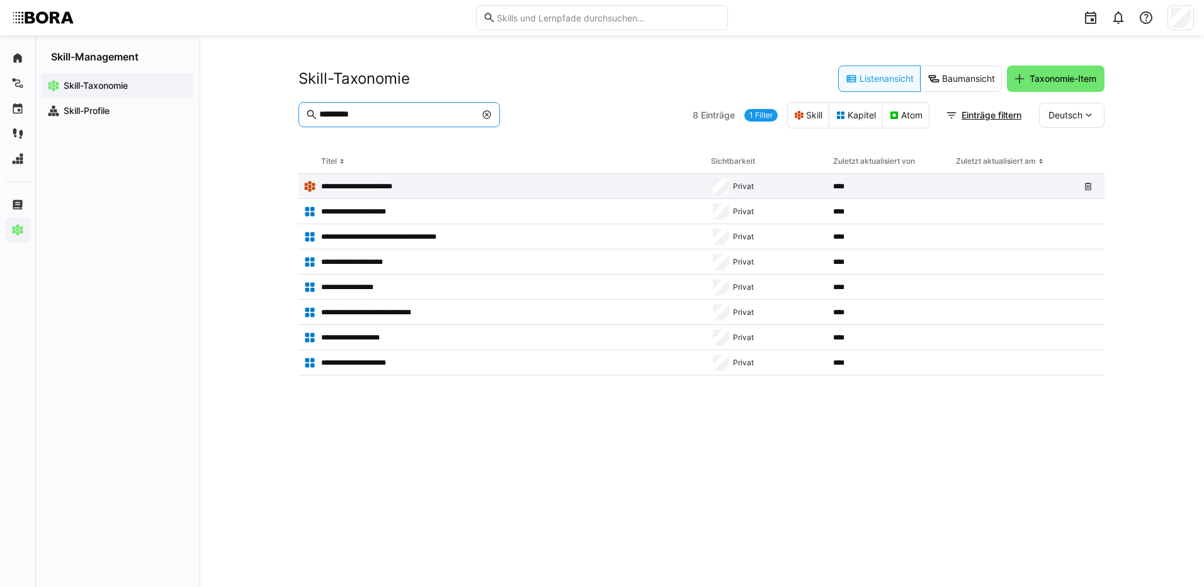
type input "*********"
click at [375, 178] on div "**********" at bounding box center [501, 186] width 407 height 25
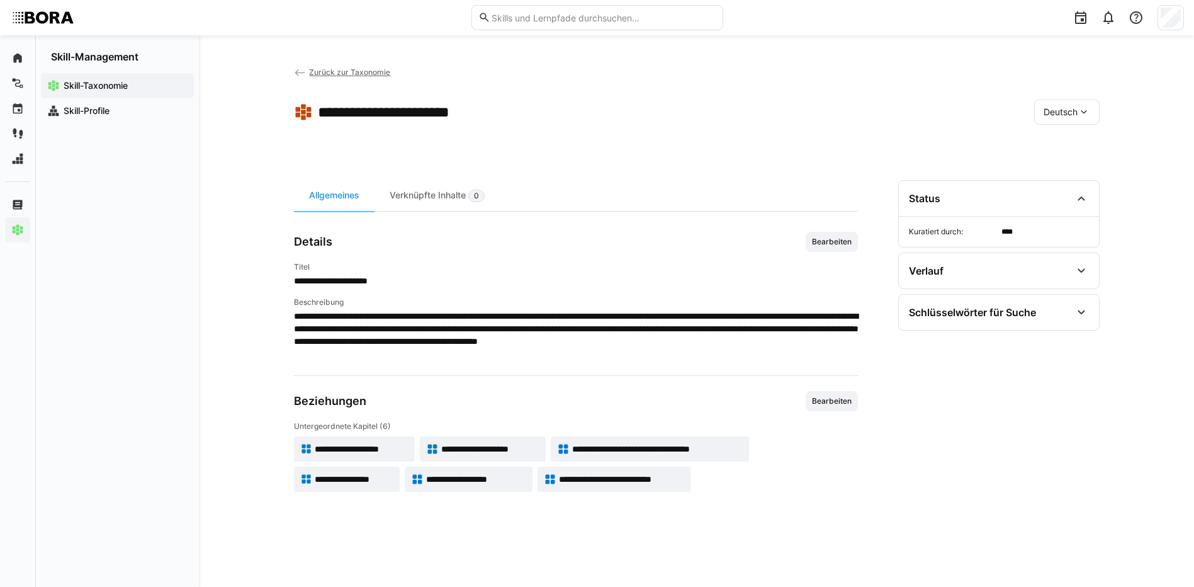
click at [380, 443] on span "**********" at bounding box center [361, 449] width 93 height 13
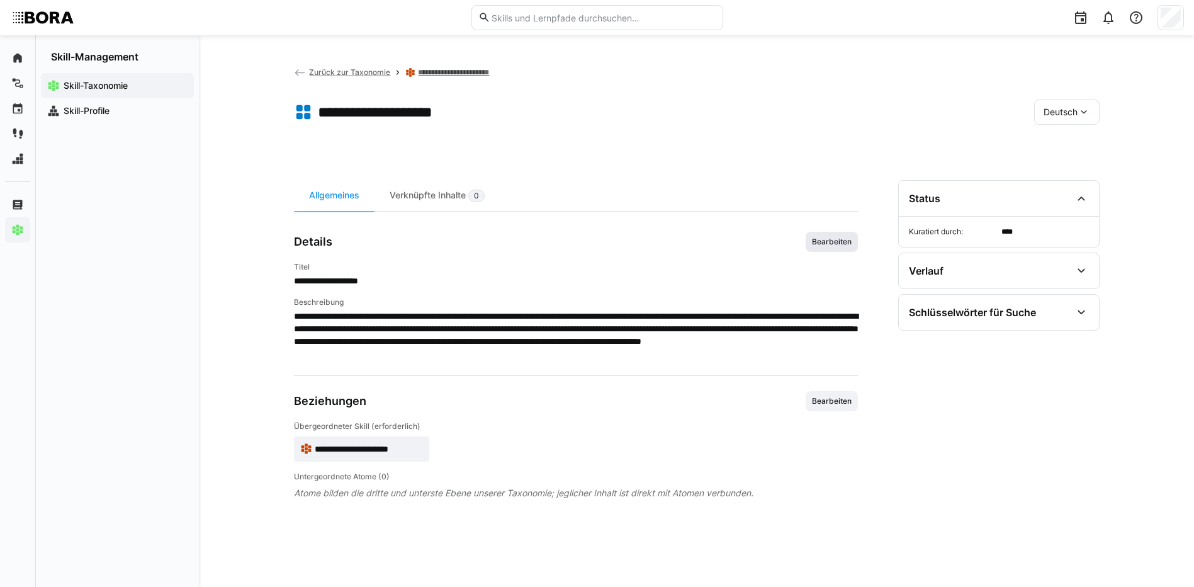
click at [838, 240] on span "Bearbeiten" at bounding box center [832, 242] width 42 height 10
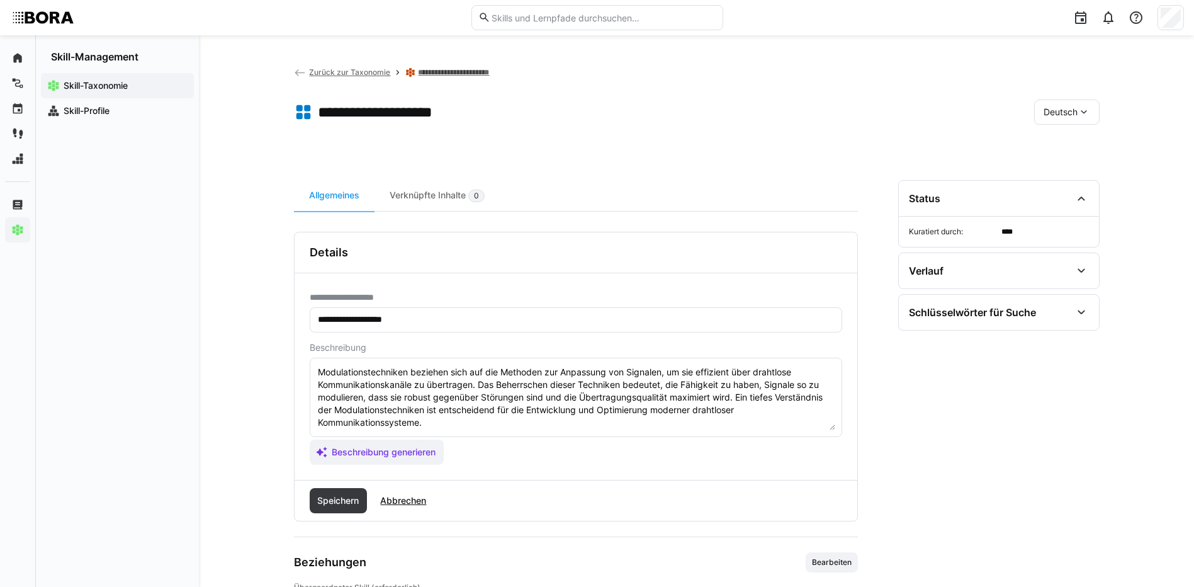
click at [433, 424] on textarea "Modulationstechniken beziehen sich auf die Methoden zur Anpassung von Signalen,…" at bounding box center [576, 397] width 519 height 65
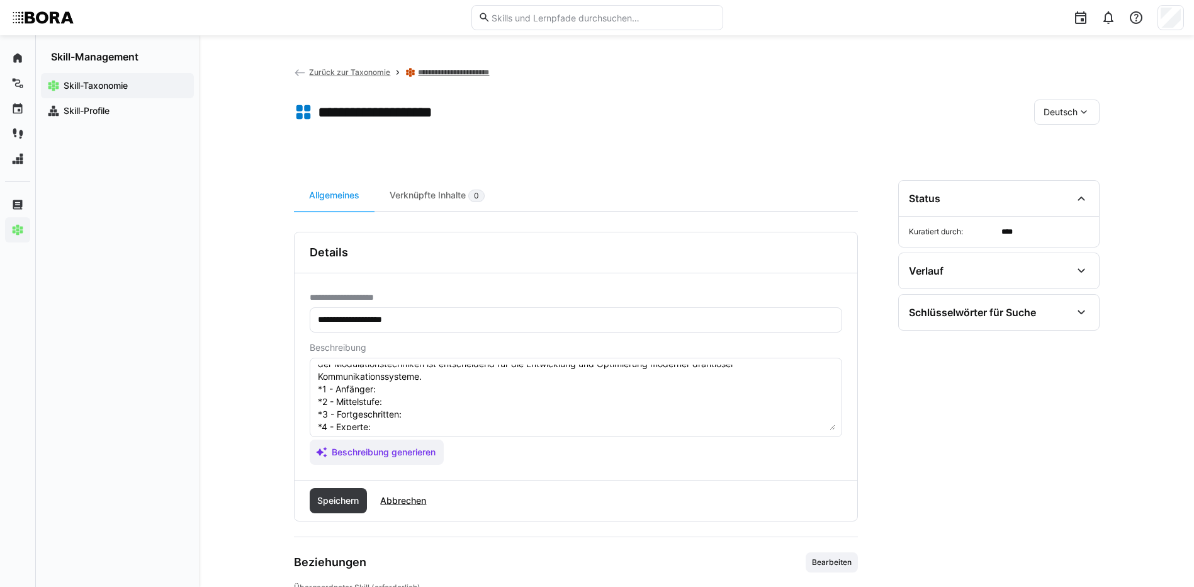
scroll to position [23, 0]
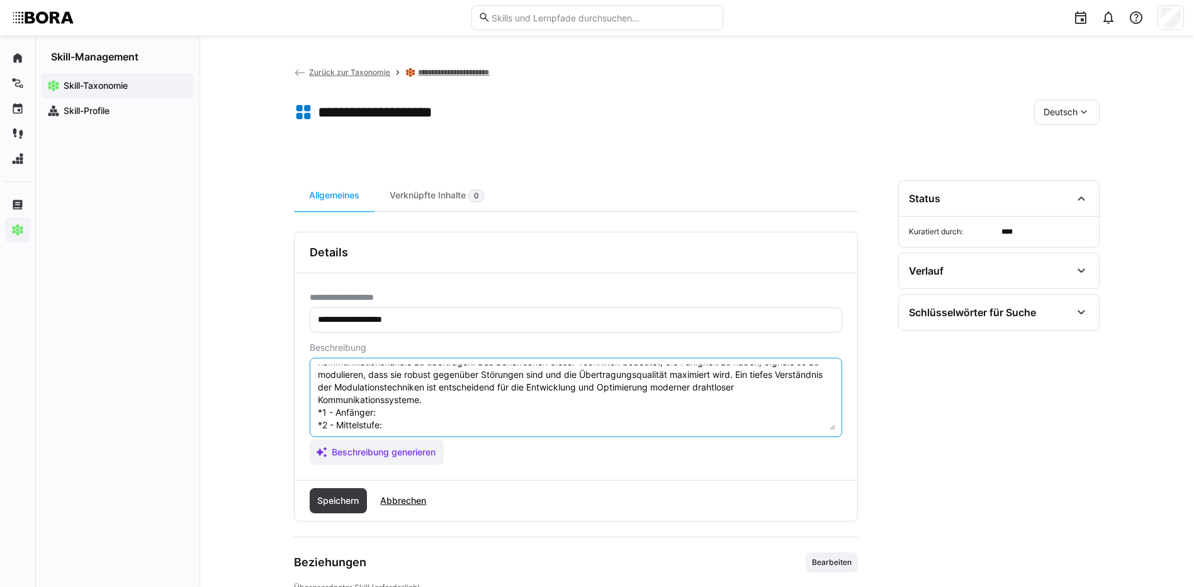
click at [429, 412] on textarea "Modulationstechniken beziehen sich auf die Methoden zur Anpassung von Signalen,…" at bounding box center [576, 397] width 519 height 65
click at [406, 422] on textarea "Modulationstechniken beziehen sich auf die Methoden zur Anpassung von Signalen,…" at bounding box center [576, 397] width 519 height 65
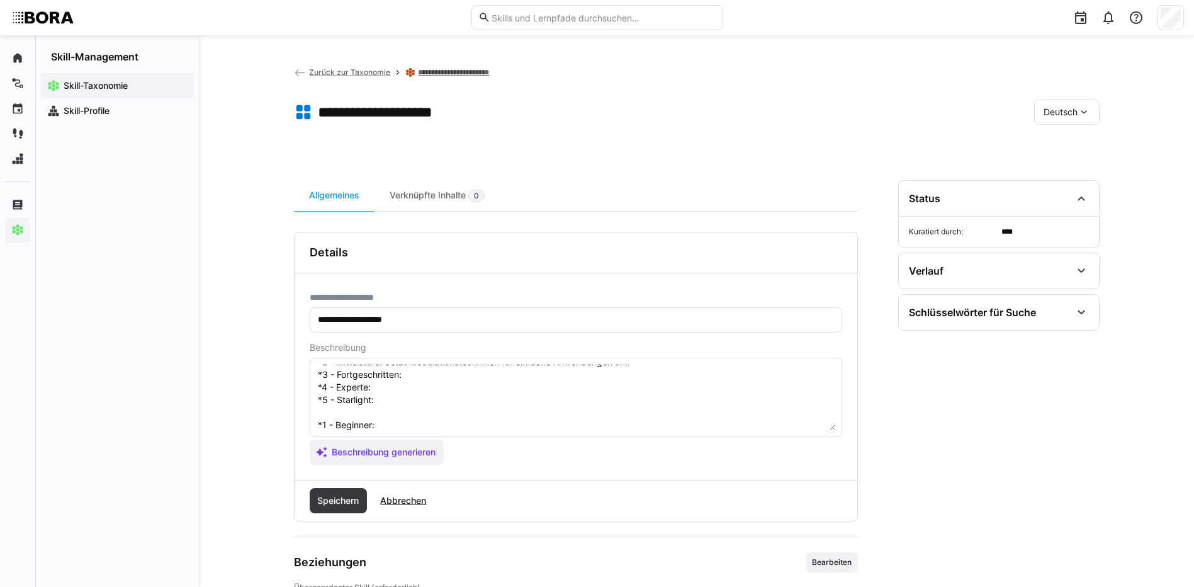
click at [497, 373] on textarea "Modulationstechniken beziehen sich auf die Methoden zur Anpassung von Signalen,…" at bounding box center [576, 397] width 519 height 65
click at [457, 392] on textarea "Modulationstechniken beziehen sich auf die Methoden zur Anpassung von Signalen,…" at bounding box center [576, 397] width 519 height 65
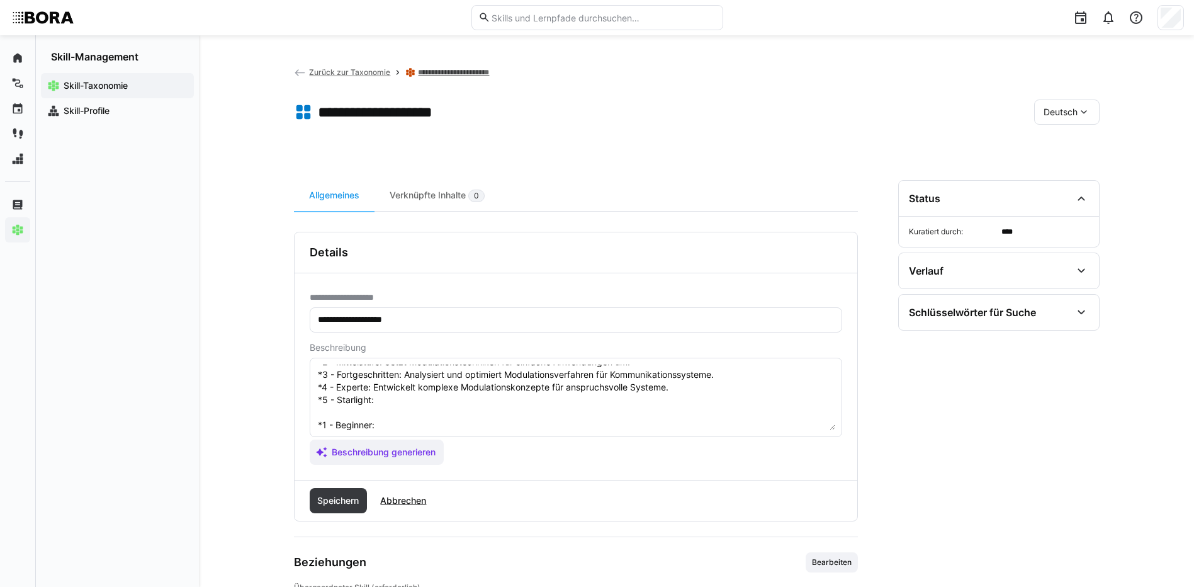
click at [400, 393] on textarea "Modulationstechniken beziehen sich auf die Methoden zur Anpassung von Signalen,…" at bounding box center [576, 397] width 519 height 65
click at [387, 430] on eds-input "Modulationstechniken beziehen sich auf die Methoden zur Anpassung von Signalen,…" at bounding box center [576, 397] width 533 height 79
click at [387, 427] on textarea "Modulationstechniken beziehen sich auf die Methoden zur Anpassung von Signalen,…" at bounding box center [576, 397] width 519 height 65
click at [542, 383] on textarea at bounding box center [576, 397] width 519 height 65
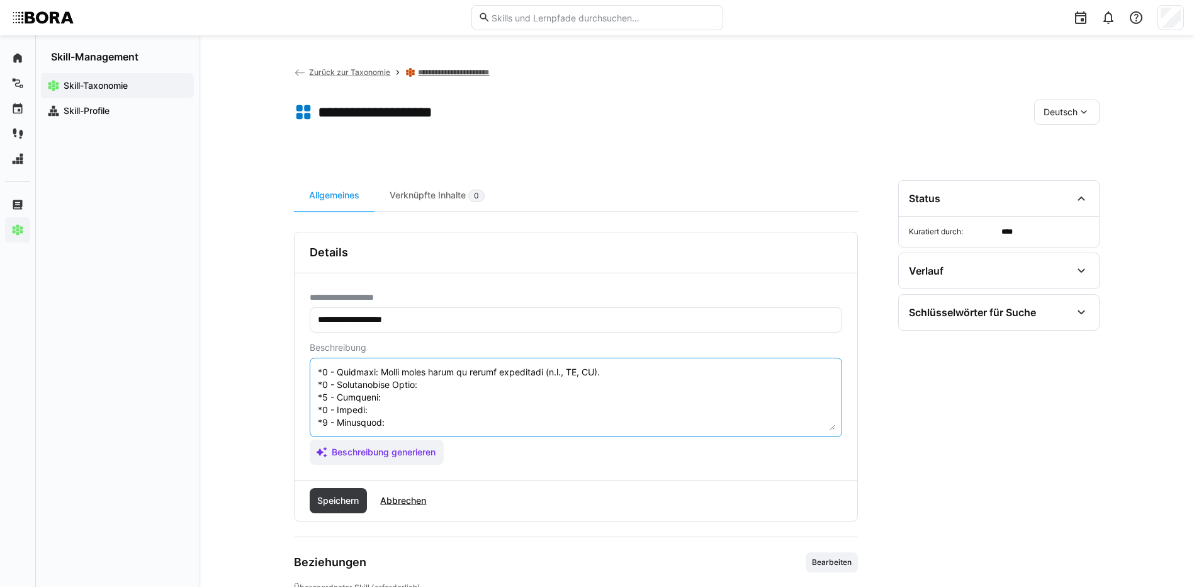
click at [475, 378] on textarea at bounding box center [576, 397] width 519 height 65
click at [456, 393] on textarea at bounding box center [576, 397] width 519 height 65
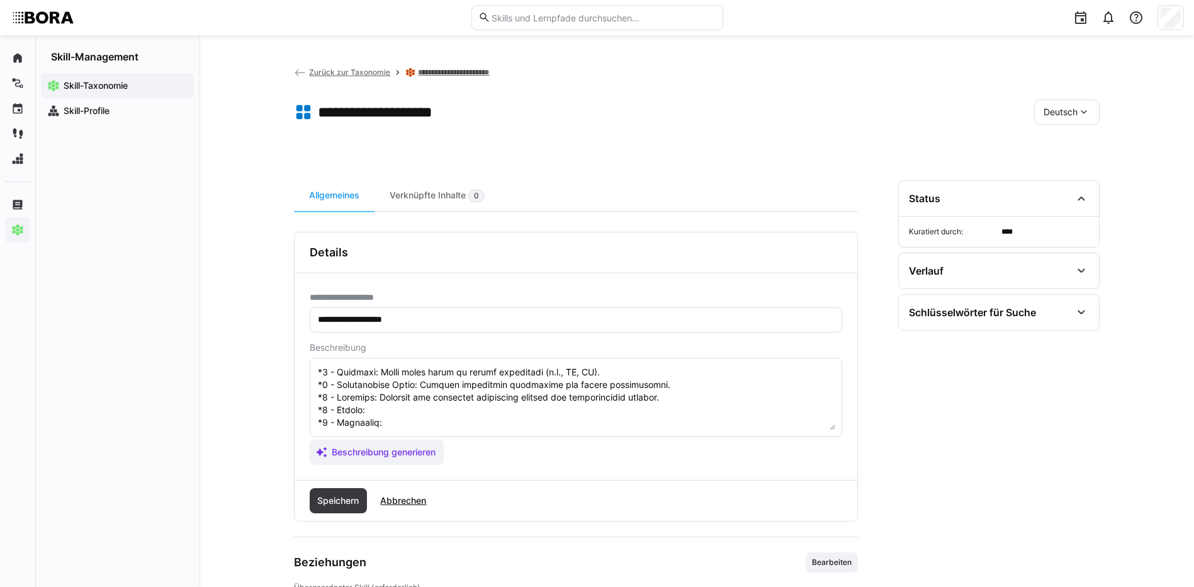
click at [407, 402] on textarea at bounding box center [576, 397] width 519 height 65
click at [427, 410] on textarea at bounding box center [576, 397] width 519 height 65
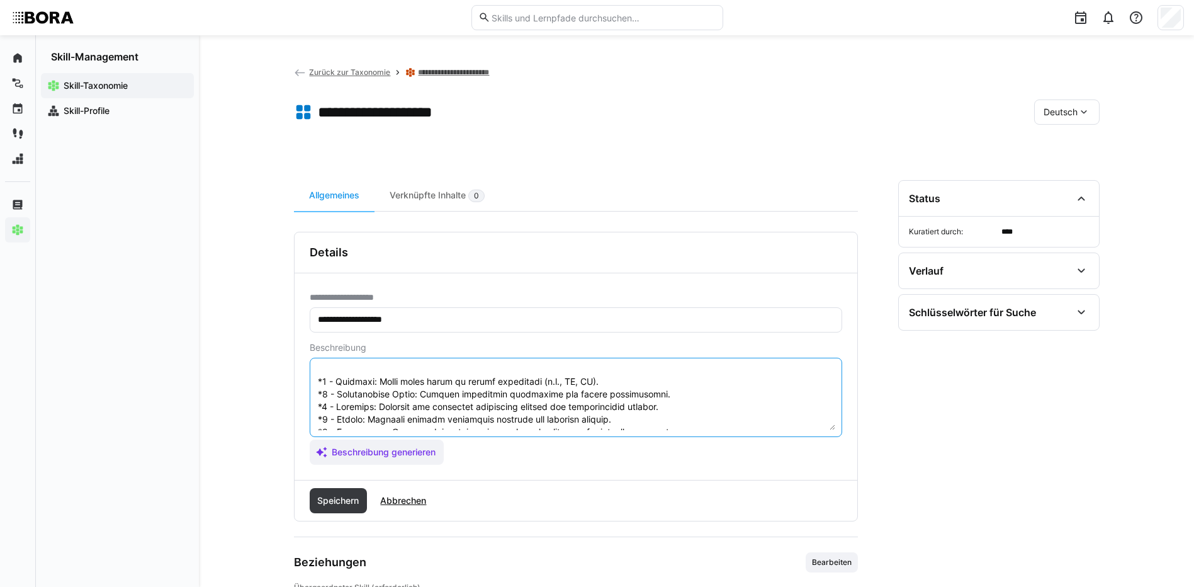
scroll to position [86, 0]
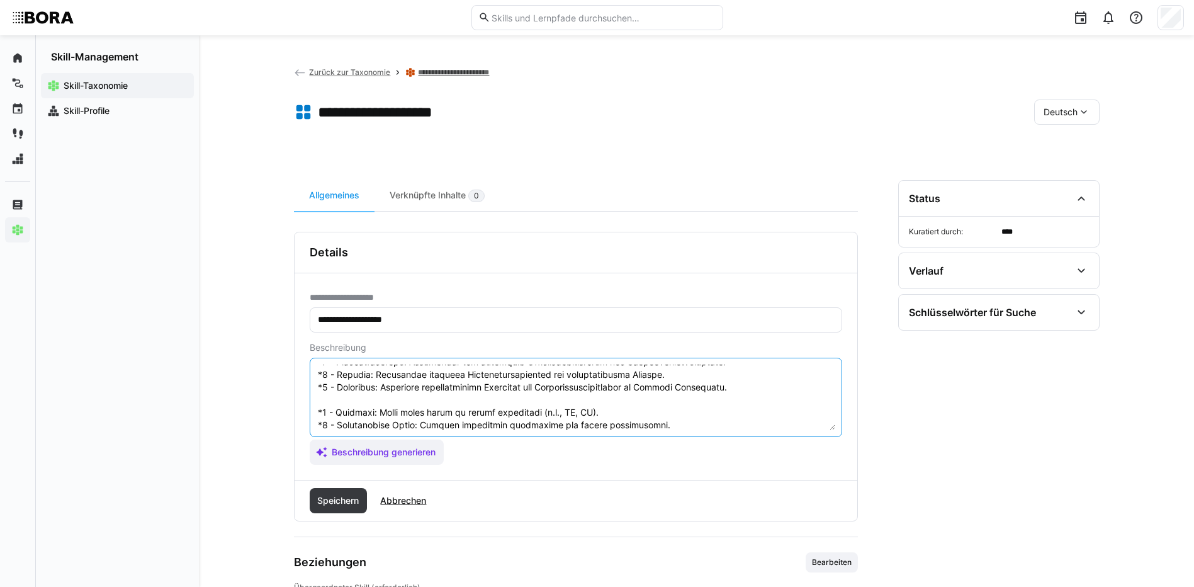
drag, startPoint x: 317, startPoint y: 422, endPoint x: 454, endPoint y: 479, distance: 148.5
click at [454, 479] on div "**********" at bounding box center [576, 377] width 564 height 290
click at [370, 412] on textarea at bounding box center [576, 397] width 519 height 65
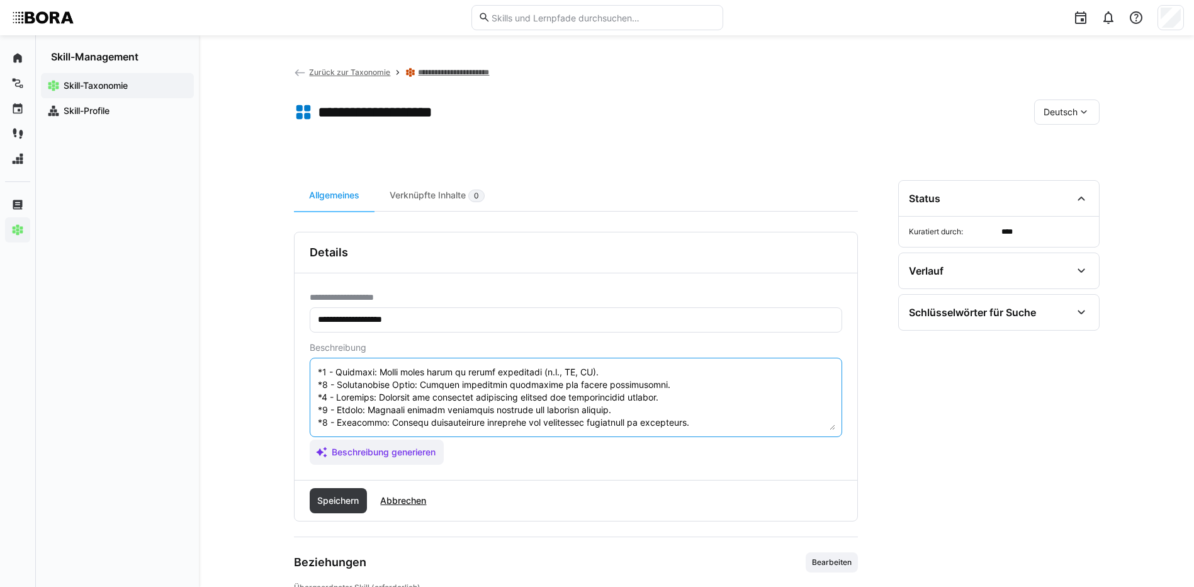
drag, startPoint x: 317, startPoint y: 424, endPoint x: 461, endPoint y: 431, distance: 143.7
click at [461, 431] on eds-input at bounding box center [576, 397] width 533 height 79
type textarea "Modulationstechniken beziehen sich auf die Methoden zur Anpassung von Signalen,…"
click at [337, 503] on span "Speichern" at bounding box center [337, 500] width 45 height 13
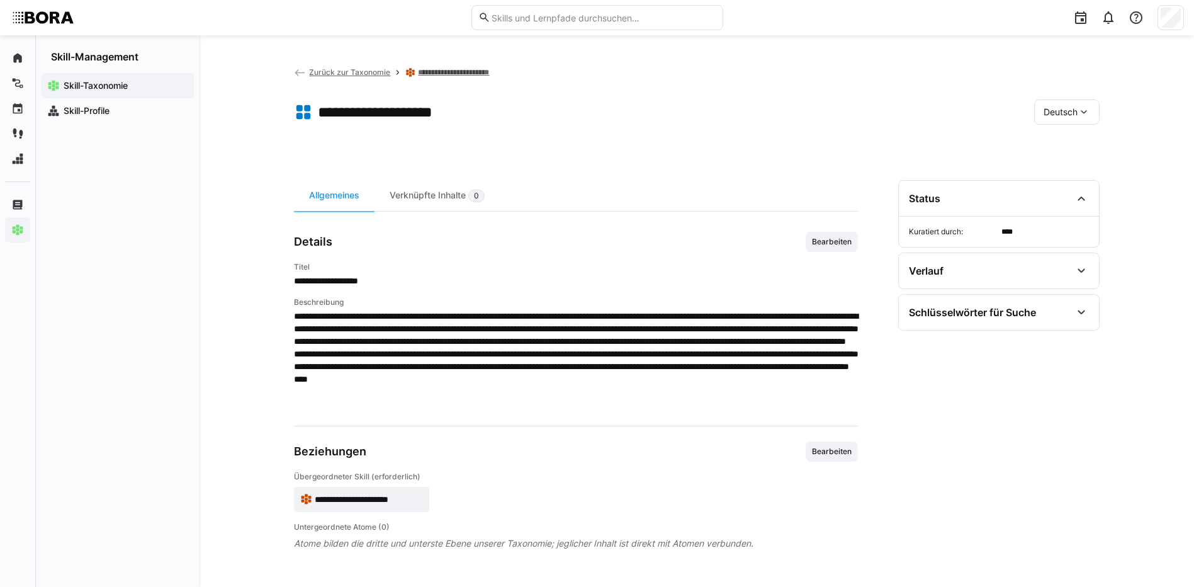
click at [1080, 115] on eds-icon at bounding box center [1084, 112] width 13 height 13
click at [1072, 178] on span "Englisch" at bounding box center [1061, 172] width 34 height 13
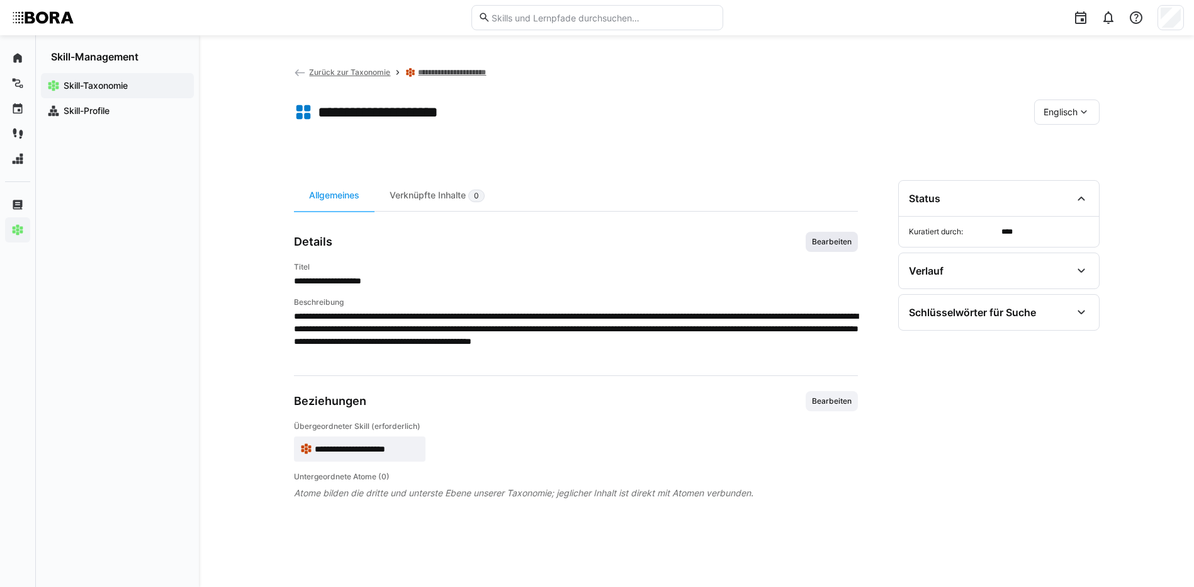
click at [838, 243] on span "Bearbeiten" at bounding box center [832, 242] width 42 height 10
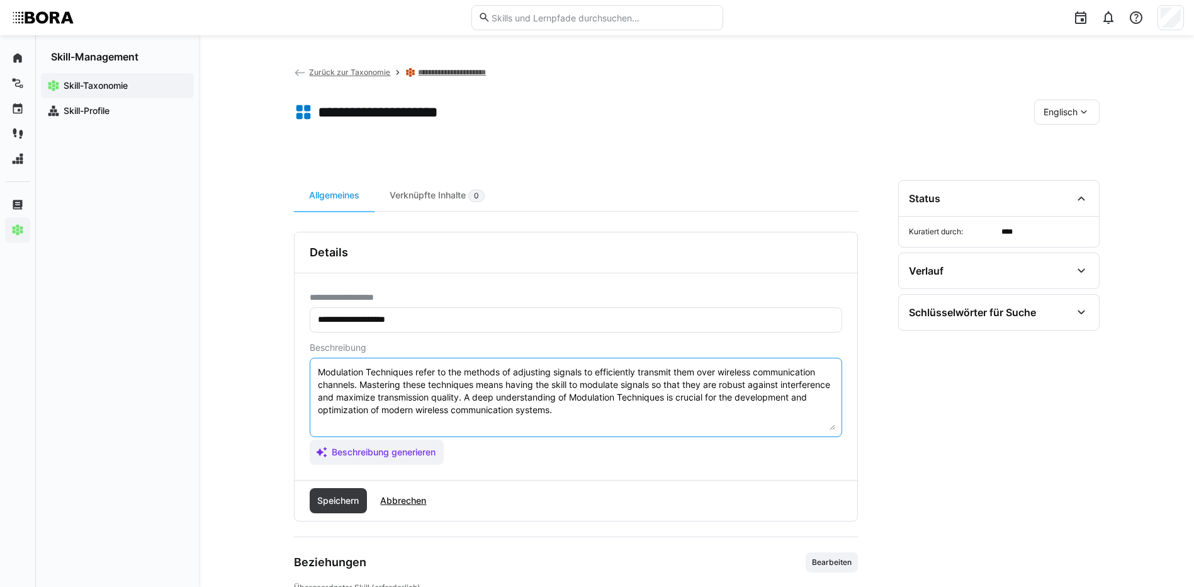
click at [674, 409] on textarea "Modulation Techniques refer to the methods of adjusting signals to efficiently …" at bounding box center [576, 397] width 519 height 65
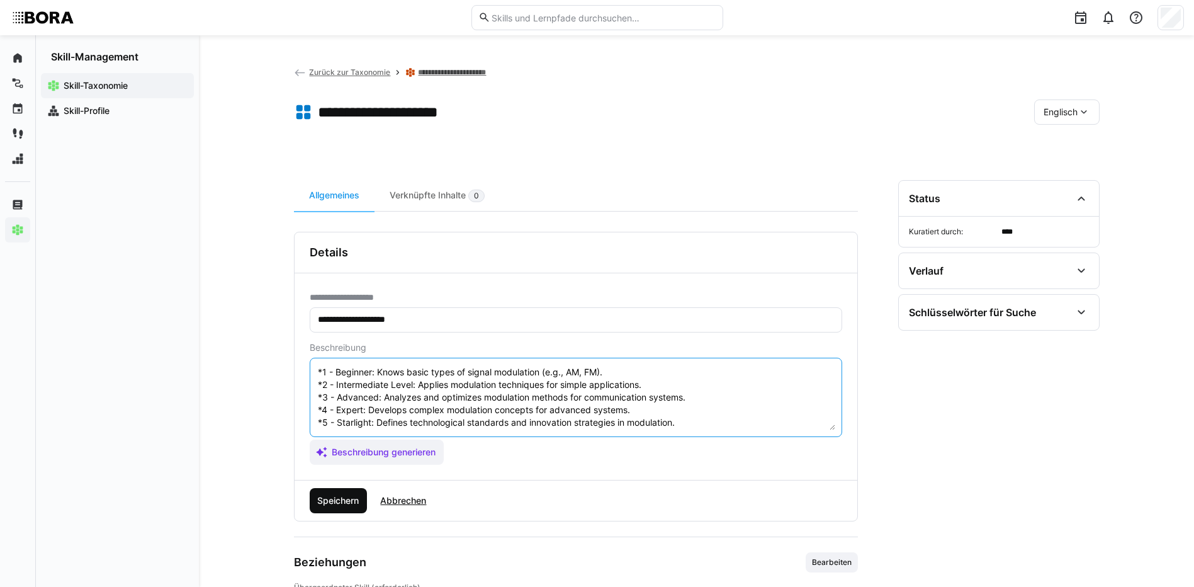
type textarea "Modulation Techniques refer to the methods of adjusting signals to efficiently …"
click at [354, 495] on span "Speichern" at bounding box center [337, 500] width 45 height 13
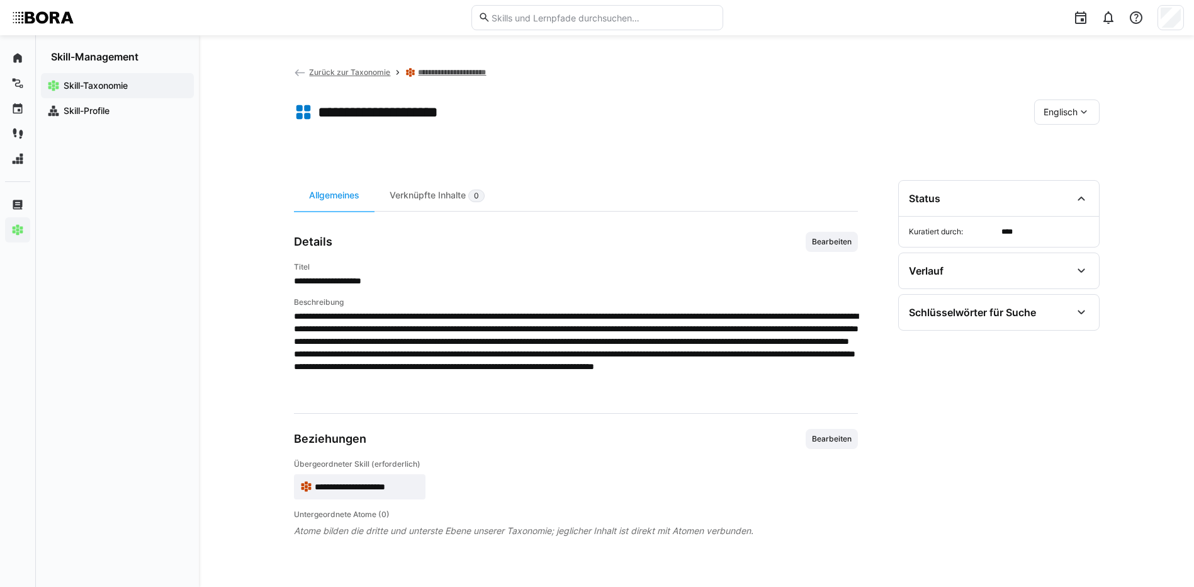
click at [1078, 113] on eds-icon at bounding box center [1084, 112] width 13 height 13
click at [1077, 139] on span "Deutsch" at bounding box center [1060, 145] width 34 height 13
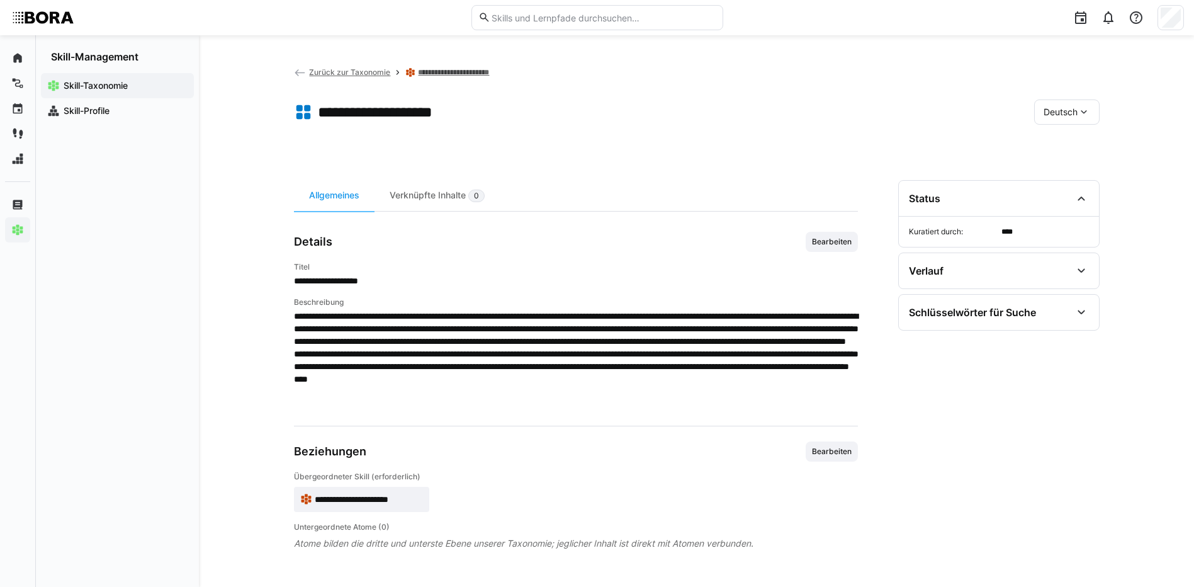
click at [433, 77] on app-breadcrumb "**********" at bounding box center [402, 72] width 217 height 14
click at [434, 73] on link "**********" at bounding box center [464, 72] width 93 height 10
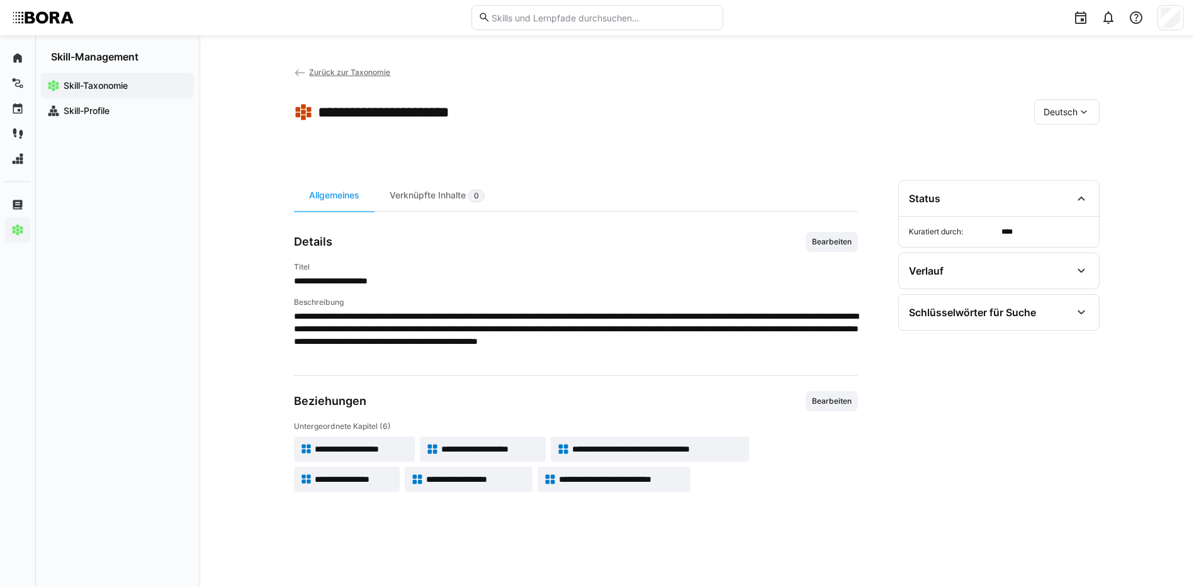
click at [487, 454] on span "**********" at bounding box center [490, 449] width 98 height 13
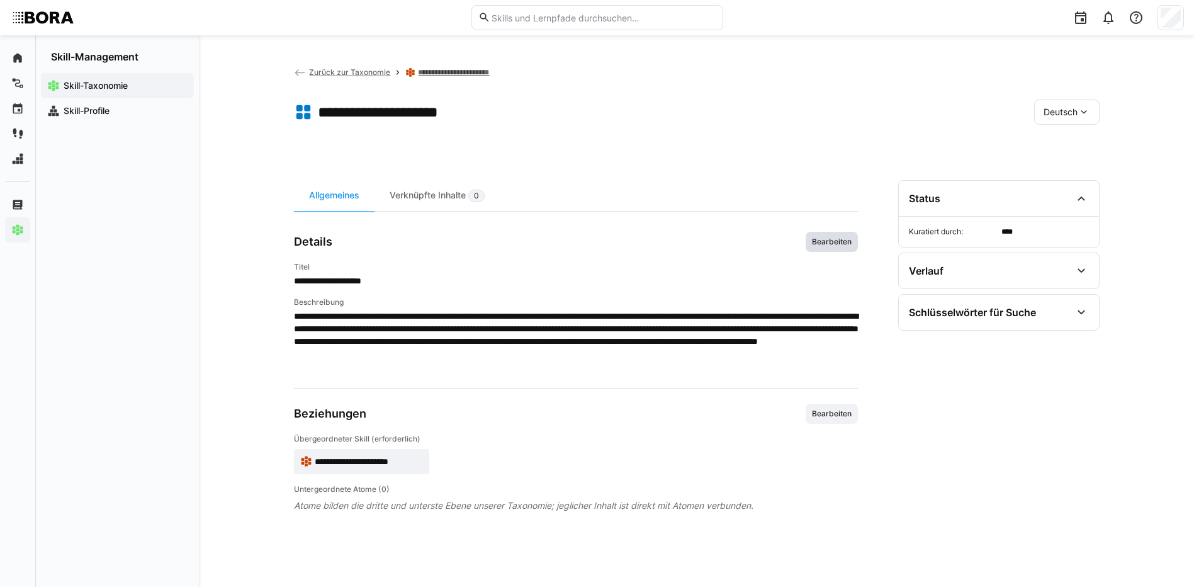
click at [836, 239] on span "Bearbeiten" at bounding box center [832, 242] width 42 height 10
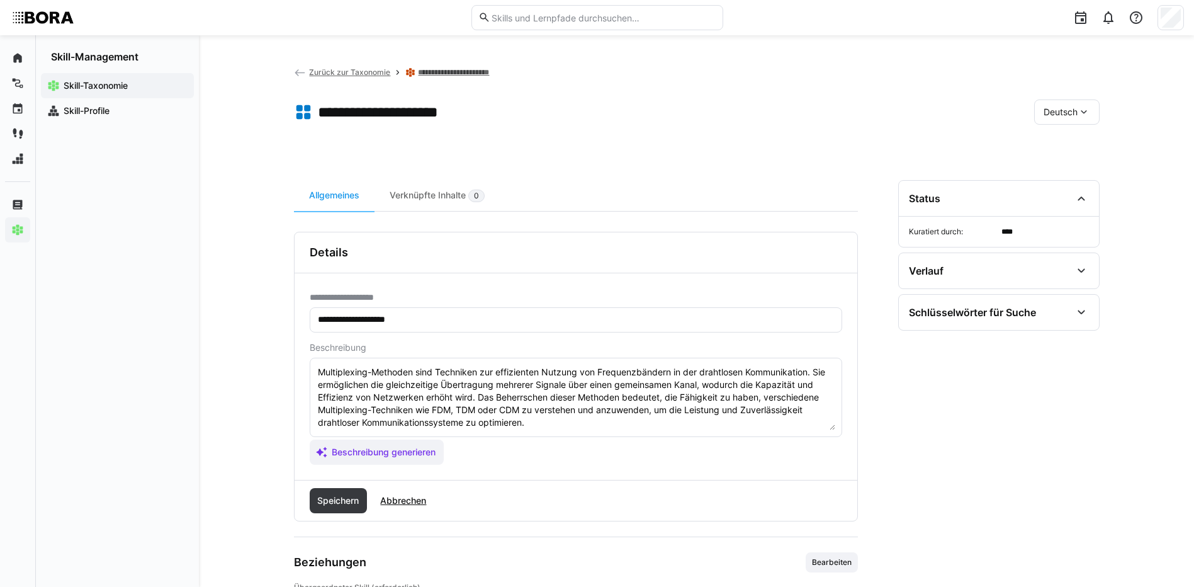
click at [565, 417] on textarea "Multiplexing-Methoden sind Techniken zur effizienten Nutzung von Frequenzbänder…" at bounding box center [576, 397] width 519 height 65
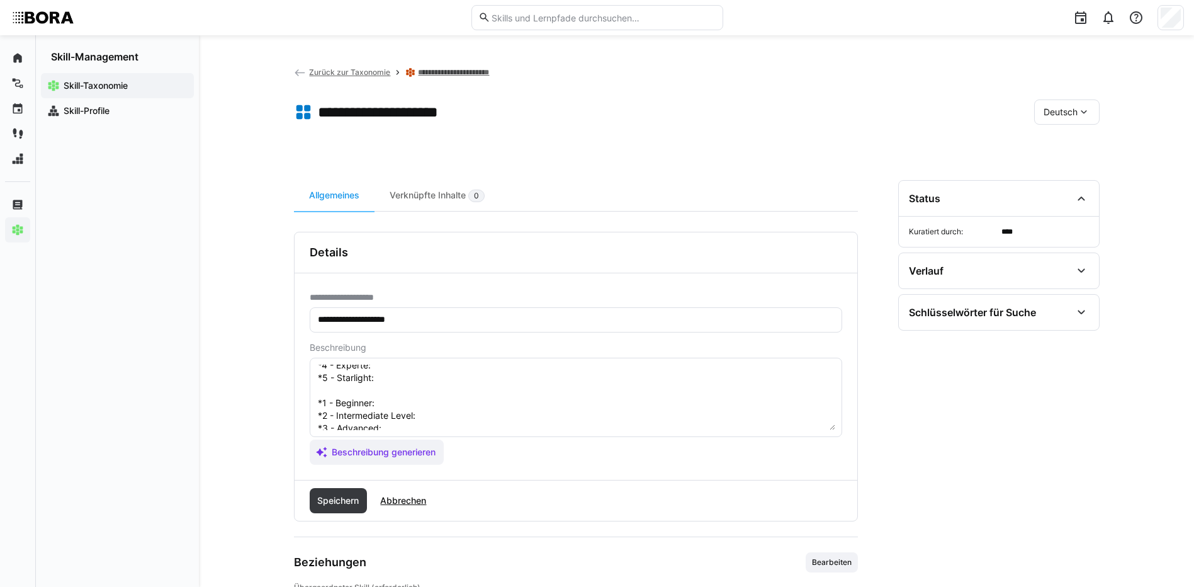
scroll to position [23, 0]
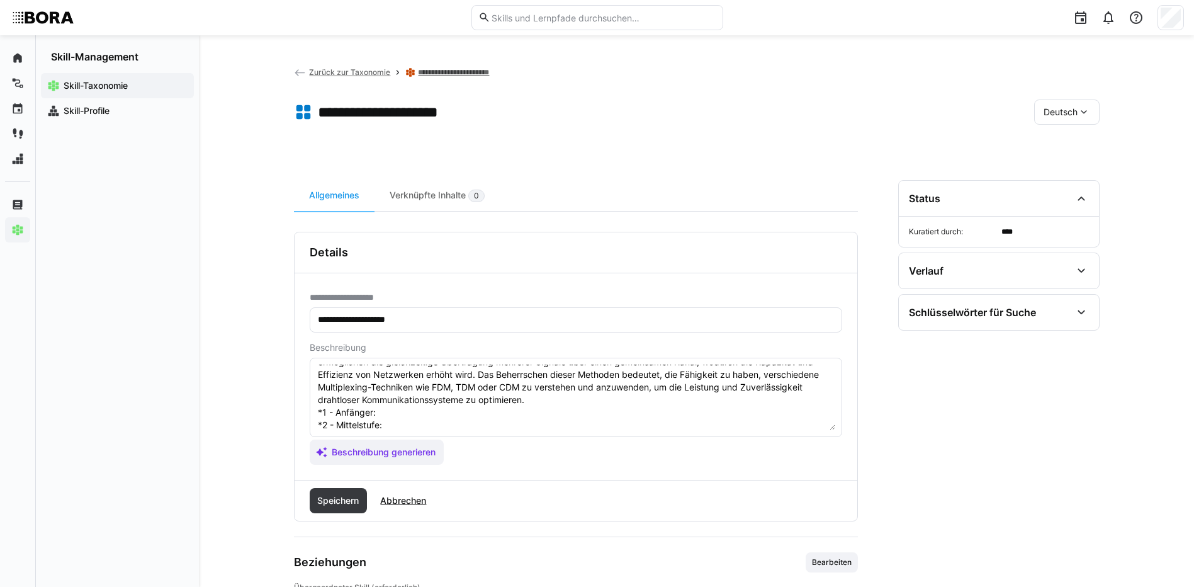
click at [385, 419] on textarea "Multiplexing-Methoden sind Techniken zur effizienten Nutzung von Frequenzbänder…" at bounding box center [576, 397] width 519 height 65
click at [385, 410] on textarea "Multiplexing-Methoden sind Techniken zur effizienten Nutzung von Frequenzbänder…" at bounding box center [576, 397] width 519 height 65
click at [453, 426] on textarea "Multiplexing-Methoden sind Techniken zur effizienten Nutzung von Frequenzbänder…" at bounding box center [576, 397] width 519 height 65
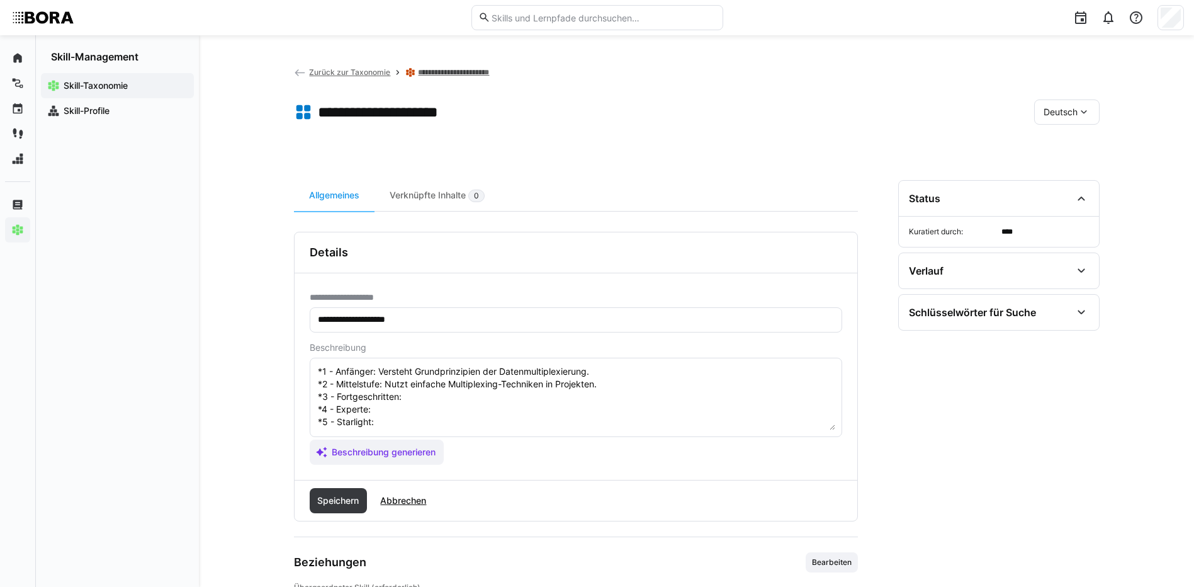
scroll to position [86, 0]
click at [457, 375] on textarea "Multiplexing-Methoden sind Techniken zur effizienten Nutzung von Frequenzbänder…" at bounding box center [576, 397] width 519 height 65
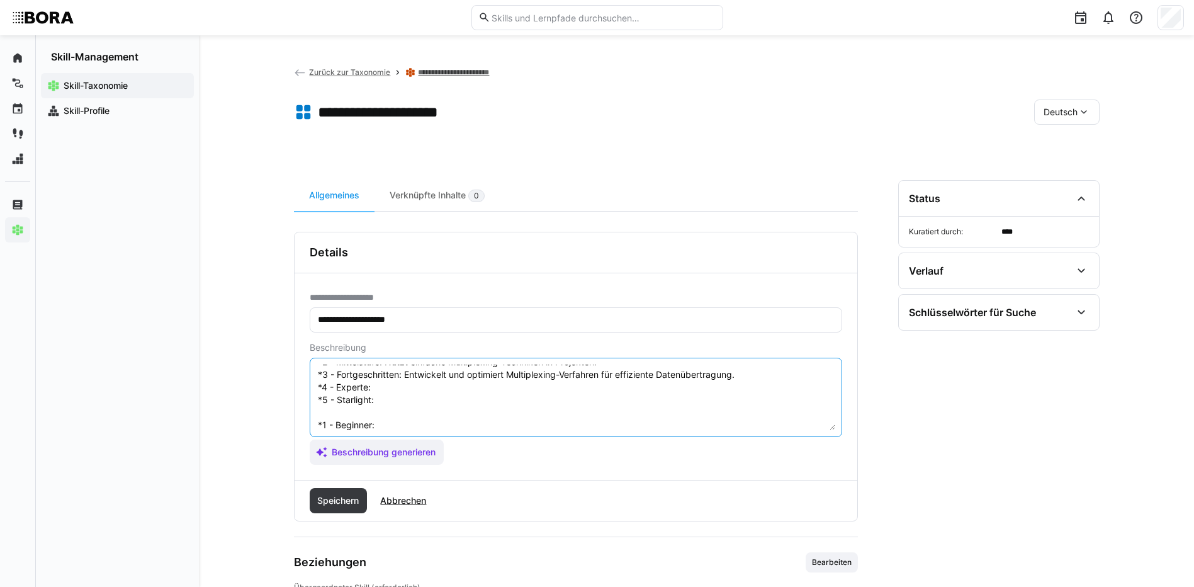
click at [393, 396] on textarea "Multiplexing-Methoden sind Techniken zur effizienten Nutzung von Frequenzbänder…" at bounding box center [576, 397] width 519 height 65
click at [393, 393] on textarea "Multiplexing-Methoden sind Techniken zur effizienten Nutzung von Frequenzbänder…" at bounding box center [576, 397] width 519 height 65
click at [415, 399] on textarea "Multiplexing-Methoden sind Techniken zur effizienten Nutzung von Frequenzbänder…" at bounding box center [576, 397] width 519 height 65
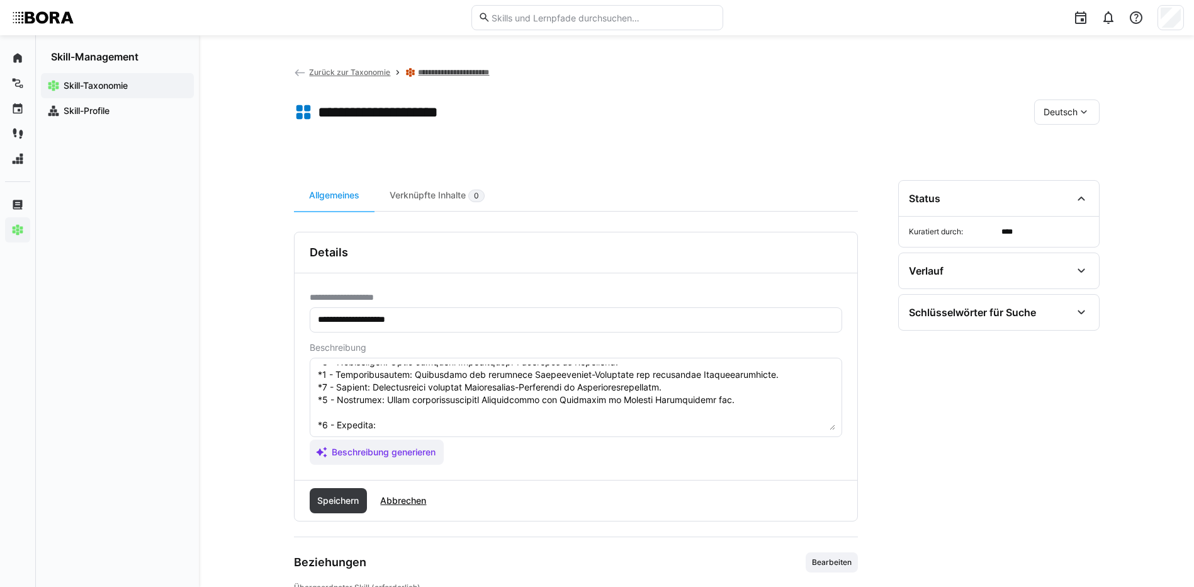
click at [500, 427] on textarea at bounding box center [576, 397] width 519 height 65
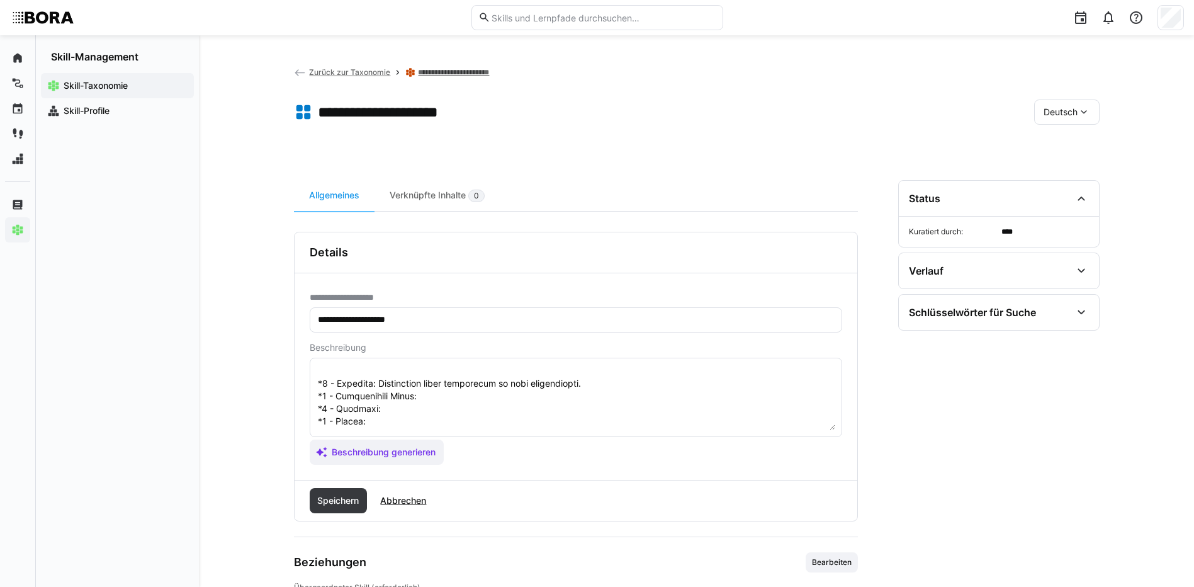
scroll to position [149, 0]
click at [479, 376] on textarea at bounding box center [576, 397] width 519 height 65
click at [399, 390] on textarea at bounding box center [576, 397] width 519 height 65
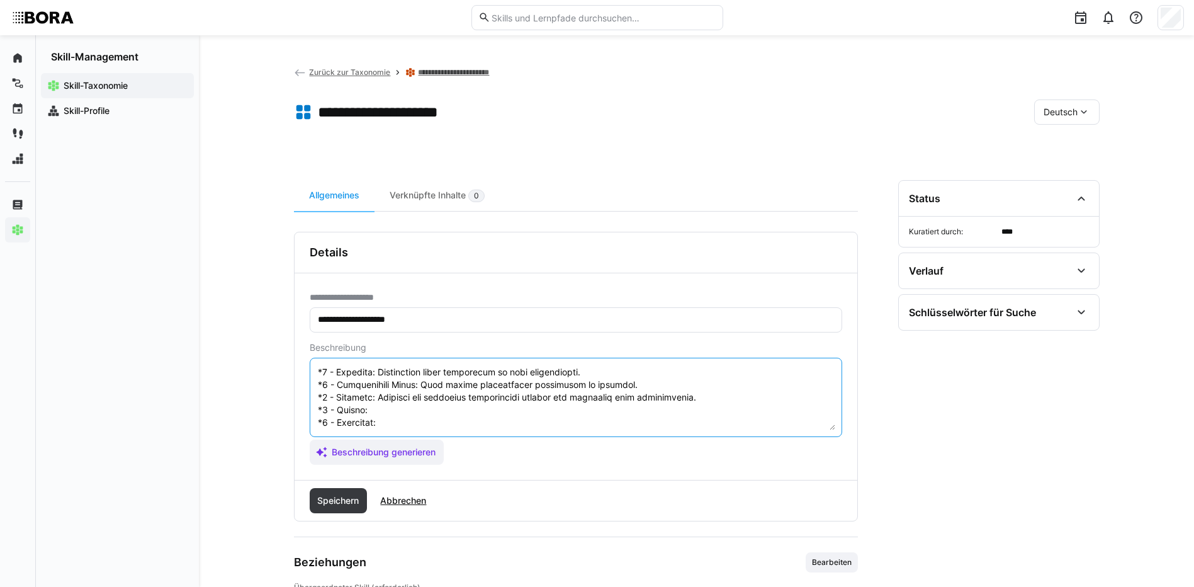
click at [399, 404] on textarea at bounding box center [576, 397] width 519 height 65
click at [395, 414] on textarea at bounding box center [576, 397] width 519 height 65
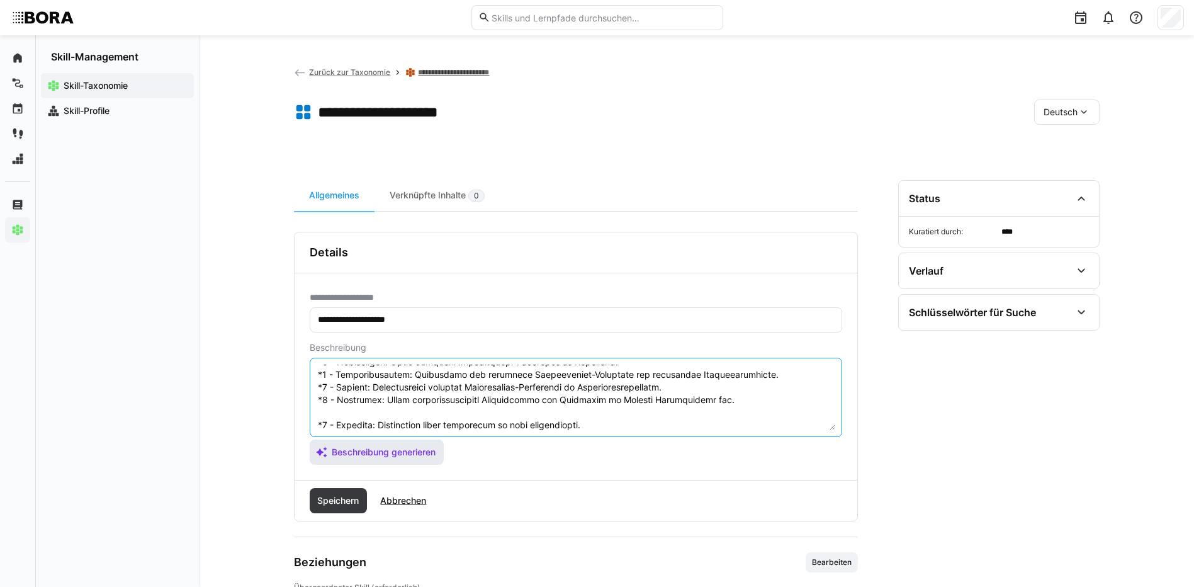
scroll to position [151, 0]
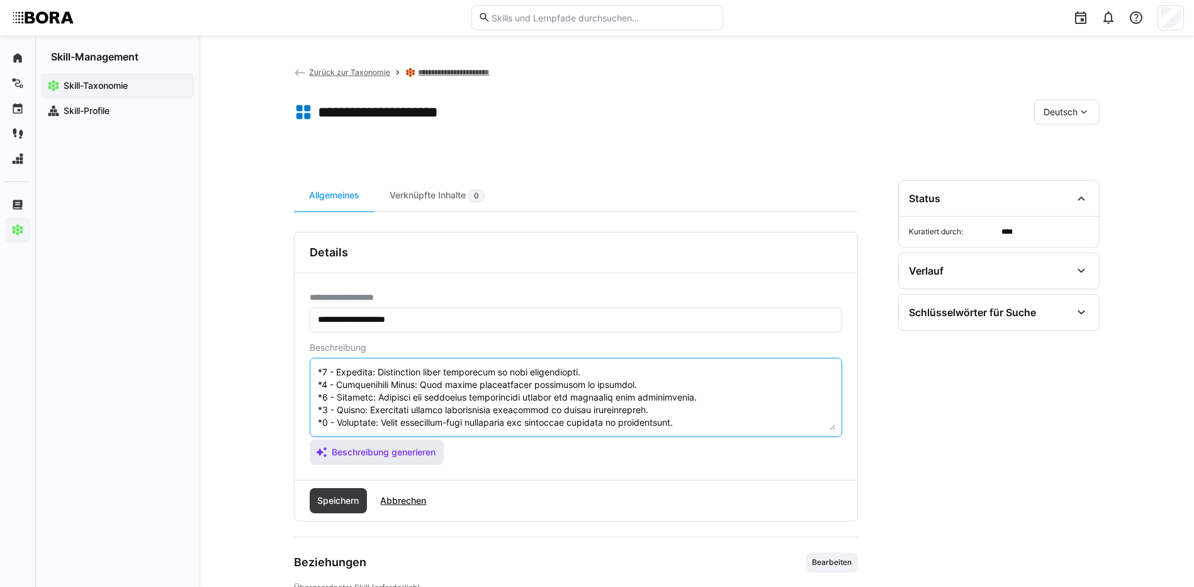
drag, startPoint x: 318, startPoint y: 420, endPoint x: 421, endPoint y: 460, distance: 110.6
click at [421, 460] on app-assistant-generate-form "Beschreibung Beschreibung generieren" at bounding box center [576, 403] width 533 height 122
type textarea "Multiplexing-Methoden sind Techniken zur effizienten Nutzung von Frequenzbänder…"
click at [359, 491] on span "Speichern" at bounding box center [339, 500] width 58 height 25
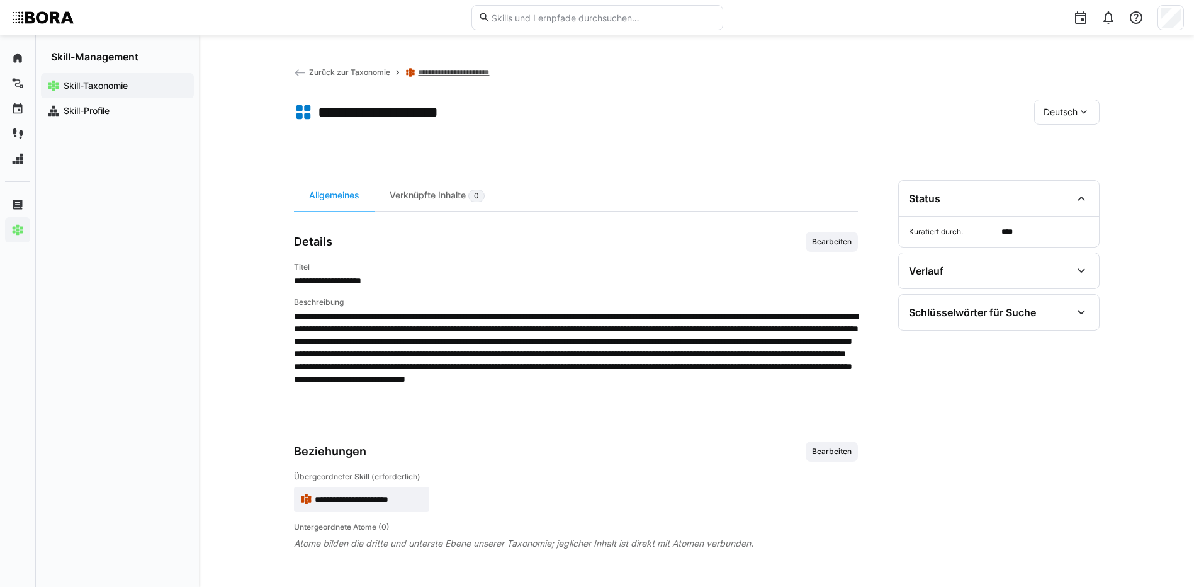
click at [1082, 106] on eds-icon at bounding box center [1084, 112] width 13 height 13
click at [1067, 161] on div "Englisch" at bounding box center [1067, 172] width 67 height 26
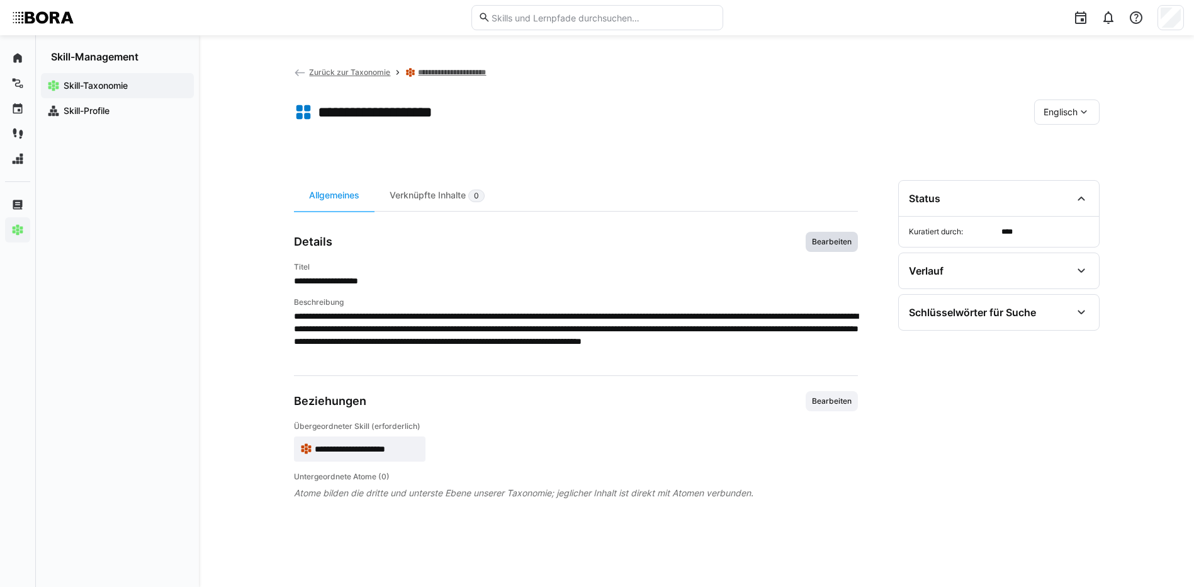
drag, startPoint x: 828, startPoint y: 239, endPoint x: 808, endPoint y: 269, distance: 35.8
click at [829, 239] on span "Bearbeiten" at bounding box center [832, 242] width 42 height 10
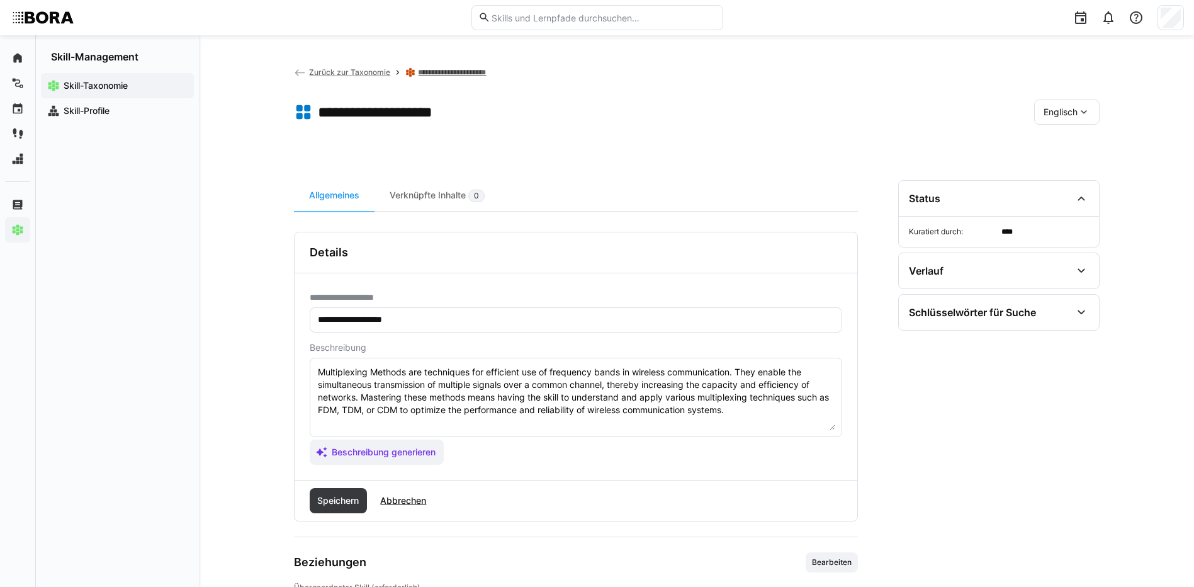
click at [774, 415] on textarea "Multiplexing Methods are techniques for efficient use of frequency bands in wir…" at bounding box center [576, 397] width 519 height 65
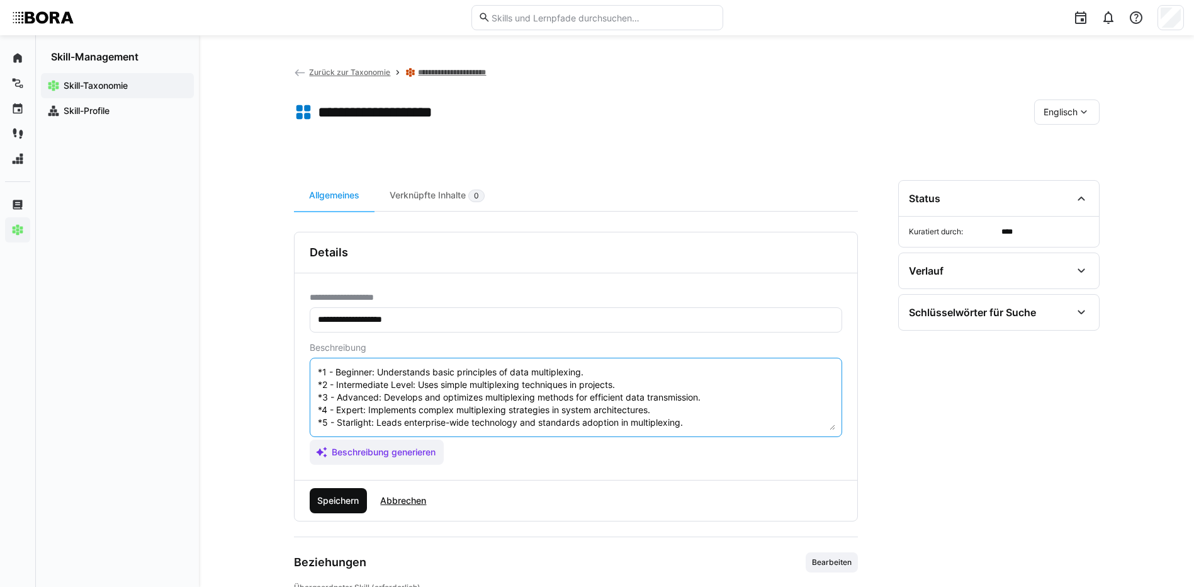
type textarea "Multiplexing Methods are techniques for efficient use of frequency bands in wir…"
click at [344, 499] on span "Speichern" at bounding box center [337, 500] width 45 height 13
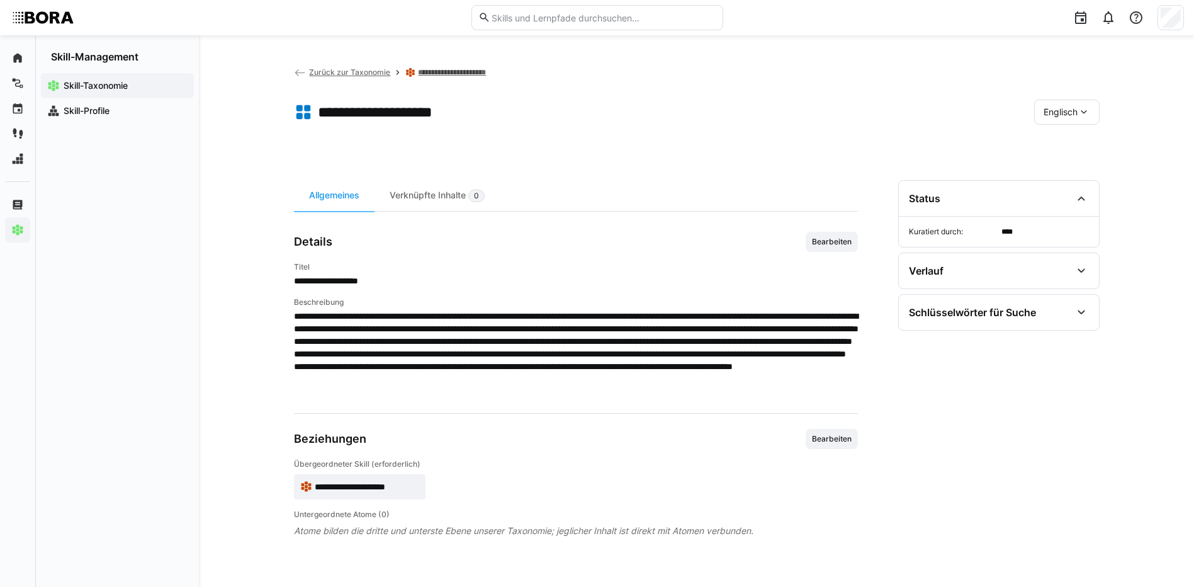
click at [1044, 113] on span "Englisch" at bounding box center [1061, 112] width 34 height 13
click at [1041, 145] on div "Deutsch" at bounding box center [1066, 145] width 67 height 26
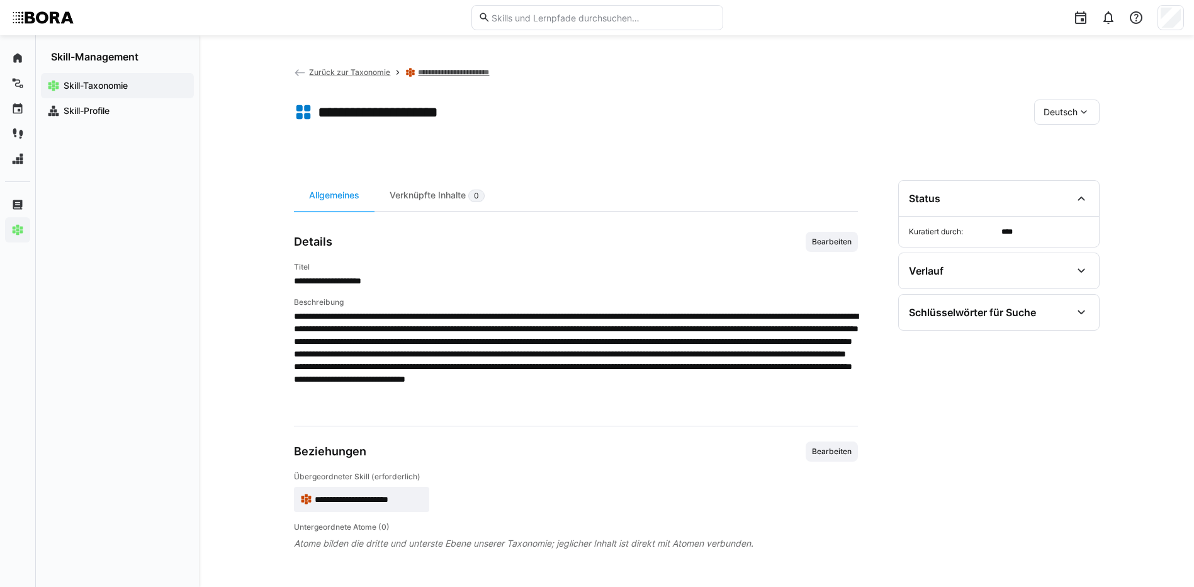
click at [462, 74] on link "**********" at bounding box center [464, 72] width 93 height 10
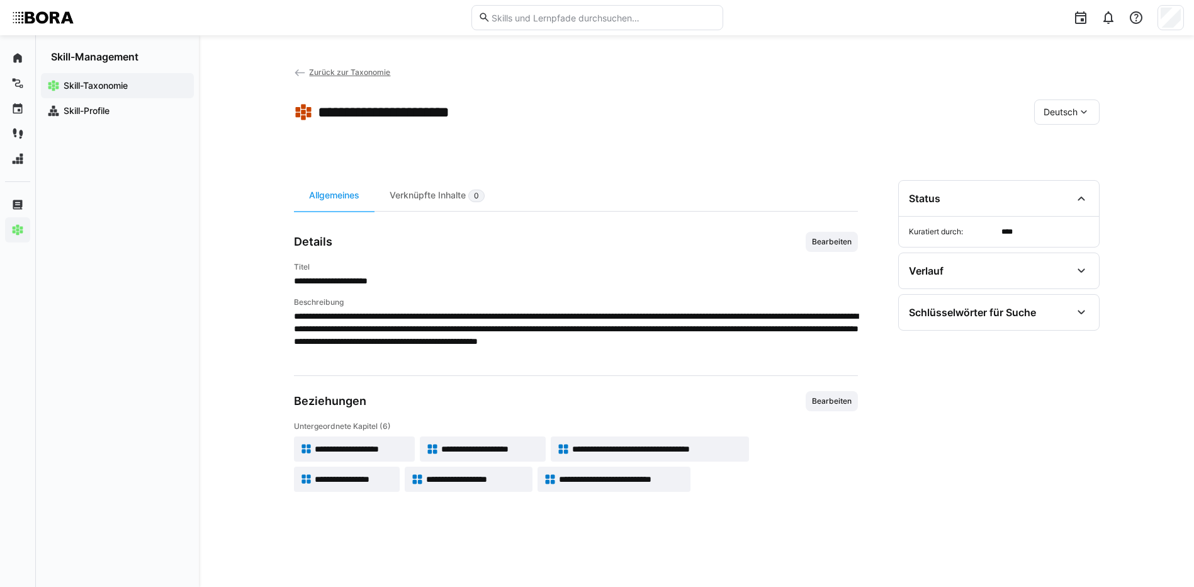
click at [732, 450] on span "**********" at bounding box center [657, 449] width 171 height 13
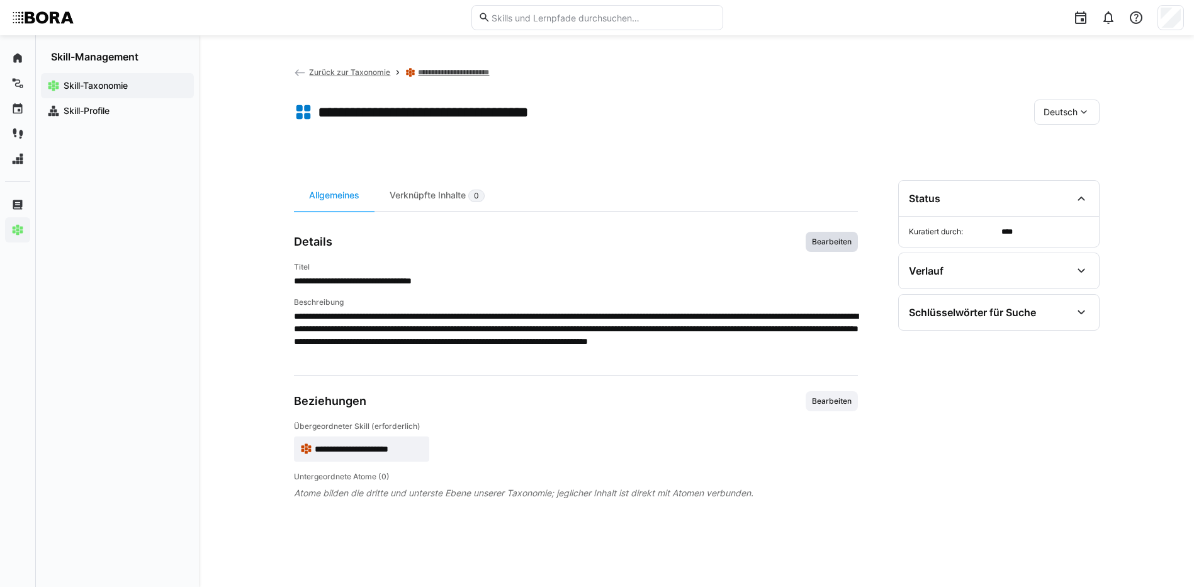
click at [842, 244] on span "Bearbeiten" at bounding box center [832, 242] width 42 height 10
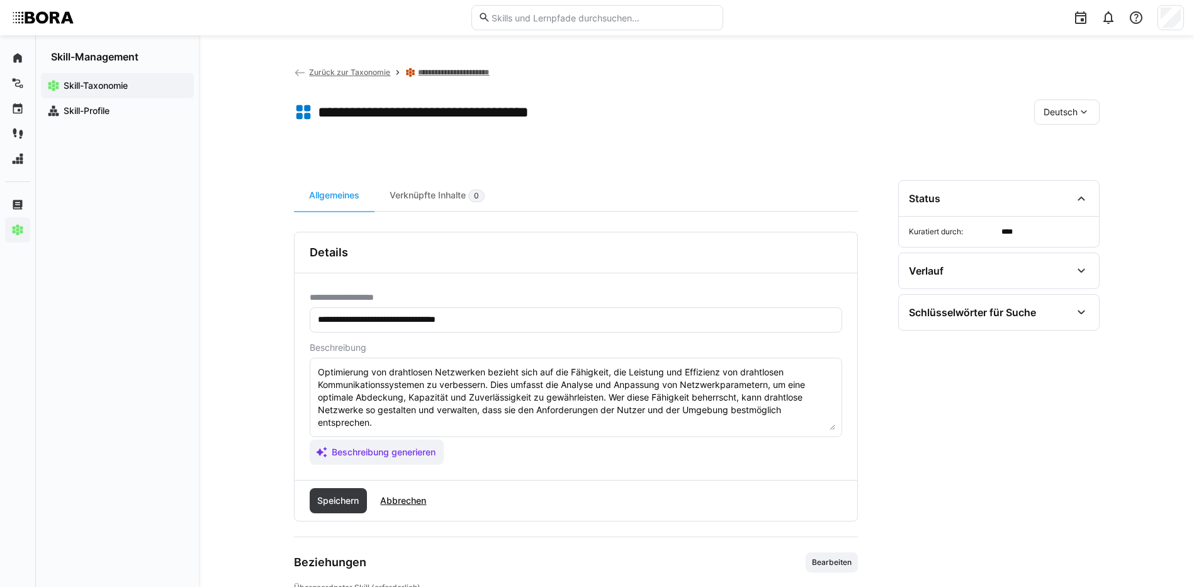
click at [375, 422] on textarea "Optimierung von drahtlosen Netzwerken bezieht sich auf die Fähigkeit, die Leist…" at bounding box center [576, 397] width 519 height 65
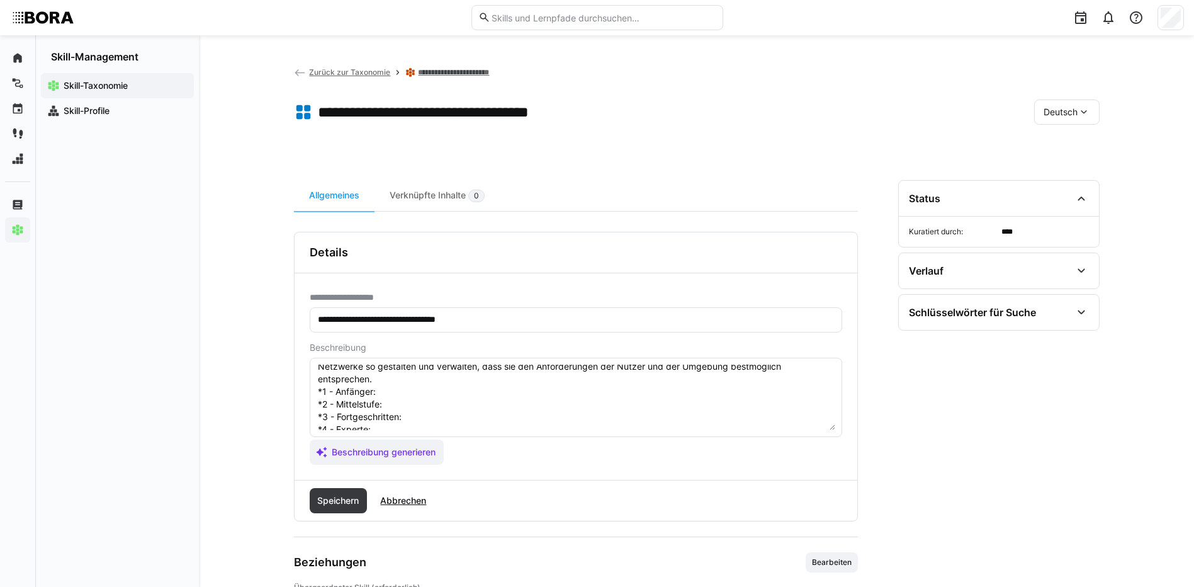
scroll to position [23, 0]
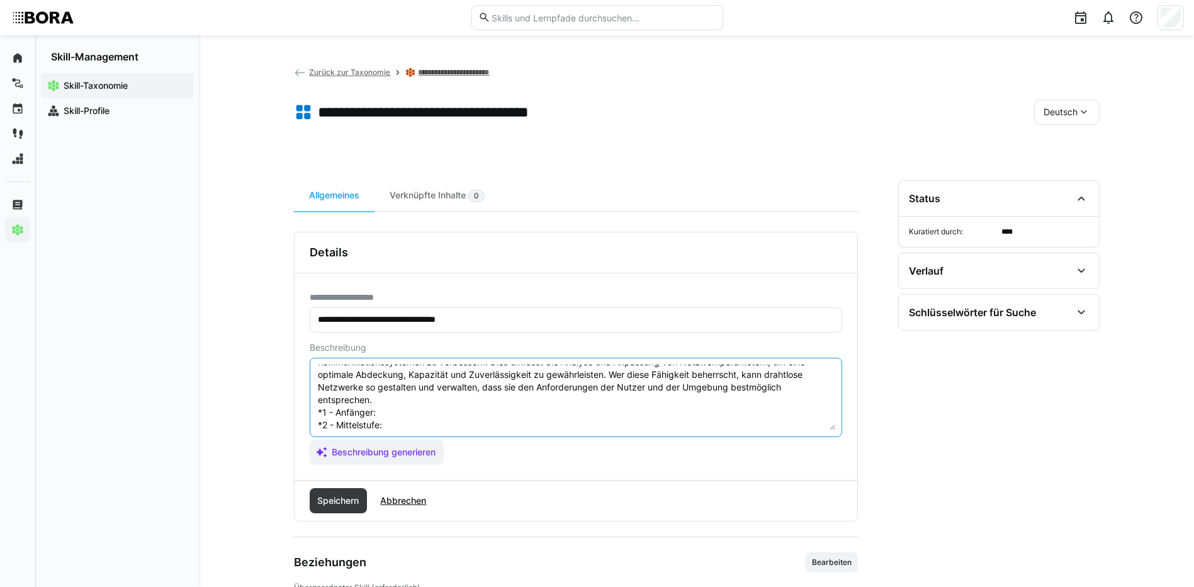
click at [397, 410] on textarea "Optimierung von drahtlosen Netzwerken bezieht sich auf die Fähigkeit, die Leist…" at bounding box center [576, 397] width 519 height 65
click at [409, 422] on textarea "Optimierung von drahtlosen Netzwerken bezieht sich auf die Fähigkeit, die Leist…" at bounding box center [576, 397] width 519 height 65
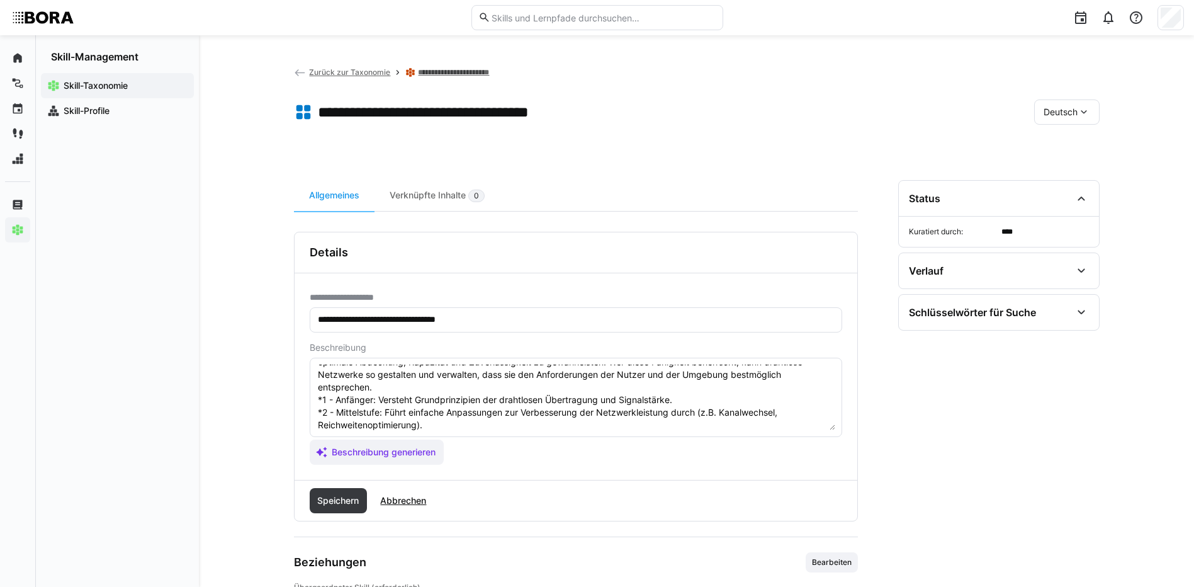
scroll to position [98, 0]
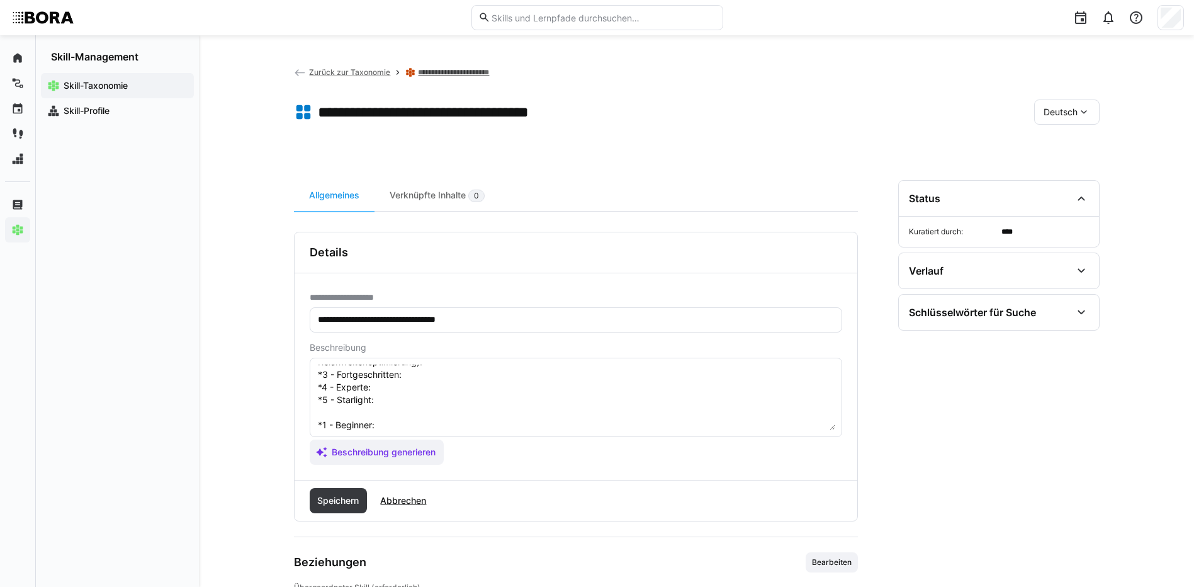
click at [462, 376] on textarea "Optimierung von drahtlosen Netzwerken bezieht sich auf die Fähigkeit, die Leist…" at bounding box center [576, 397] width 519 height 65
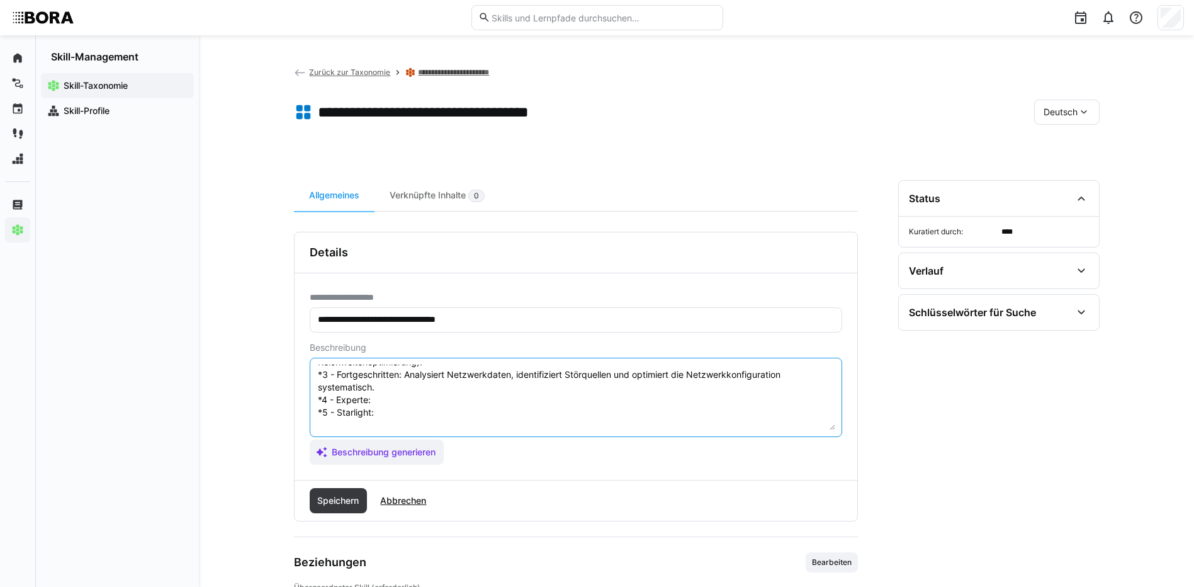
click at [484, 394] on textarea "Optimierung von drahtlosen Netzwerken bezieht sich auf die Fähigkeit, die Leist…" at bounding box center [576, 397] width 519 height 65
click at [440, 416] on textarea "Optimierung von drahtlosen Netzwerken bezieht sich auf die Fähigkeit, die Leist…" at bounding box center [576, 397] width 519 height 65
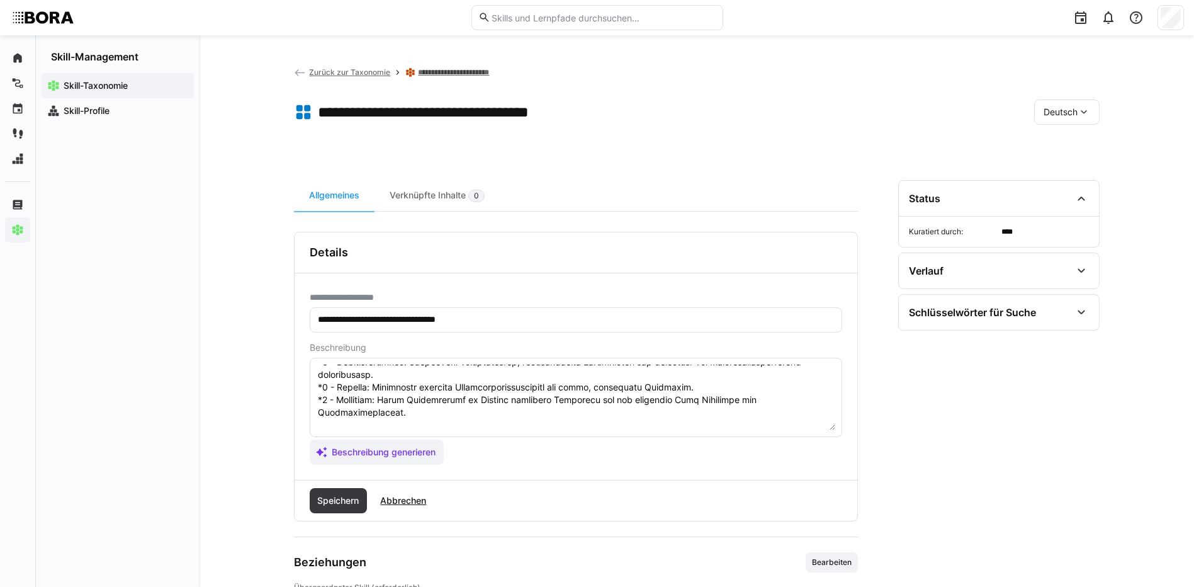
scroll to position [161, 0]
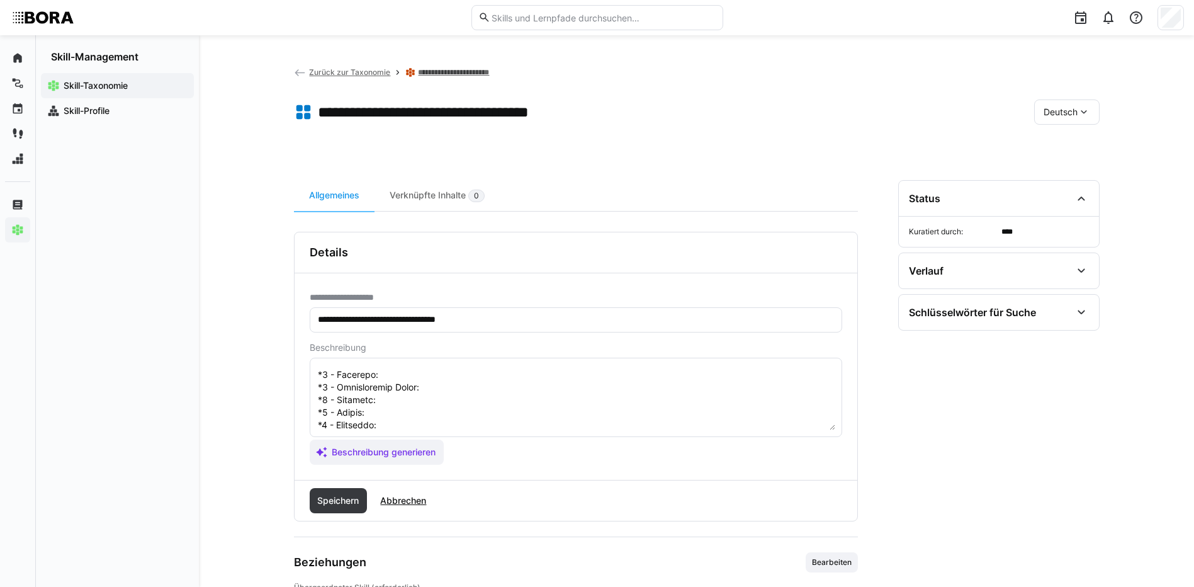
click at [543, 379] on textarea at bounding box center [576, 397] width 519 height 65
click at [422, 385] on textarea at bounding box center [576, 397] width 519 height 65
click at [487, 404] on textarea at bounding box center [576, 397] width 519 height 65
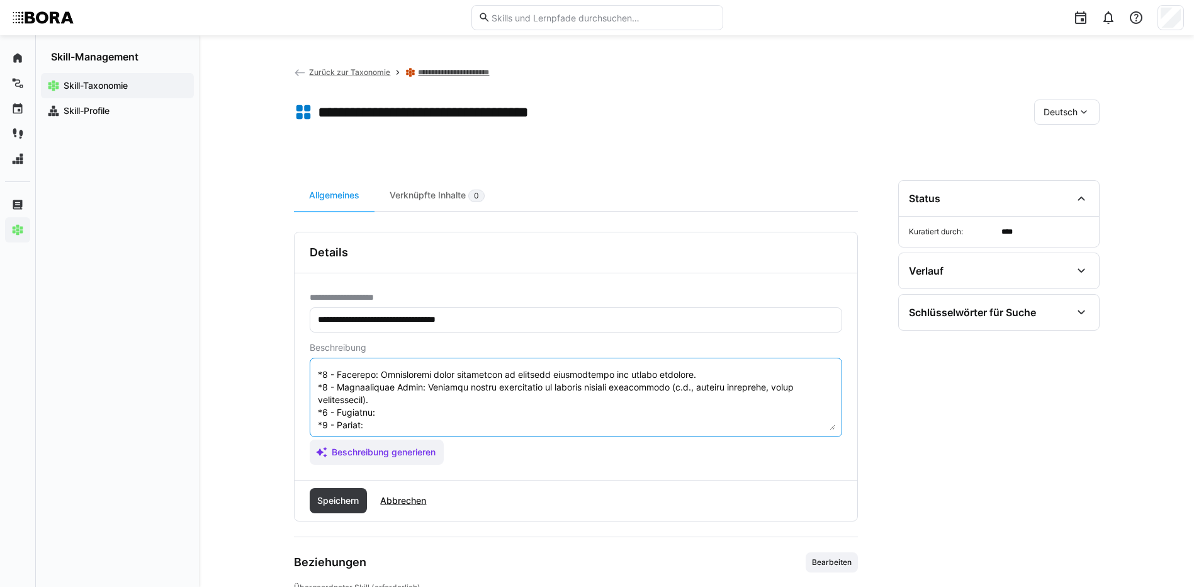
click at [456, 426] on textarea at bounding box center [576, 397] width 519 height 65
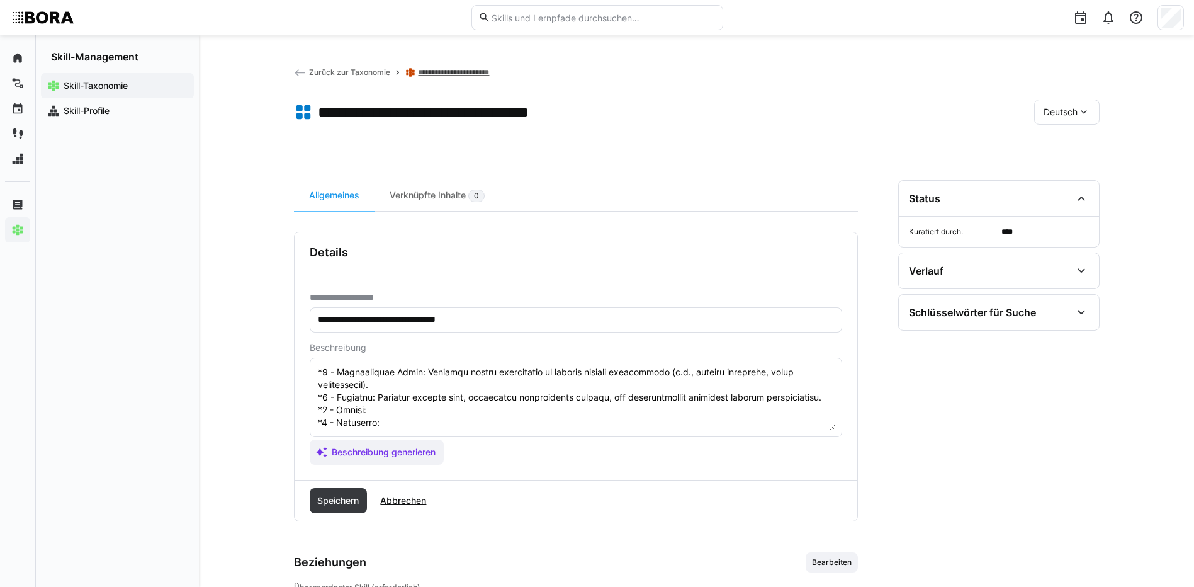
scroll to position [214, 0]
click at [502, 403] on textarea at bounding box center [576, 397] width 519 height 65
click at [401, 412] on textarea at bounding box center [576, 397] width 519 height 65
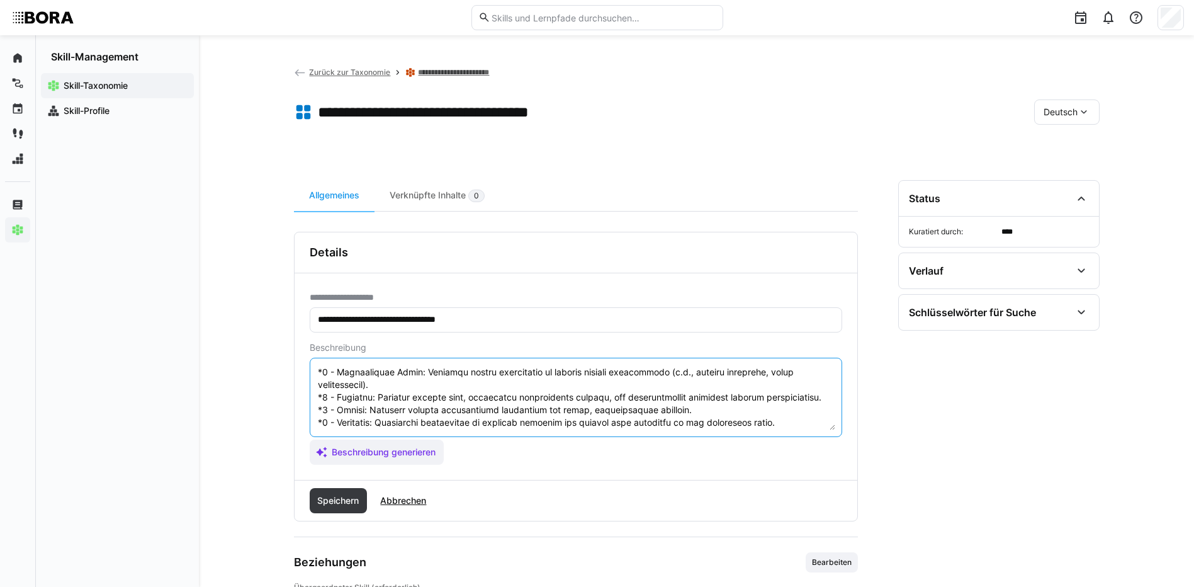
drag, startPoint x: 317, startPoint y: 395, endPoint x: 540, endPoint y: 462, distance: 232.0
click at [540, 462] on app-assistant-generate-form "Beschreibung Beschreibung generieren" at bounding box center [576, 403] width 533 height 122
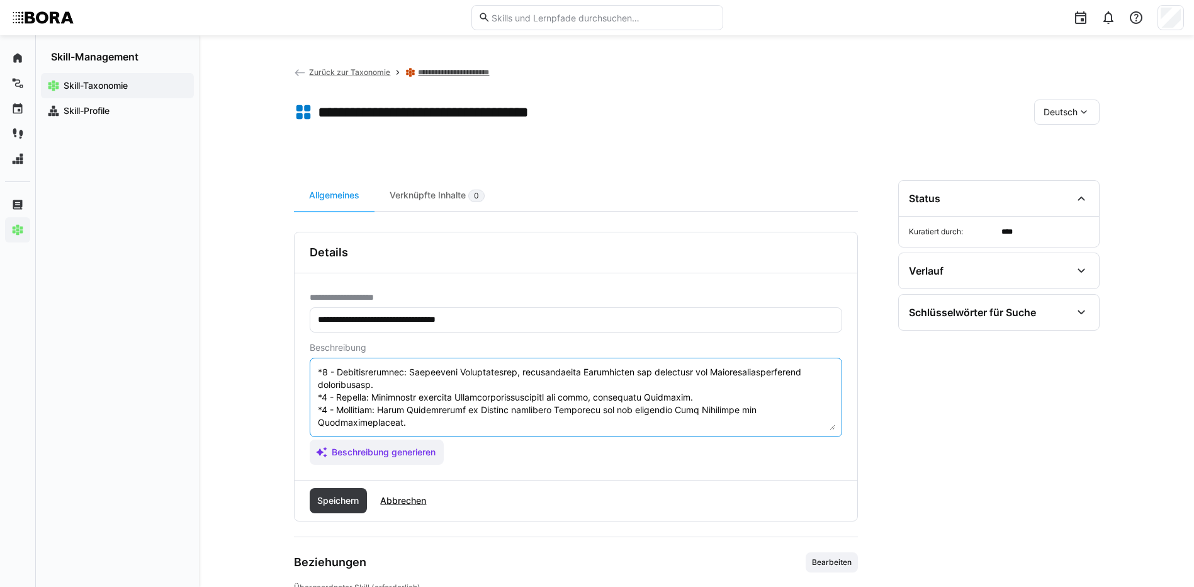
scroll to position [113, 0]
type textarea "Loremipsumd sit ametconsec Adipiscing elitsed doei tem inc Utlaboree, dol Magna…"
click at [325, 495] on span "Speichern" at bounding box center [337, 500] width 45 height 13
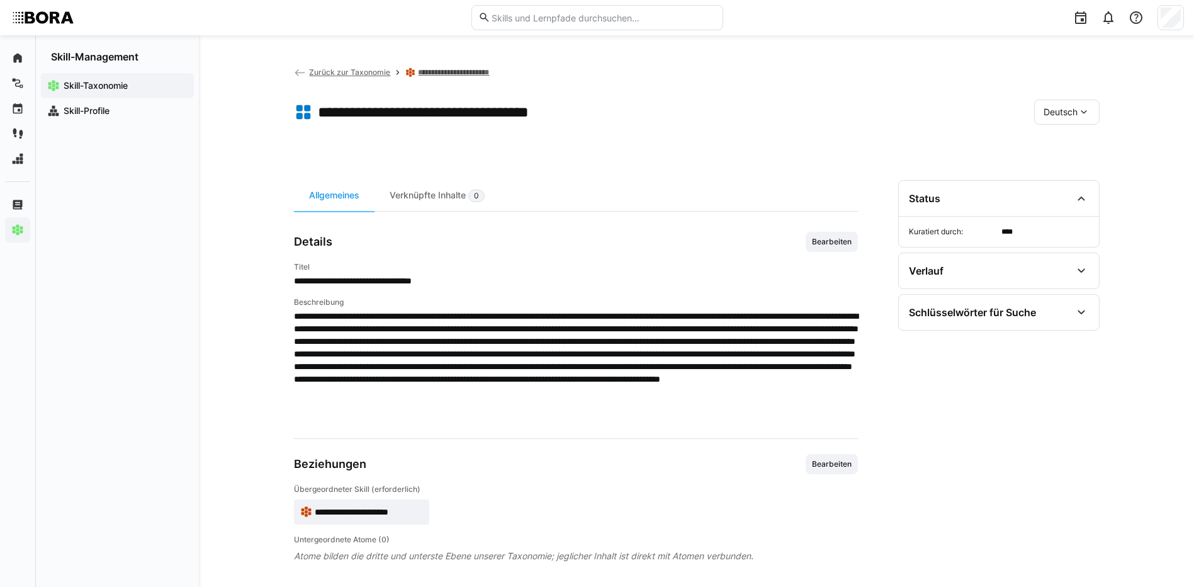
click at [1046, 104] on div "Deutsch" at bounding box center [1066, 111] width 65 height 25
drag, startPoint x: 1066, startPoint y: 169, endPoint x: 1009, endPoint y: 190, distance: 60.7
click at [1066, 170] on span "Englisch" at bounding box center [1061, 172] width 34 height 13
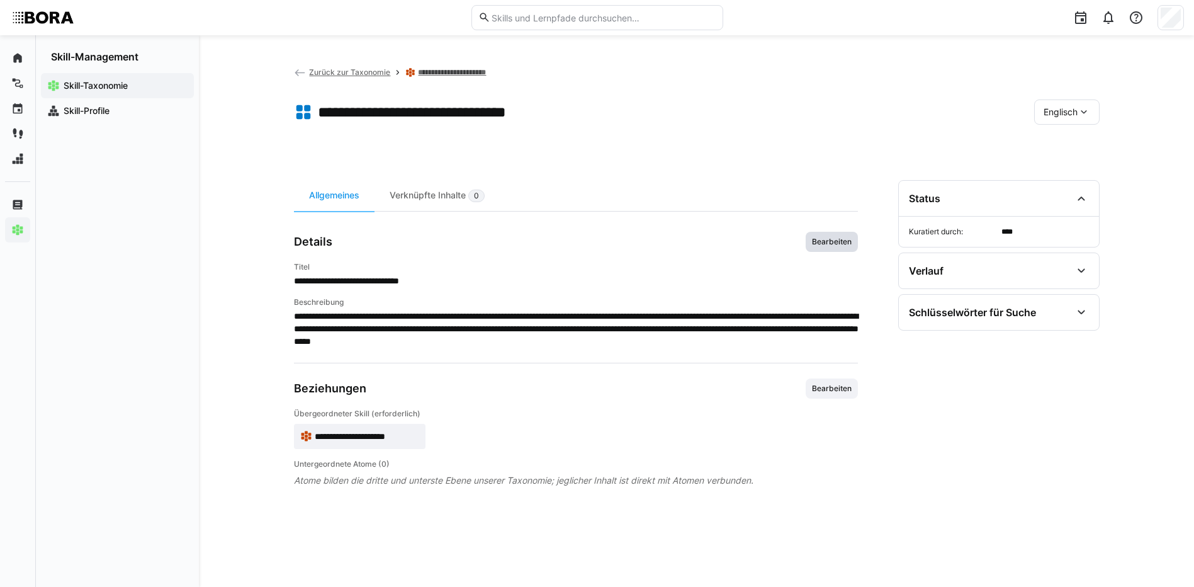
click at [827, 237] on span "Bearbeiten" at bounding box center [832, 242] width 42 height 10
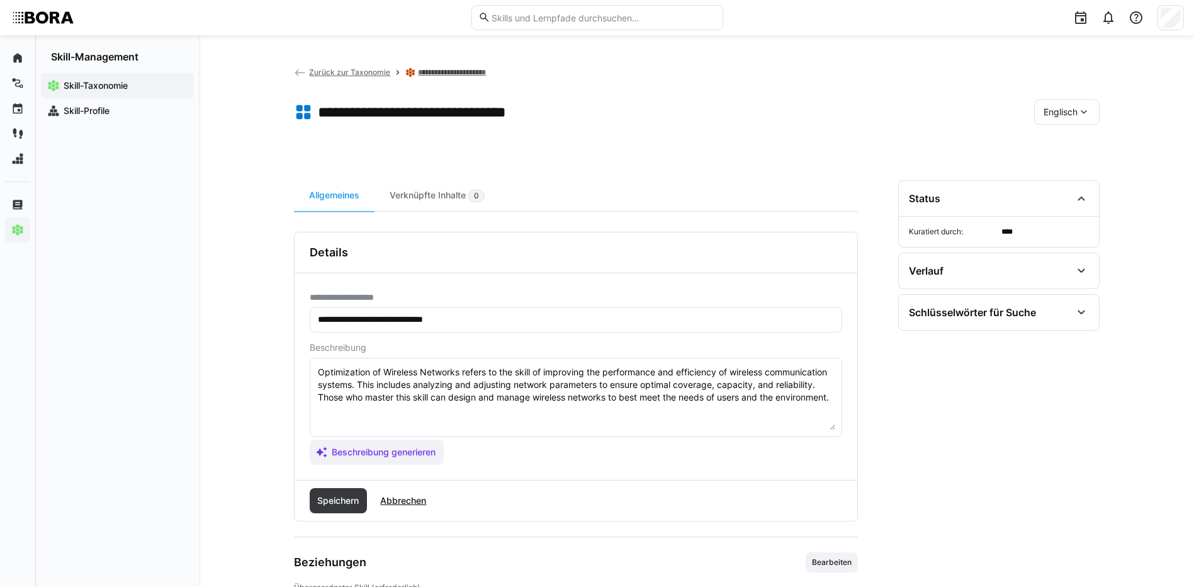
click at [604, 399] on textarea "Optimization of Wireless Networks refers to the skill of improving the performa…" at bounding box center [576, 397] width 519 height 65
click at [485, 417] on textarea "Optimization of Wireless Networks refers to the skill of improving the performa…" at bounding box center [576, 397] width 519 height 65
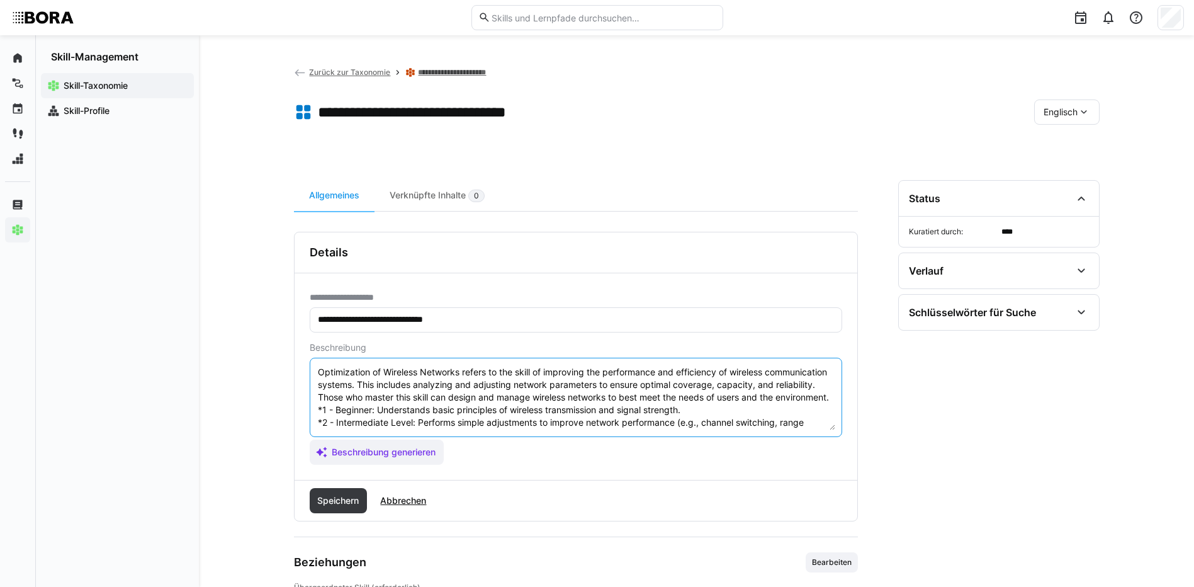
scroll to position [86, 0]
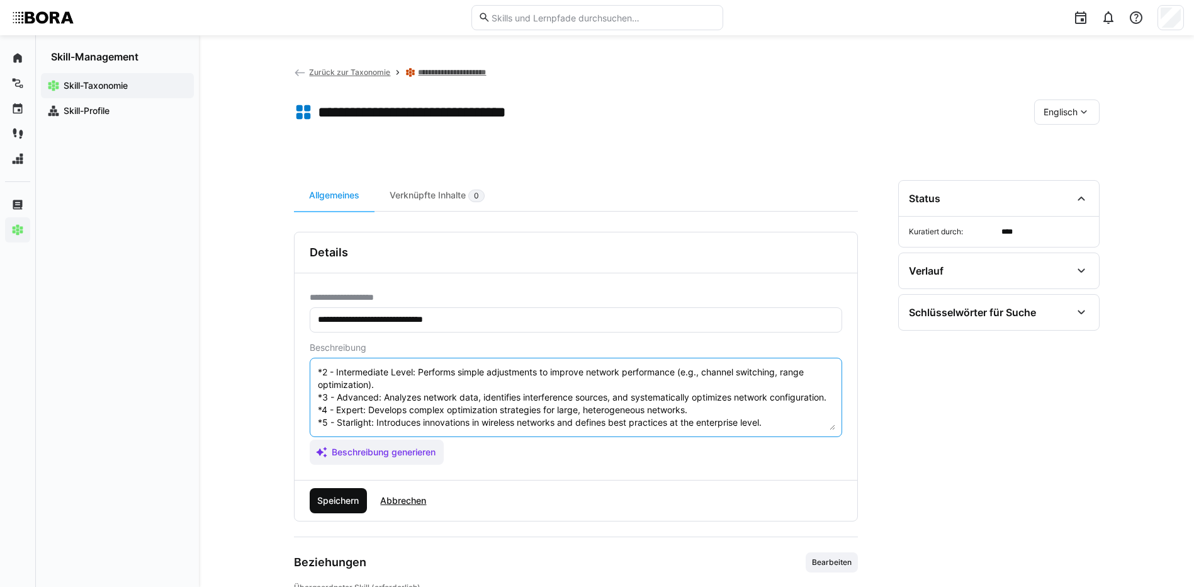
type textarea "Optimization of Wireless Networks refers to the skill of improving the performa…"
click at [352, 494] on span "Speichern" at bounding box center [337, 500] width 45 height 13
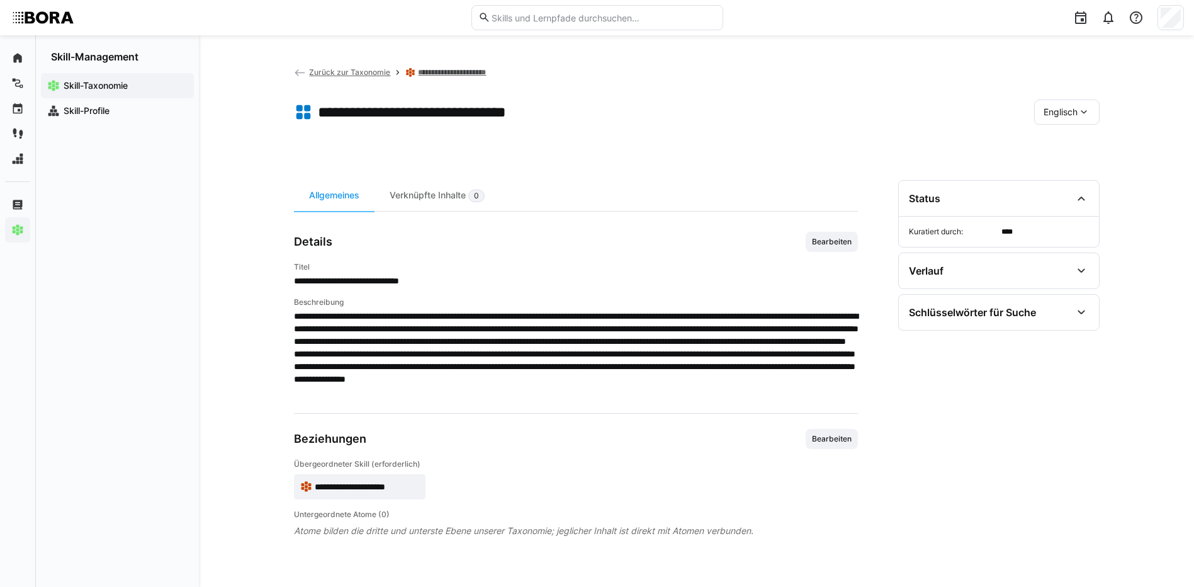
click at [1070, 105] on div "Englisch" at bounding box center [1066, 111] width 65 height 25
click at [1066, 144] on span "Deutsch" at bounding box center [1060, 145] width 34 height 13
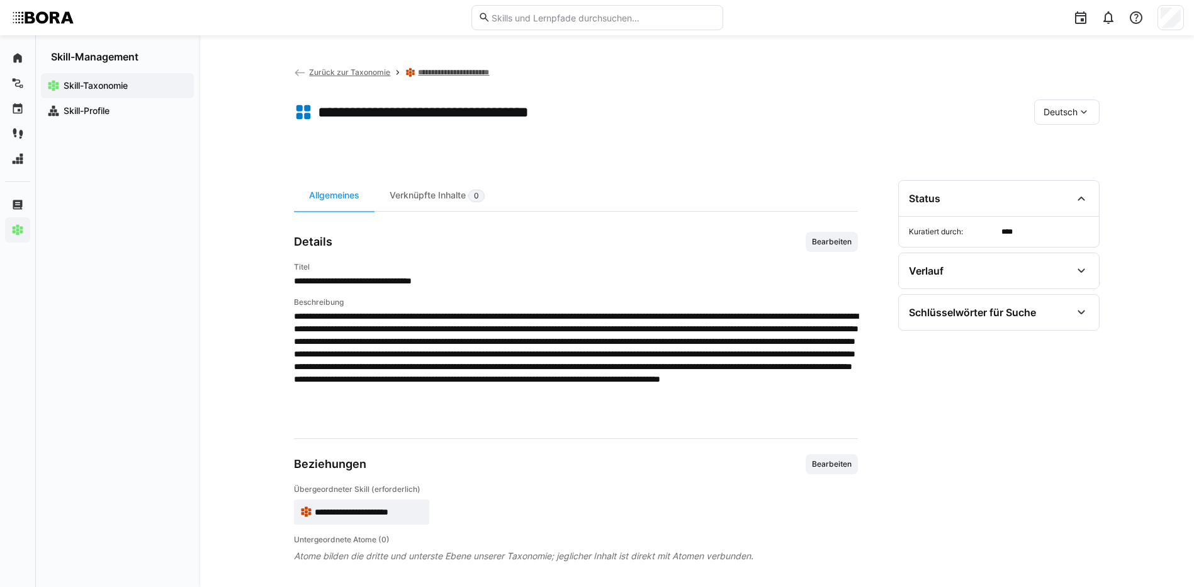
click at [473, 67] on link "**********" at bounding box center [464, 72] width 93 height 10
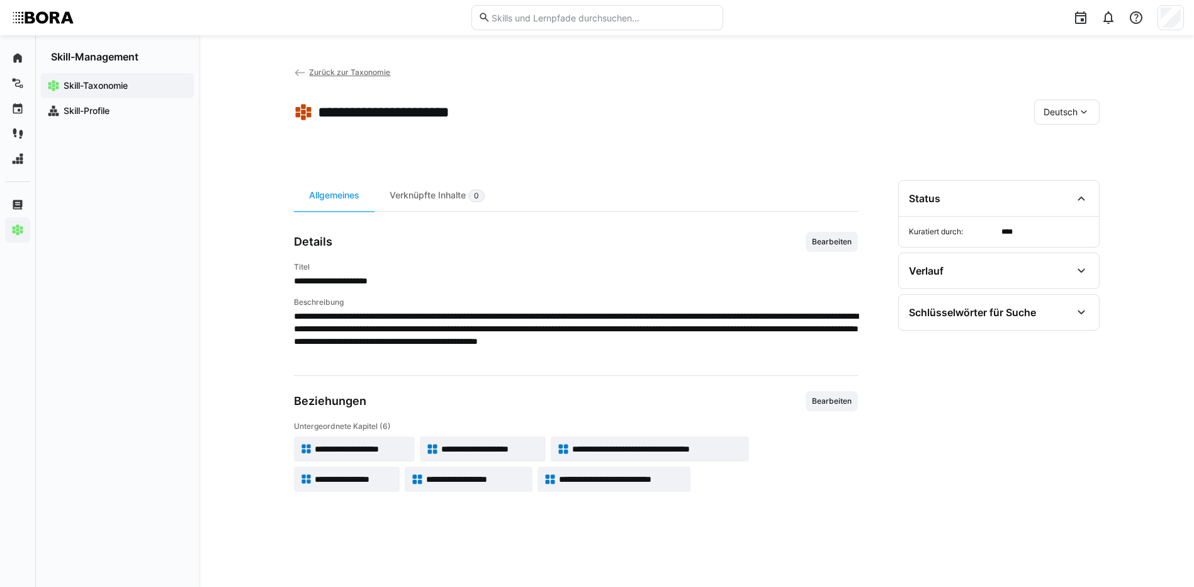
click at [372, 482] on span "**********" at bounding box center [354, 479] width 79 height 13
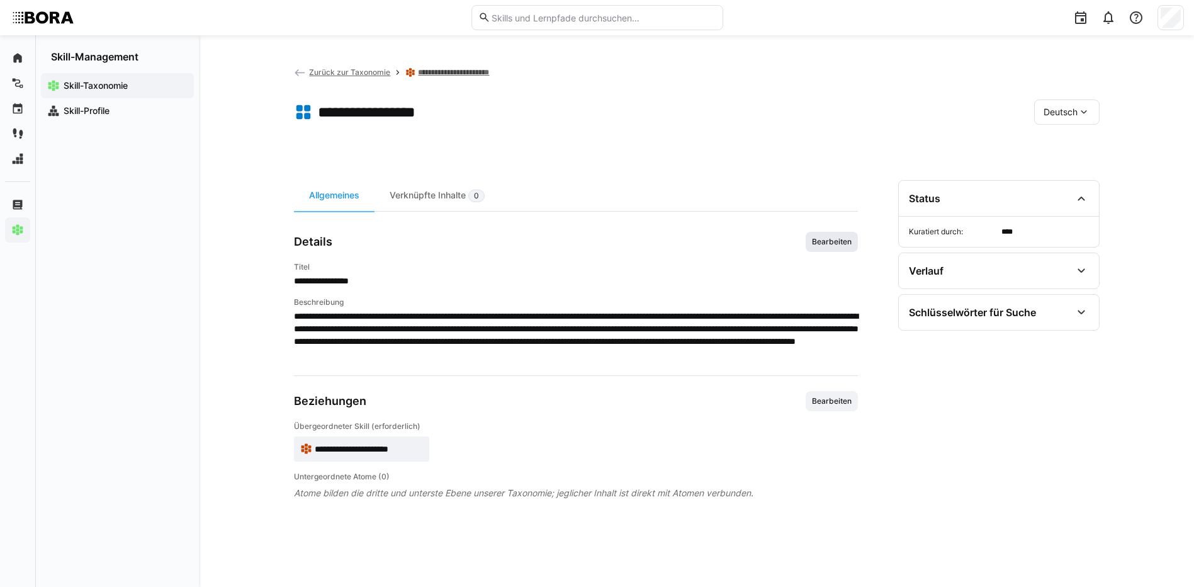
click at [816, 240] on span "Bearbeiten" at bounding box center [832, 242] width 42 height 10
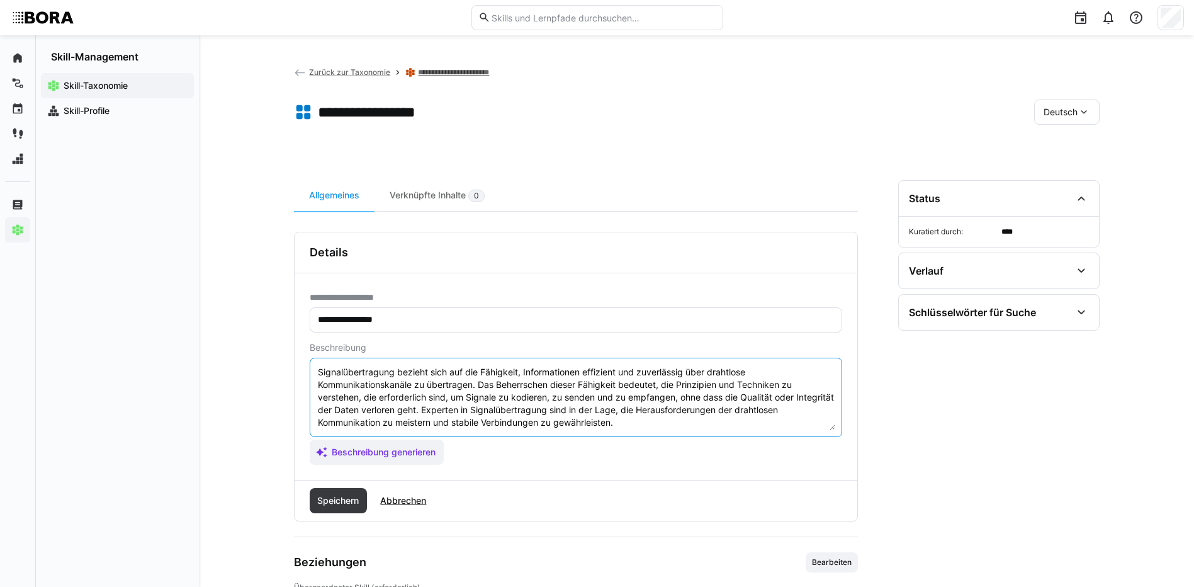
click at [664, 420] on textarea "Signalübertragung bezieht sich auf die Fähigkeit, Informationen effizient und z…" at bounding box center [576, 397] width 519 height 65
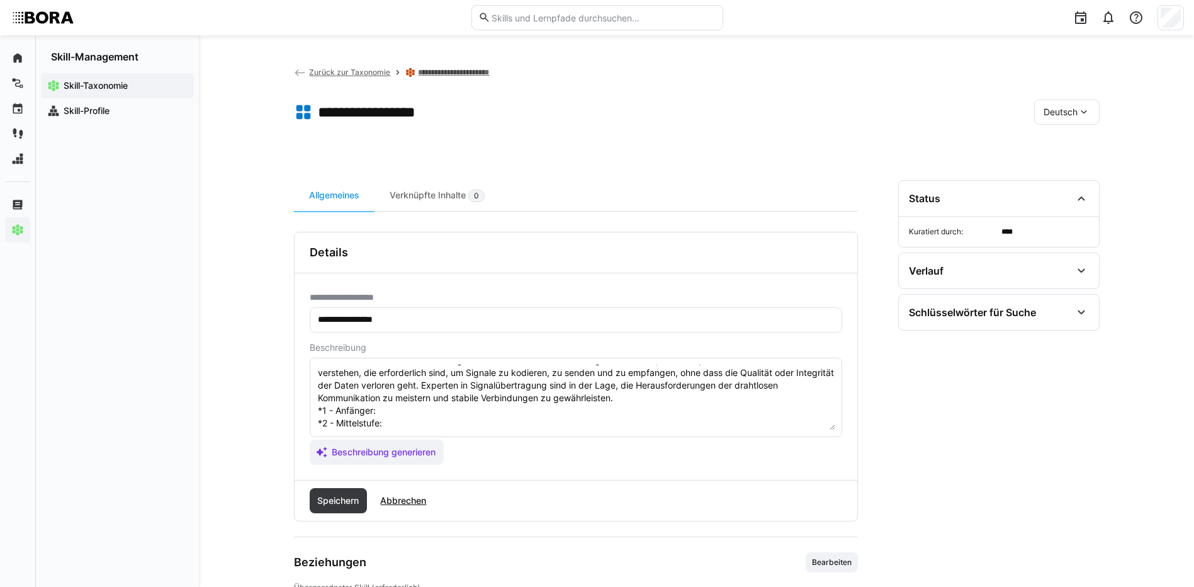
scroll to position [23, 0]
click at [397, 411] on textarea "Signalübertragung bezieht sich auf die Fähigkeit, Informationen effizient und z…" at bounding box center [576, 397] width 519 height 65
click at [391, 422] on textarea "Signalübertragung bezieht sich auf die Fähigkeit, Informationen effizient und z…" at bounding box center [576, 397] width 519 height 65
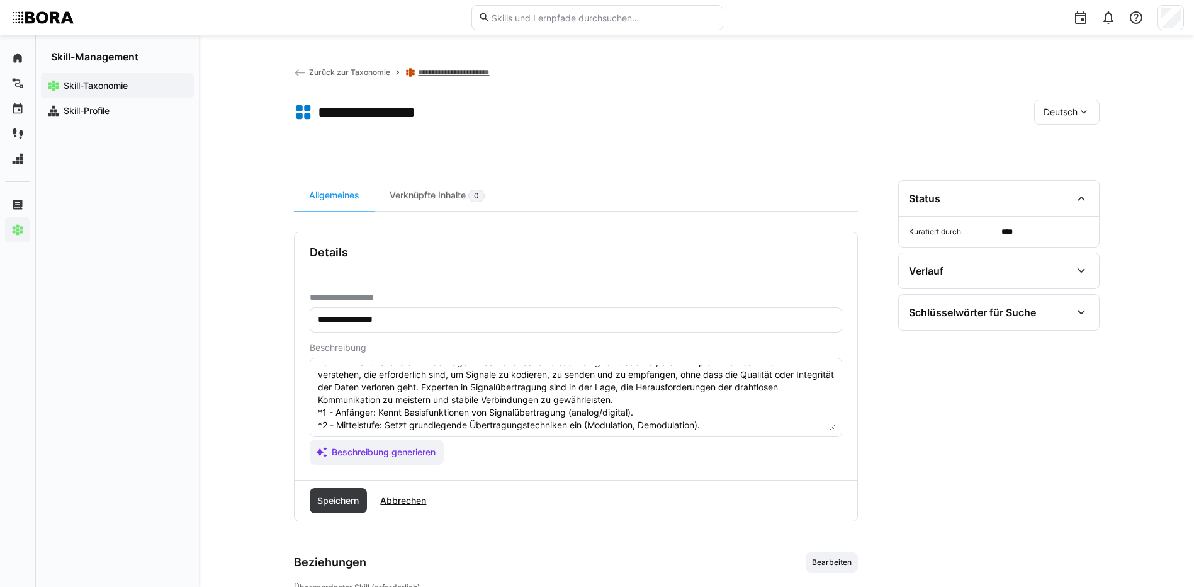
scroll to position [86, 0]
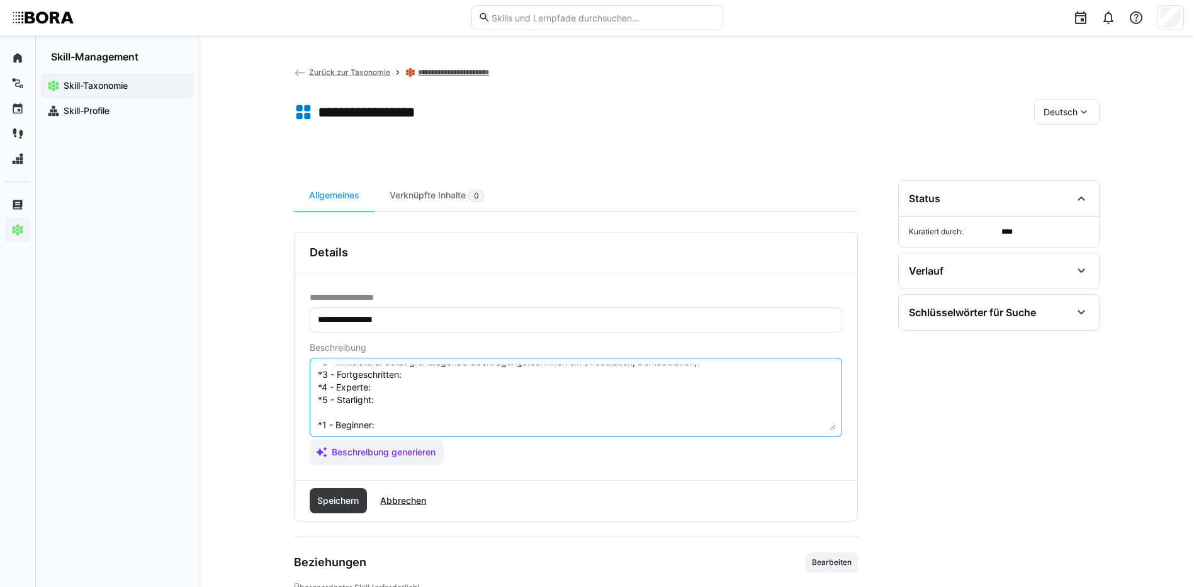
click at [507, 380] on textarea "Signalübertragung bezieht sich auf die Fähigkeit, Informationen effizient und z…" at bounding box center [576, 397] width 519 height 65
click at [412, 391] on textarea "Signalübertragung bezieht sich auf die Fähigkeit, Informationen effizient und z…" at bounding box center [576, 397] width 519 height 65
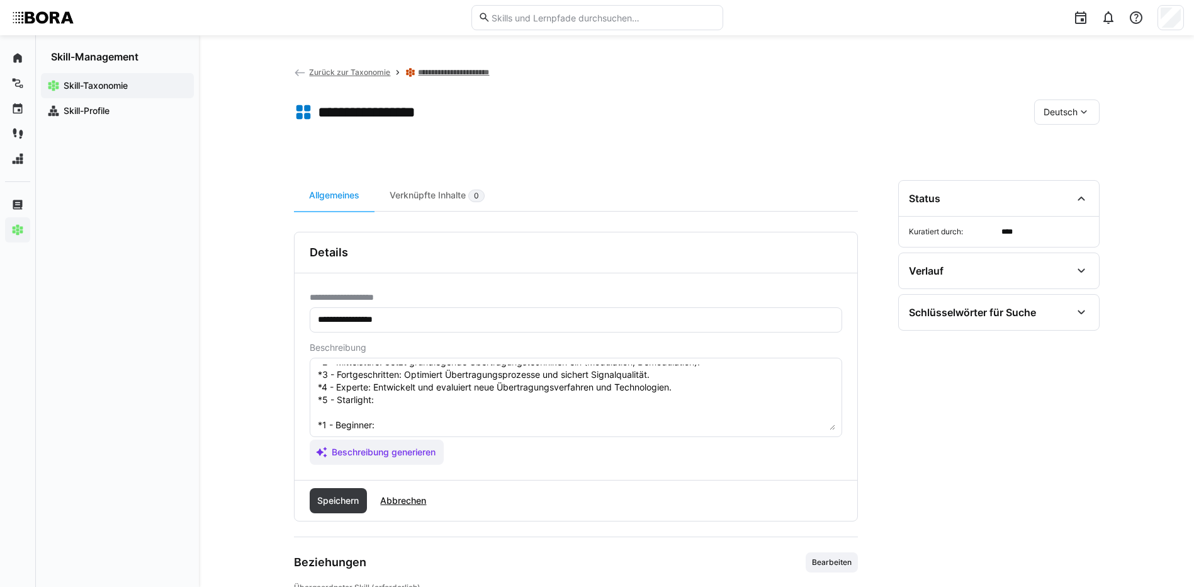
click at [408, 395] on textarea "Signalübertragung bezieht sich auf die Fähigkeit, Informationen effizient und z…" at bounding box center [576, 397] width 519 height 65
click at [403, 427] on textarea at bounding box center [576, 397] width 519 height 65
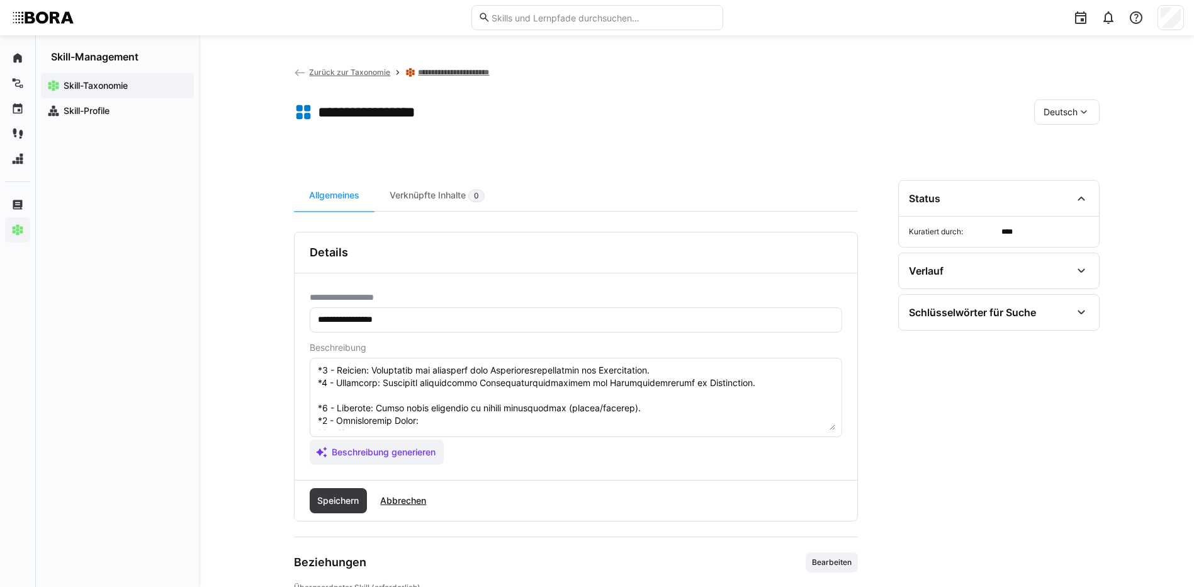
scroll to position [149, 0]
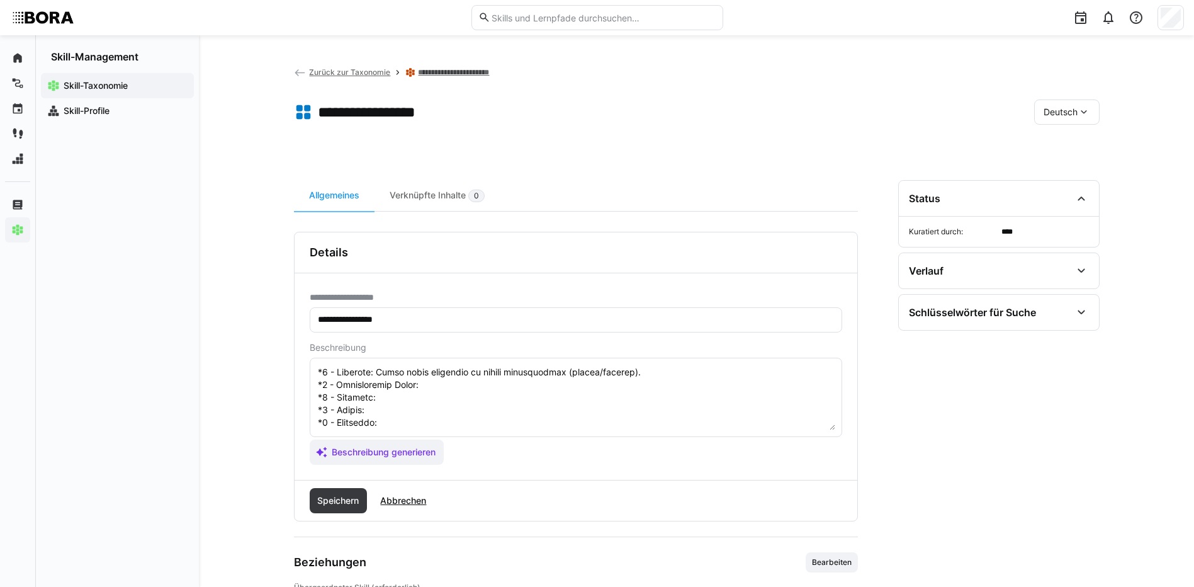
click at [492, 378] on textarea at bounding box center [576, 397] width 519 height 65
click at [524, 387] on textarea at bounding box center [576, 397] width 519 height 65
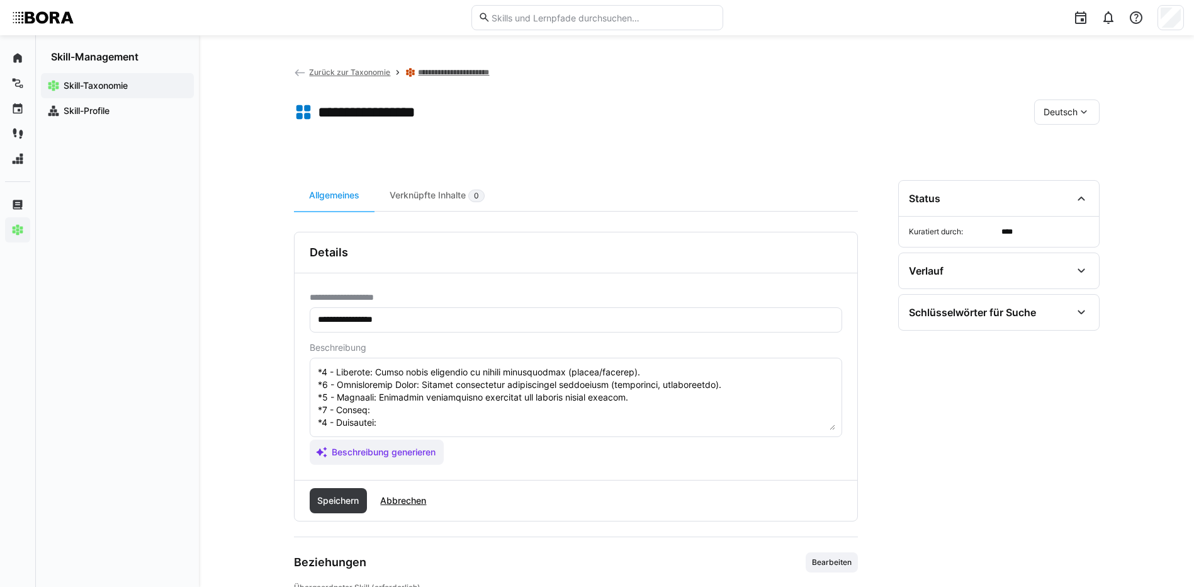
click at [424, 394] on textarea at bounding box center [576, 397] width 519 height 65
click at [461, 409] on textarea at bounding box center [576, 397] width 519 height 65
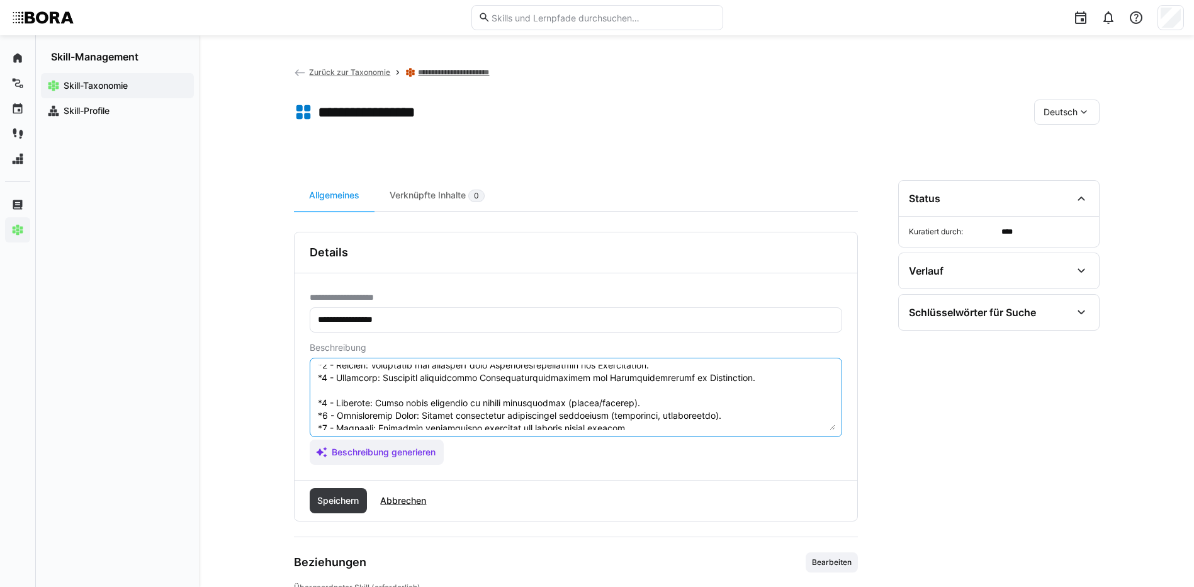
scroll to position [86, 0]
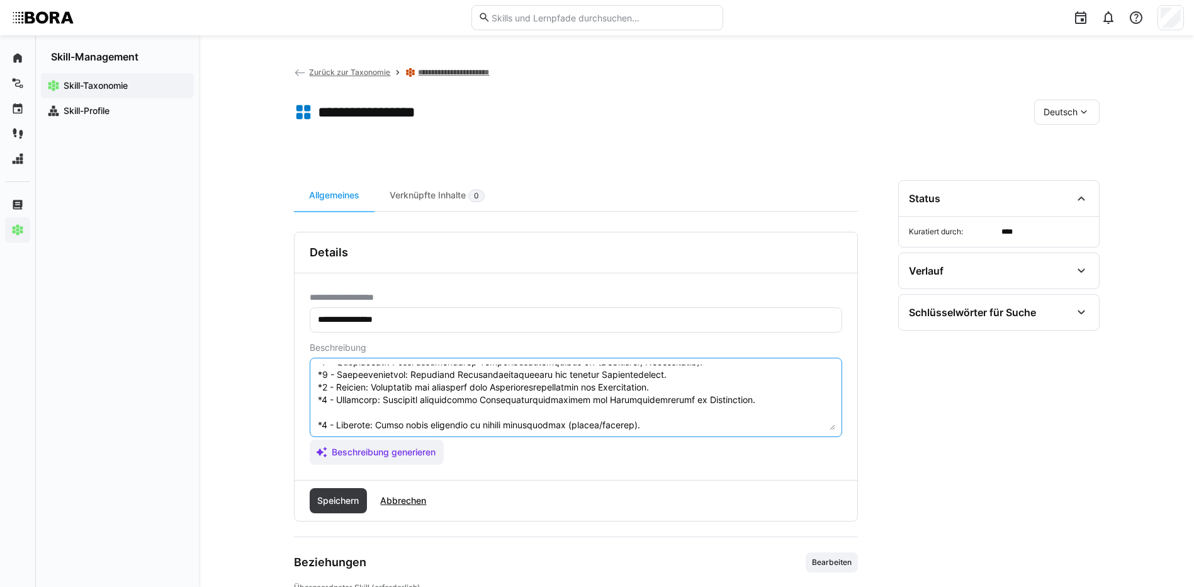
drag, startPoint x: 316, startPoint y: 424, endPoint x: 416, endPoint y: 484, distance: 116.1
click at [416, 484] on div "**********" at bounding box center [576, 377] width 564 height 290
click at [408, 382] on textarea at bounding box center [576, 397] width 519 height 65
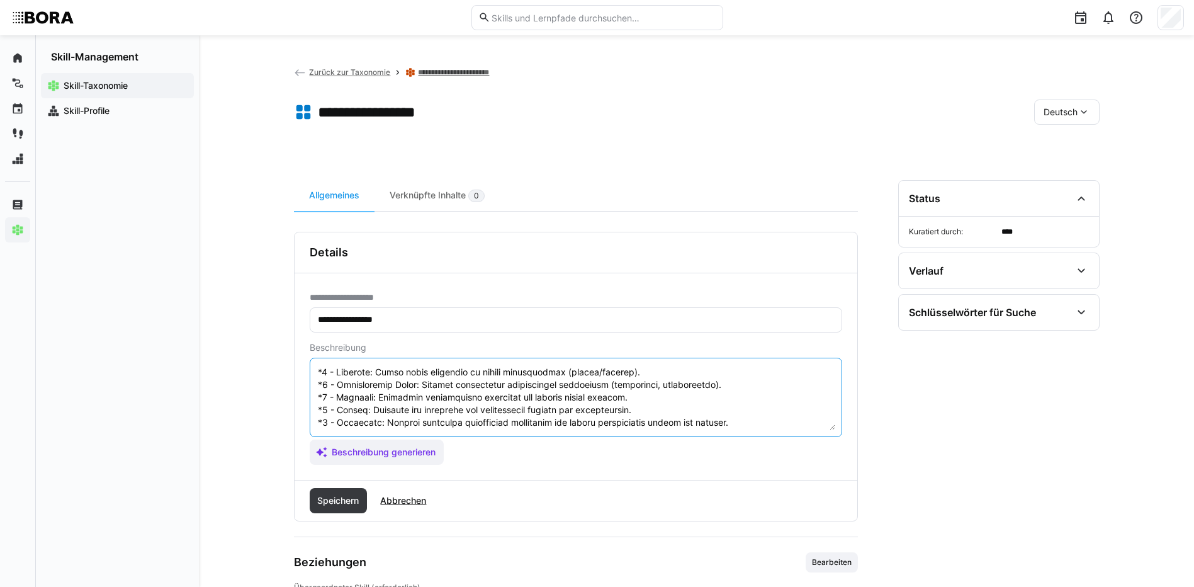
drag, startPoint x: 317, startPoint y: 421, endPoint x: 453, endPoint y: 465, distance: 143.0
click at [453, 465] on div "**********" at bounding box center [576, 376] width 563 height 207
type textarea "Signalübertragung bezieht sich auf die Fähigkeit, Informationen effizient und z…"
click at [353, 492] on span "Speichern" at bounding box center [339, 500] width 58 height 25
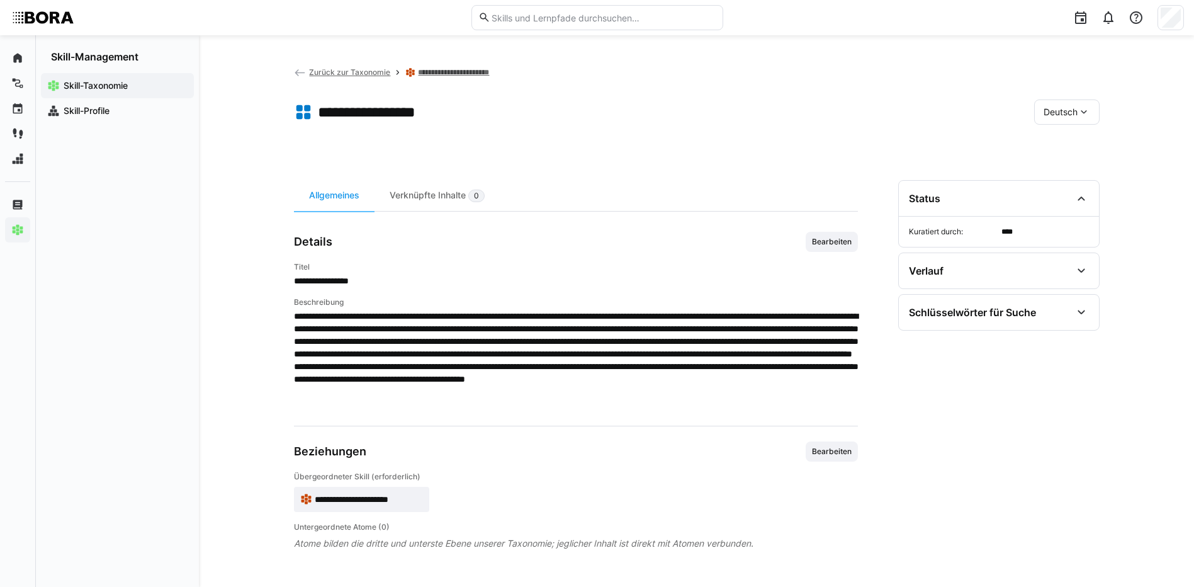
click at [1058, 117] on span "Deutsch" at bounding box center [1061, 112] width 34 height 13
click at [1069, 166] on span "Englisch" at bounding box center [1061, 172] width 34 height 13
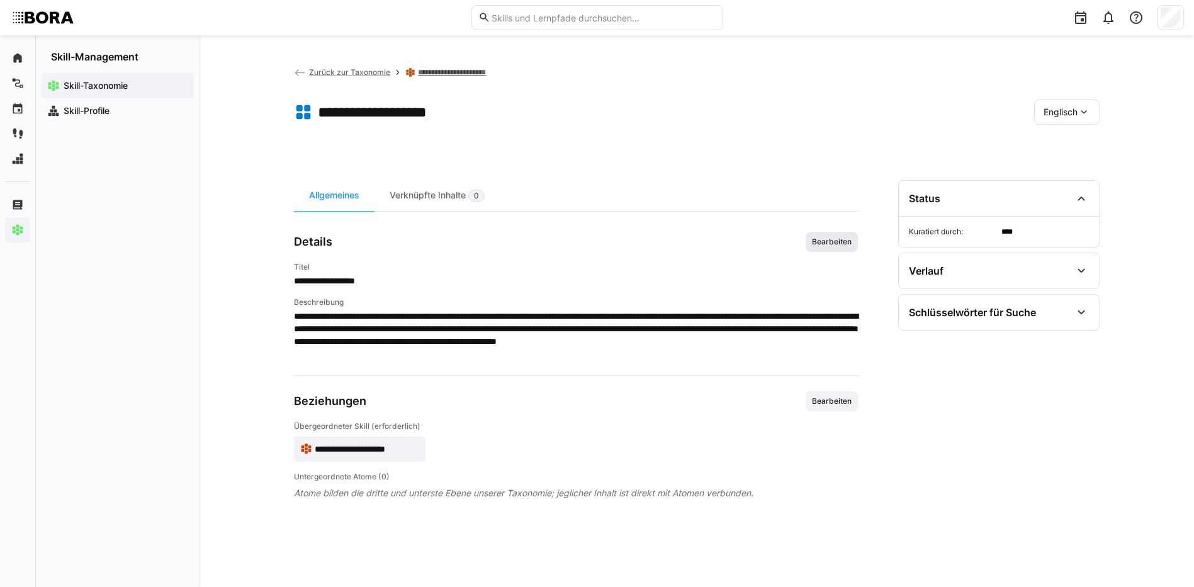
click at [845, 233] on span "Bearbeiten" at bounding box center [832, 242] width 52 height 20
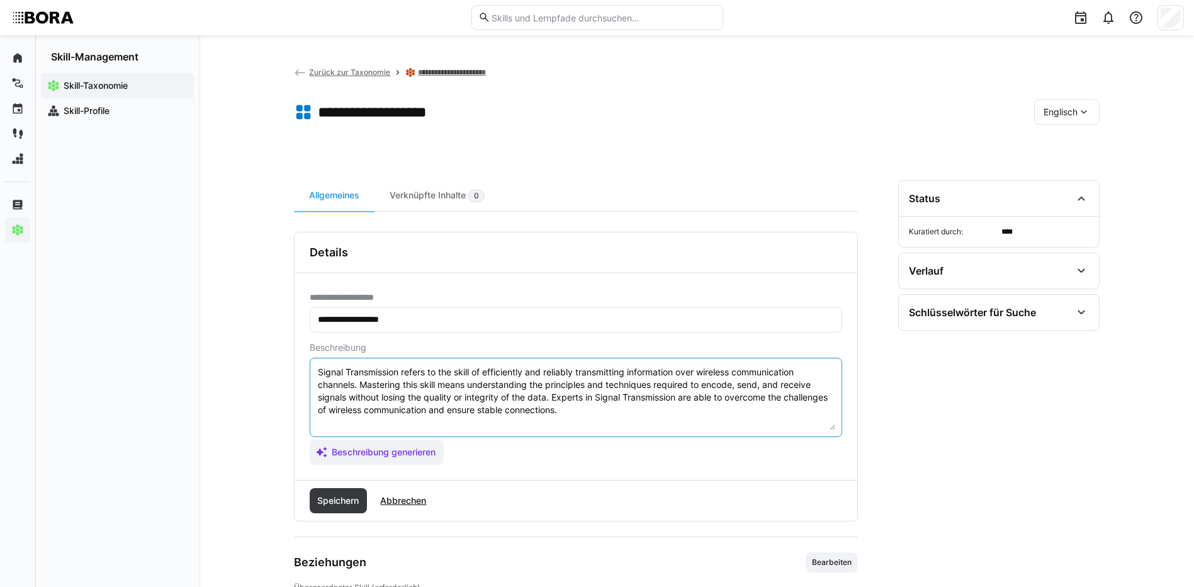
click at [622, 416] on textarea "Signal Transmission refers to the skill of efficiently and reliably transmittin…" at bounding box center [576, 397] width 519 height 65
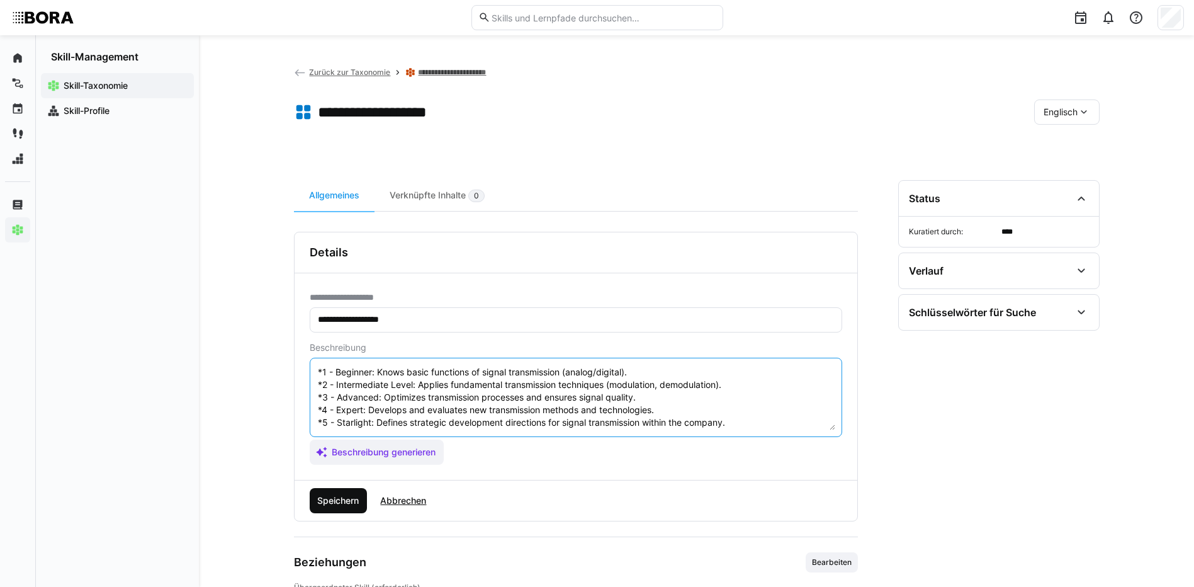
type textarea "Signal Transmission refers to the skill of efficiently and reliably transmittin…"
click at [346, 507] on span "Speichern" at bounding box center [339, 500] width 58 height 25
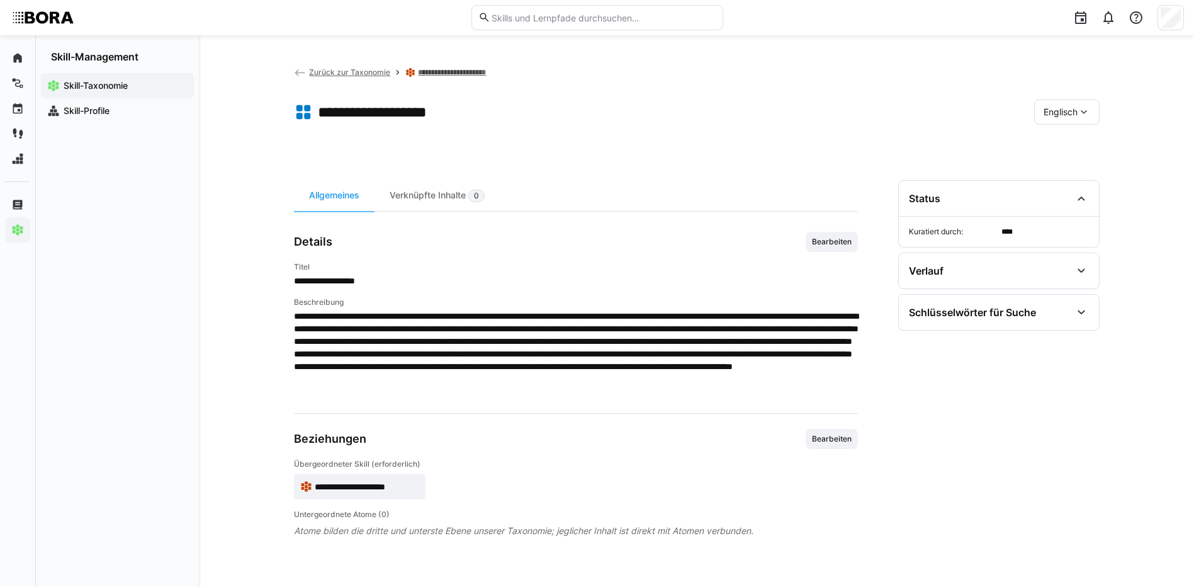
click at [1070, 121] on div "Englisch" at bounding box center [1066, 111] width 65 height 25
click at [1068, 145] on span "Deutsch" at bounding box center [1060, 145] width 34 height 13
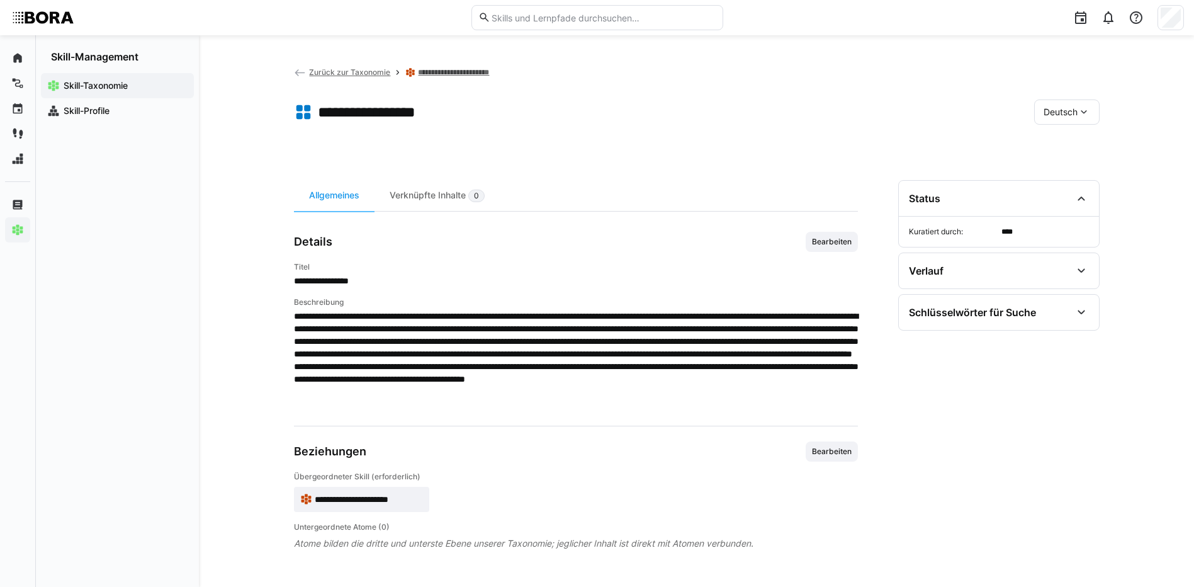
click at [453, 70] on link "**********" at bounding box center [464, 72] width 93 height 10
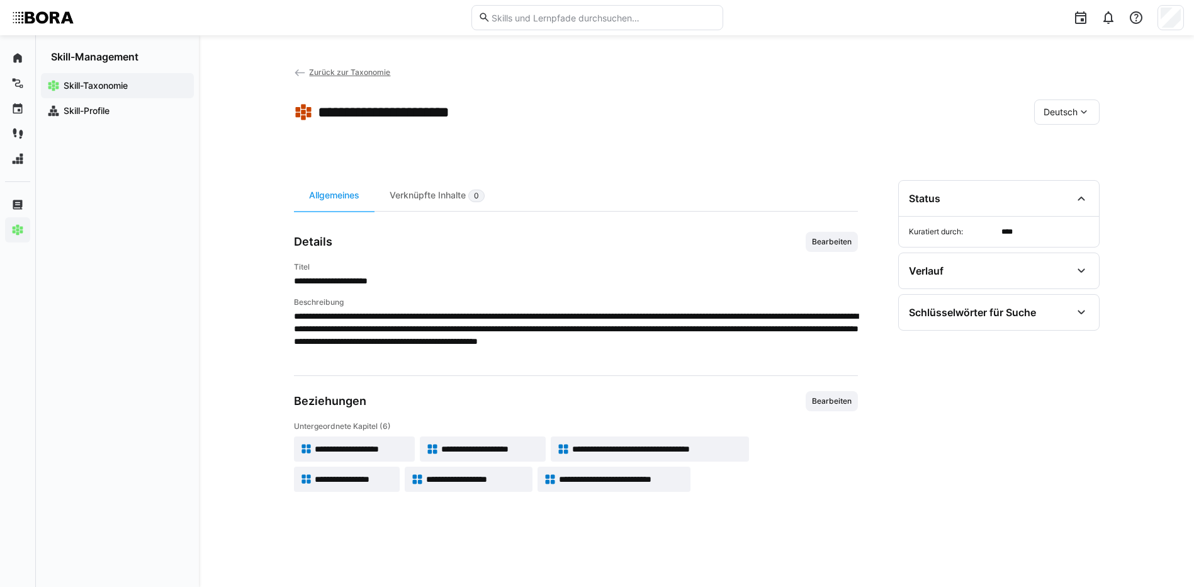
click at [380, 472] on app-skill-badge "**********" at bounding box center [347, 479] width 106 height 25
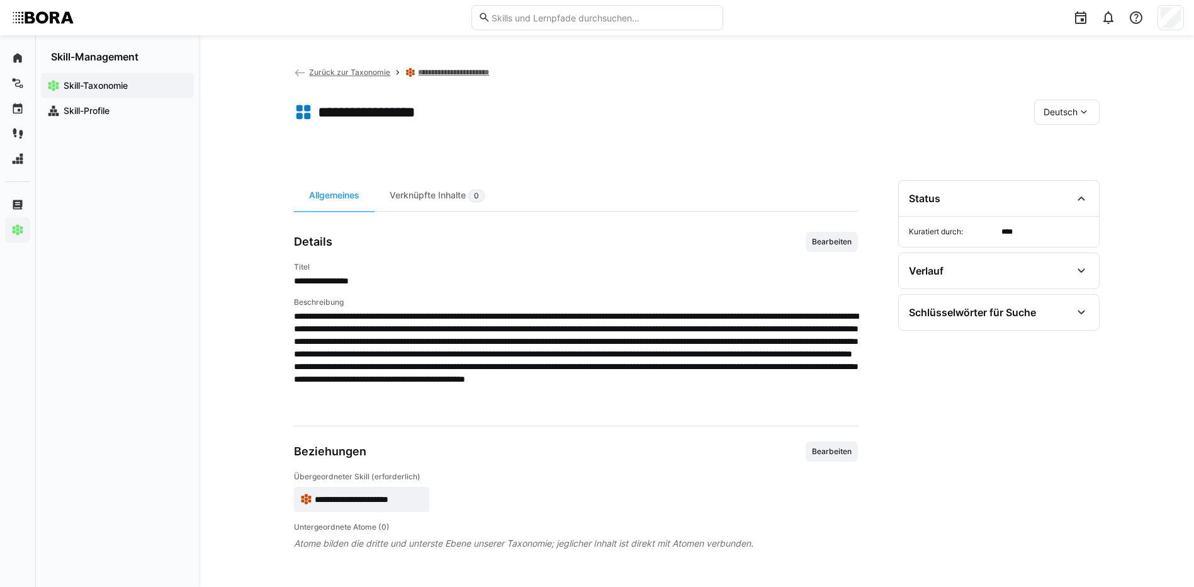
click at [1087, 108] on eds-icon at bounding box center [1084, 112] width 13 height 13
click at [1073, 162] on div "Englisch" at bounding box center [1067, 172] width 67 height 26
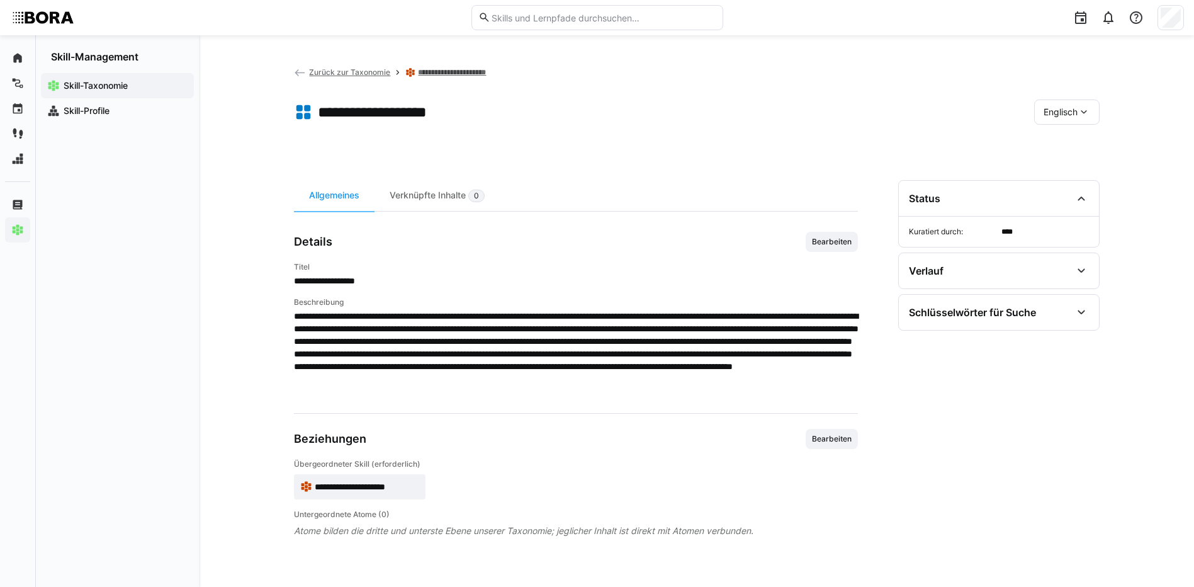
click at [1056, 110] on span "Englisch" at bounding box center [1061, 112] width 34 height 13
drag, startPoint x: 1058, startPoint y: 136, endPoint x: 1021, endPoint y: 122, distance: 39.9
click at [1060, 135] on div "Deutsch" at bounding box center [1066, 145] width 67 height 26
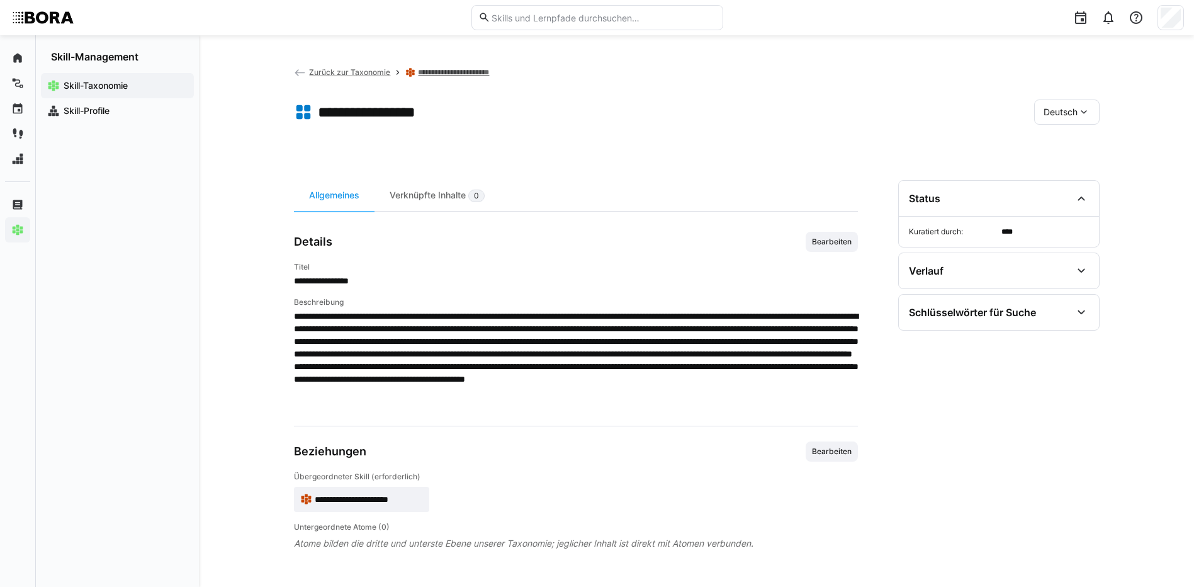
click at [489, 71] on link "**********" at bounding box center [464, 72] width 93 height 10
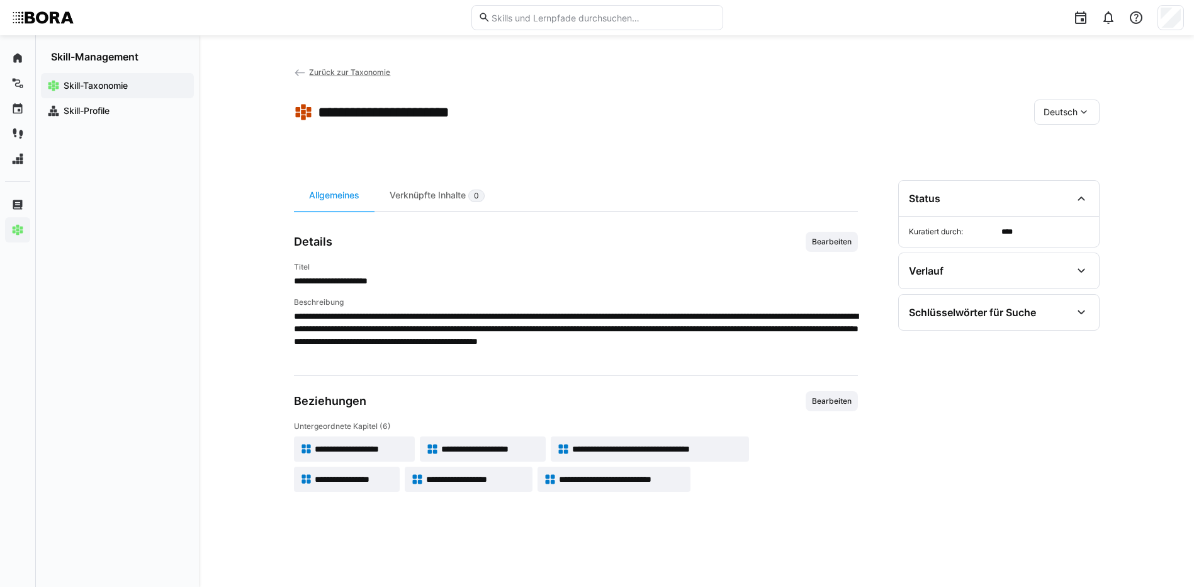
click at [477, 479] on span "**********" at bounding box center [476, 479] width 100 height 13
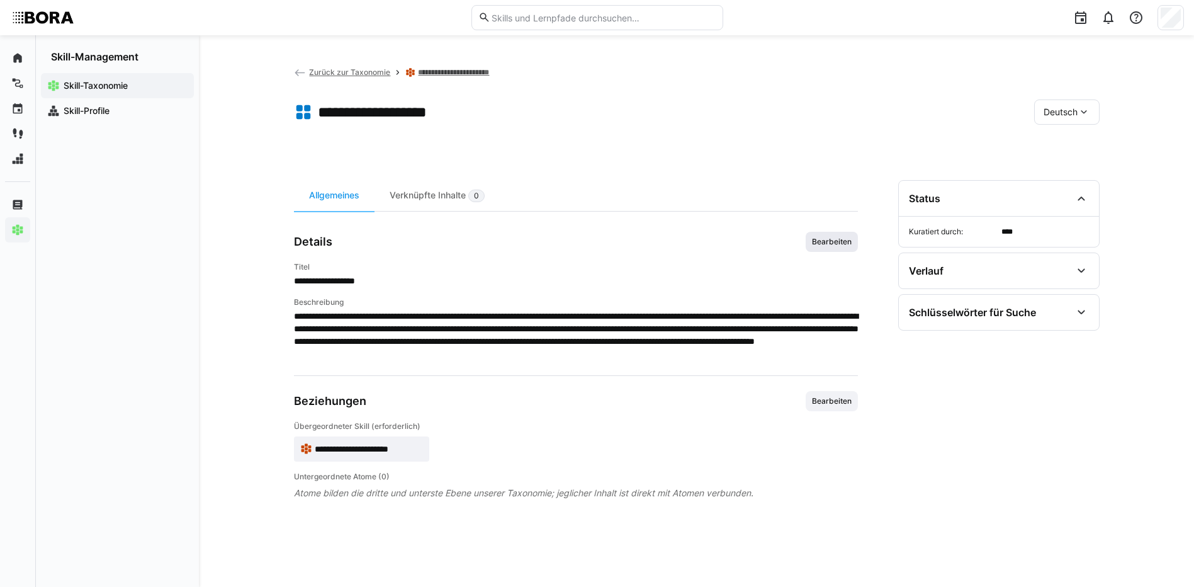
click at [836, 242] on span "Bearbeiten" at bounding box center [832, 242] width 42 height 10
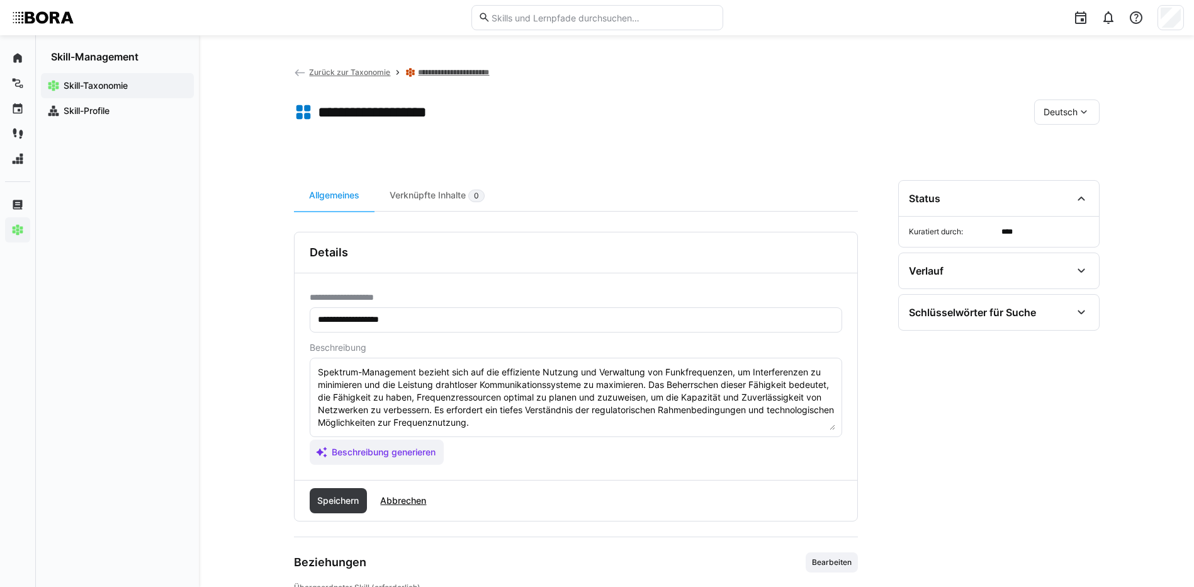
click at [572, 416] on textarea "Spektrum-Management bezieht sich auf die effiziente Nutzung und Verwaltung von …" at bounding box center [576, 397] width 519 height 65
click at [573, 419] on textarea "Spektrum-Management bezieht sich auf die effiziente Nutzung und Verwaltung von …" at bounding box center [576, 397] width 519 height 65
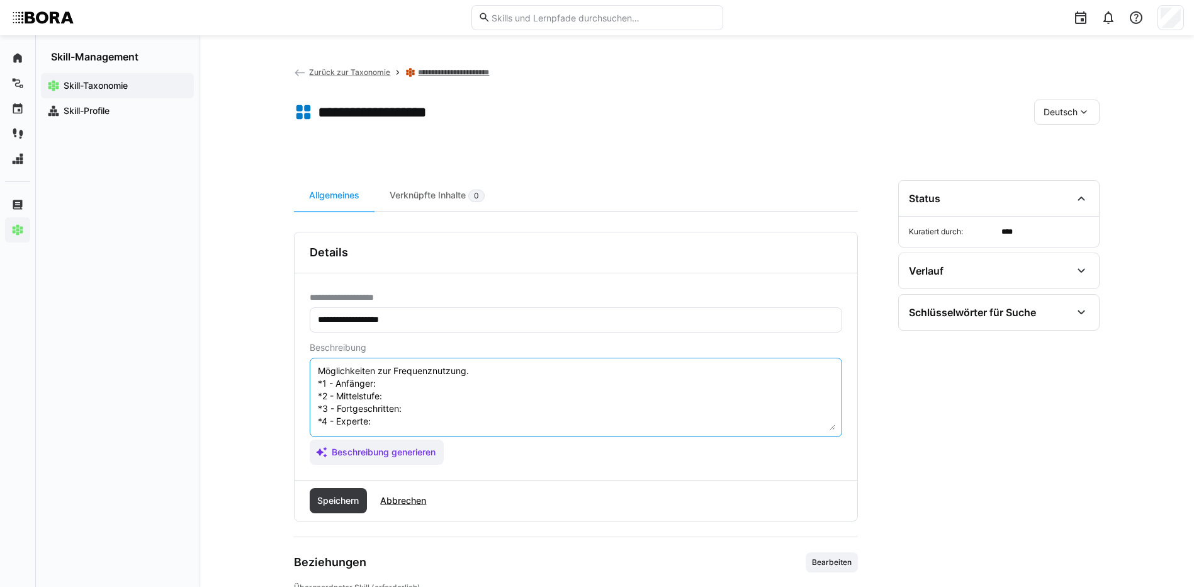
scroll to position [23, 0]
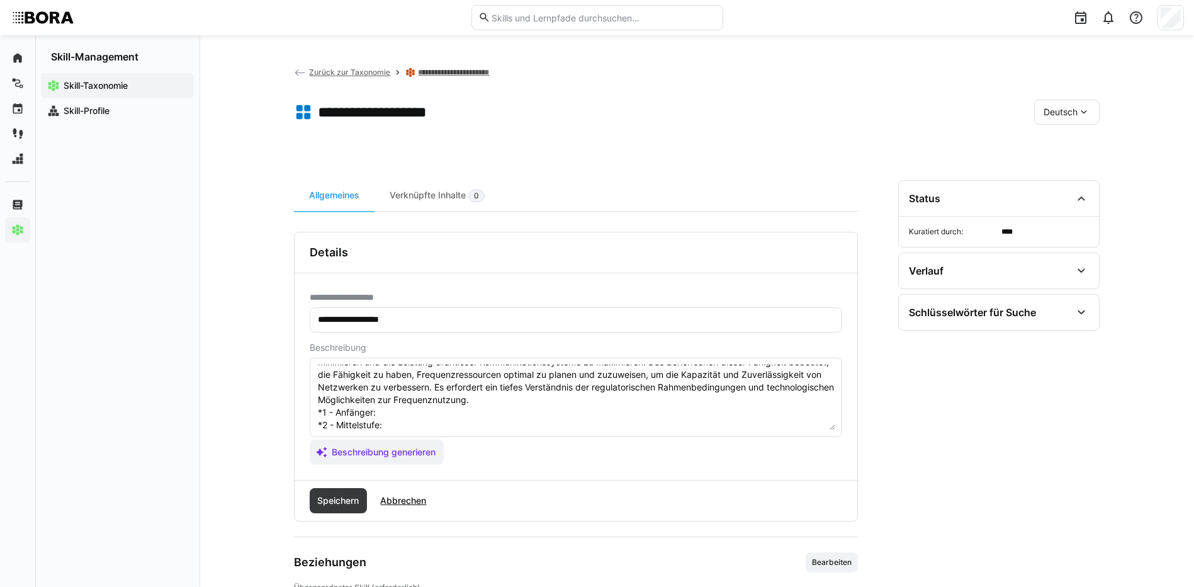
click at [417, 409] on textarea "Spektrum-Management bezieht sich auf die effiziente Nutzung und Verwaltung von …" at bounding box center [576, 397] width 519 height 65
click at [390, 425] on textarea "Spektrum-Management bezieht sich auf die effiziente Nutzung und Verwaltung von …" at bounding box center [576, 397] width 519 height 65
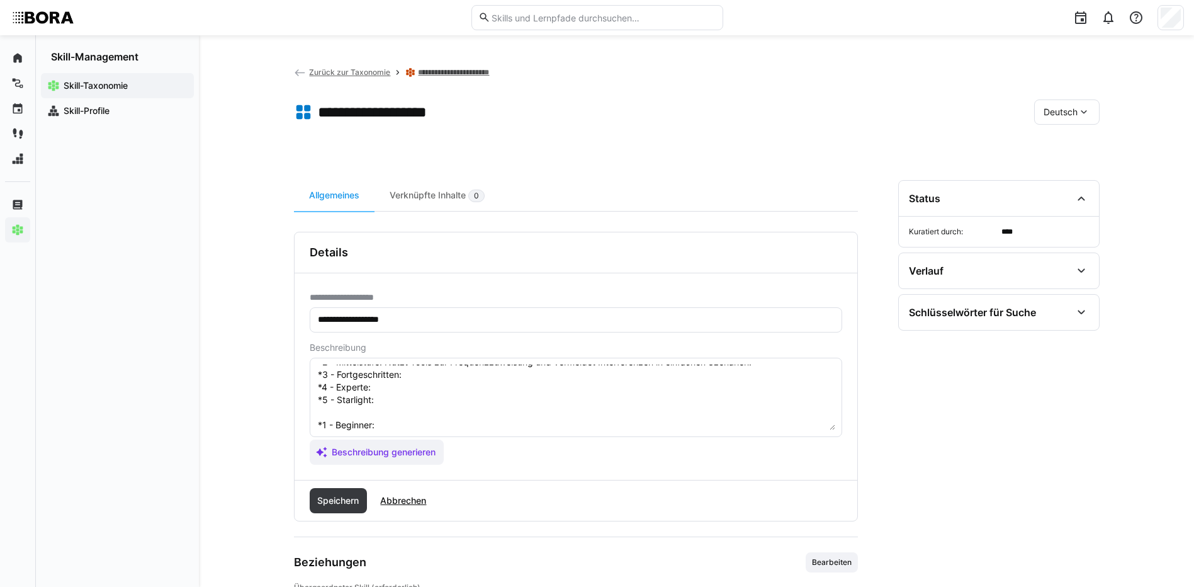
click at [413, 368] on textarea "Spektrum-Management bezieht sich auf die effiziente Nutzung und Verwaltung von …" at bounding box center [576, 397] width 519 height 65
click at [414, 373] on textarea "Spektrum-Management bezieht sich auf die effiziente Nutzung und Verwaltung von …" at bounding box center [576, 397] width 519 height 65
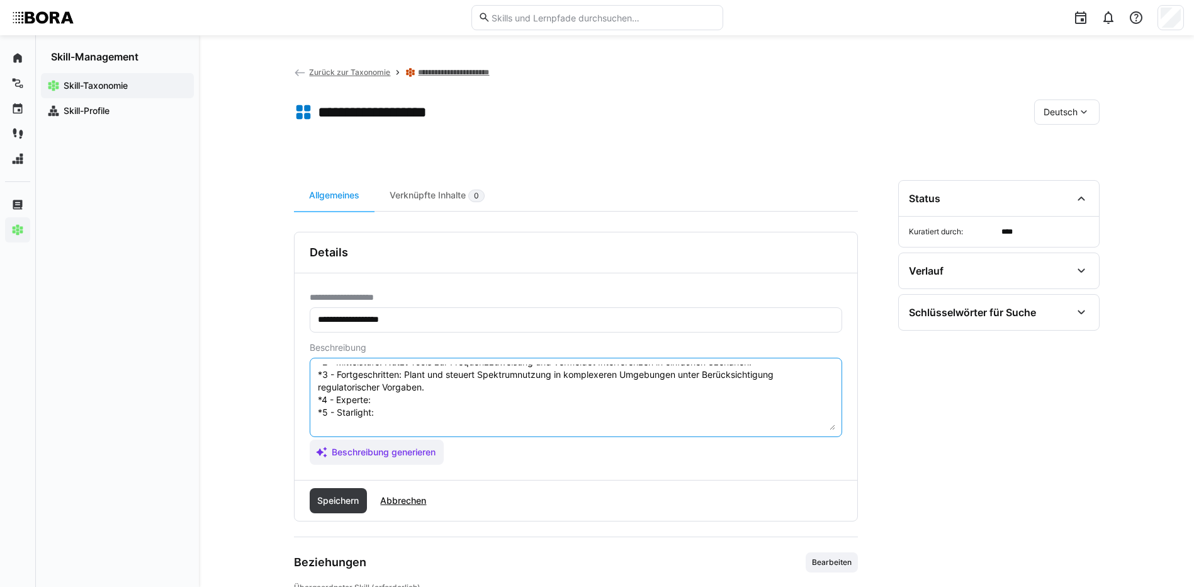
click at [381, 405] on textarea "Spektrum-Management bezieht sich auf die effiziente Nutzung und Verwaltung von …" at bounding box center [576, 397] width 519 height 65
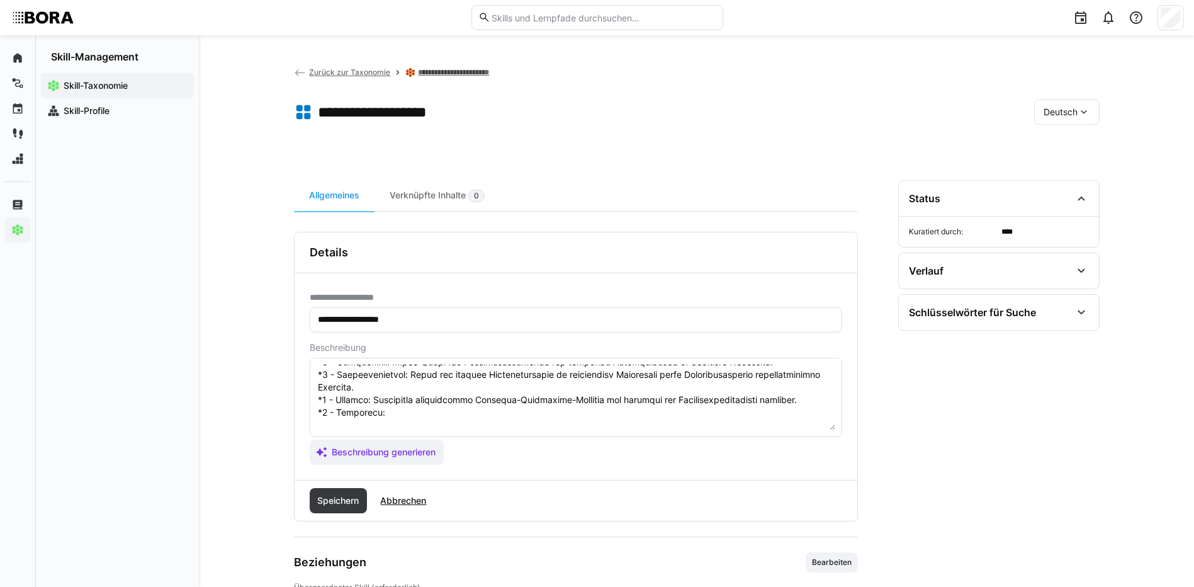
click at [385, 423] on textarea at bounding box center [576, 397] width 519 height 65
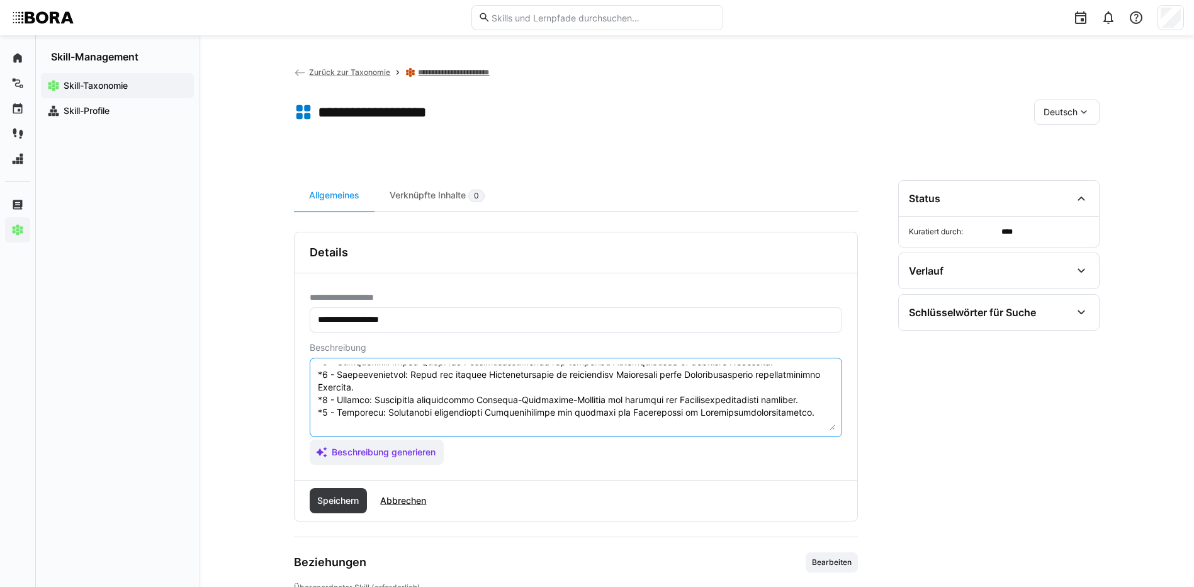
scroll to position [149, 0]
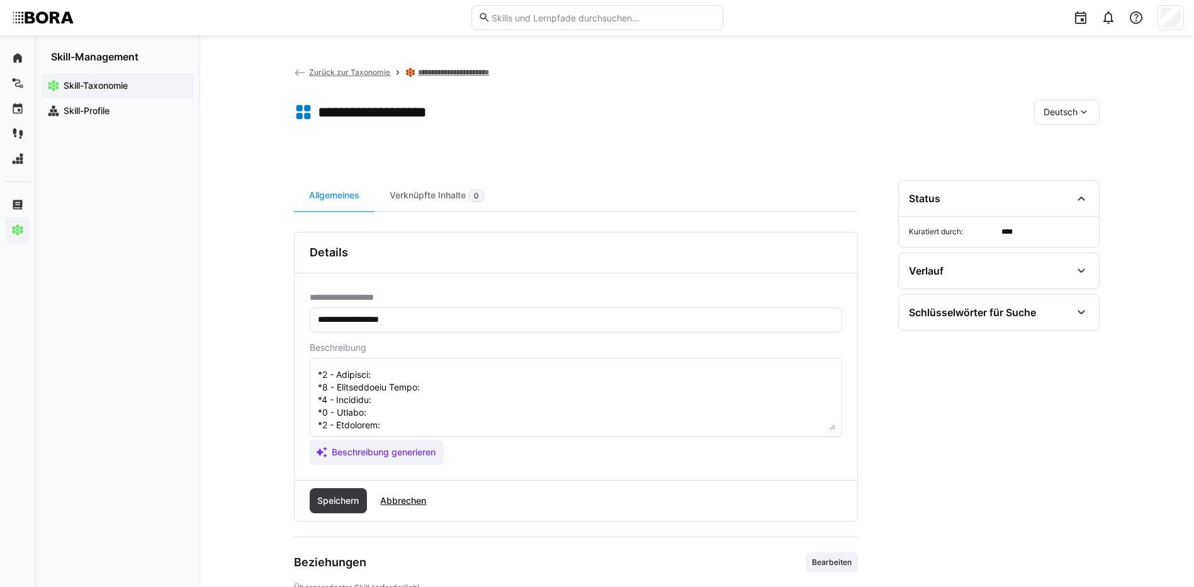
click at [461, 390] on textarea at bounding box center [576, 397] width 519 height 65
click at [421, 402] on textarea at bounding box center [576, 397] width 519 height 65
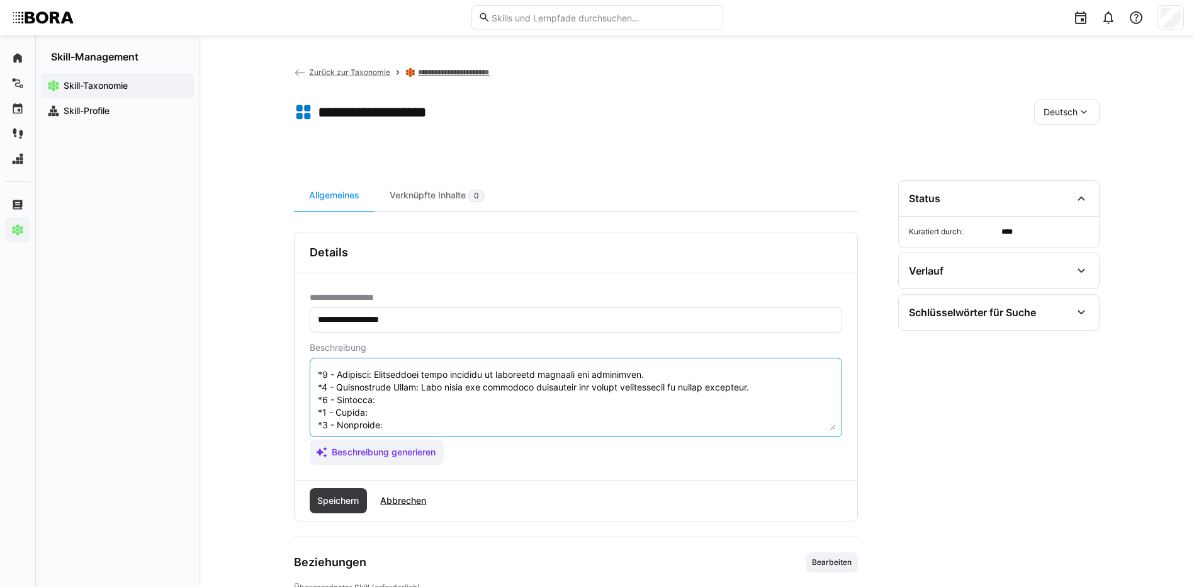
click at [424, 421] on textarea at bounding box center [576, 397] width 519 height 65
click at [407, 409] on textarea at bounding box center [576, 397] width 519 height 65
click at [404, 423] on textarea at bounding box center [576, 397] width 519 height 65
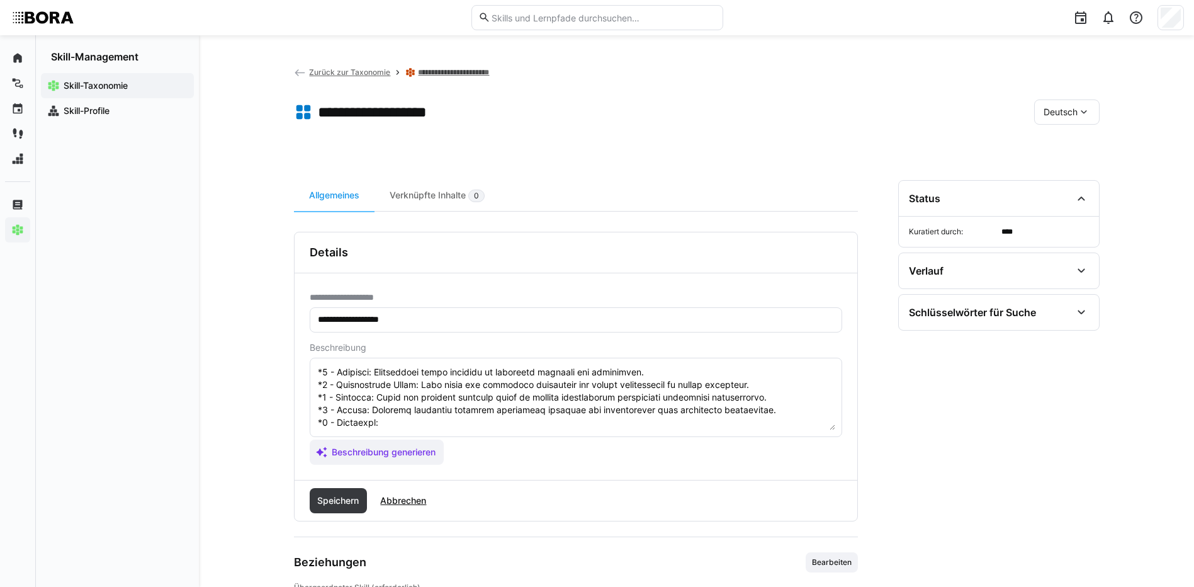
scroll to position [176, 0]
click at [474, 417] on textarea at bounding box center [576, 397] width 519 height 65
click at [383, 409] on textarea at bounding box center [576, 397] width 519 height 65
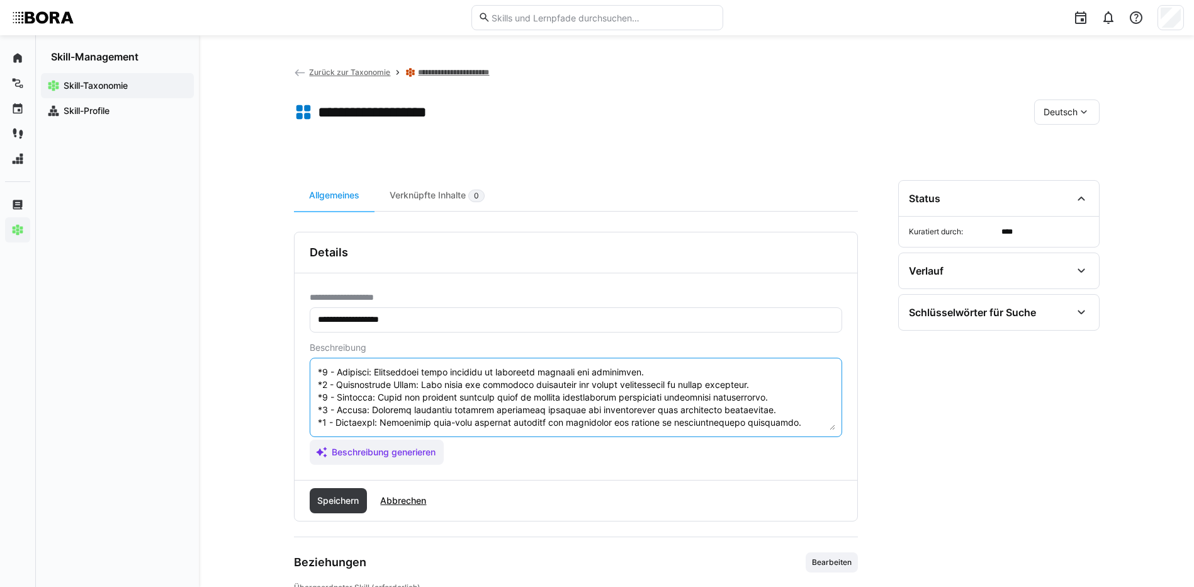
drag, startPoint x: 316, startPoint y: 421, endPoint x: 433, endPoint y: 483, distance: 132.1
click at [433, 483] on div "**********" at bounding box center [576, 377] width 564 height 290
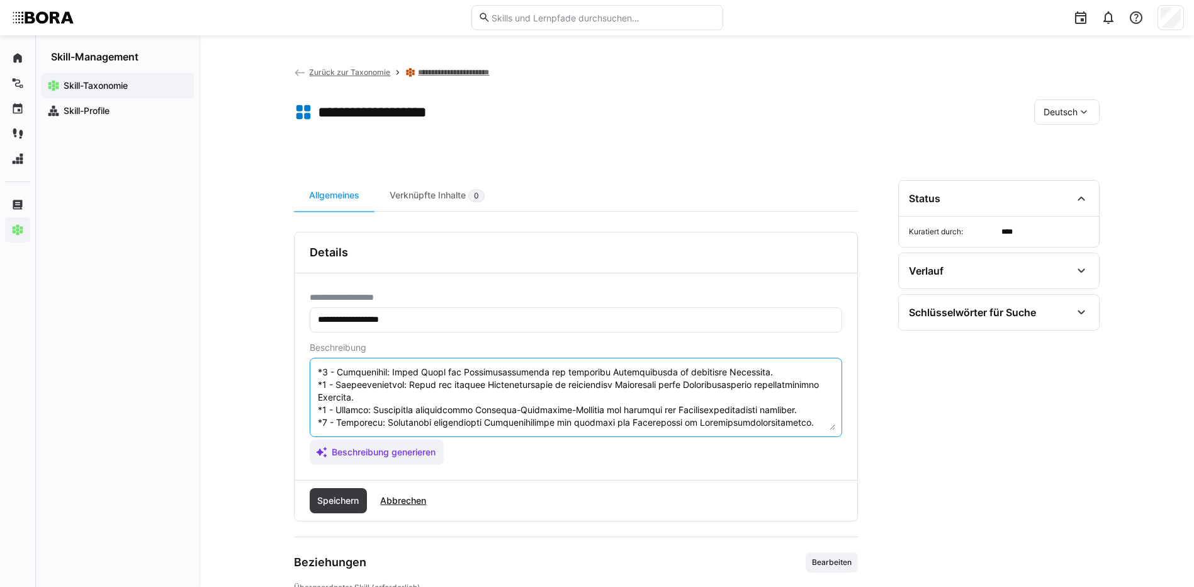
scroll to position [101, 0]
type textarea "Loremips-Dolorsitam consect adip eli sed doeiusmodt Incidid utl Etdolorema ali …"
click at [341, 495] on span "Speichern" at bounding box center [337, 500] width 45 height 13
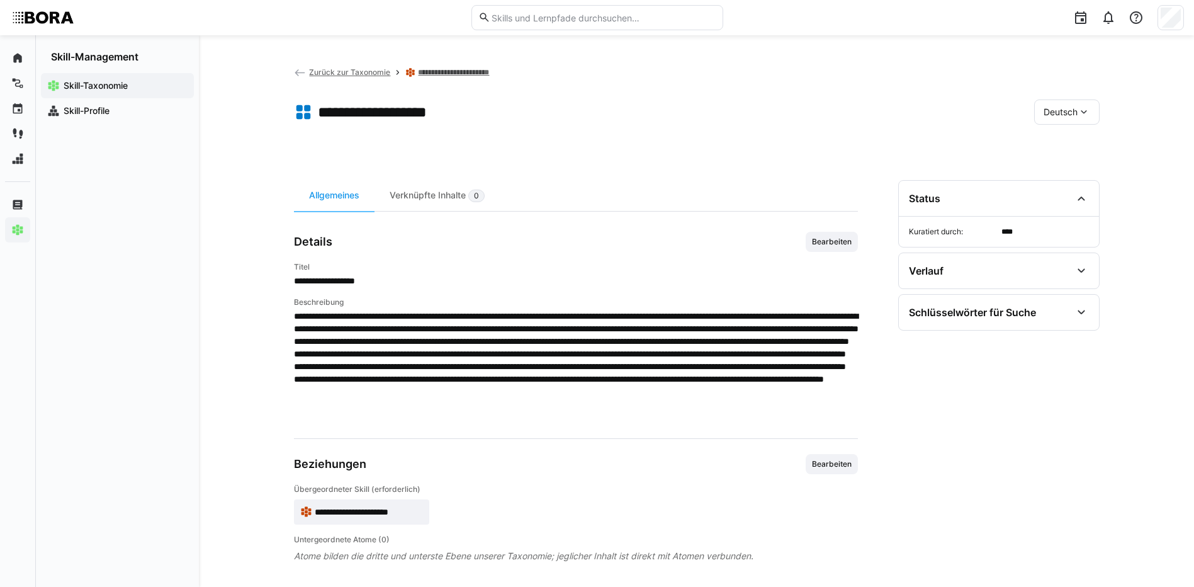
click at [1075, 105] on div "Deutsch" at bounding box center [1066, 111] width 65 height 25
click at [1073, 171] on span "Englisch" at bounding box center [1061, 172] width 34 height 13
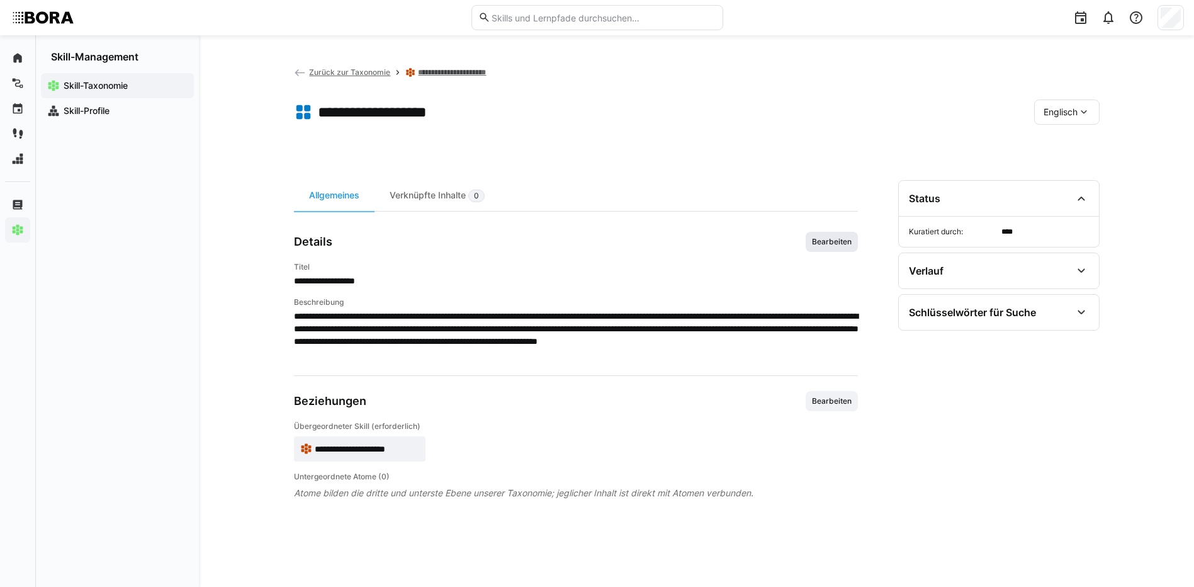
click at [844, 245] on span "Bearbeiten" at bounding box center [832, 242] width 42 height 10
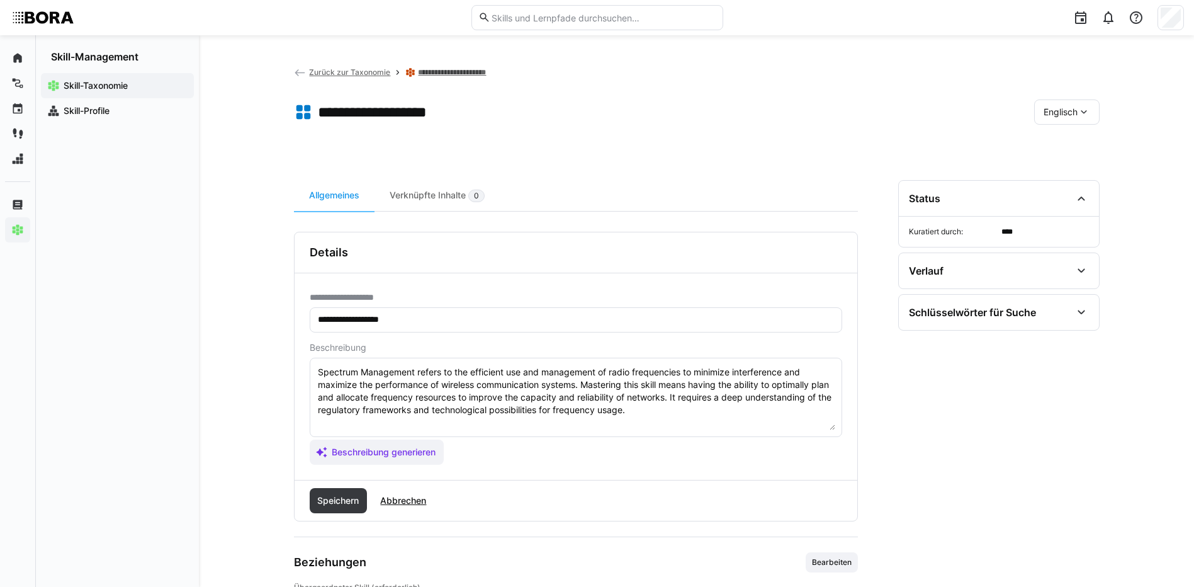
click at [681, 412] on textarea "Spectrum Management refers to the efficient use and management of radio frequen…" at bounding box center [576, 397] width 519 height 65
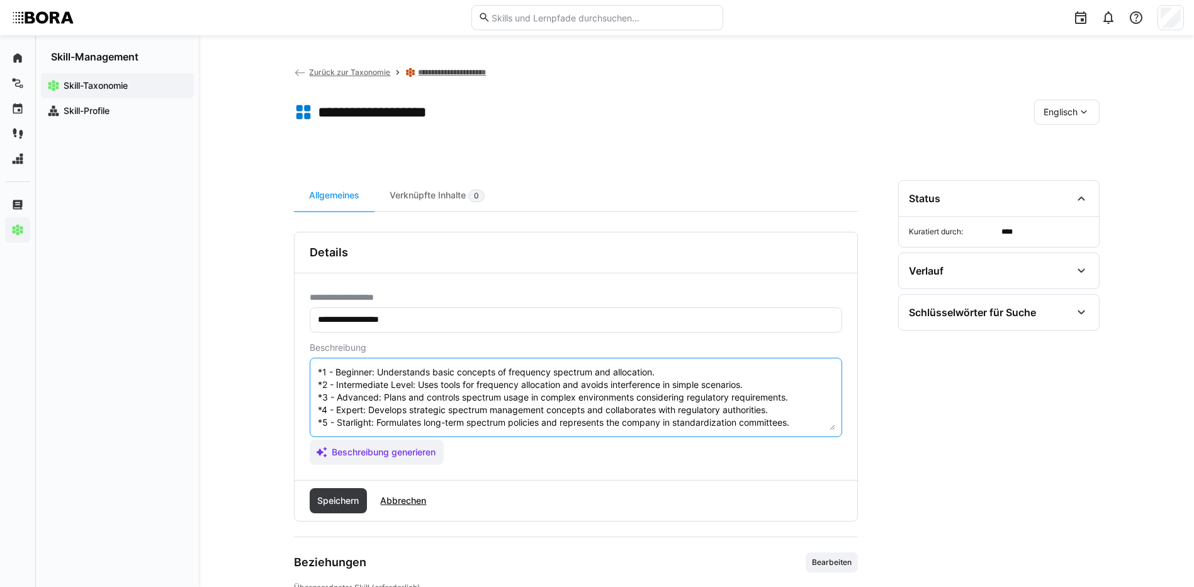
scroll to position [0, 0]
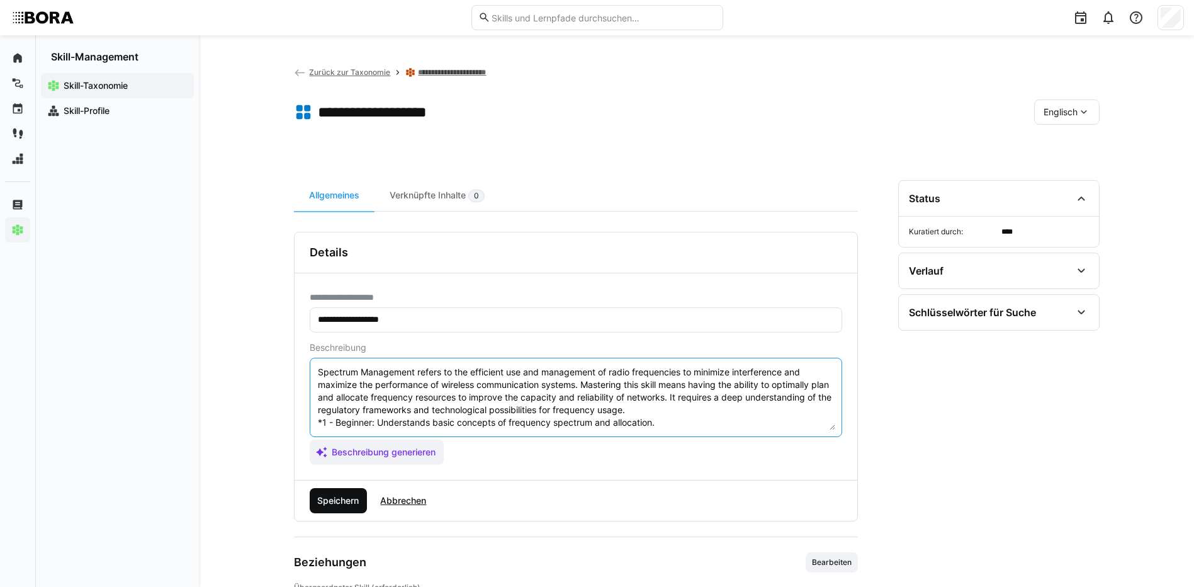
type textarea "Spectrum Management refers to the efficient use and management of radio frequen…"
click at [343, 504] on span "Speichern" at bounding box center [337, 500] width 45 height 13
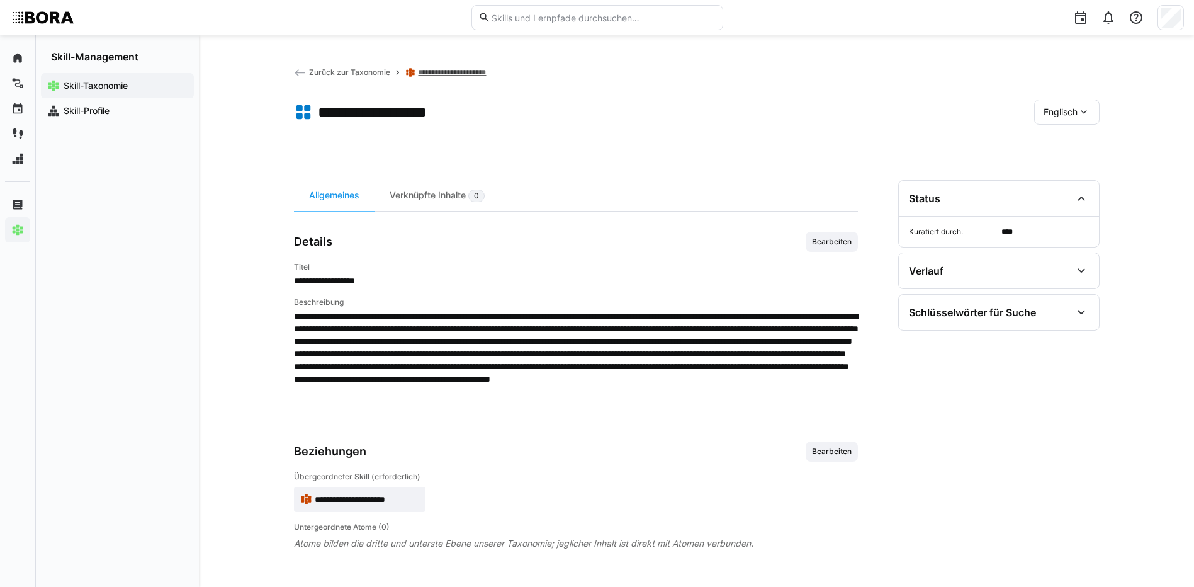
click at [1072, 118] on div "Englisch" at bounding box center [1066, 111] width 65 height 25
click at [1068, 148] on span "Deutsch" at bounding box center [1060, 145] width 34 height 13
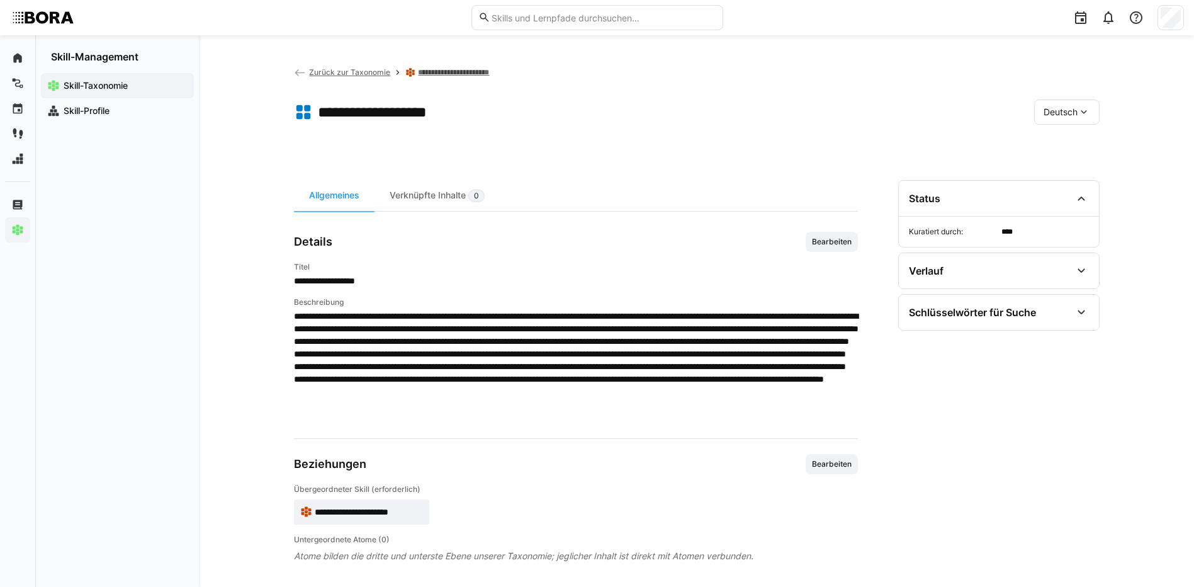
click at [489, 70] on link "**********" at bounding box center [464, 72] width 93 height 10
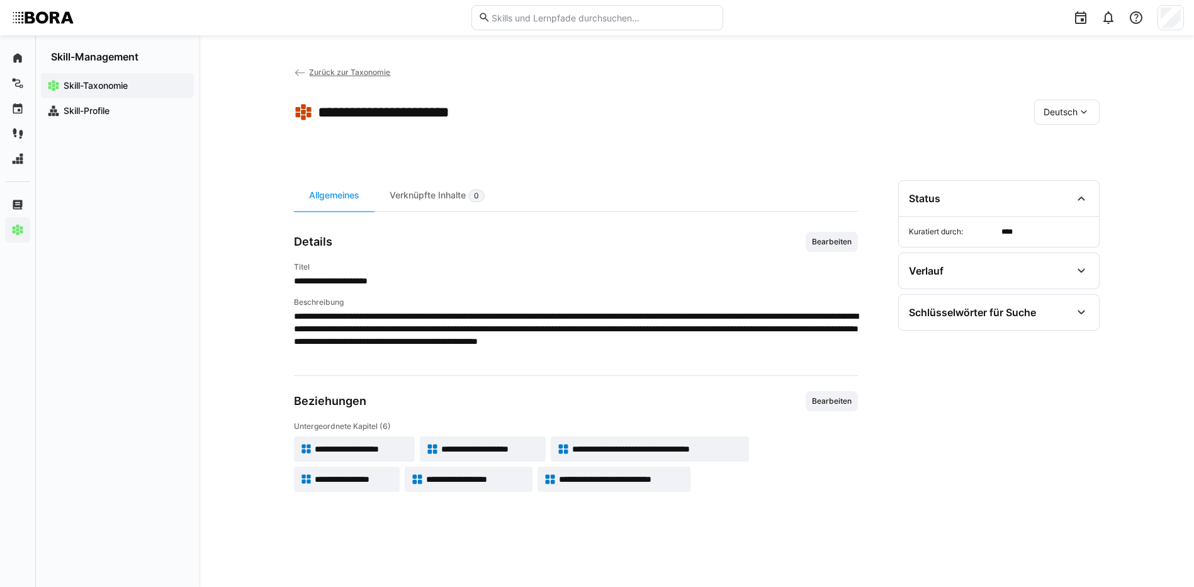
click at [625, 478] on span "**********" at bounding box center [621, 479] width 125 height 13
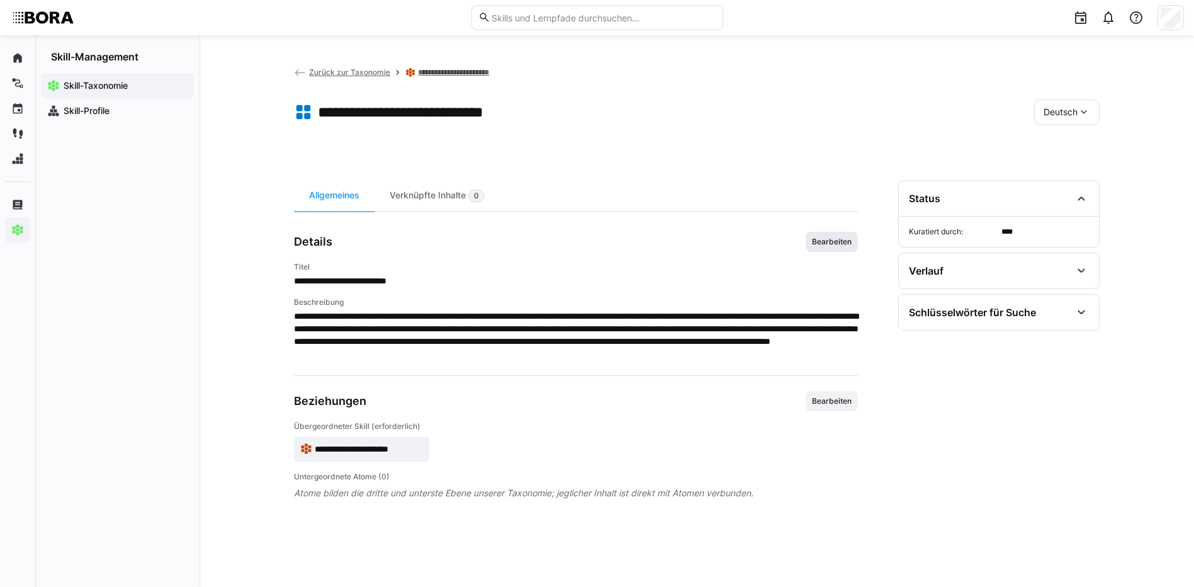
click at [829, 232] on span "Bearbeiten" at bounding box center [832, 242] width 52 height 20
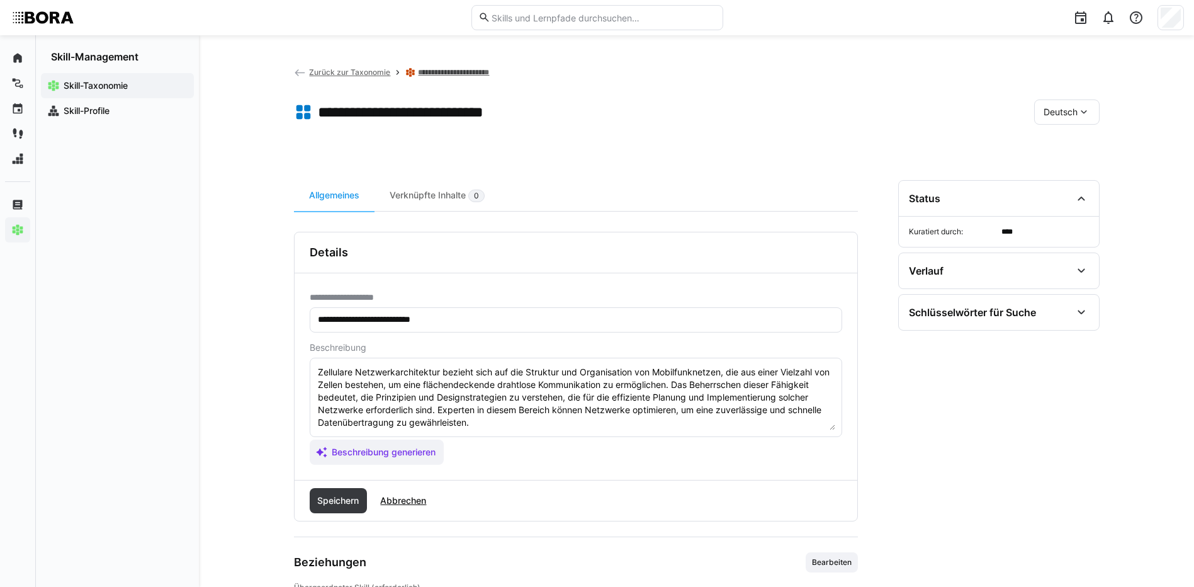
click at [499, 422] on textarea "Zellulare Netzwerkarchitektur bezieht sich auf die Struktur und Organisation vo…" at bounding box center [576, 397] width 519 height 65
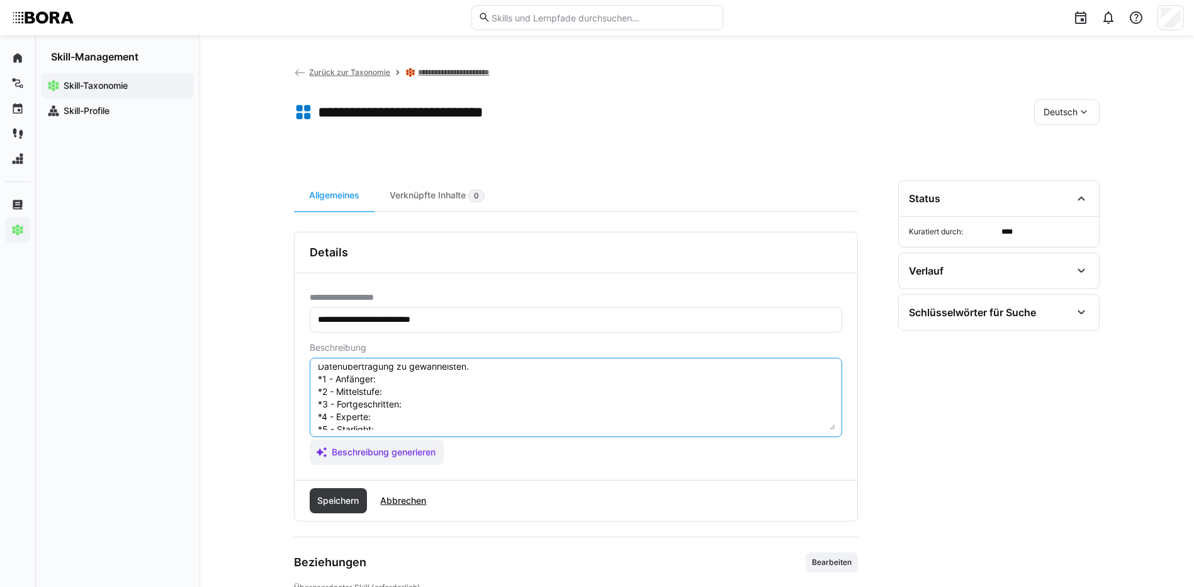
scroll to position [23, 0]
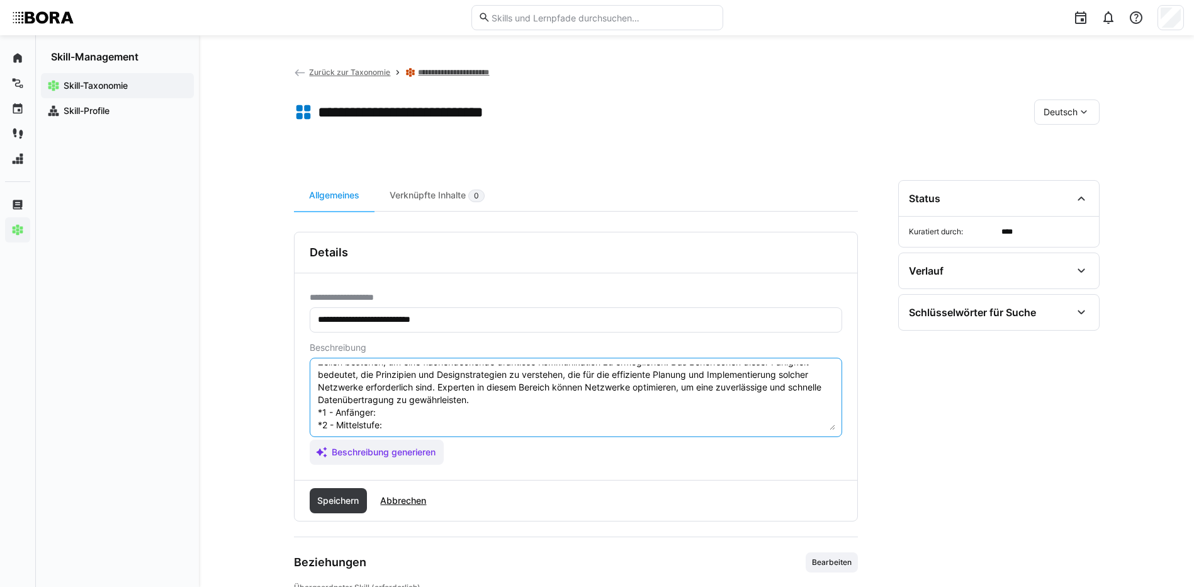
click at [416, 410] on textarea "Zellulare Netzwerkarchitektur bezieht sich auf die Struktur und Organisation vo…" at bounding box center [576, 397] width 519 height 65
click at [384, 409] on textarea "Zellulare Netzwerkarchitektur bezieht sich auf die Struktur und Organisation vo…" at bounding box center [576, 397] width 519 height 65
click at [439, 428] on textarea "Zellulare Netzwerkarchitektur bezieht sich auf die Struktur und Organisation vo…" at bounding box center [576, 397] width 519 height 65
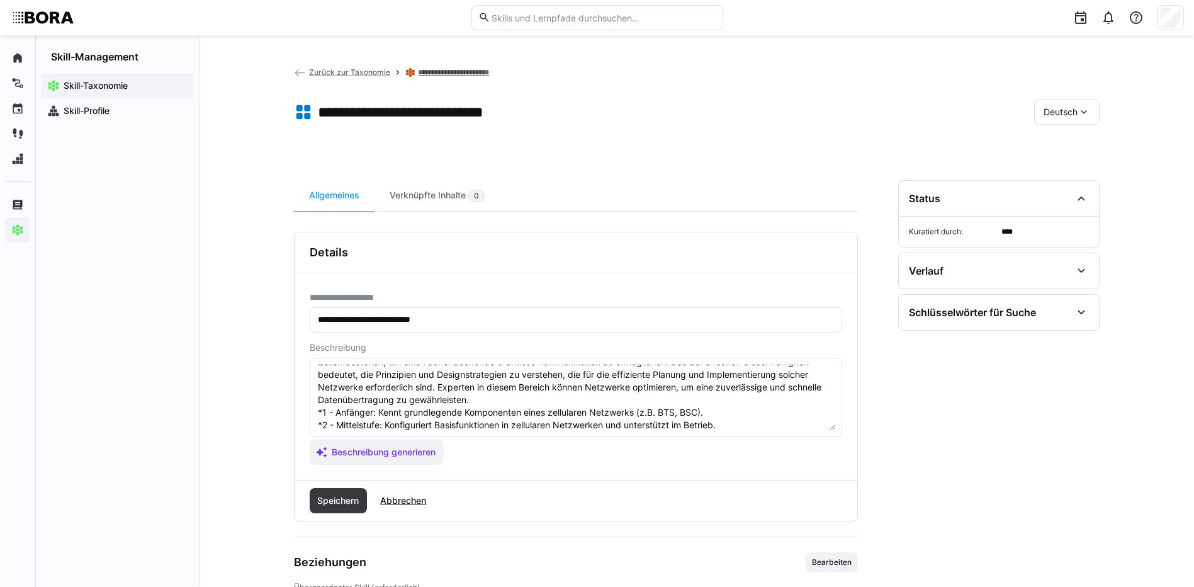
scroll to position [86, 0]
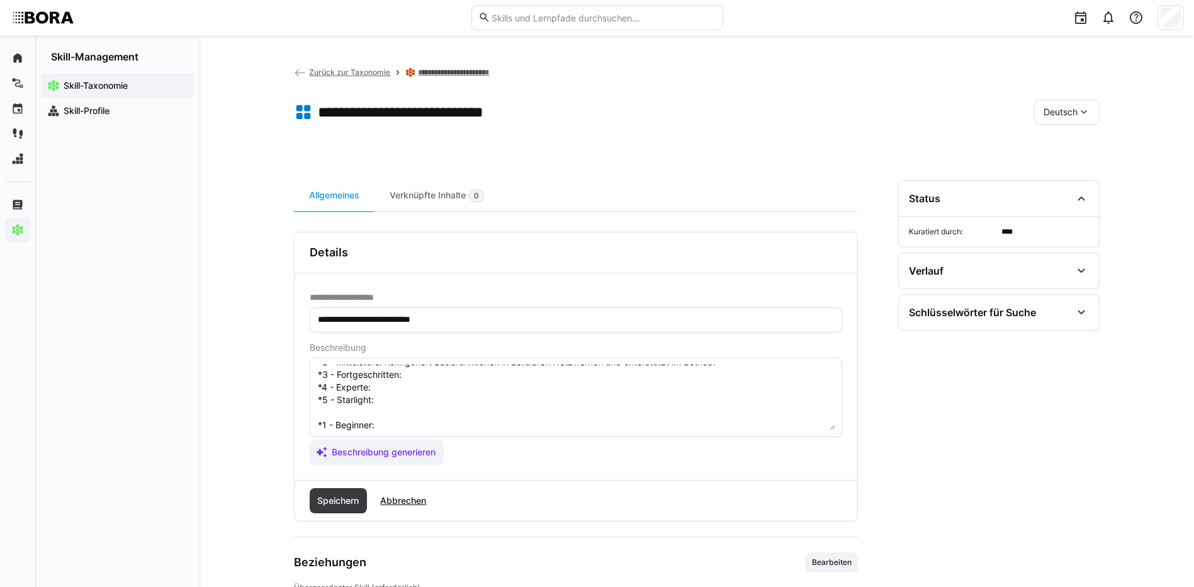
click at [417, 375] on textarea "Zellulare Netzwerkarchitektur bezieht sich auf die Struktur und Organisation vo…" at bounding box center [576, 397] width 519 height 65
click at [379, 388] on textarea "Zellulare Netzwerkarchitektur bezieht sich auf die Struktur und Organisation vo…" at bounding box center [576, 397] width 519 height 65
click at [382, 403] on textarea "Zellulare Netzwerkarchitektur bezieht sich auf die Struktur und Organisation vo…" at bounding box center [576, 397] width 519 height 65
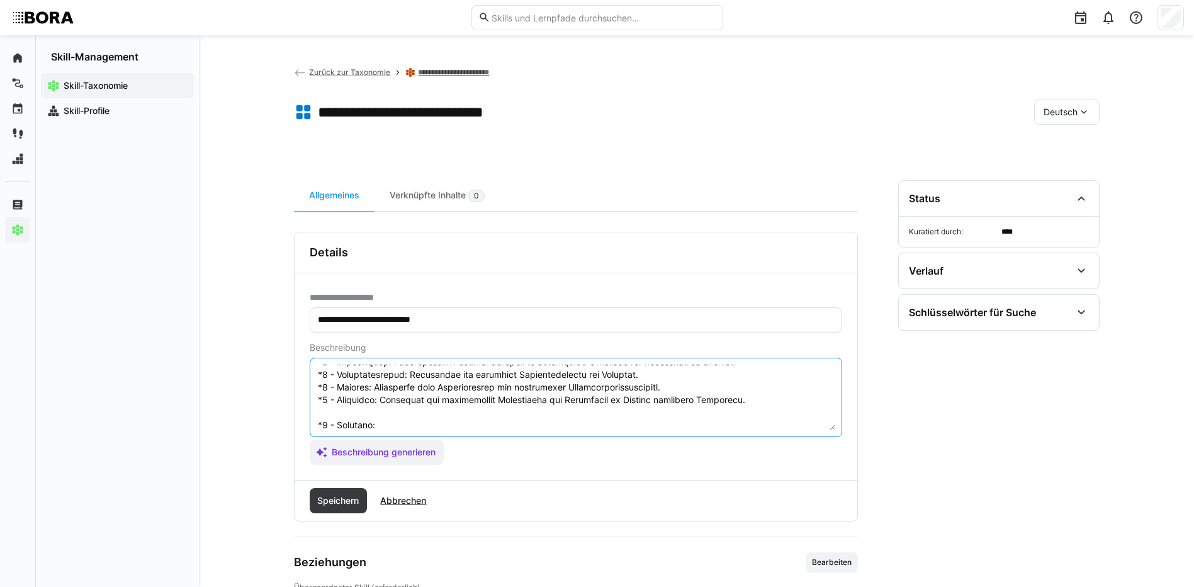
click at [466, 421] on textarea at bounding box center [576, 397] width 519 height 65
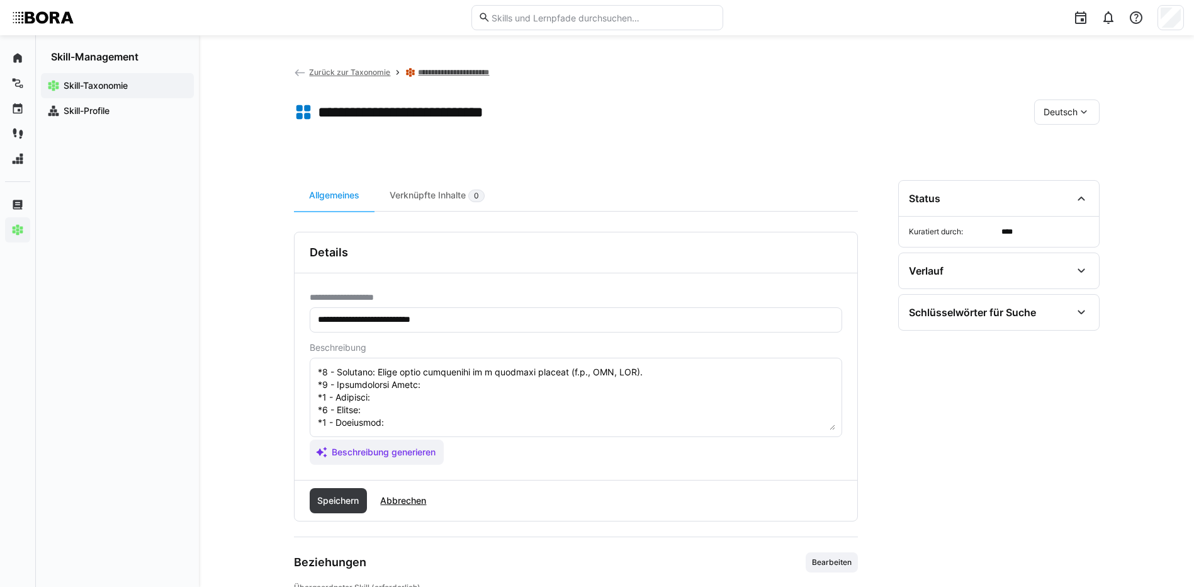
click at [484, 382] on textarea at bounding box center [576, 397] width 519 height 65
click at [479, 378] on textarea at bounding box center [576, 397] width 519 height 65
click at [447, 383] on textarea at bounding box center [576, 397] width 519 height 65
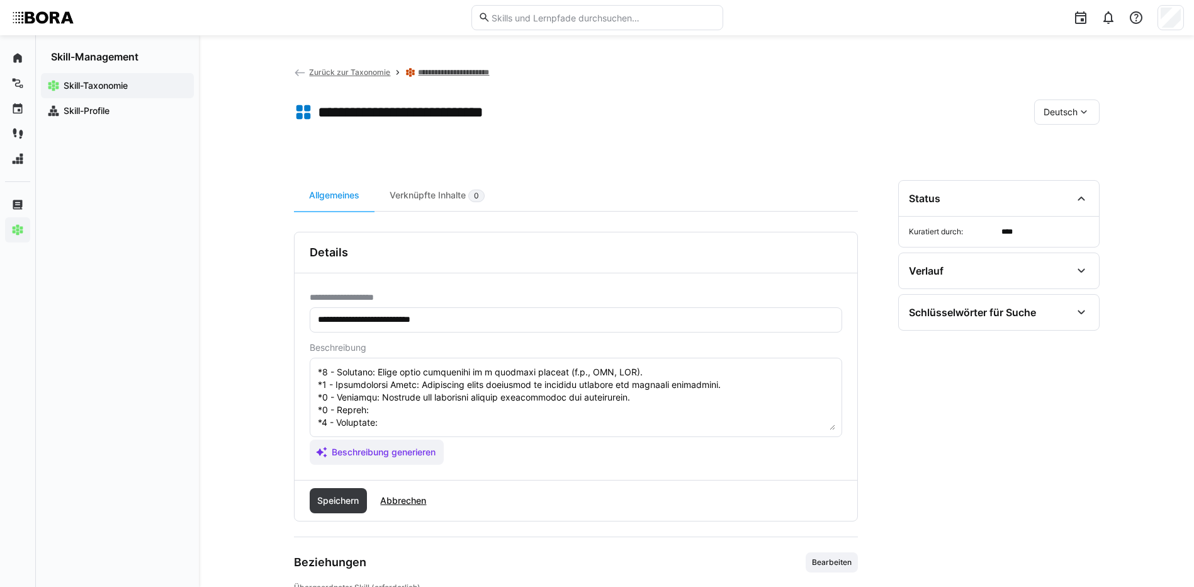
click at [542, 404] on textarea at bounding box center [576, 397] width 519 height 65
click at [453, 408] on textarea at bounding box center [576, 397] width 519 height 65
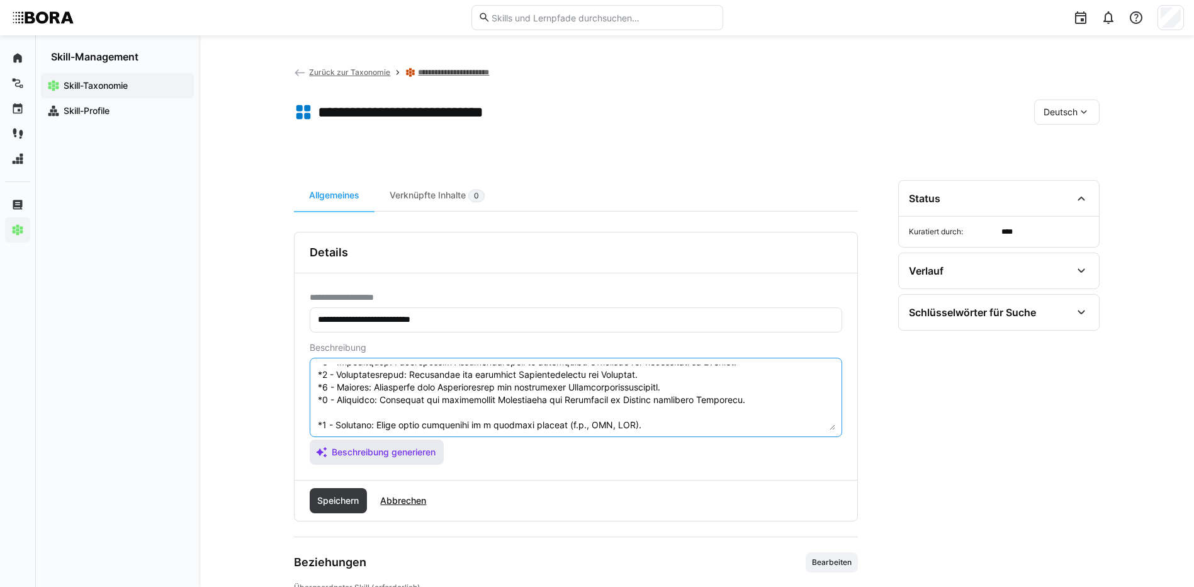
scroll to position [151, 0]
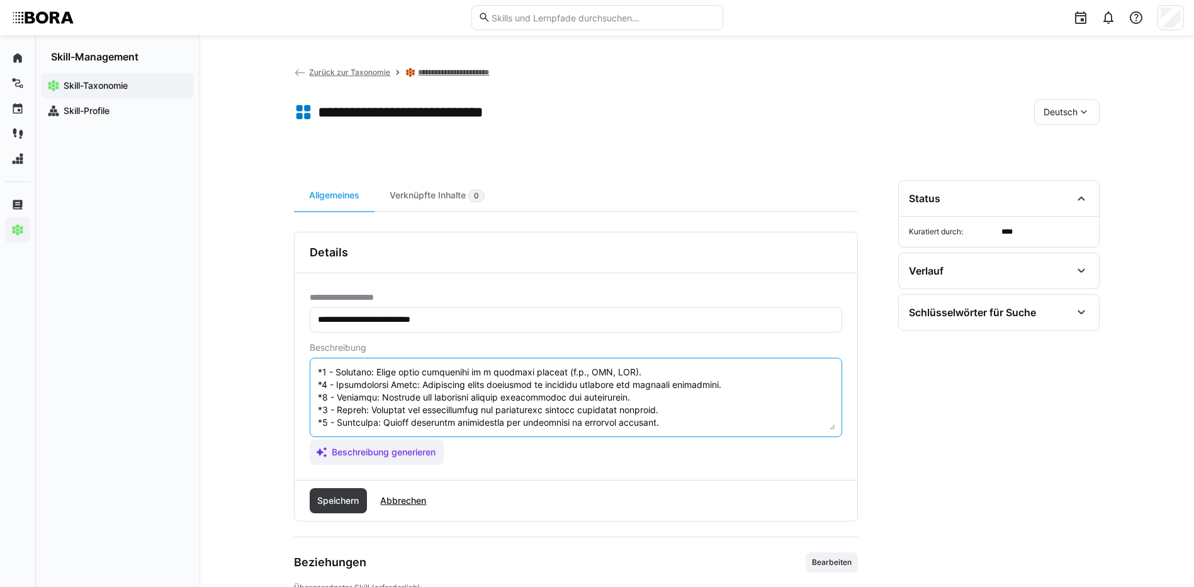
drag, startPoint x: 317, startPoint y: 421, endPoint x: 449, endPoint y: 464, distance: 139.2
click at [449, 464] on app-assistant-generate-form "Beschreibung Beschreibung generieren" at bounding box center [576, 403] width 533 height 122
type textarea "Zellulare Netzwerkarchitektur bezieht sich auf die Struktur und Organisation vo…"
click at [360, 498] on span "Speichern" at bounding box center [337, 500] width 45 height 13
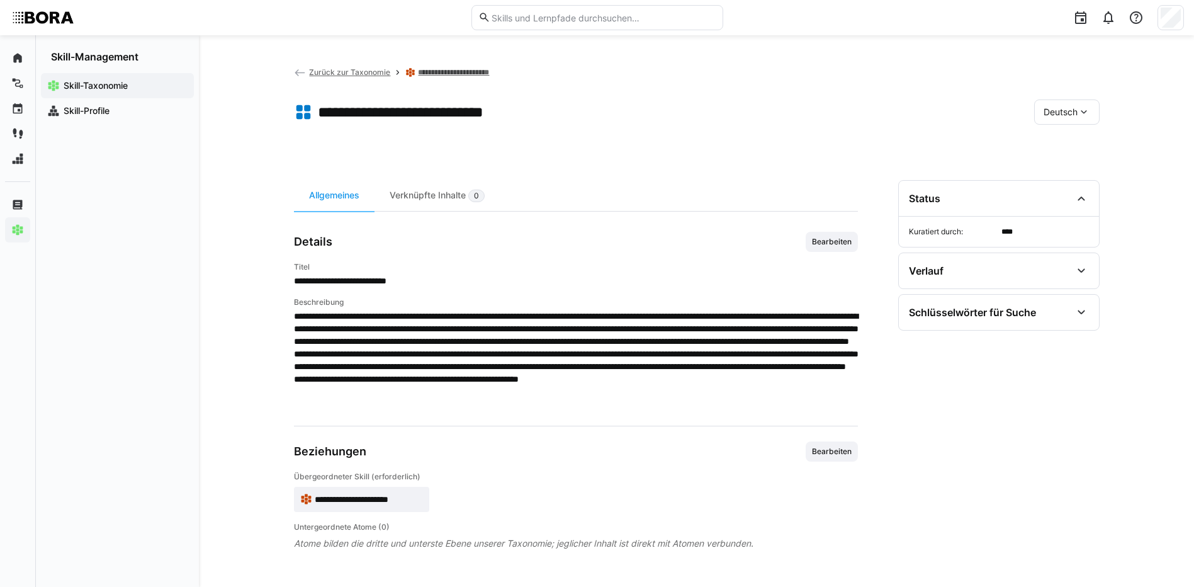
click at [1045, 113] on span "Deutsch" at bounding box center [1061, 112] width 34 height 13
click at [1049, 183] on div "Englisch" at bounding box center [1067, 172] width 67 height 26
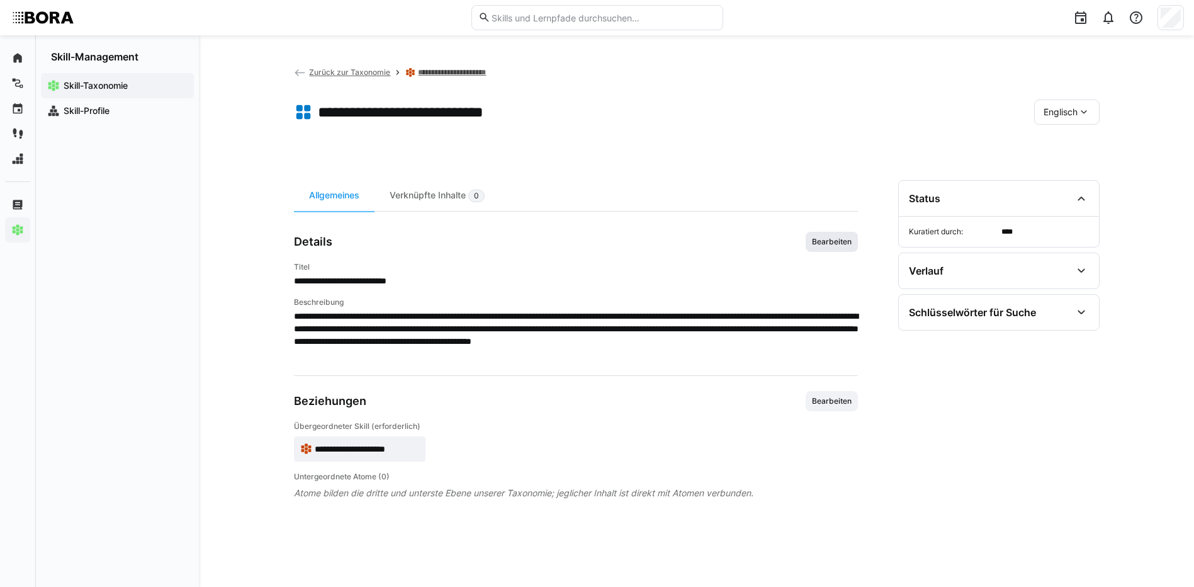
click at [826, 243] on span "Bearbeiten" at bounding box center [832, 242] width 42 height 10
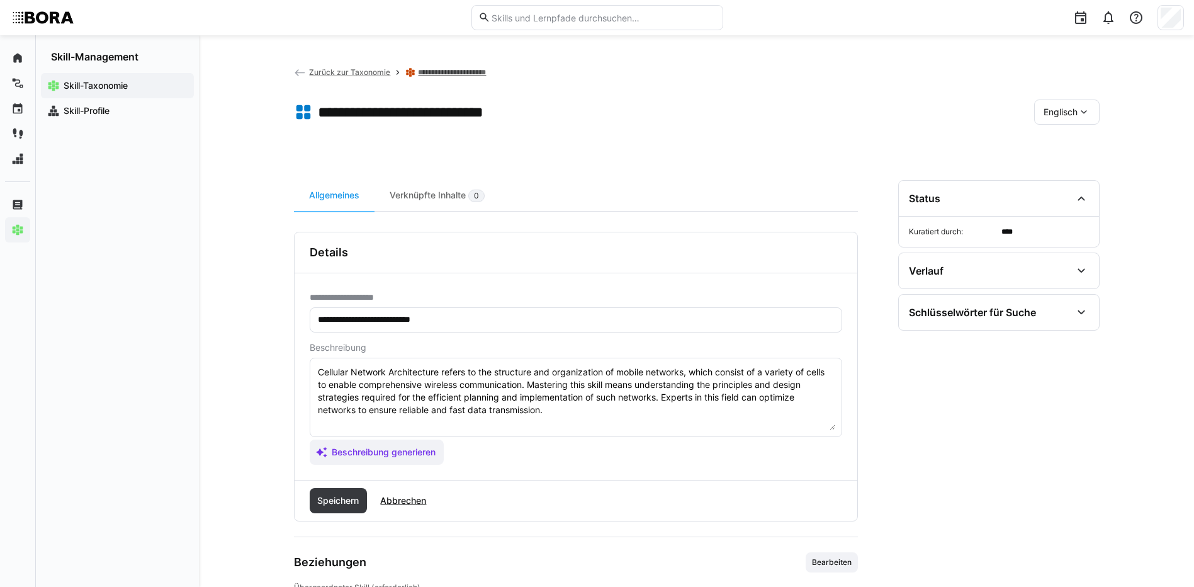
click at [553, 410] on textarea "Cellular Network Architecture refers to the structure and organization of mobil…" at bounding box center [576, 397] width 519 height 65
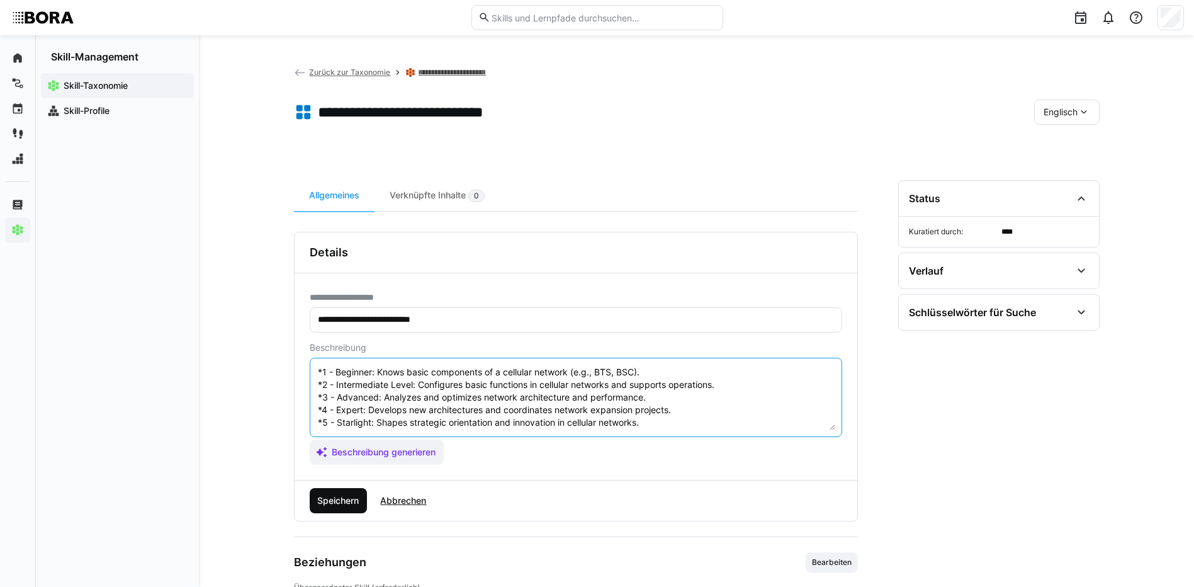
type textarea "Cellular Network Architecture refers to the structure and organization of mobil…"
click at [333, 494] on span "Speichern" at bounding box center [337, 500] width 45 height 13
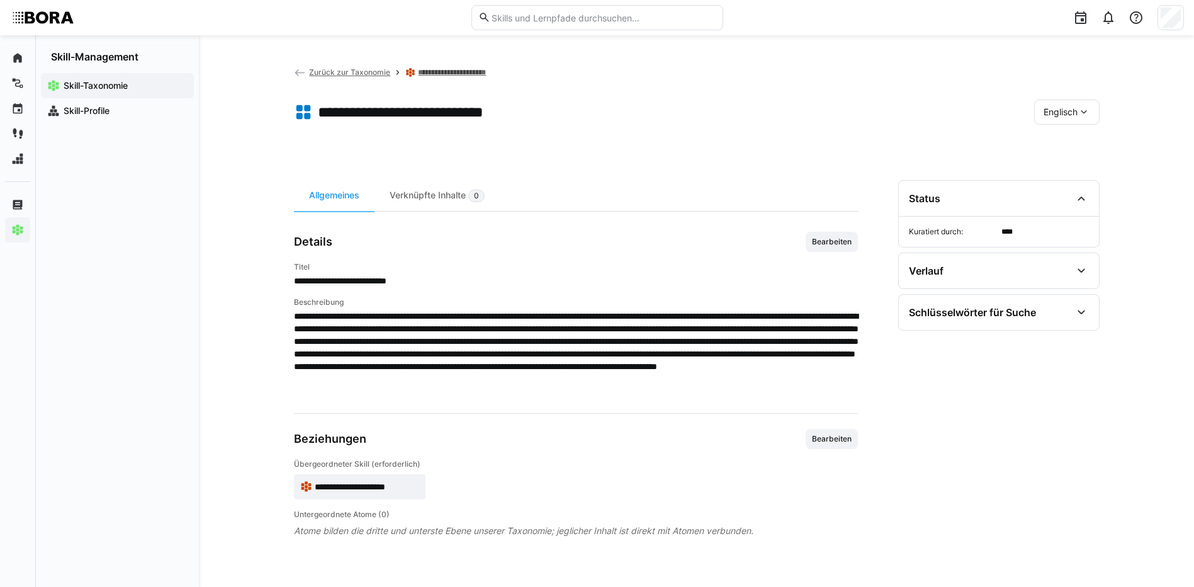
click at [1058, 115] on span "Englisch" at bounding box center [1061, 112] width 34 height 13
click at [1065, 148] on span "Deutsch" at bounding box center [1060, 145] width 34 height 13
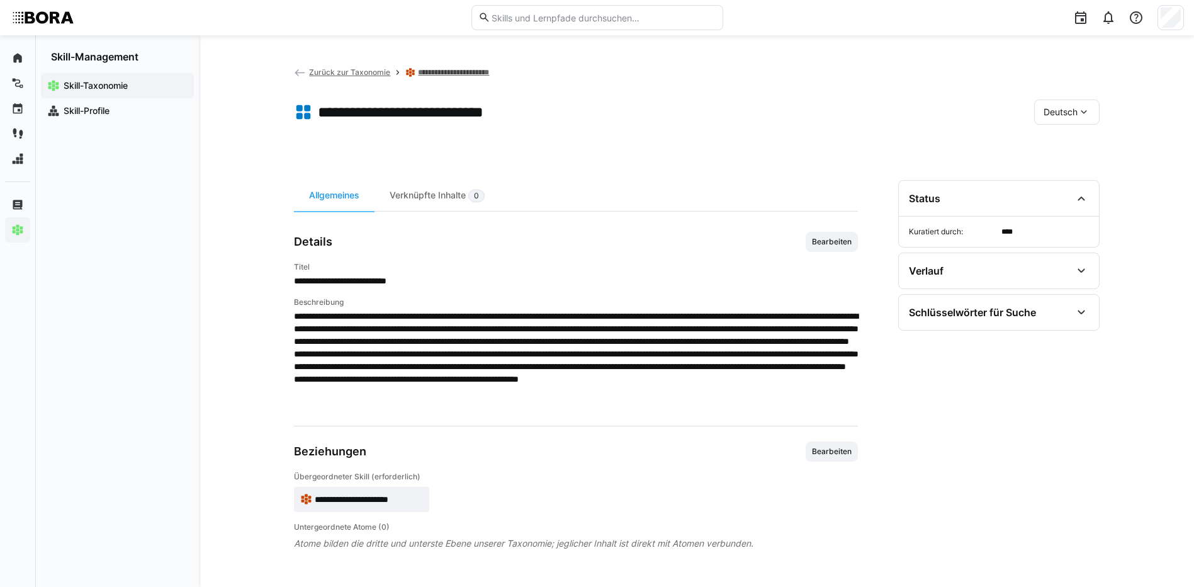
click at [419, 70] on link "**********" at bounding box center [464, 72] width 93 height 10
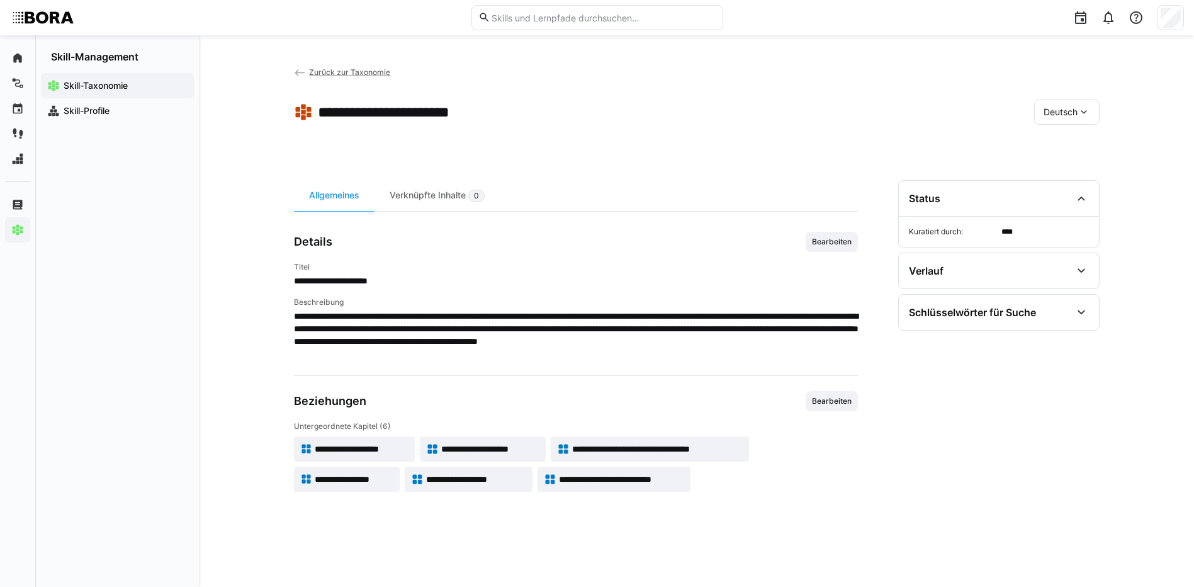
click at [379, 69] on span "Zurück zur Taxonomie" at bounding box center [349, 71] width 81 height 9
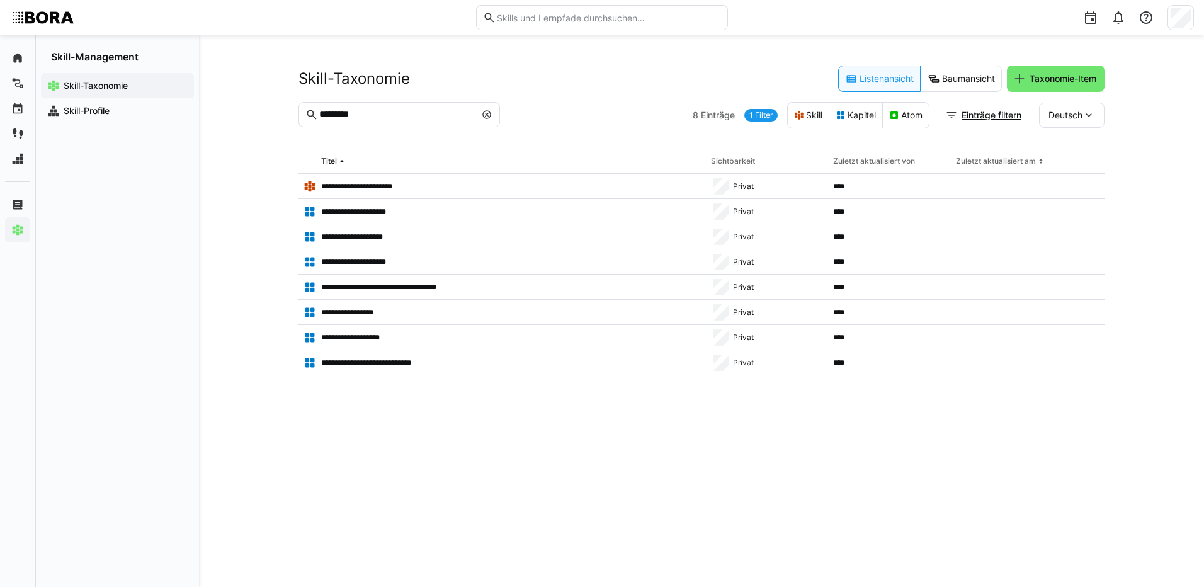
click at [485, 111] on eds-icon at bounding box center [487, 115] width 10 height 10
click at [393, 113] on input "text" at bounding box center [405, 114] width 175 height 11
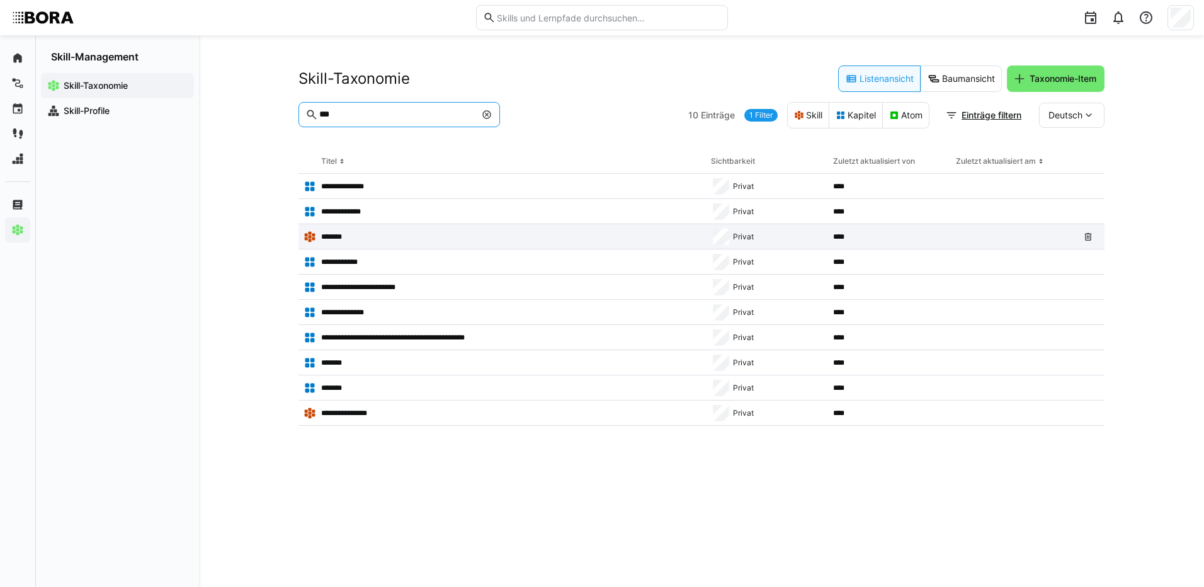
type input "***"
click at [337, 234] on p "*******" at bounding box center [334, 237] width 26 height 10
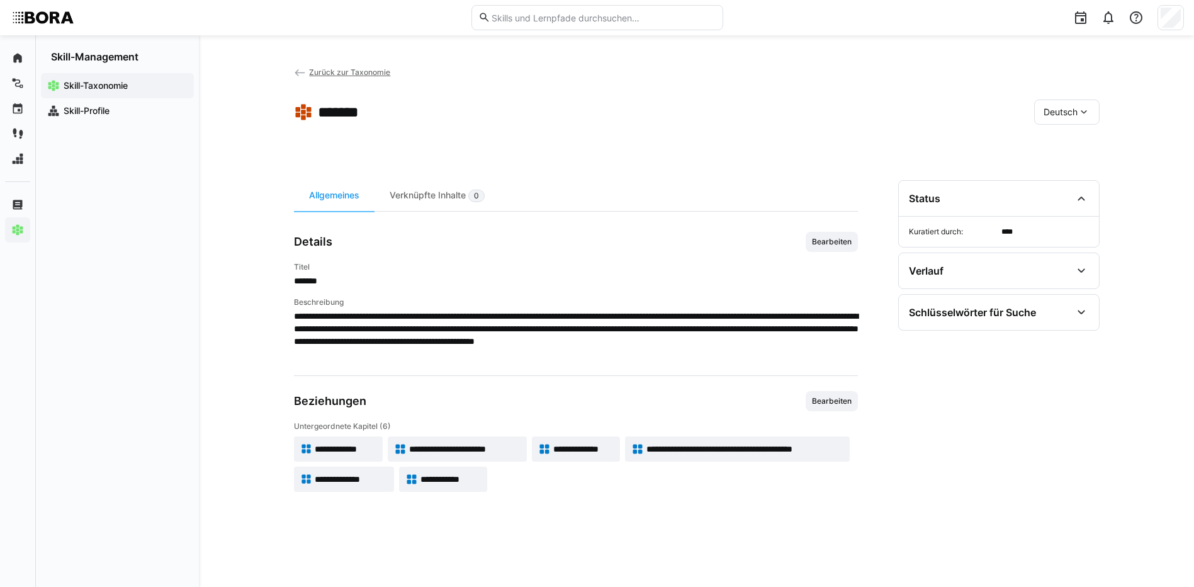
click at [412, 342] on span "**********" at bounding box center [576, 335] width 564 height 50
click at [363, 453] on span "**********" at bounding box center [345, 449] width 61 height 13
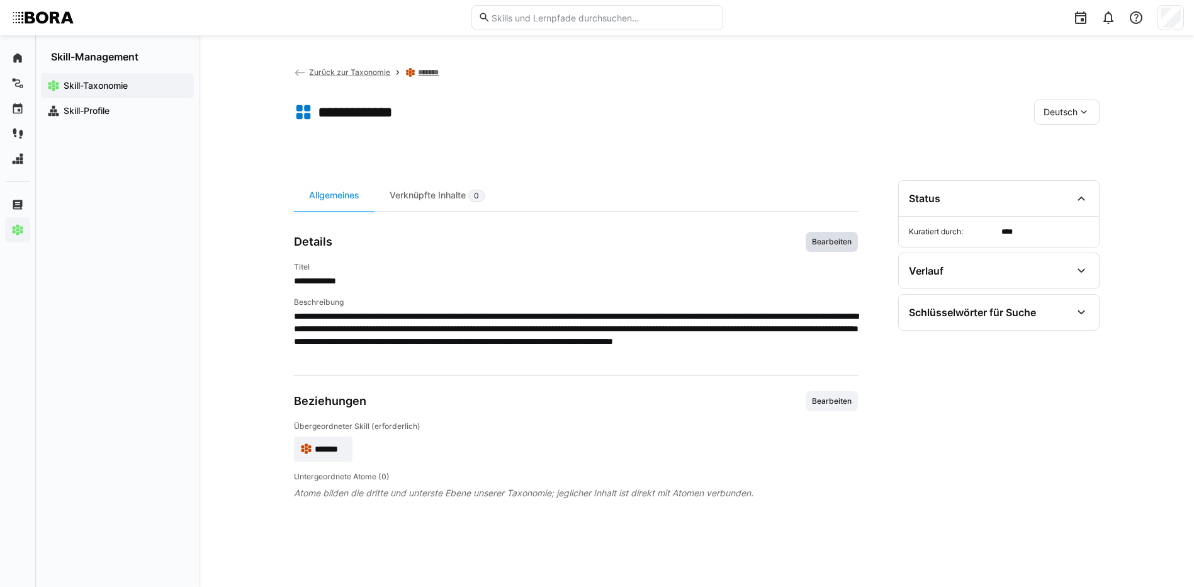
click at [817, 242] on span "Bearbeiten" at bounding box center [832, 242] width 42 height 10
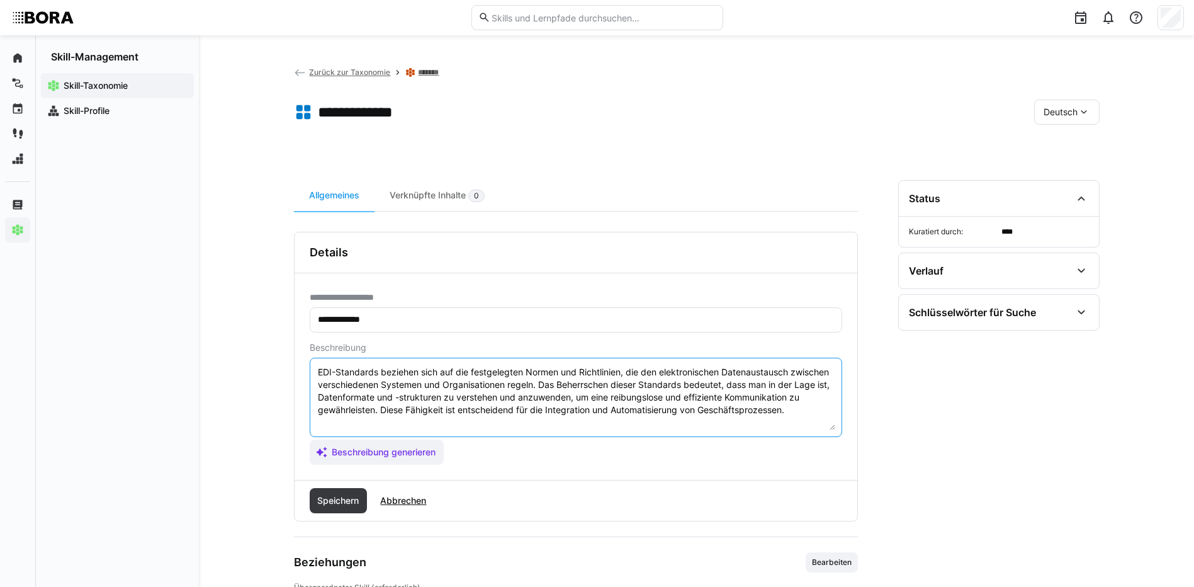
click at [444, 417] on textarea "EDI-Standards beziehen sich auf die festgelegten Normen und Richtlinien, die de…" at bounding box center [576, 397] width 519 height 65
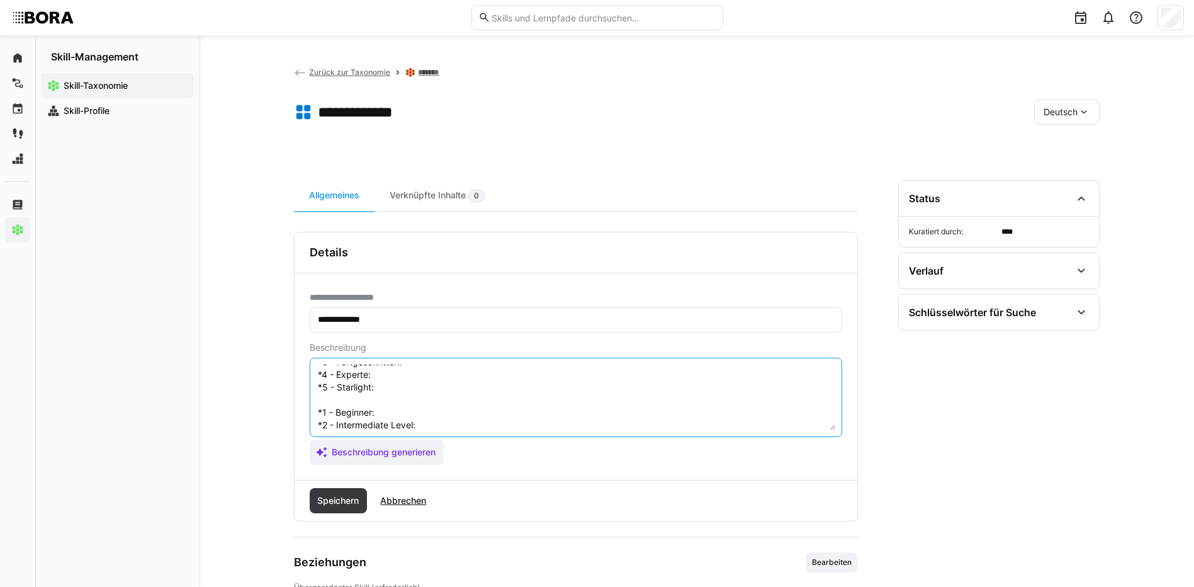
scroll to position [23, 0]
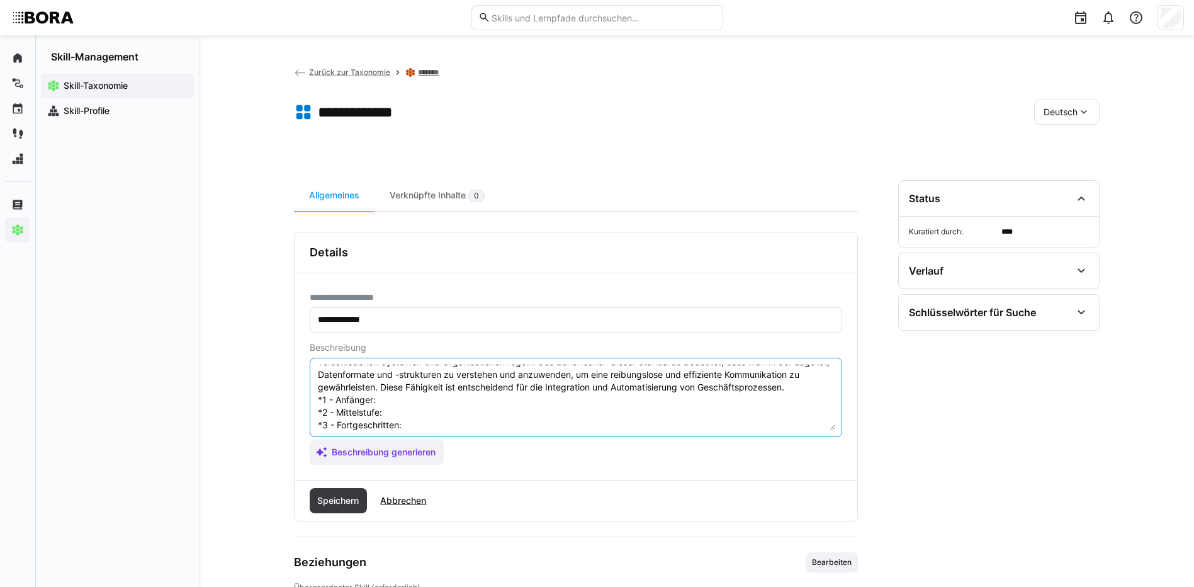
click at [383, 410] on textarea "EDI-Standards beziehen sich auf die festgelegten Normen und Richtlinien, die de…" at bounding box center [576, 397] width 519 height 65
click at [391, 412] on textarea "EDI-Standards beziehen sich auf die festgelegten Normen und Richtlinien, die de…" at bounding box center [576, 397] width 519 height 65
click at [440, 427] on textarea "EDI-Standards beziehen sich auf die festgelegten Normen und Richtlinien, die de…" at bounding box center [576, 397] width 519 height 65
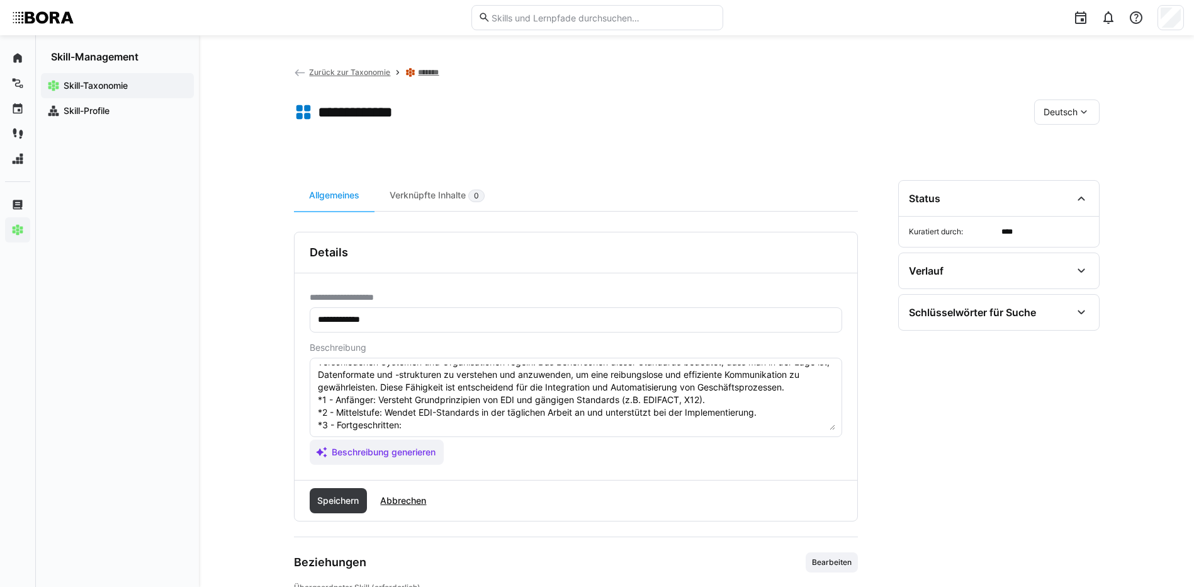
scroll to position [86, 0]
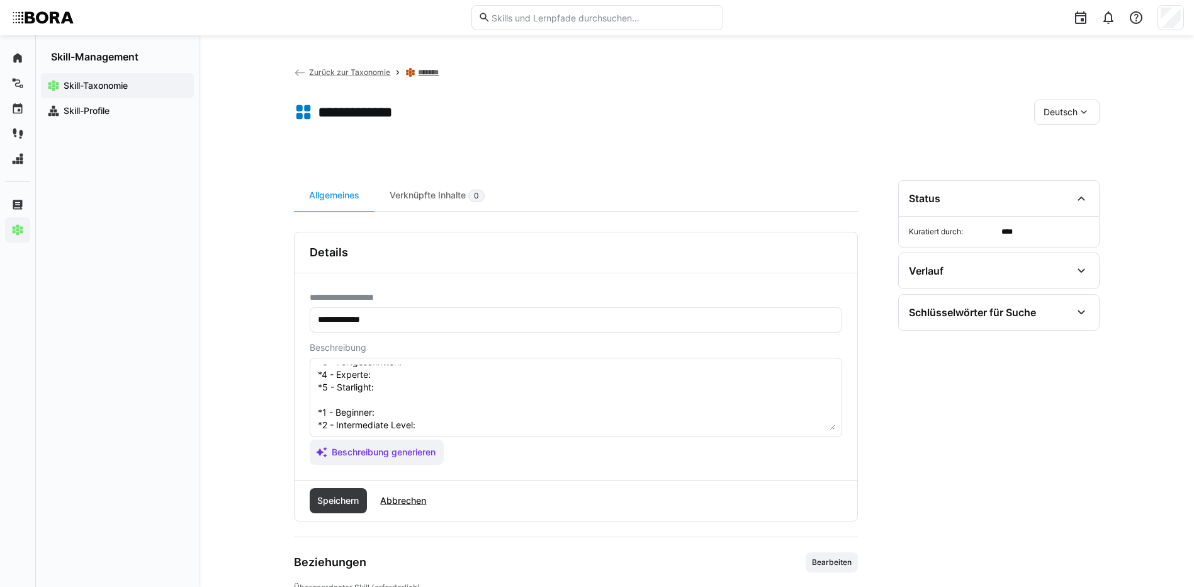
click at [483, 380] on textarea "EDI-Standards beziehen sich auf die festgelegten Normen und Richtlinien, die de…" at bounding box center [576, 397] width 519 height 65
click at [390, 388] on textarea "EDI-Standards beziehen sich auf die festgelegten Normen und Richtlinien, die de…" at bounding box center [576, 397] width 519 height 65
click at [405, 400] on textarea "EDI-Standards beziehen sich auf die festgelegten Normen und Richtlinien, die de…" at bounding box center [576, 397] width 519 height 65
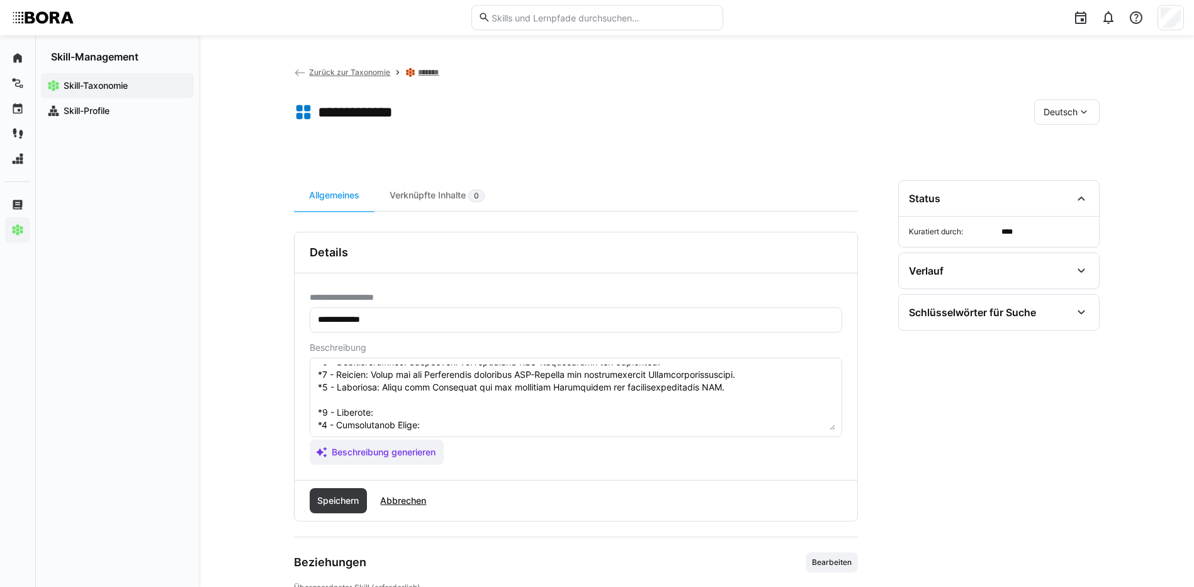
click at [392, 429] on textarea at bounding box center [576, 397] width 519 height 65
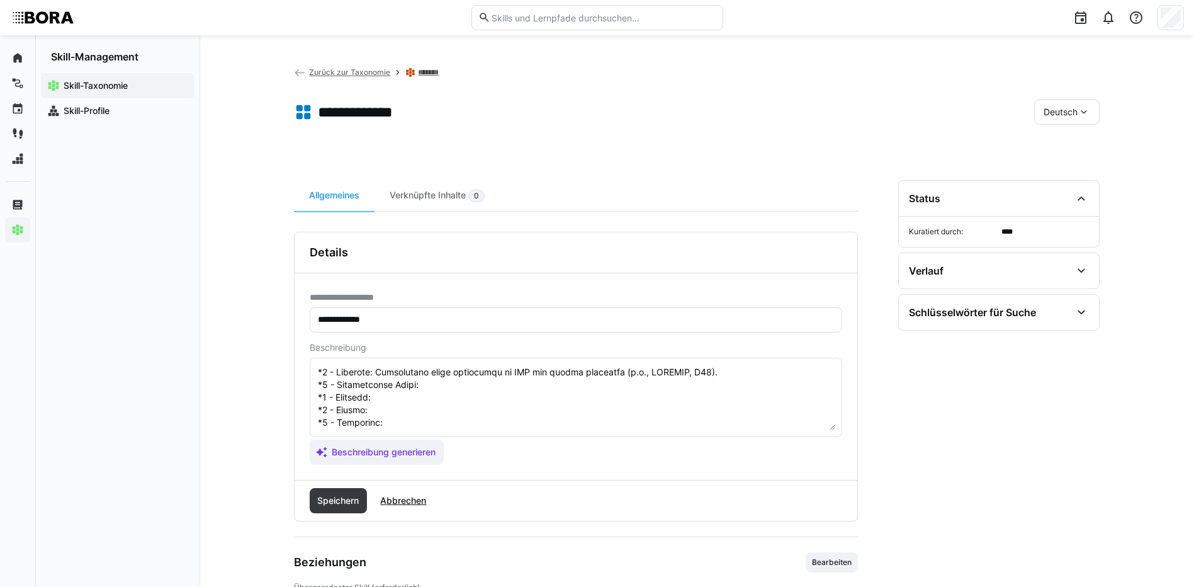
scroll to position [149, 0]
click at [481, 377] on textarea at bounding box center [576, 397] width 519 height 65
click at [572, 392] on textarea at bounding box center [576, 397] width 519 height 65
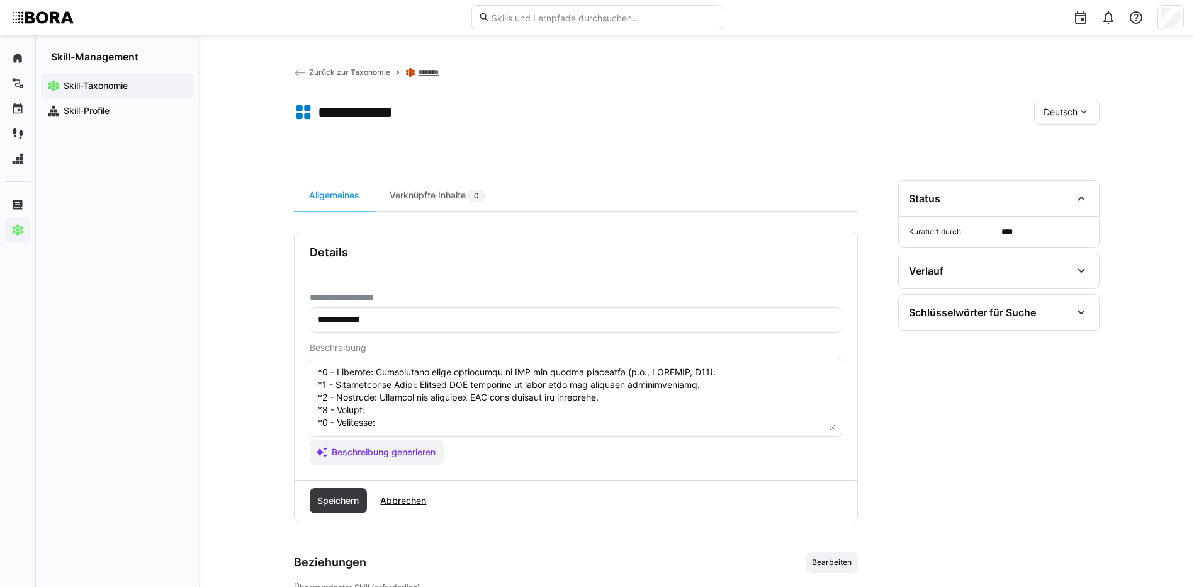
click at [562, 409] on textarea at bounding box center [576, 397] width 519 height 65
click at [386, 401] on textarea at bounding box center [576, 397] width 519 height 65
click at [436, 411] on textarea at bounding box center [576, 397] width 519 height 65
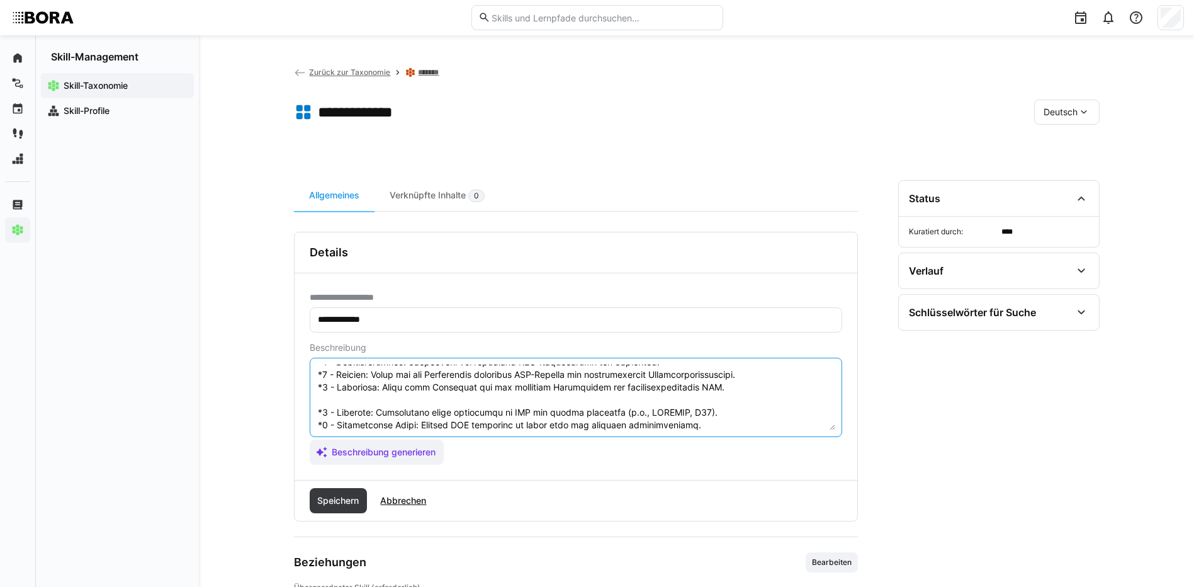
scroll to position [151, 0]
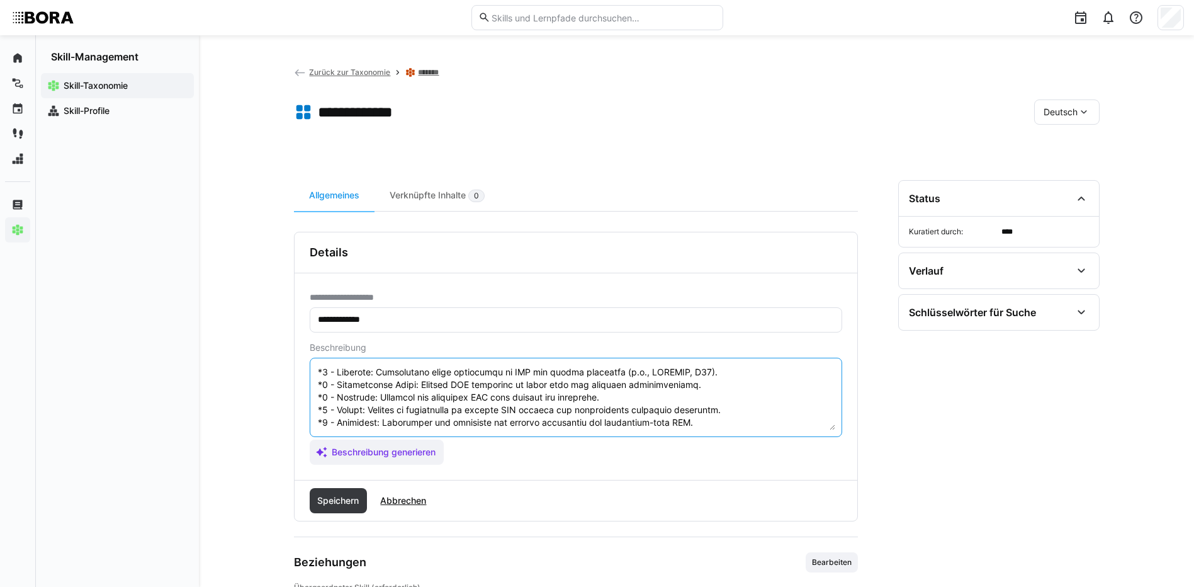
drag, startPoint x: 318, startPoint y: 423, endPoint x: 433, endPoint y: 487, distance: 131.0
click at [433, 487] on div "**********" at bounding box center [576, 377] width 564 height 290
type textarea "EDI-Standards beziehen sich auf die festgelegten Normen und Richtlinien, die de…"
click at [363, 502] on span "Speichern" at bounding box center [339, 500] width 58 height 25
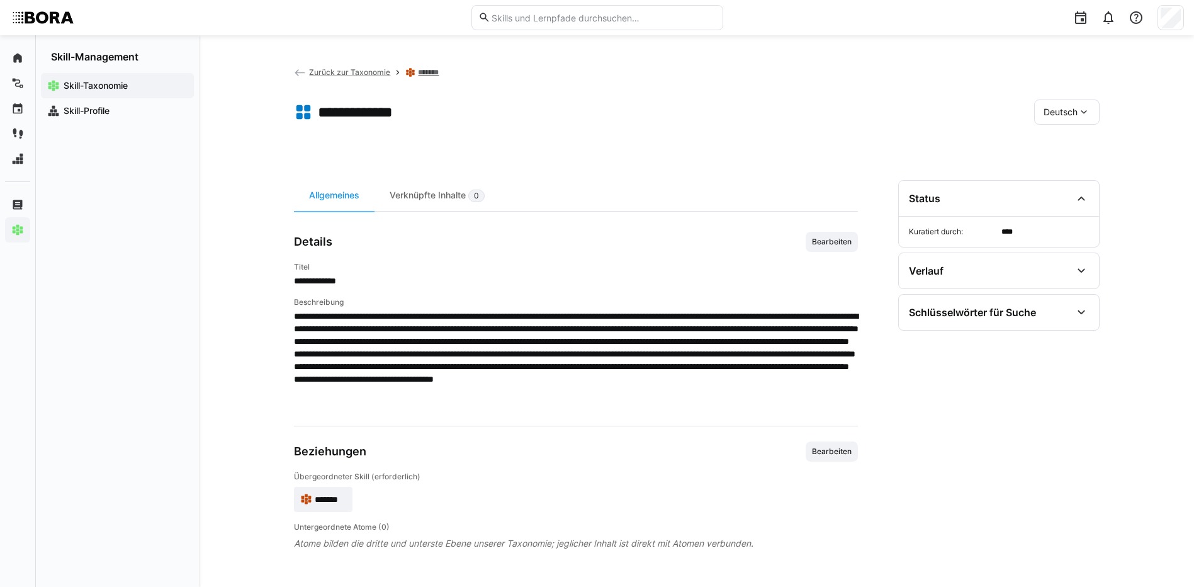
click at [1085, 102] on div "Deutsch" at bounding box center [1066, 111] width 65 height 25
click at [1080, 164] on div "Englisch" at bounding box center [1067, 172] width 67 height 26
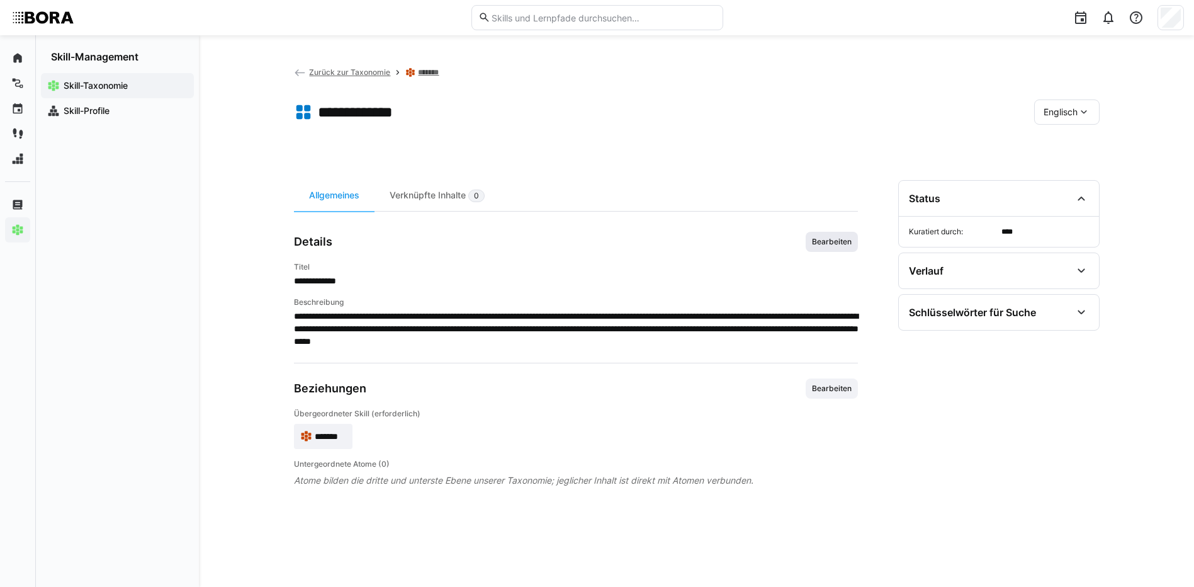
click at [814, 238] on span "Bearbeiten" at bounding box center [832, 242] width 42 height 10
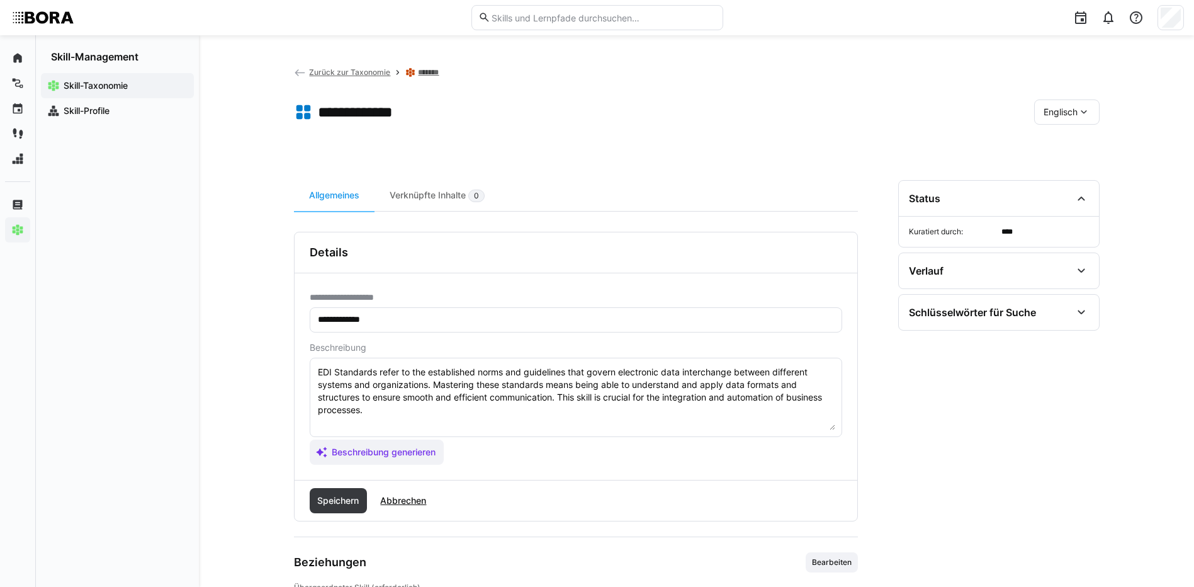
click at [722, 409] on textarea "EDI Standards refer to the established norms and guidelines that govern electro…" at bounding box center [576, 397] width 519 height 65
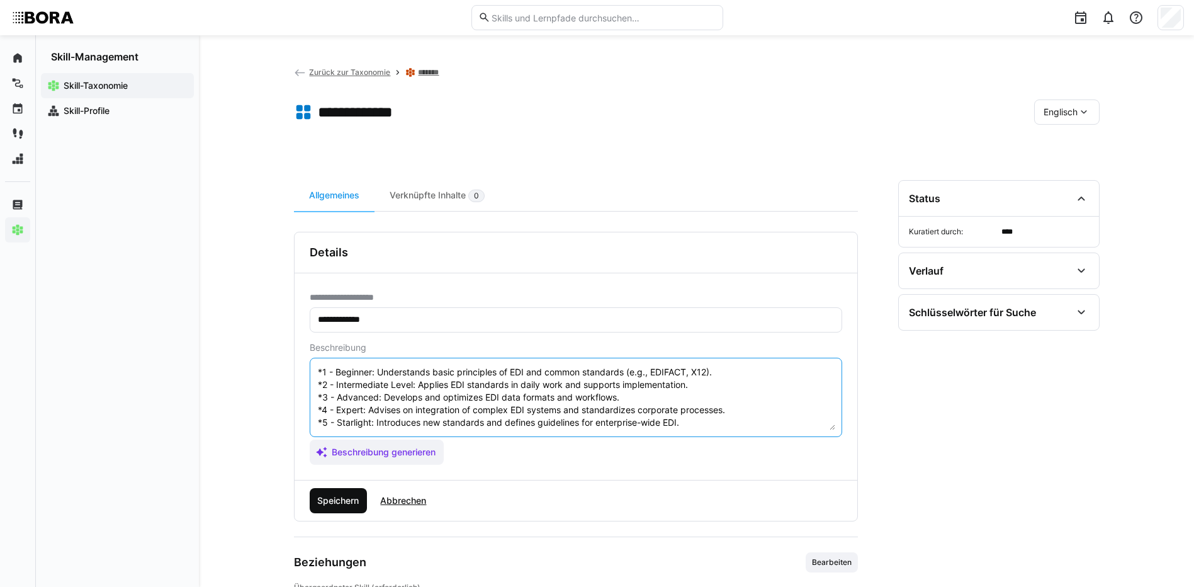
type textarea "EDI Standards refer to the established norms and guidelines that govern electro…"
click at [332, 497] on span "Speichern" at bounding box center [337, 500] width 45 height 13
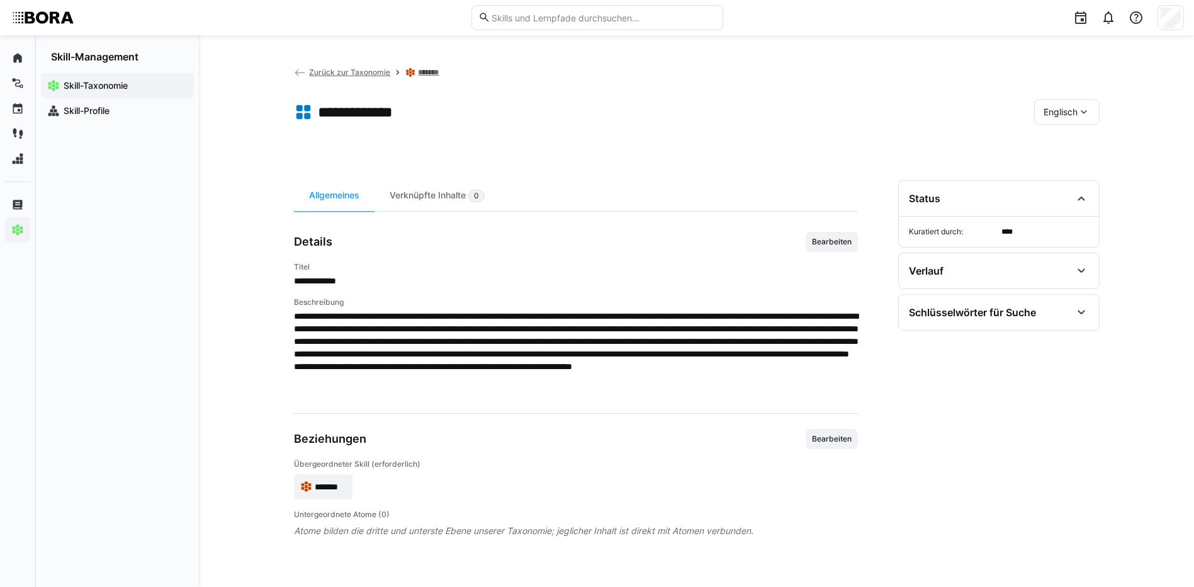
click at [1070, 110] on span "Englisch" at bounding box center [1061, 112] width 34 height 13
click at [1067, 134] on div "Deutsch" at bounding box center [1066, 145] width 67 height 26
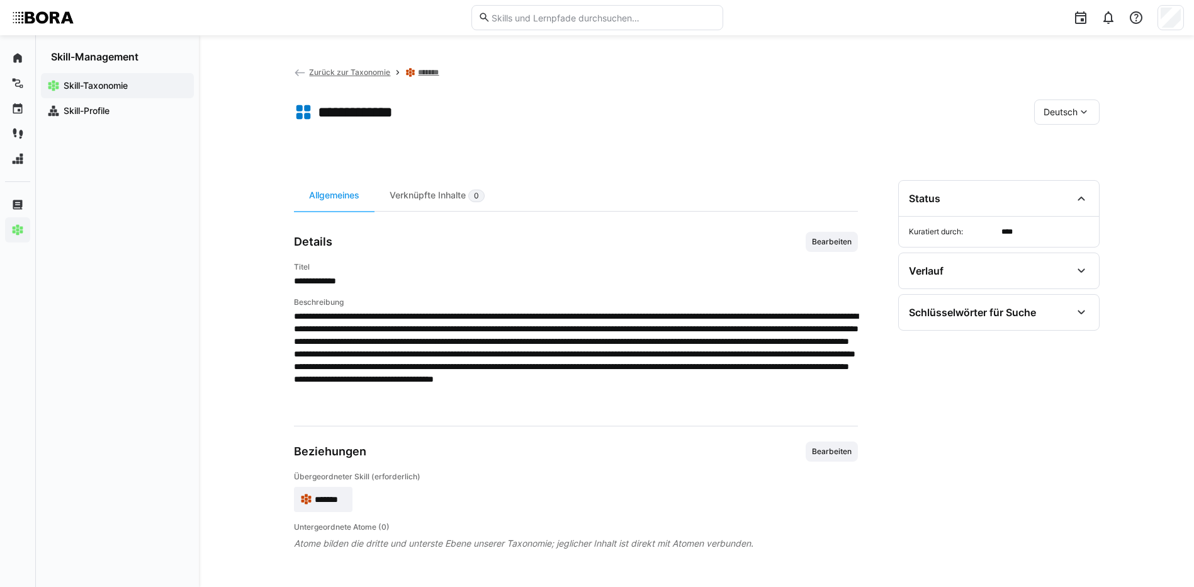
click at [421, 68] on link "*******" at bounding box center [431, 72] width 26 height 10
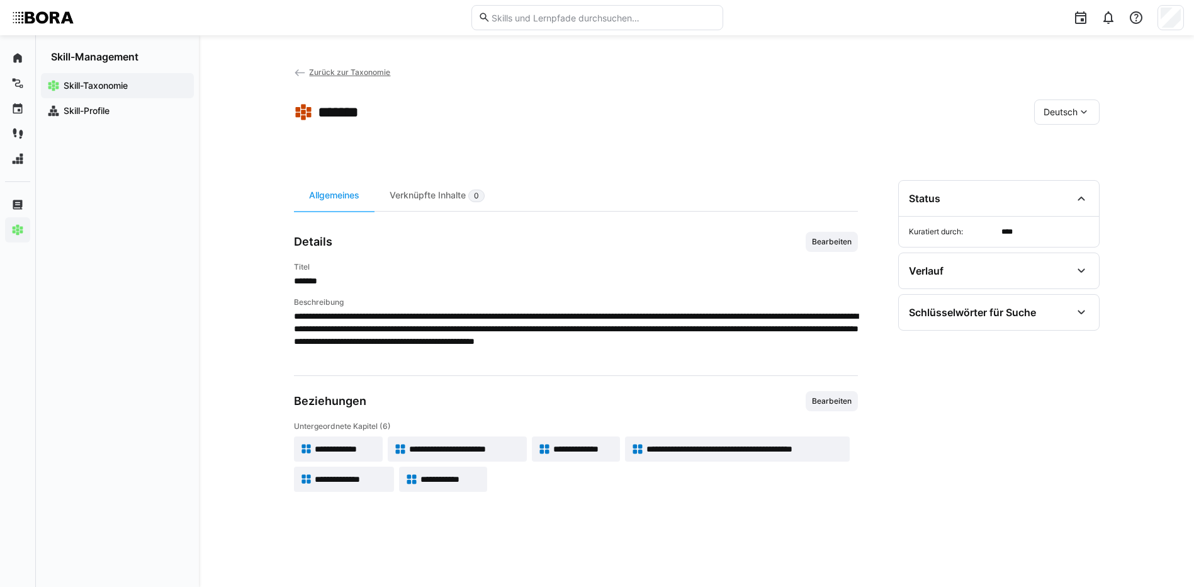
click at [476, 438] on app-skill-badge "**********" at bounding box center [457, 448] width 139 height 25
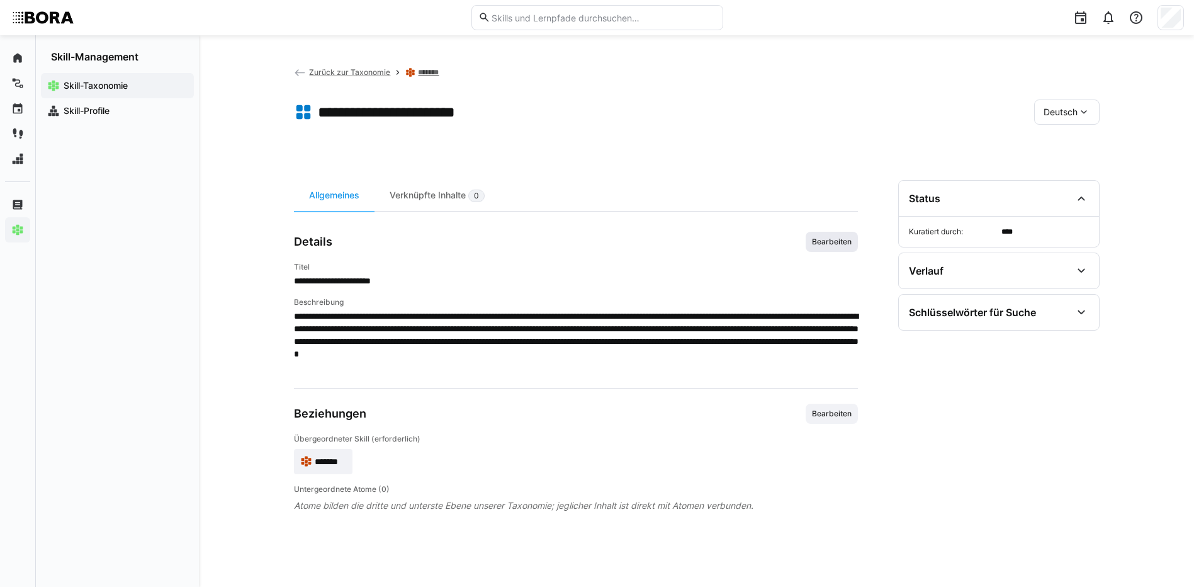
click at [822, 241] on span "Bearbeiten" at bounding box center [832, 242] width 42 height 10
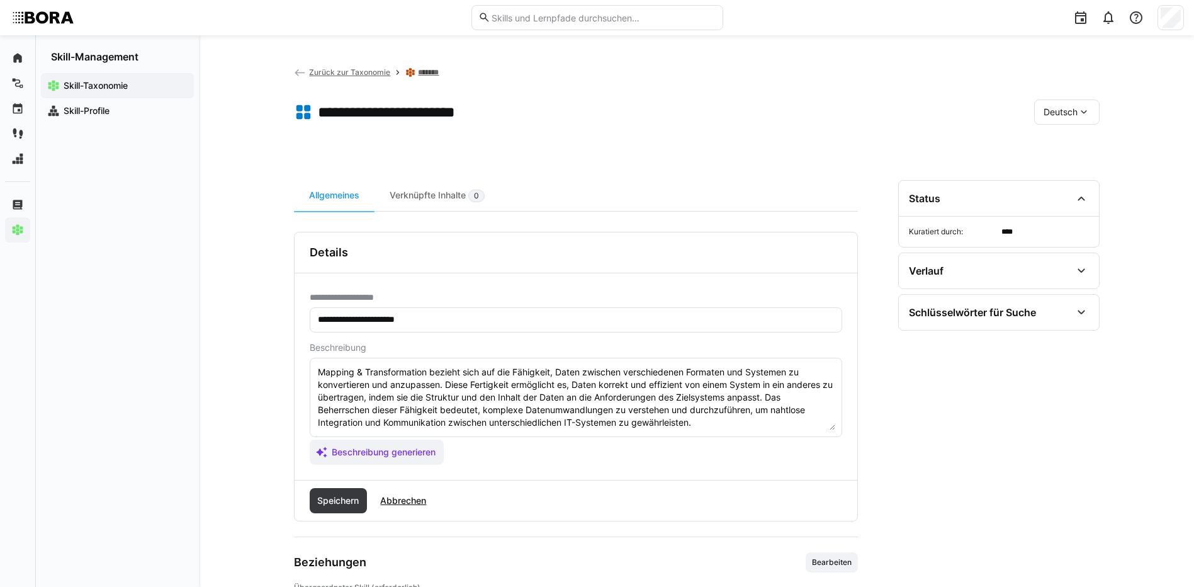
click at [719, 427] on textarea "Mapping & Transformation bezieht sich auf die Fähigkeit, Daten zwischen verschi…" at bounding box center [576, 397] width 519 height 65
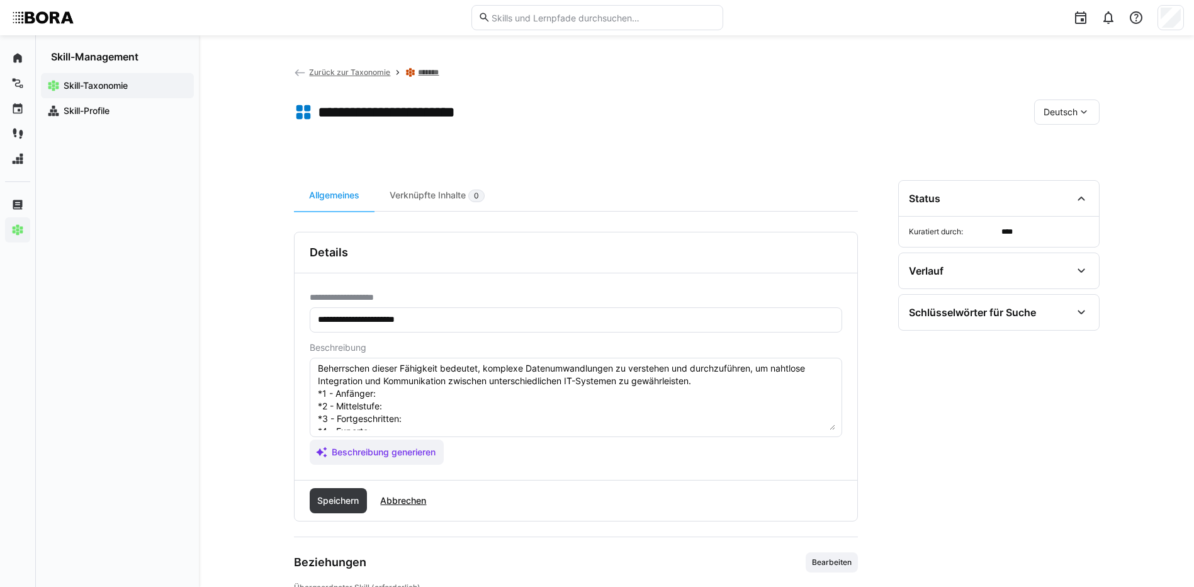
scroll to position [63, 0]
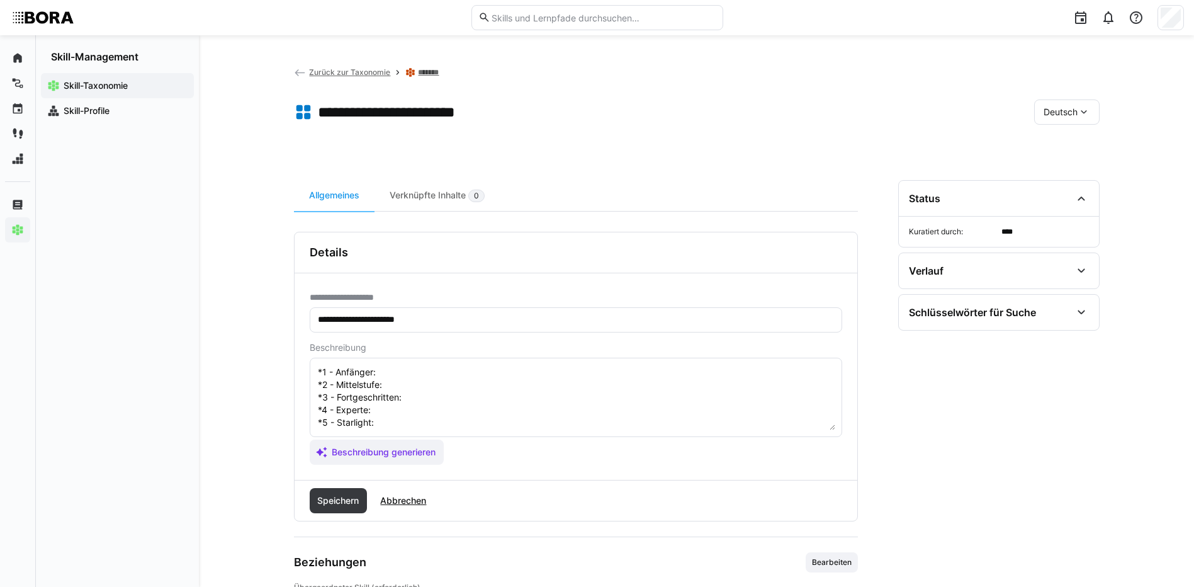
click at [413, 372] on textarea "Mapping & Transformation bezieht sich auf die Fähigkeit, Daten zwischen verschi…" at bounding box center [576, 397] width 519 height 65
click at [421, 386] on textarea "Mapping & Transformation bezieht sich auf die Fähigkeit, Daten zwischen verschi…" at bounding box center [576, 397] width 519 height 65
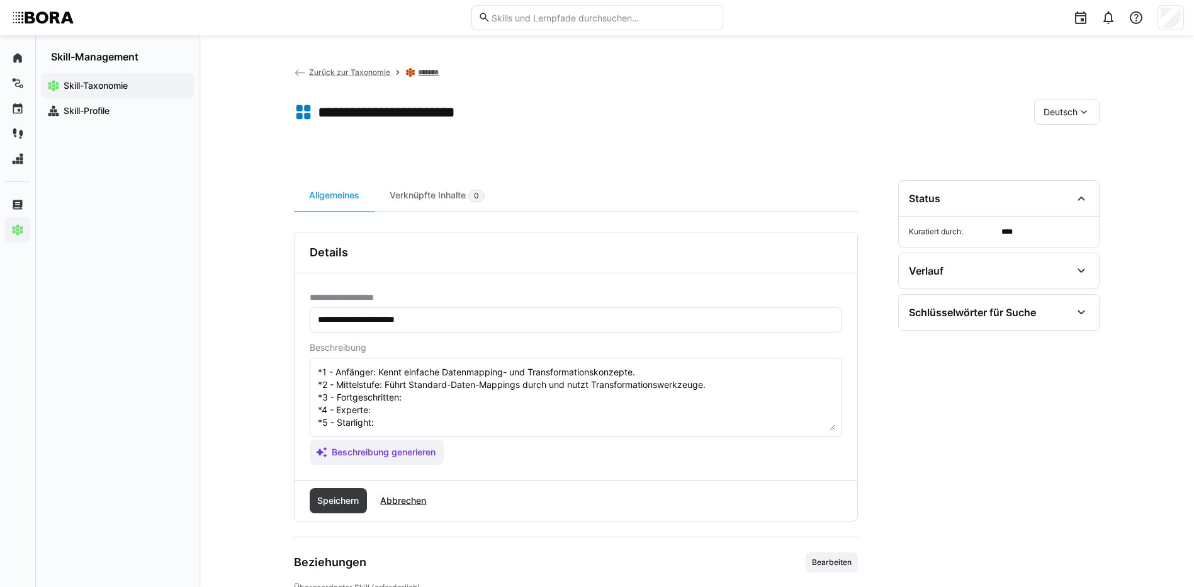
click at [434, 402] on textarea "Mapping & Transformation bezieht sich auf die Fähigkeit, Daten zwischen verschi…" at bounding box center [576, 397] width 519 height 65
click at [431, 409] on textarea "Mapping & Transformation bezieht sich auf die Fähigkeit, Daten zwischen verschi…" at bounding box center [576, 397] width 519 height 65
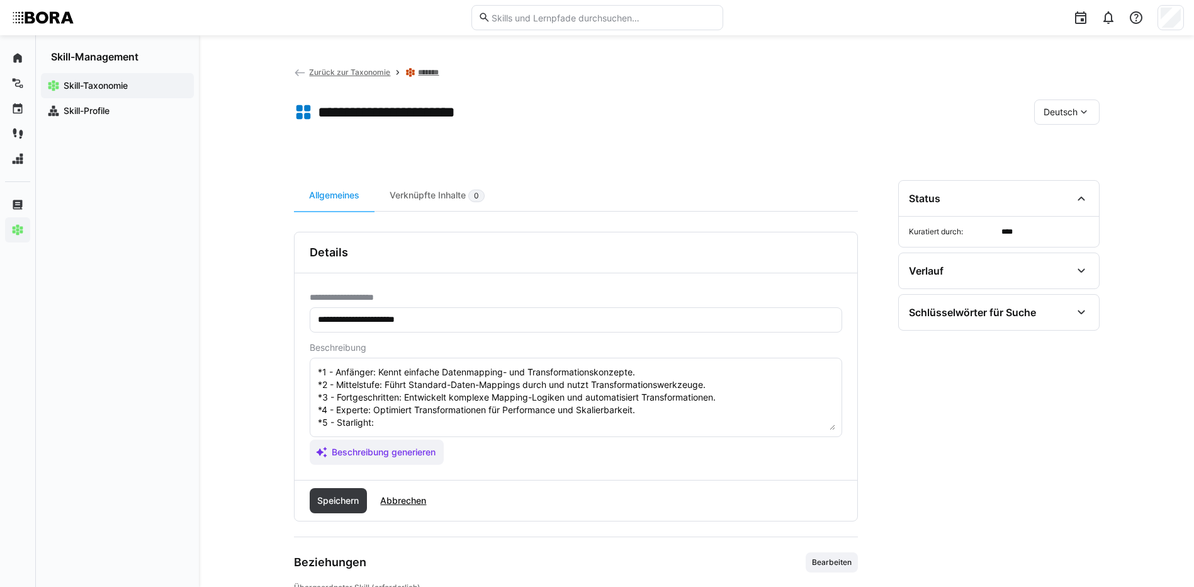
click at [444, 417] on textarea "Mapping & Transformation bezieht sich auf die Fähigkeit, Daten zwischen verschi…" at bounding box center [576, 397] width 519 height 65
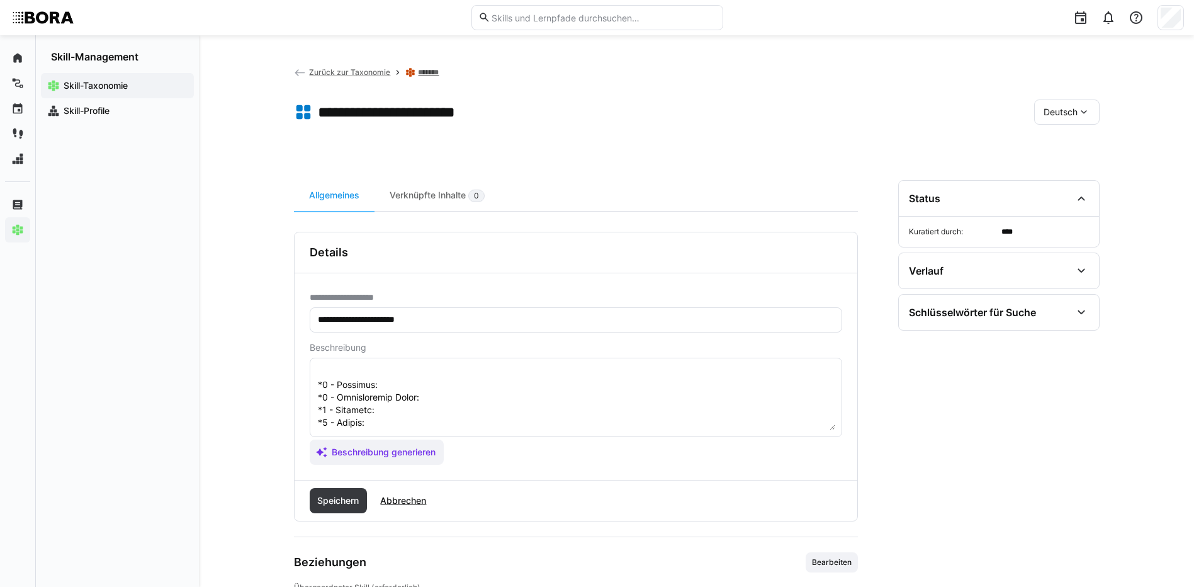
click at [433, 390] on textarea at bounding box center [576, 397] width 519 height 65
click at [487, 400] on textarea at bounding box center [576, 397] width 519 height 65
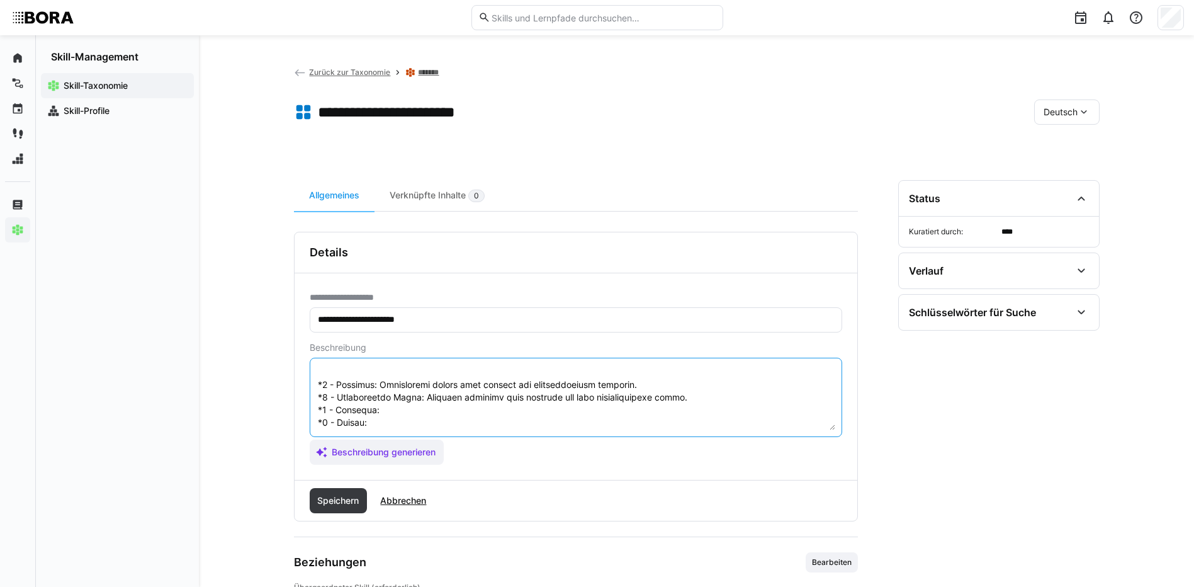
click at [426, 407] on textarea at bounding box center [576, 397] width 519 height 65
click at [458, 426] on textarea at bounding box center [576, 397] width 519 height 65
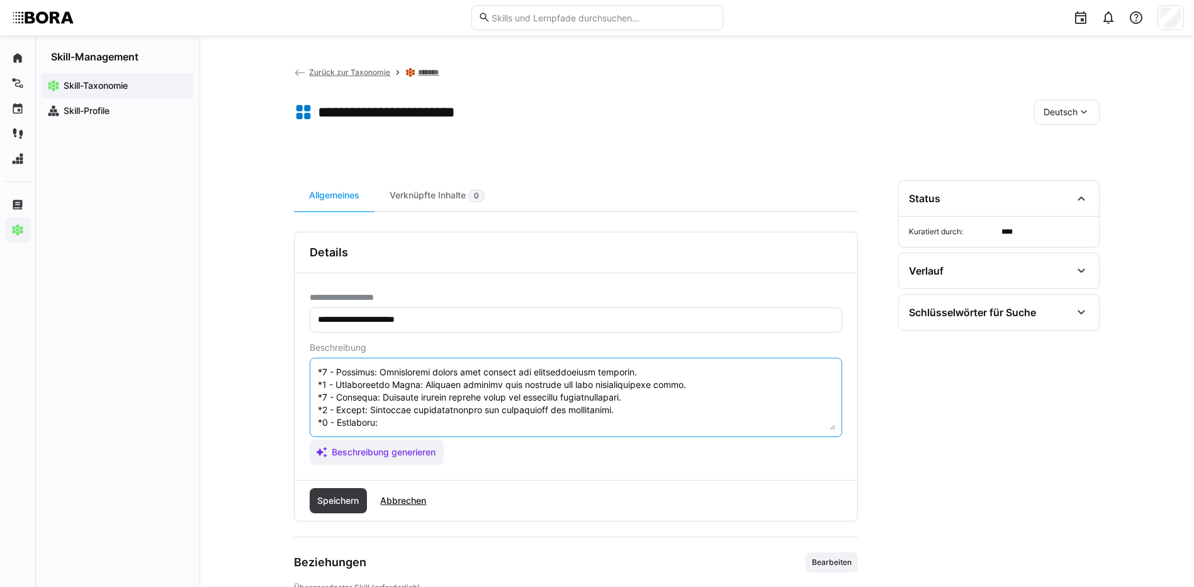
click at [390, 410] on textarea at bounding box center [576, 397] width 519 height 65
drag, startPoint x: 317, startPoint y: 419, endPoint x: 457, endPoint y: 452, distance: 143.5
click at [457, 452] on app-assistant-generate-form "Beschreibung Beschreibung generieren" at bounding box center [576, 403] width 533 height 122
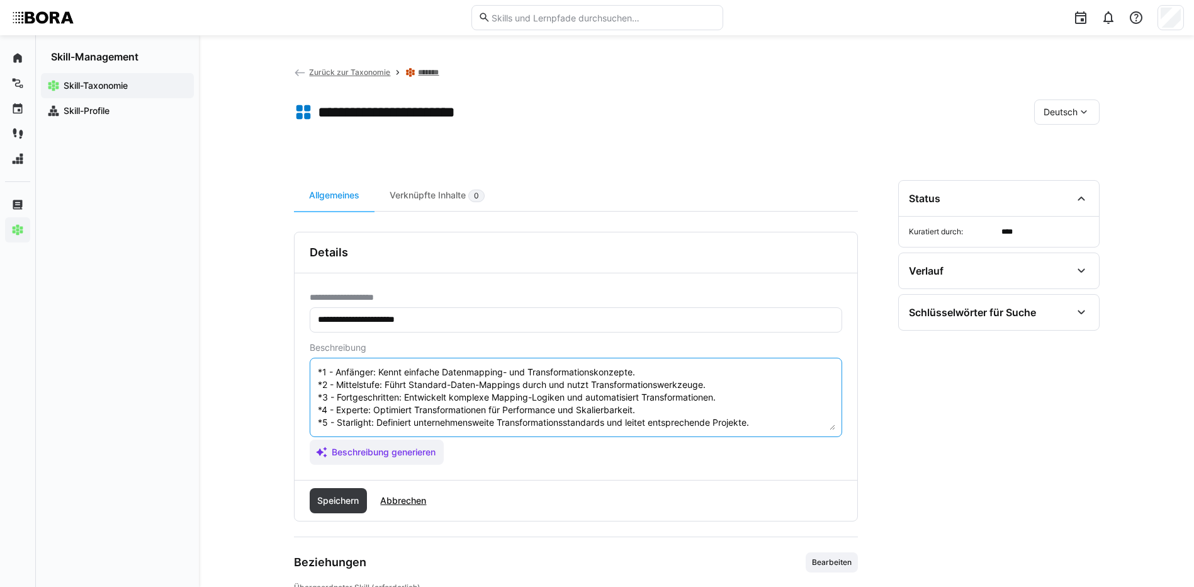
scroll to position [76, 0]
type textarea "Mapping & Transformation bezieht sich auf die Fähigkeit, Daten zwischen verschi…"
click at [336, 497] on span "Speichern" at bounding box center [337, 500] width 45 height 13
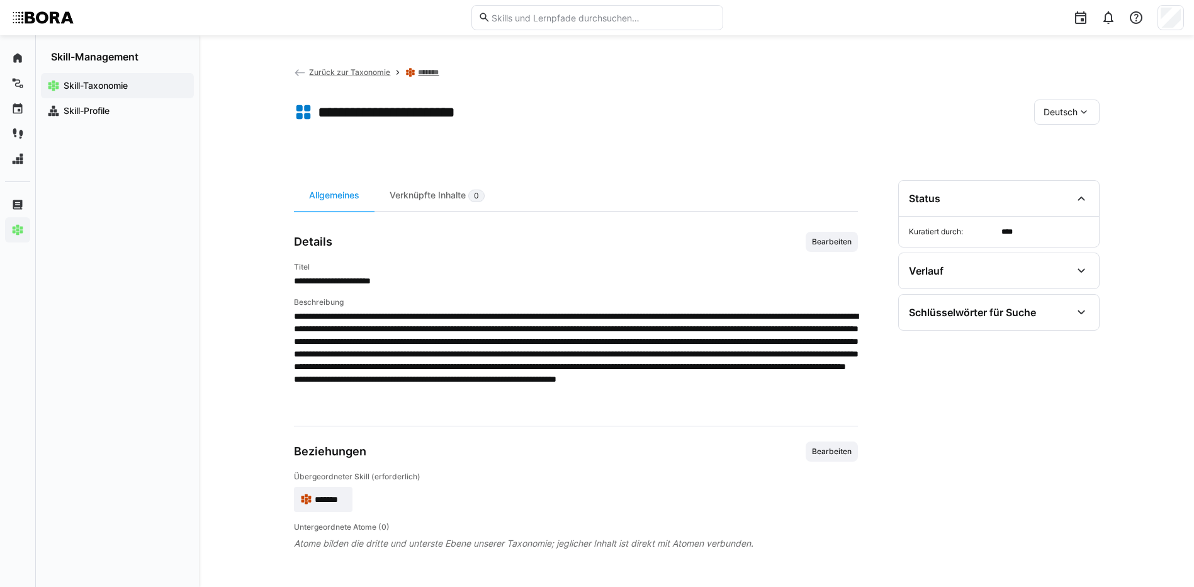
click at [1064, 113] on span "Deutsch" at bounding box center [1061, 112] width 34 height 13
click at [1053, 171] on span "Englisch" at bounding box center [1061, 172] width 34 height 13
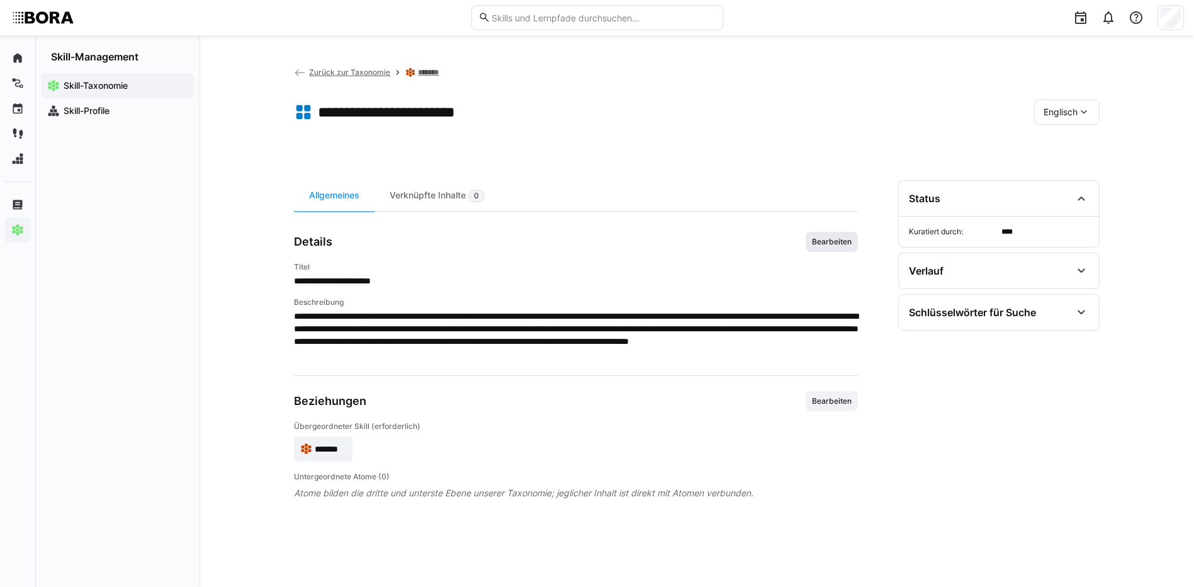
click at [829, 245] on span "Bearbeiten" at bounding box center [832, 242] width 42 height 10
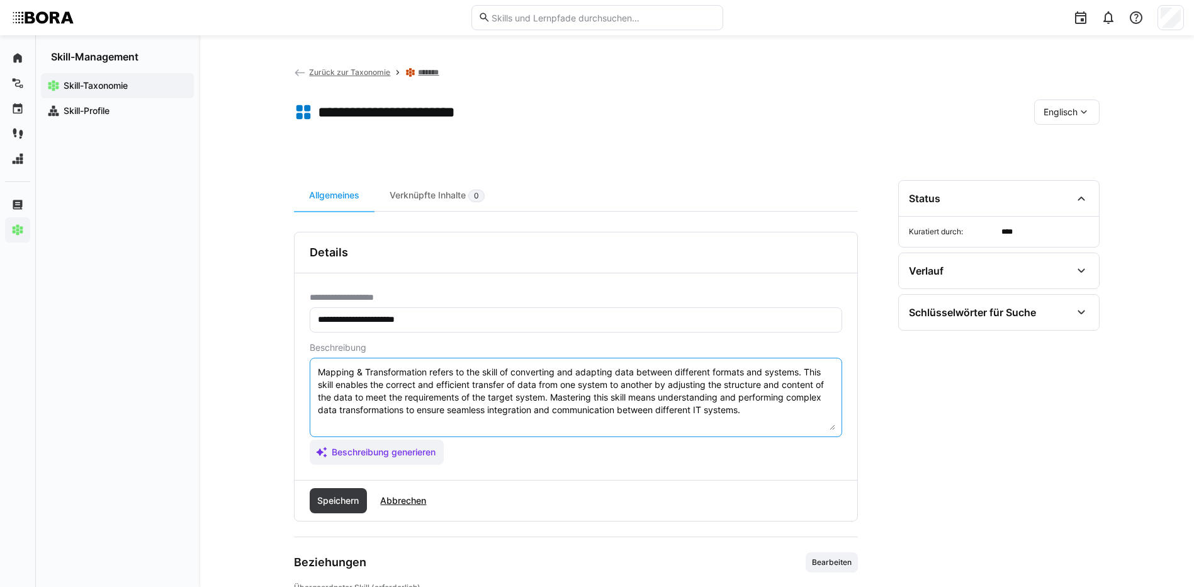
click at [755, 410] on textarea "Mapping & Transformation refers to the skill of converting and adapting data be…" at bounding box center [576, 397] width 519 height 65
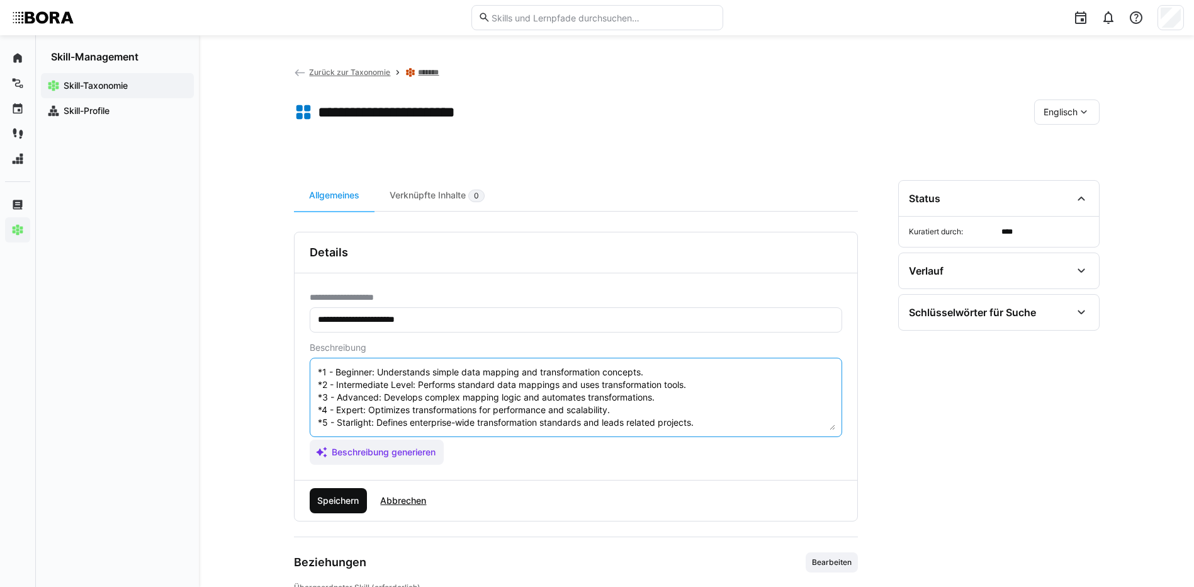
type textarea "Mapping & Transformation refers to the skill of converting and adapting data be…"
click at [324, 504] on span "Speichern" at bounding box center [337, 500] width 45 height 13
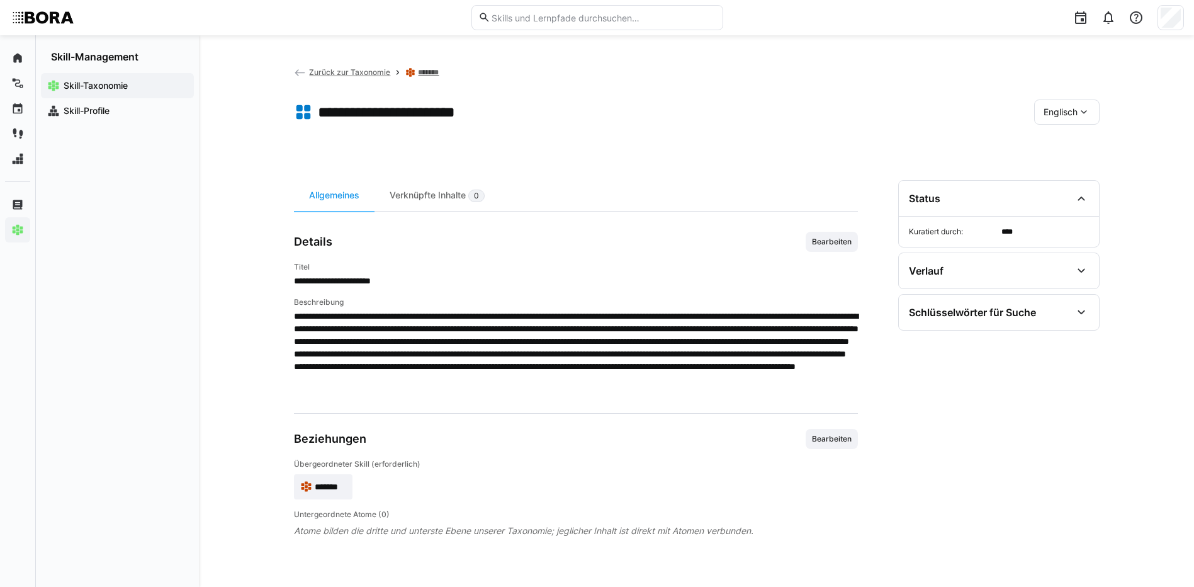
click at [1047, 111] on span "Englisch" at bounding box center [1061, 112] width 34 height 13
click at [1062, 146] on span "Deutsch" at bounding box center [1060, 145] width 34 height 13
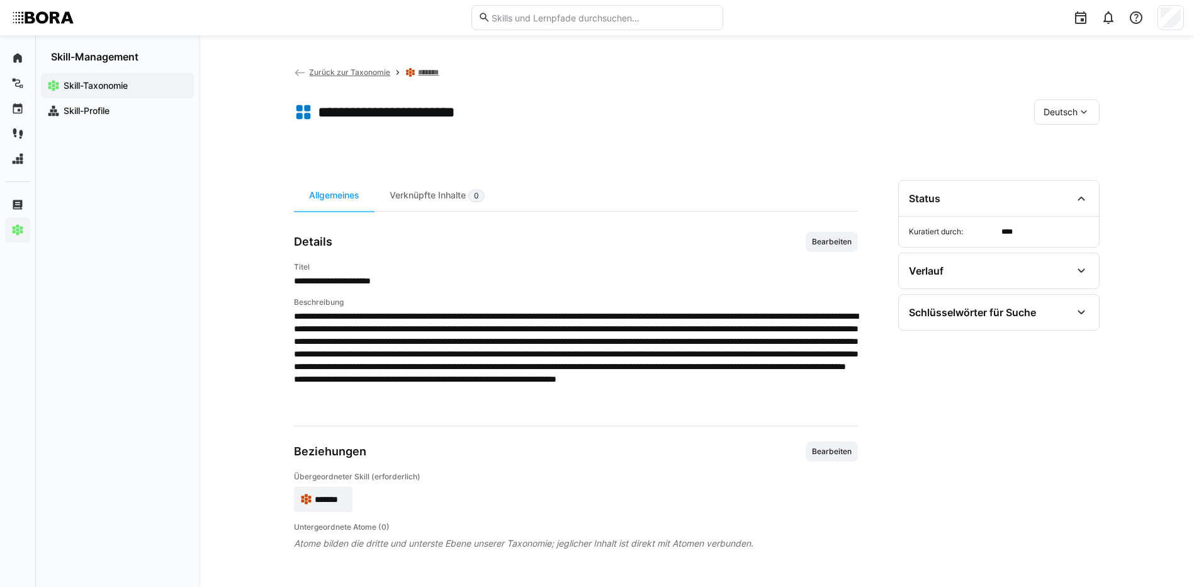
click at [426, 72] on link "*******" at bounding box center [431, 72] width 26 height 10
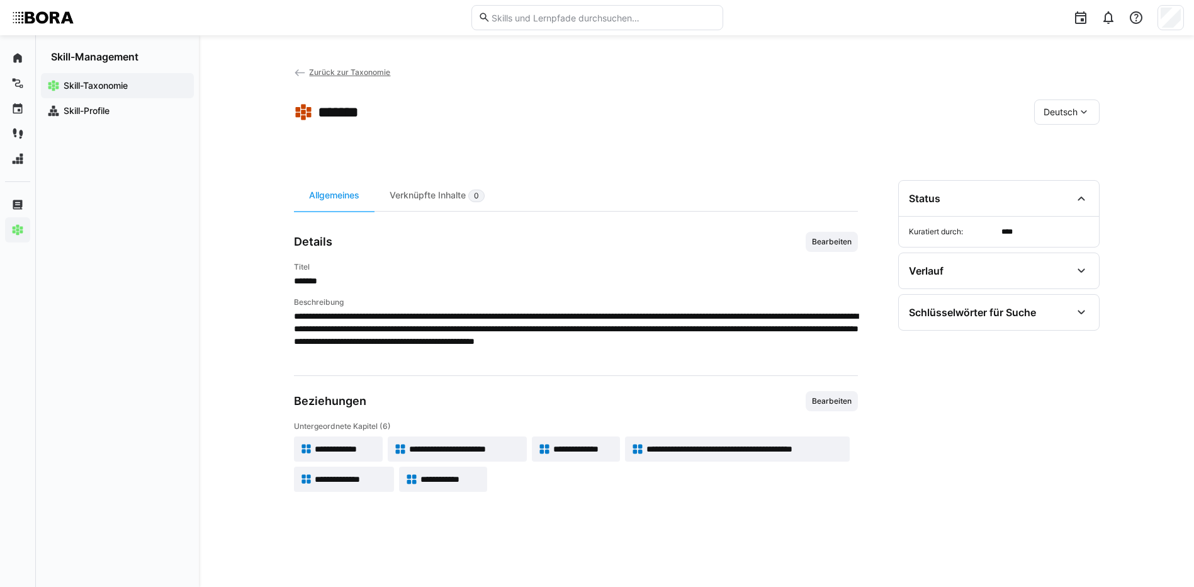
click at [562, 443] on span "**********" at bounding box center [583, 449] width 60 height 13
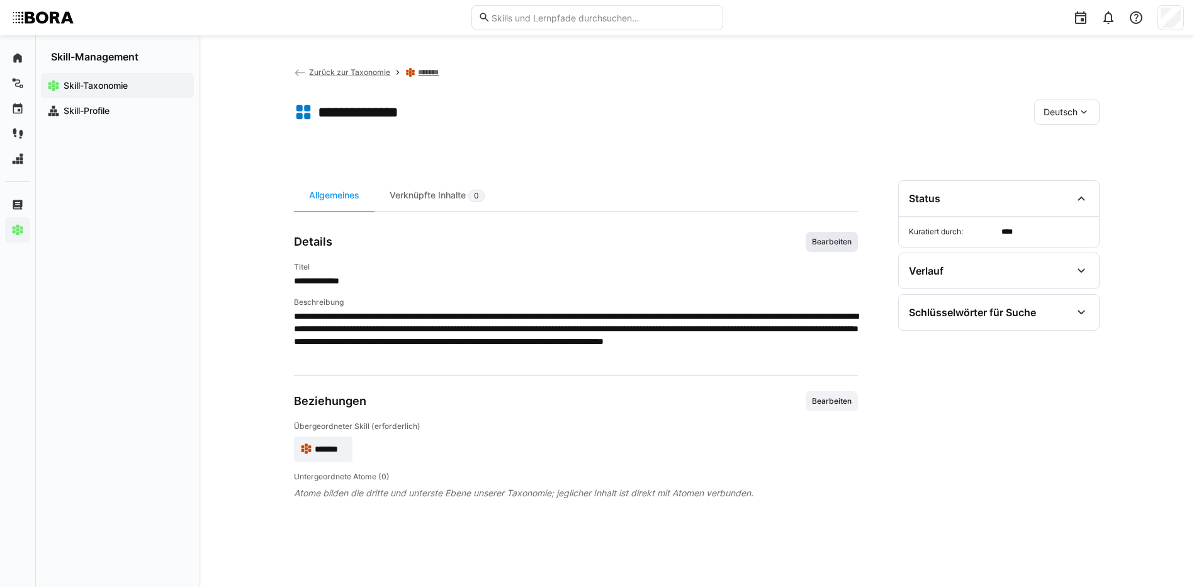
click at [832, 238] on span "Bearbeiten" at bounding box center [832, 242] width 42 height 10
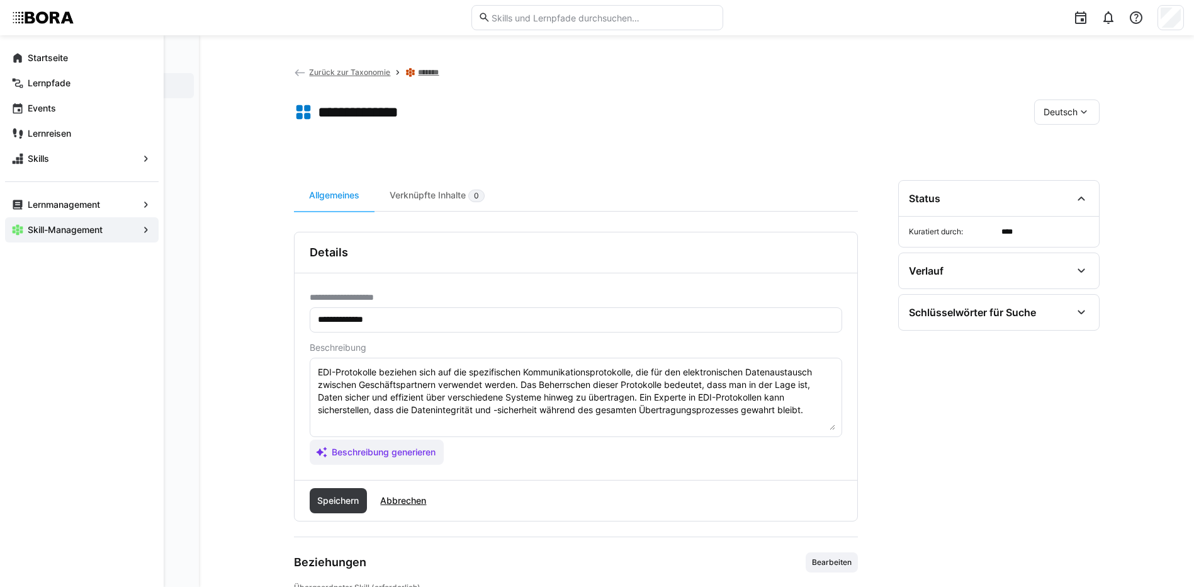
click at [830, 403] on textarea "EDI-Protokolle beziehen sich auf die spezifischen Kommunikationsprotokolle, die…" at bounding box center [576, 397] width 519 height 65
click at [829, 413] on textarea "EDI-Protokolle beziehen sich auf die spezifischen Kommunikationsprotokolle, die…" at bounding box center [576, 397] width 519 height 65
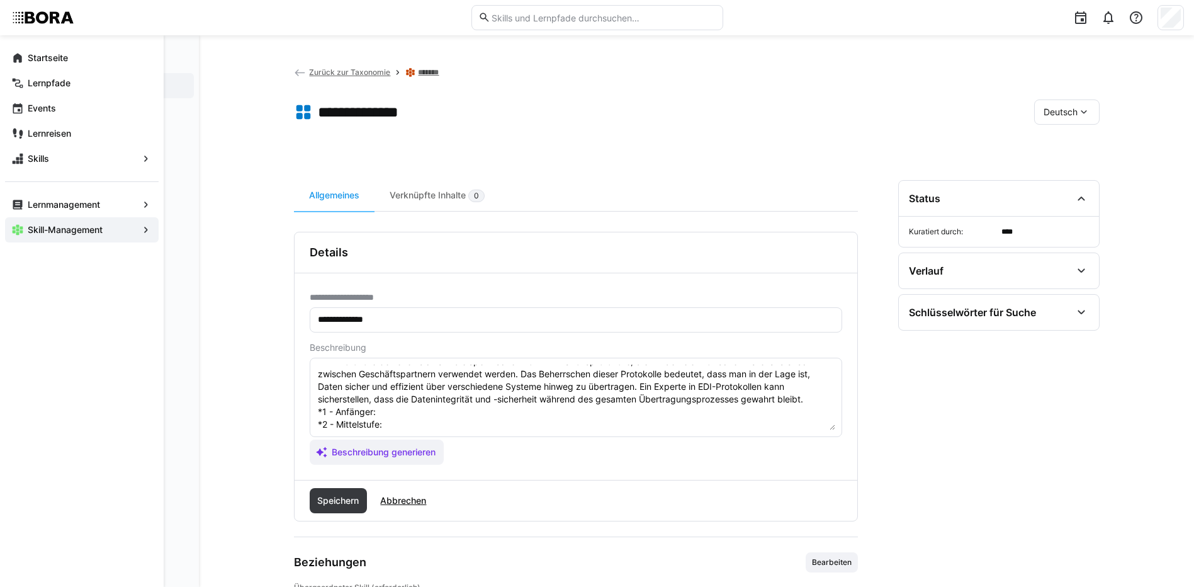
scroll to position [10, 0]
click at [407, 407] on textarea "EDI-Protokolle beziehen sich auf die spezifischen Kommunikationsprotokolle, die…" at bounding box center [576, 397] width 519 height 65
click at [446, 421] on textarea "EDI-Protokolle beziehen sich auf die spezifischen Kommunikationsprotokolle, die…" at bounding box center [576, 397] width 519 height 65
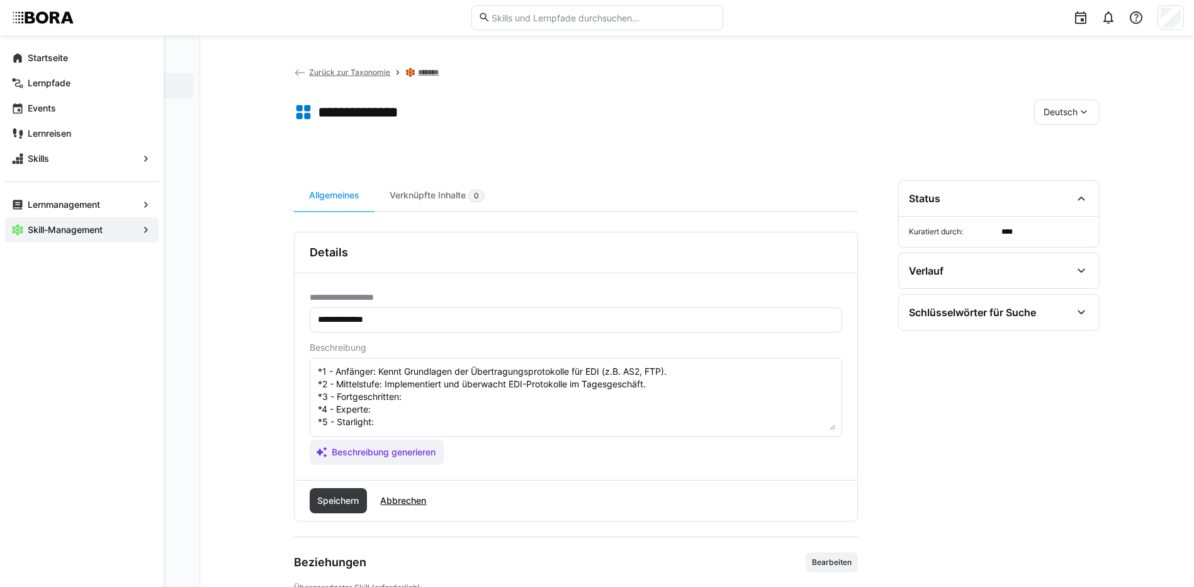
scroll to position [73, 0]
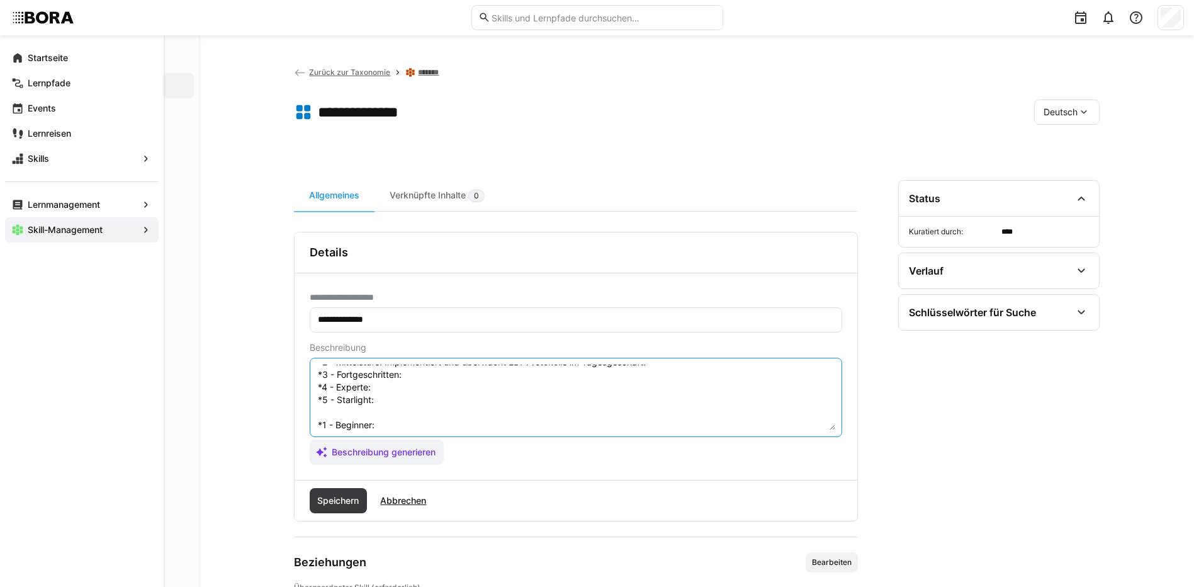
click at [485, 373] on textarea "EDI-Protokolle beziehen sich auf die spezifischen Kommunikationsprotokolle, die…" at bounding box center [576, 397] width 519 height 65
click at [402, 388] on textarea "EDI-Protokolle beziehen sich auf die spezifischen Kommunikationsprotokolle, die…" at bounding box center [576, 397] width 519 height 65
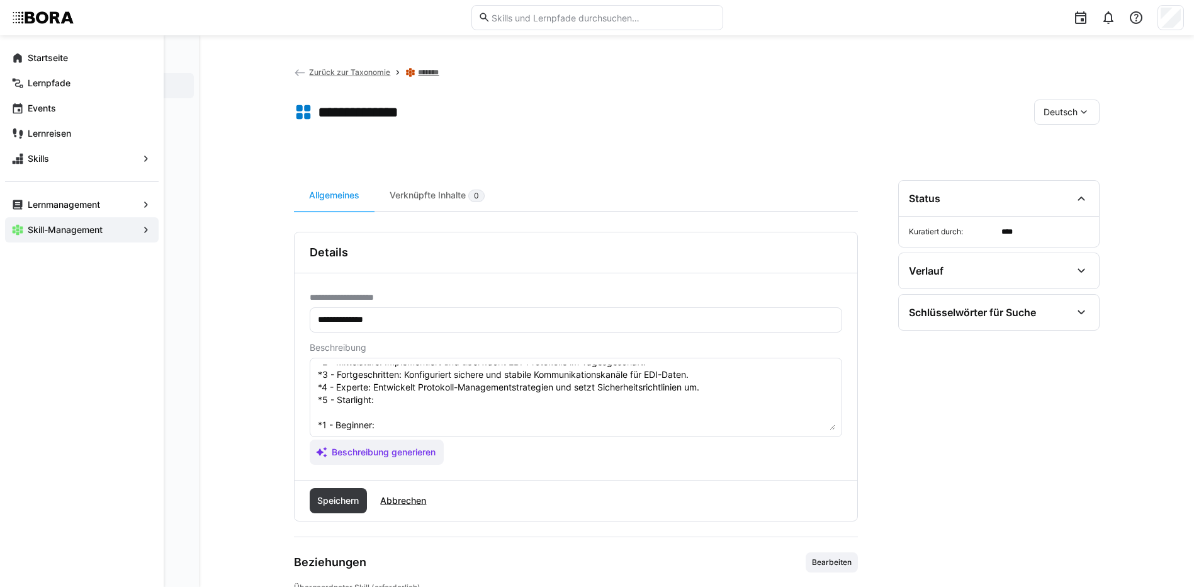
click at [486, 402] on textarea "EDI-Protokolle beziehen sich auf die spezifischen Kommunikationsprotokolle, die…" at bounding box center [576, 397] width 519 height 65
click at [387, 431] on eds-input "EDI-Protokolle beziehen sich auf die spezifischen Kommunikationsprotokolle, die…" at bounding box center [576, 397] width 533 height 79
click at [387, 425] on textarea "EDI-Protokolle beziehen sich auf die spezifischen Kommunikationsprotokolle, die…" at bounding box center [576, 397] width 519 height 65
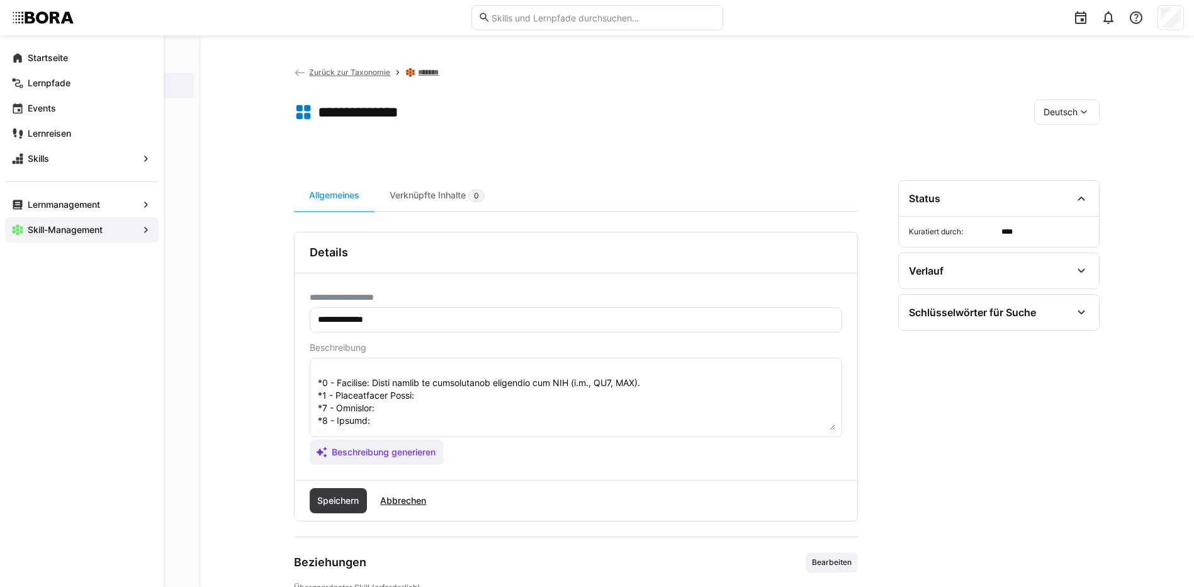
scroll to position [136, 0]
click at [429, 371] on textarea at bounding box center [576, 397] width 519 height 65
click at [425, 389] on textarea at bounding box center [576, 397] width 519 height 65
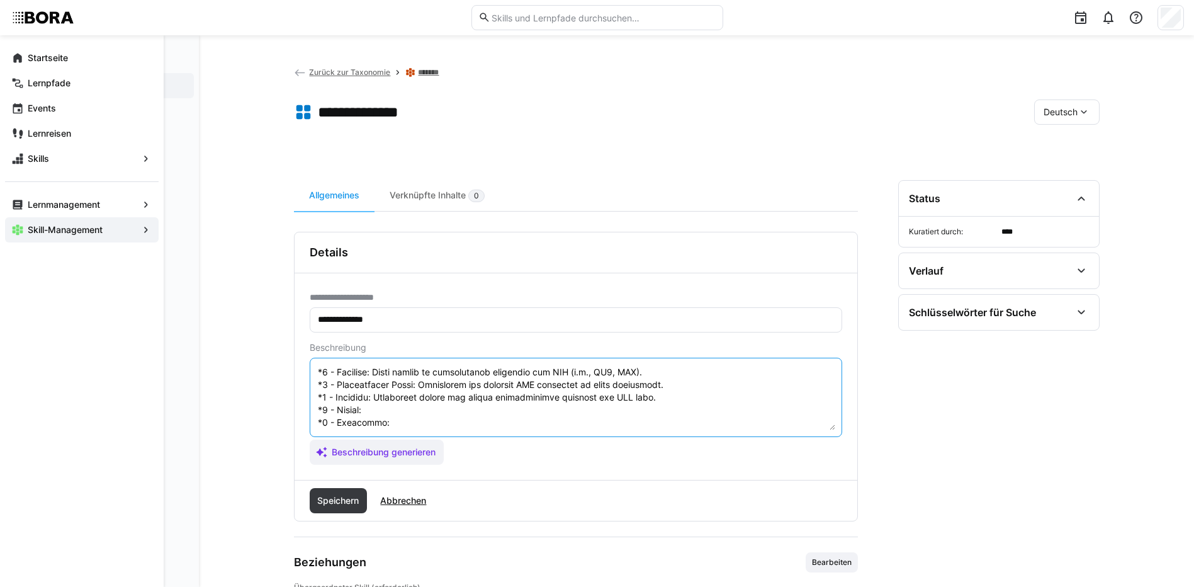
click at [407, 407] on textarea at bounding box center [576, 397] width 519 height 65
click at [400, 400] on textarea at bounding box center [576, 397] width 519 height 65
click at [421, 418] on textarea at bounding box center [576, 397] width 519 height 65
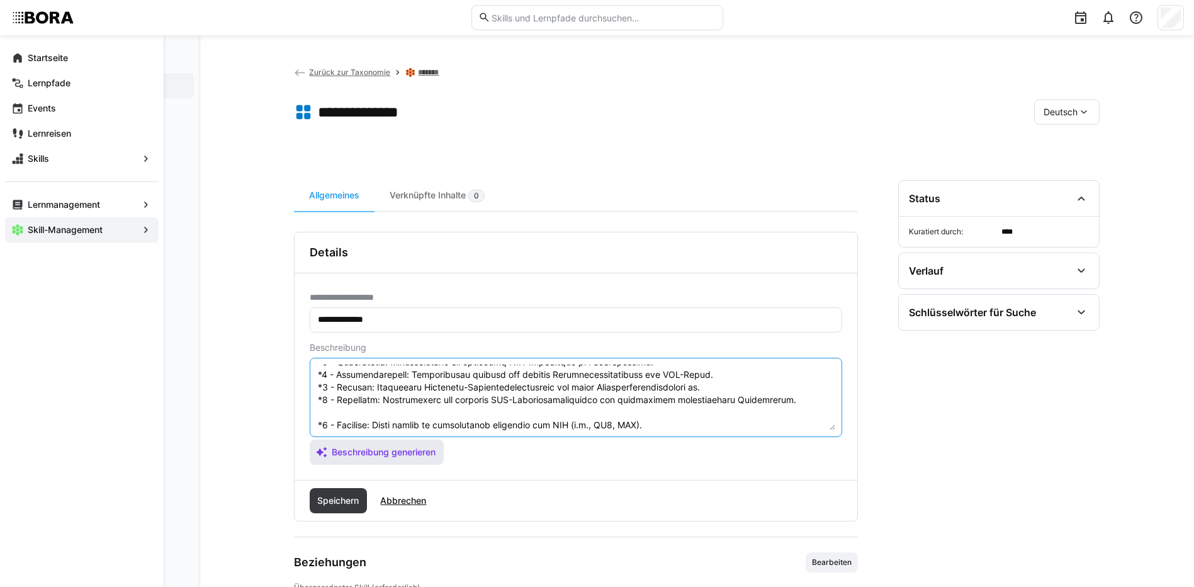
scroll to position [139, 0]
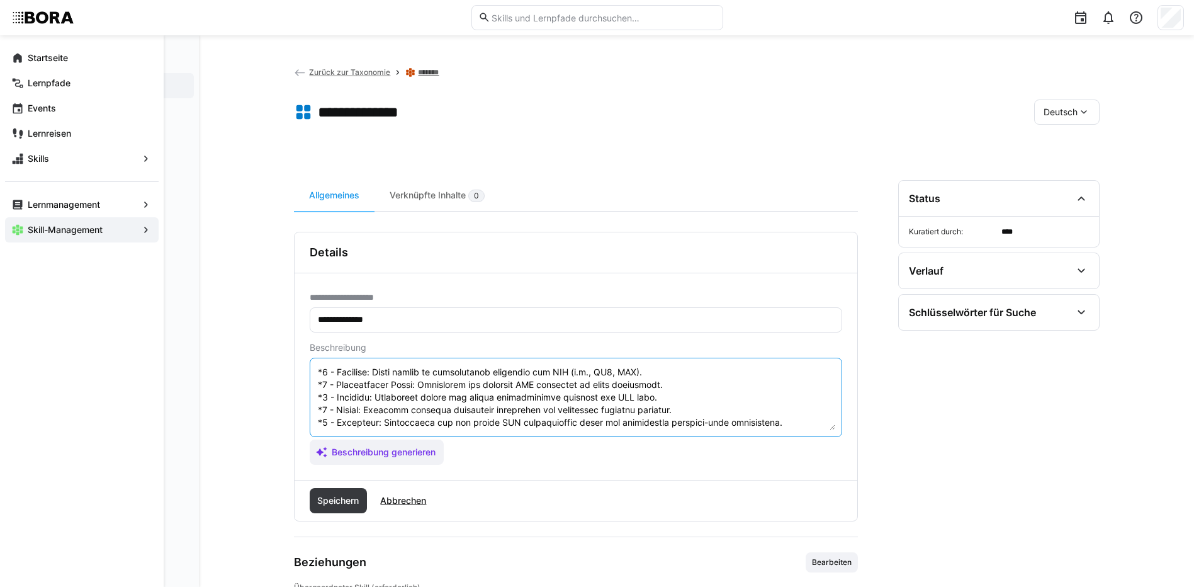
drag, startPoint x: 316, startPoint y: 422, endPoint x: 521, endPoint y: 461, distance: 208.9
click at [521, 461] on app-assistant-generate-form "Beschreibung Beschreibung generieren" at bounding box center [576, 403] width 533 height 122
type textarea "EDI-Protokolle beziehen sich auf die spezifischen Kommunikationsprotokolle, die…"
click at [351, 499] on span "Speichern" at bounding box center [337, 500] width 45 height 13
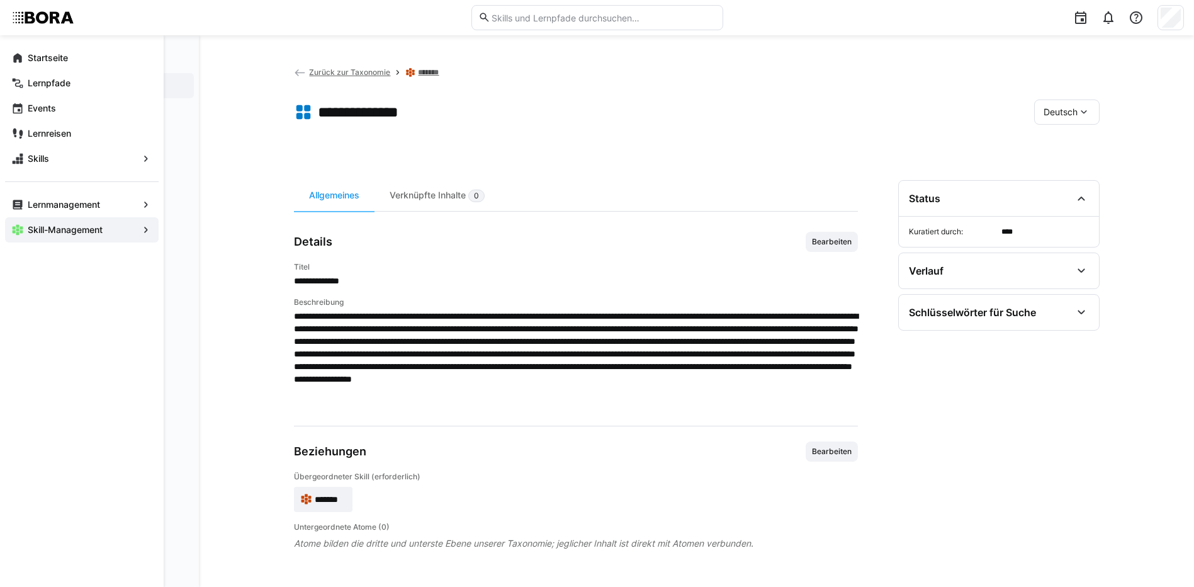
click at [1063, 118] on div "Deutsch" at bounding box center [1066, 111] width 65 height 25
click at [1084, 169] on div "Englisch" at bounding box center [1067, 172] width 47 height 13
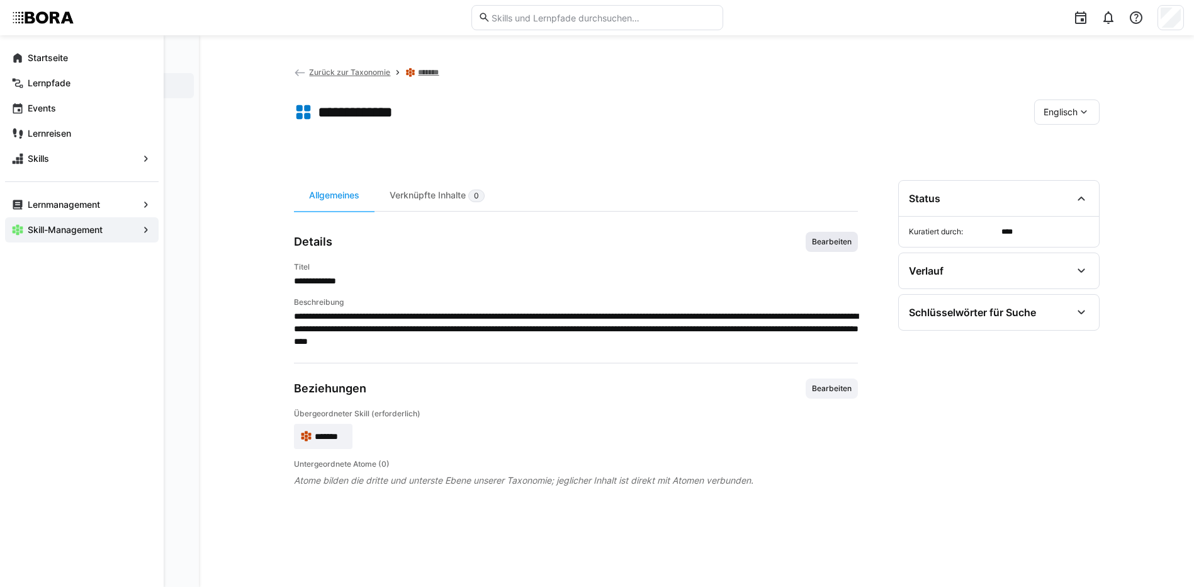
click at [831, 243] on span "Bearbeiten" at bounding box center [832, 242] width 42 height 10
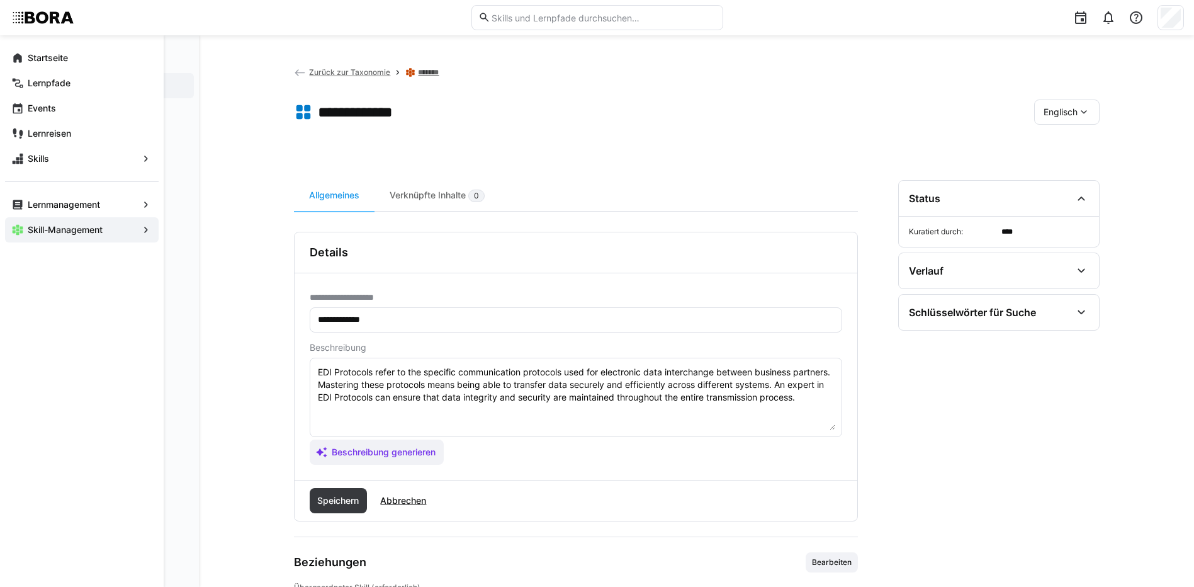
click at [786, 405] on textarea "EDI Protocols refer to the specific communication protocols used for electronic…" at bounding box center [576, 397] width 519 height 65
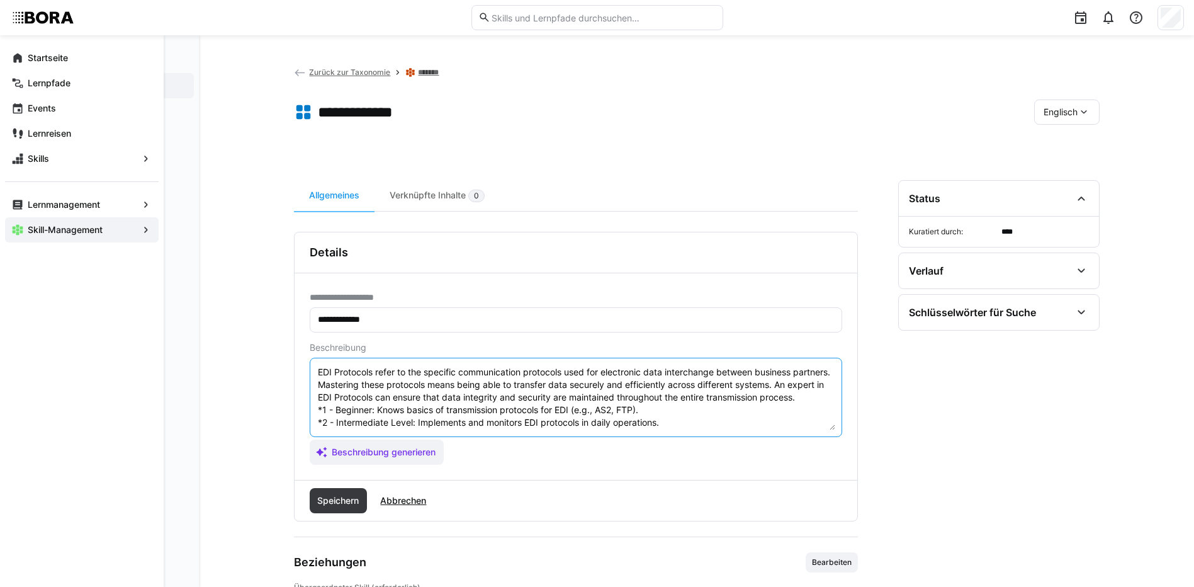
scroll to position [60, 0]
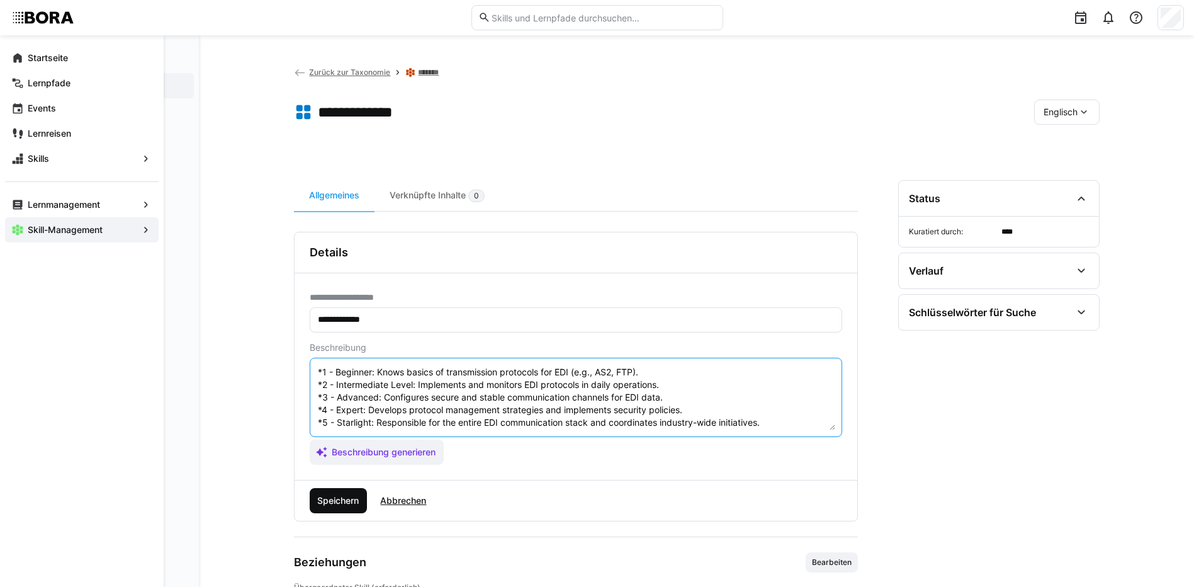
type textarea "EDI Protocols refer to the specific communication protocols used for electronic…"
click at [329, 500] on span "Speichern" at bounding box center [337, 500] width 45 height 13
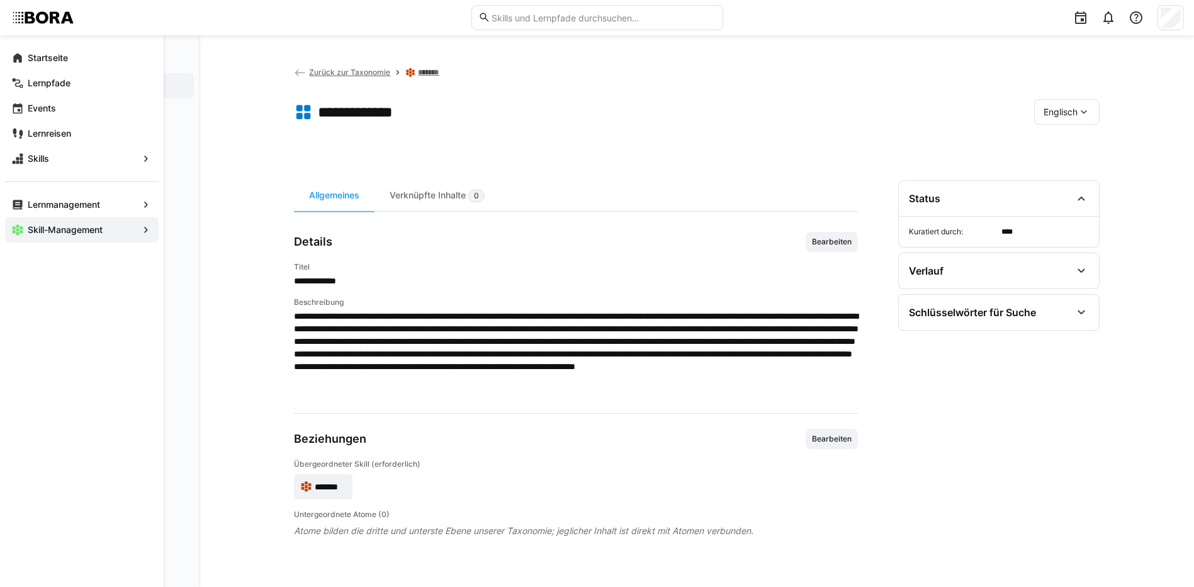
click at [1073, 104] on div "Englisch" at bounding box center [1066, 111] width 65 height 25
drag, startPoint x: 1072, startPoint y: 104, endPoint x: 1070, endPoint y: 143, distance: 39.1
click at [1070, 143] on span "Deutsch" at bounding box center [1060, 145] width 34 height 13
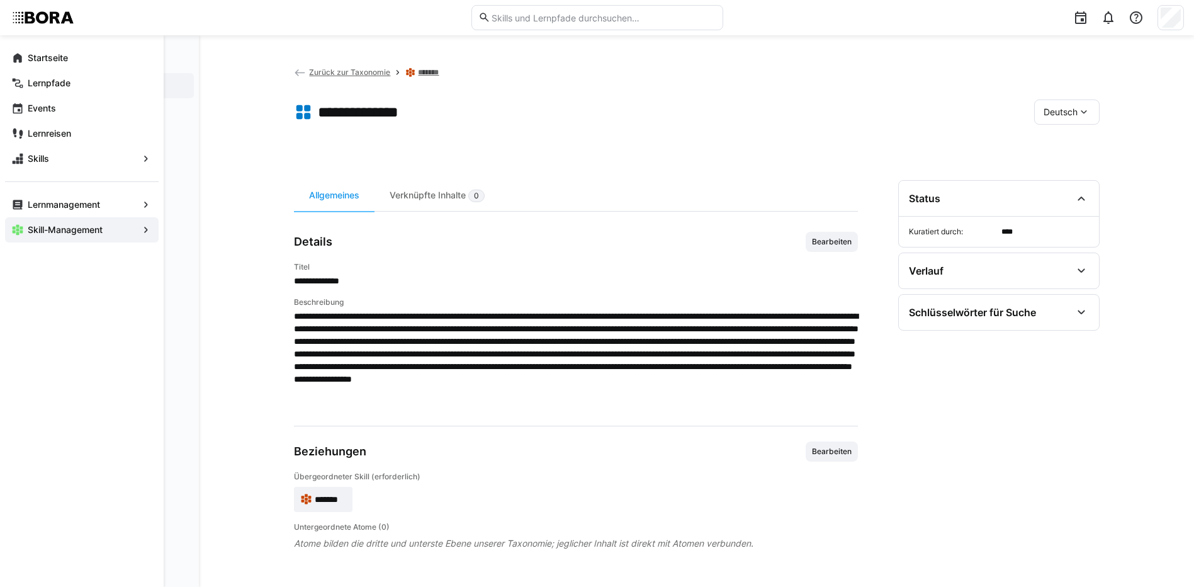
click at [420, 71] on link "*******" at bounding box center [431, 72] width 26 height 10
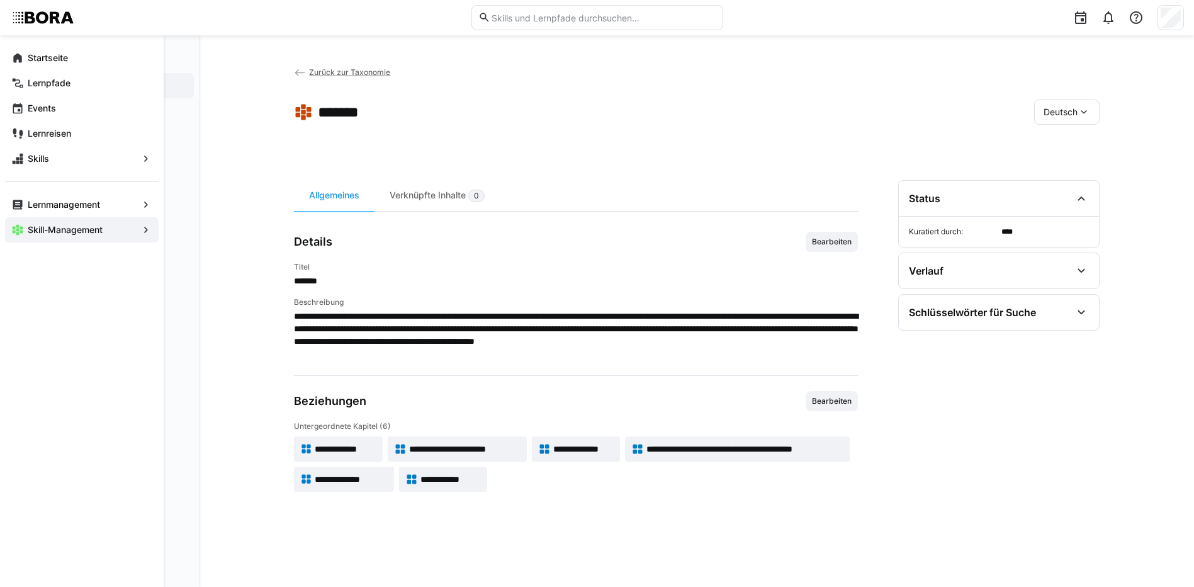
click at [594, 448] on span "**********" at bounding box center [583, 449] width 60 height 13
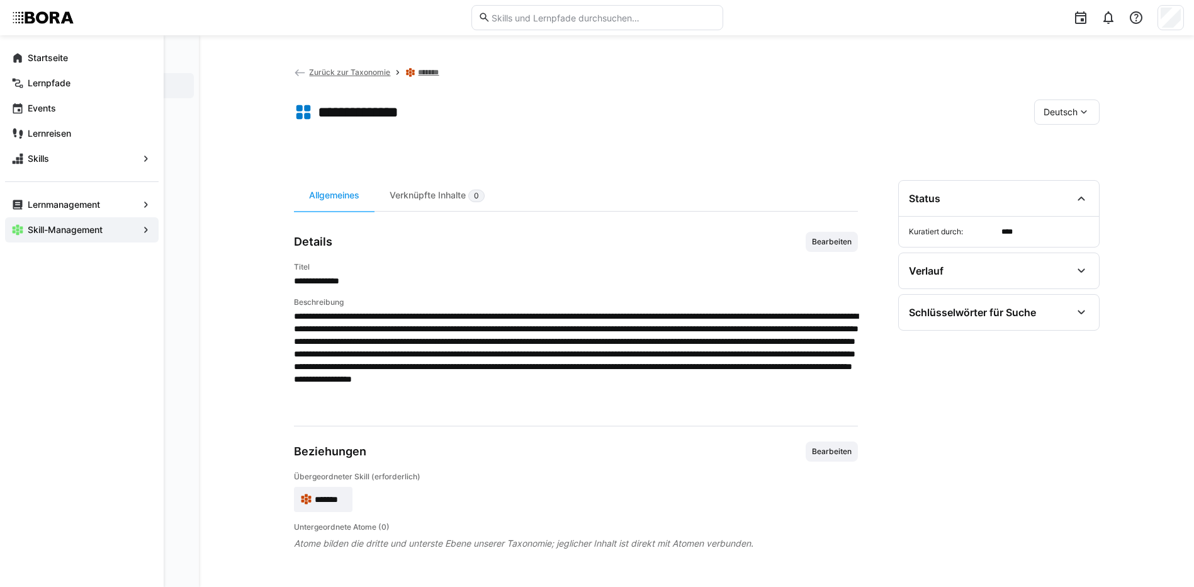
click at [427, 68] on link "*******" at bounding box center [431, 72] width 26 height 10
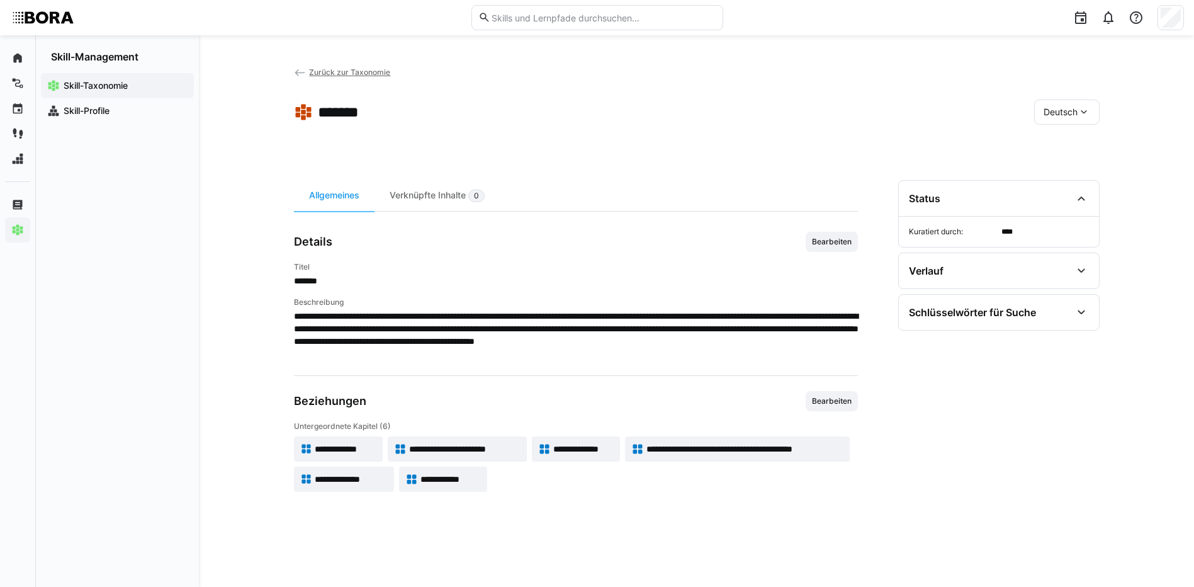
click at [704, 448] on span "**********" at bounding box center [746, 449] width 198 height 13
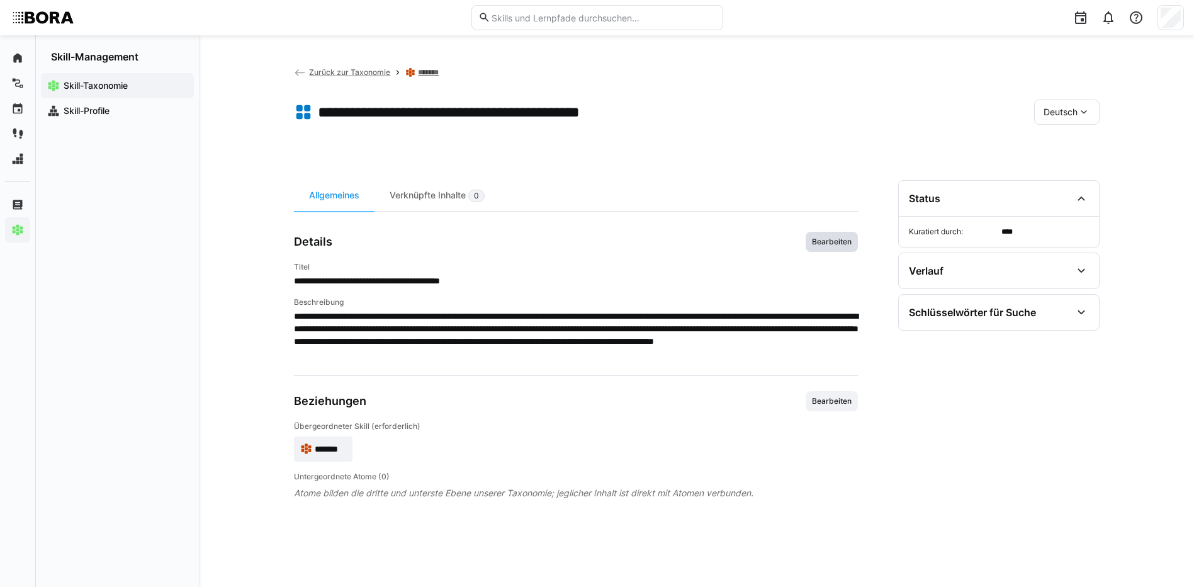
click at [846, 241] on span "Bearbeiten" at bounding box center [832, 242] width 42 height 10
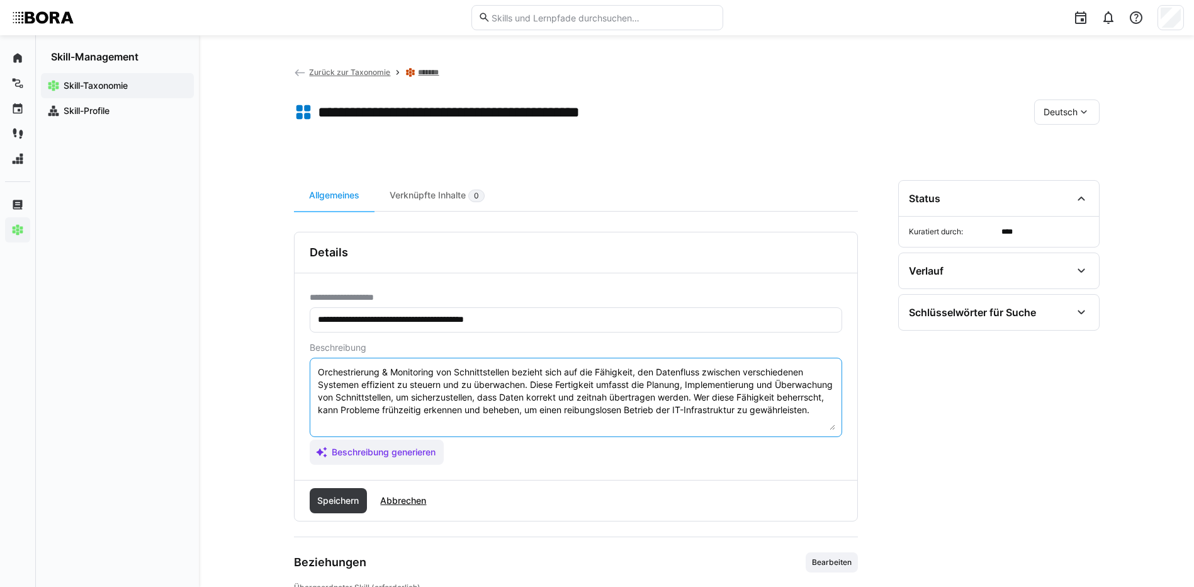
click at [711, 418] on textarea "Orchestrierung & Monitoring von Schnittstellen bezieht sich auf die Fähigkeit, …" at bounding box center [576, 397] width 519 height 65
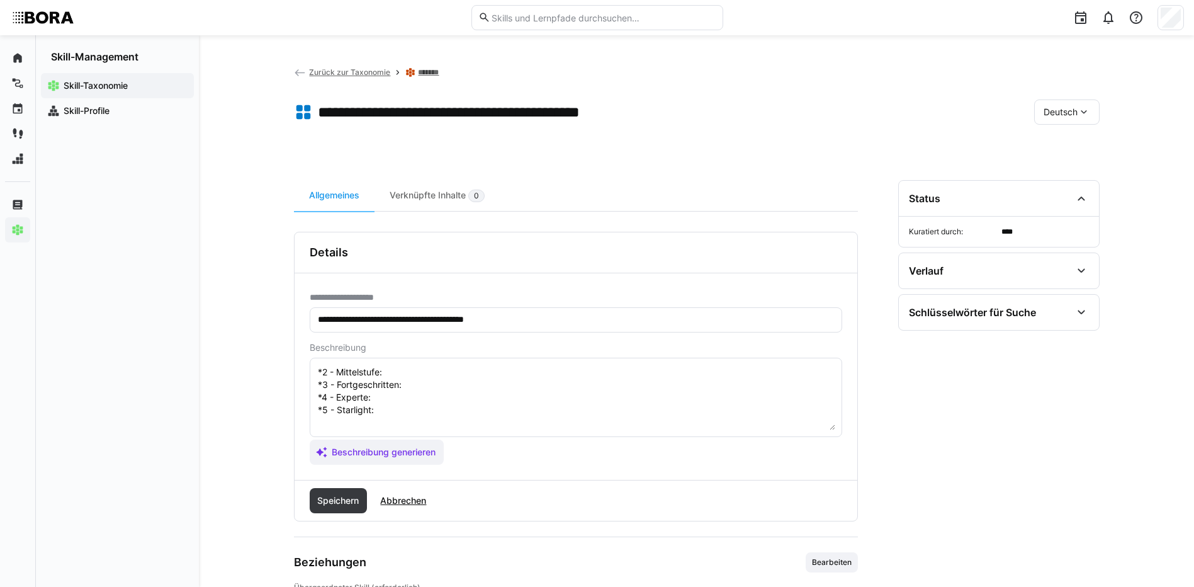
click at [421, 375] on textarea "Orchestrierung & Monitoring von Schnittstellen bezieht sich auf die Fähigkeit, …" at bounding box center [576, 397] width 519 height 65
click at [395, 387] on textarea "Orchestrierung & Monitoring von Schnittstellen bezieht sich auf die Fähigkeit, …" at bounding box center [576, 397] width 519 height 65
click at [438, 394] on textarea "Orchestrierung & Monitoring von Schnittstellen bezieht sich auf die Fähigkeit, …" at bounding box center [576, 397] width 519 height 65
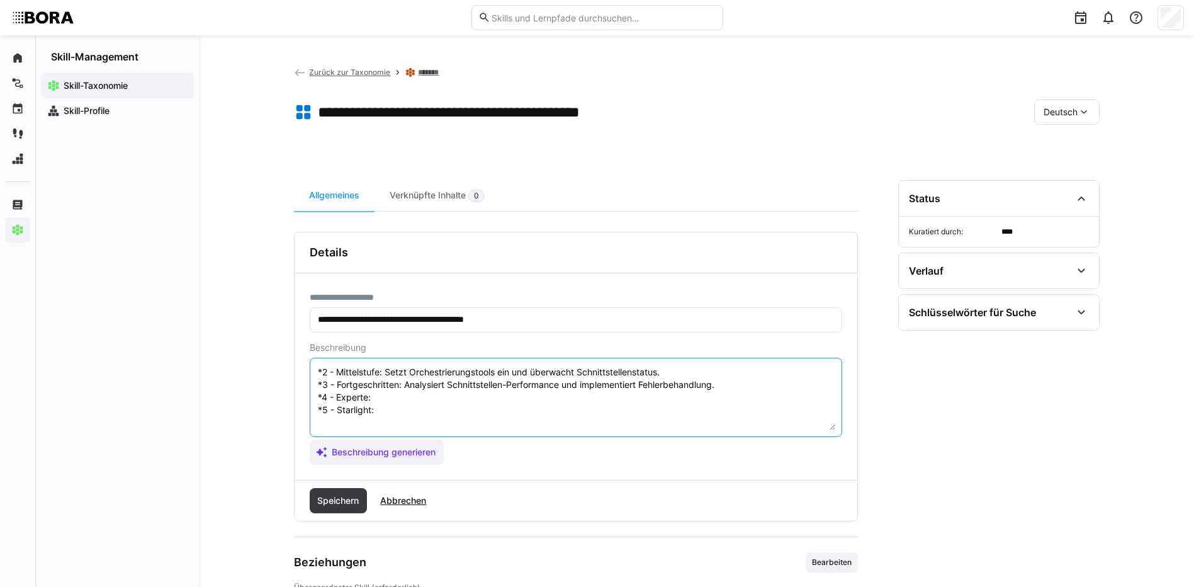
click at [387, 410] on textarea "Orchestrierung & Monitoring von Schnittstellen bezieht sich auf die Fähigkeit, …" at bounding box center [576, 397] width 519 height 65
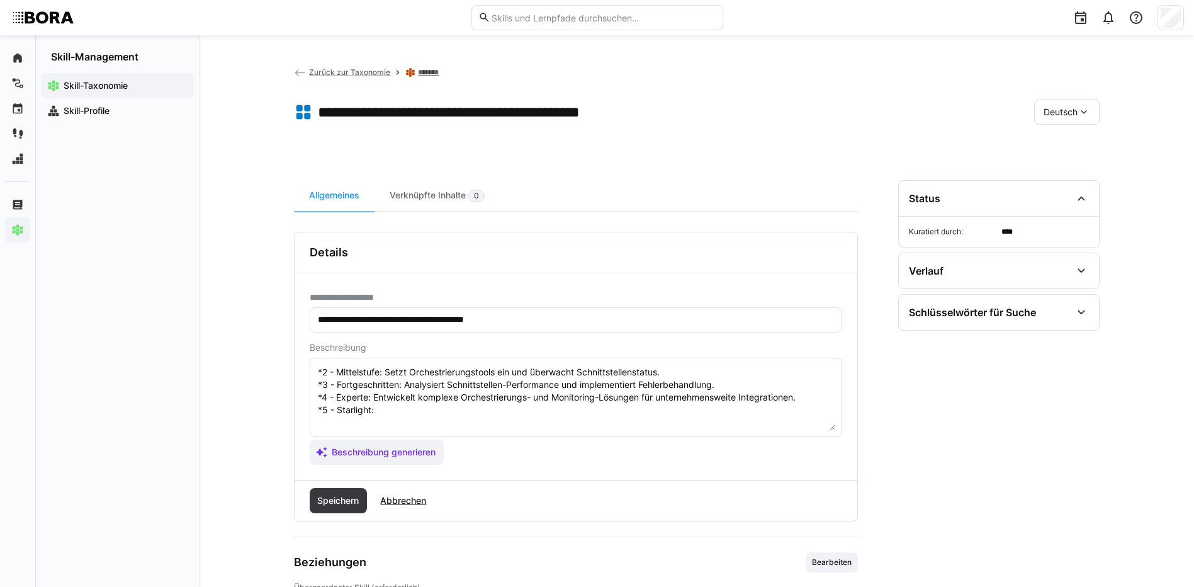
click at [458, 417] on textarea "Orchestrierung & Monitoring von Schnittstellen bezieht sich auf die Fähigkeit, …" at bounding box center [576, 397] width 519 height 65
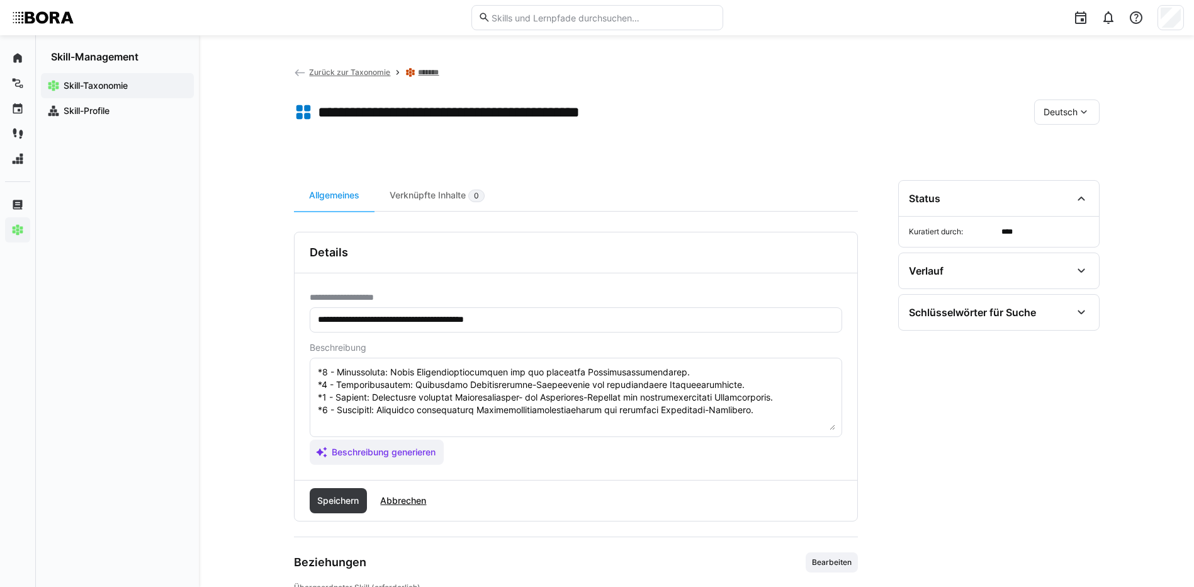
scroll to position [126, 0]
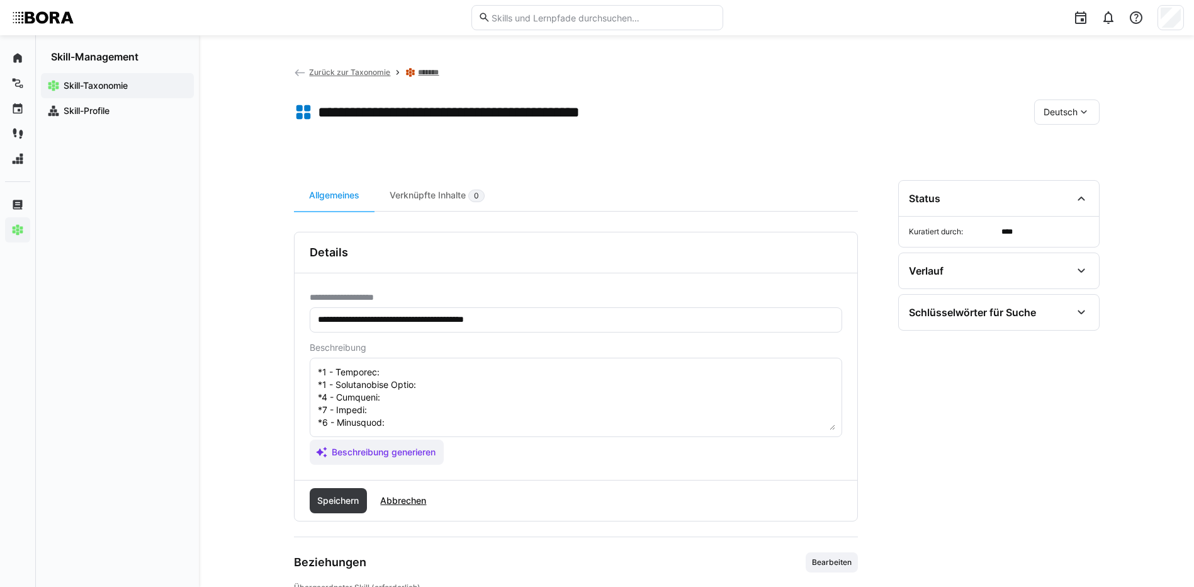
click at [494, 380] on textarea at bounding box center [576, 397] width 519 height 65
click at [539, 400] on textarea at bounding box center [576, 397] width 519 height 65
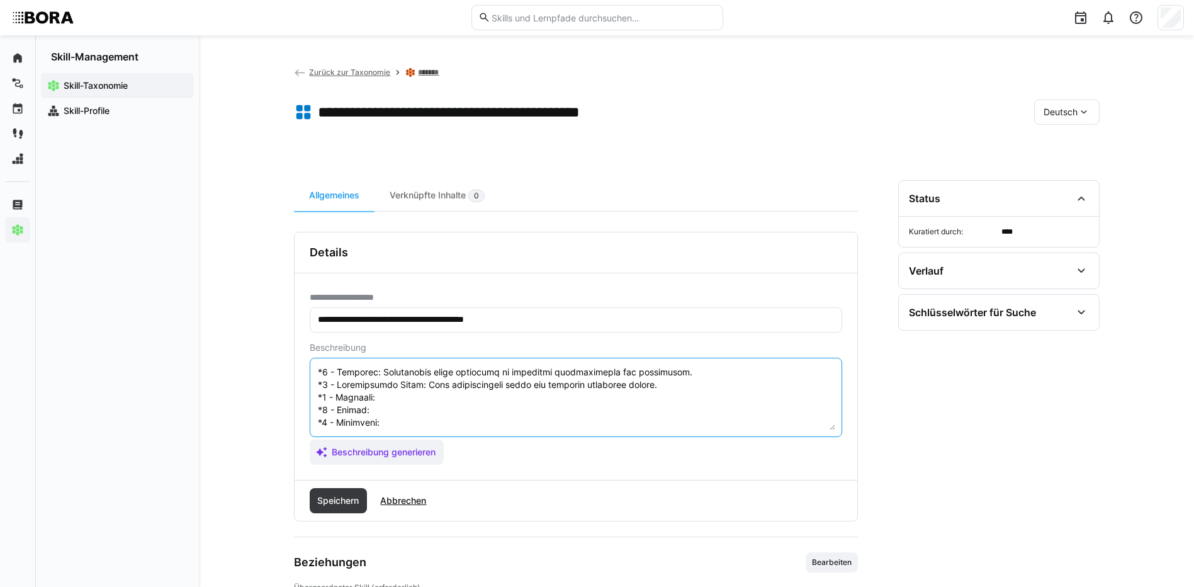
click at [391, 405] on textarea at bounding box center [576, 397] width 519 height 65
click at [452, 427] on textarea at bounding box center [576, 397] width 519 height 65
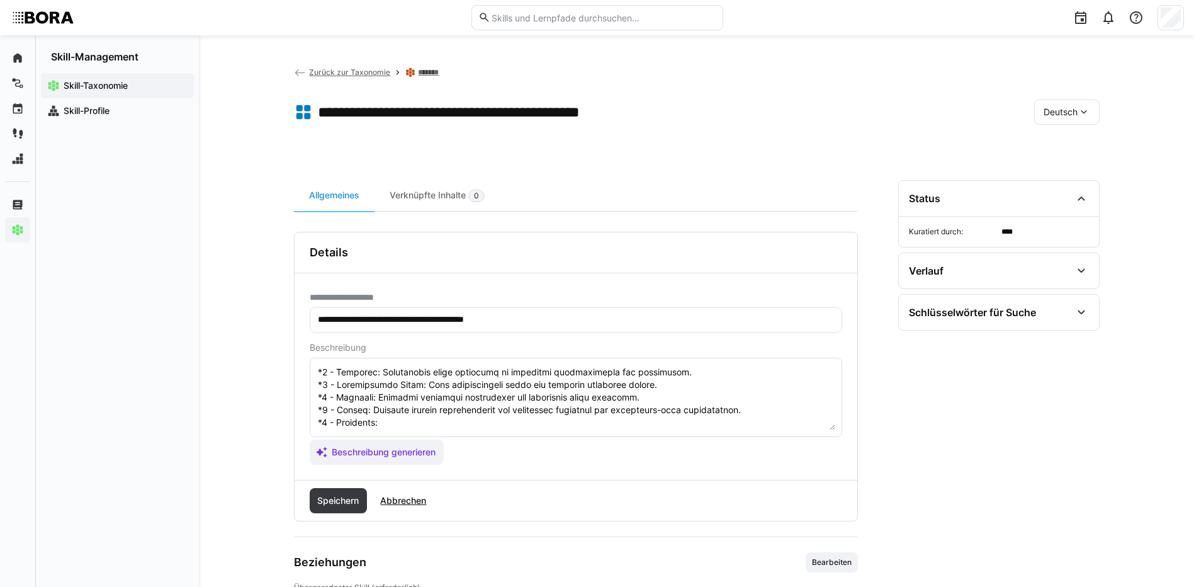
scroll to position [151, 0]
click at [475, 407] on textarea at bounding box center [576, 397] width 519 height 65
drag, startPoint x: 319, startPoint y: 421, endPoint x: 550, endPoint y: 483, distance: 239.2
click at [550, 483] on div "**********" at bounding box center [576, 377] width 564 height 290
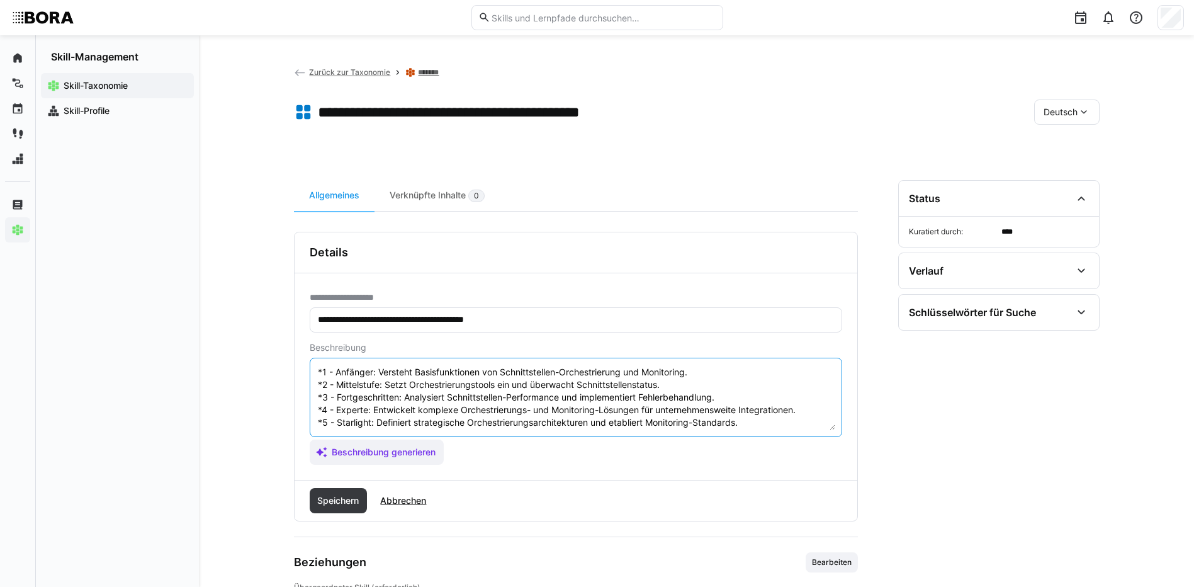
scroll to position [76, 0]
type textarea "Orchestrierung & Monitoring von Schnittstellen bezieht sich auf die Fähigkeit, …"
click at [320, 502] on span "Speichern" at bounding box center [337, 500] width 45 height 13
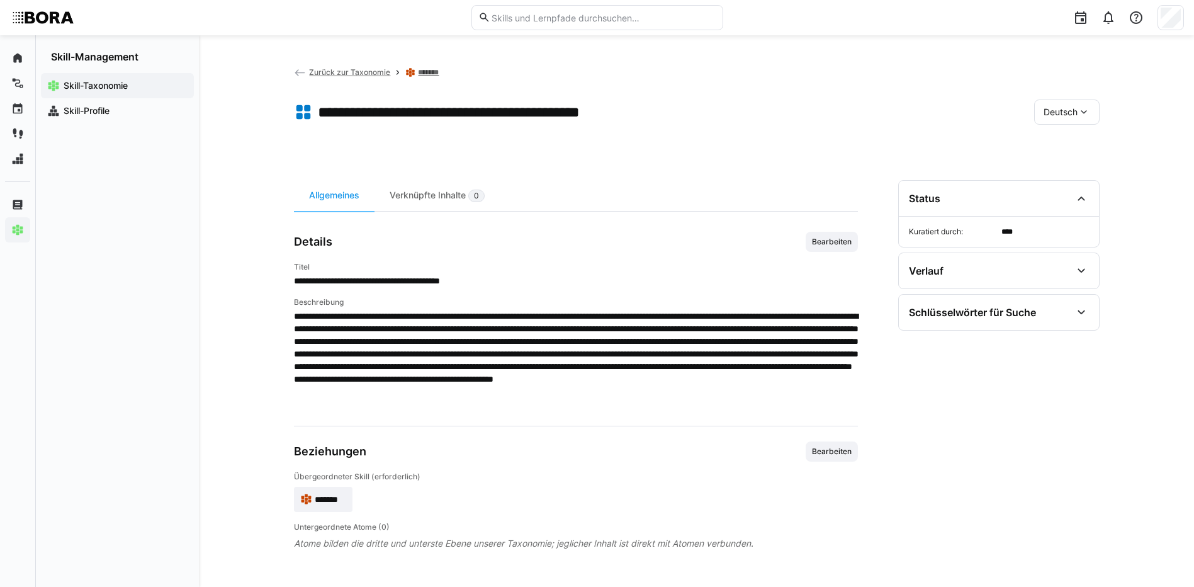
click at [1048, 116] on span "Deutsch" at bounding box center [1061, 112] width 34 height 13
click at [1065, 167] on span "Englisch" at bounding box center [1061, 172] width 34 height 13
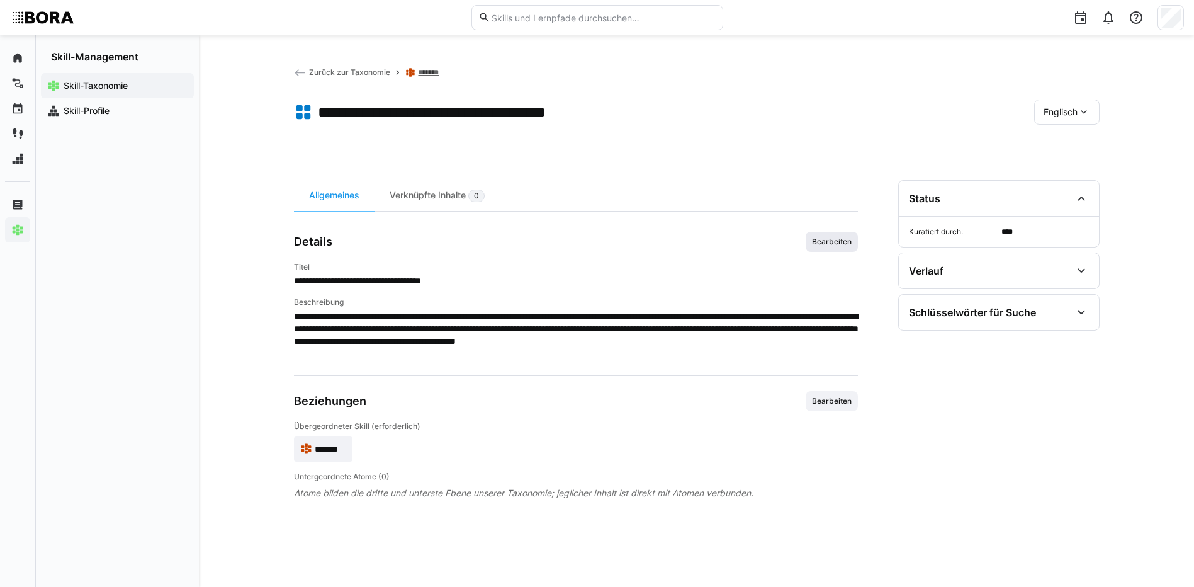
click at [822, 247] on span "Bearbeiten" at bounding box center [832, 242] width 52 height 20
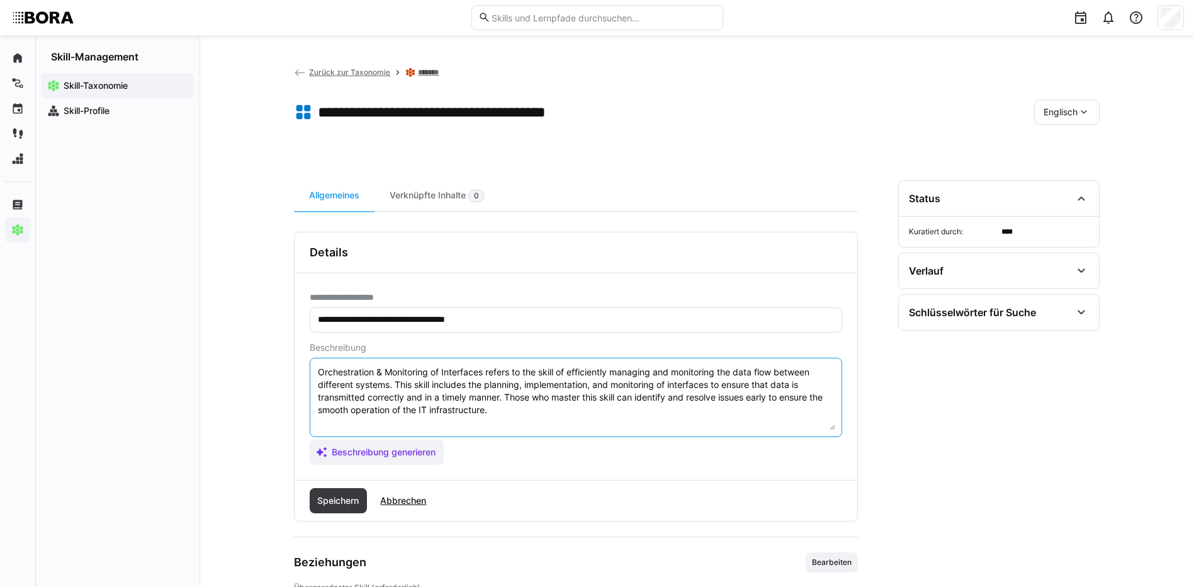
click at [784, 402] on textarea "Orchestration & Monitoring of Interfaces refers to the skill of efficiently man…" at bounding box center [576, 397] width 519 height 65
click at [675, 410] on textarea "Orchestration & Monitoring of Interfaces refers to the skill of efficiently man…" at bounding box center [576, 397] width 519 height 65
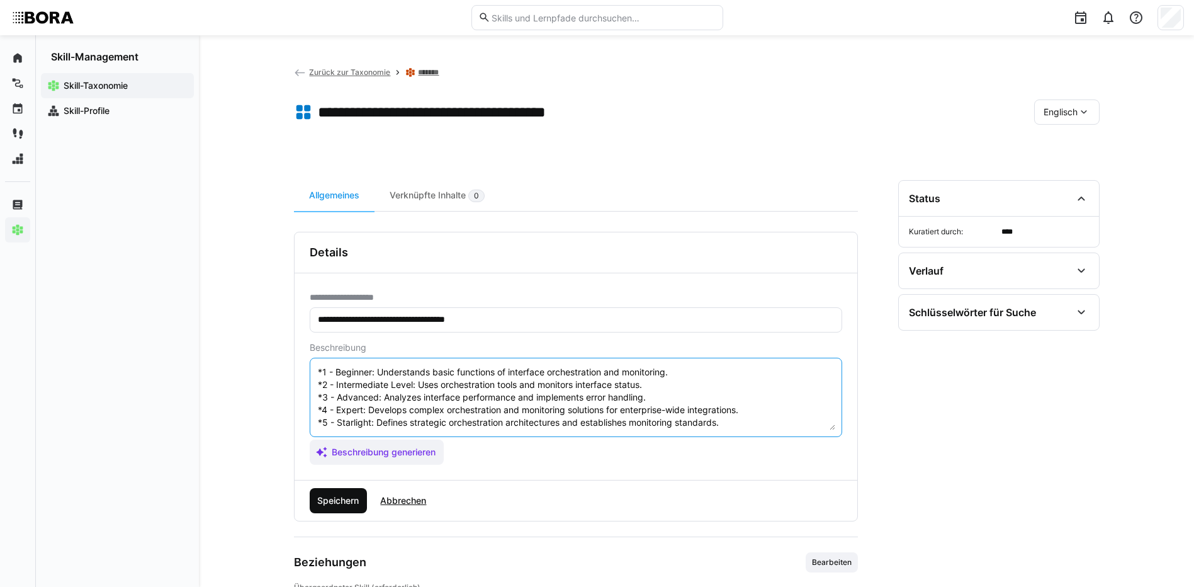
type textarea "Orchestration & Monitoring of Interfaces refers to the skill of efficiently man…"
click at [352, 496] on span "Speichern" at bounding box center [337, 500] width 45 height 13
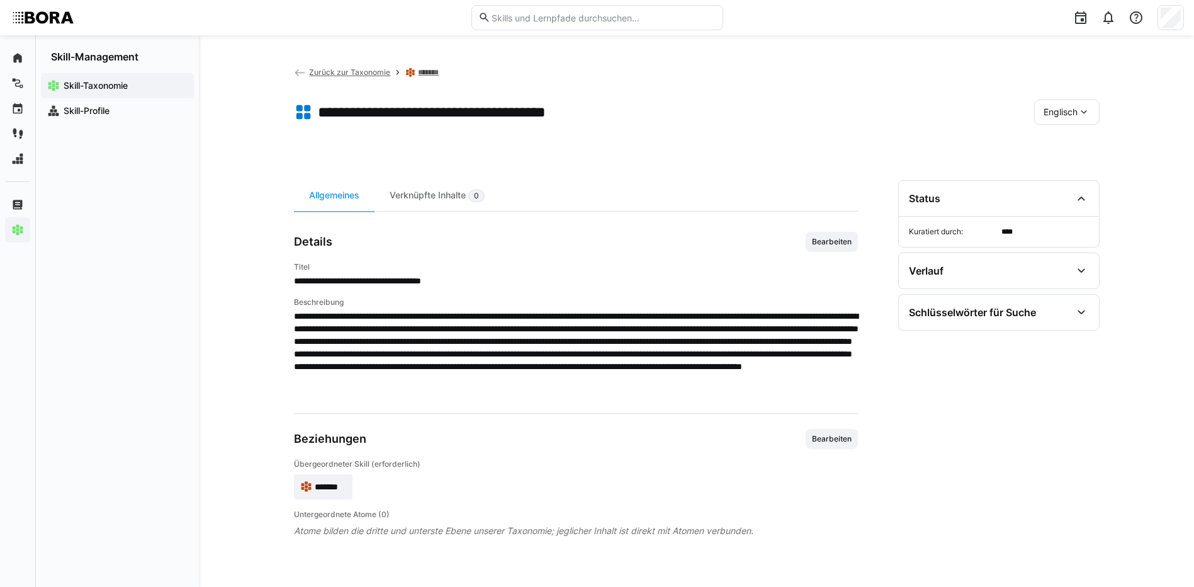
click at [1088, 114] on eds-icon at bounding box center [1084, 112] width 13 height 13
click at [1075, 147] on span "Deutsch" at bounding box center [1060, 145] width 34 height 13
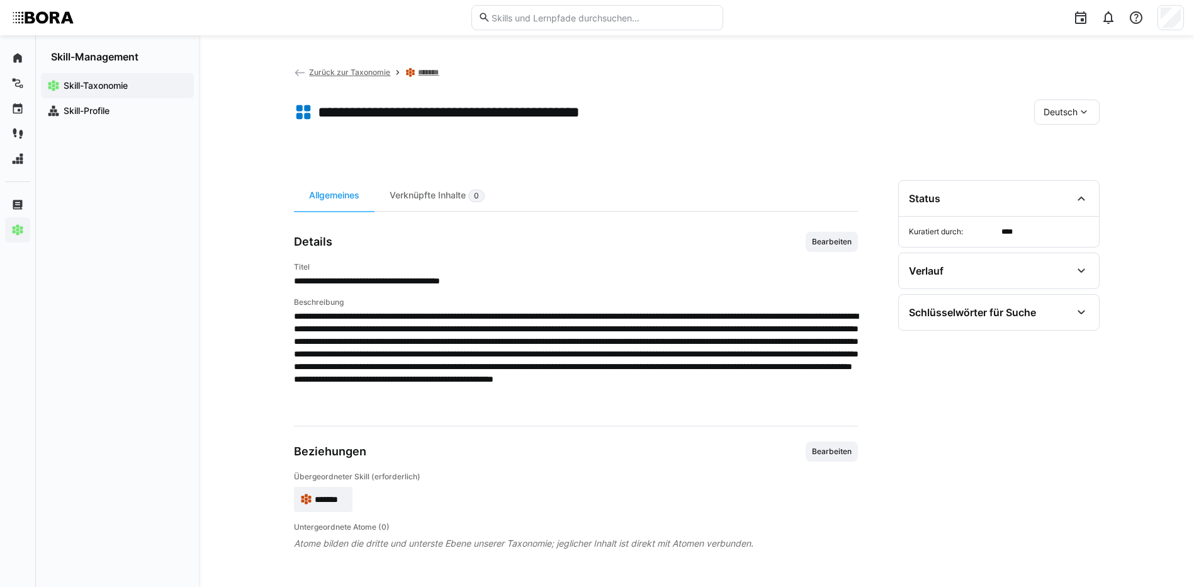
click at [429, 73] on link "*******" at bounding box center [431, 72] width 26 height 10
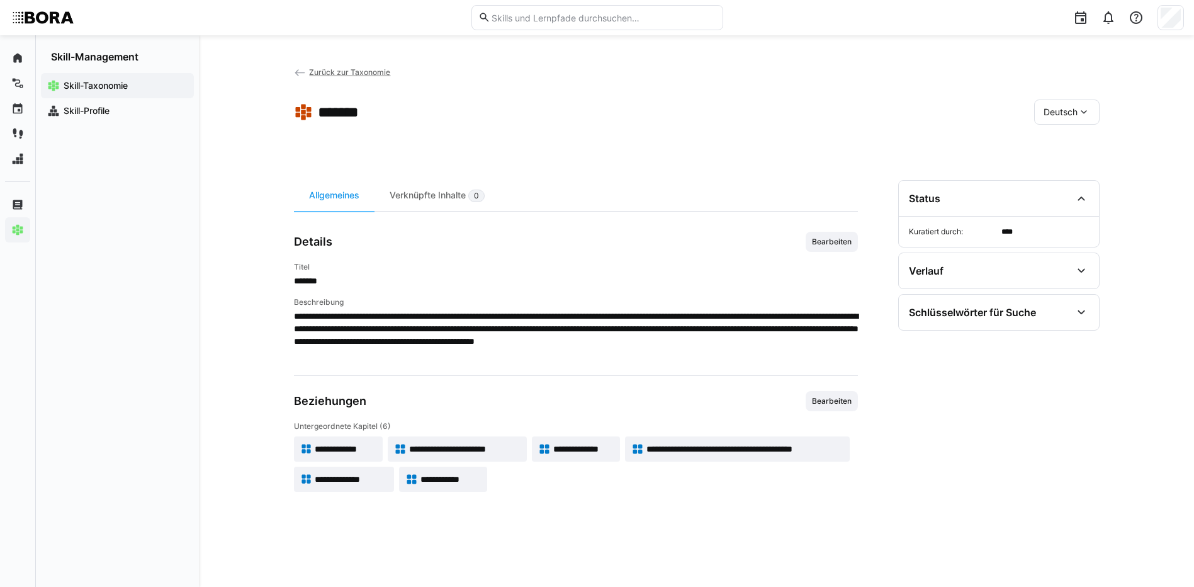
click at [325, 481] on span "**********" at bounding box center [351, 479] width 73 height 13
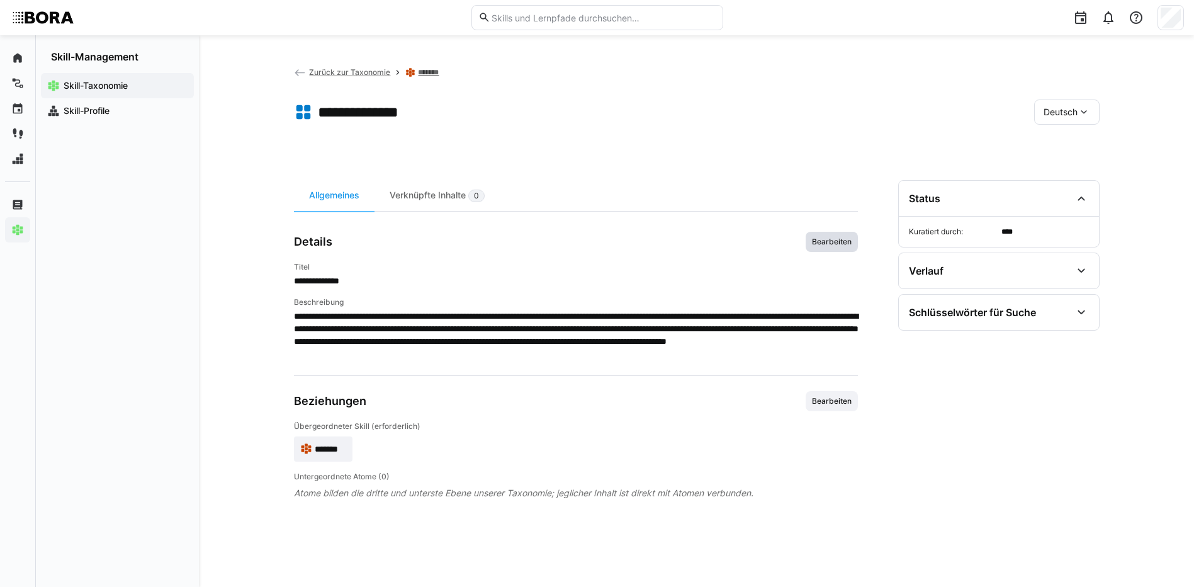
click at [828, 249] on span "Bearbeiten" at bounding box center [832, 242] width 52 height 20
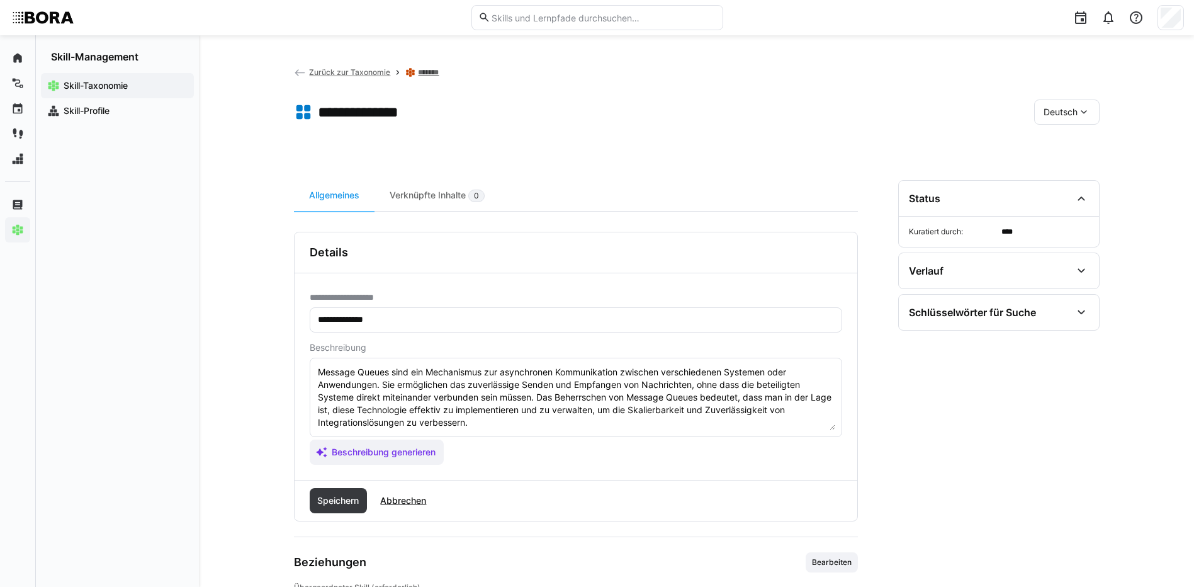
click at [543, 414] on textarea "Message Queues sind ein Mechanismus zur asynchronen Kommunikation zwischen vers…" at bounding box center [576, 397] width 519 height 65
click at [543, 421] on textarea "Message Queues sind ein Mechanismus zur asynchronen Kommunikation zwischen vers…" at bounding box center [576, 397] width 519 height 65
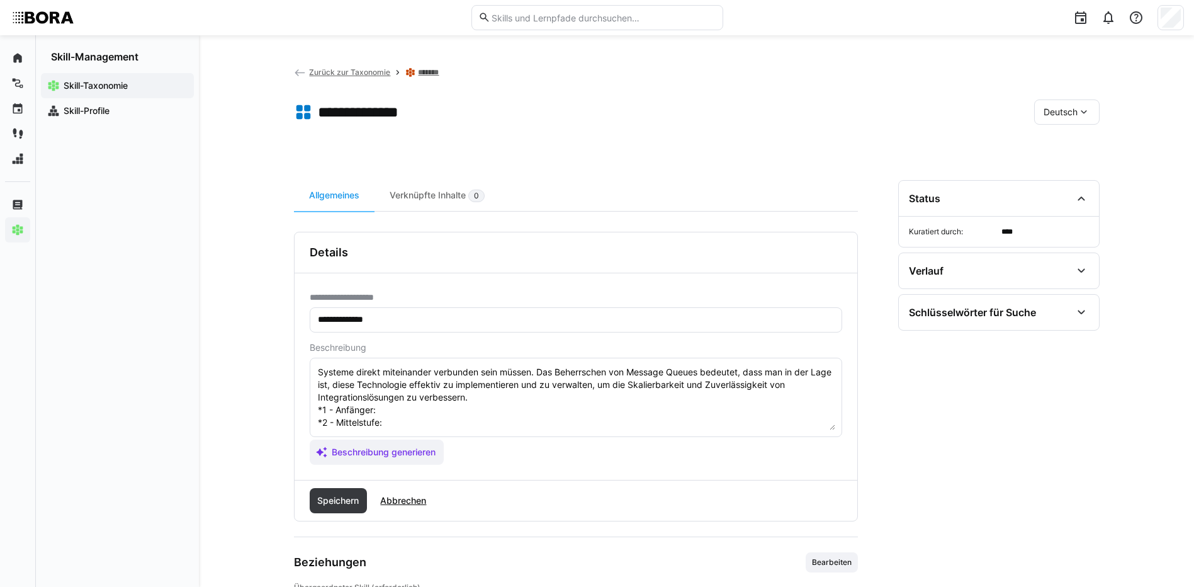
scroll to position [23, 0]
click at [405, 414] on textarea "Message Queues sind ein Mechanismus zur asynchronen Kommunikation zwischen vers…" at bounding box center [576, 397] width 519 height 65
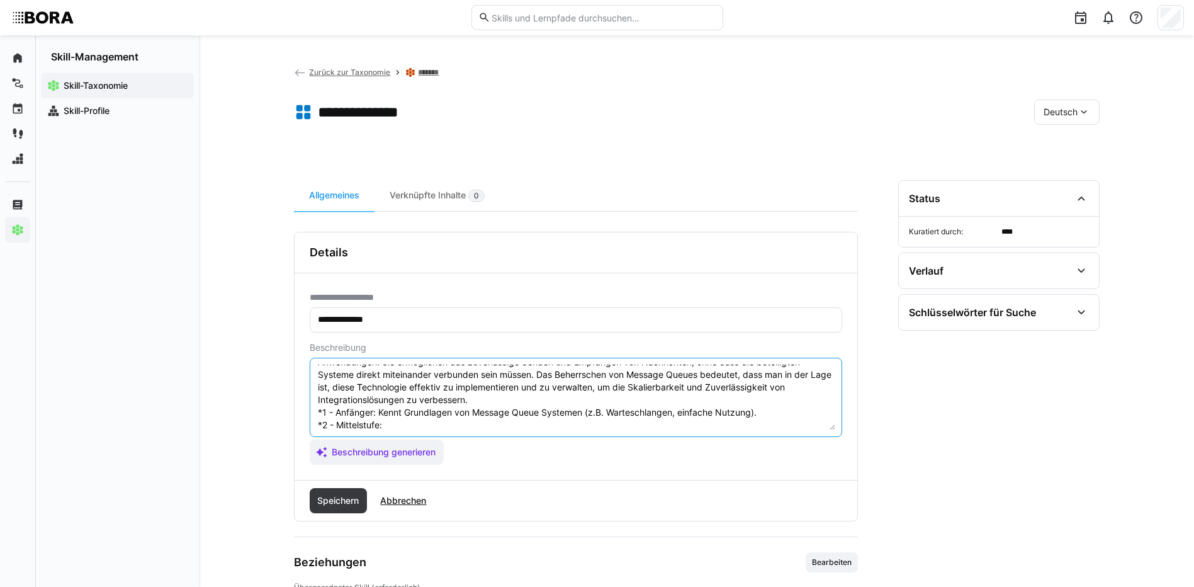
click at [397, 423] on textarea "Message Queues sind ein Mechanismus zur asynchronen Kommunikation zwischen vers…" at bounding box center [576, 397] width 519 height 65
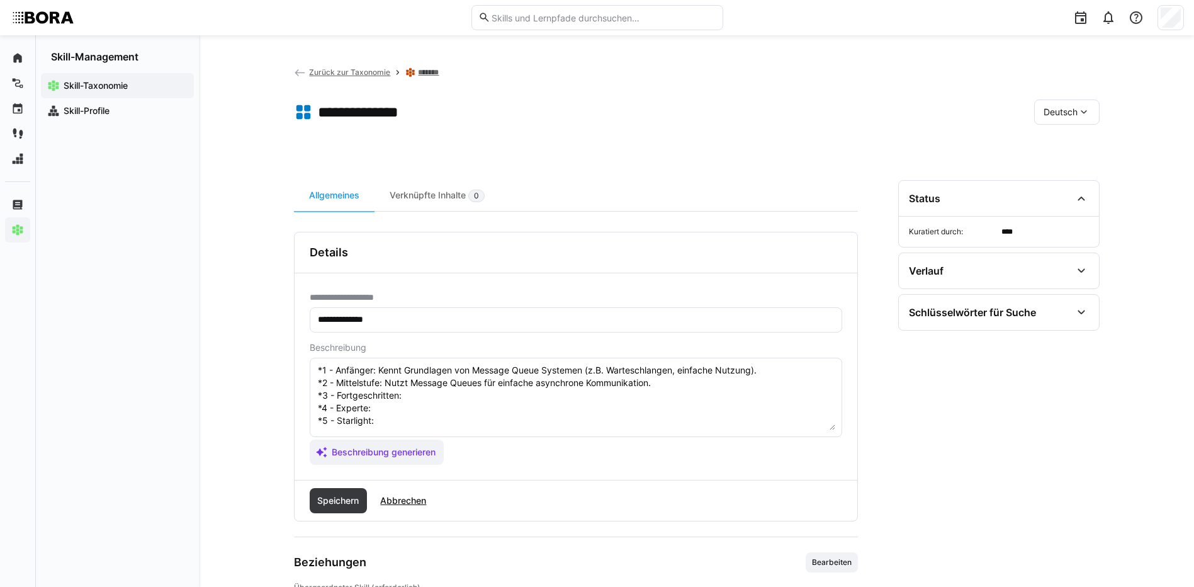
scroll to position [86, 0]
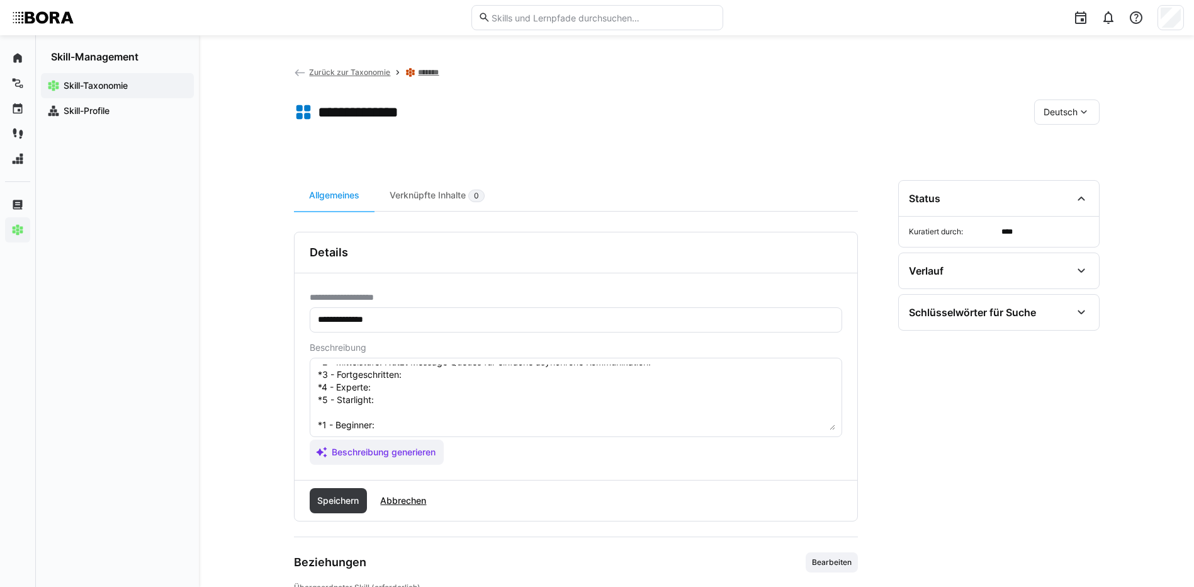
click at [515, 375] on textarea "Message Queues sind ein Mechanismus zur asynchronen Kommunikation zwischen vers…" at bounding box center [576, 397] width 519 height 65
click at [409, 388] on textarea "Message Queues sind ein Mechanismus zur asynchronen Kommunikation zwischen vers…" at bounding box center [576, 397] width 519 height 65
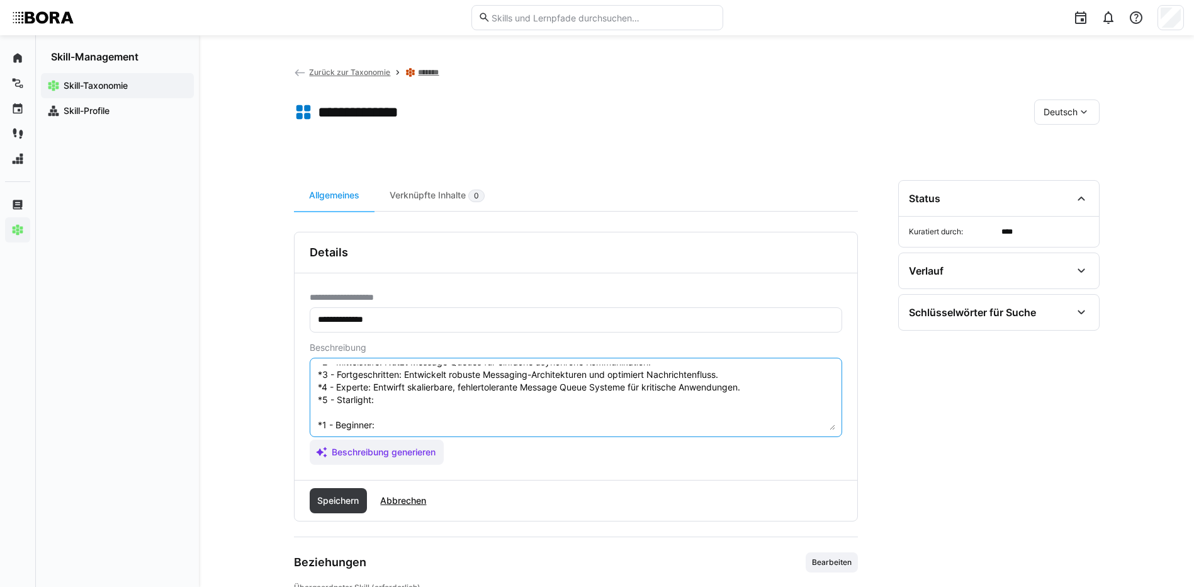
click at [374, 393] on textarea "Message Queues sind ein Mechanismus zur asynchronen Kommunikation zwischen vers…" at bounding box center [576, 397] width 519 height 65
click at [419, 425] on textarea at bounding box center [576, 397] width 519 height 65
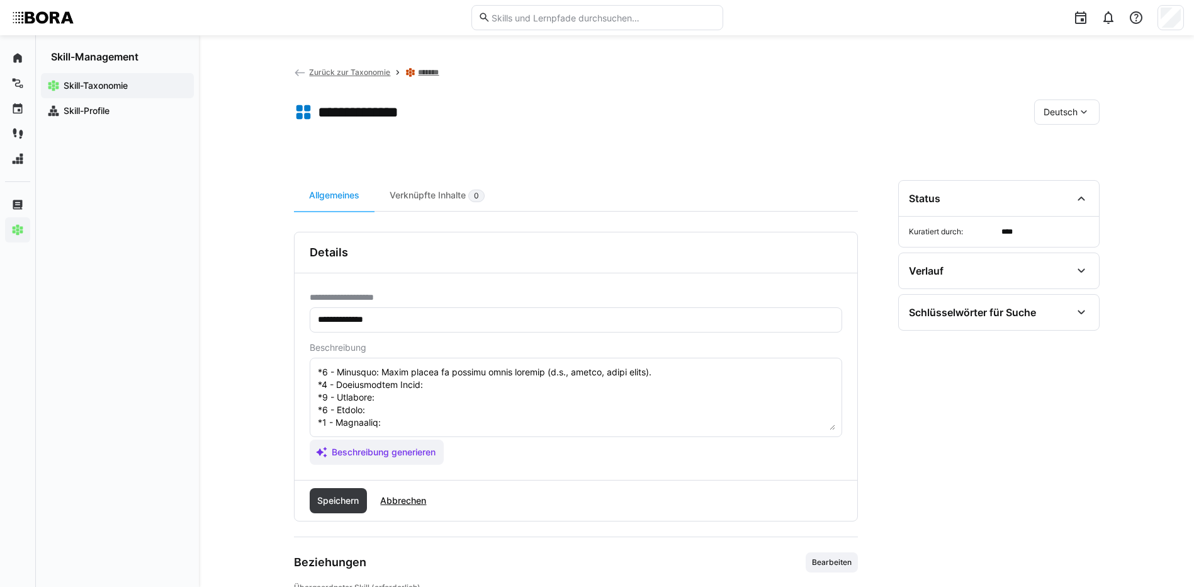
scroll to position [149, 0]
click at [529, 382] on textarea at bounding box center [576, 397] width 519 height 65
click at [518, 371] on textarea at bounding box center [576, 397] width 519 height 65
click at [422, 387] on textarea at bounding box center [576, 397] width 519 height 65
click at [490, 395] on textarea at bounding box center [576, 397] width 519 height 65
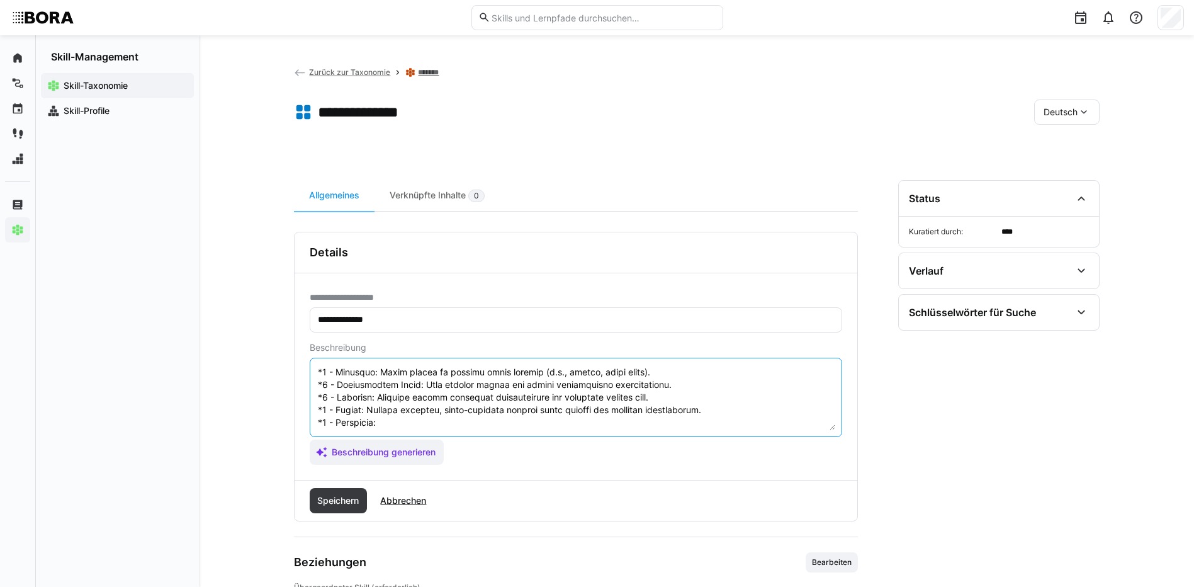
click at [409, 417] on textarea at bounding box center [576, 397] width 519 height 65
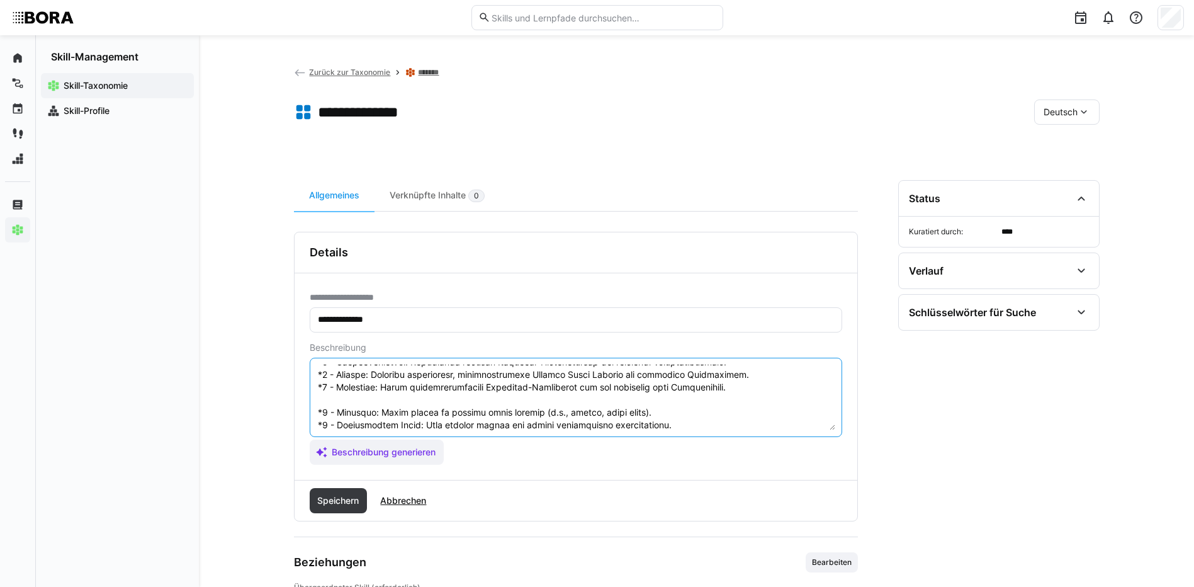
scroll to position [151, 0]
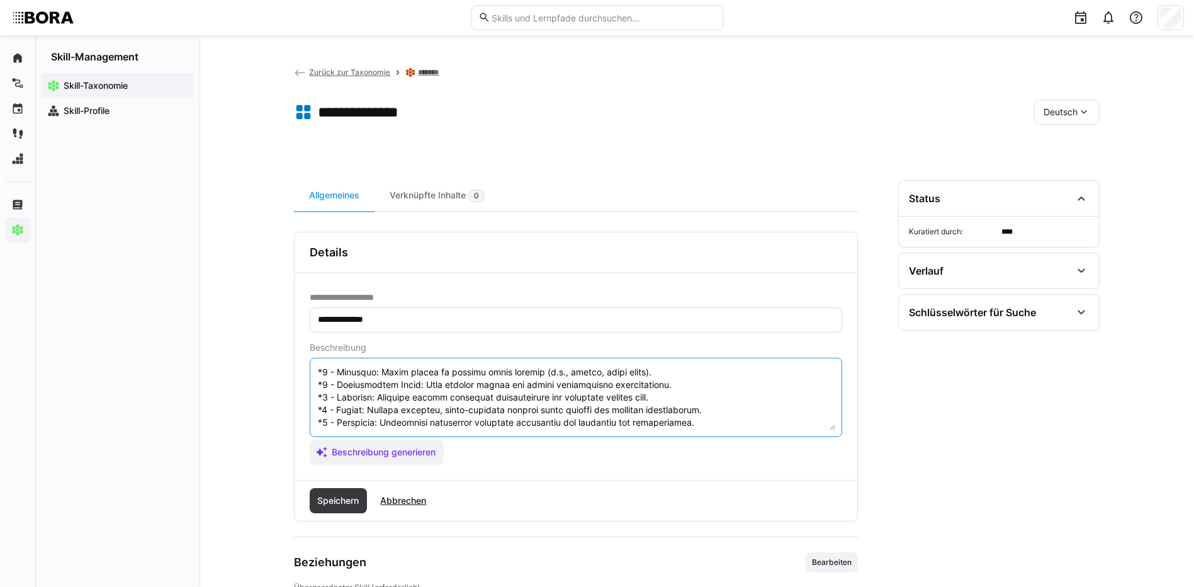
drag, startPoint x: 317, startPoint y: 422, endPoint x: 484, endPoint y: 467, distance: 172.7
click at [484, 467] on div "**********" at bounding box center [576, 376] width 563 height 207
type textarea "Message Queues sind ein Mechanismus zur asynchronen Kommunikation zwischen vers…"
click at [354, 491] on span "Speichern" at bounding box center [339, 500] width 58 height 25
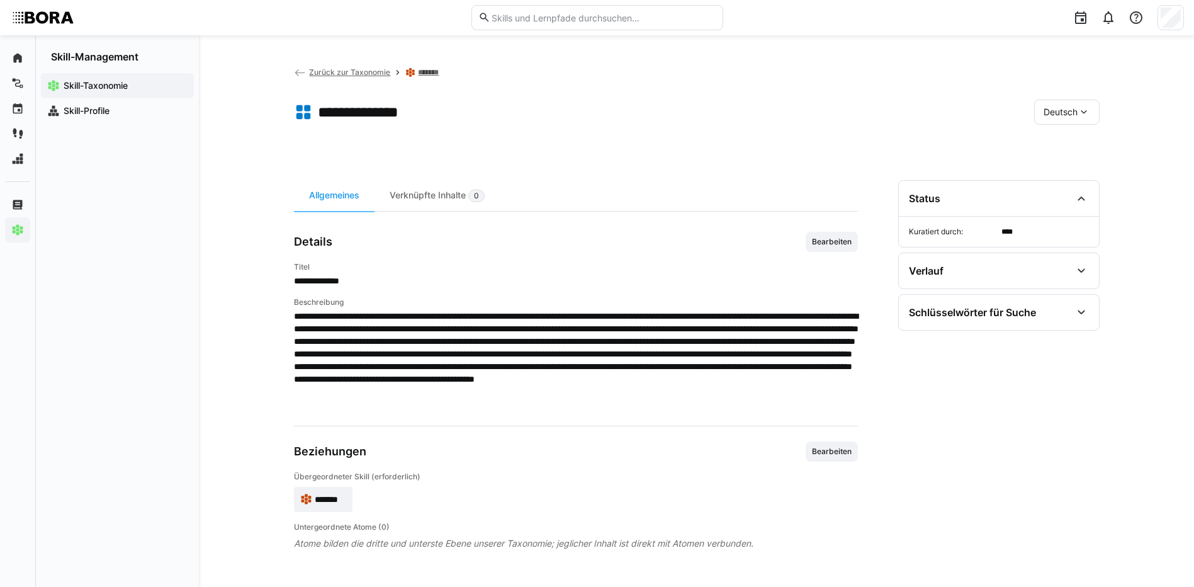
click at [1056, 111] on span "Deutsch" at bounding box center [1061, 112] width 34 height 13
click at [1071, 167] on span "Englisch" at bounding box center [1061, 172] width 34 height 13
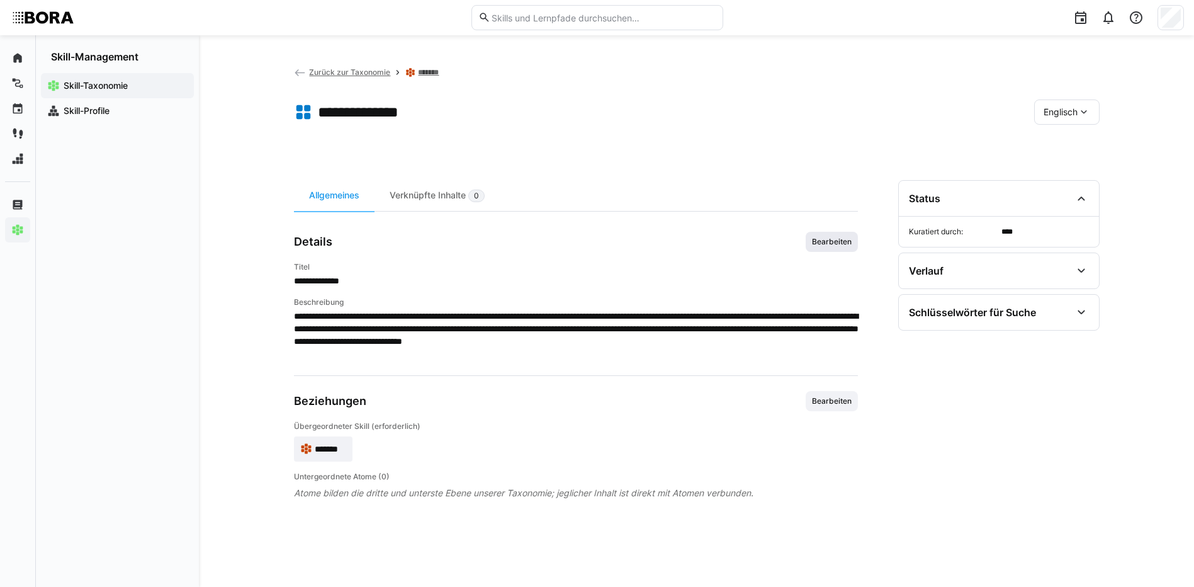
click at [849, 235] on span "Bearbeiten" at bounding box center [832, 242] width 52 height 20
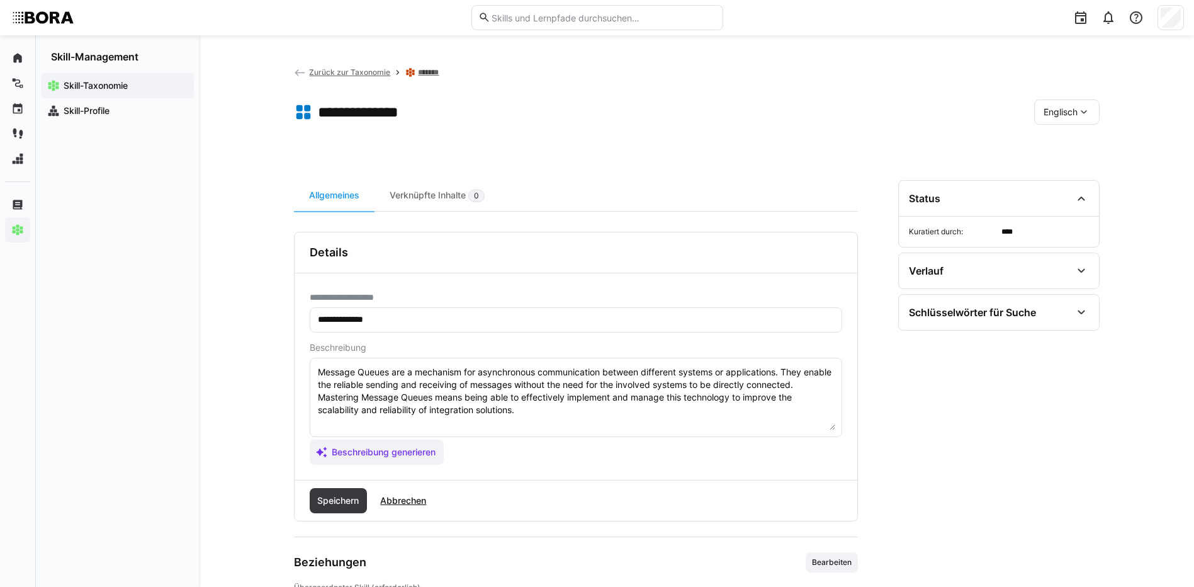
click at [613, 413] on textarea "Message Queues are a mechanism for asynchronous communication between different…" at bounding box center [576, 397] width 519 height 65
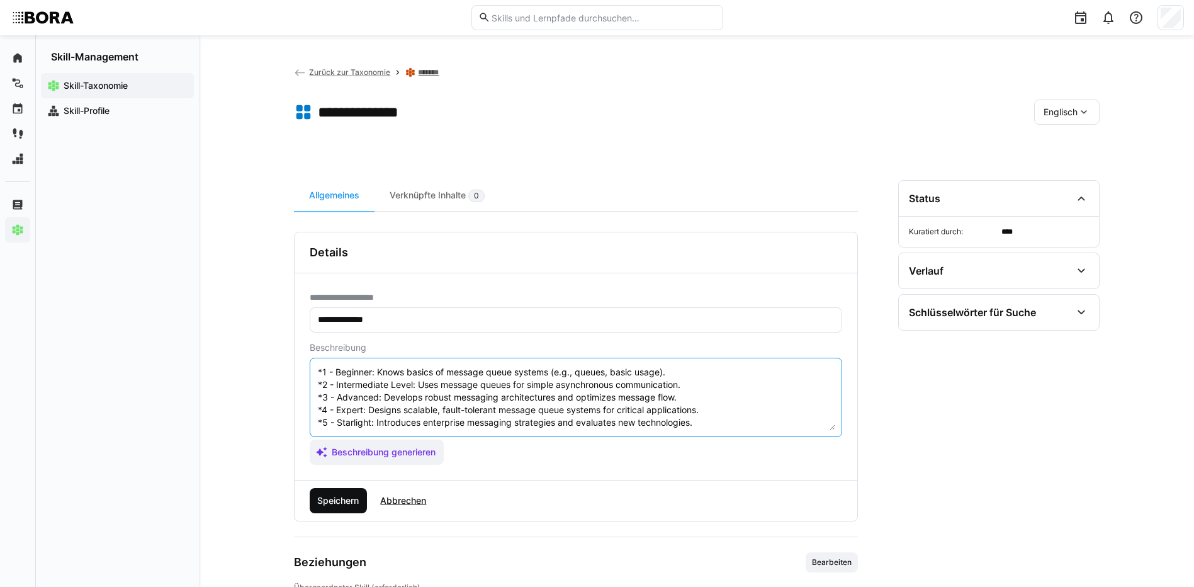
type textarea "Message Queues are a mechanism for asynchronous communication between different…"
click at [327, 500] on span "Speichern" at bounding box center [337, 500] width 45 height 13
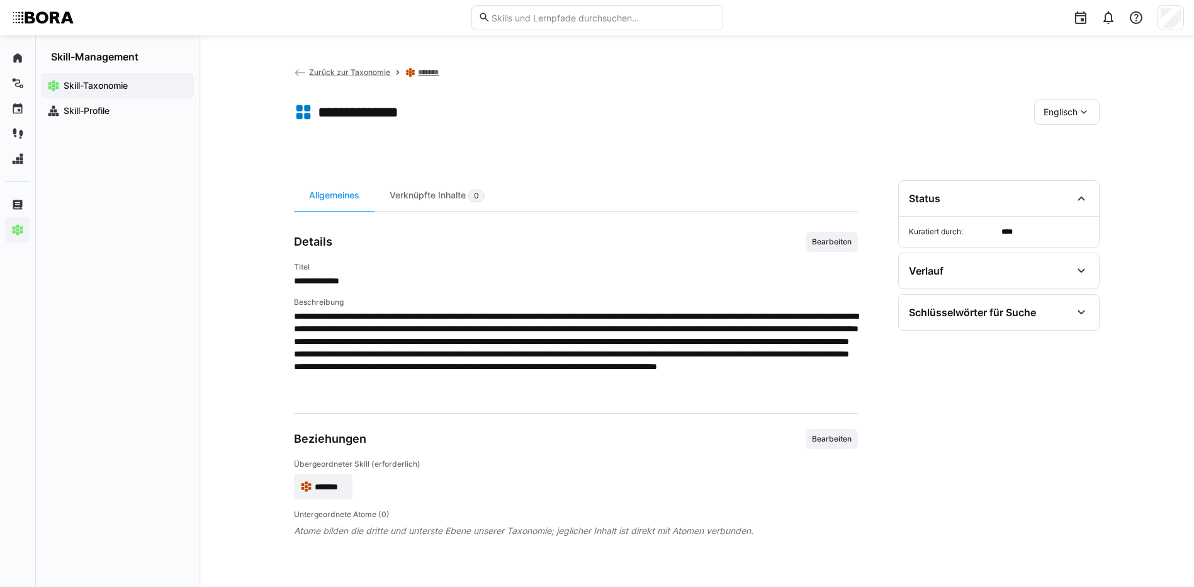
click at [1048, 115] on span "Englisch" at bounding box center [1061, 112] width 34 height 13
click at [1055, 154] on div "Deutsch" at bounding box center [1066, 145] width 67 height 26
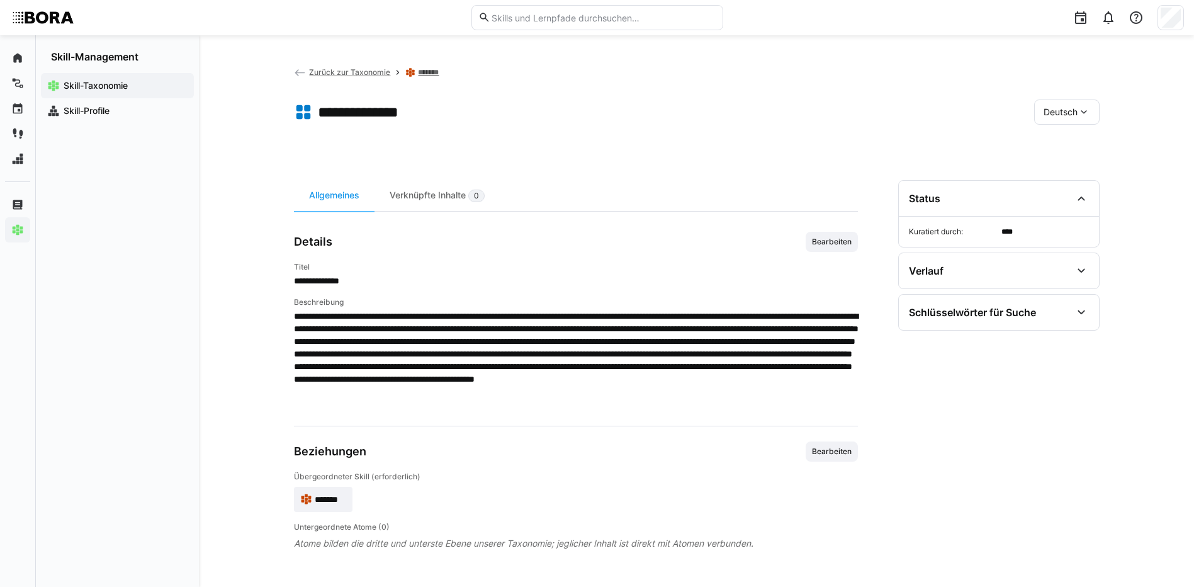
click at [431, 71] on link "*******" at bounding box center [431, 72] width 26 height 10
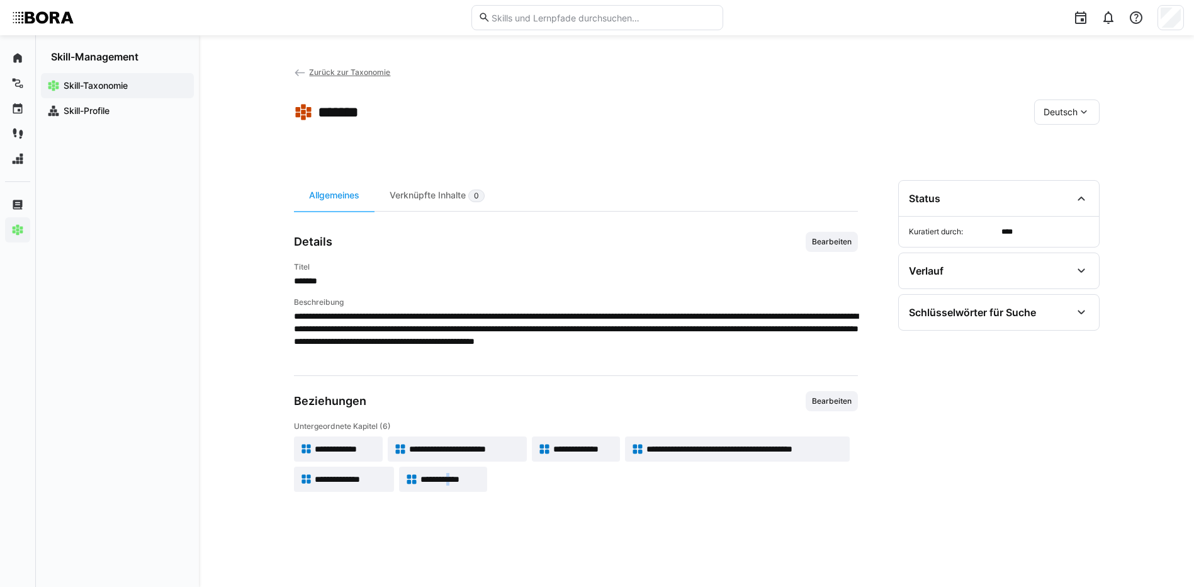
click at [463, 481] on span "**********" at bounding box center [451, 479] width 60 height 13
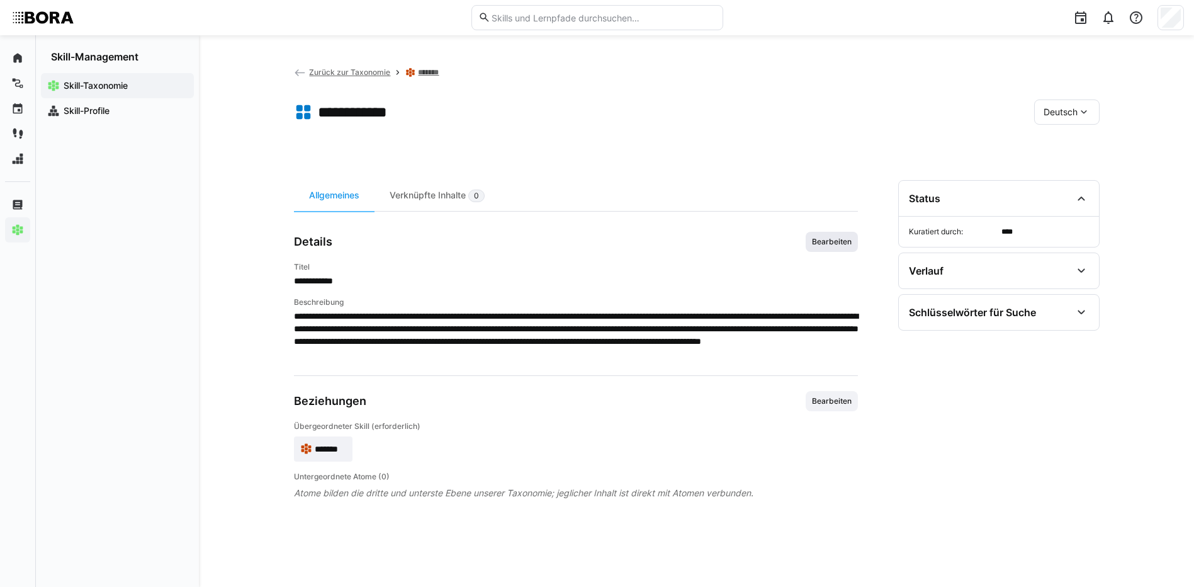
click at [813, 242] on span "Bearbeiten" at bounding box center [832, 242] width 42 height 10
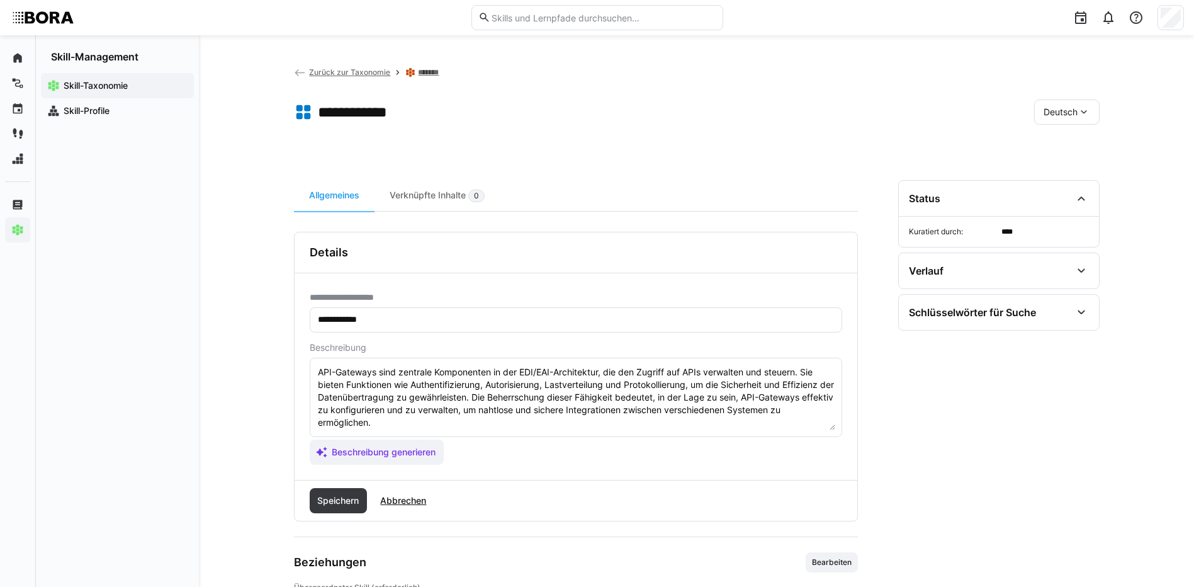
click at [394, 424] on textarea "API-Gateways sind zentrale Komponenten in der EDI/EAI-Architektur, die den Zugr…" at bounding box center [576, 397] width 519 height 65
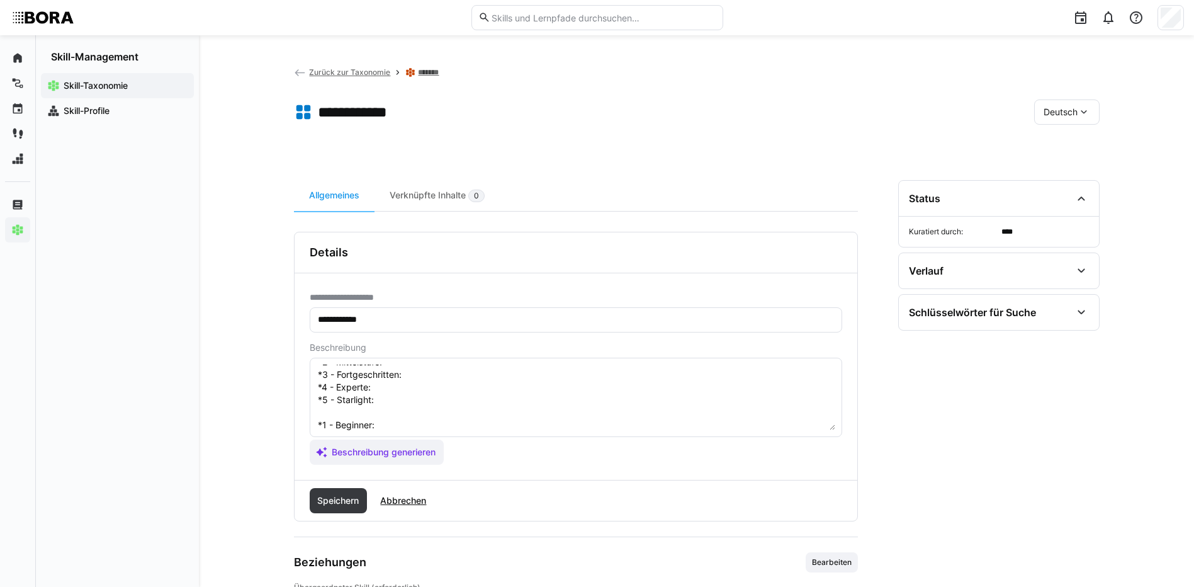
scroll to position [23, 0]
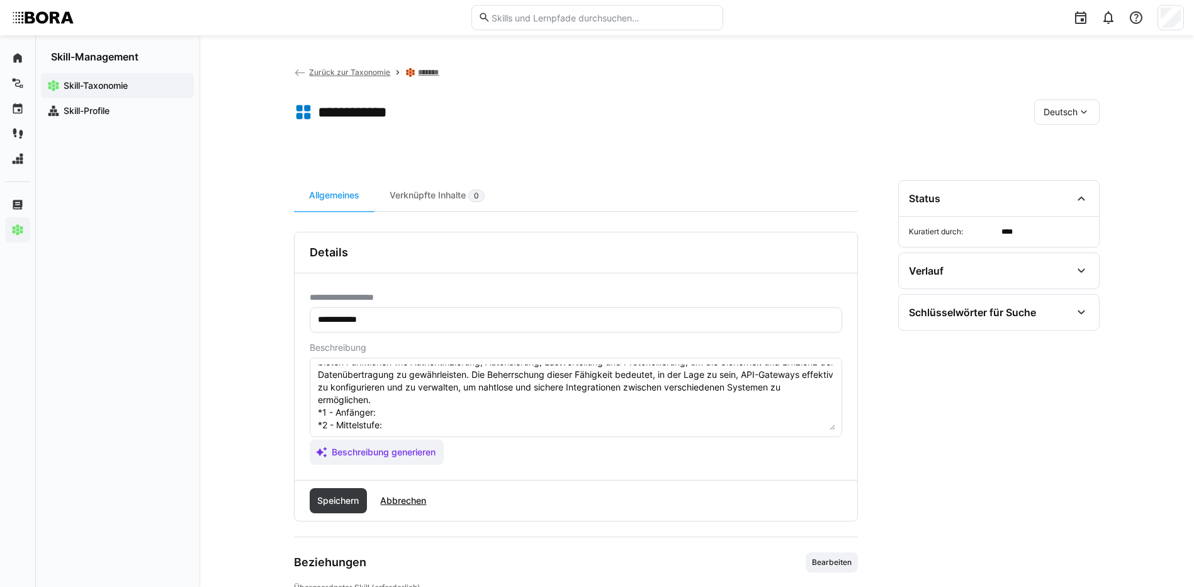
click at [389, 410] on textarea "API-Gateways sind zentrale Komponenten in der EDI/EAI-Architektur, die den Zugr…" at bounding box center [576, 397] width 519 height 65
click at [441, 424] on textarea "API-Gateways sind zentrale Komponenten in der EDI/EAI-Architektur, die den Zugr…" at bounding box center [576, 397] width 519 height 65
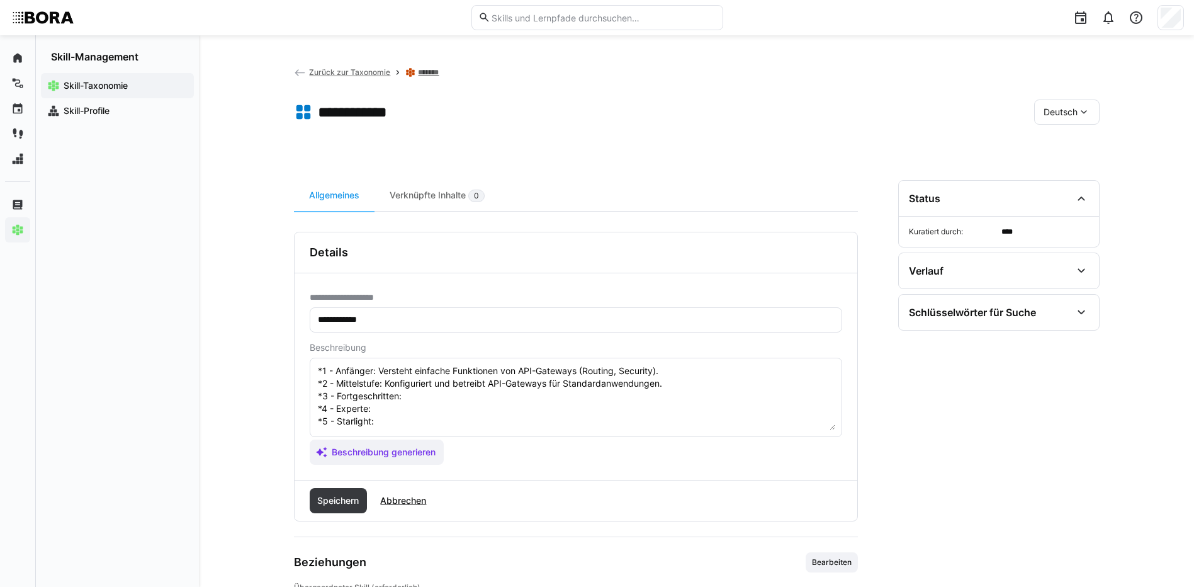
scroll to position [86, 0]
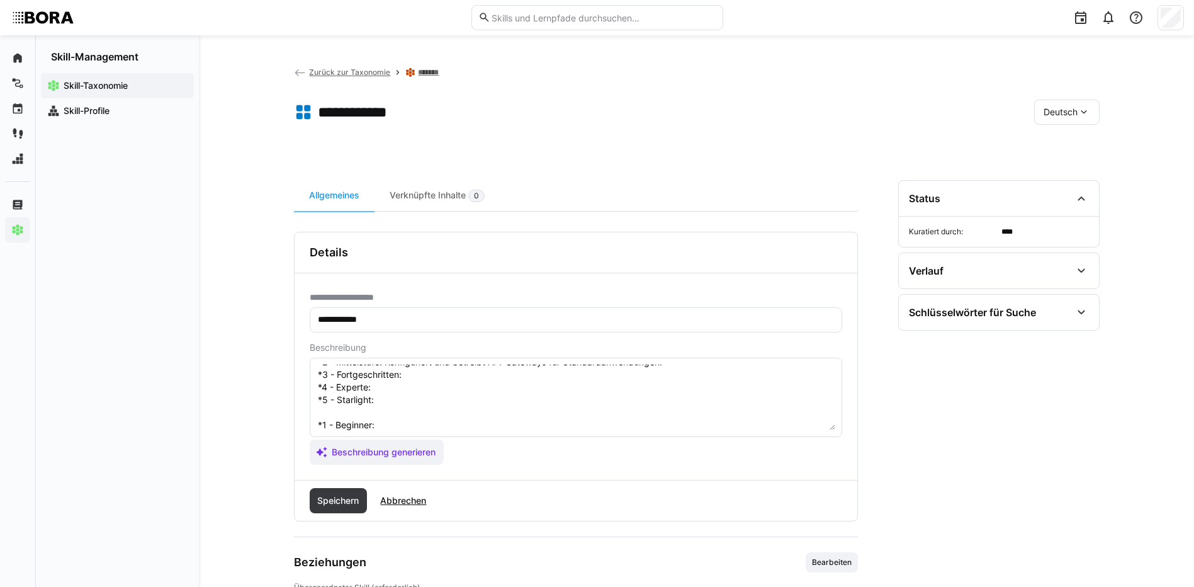
click at [433, 379] on textarea "API-Gateways sind zentrale Komponenten in der EDI/EAI-Architektur, die den Zugr…" at bounding box center [576, 397] width 519 height 65
click at [380, 390] on textarea "API-Gateways sind zentrale Komponenten in der EDI/EAI-Architektur, die den Zugr…" at bounding box center [576, 397] width 519 height 65
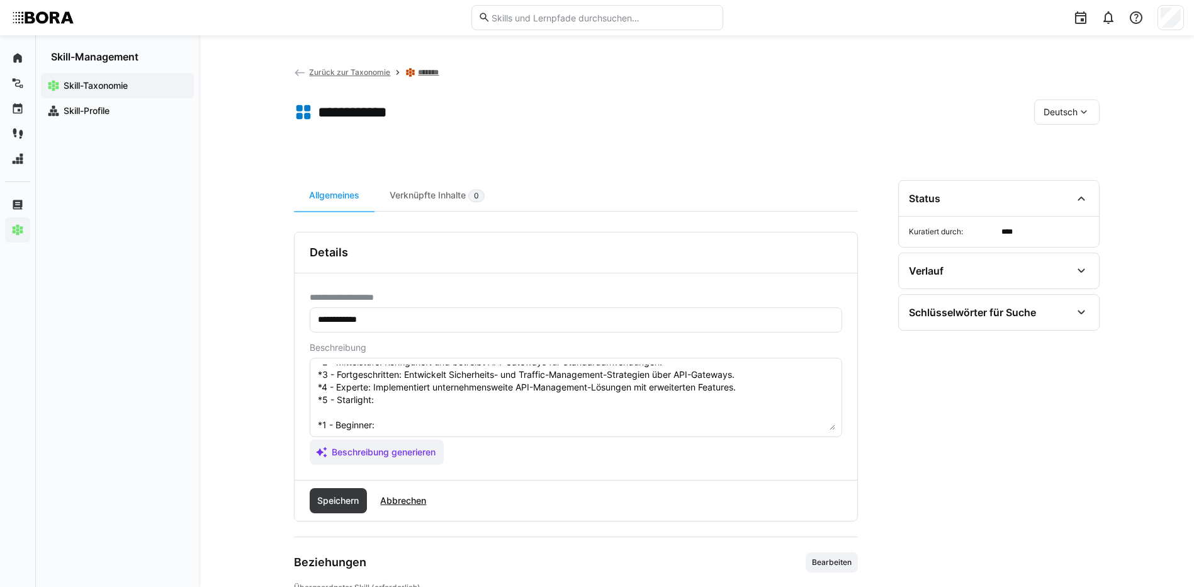
click at [419, 405] on textarea "API-Gateways sind zentrale Komponenten in der EDI/EAI-Architektur, die den Zugr…" at bounding box center [576, 397] width 519 height 65
click at [464, 428] on textarea at bounding box center [576, 397] width 519 height 65
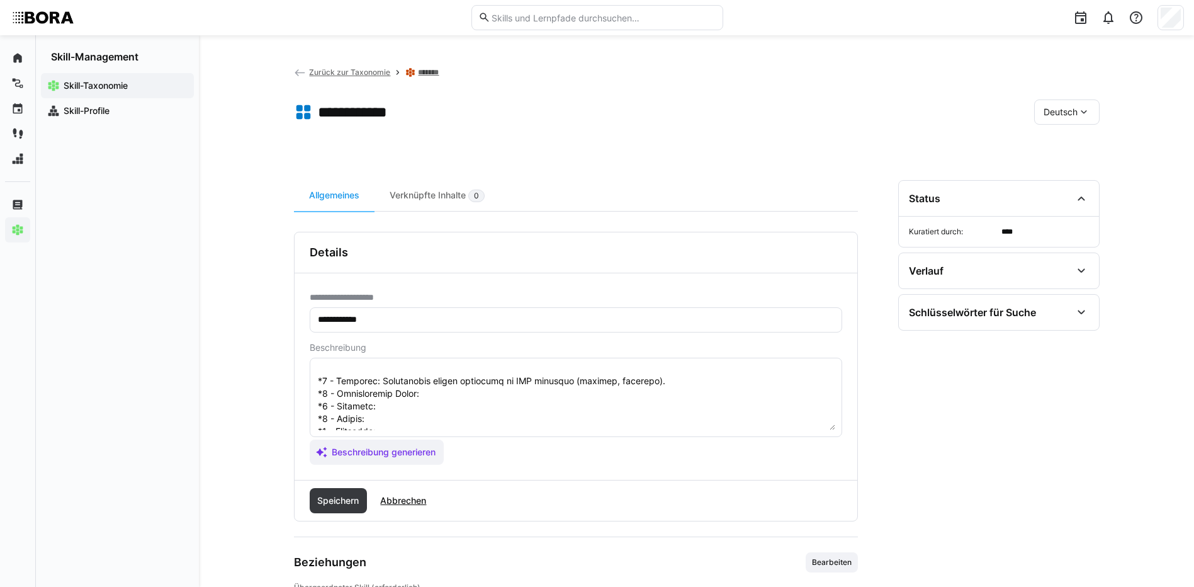
scroll to position [149, 0]
click at [468, 379] on textarea at bounding box center [576, 397] width 519 height 65
click at [413, 392] on textarea at bounding box center [576, 397] width 519 height 65
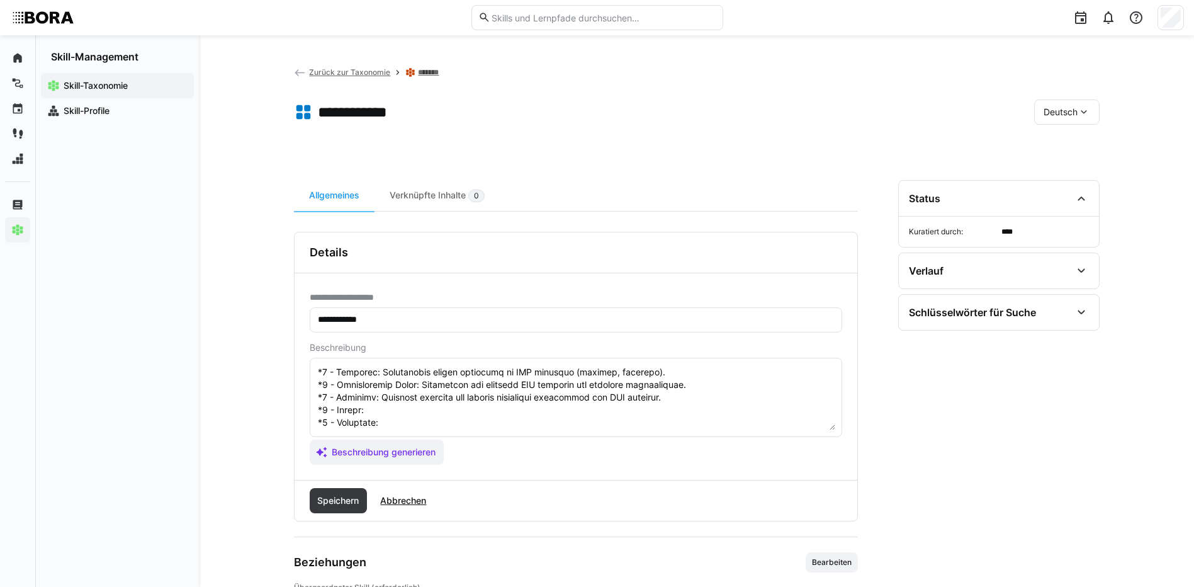
click at [379, 404] on textarea at bounding box center [576, 397] width 519 height 65
click at [435, 417] on textarea at bounding box center [576, 397] width 519 height 65
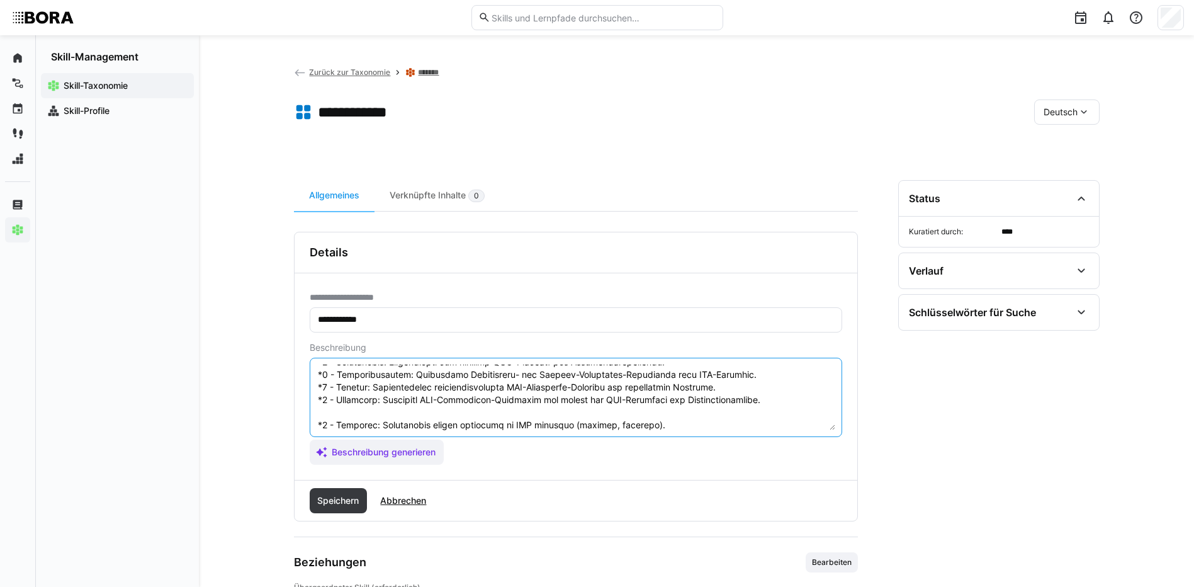
scroll to position [151, 0]
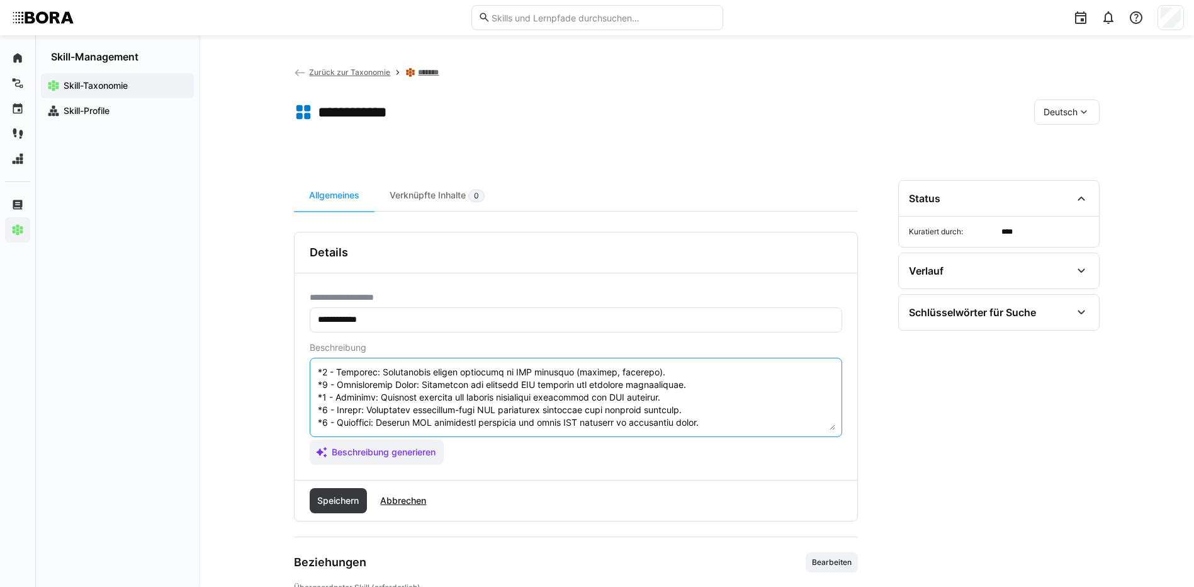
drag, startPoint x: 319, startPoint y: 421, endPoint x: 532, endPoint y: 489, distance: 223.8
click at [532, 489] on div "**********" at bounding box center [576, 377] width 564 height 290
type textarea "API-Gateways sind zentrale Komponenten in der EDI/EAI-Architektur, die den Zugr…"
click at [324, 495] on span "Speichern" at bounding box center [337, 500] width 45 height 13
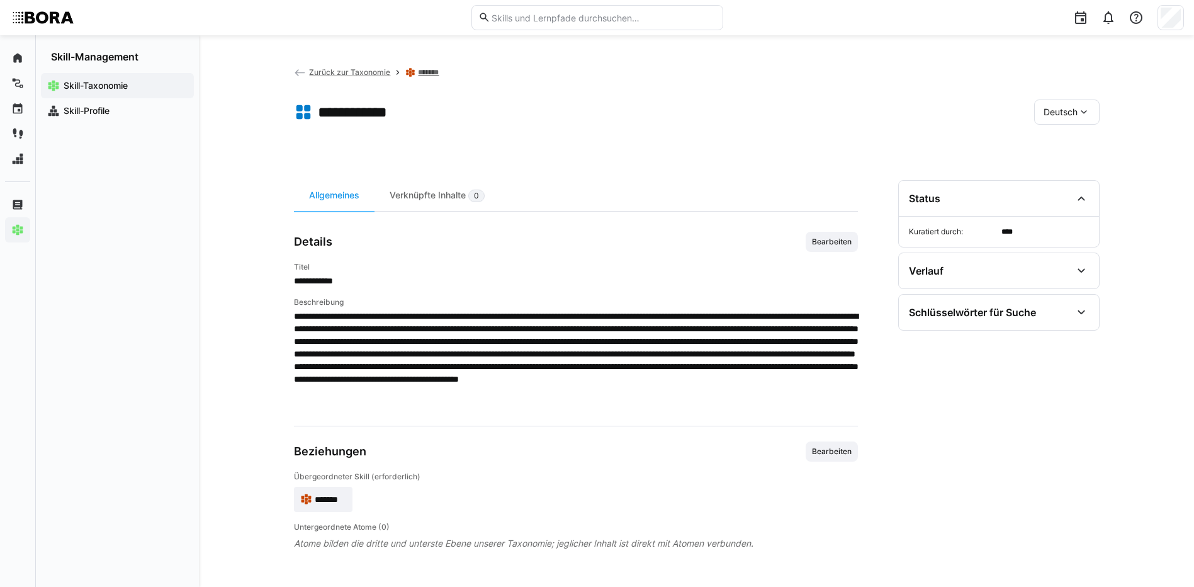
click at [1058, 116] on span "Deutsch" at bounding box center [1061, 112] width 34 height 13
click at [1063, 173] on span "Englisch" at bounding box center [1061, 172] width 34 height 13
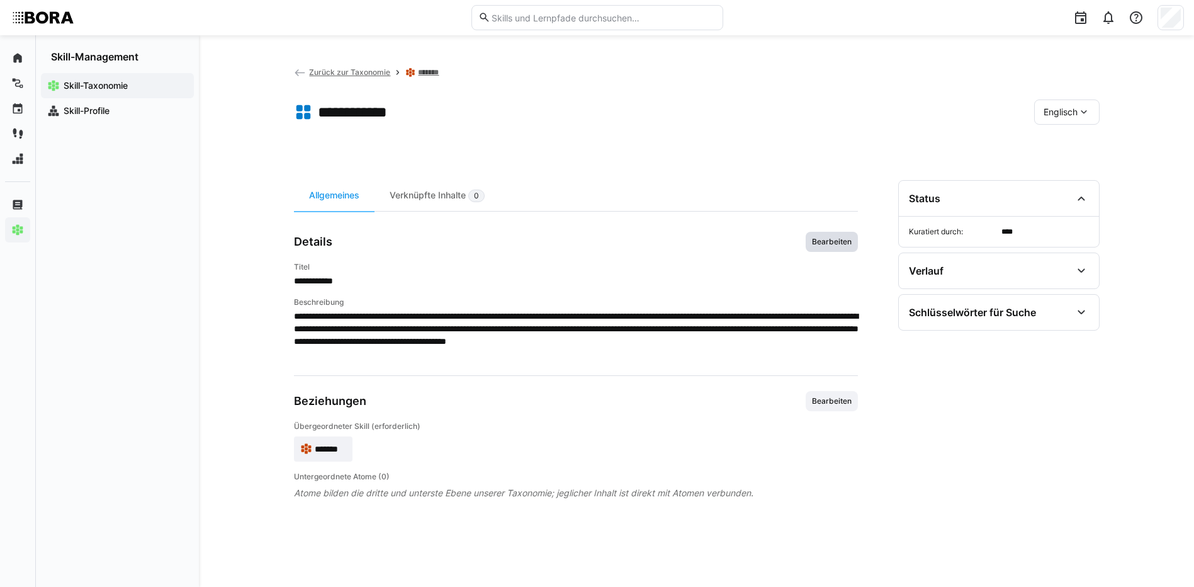
click at [851, 237] on span "Bearbeiten" at bounding box center [832, 242] width 42 height 10
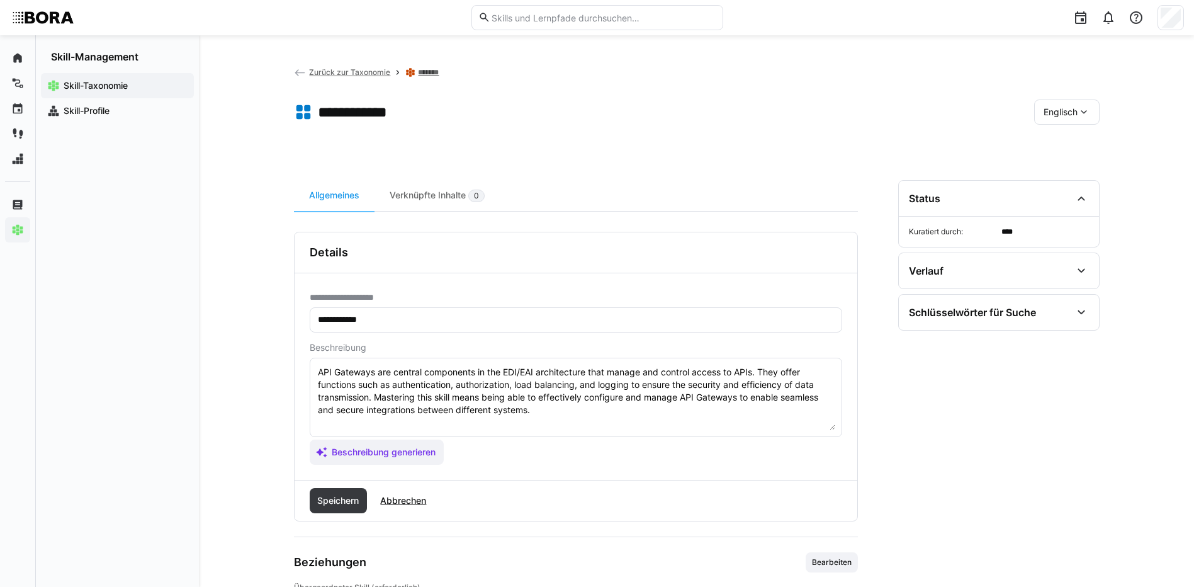
click at [562, 408] on textarea "API Gateways are central components in the EDI/EAI architecture that manage and…" at bounding box center [576, 397] width 519 height 65
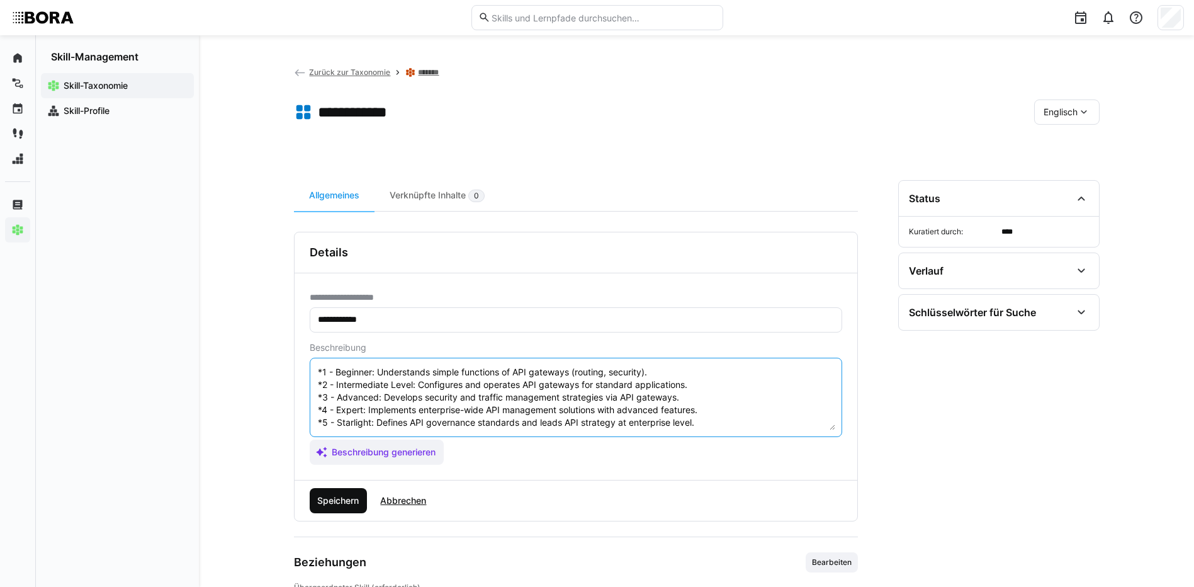
type textarea "API Gateways are central components in the EDI/EAI architecture that manage and…"
click at [312, 499] on span "Speichern" at bounding box center [339, 500] width 58 height 25
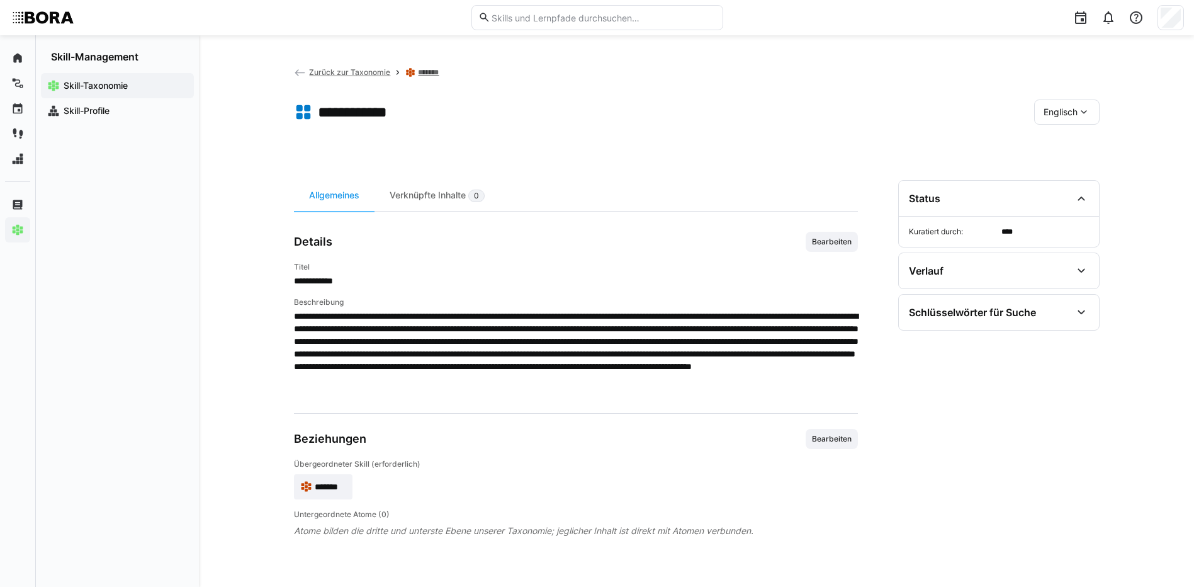
click at [1072, 97] on app-toolbar "**********" at bounding box center [697, 114] width 806 height 50
click at [1080, 108] on eds-icon at bounding box center [1084, 112] width 13 height 13
click at [1090, 142] on div "Deutsch" at bounding box center [1066, 145] width 47 height 13
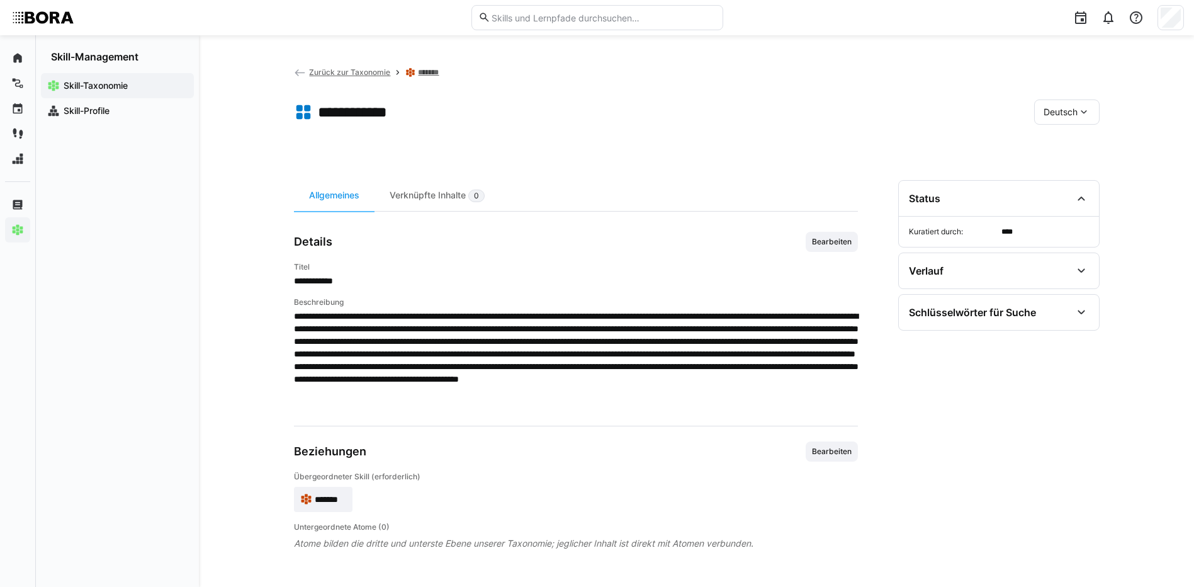
click at [432, 71] on link "*******" at bounding box center [431, 72] width 26 height 10
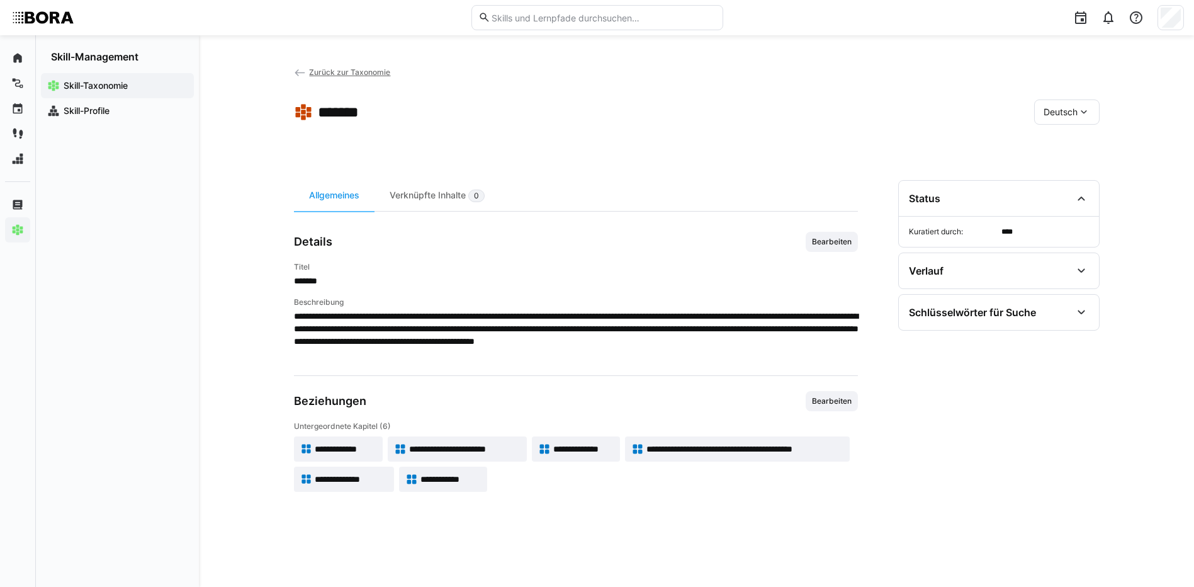
click at [383, 71] on span "Zurück zur Taxonomie" at bounding box center [349, 71] width 81 height 9
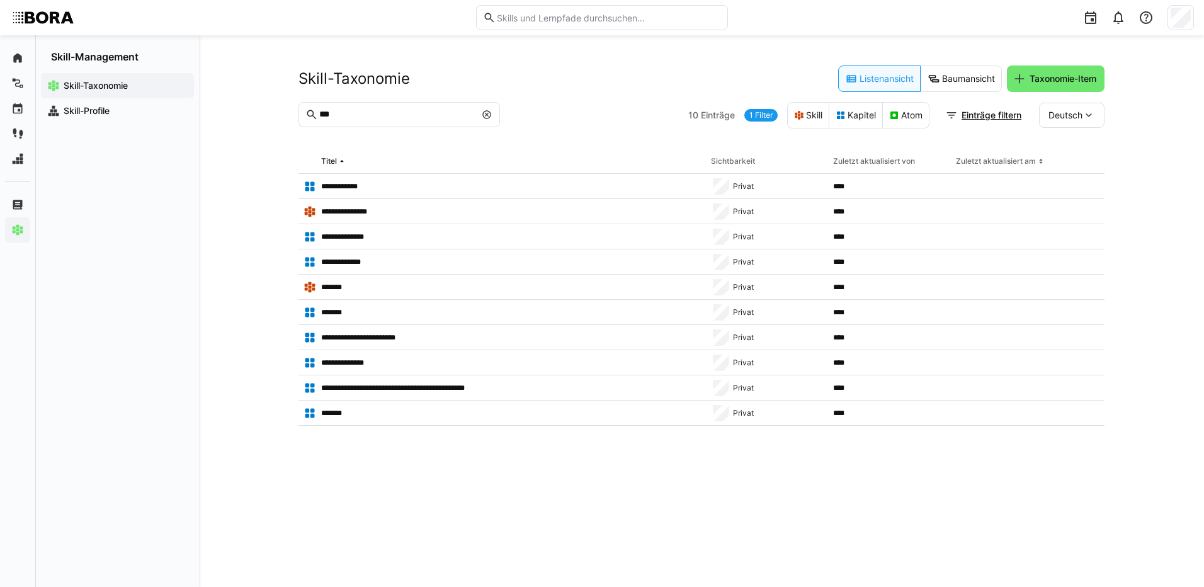
click at [484, 111] on eds-icon at bounding box center [487, 115] width 10 height 10
click at [414, 117] on input "text" at bounding box center [405, 114] width 175 height 11
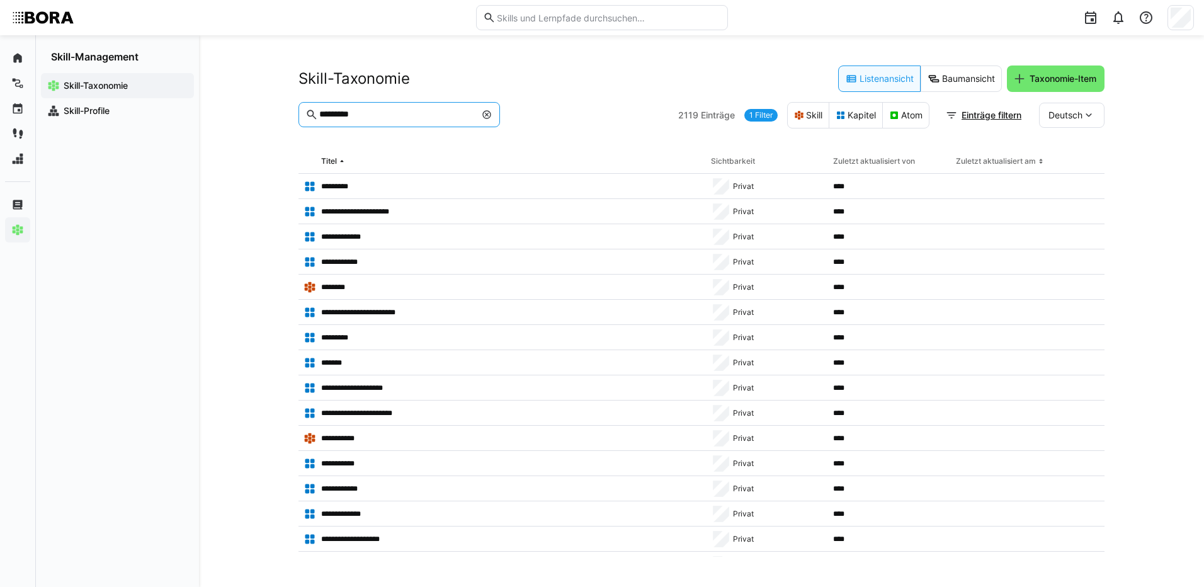
type input "*********"
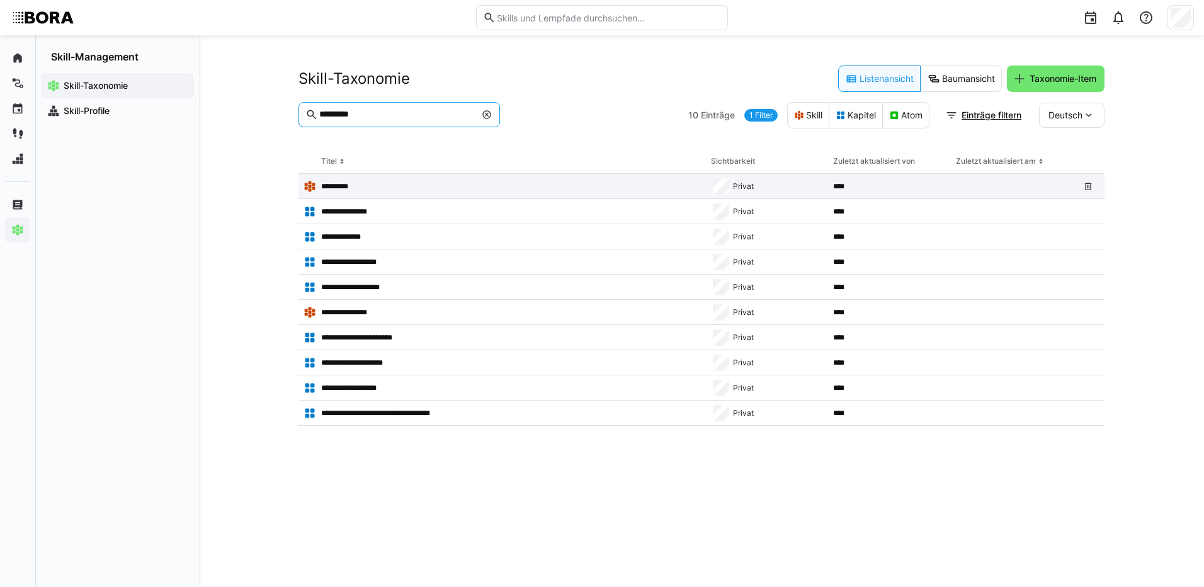
click at [339, 185] on p "*********" at bounding box center [337, 186] width 32 height 10
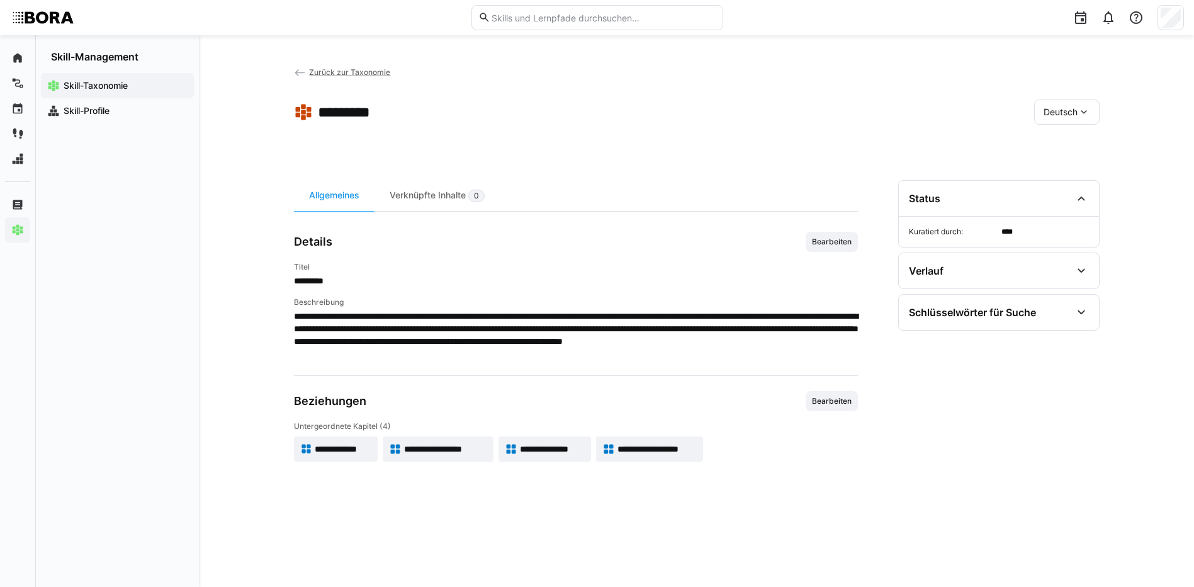
click at [365, 448] on span "**********" at bounding box center [343, 449] width 57 height 13
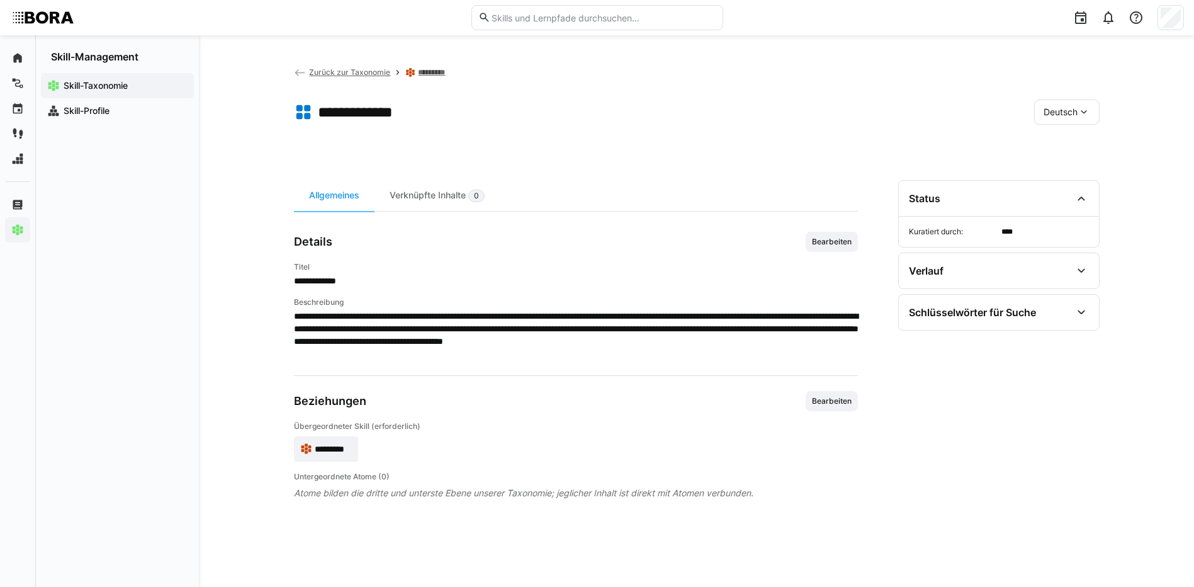
drag, startPoint x: 820, startPoint y: 243, endPoint x: 800, endPoint y: 256, distance: 24.1
click at [820, 243] on span "Bearbeiten" at bounding box center [832, 242] width 42 height 10
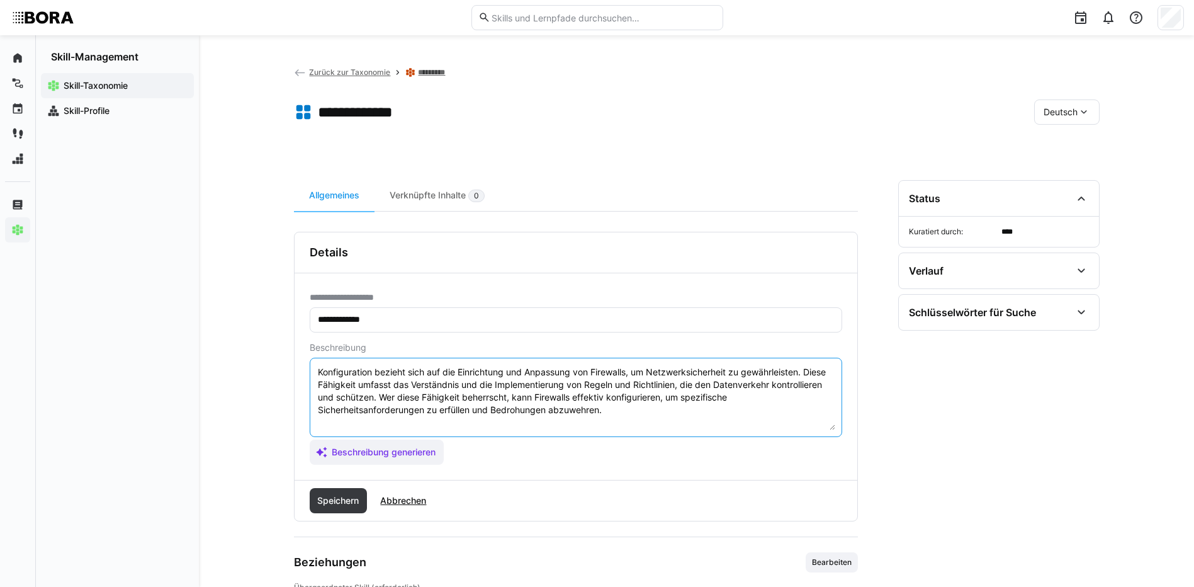
click at [616, 414] on textarea "Konfiguration bezieht sich auf die Einrichtung und Anpassung von Firewalls, um …" at bounding box center [576, 397] width 519 height 65
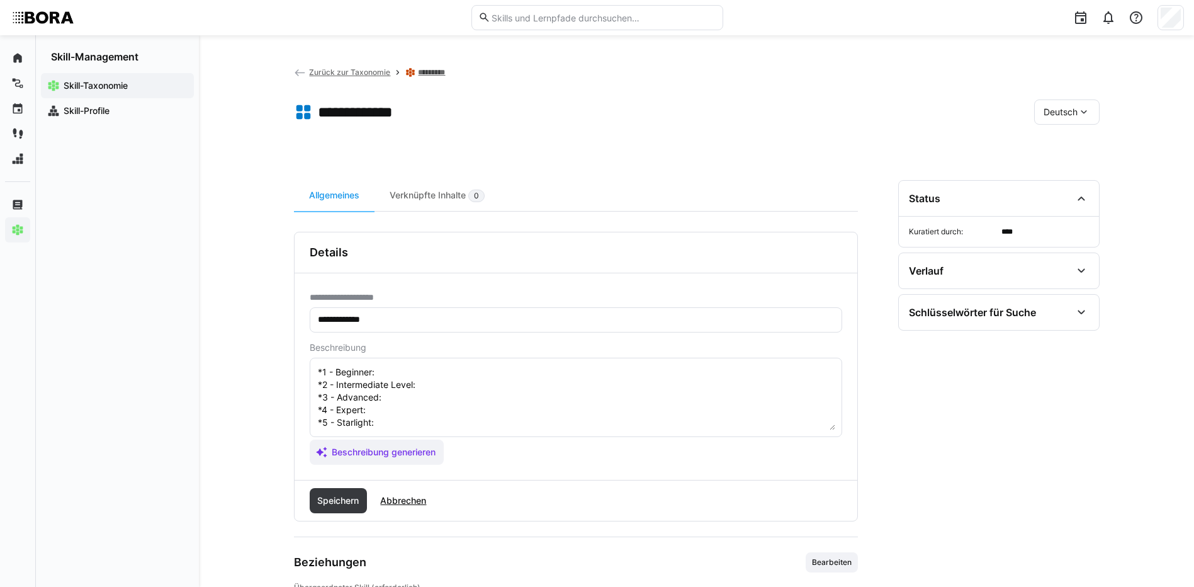
scroll to position [10, 0]
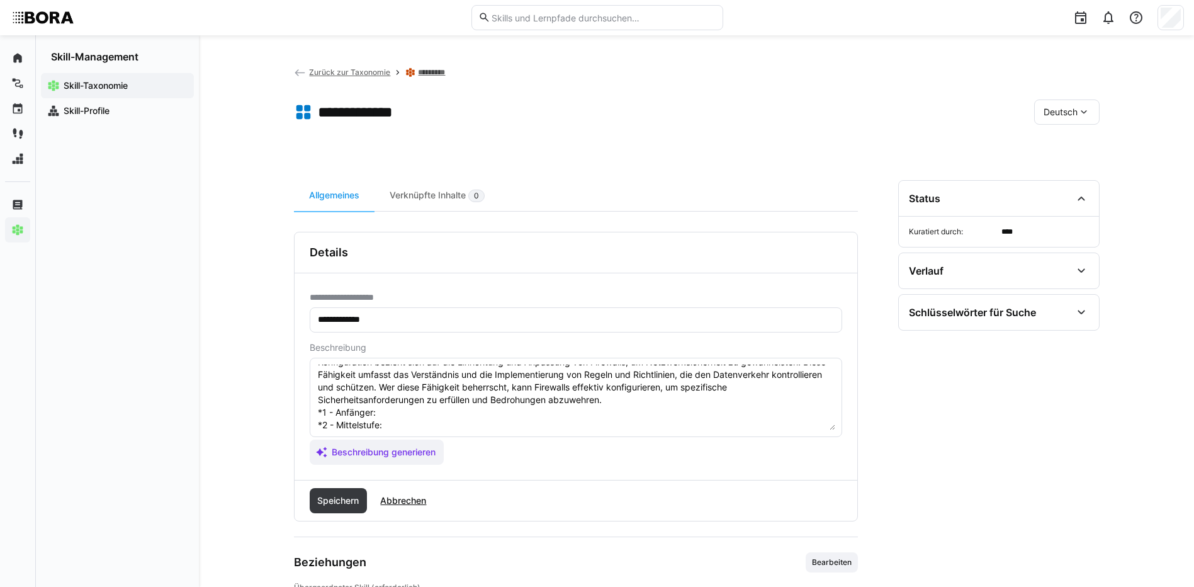
click at [398, 409] on textarea "Konfiguration bezieht sich auf die Einrichtung und Anpassung von Firewalls, um …" at bounding box center [576, 397] width 519 height 65
click at [440, 425] on textarea "Konfiguration bezieht sich auf die Einrichtung und Anpassung von Firewalls, um …" at bounding box center [576, 397] width 519 height 65
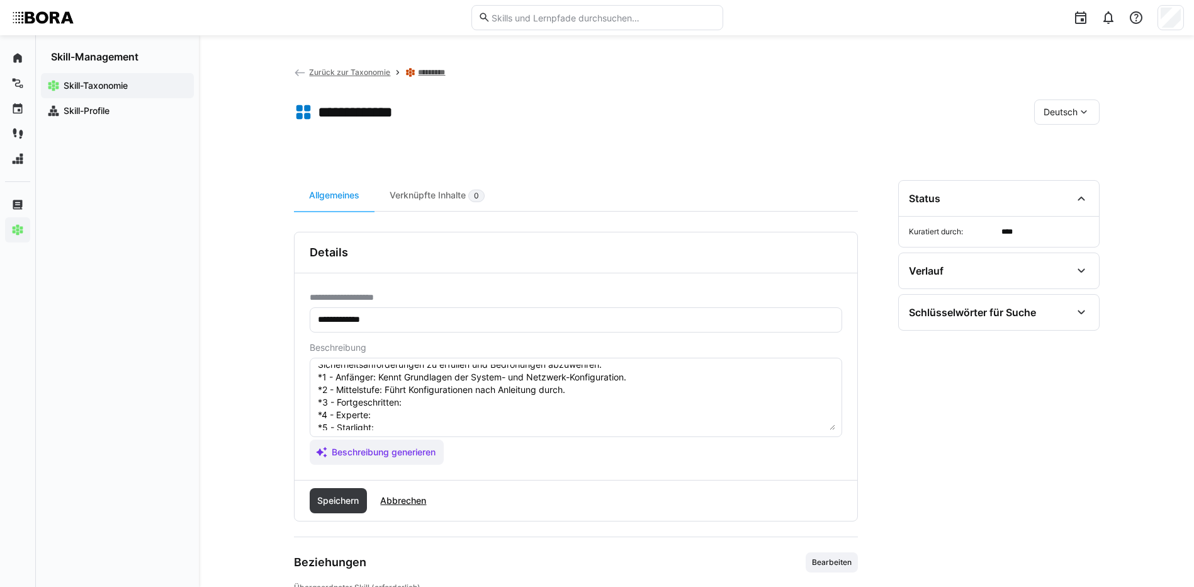
scroll to position [73, 0]
click at [472, 372] on textarea "Konfiguration bezieht sich auf die Einrichtung und Anpassung von Firewalls, um …" at bounding box center [576, 397] width 519 height 65
click at [390, 396] on textarea "Konfiguration bezieht sich auf die Einrichtung und Anpassung von Firewalls, um …" at bounding box center [576, 397] width 519 height 65
click at [389, 390] on textarea "Konfiguration bezieht sich auf die Einrichtung und Anpassung von Firewalls, um …" at bounding box center [576, 397] width 519 height 65
click at [384, 401] on textarea "Konfiguration bezieht sich auf die Einrichtung und Anpassung von Firewalls, um …" at bounding box center [576, 397] width 519 height 65
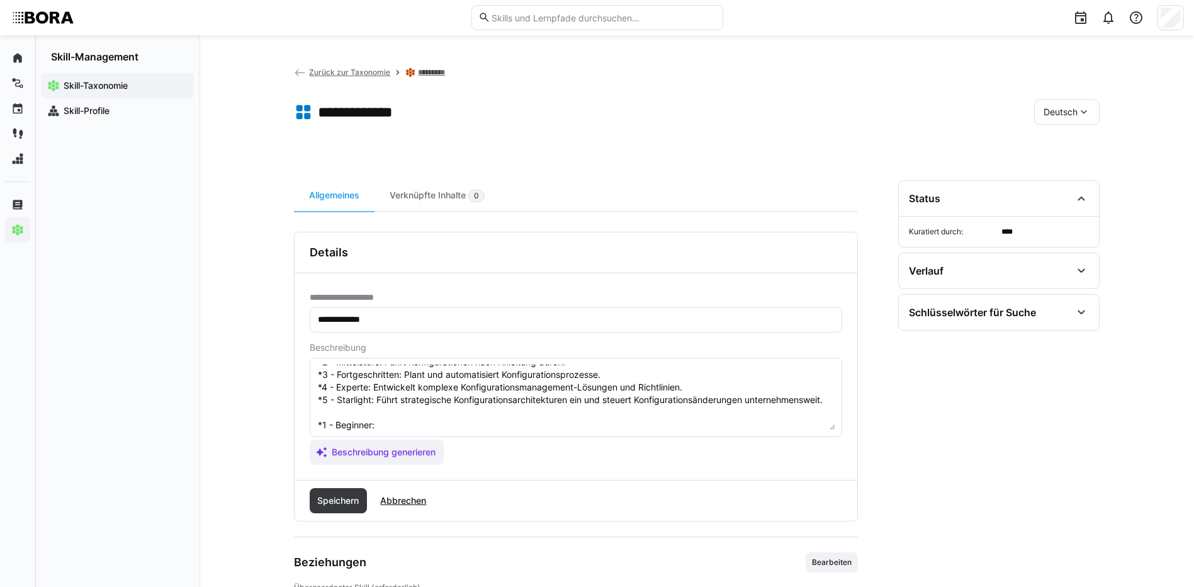
scroll to position [136, 0]
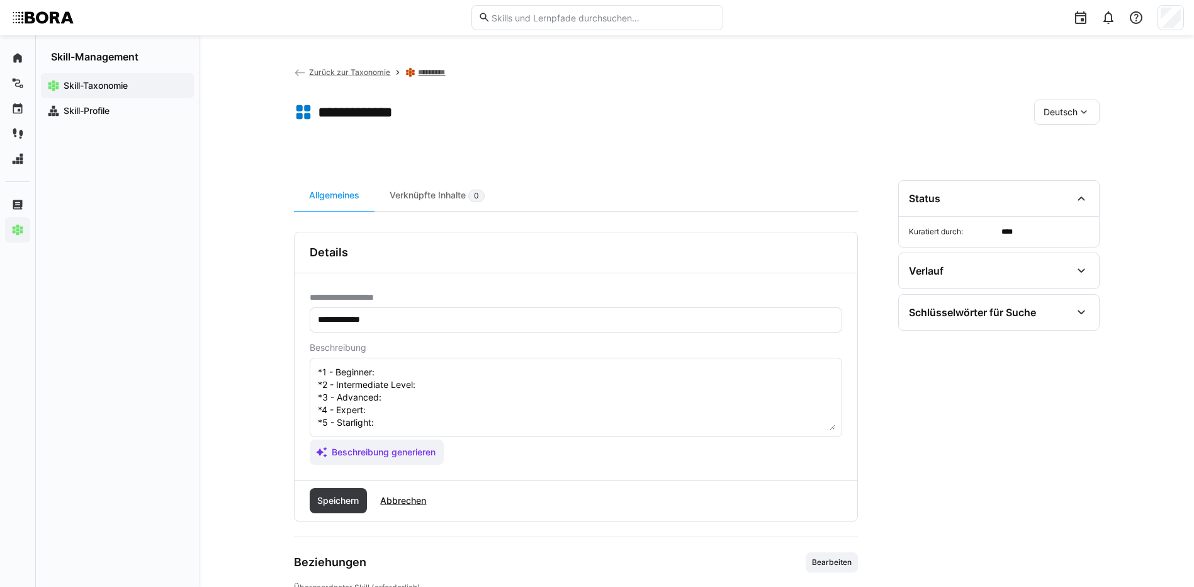
click at [433, 378] on textarea "Konfiguration bezieht sich auf die Einrichtung und Anpassung von Firewalls, um …" at bounding box center [576, 397] width 519 height 65
click at [498, 392] on textarea "Konfiguration bezieht sich auf die Einrichtung und Anpassung von Firewalls, um …" at bounding box center [576, 397] width 519 height 65
click at [490, 410] on textarea "Konfiguration bezieht sich auf die Einrichtung und Anpassung von Firewalls, um …" at bounding box center [576, 397] width 519 height 65
click at [435, 401] on textarea "Konfiguration bezieht sich auf die Einrichtung und Anpassung von Firewalls, um …" at bounding box center [576, 397] width 519 height 65
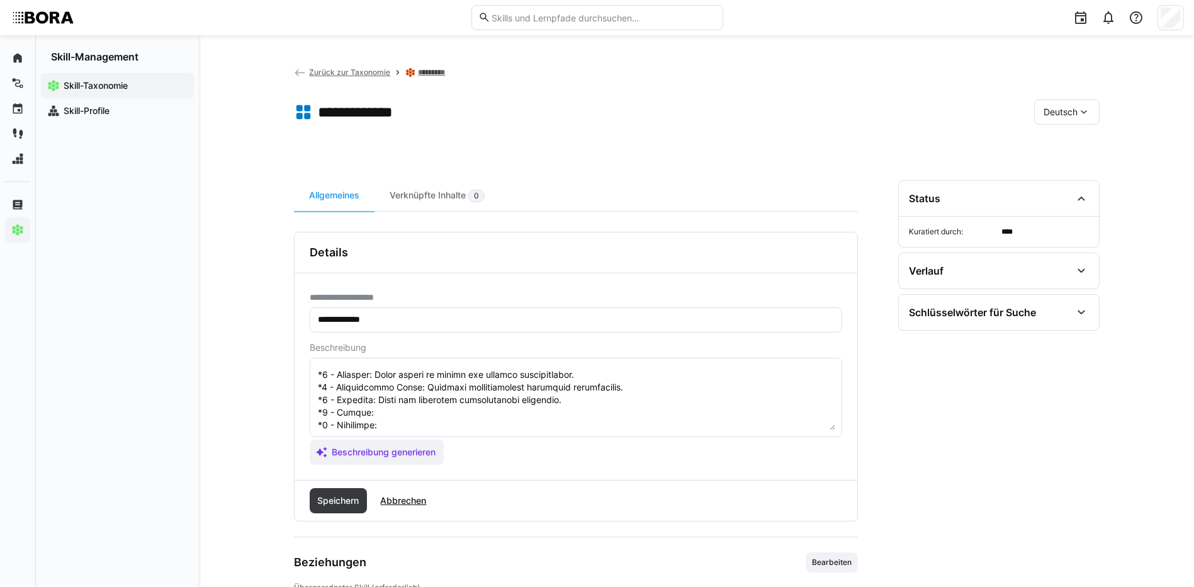
click at [390, 410] on textarea at bounding box center [576, 397] width 519 height 65
click at [385, 426] on textarea at bounding box center [576, 397] width 519 height 65
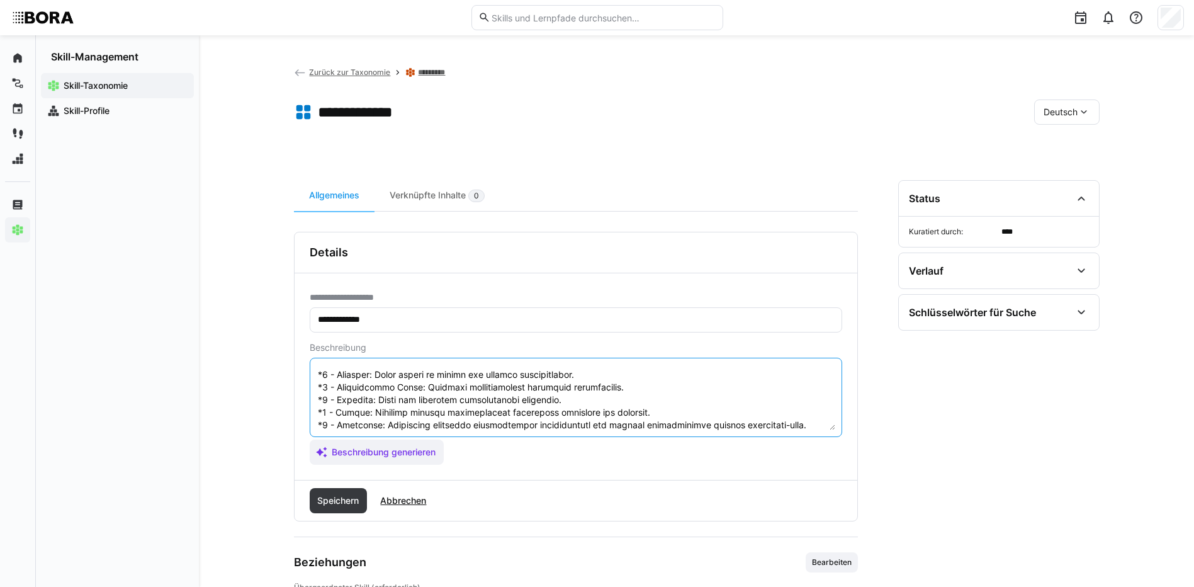
scroll to position [151, 0]
drag, startPoint x: 316, startPoint y: 371, endPoint x: 817, endPoint y: 457, distance: 507.8
click at [817, 457] on app-assistant-generate-form "Beschreibung Beschreibung generieren" at bounding box center [576, 403] width 533 height 122
type textarea "Konfiguration bezieht sich auf die Einrichtung und Anpassung von Firewalls, um …"
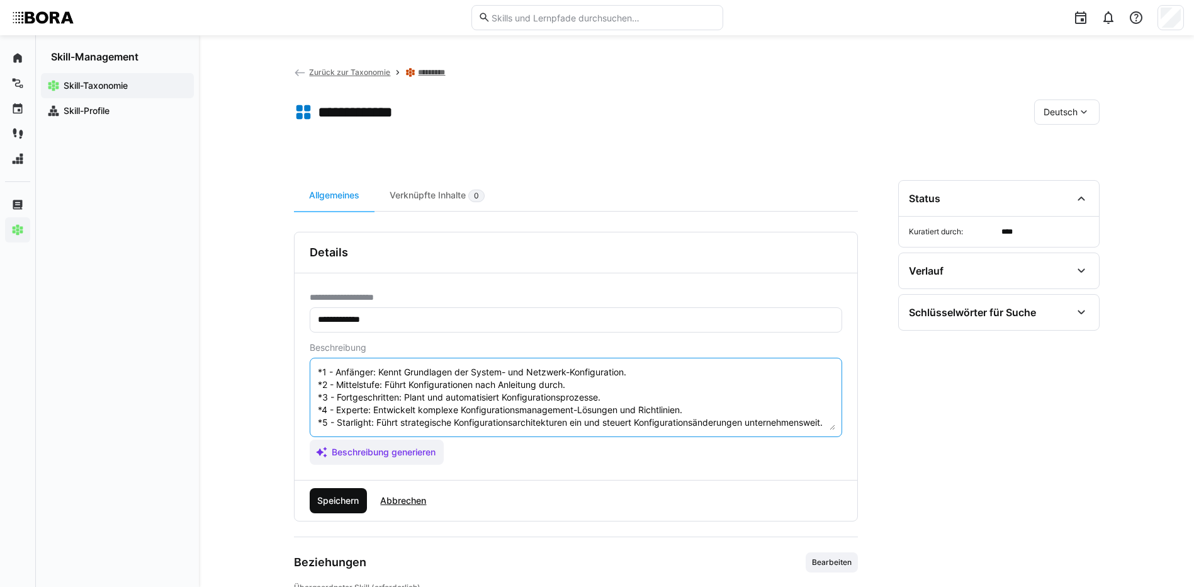
click at [348, 496] on span "Speichern" at bounding box center [337, 500] width 45 height 13
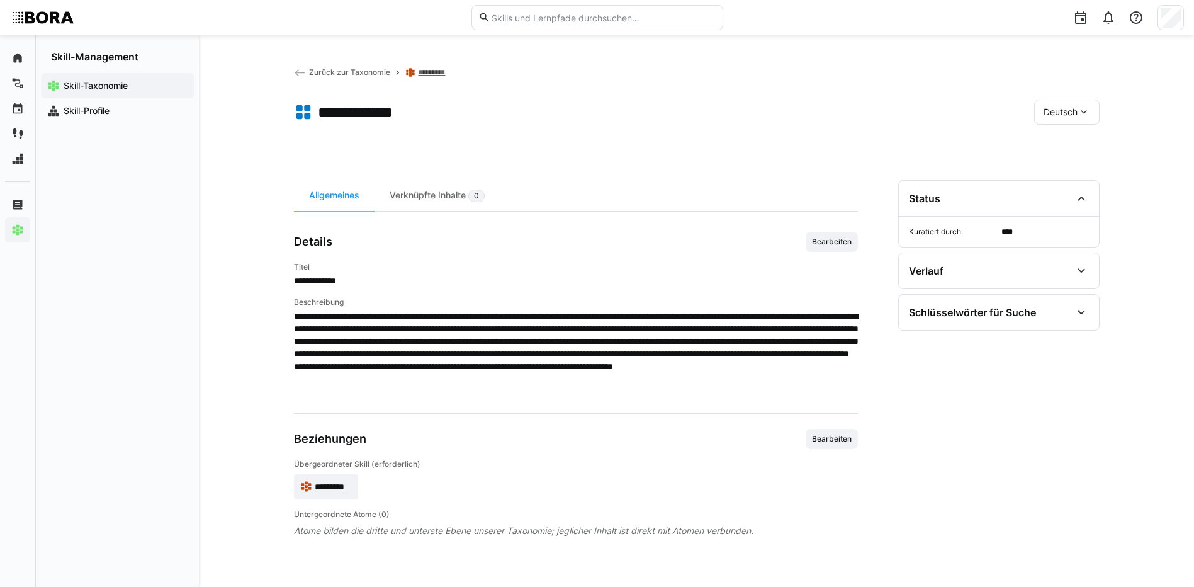
click at [1070, 101] on div "Deutsch" at bounding box center [1066, 111] width 65 height 25
click at [1082, 169] on div "Englisch" at bounding box center [1067, 172] width 47 height 13
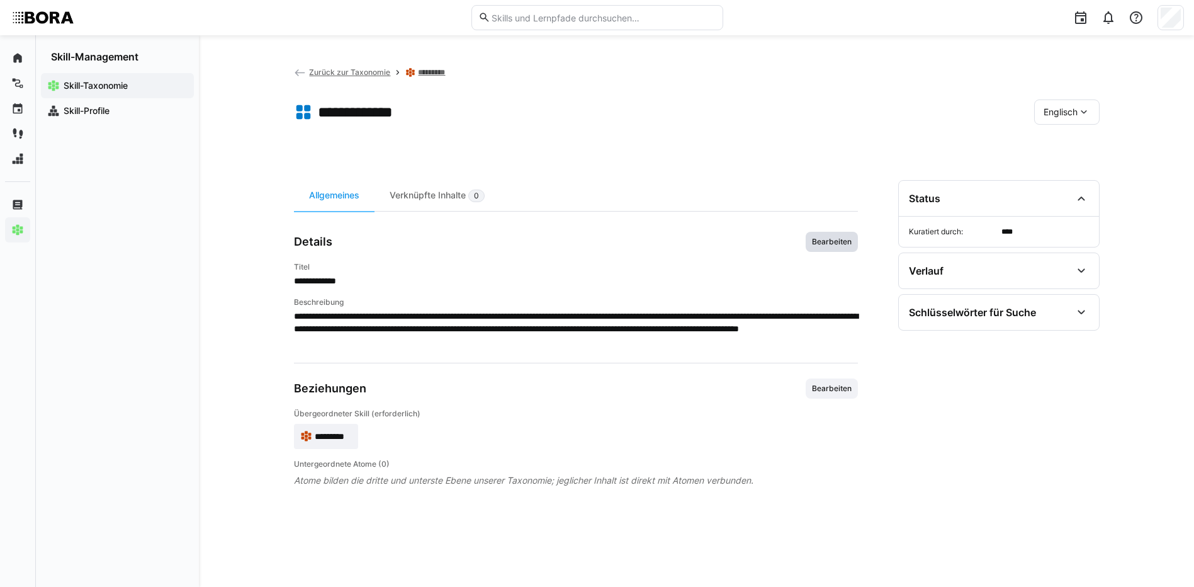
click at [832, 238] on span "Bearbeiten" at bounding box center [832, 242] width 42 height 10
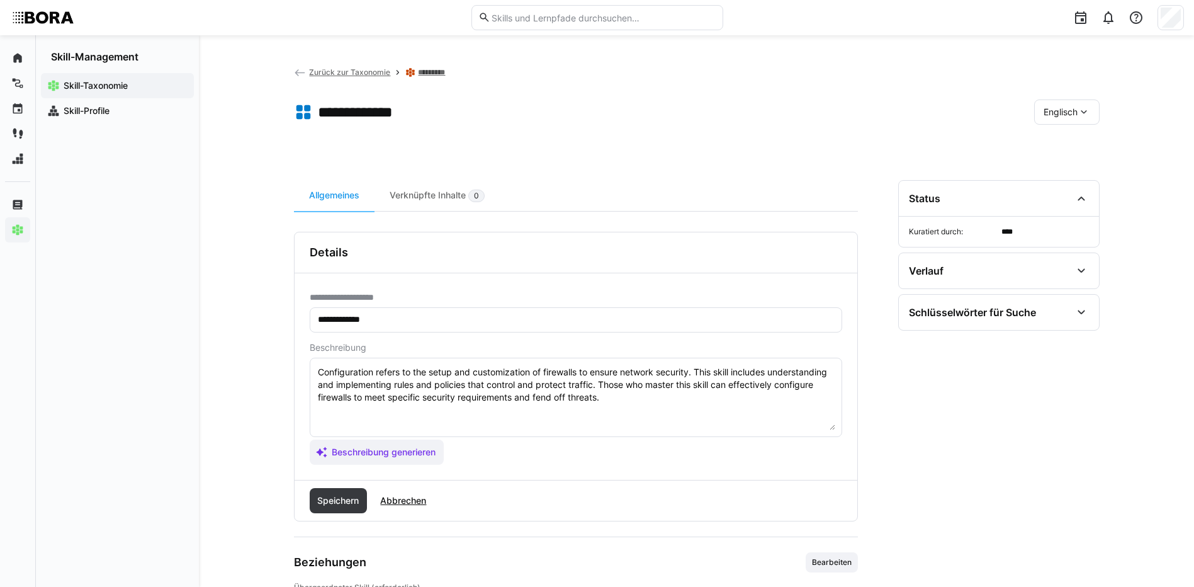
click at [703, 405] on textarea "Configuration refers to the setup and customization of firewalls to ensure netw…" at bounding box center [576, 397] width 519 height 65
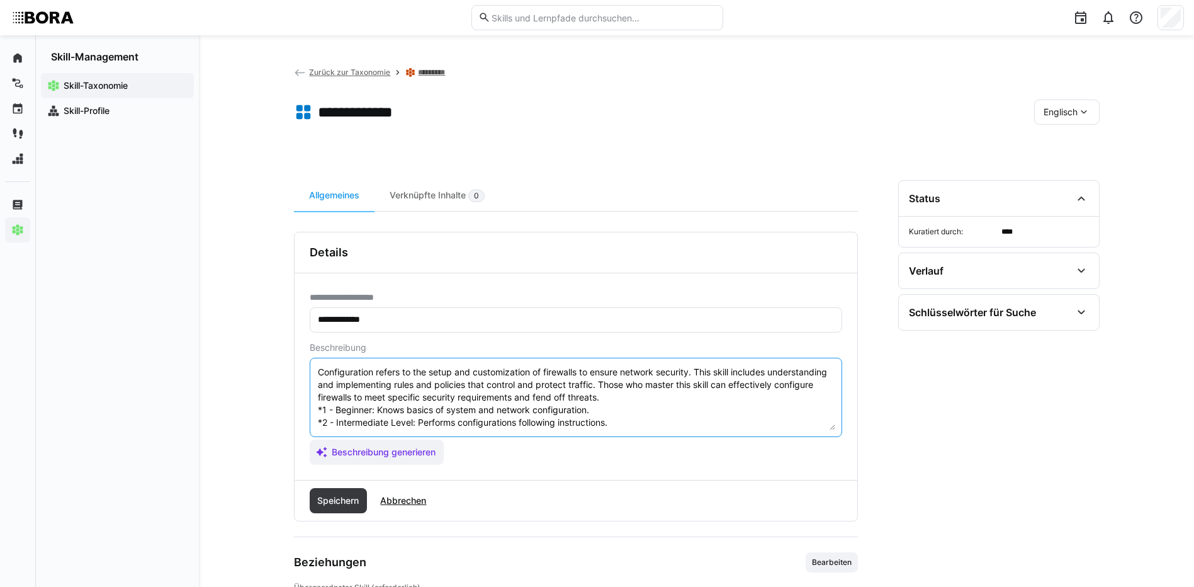
scroll to position [48, 0]
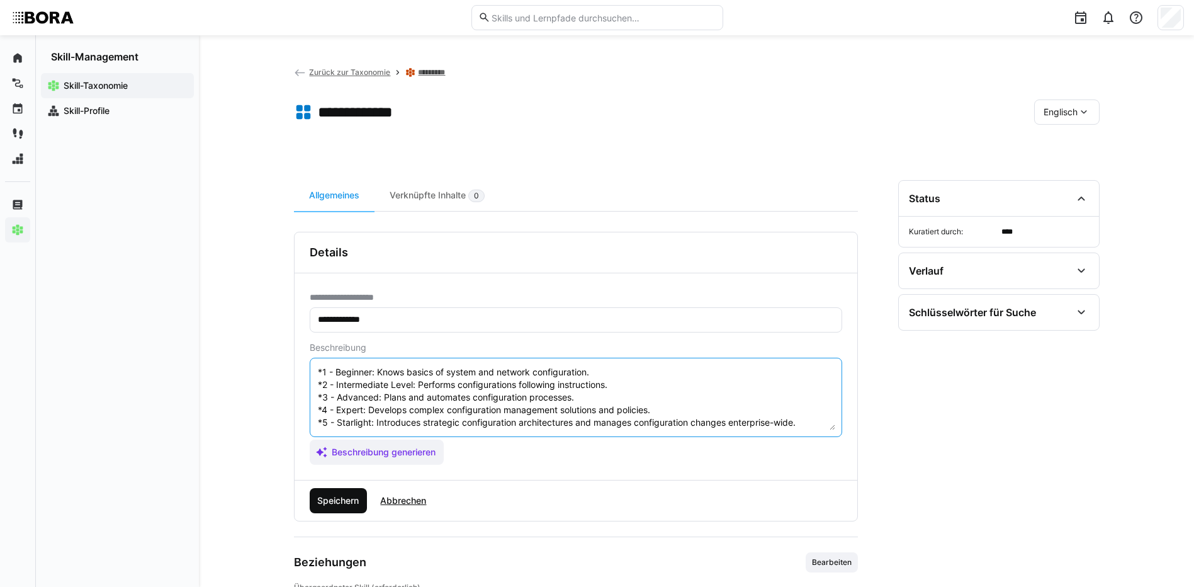
type textarea "Configuration refers to the setup and customization of firewalls to ensure netw…"
click at [361, 496] on span "Speichern" at bounding box center [337, 500] width 45 height 13
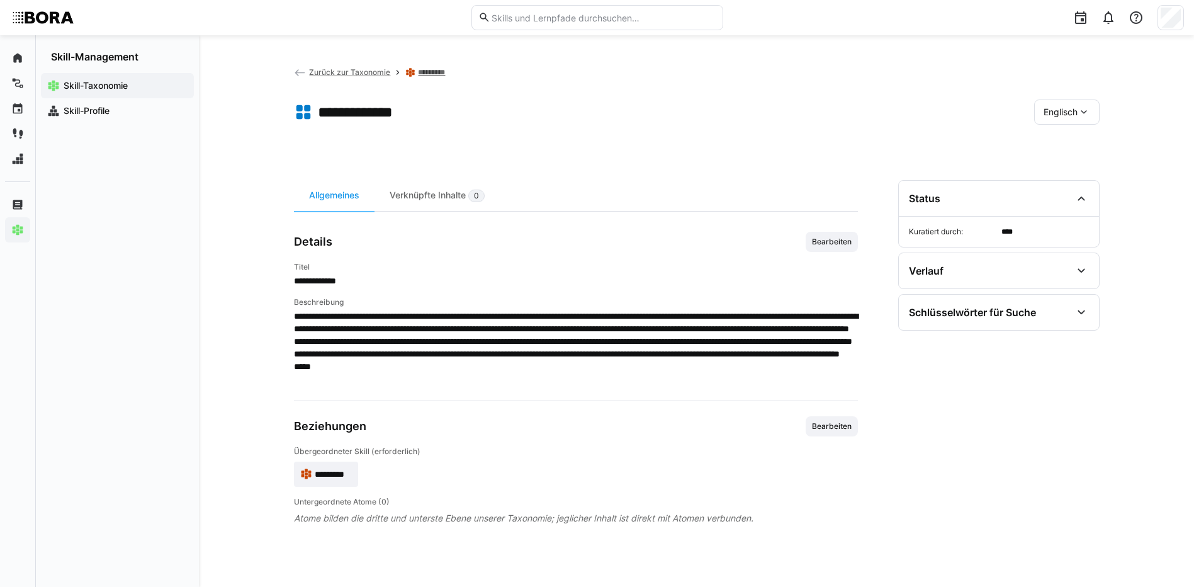
click at [1075, 105] on div "Englisch" at bounding box center [1066, 111] width 65 height 25
click at [1075, 142] on span "Deutsch" at bounding box center [1060, 145] width 34 height 13
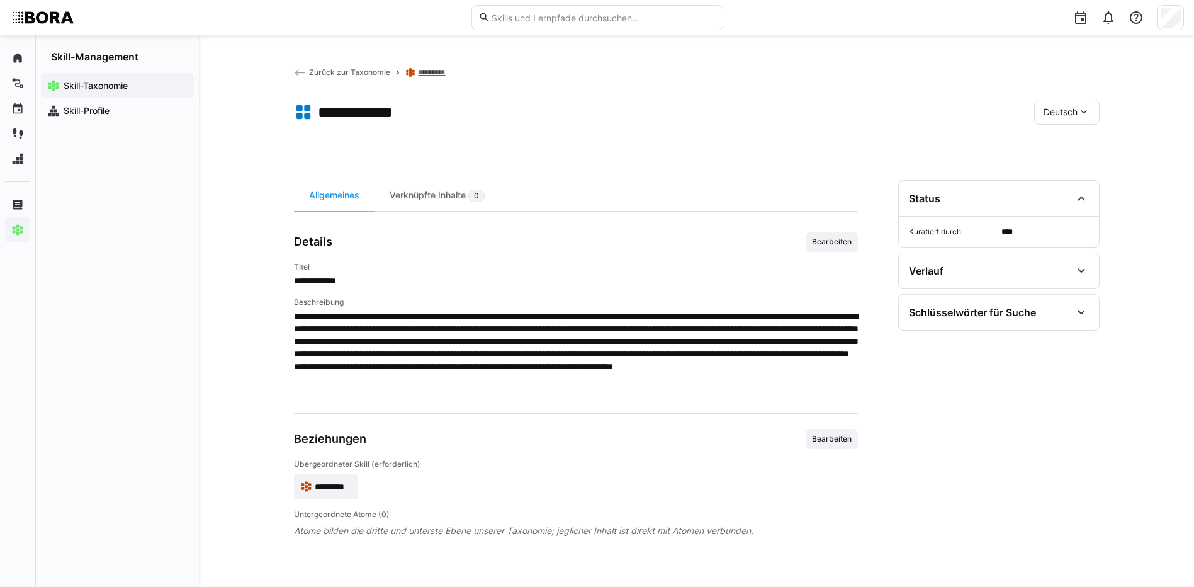
click at [443, 69] on link "*********" at bounding box center [434, 72] width 32 height 10
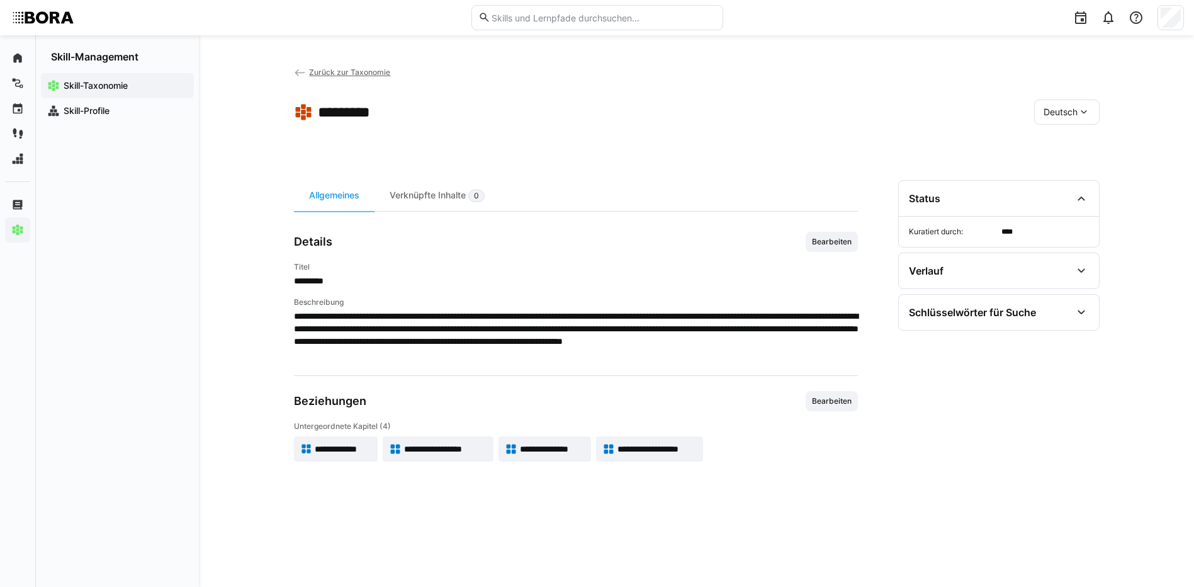
click at [455, 451] on span "**********" at bounding box center [445, 449] width 82 height 13
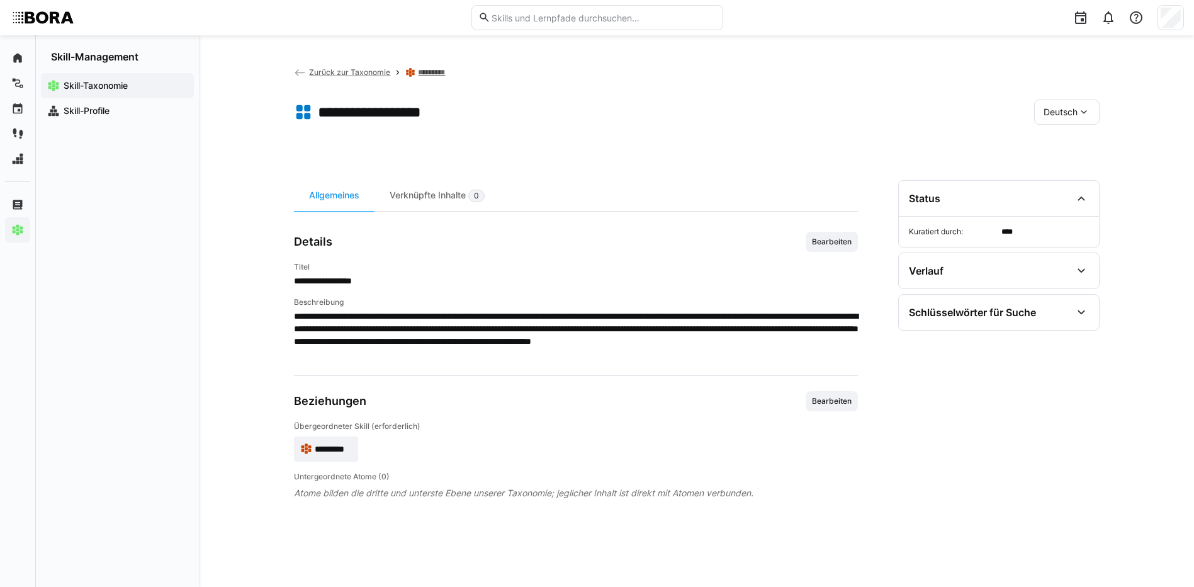
click at [841, 246] on span "Bearbeiten" at bounding box center [832, 242] width 42 height 10
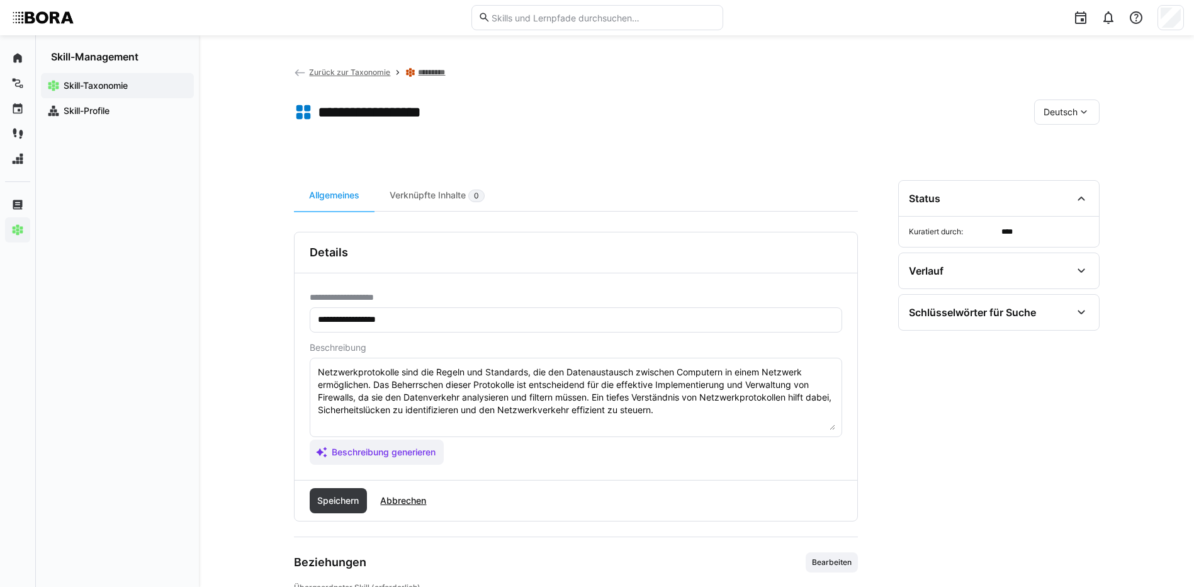
click at [701, 414] on textarea "Netzwerkprotokolle sind die Regeln und Standards, die den Datenaustausch zwisch…" at bounding box center [576, 397] width 519 height 65
click at [403, 423] on textarea "Netzwerkprotokolle sind die Regeln und Standards, die den Datenaustausch zwisch…" at bounding box center [576, 397] width 519 height 65
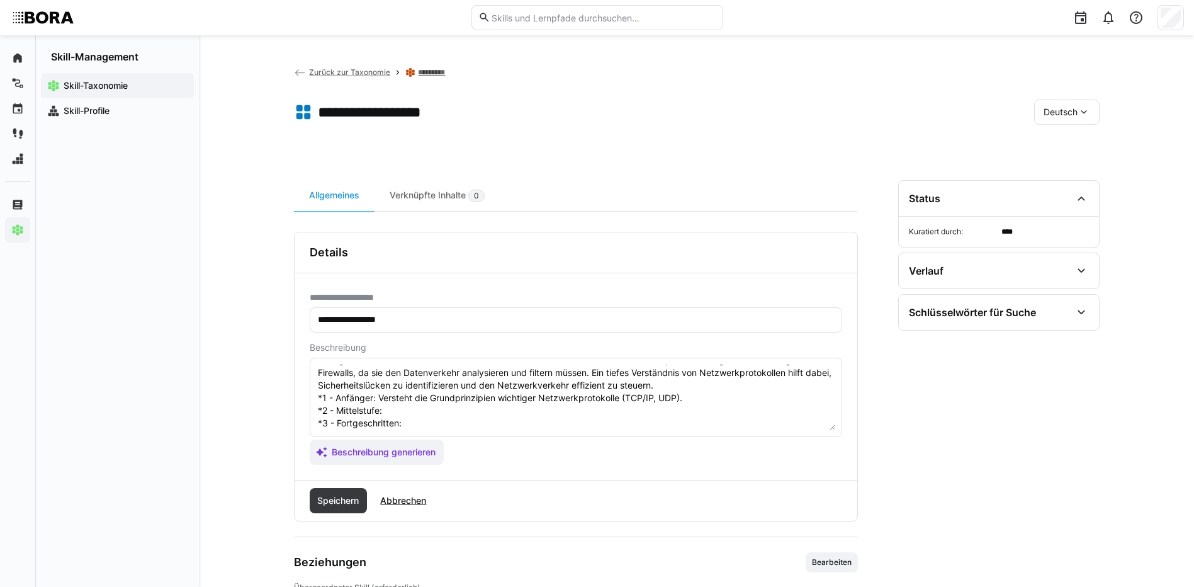
scroll to position [63, 0]
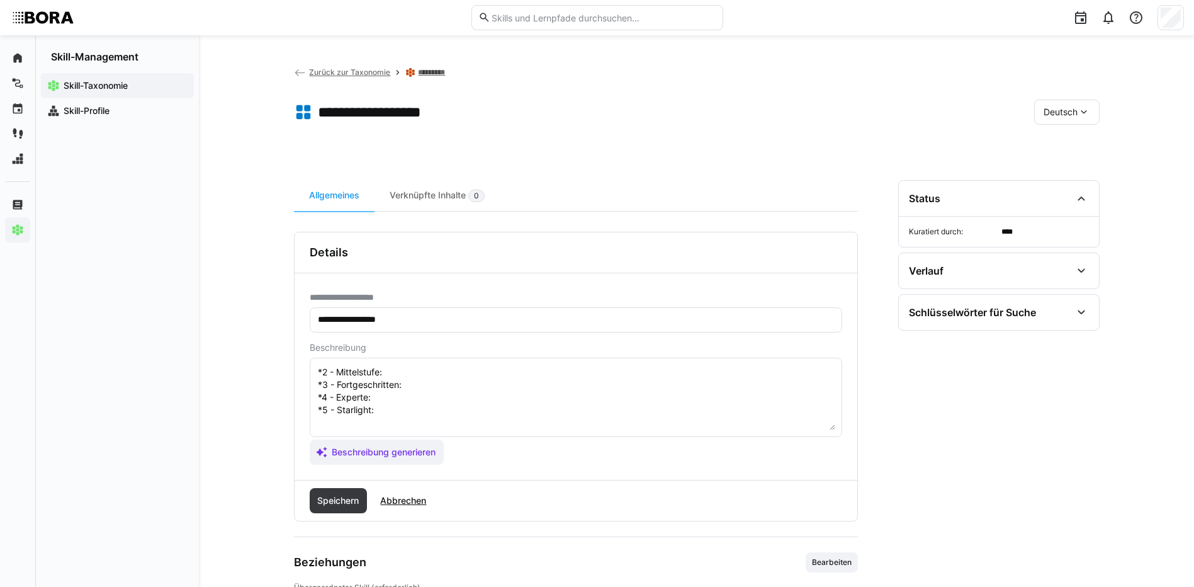
click at [447, 373] on textarea "Netzwerkprotokolle sind die Regeln und Standards, die den Datenaustausch zwisch…" at bounding box center [576, 397] width 519 height 65
click at [417, 387] on textarea "Netzwerkprotokolle sind die Regeln und Standards, die den Datenaustausch zwisch…" at bounding box center [576, 397] width 519 height 65
click at [443, 400] on textarea "Netzwerkprotokolle sind die Regeln und Standards, die den Datenaustausch zwisch…" at bounding box center [576, 397] width 519 height 65
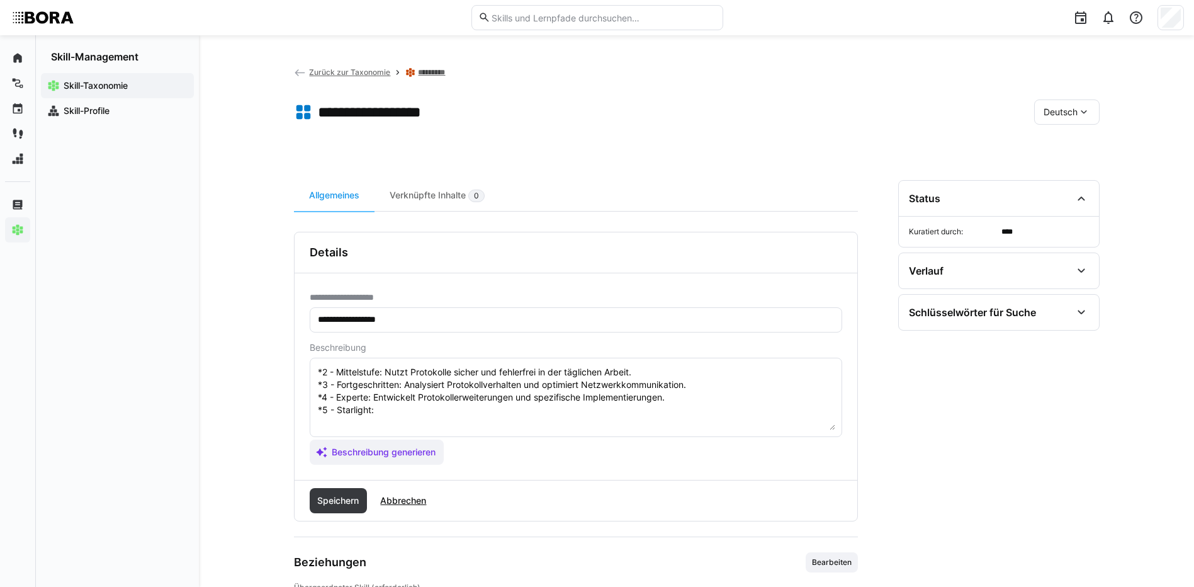
click at [565, 408] on textarea "Netzwerkprotokolle sind die Regeln und Standards, die den Datenaustausch zwisch…" at bounding box center [576, 397] width 519 height 65
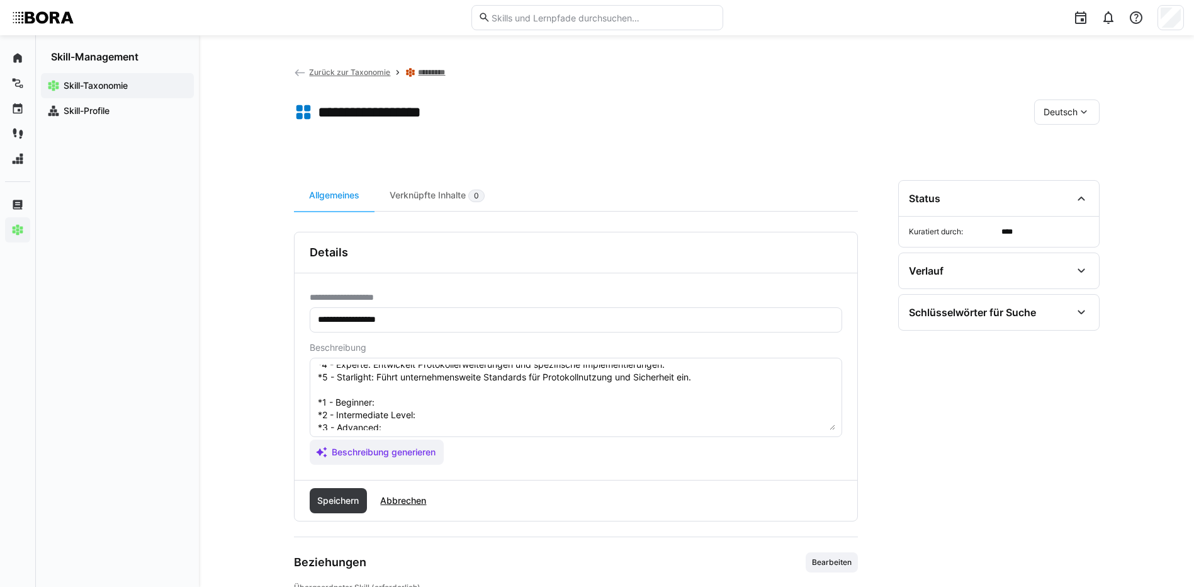
scroll to position [126, 0]
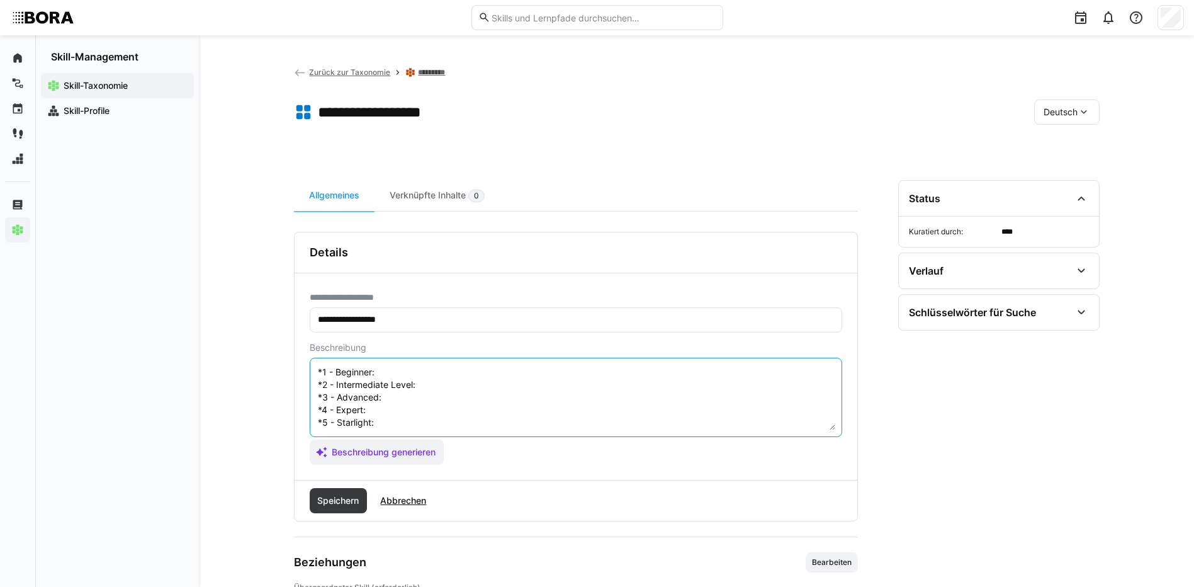
click at [450, 366] on textarea "Netzwerkprotokolle sind die Regeln und Standards, die den Datenaustausch zwisch…" at bounding box center [576, 397] width 519 height 65
click at [433, 387] on textarea at bounding box center [576, 397] width 519 height 65
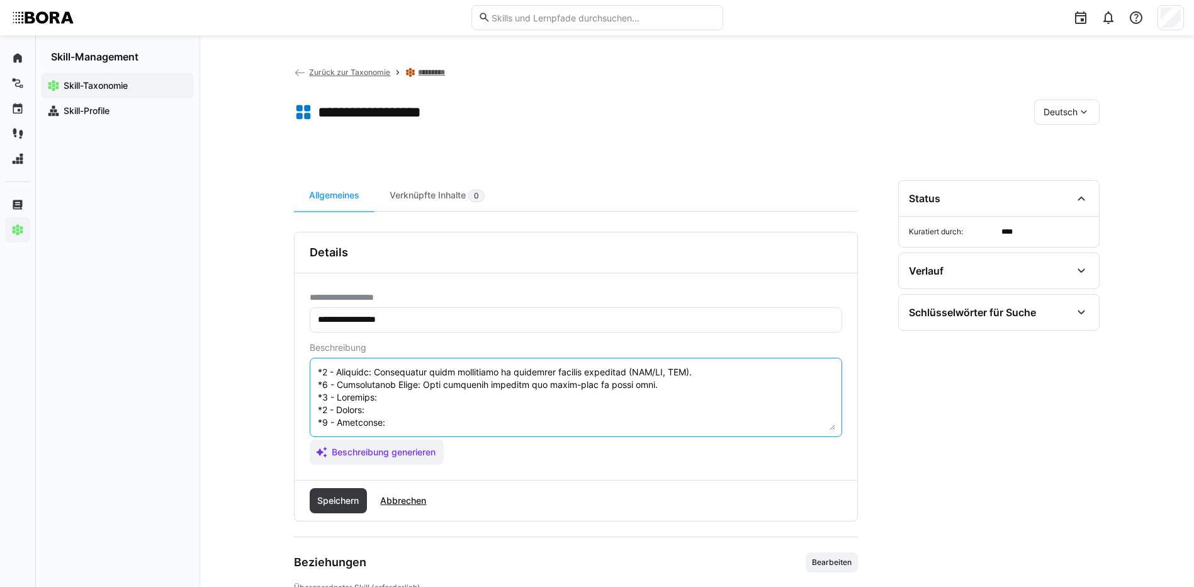
click at [583, 397] on textarea at bounding box center [576, 397] width 519 height 65
click at [378, 411] on textarea at bounding box center [576, 397] width 519 height 65
click at [397, 421] on textarea at bounding box center [576, 397] width 519 height 65
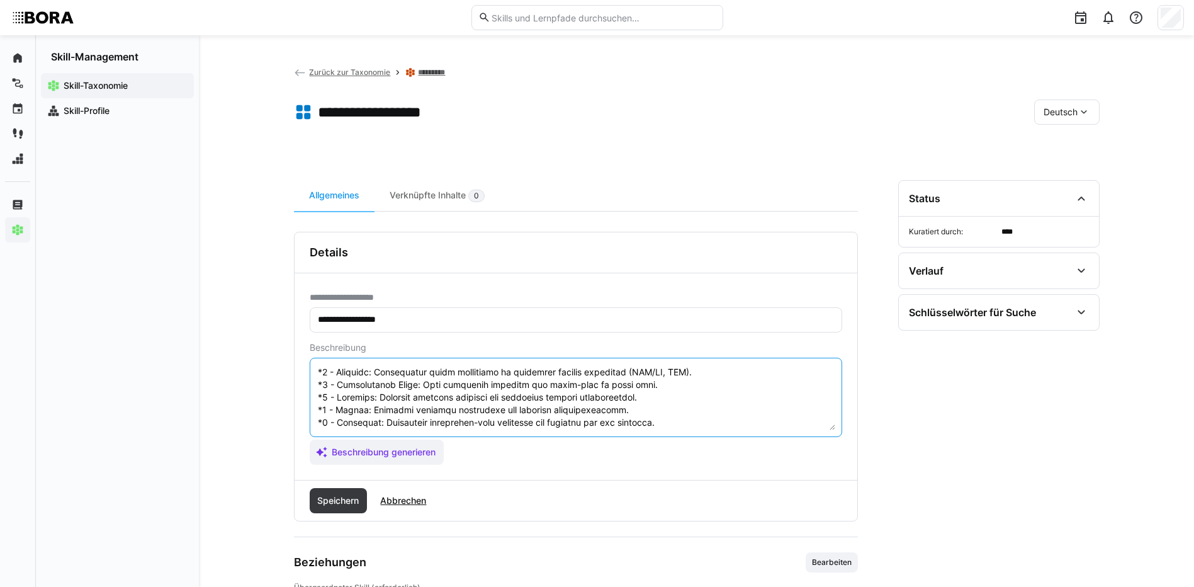
scroll to position [139, 0]
drag, startPoint x: 317, startPoint y: 371, endPoint x: 796, endPoint y: 509, distance: 497.9
click at [796, 509] on div "**********" at bounding box center [576, 377] width 564 height 290
type textarea "Netzwerkprotokolle sind die Regeln und Standards, die den Datenaustausch zwisch…"
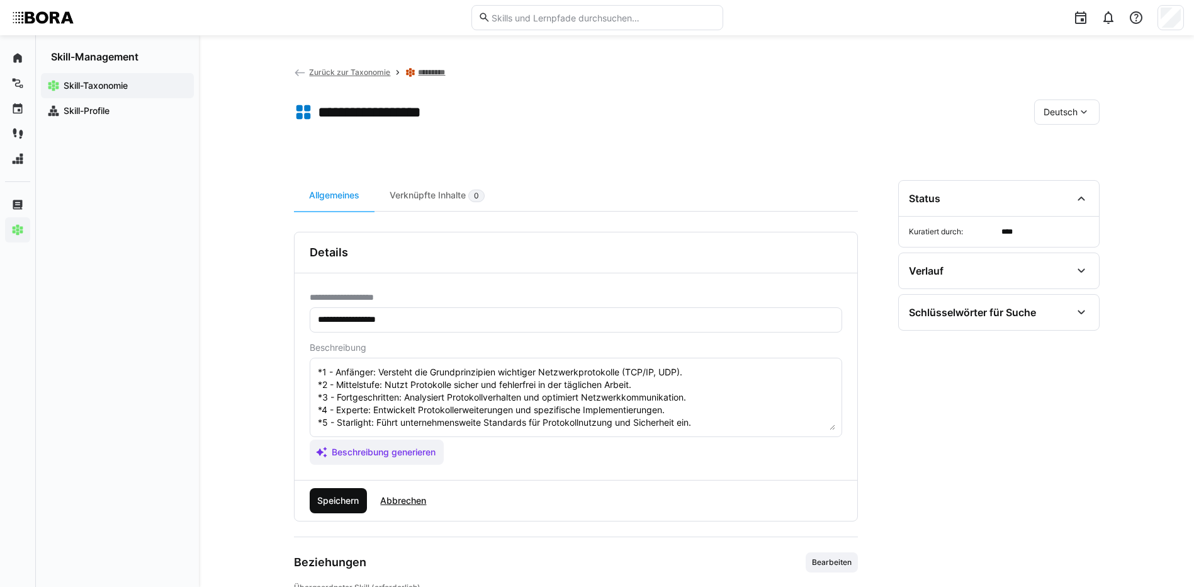
click at [334, 490] on span "Speichern" at bounding box center [339, 500] width 58 height 25
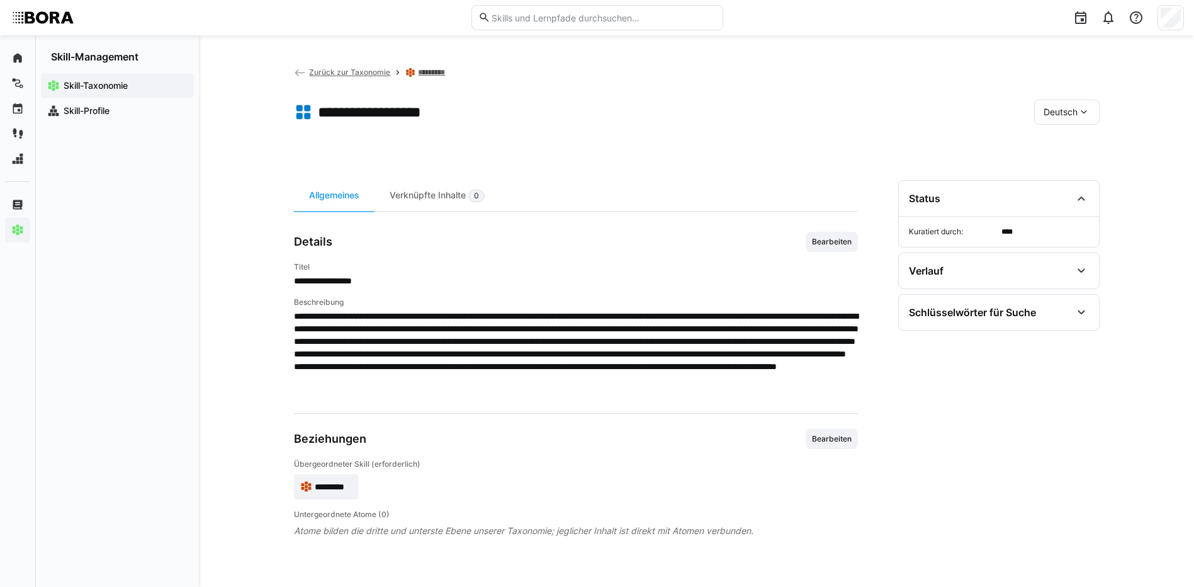
click at [1073, 115] on span "Deutsch" at bounding box center [1061, 112] width 34 height 13
click at [1082, 174] on div "Englisch" at bounding box center [1067, 172] width 47 height 13
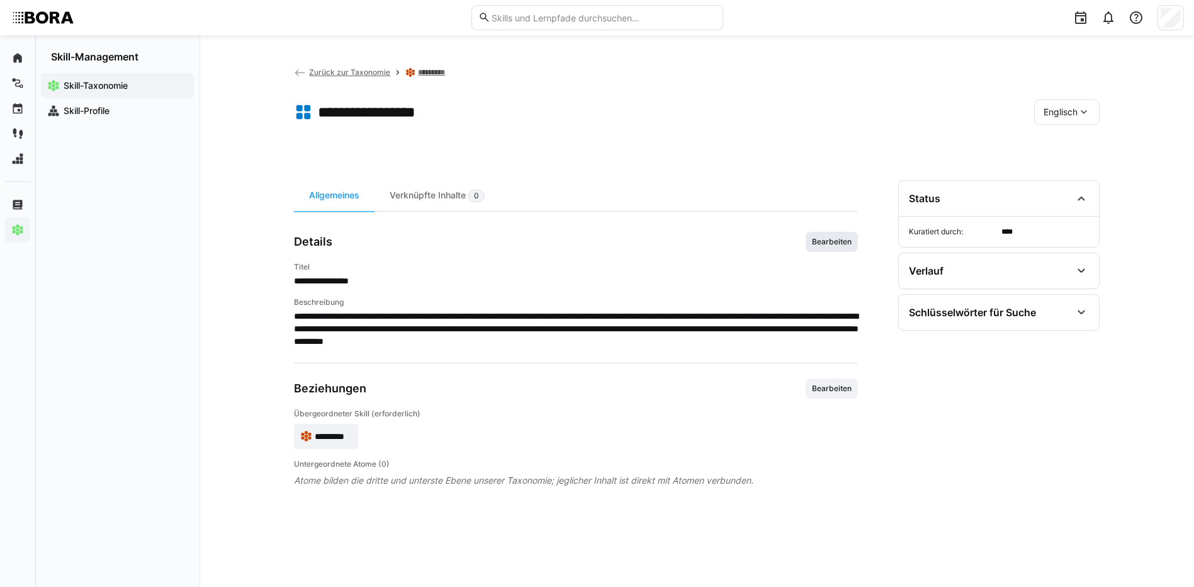
click at [838, 244] on span "Bearbeiten" at bounding box center [832, 242] width 42 height 10
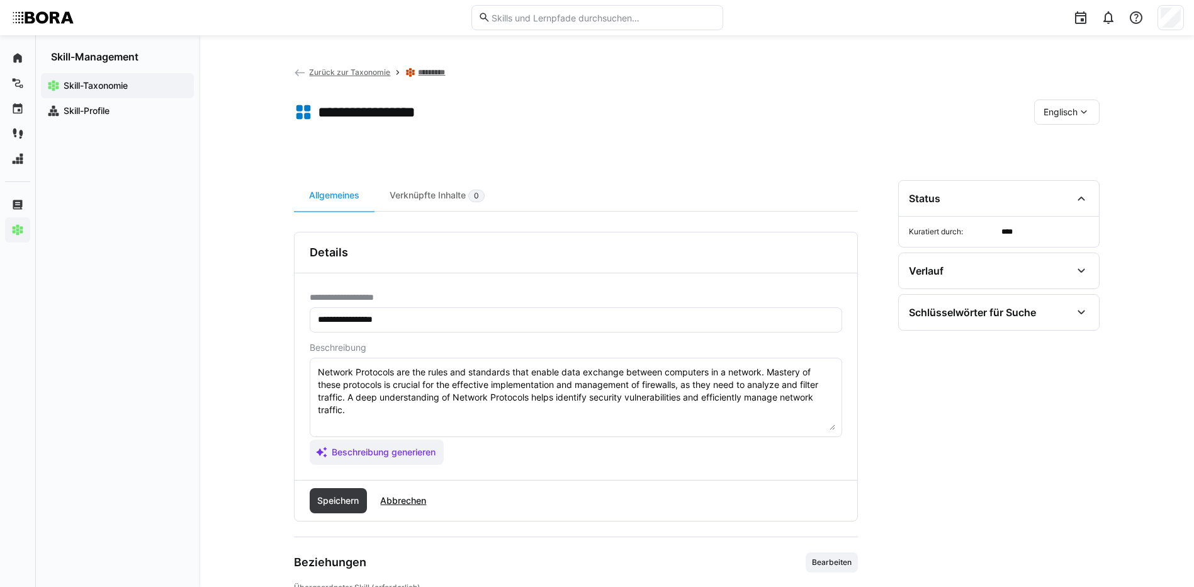
click at [733, 412] on textarea "Network Protocols are the rules and standards that enable data exchange between…" at bounding box center [576, 397] width 519 height 65
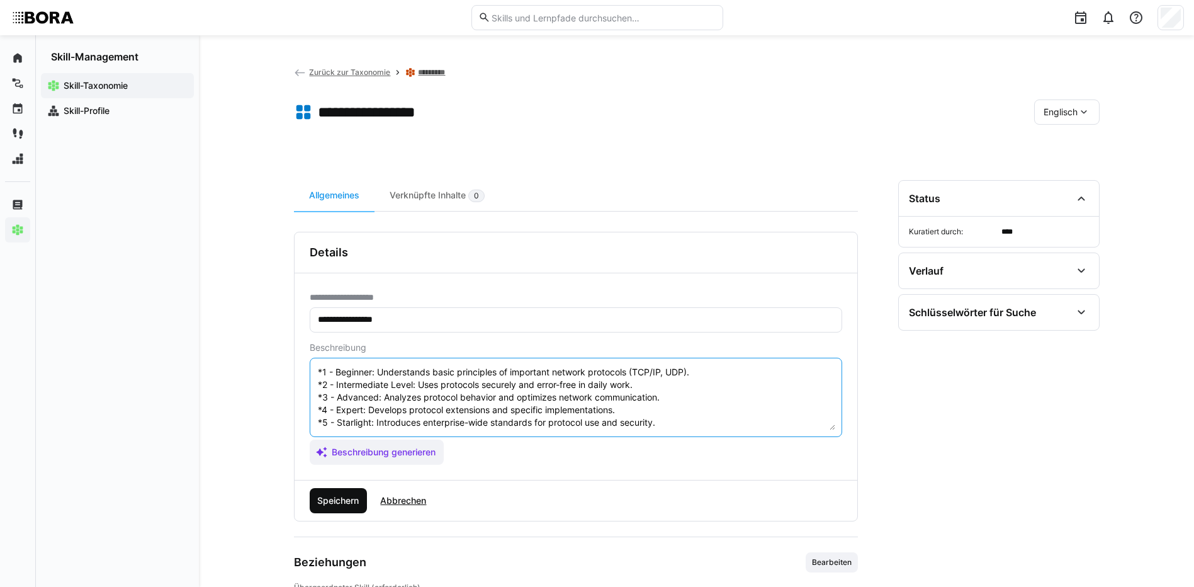
type textarea "Network Protocols are the rules and standards that enable data exchange between…"
click at [326, 495] on span "Speichern" at bounding box center [337, 500] width 45 height 13
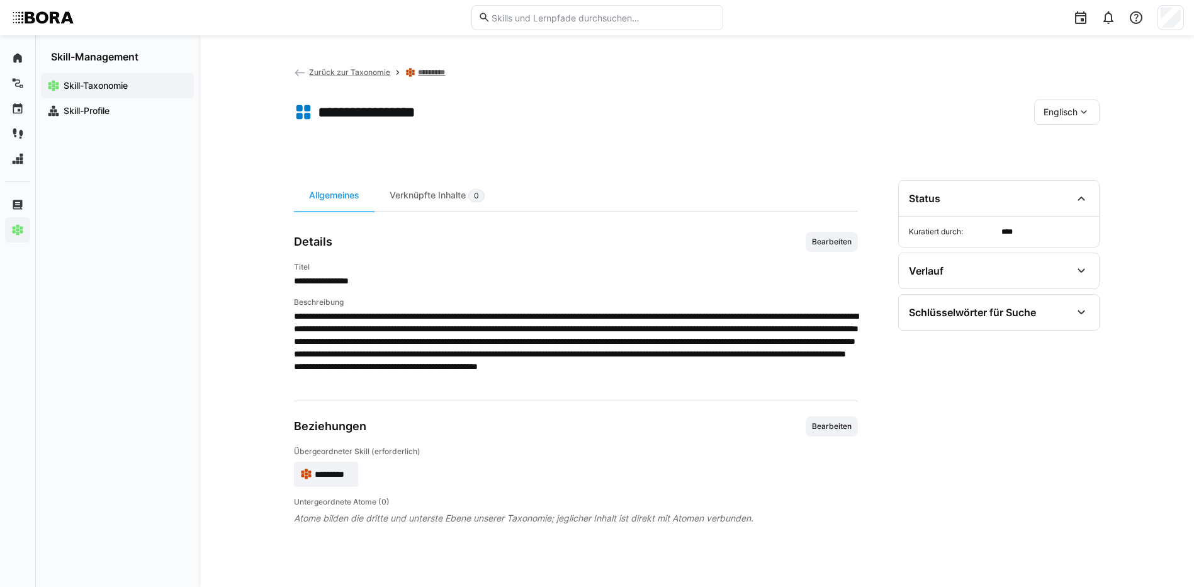
click at [1074, 113] on span "Englisch" at bounding box center [1061, 112] width 34 height 13
drag, startPoint x: 932, startPoint y: 150, endPoint x: 904, endPoint y: 150, distance: 28.3
click at [923, 150] on app-header-sidebar-layout "**********" at bounding box center [697, 310] width 806 height 491
click at [1060, 113] on span "Englisch" at bounding box center [1061, 112] width 34 height 13
click at [1084, 139] on div "Deutsch" at bounding box center [1066, 145] width 47 height 13
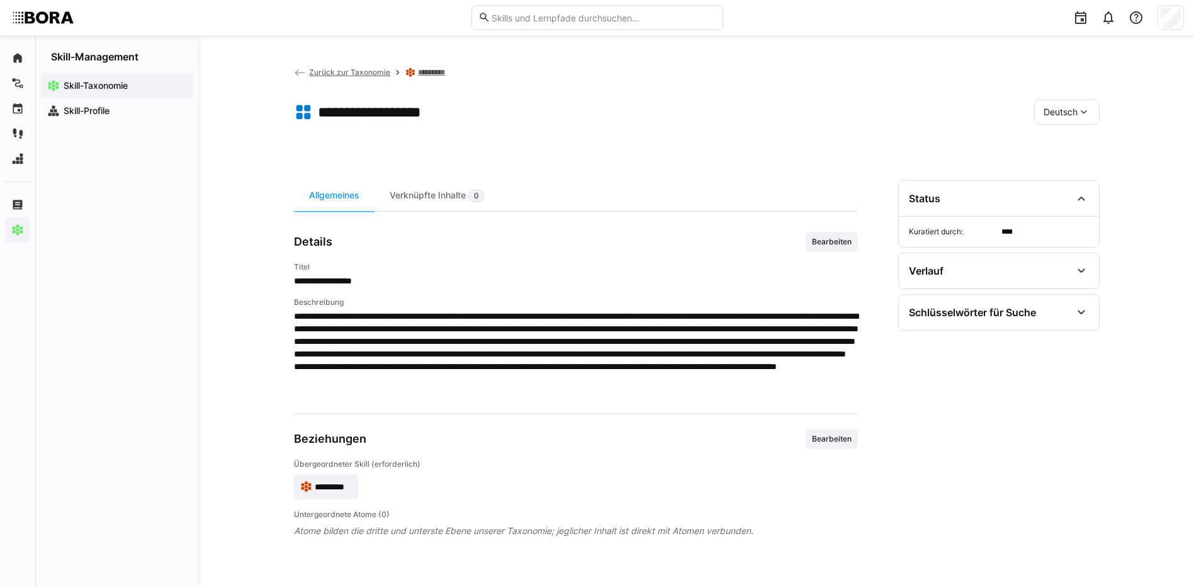
click at [433, 74] on link "*********" at bounding box center [434, 72] width 32 height 10
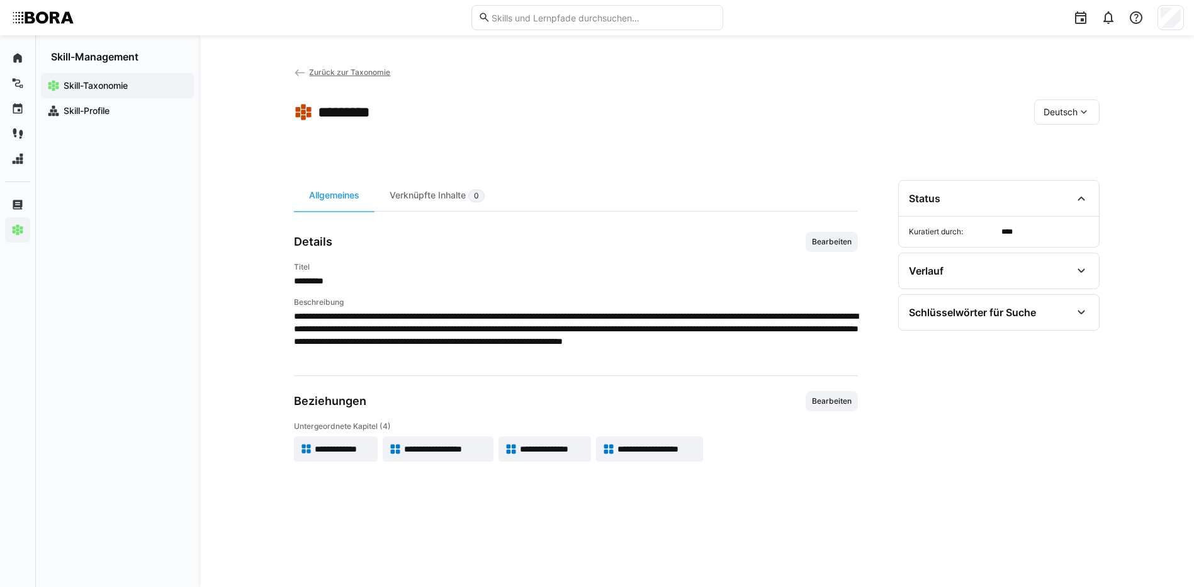
click at [562, 444] on span "**********" at bounding box center [552, 449] width 65 height 13
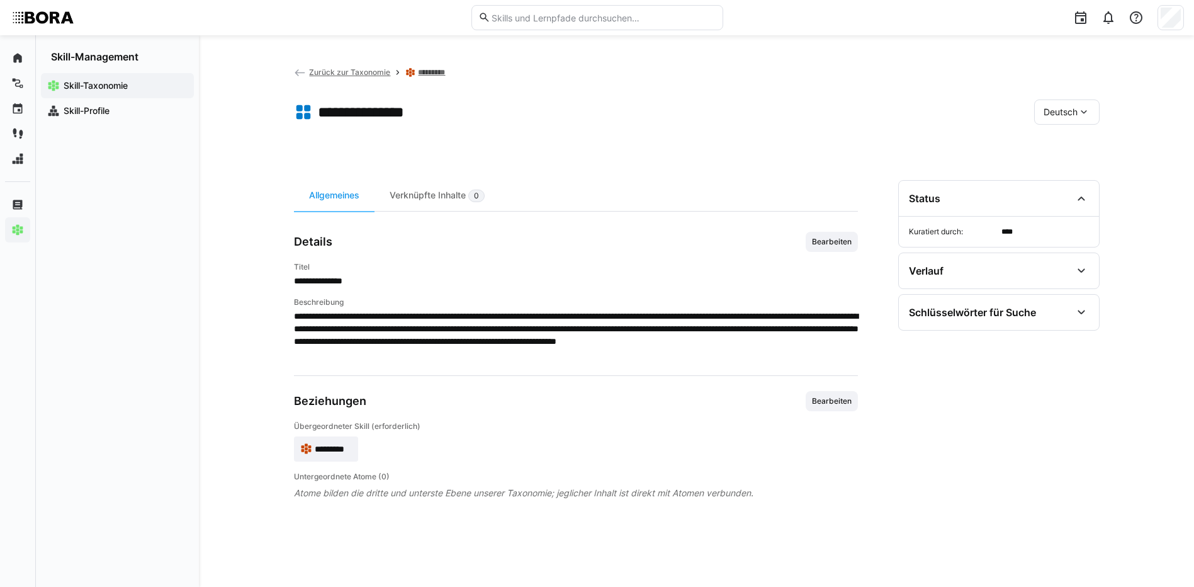
drag, startPoint x: 837, startPoint y: 246, endPoint x: 815, endPoint y: 282, distance: 41.8
click at [837, 246] on span "Bearbeiten" at bounding box center [832, 242] width 42 height 10
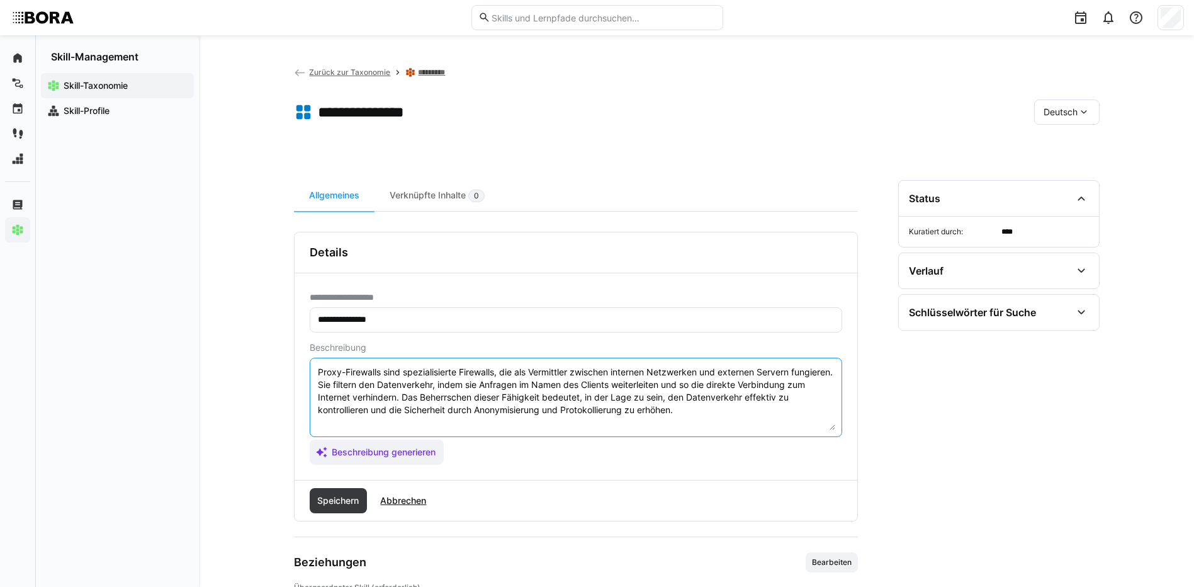
click at [737, 411] on textarea "Proxy-Firewalls sind spezialisierte Firewalls, die als Vermittler zwischen inte…" at bounding box center [576, 397] width 519 height 65
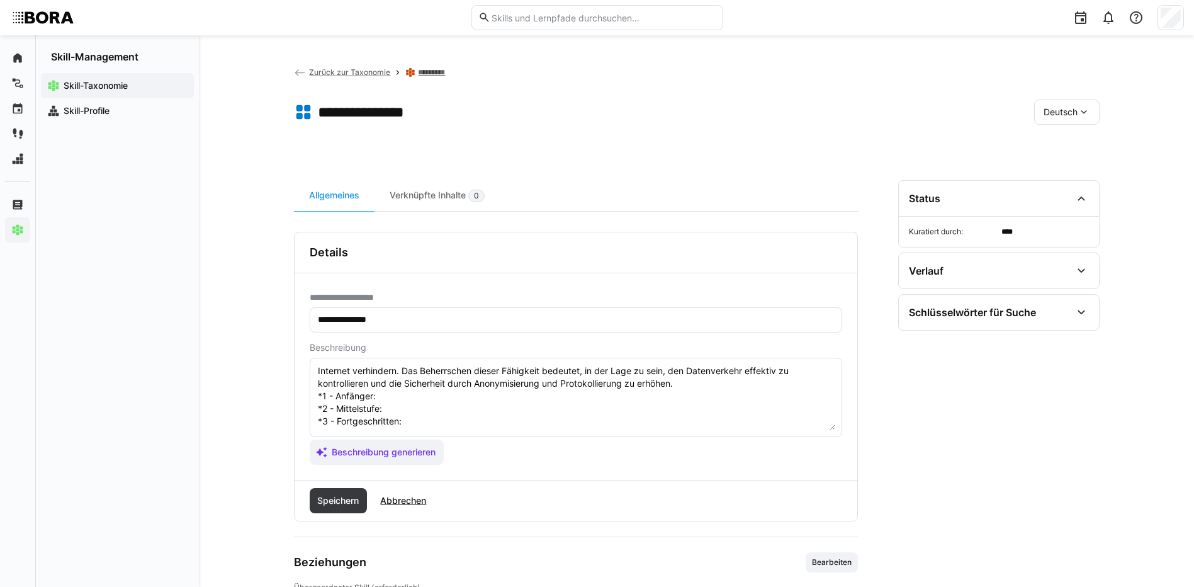
scroll to position [10, 0]
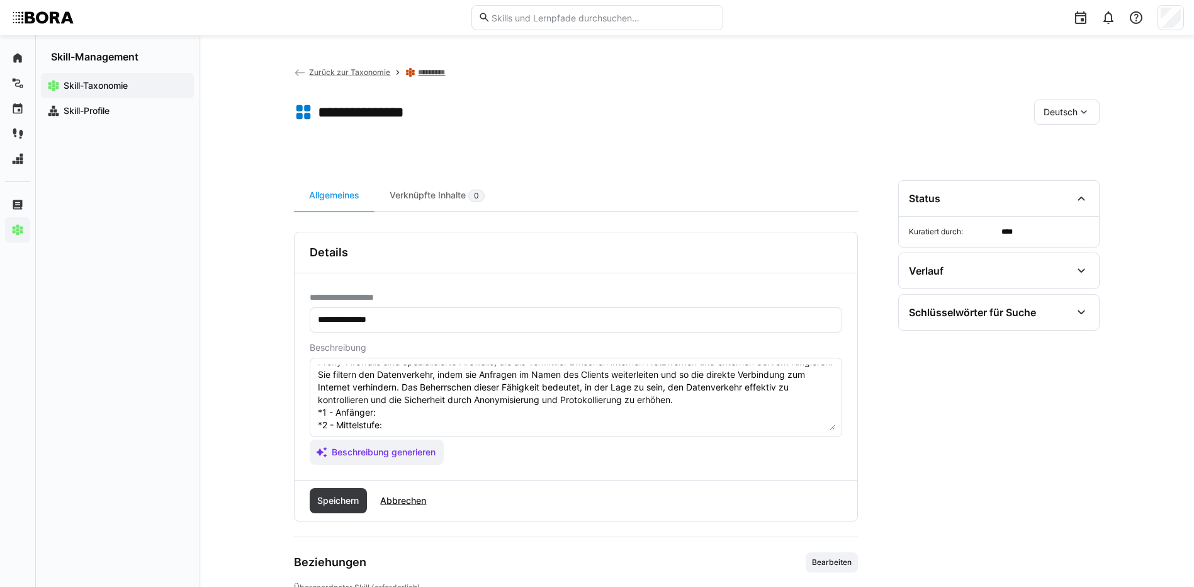
click at [465, 405] on textarea "Proxy-Firewalls sind spezialisierte Firewalls, die als Vermittler zwischen inte…" at bounding box center [576, 397] width 519 height 65
click at [453, 419] on textarea "Proxy-Firewalls sind spezialisierte Firewalls, die als Vermittler zwischen inte…" at bounding box center [576, 397] width 519 height 65
click at [453, 416] on textarea "Proxy-Firewalls sind spezialisierte Firewalls, die als Vermittler zwischen inte…" at bounding box center [576, 397] width 519 height 65
click at [401, 428] on textarea "Proxy-Firewalls sind spezialisierte Firewalls, die als Vermittler zwischen inte…" at bounding box center [576, 397] width 519 height 65
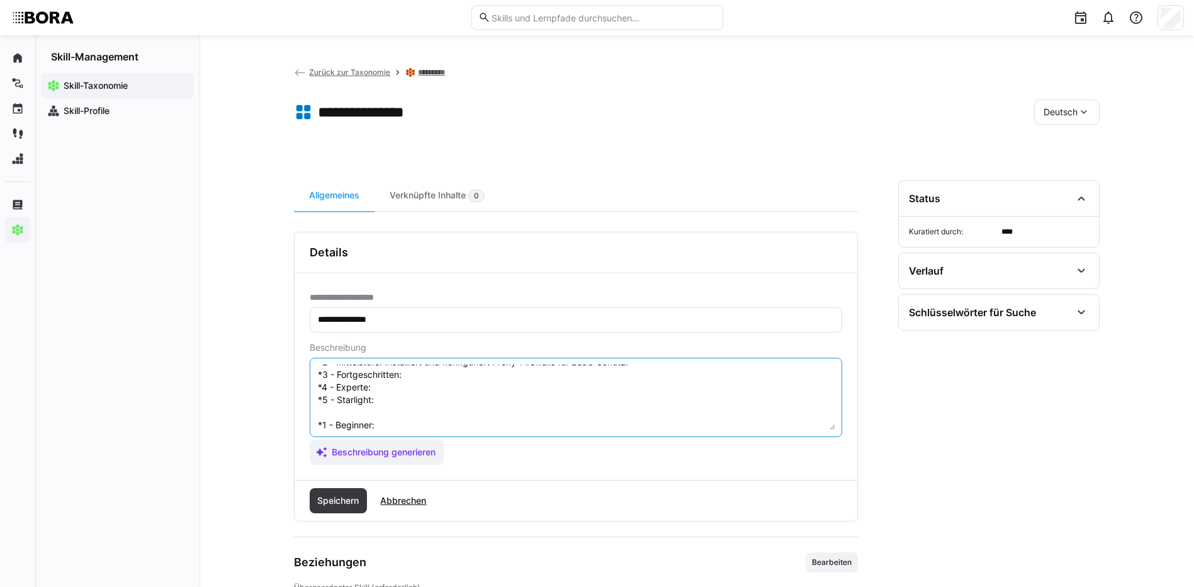
click at [427, 380] on textarea "Proxy-Firewalls sind spezialisierte Firewalls, die als Vermittler zwischen inte…" at bounding box center [576, 397] width 519 height 65
click at [381, 393] on textarea "Proxy-Firewalls sind spezialisierte Firewalls, die als Vermittler zwischen inte…" at bounding box center [576, 397] width 519 height 65
click at [414, 397] on textarea "Proxy-Firewalls sind spezialisierte Firewalls, die als Vermittler zwischen inte…" at bounding box center [576, 397] width 519 height 65
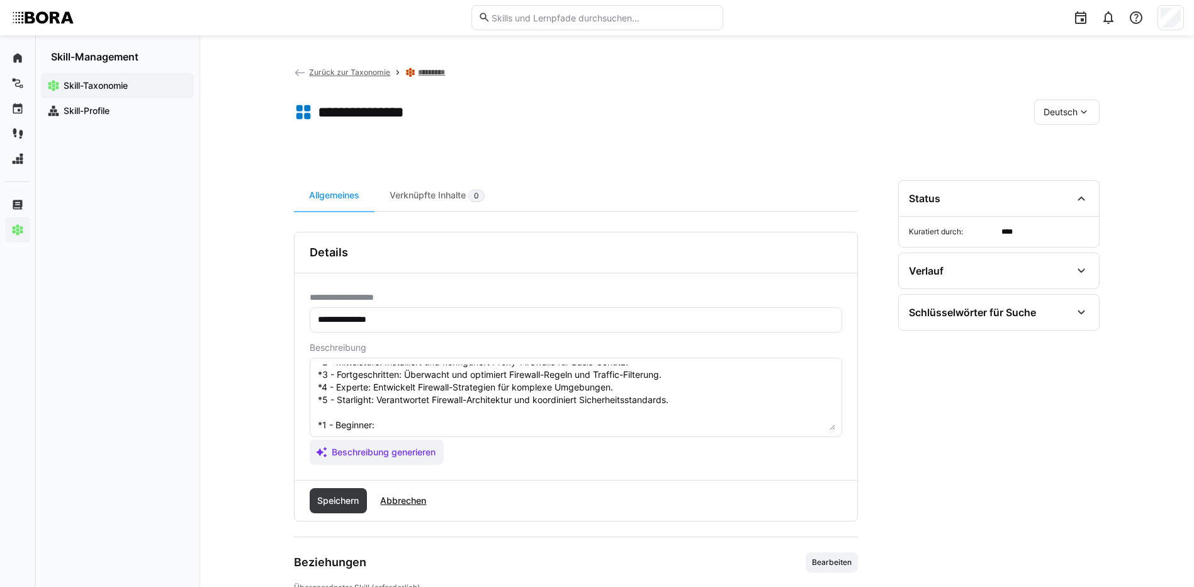
click at [388, 423] on textarea "Proxy-Firewalls sind spezialisierte Firewalls, die als Vermittler zwischen inte…" at bounding box center [576, 397] width 519 height 65
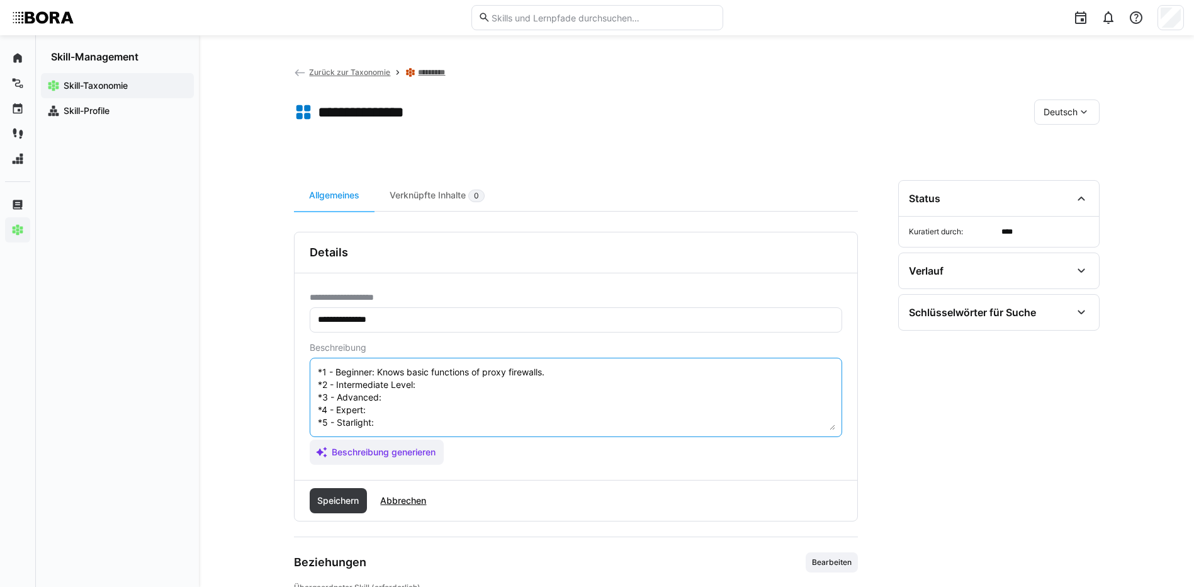
click at [465, 375] on textarea "Proxy-Firewalls sind spezialisierte Firewalls, die als Vermittler zwischen inte…" at bounding box center [576, 397] width 519 height 65
click at [403, 387] on textarea "Proxy-Firewalls sind spezialisierte Firewalls, die als Vermittler zwischen inte…" at bounding box center [576, 397] width 519 height 65
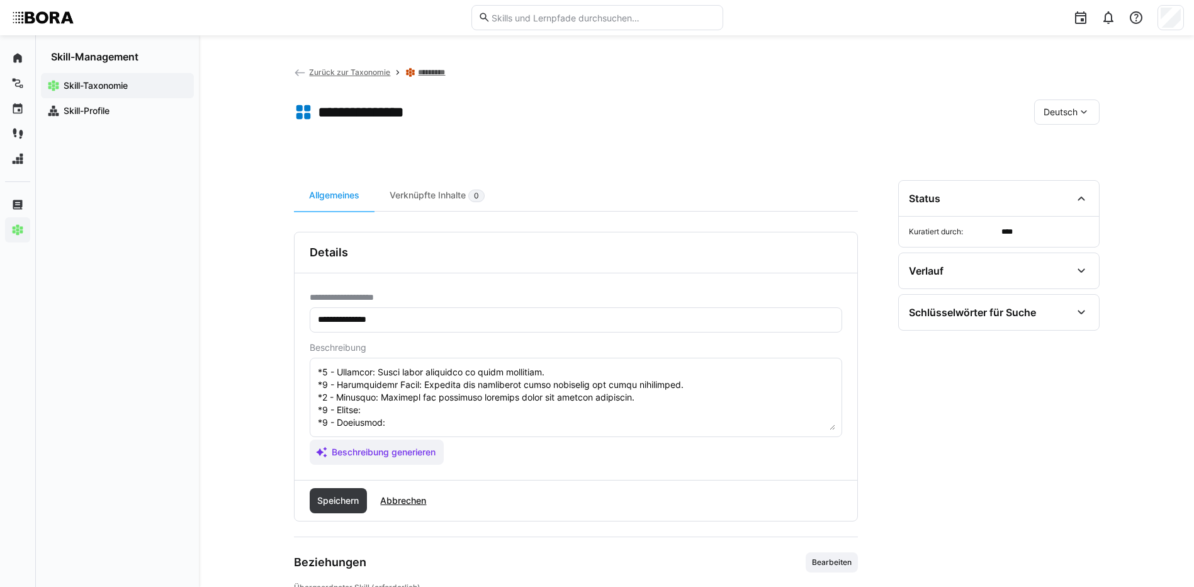
click at [407, 400] on textarea at bounding box center [576, 397] width 519 height 65
click at [462, 410] on textarea at bounding box center [576, 397] width 519 height 65
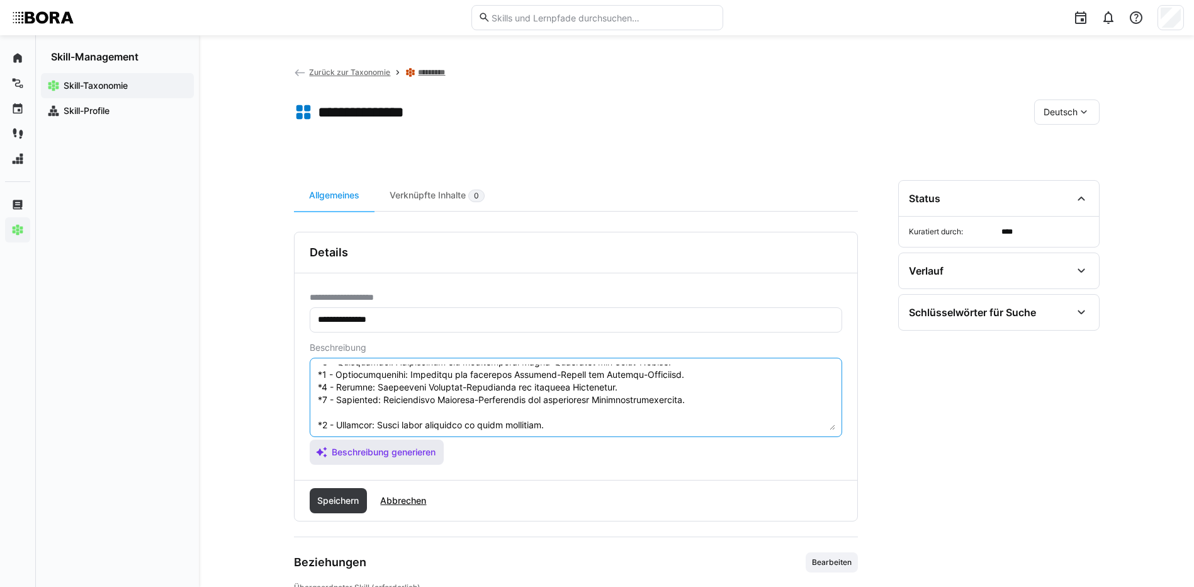
scroll to position [139, 0]
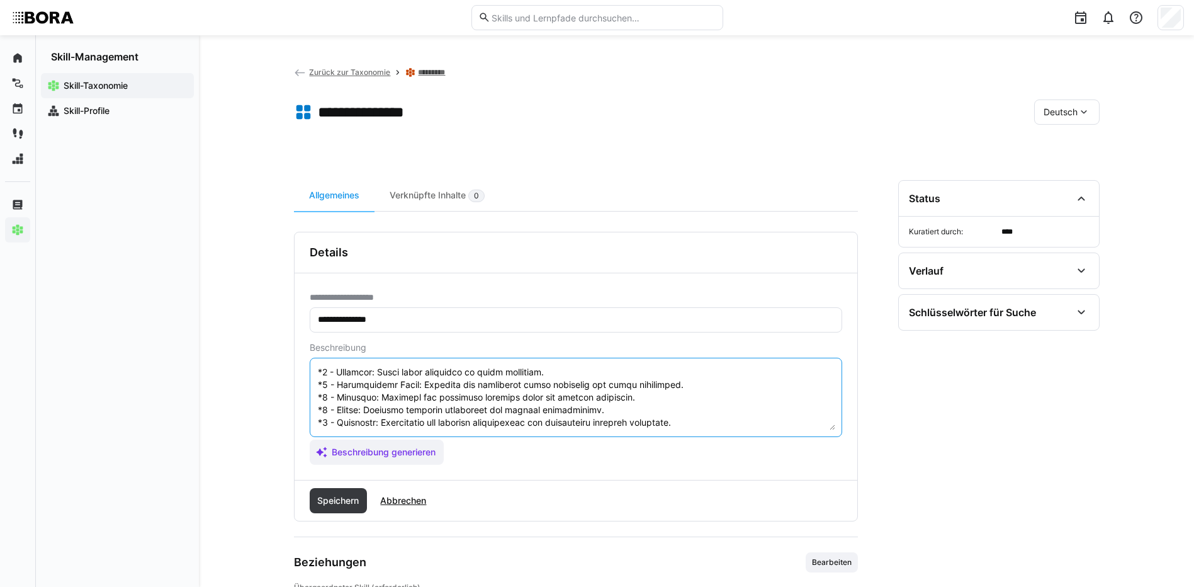
drag, startPoint x: 319, startPoint y: 422, endPoint x: 565, endPoint y: 475, distance: 251.8
click at [565, 475] on div "**********" at bounding box center [576, 376] width 563 height 207
type textarea "Proxy-Firewalls sind spezialisierte Firewalls, die als Vermittler zwischen inte…"
click at [328, 502] on span "Speichern" at bounding box center [337, 500] width 45 height 13
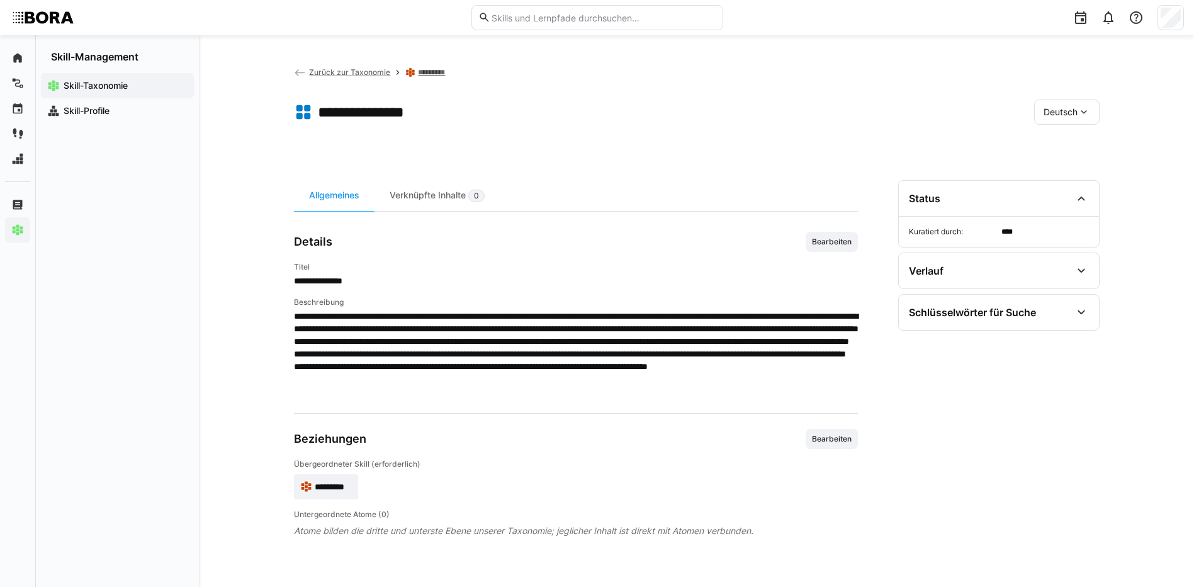
click at [1049, 98] on app-toolbar "**********" at bounding box center [697, 114] width 806 height 50
click at [1057, 113] on span "Deutsch" at bounding box center [1061, 112] width 34 height 13
click at [1074, 177] on span "Englisch" at bounding box center [1061, 172] width 34 height 13
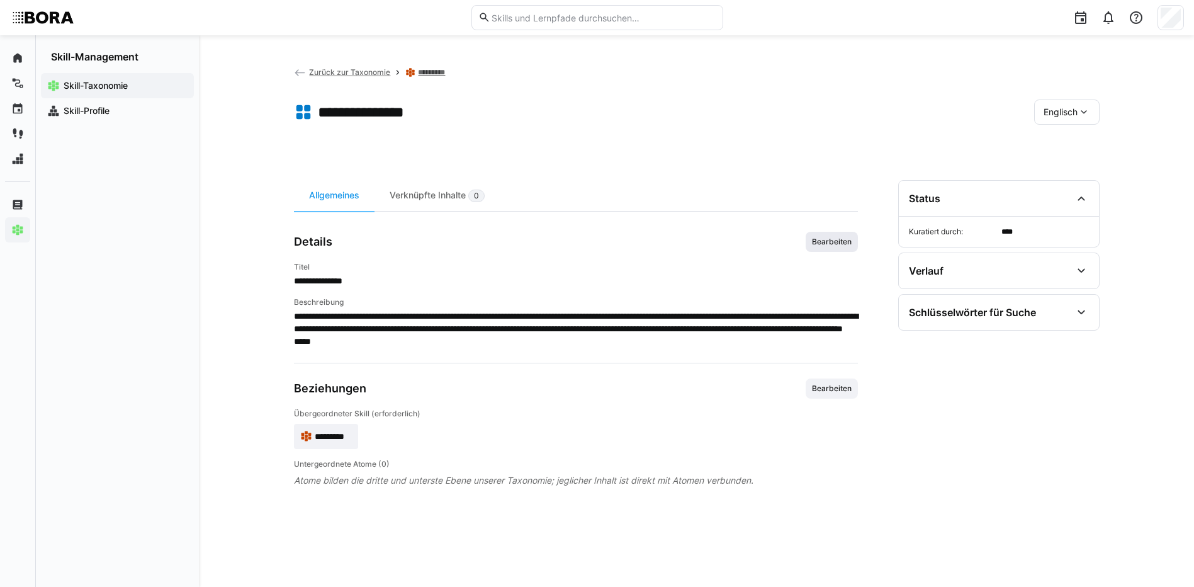
click at [832, 242] on span "Bearbeiten" at bounding box center [832, 242] width 42 height 10
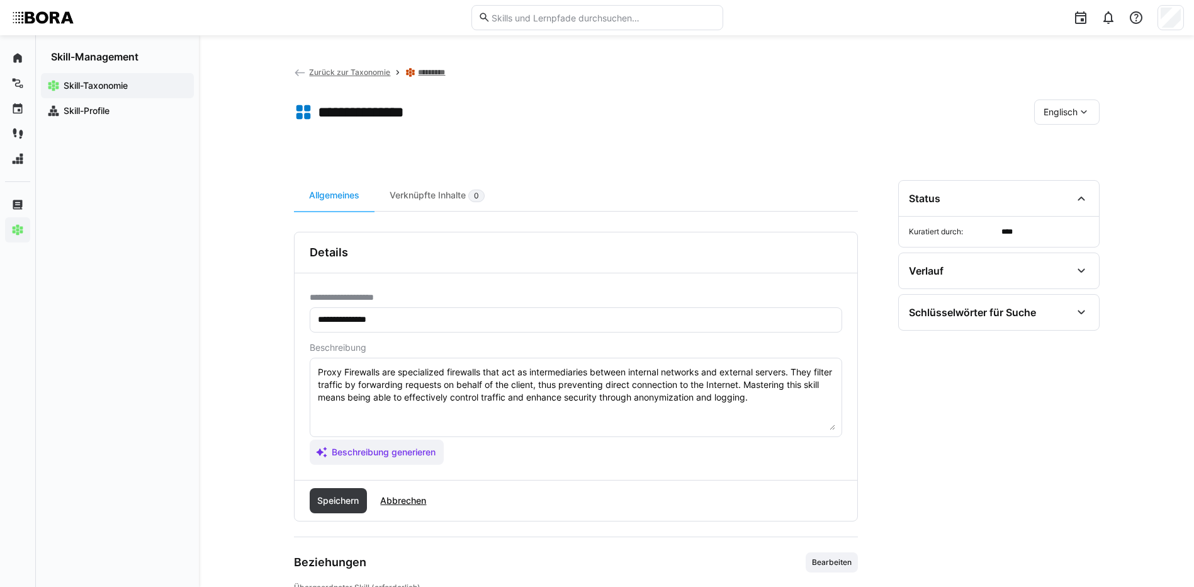
click at [808, 391] on textarea "Proxy Firewalls are specialized firewalls that act as intermediaries between in…" at bounding box center [576, 397] width 519 height 65
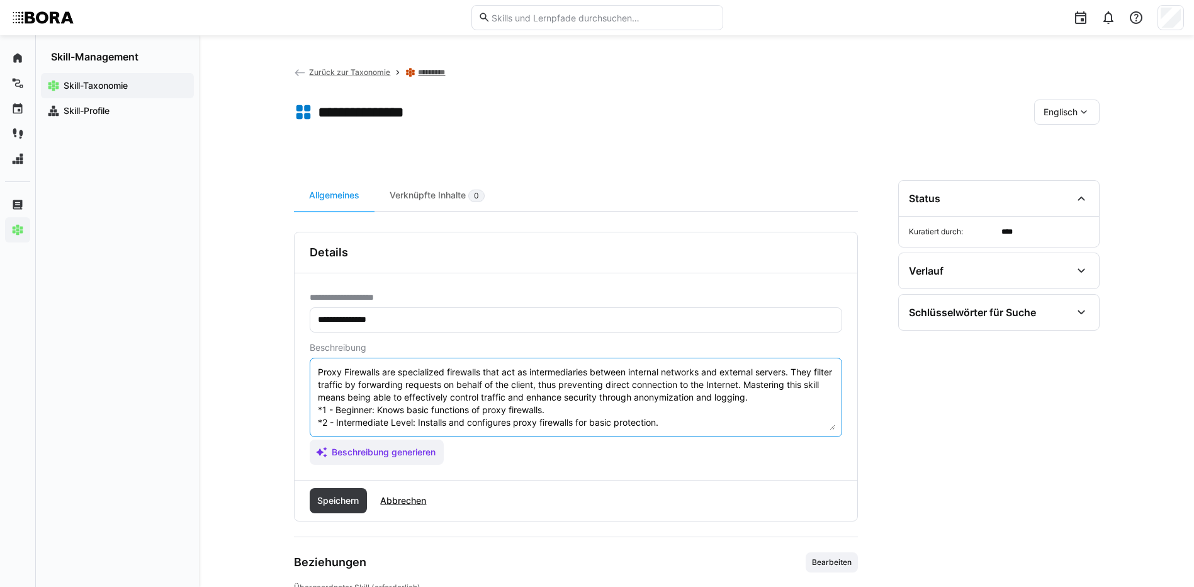
scroll to position [48, 0]
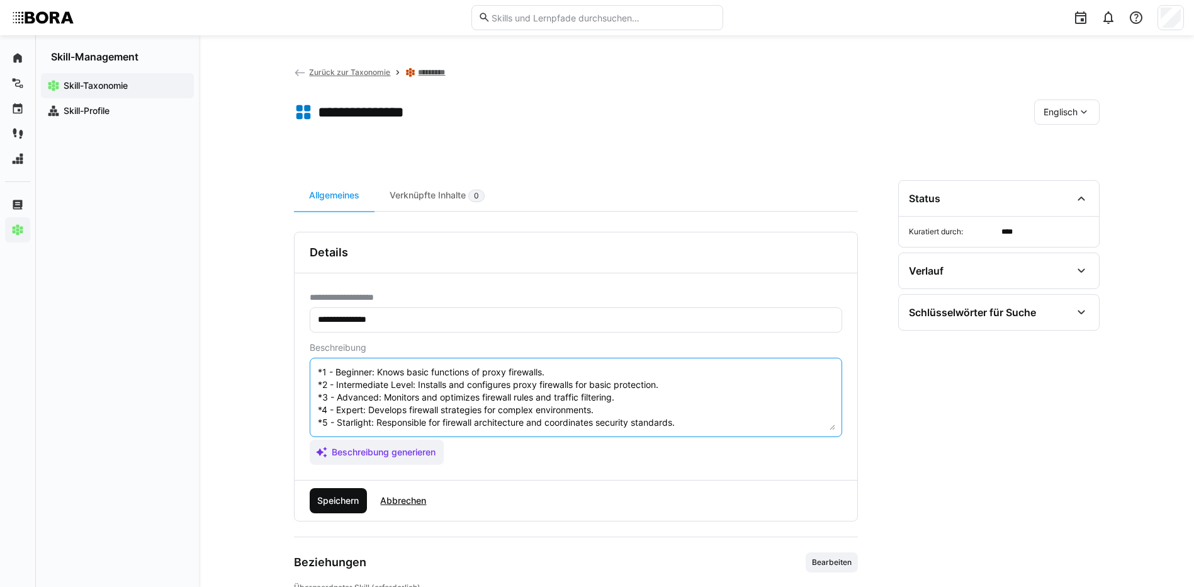
type textarea "Proxy Firewalls are specialized firewalls that act as intermediaries between in…"
click at [319, 502] on span "Speichern" at bounding box center [337, 500] width 45 height 13
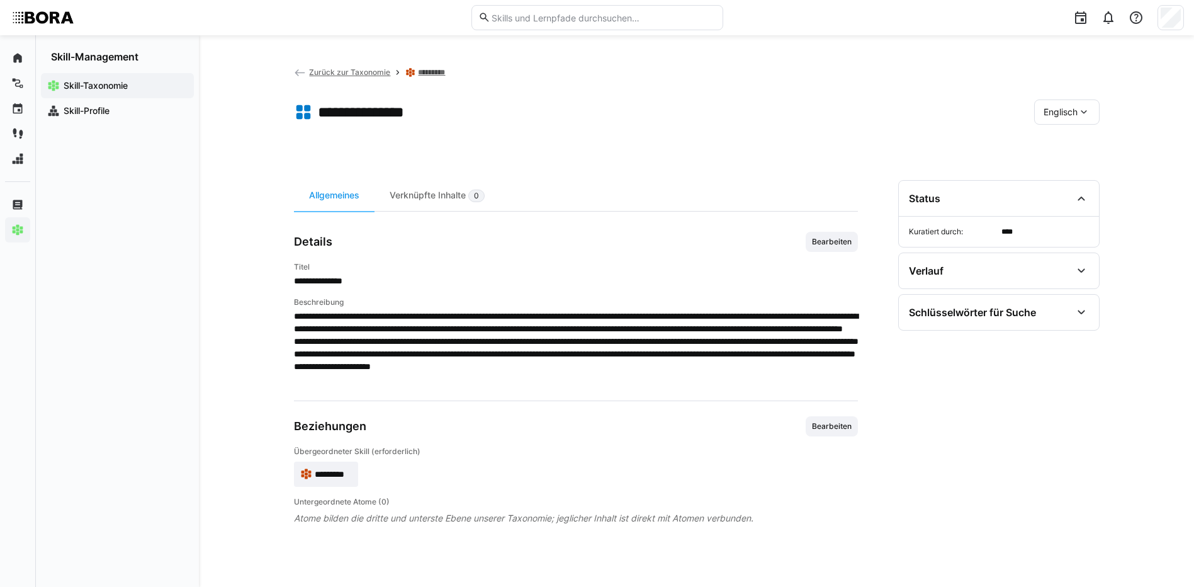
click at [1070, 113] on span "Englisch" at bounding box center [1061, 112] width 34 height 13
click at [1089, 141] on div "Deutsch" at bounding box center [1066, 145] width 47 height 13
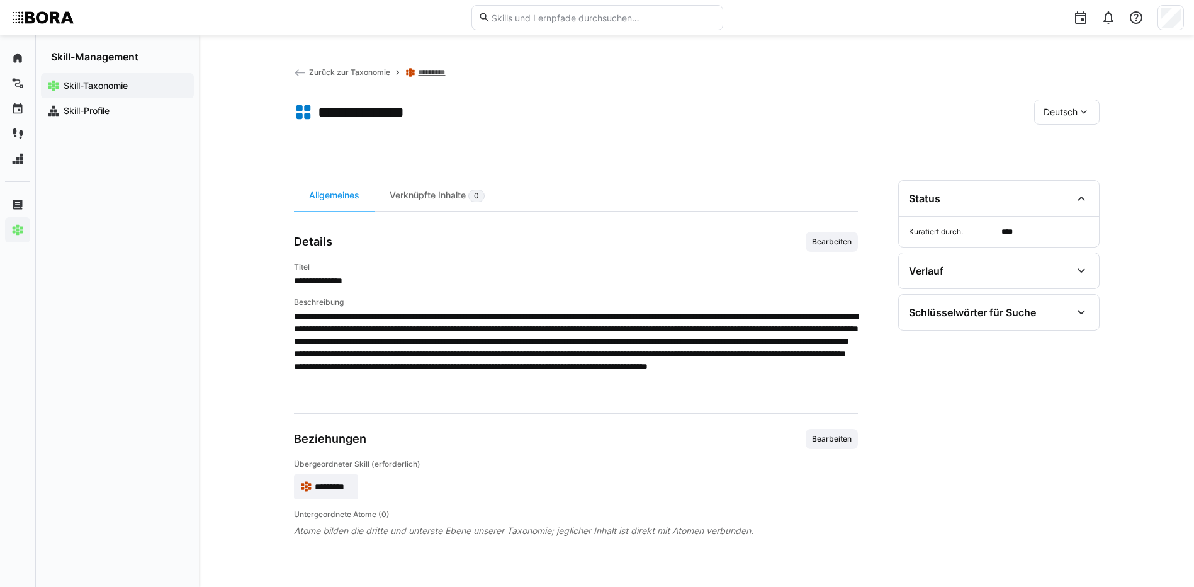
click at [439, 72] on link "*********" at bounding box center [434, 72] width 32 height 10
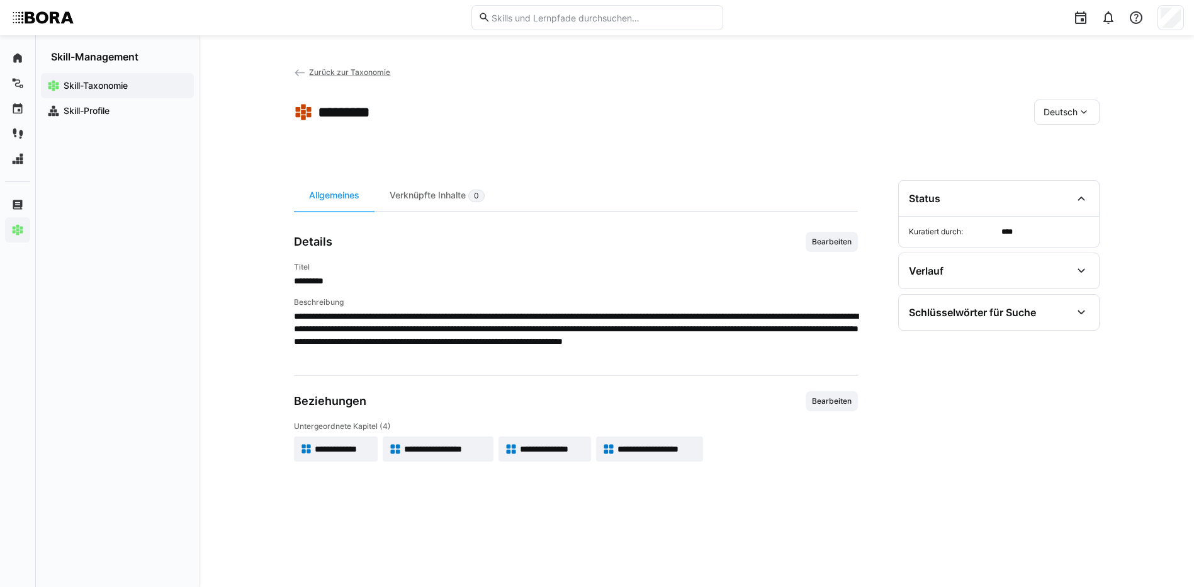
click at [657, 446] on span "**********" at bounding box center [657, 449] width 79 height 13
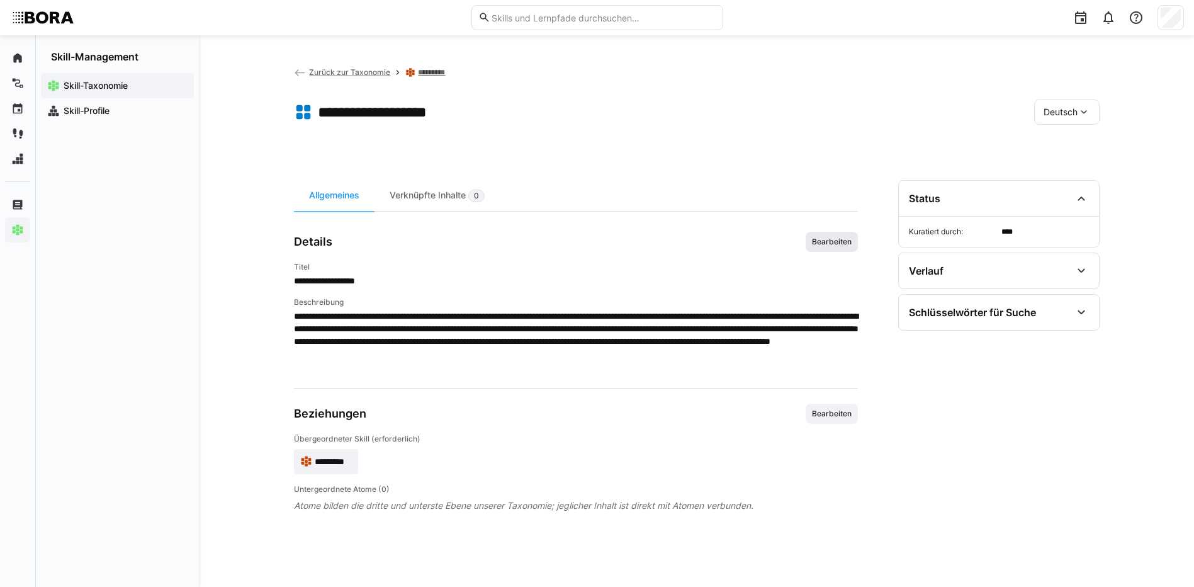
click at [854, 245] on span "Bearbeiten" at bounding box center [832, 242] width 52 height 20
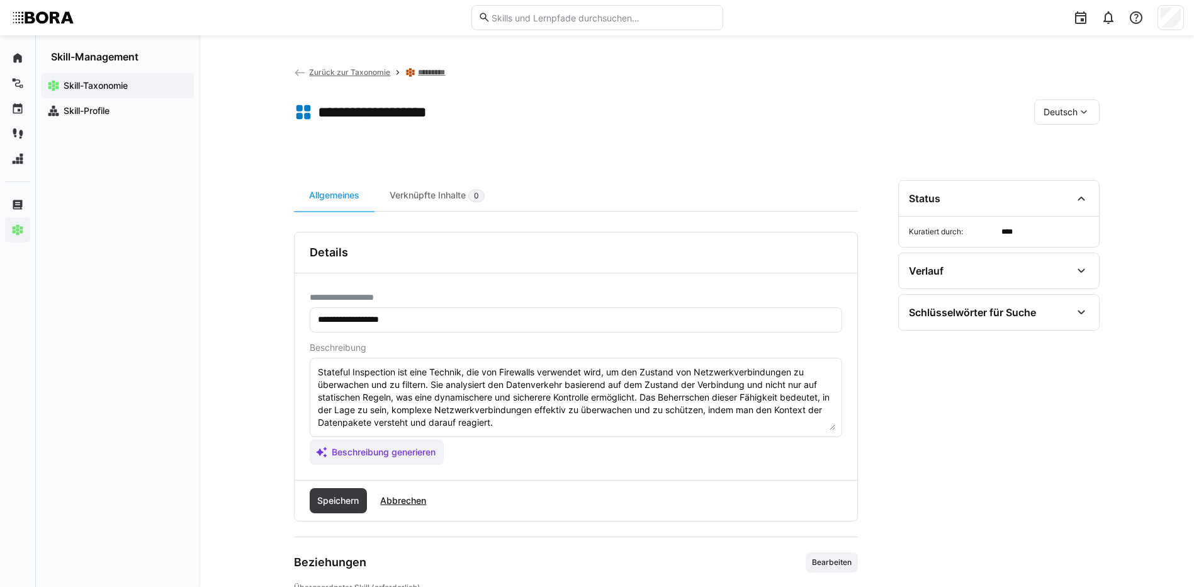
click at [625, 424] on textarea "Stateful Inspection ist eine Technik, die von Firewalls verwendet wird, um den …" at bounding box center [576, 397] width 519 height 65
click at [356, 426] on textarea "Stateful Inspection ist eine Technik, die von Firewalls verwendet wird, um den …" at bounding box center [576, 397] width 519 height 65
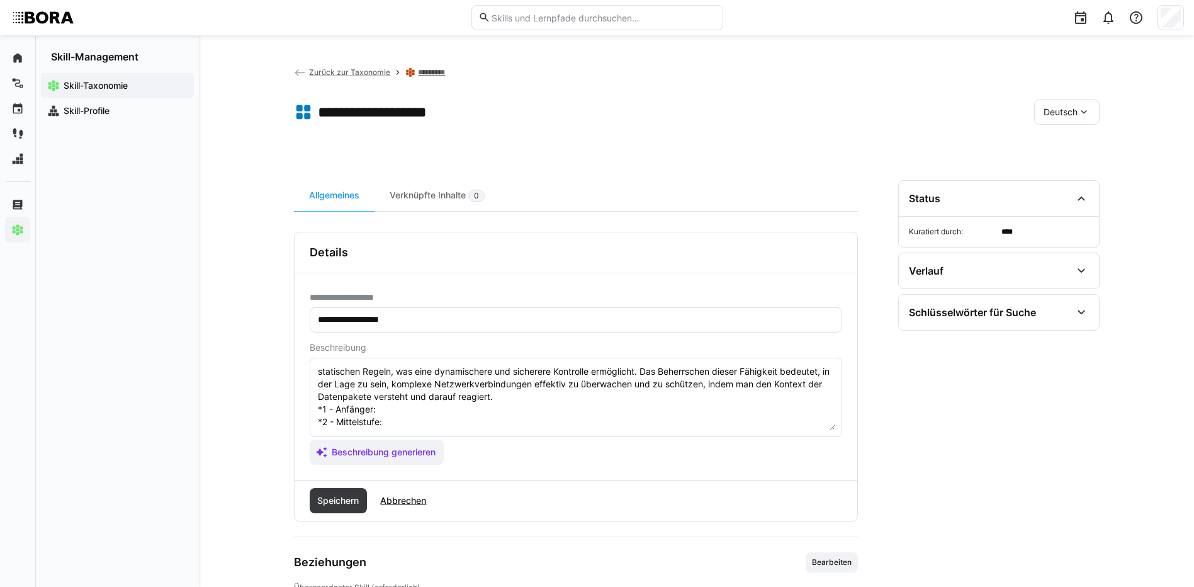
scroll to position [23, 0]
click at [383, 410] on textarea "Stateful Inspection ist eine Technik, die von Firewalls verwendet wird, um den …" at bounding box center [576, 397] width 519 height 65
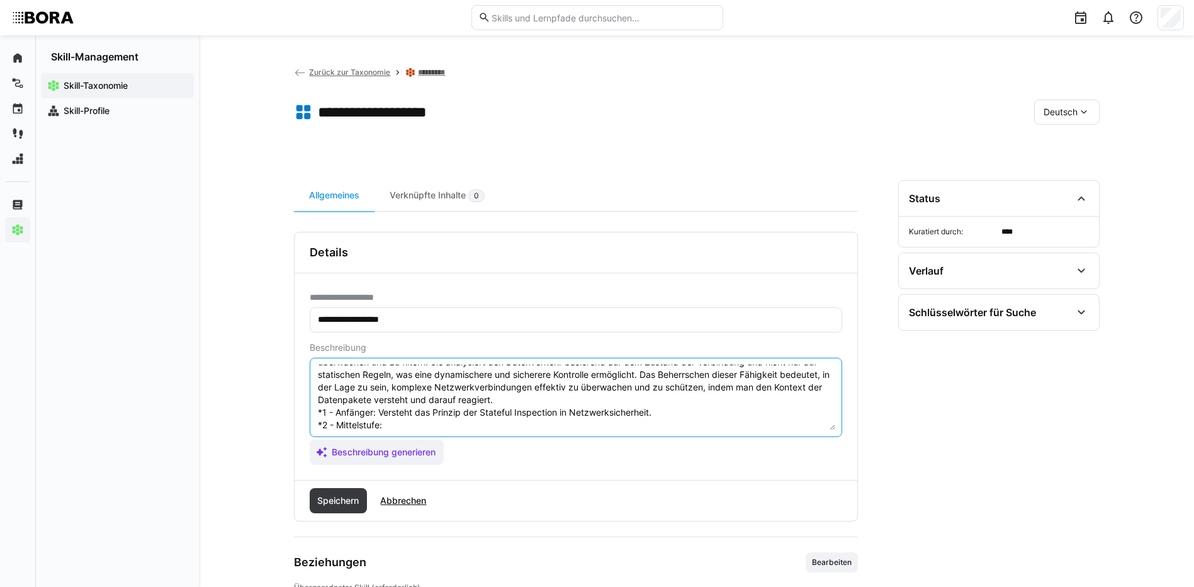
click at [397, 424] on textarea "Stateful Inspection ist eine Technik, die von Firewalls verwendet wird, um den …" at bounding box center [576, 397] width 519 height 65
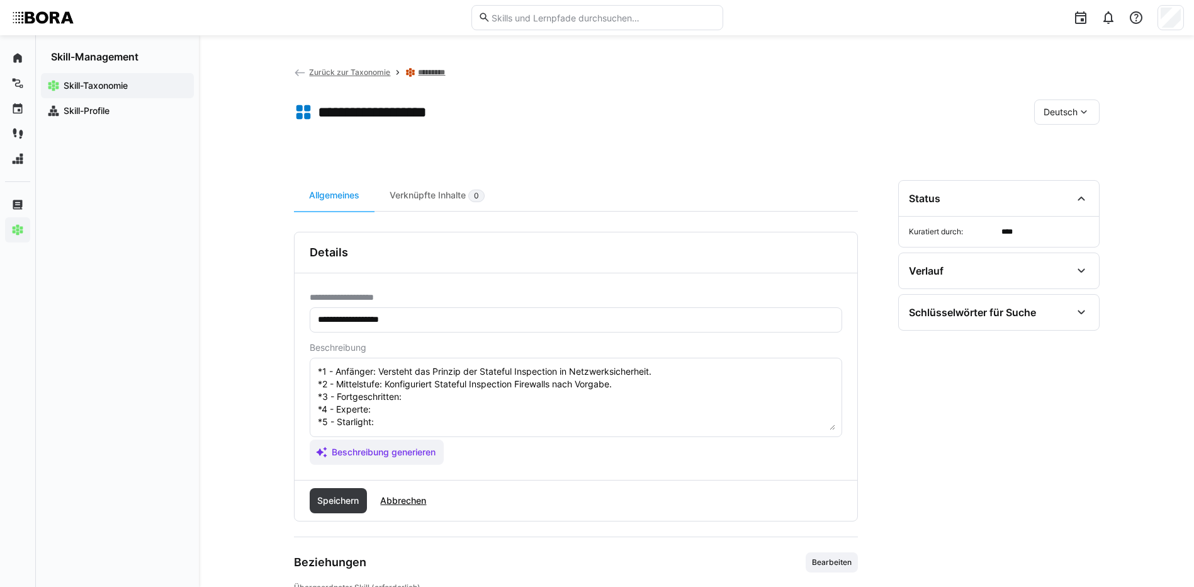
scroll to position [86, 0]
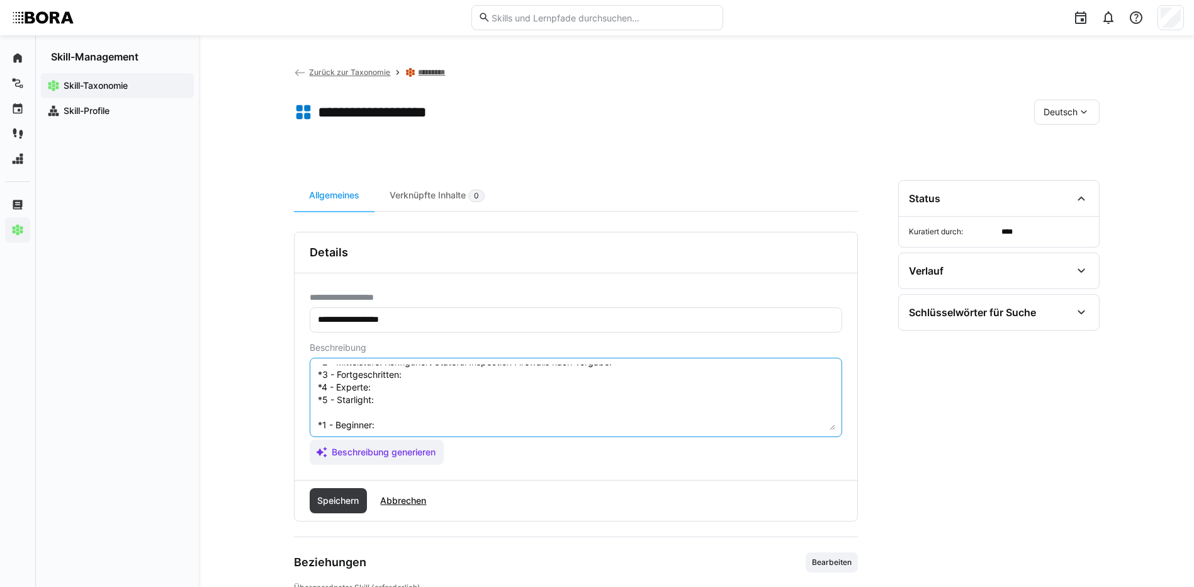
click at [432, 377] on textarea "Stateful Inspection ist eine Technik, die von Firewalls verwendet wird, um den …" at bounding box center [576, 397] width 519 height 65
click at [395, 380] on textarea "Stateful Inspection ist eine Technik, die von Firewalls verwendet wird, um den …" at bounding box center [576, 397] width 519 height 65
click at [395, 385] on textarea "Stateful Inspection ist eine Technik, die von Firewalls verwendet wird, um den …" at bounding box center [576, 397] width 519 height 65
click at [392, 402] on textarea "Stateful Inspection ist eine Technik, die von Firewalls verwendet wird, um den …" at bounding box center [576, 397] width 519 height 65
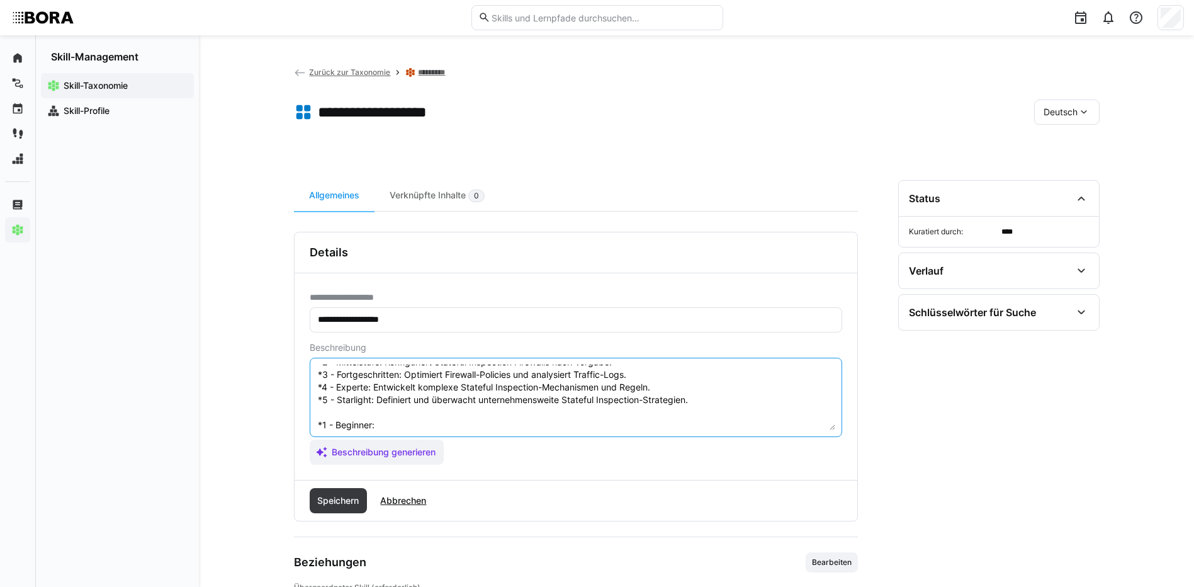
click at [399, 424] on textarea "Stateful Inspection ist eine Technik, die von Firewalls verwendet wird, um den …" at bounding box center [576, 397] width 519 height 65
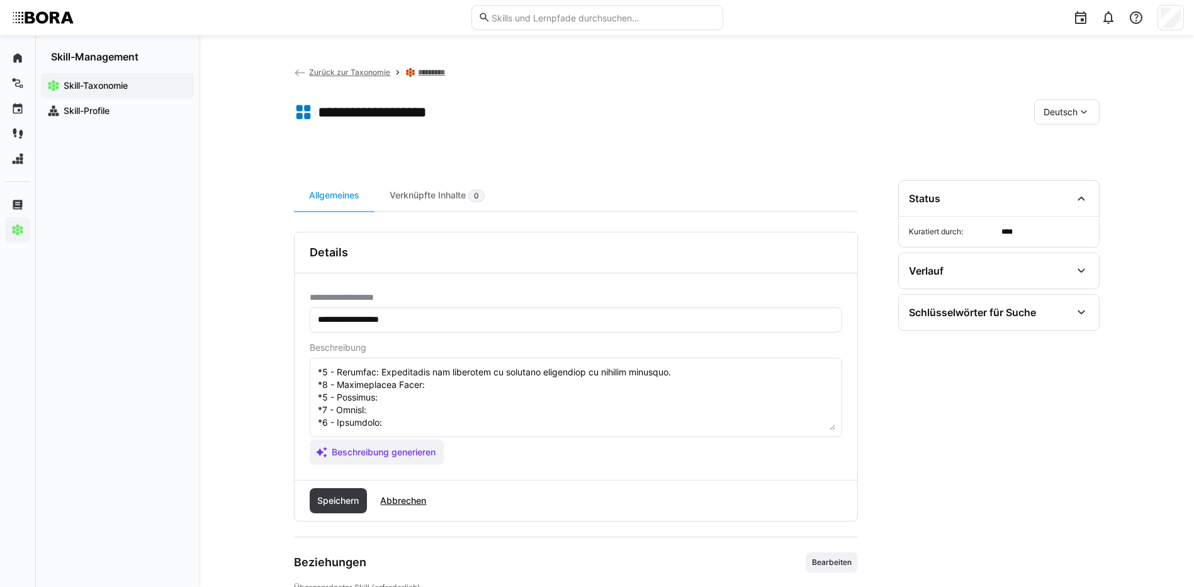
click at [437, 383] on textarea at bounding box center [576, 397] width 519 height 65
click at [437, 374] on textarea at bounding box center [576, 397] width 519 height 65
click at [434, 392] on textarea at bounding box center [576, 397] width 519 height 65
click at [404, 401] on textarea at bounding box center [576, 397] width 519 height 65
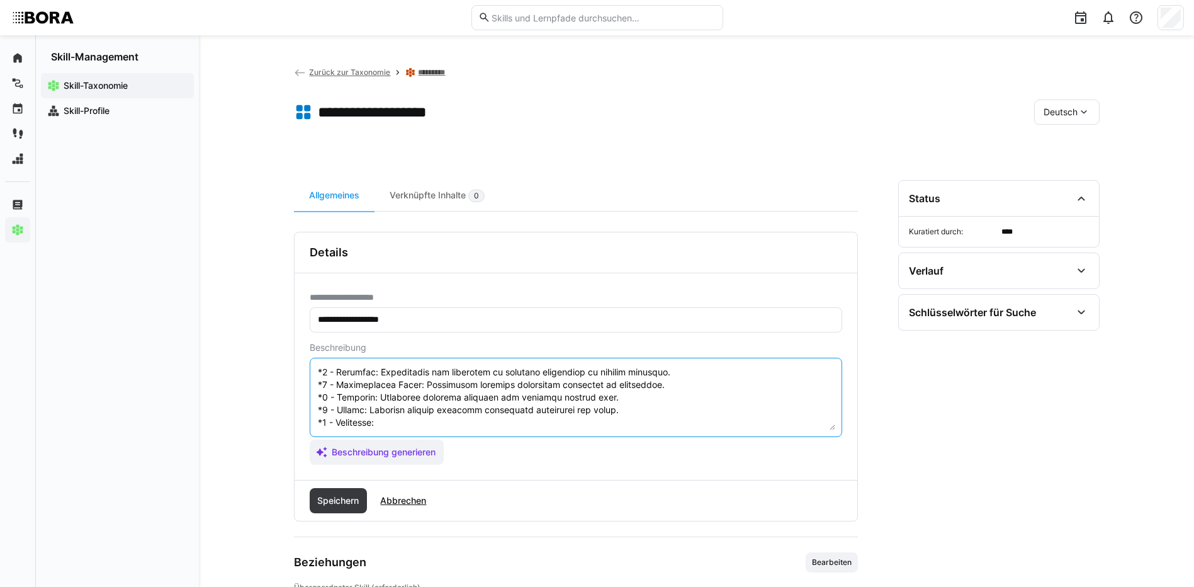
click at [430, 418] on textarea at bounding box center [576, 397] width 519 height 65
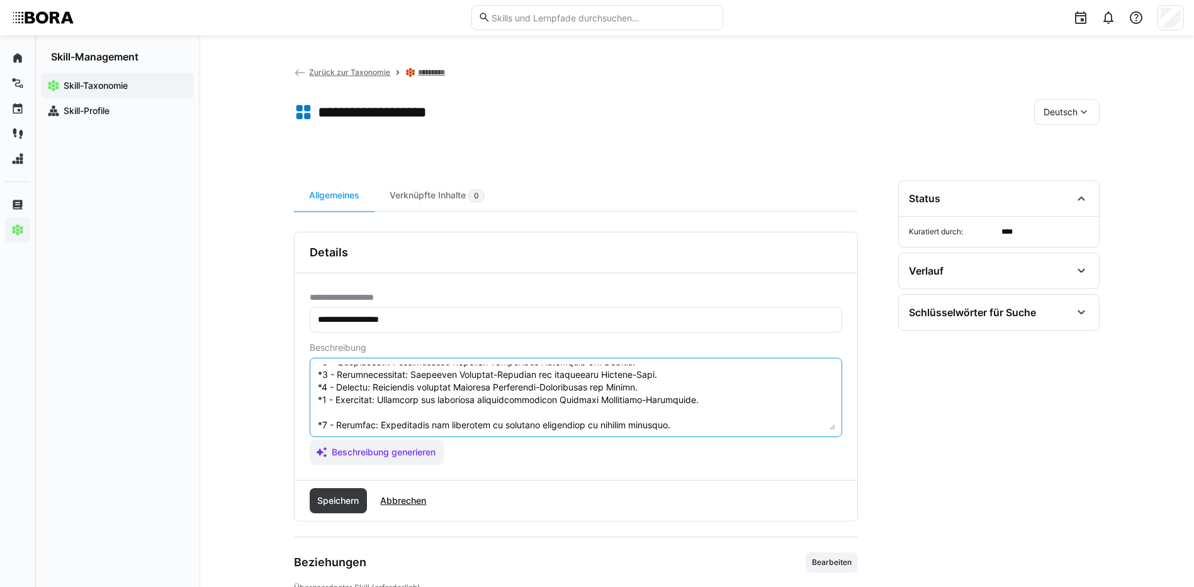
scroll to position [151, 0]
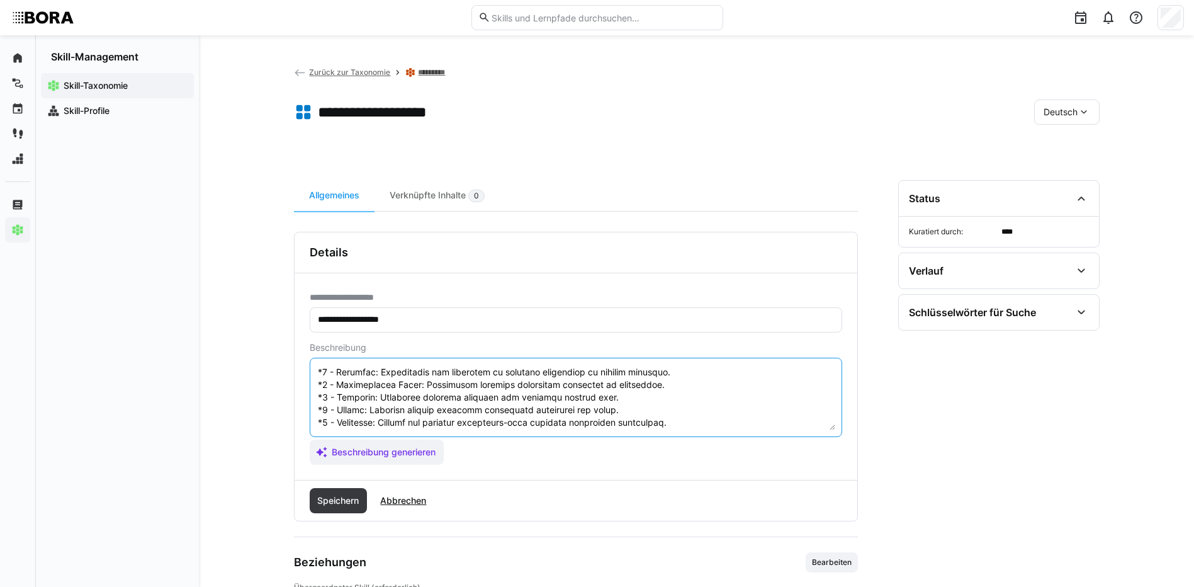
drag, startPoint x: 318, startPoint y: 421, endPoint x: 484, endPoint y: 443, distance: 167.0
click at [484, 443] on app-assistant-generate-form "Beschreibung Beschreibung generieren" at bounding box center [576, 403] width 533 height 122
type textarea "Stateful Inspection ist eine Technik, die von Firewalls verwendet wird, um den …"
click at [353, 502] on span "Speichern" at bounding box center [337, 500] width 45 height 13
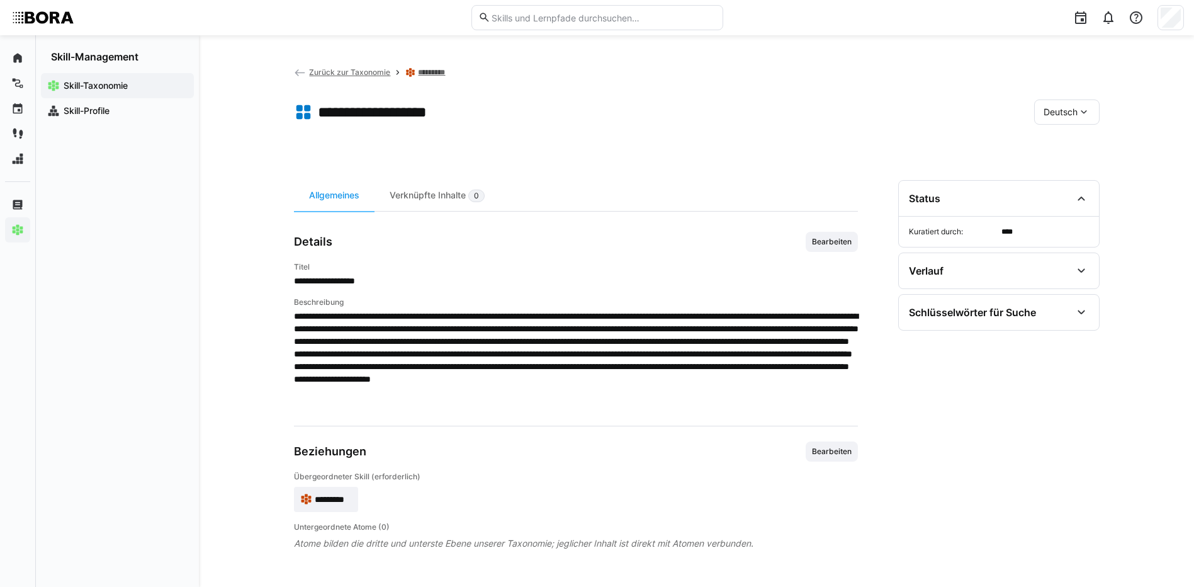
click at [1046, 119] on div "Deutsch" at bounding box center [1066, 111] width 65 height 25
click at [1058, 172] on span "Englisch" at bounding box center [1061, 172] width 34 height 13
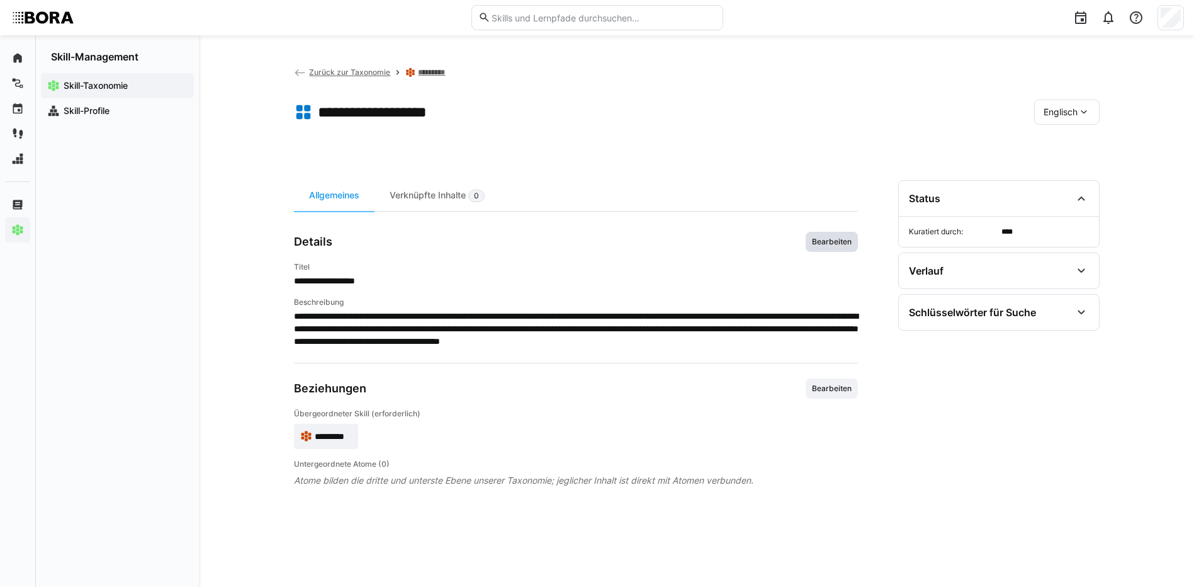
click at [827, 238] on span "Bearbeiten" at bounding box center [832, 242] width 42 height 10
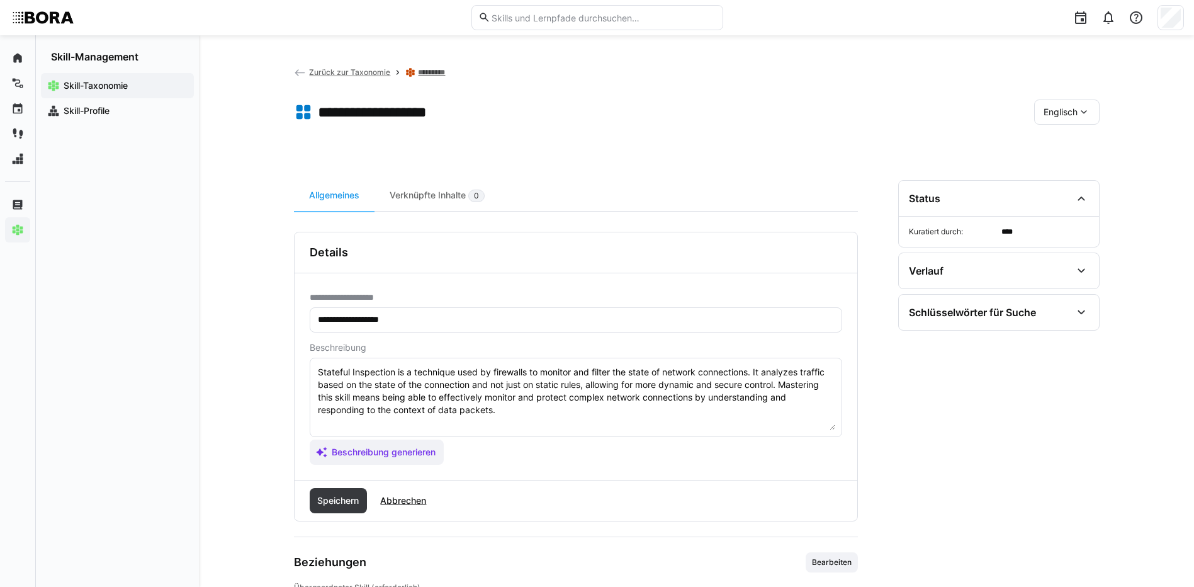
click at [791, 410] on textarea "Stateful Inspection is a technique used by firewalls to monitor and filter the …" at bounding box center [576, 397] width 519 height 65
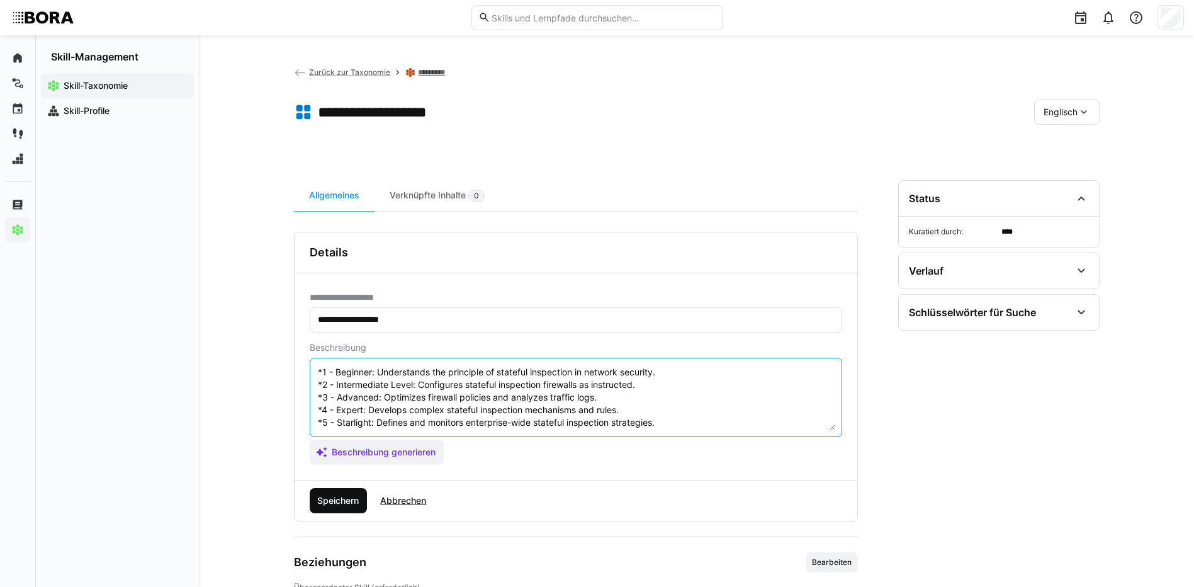
type textarea "Stateful Inspection is a technique used by firewalls to monitor and filter the …"
click at [346, 503] on span "Speichern" at bounding box center [337, 500] width 45 height 13
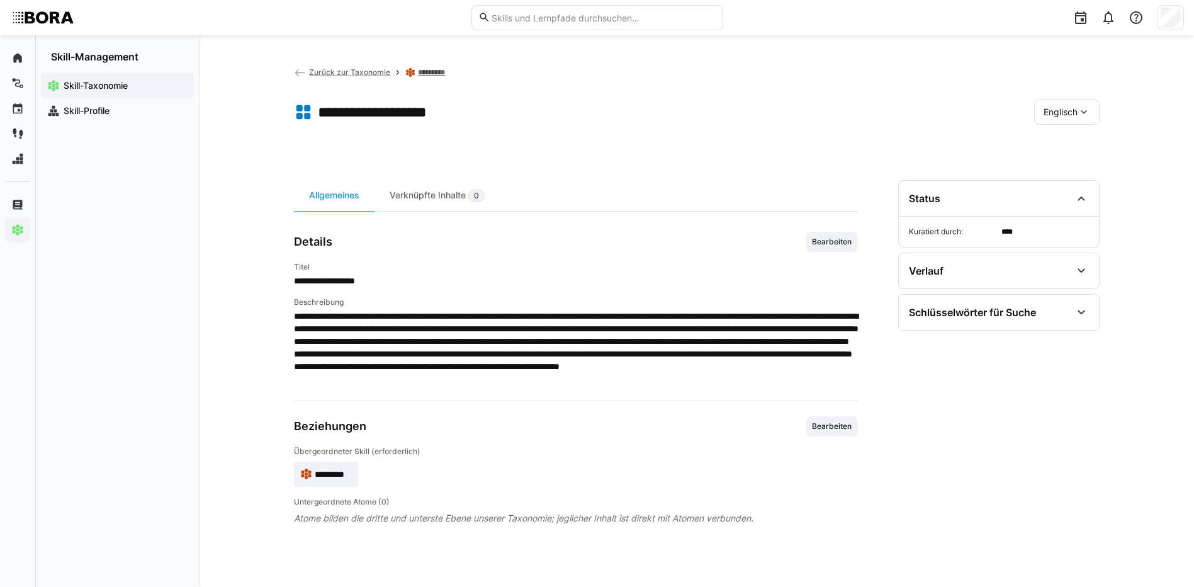
click at [1049, 121] on div "Englisch" at bounding box center [1066, 111] width 65 height 25
click at [1062, 149] on span "Deutsch" at bounding box center [1060, 145] width 34 height 13
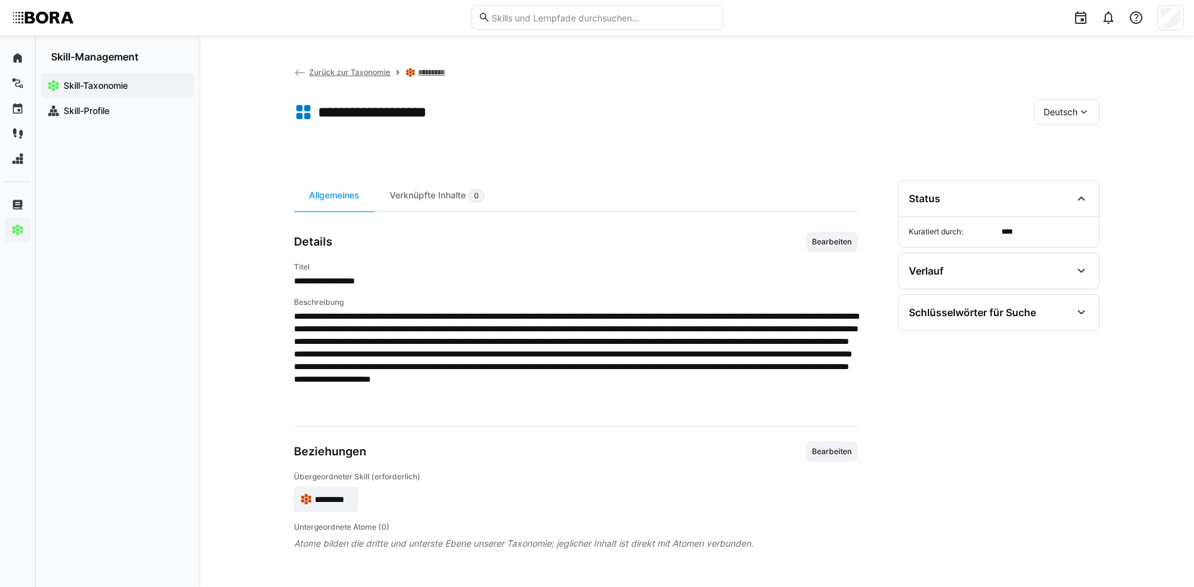
click at [426, 70] on link "*********" at bounding box center [434, 72] width 32 height 10
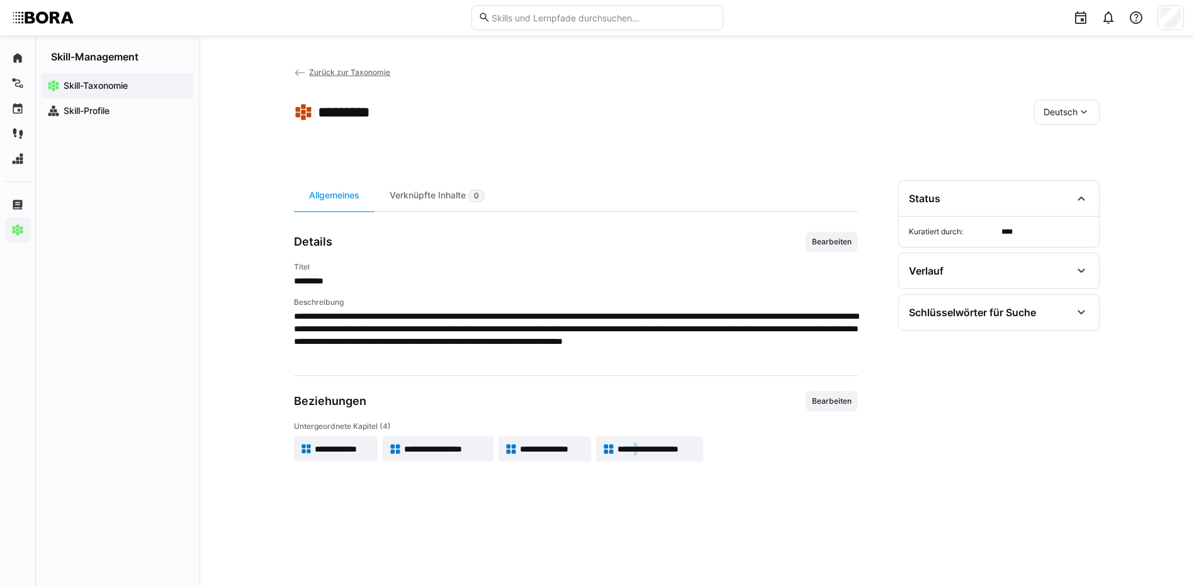
click at [642, 450] on span "**********" at bounding box center [657, 449] width 79 height 13
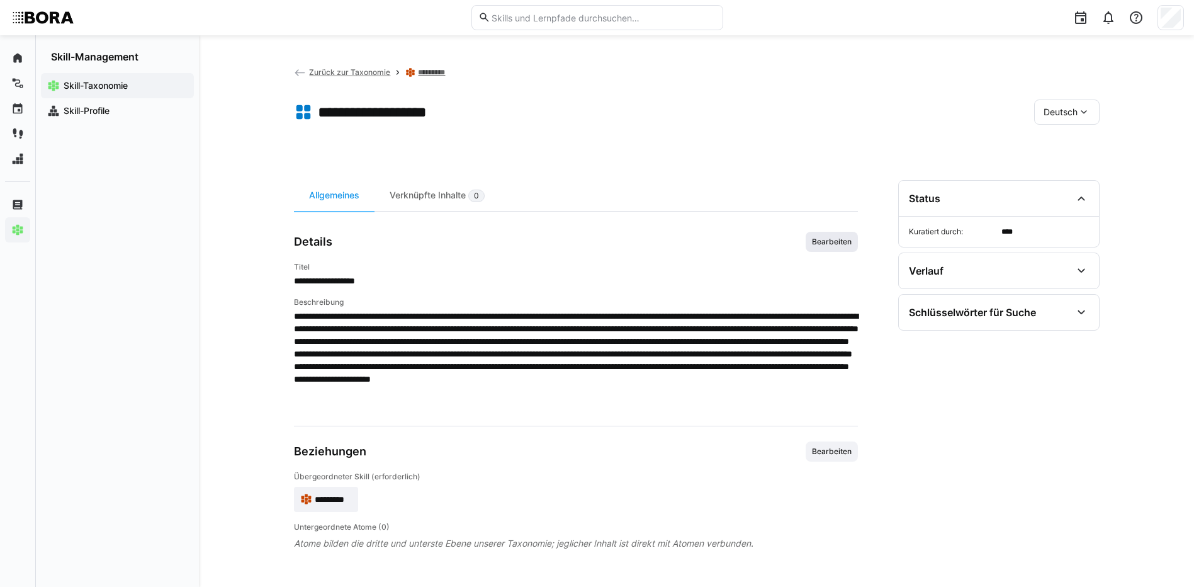
click at [820, 243] on span "Bearbeiten" at bounding box center [832, 242] width 42 height 10
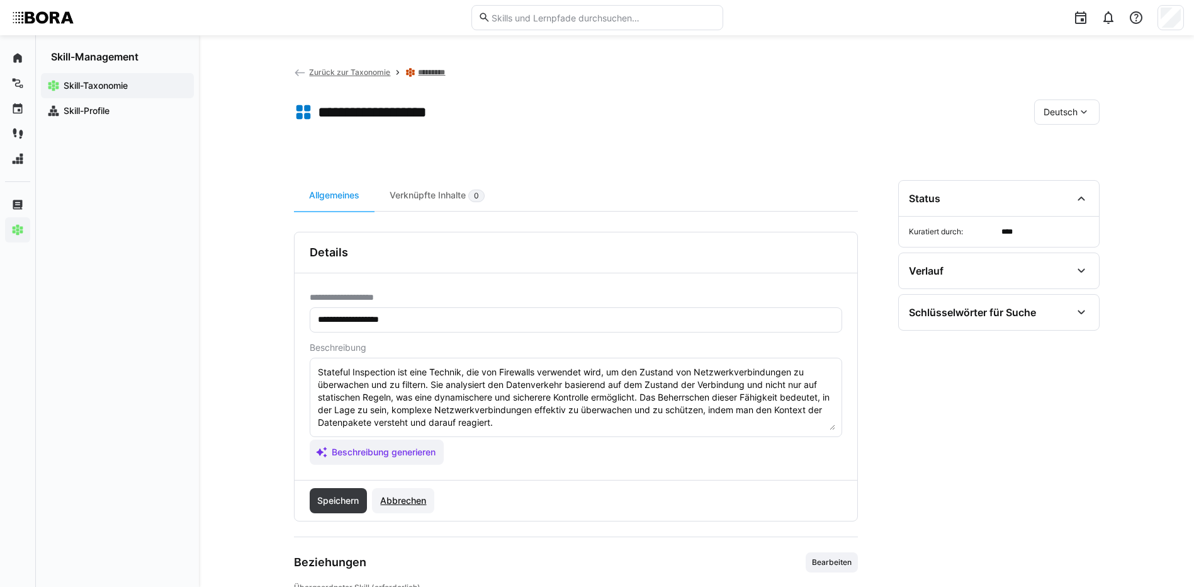
click at [395, 497] on span "Abbrechen" at bounding box center [403, 500] width 50 height 13
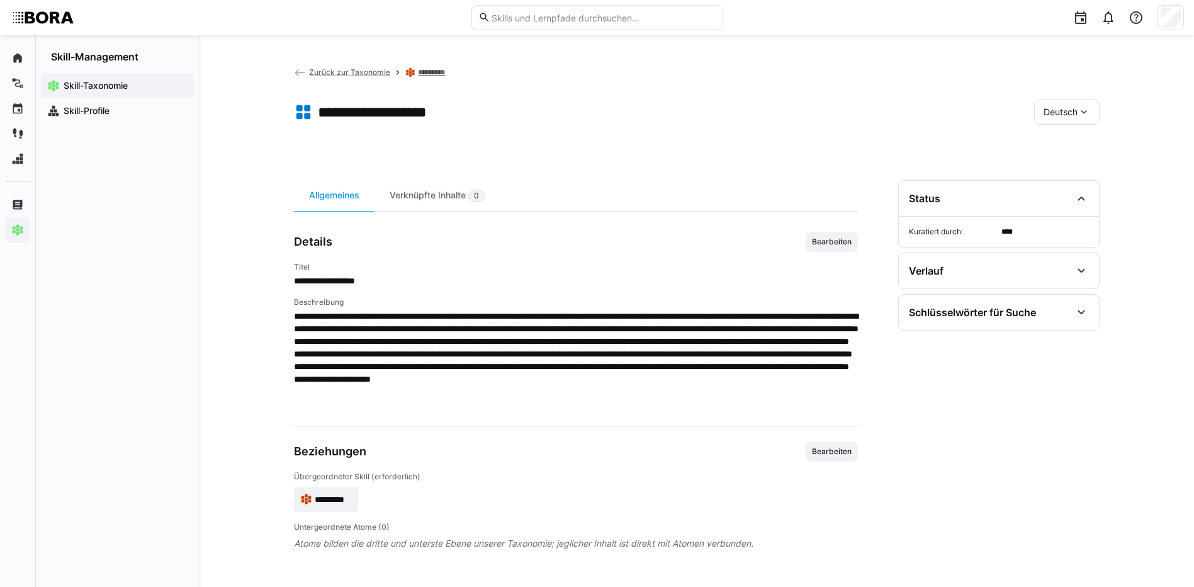
click at [433, 70] on link "*********" at bounding box center [434, 72] width 32 height 10
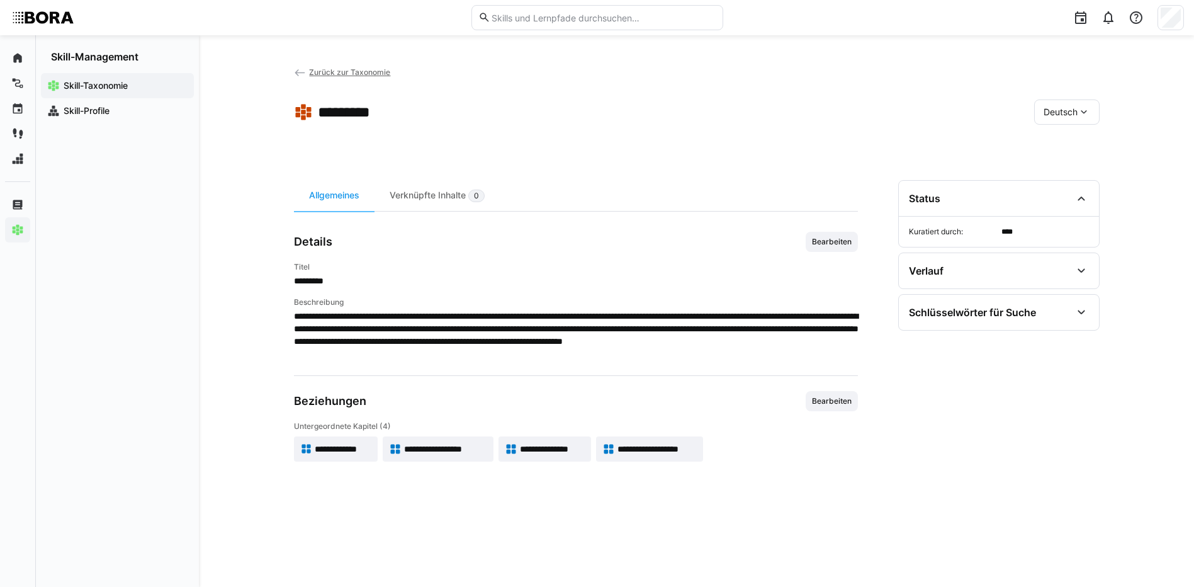
click at [370, 66] on app-back-navigation "Zurück zur Taxonomie" at bounding box center [342, 72] width 97 height 14
click at [370, 68] on span "Zurück zur Taxonomie" at bounding box center [349, 71] width 81 height 9
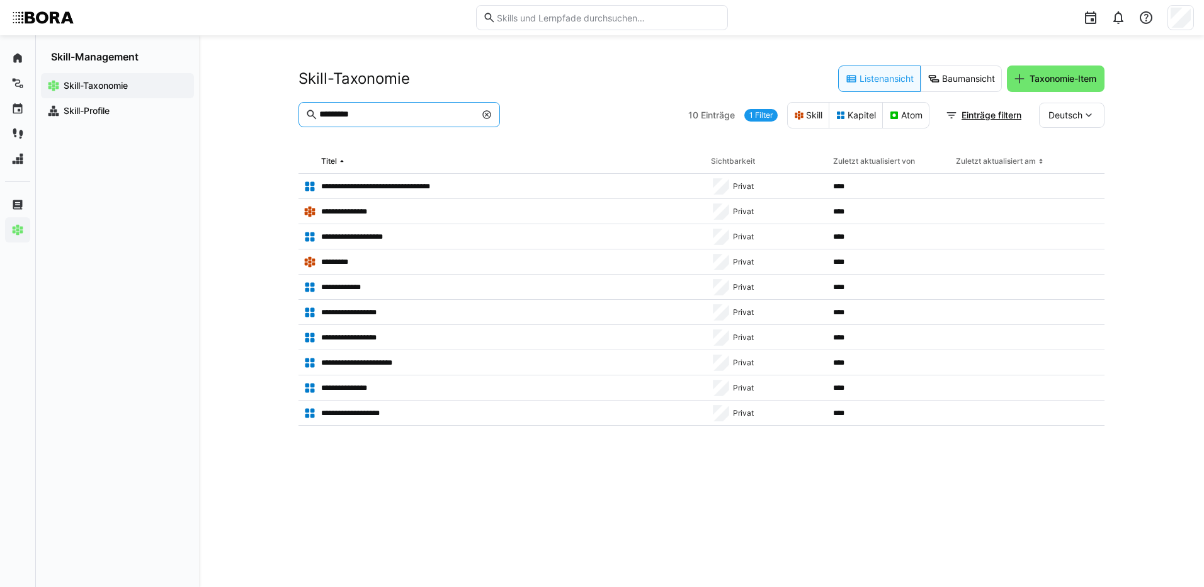
click at [376, 110] on input "*********" at bounding box center [396, 114] width 157 height 11
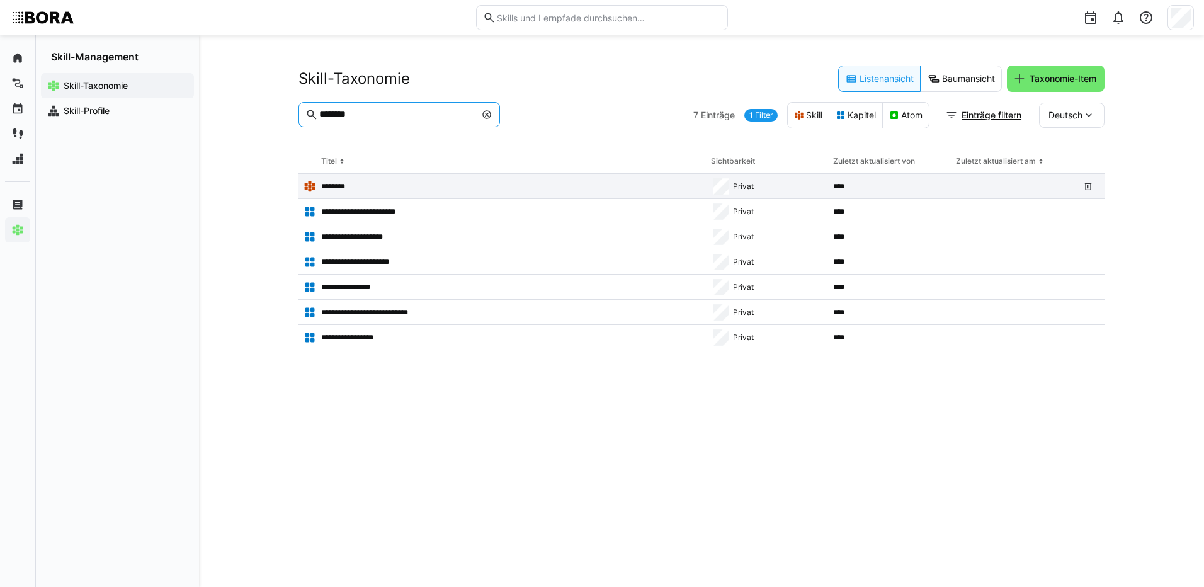
type input "********"
click at [346, 178] on div "********" at bounding box center [501, 186] width 407 height 25
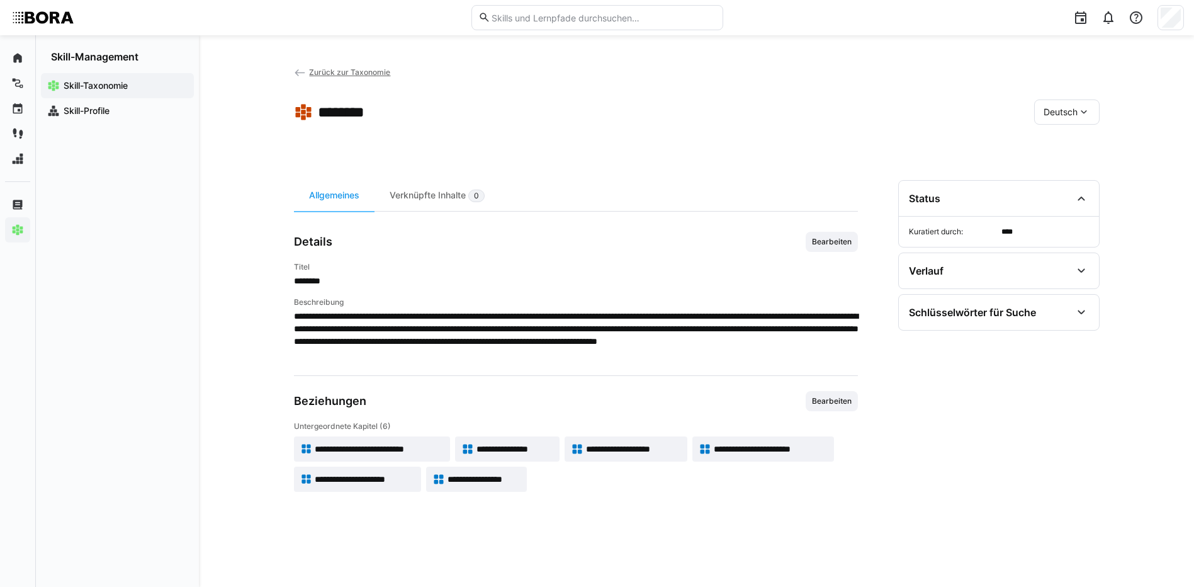
click at [428, 439] on app-skill-badge "**********" at bounding box center [372, 448] width 157 height 25
